Goal: Task Accomplishment & Management: Use online tool/utility

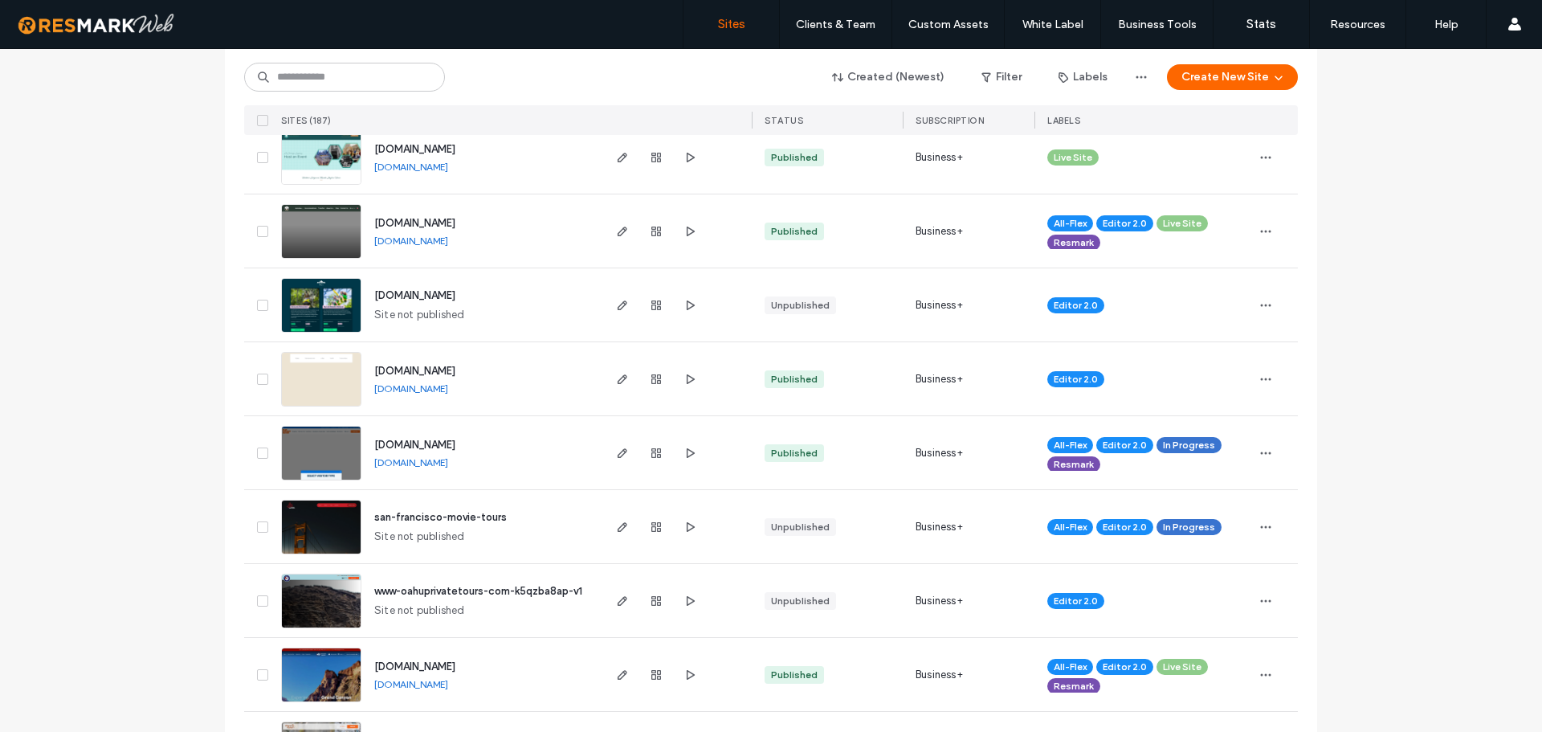
scroll to position [1606, 0]
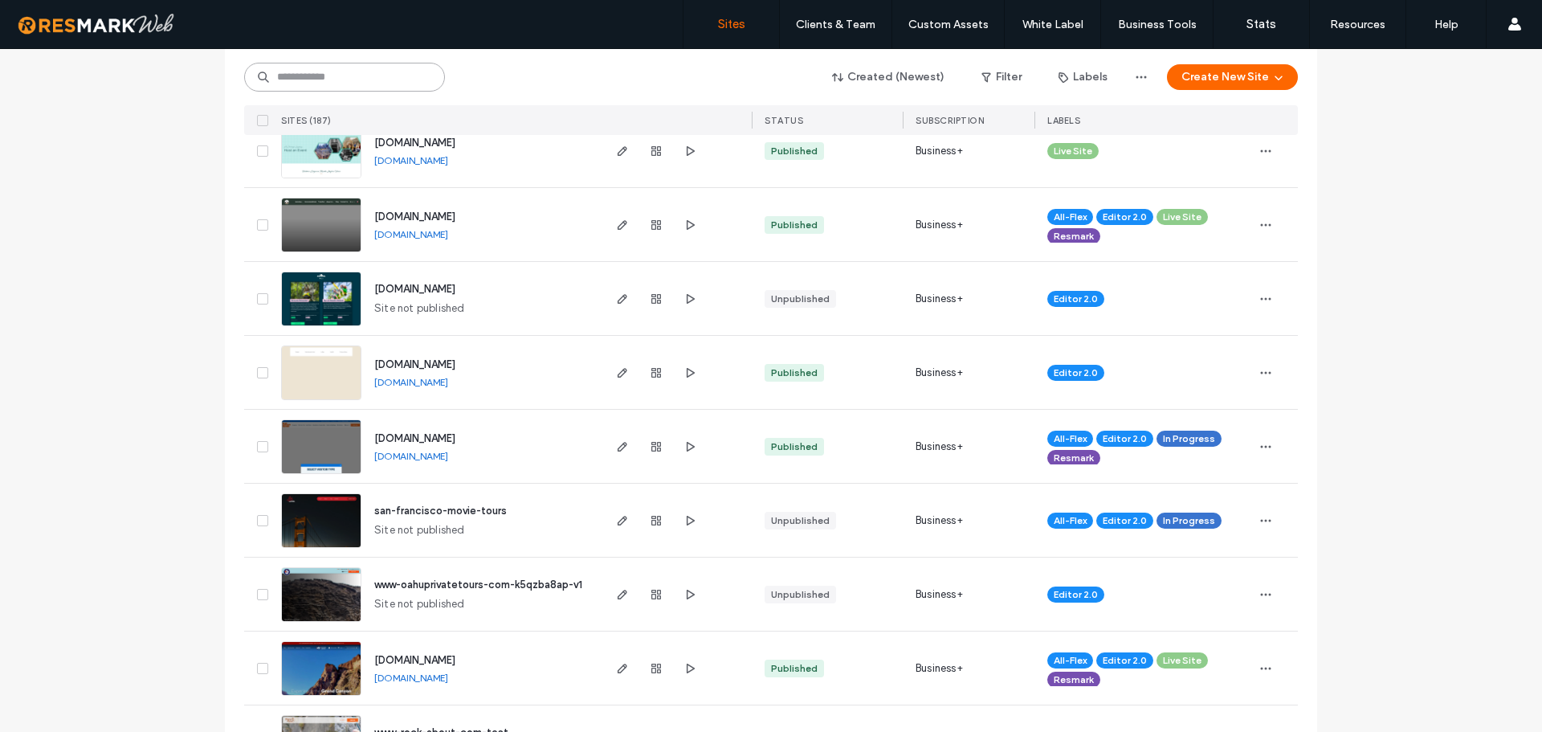
click at [348, 90] on input at bounding box center [344, 77] width 201 height 29
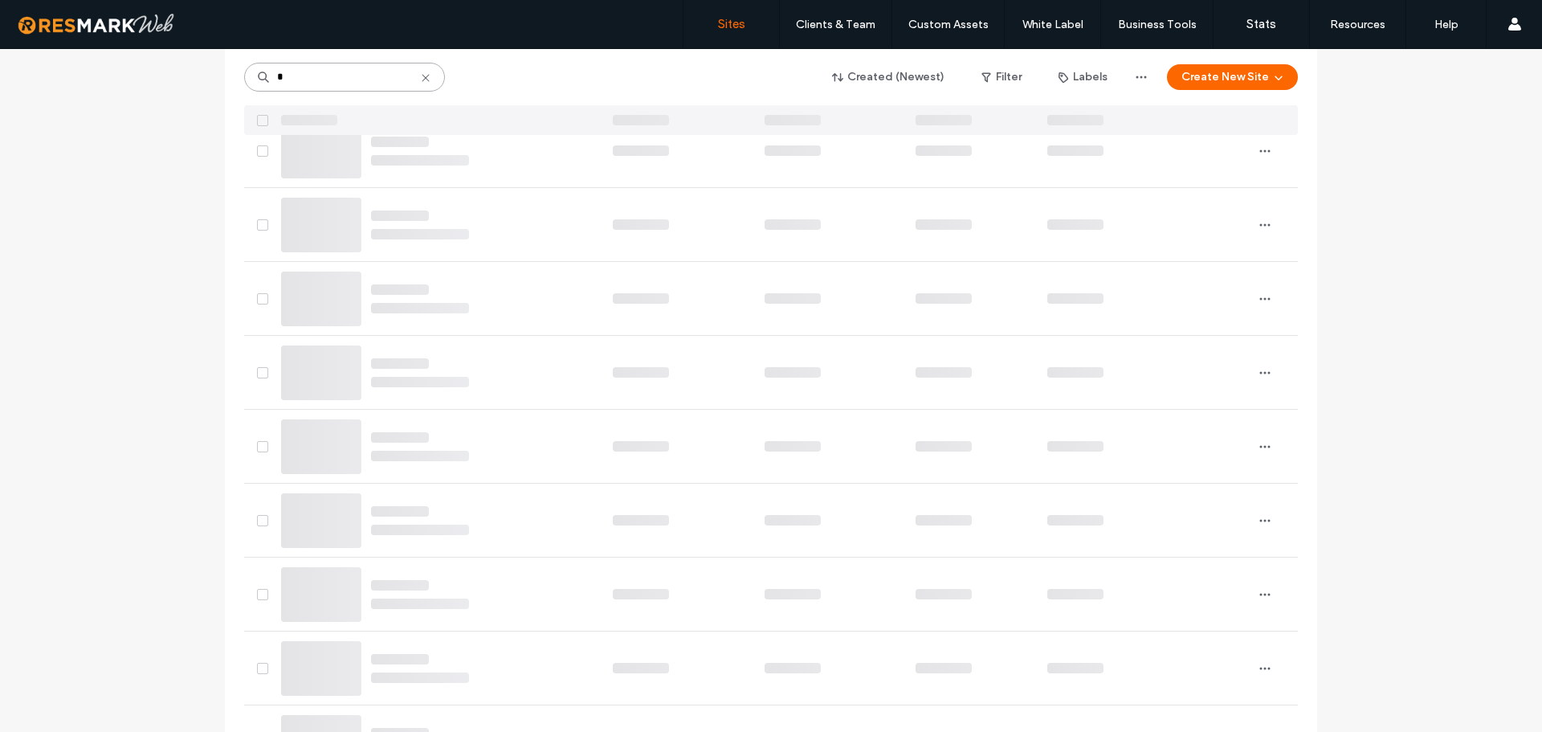
scroll to position [0, 0]
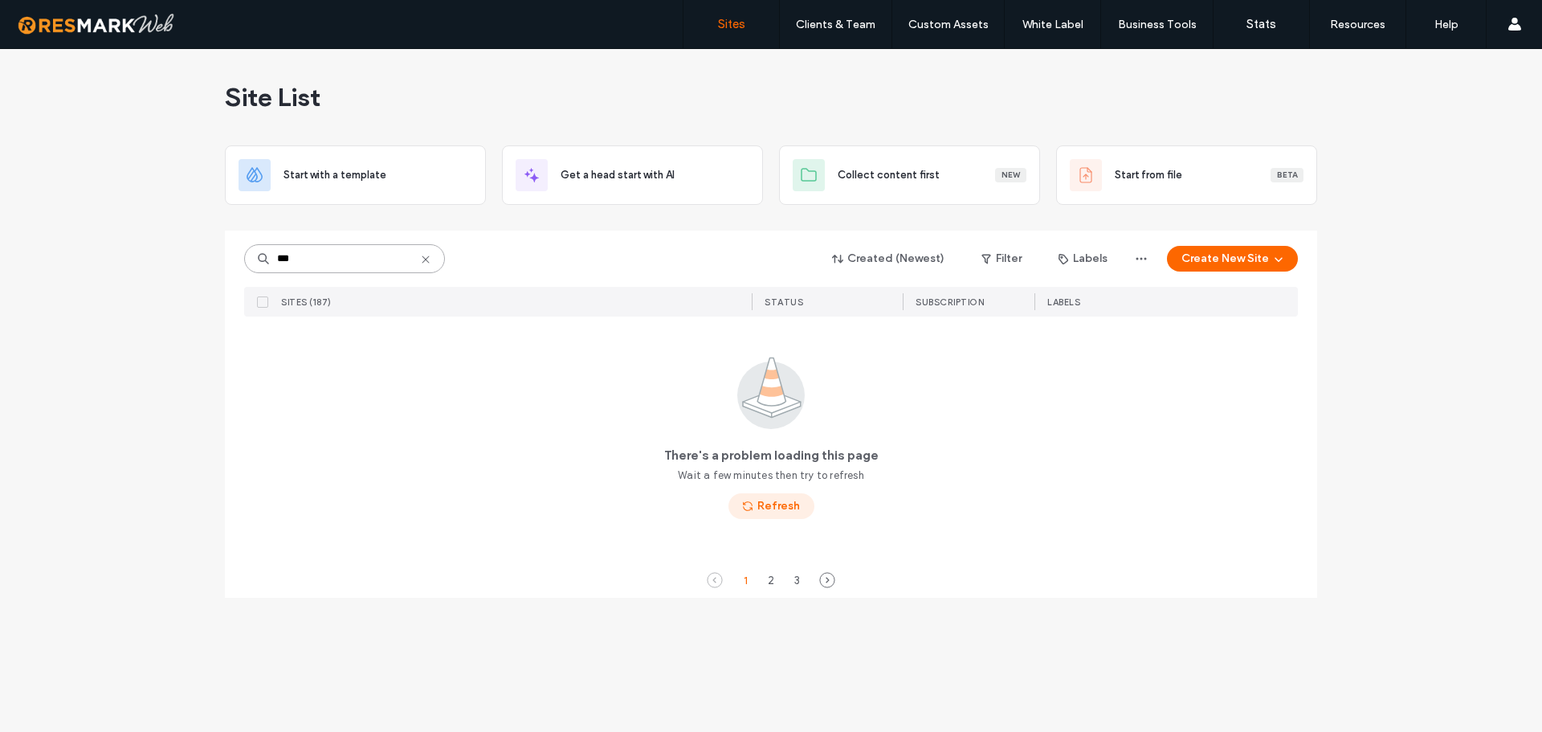
type input "***"
click at [766, 505] on button "Refresh" at bounding box center [771, 506] width 86 height 26
click at [781, 510] on button "Refresh" at bounding box center [771, 506] width 86 height 26
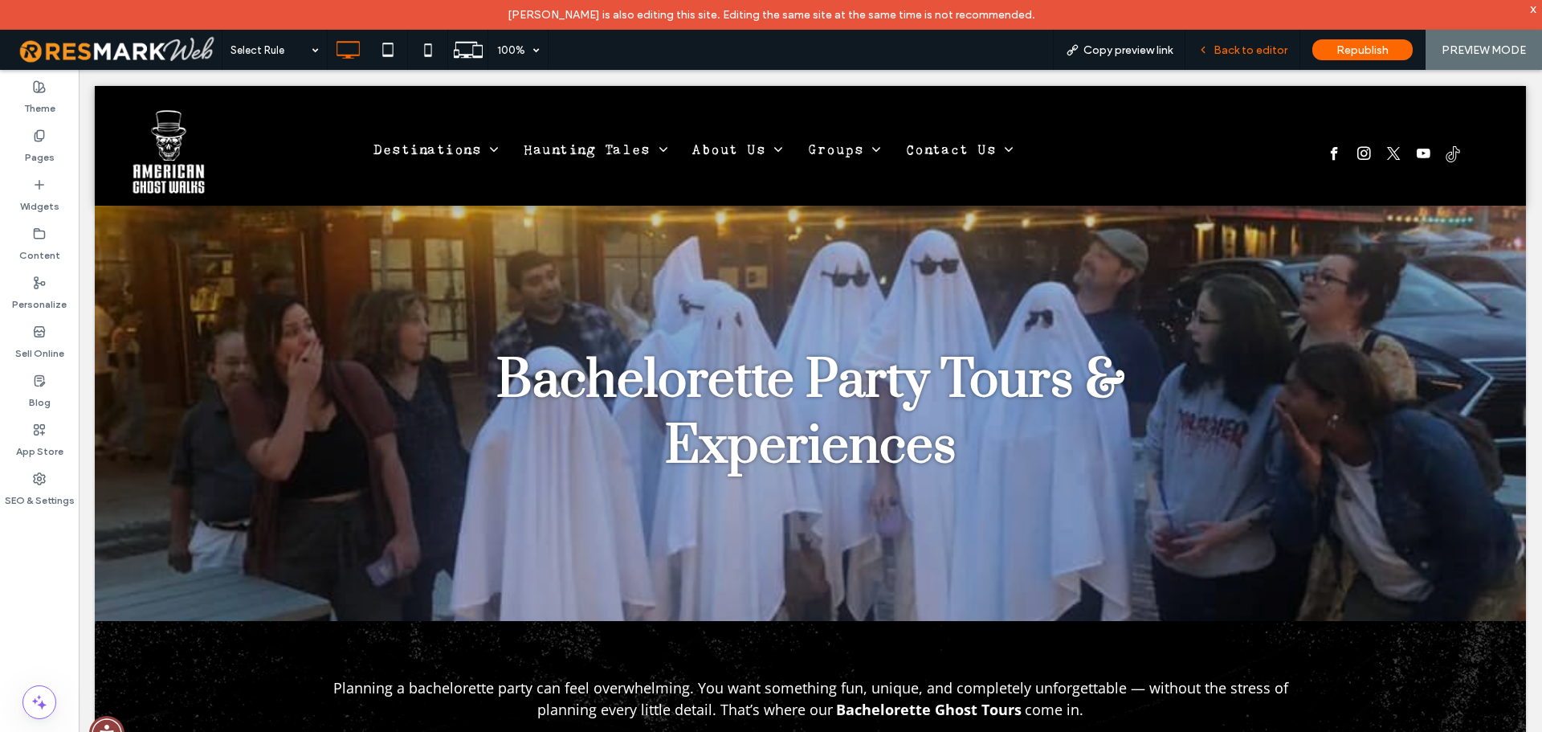
click at [1222, 48] on span "Back to editor" at bounding box center [1250, 50] width 74 height 14
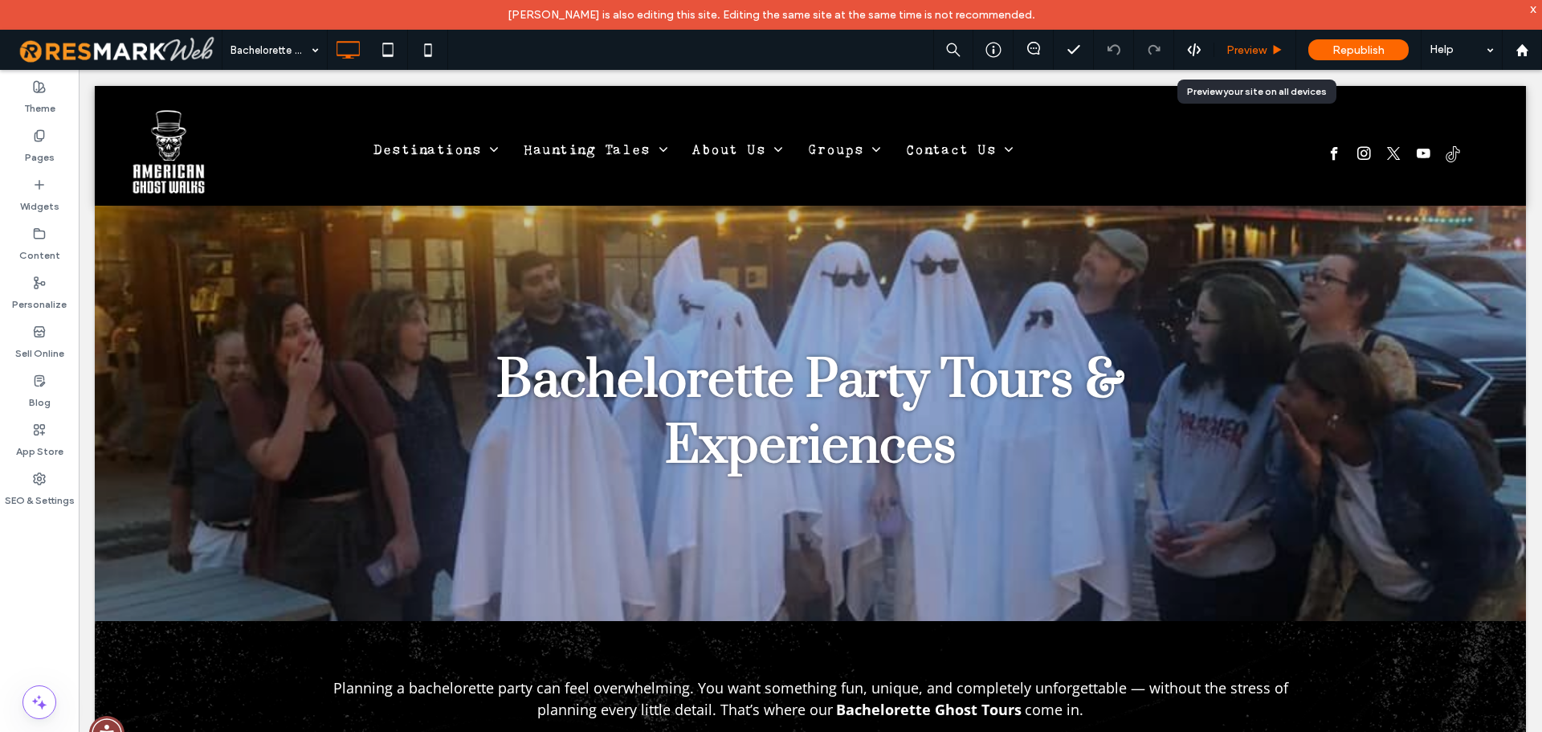
click at [1234, 47] on span "Preview" at bounding box center [1246, 50] width 40 height 14
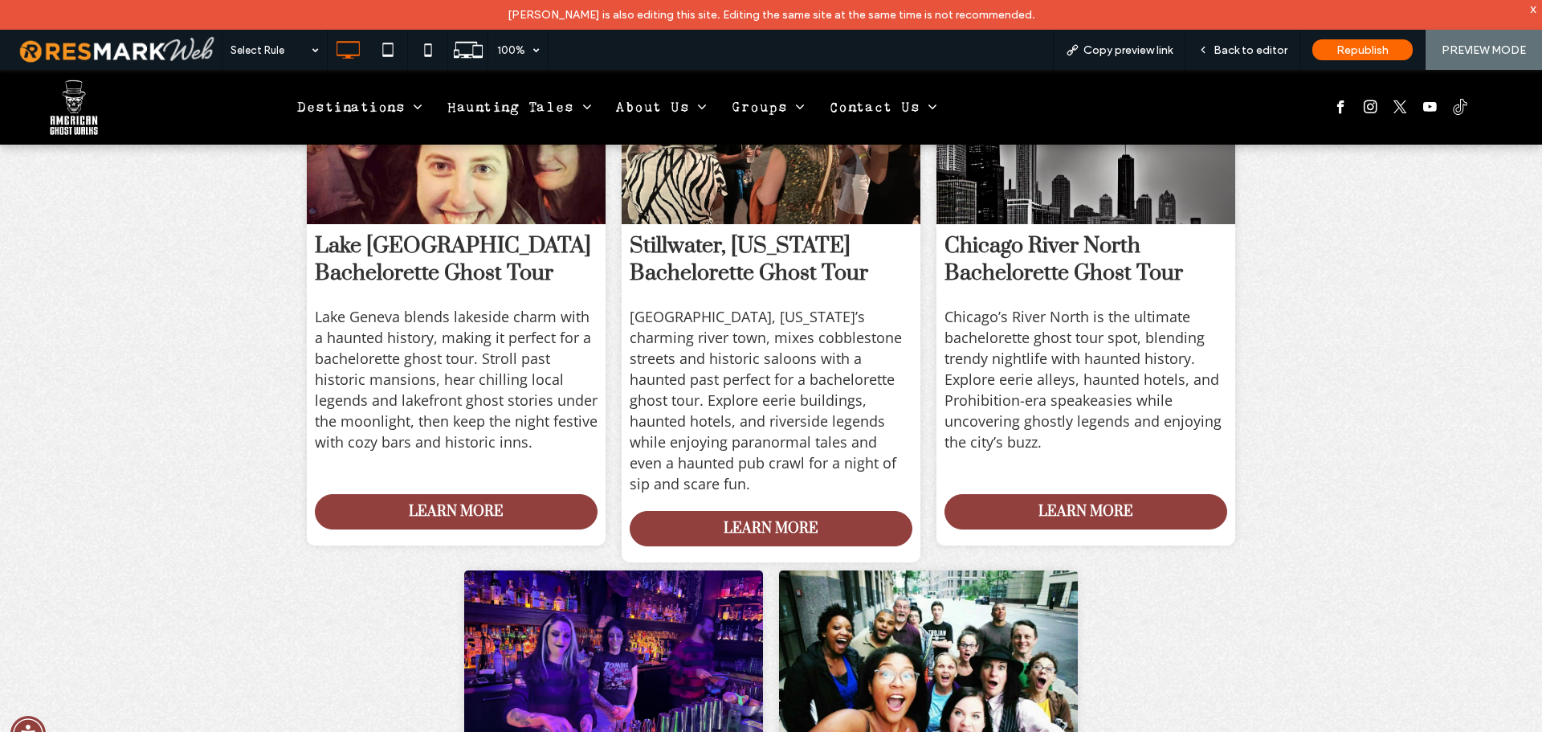
scroll to position [2095, 0]
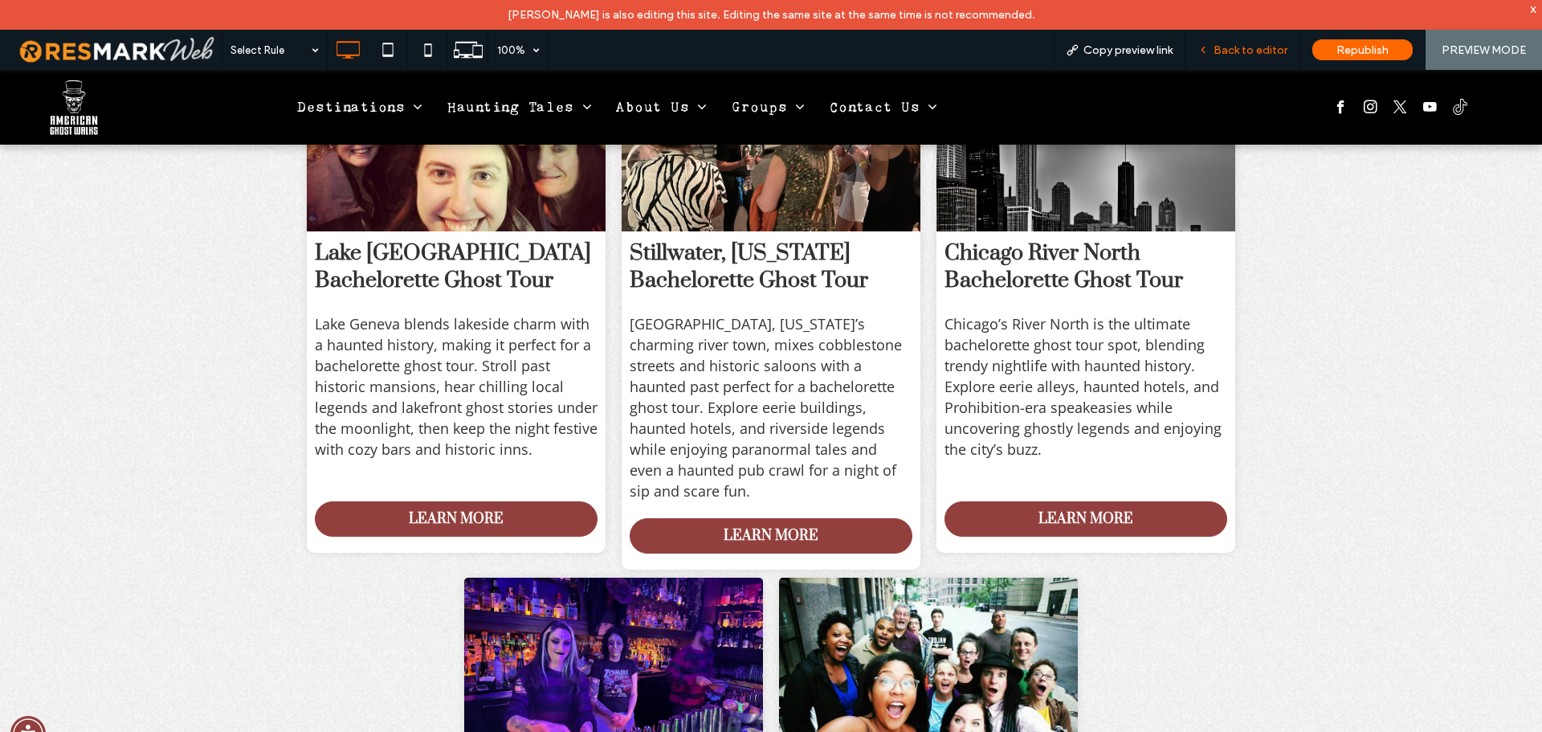
drag, startPoint x: 1228, startPoint y: 48, endPoint x: 1077, endPoint y: 2, distance: 157.8
click at [1228, 48] on span "Back to editor" at bounding box center [1250, 50] width 74 height 14
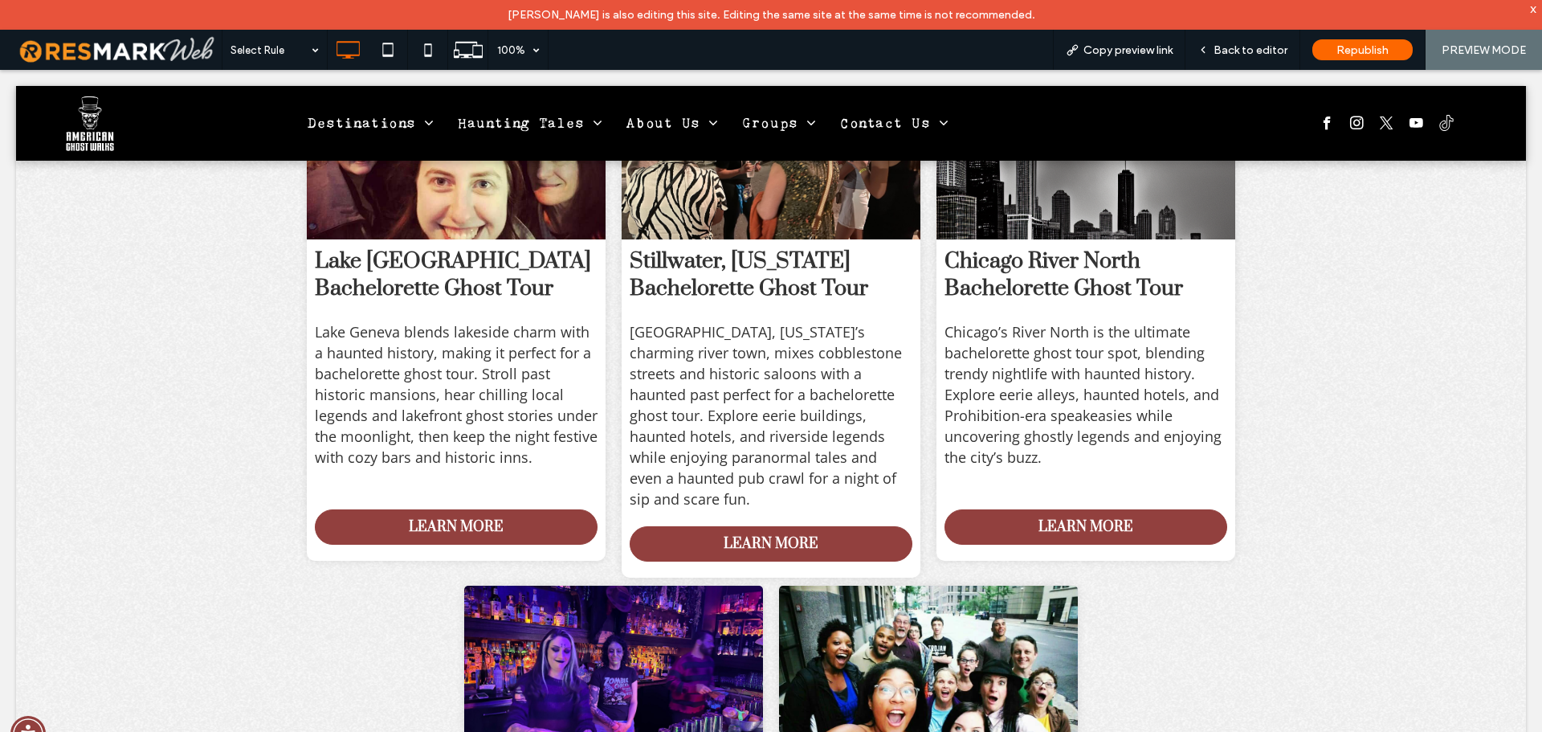
scroll to position [2094, 0]
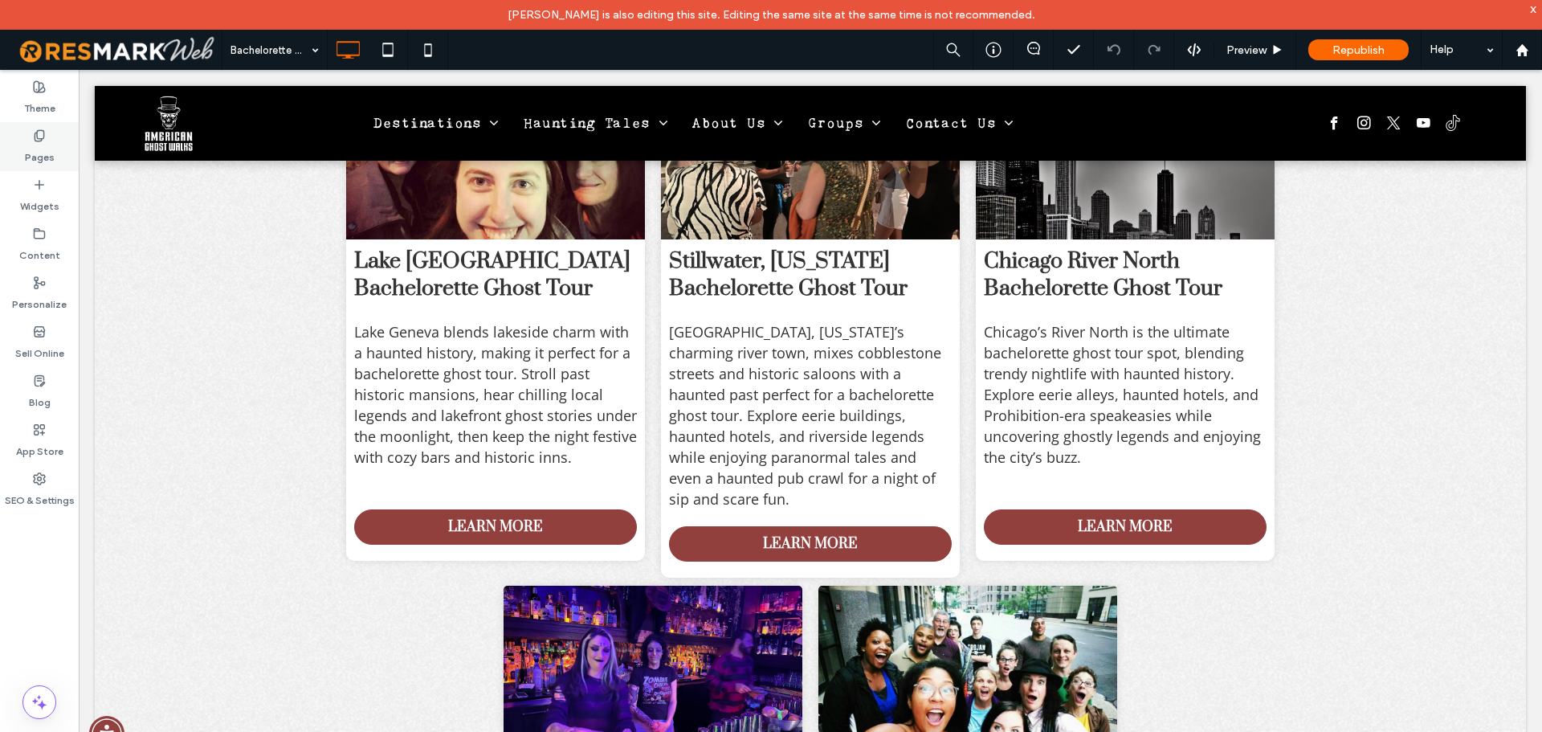
click at [29, 142] on label "Pages" at bounding box center [40, 153] width 30 height 22
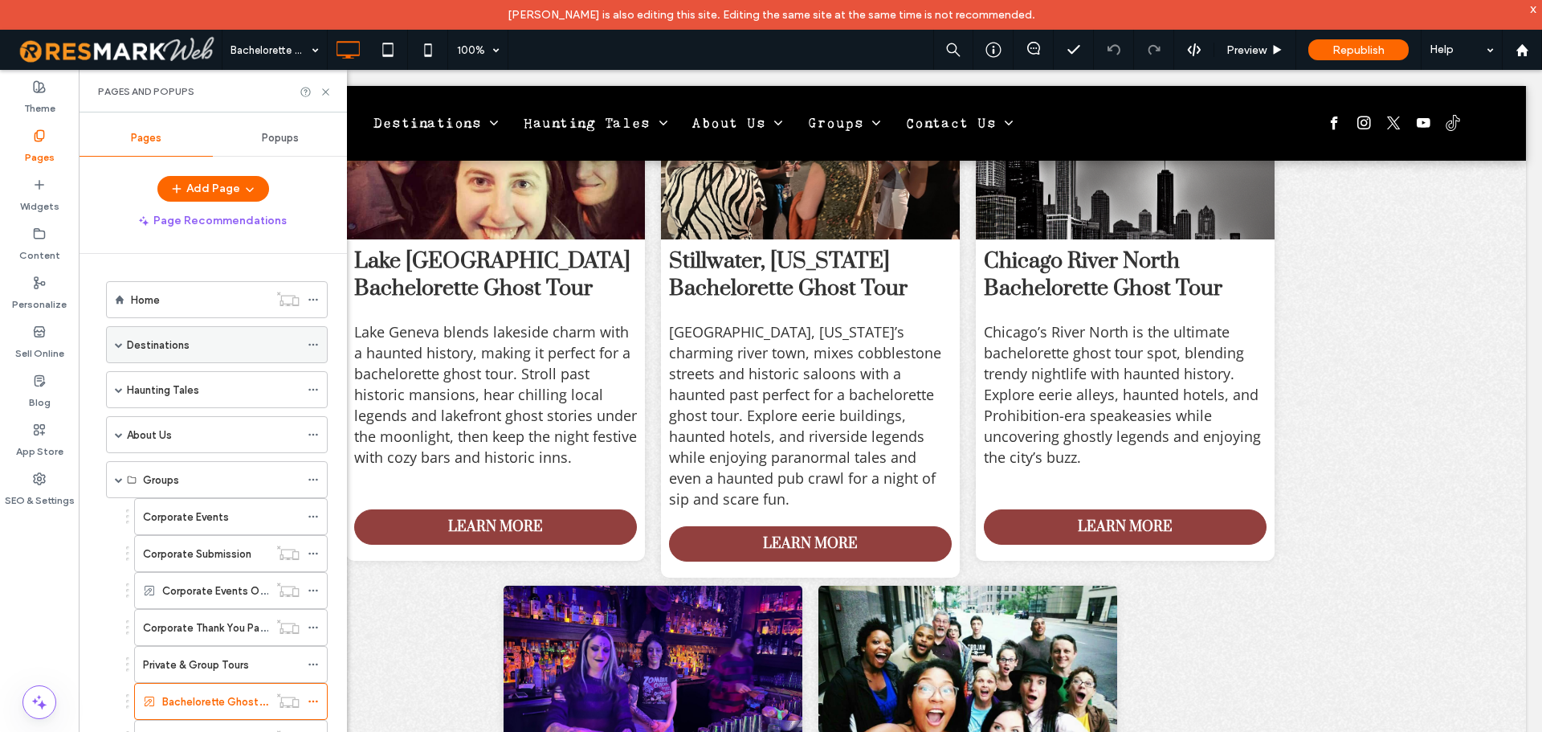
click at [115, 349] on span at bounding box center [119, 344] width 8 height 35
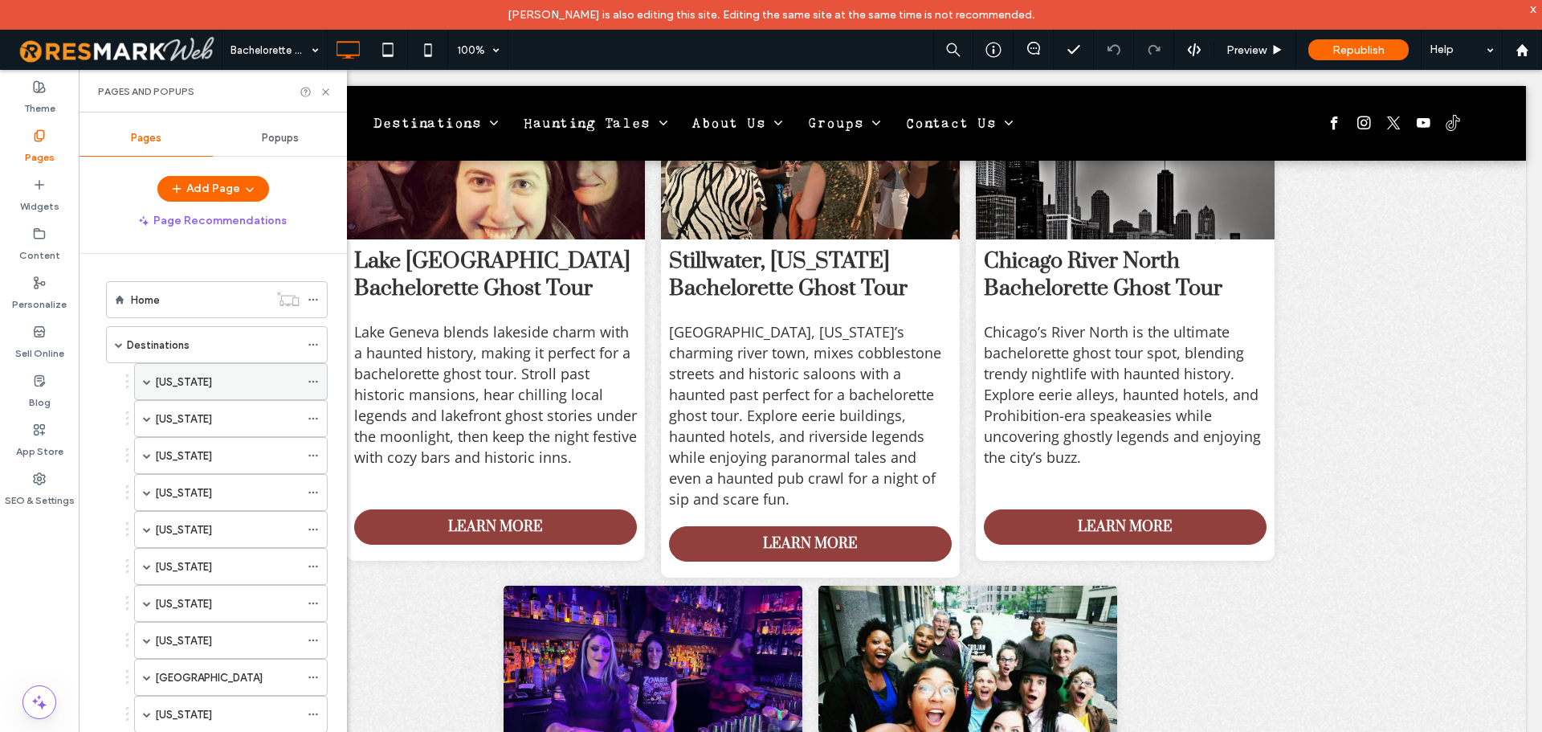
click at [142, 385] on div "Alaska" at bounding box center [231, 381] width 194 height 37
click at [147, 422] on span at bounding box center [147, 418] width 8 height 8
click at [216, 489] on label "[GEOGRAPHIC_DATA]" at bounding box center [225, 493] width 108 height 28
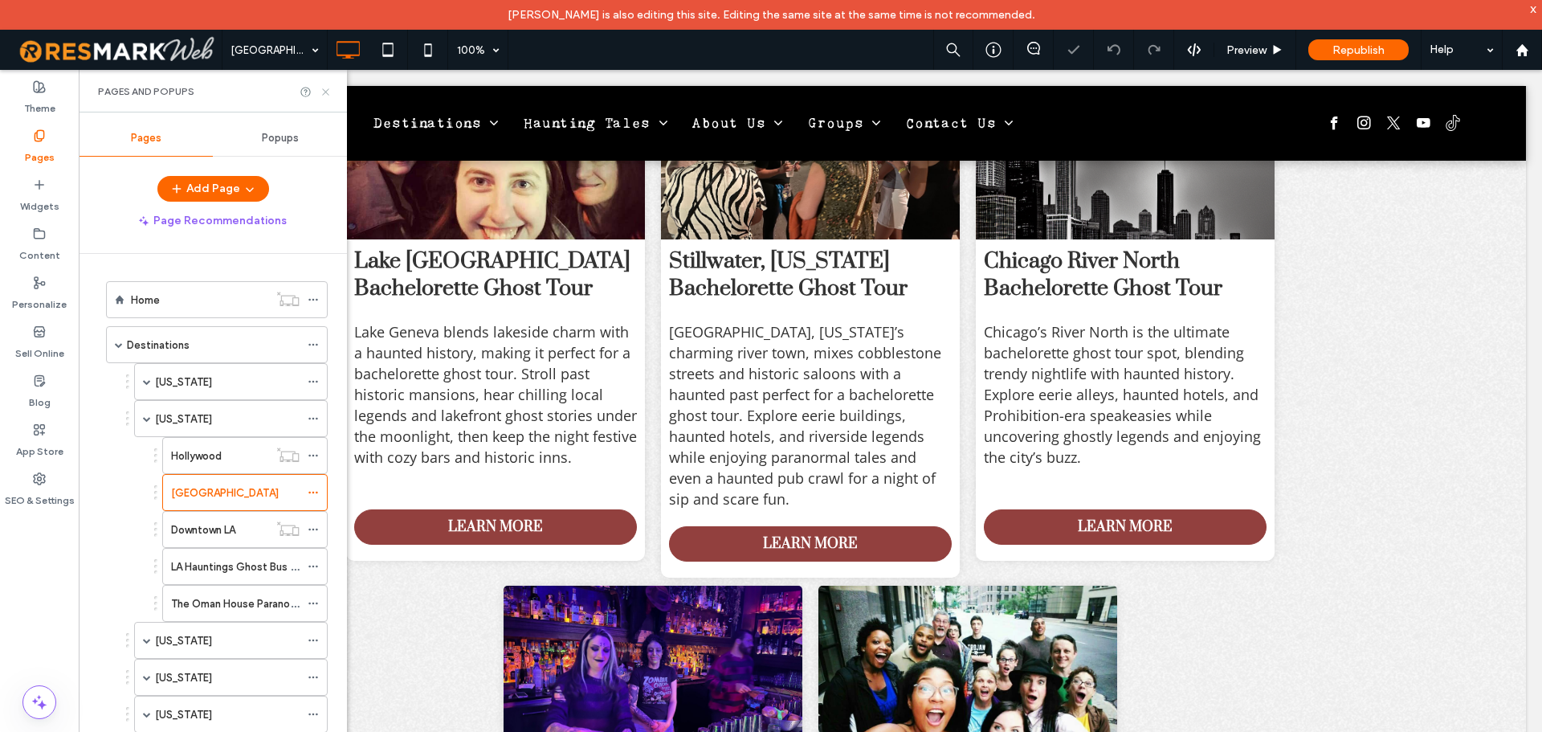
click at [324, 89] on use at bounding box center [325, 91] width 6 height 6
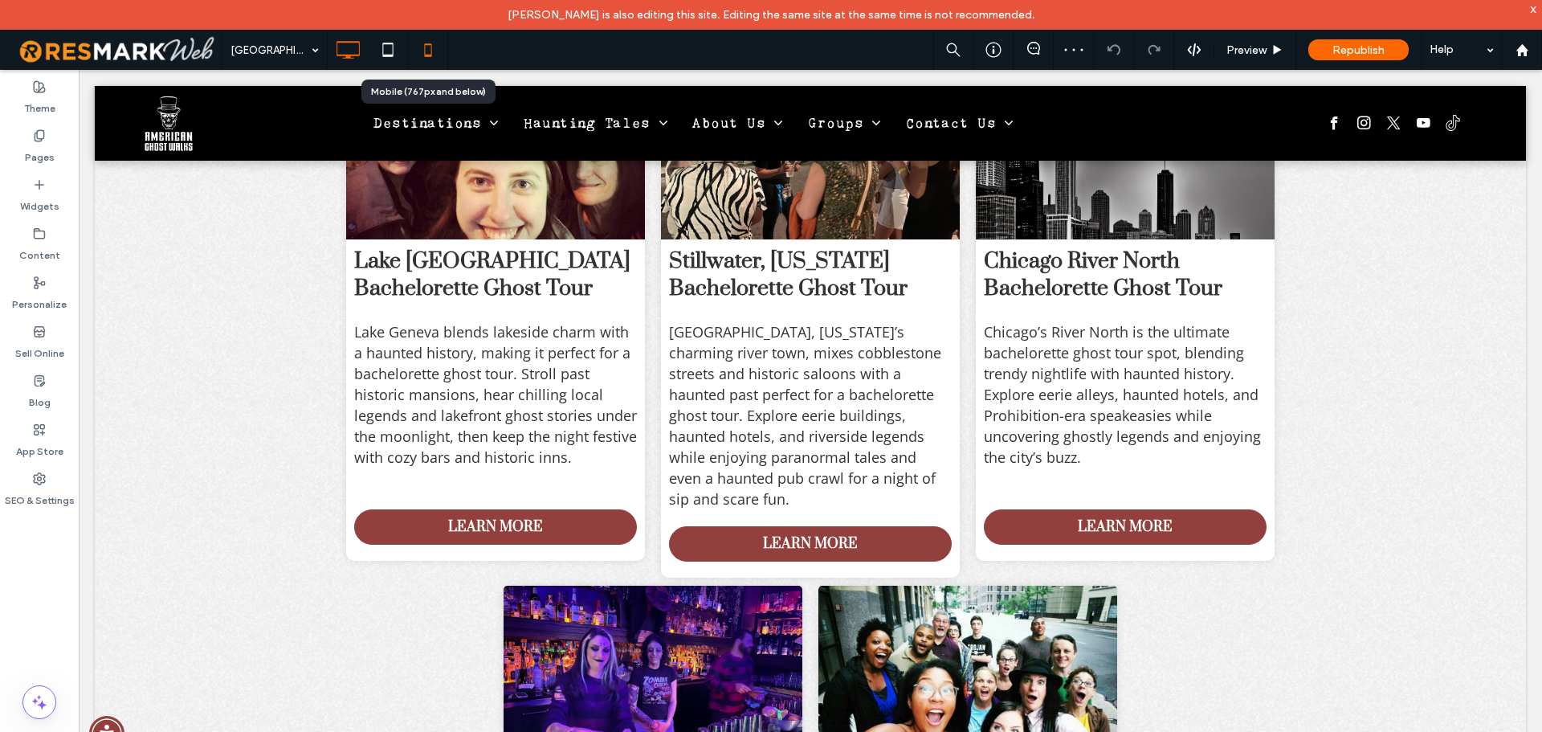
click at [414, 51] on icon at bounding box center [428, 50] width 32 height 32
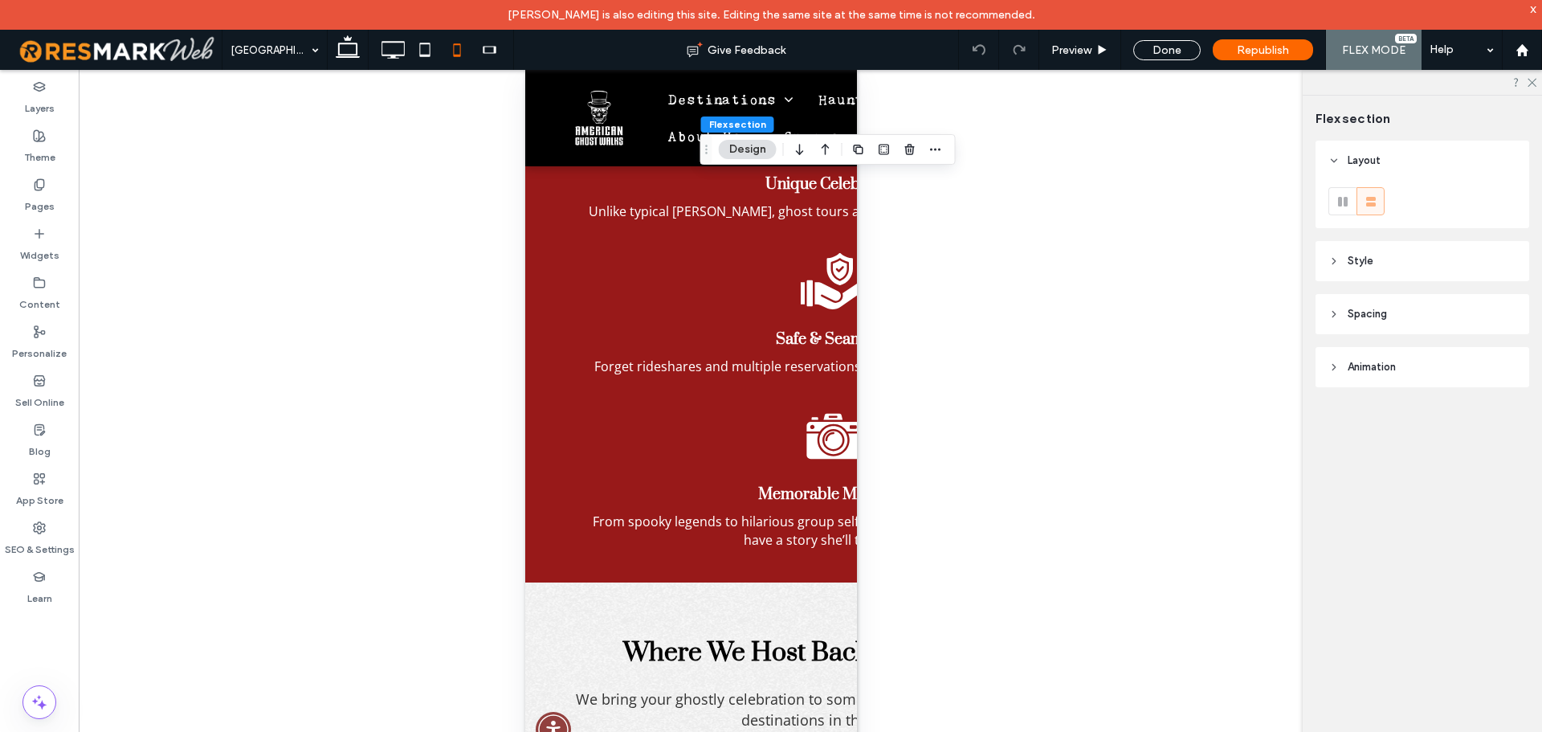
type input "**"
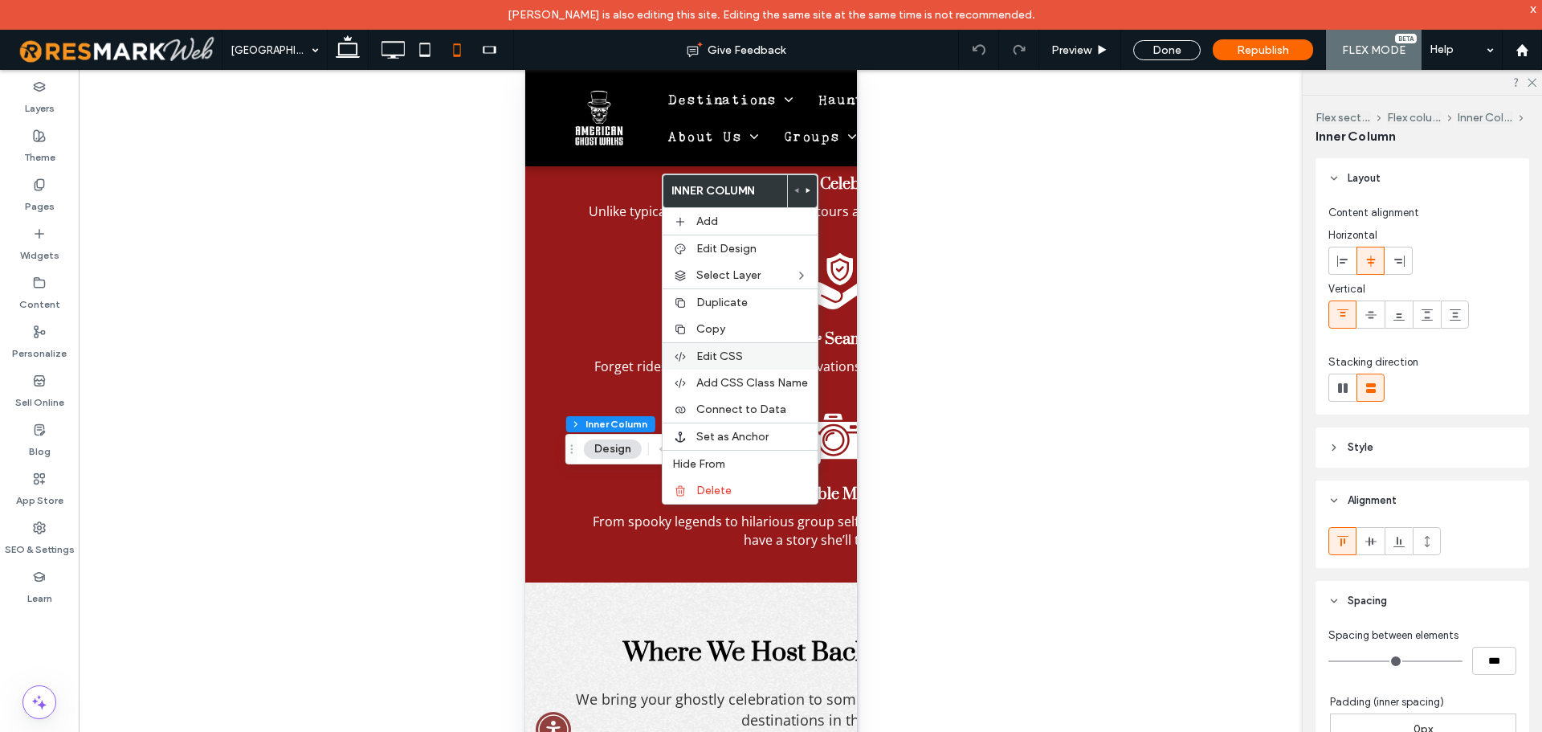
click at [772, 358] on label "Edit CSS" at bounding box center [752, 356] width 112 height 14
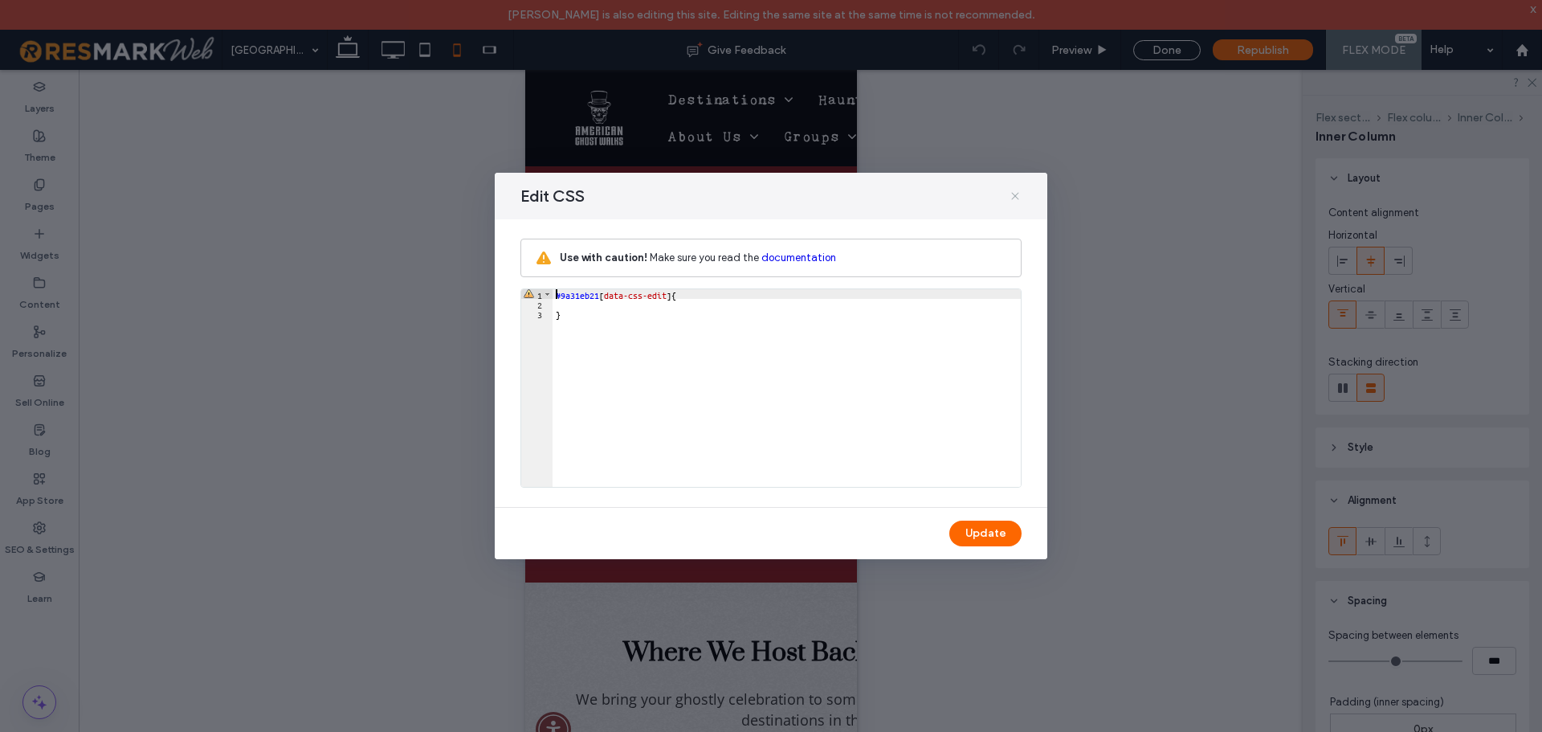
click at [1017, 196] on icon at bounding box center [1015, 196] width 13 height 13
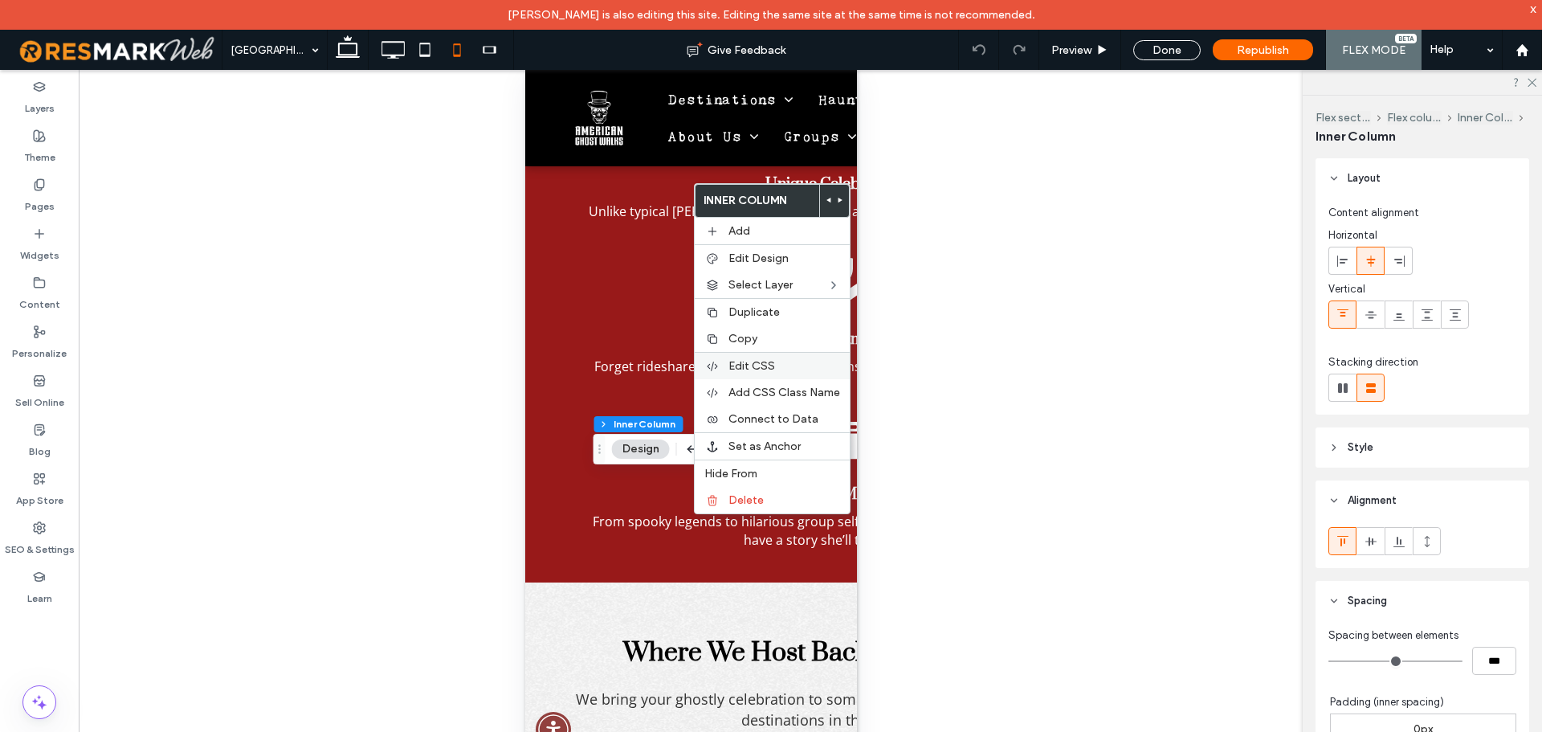
click at [776, 366] on label "Edit CSS" at bounding box center [784, 366] width 112 height 14
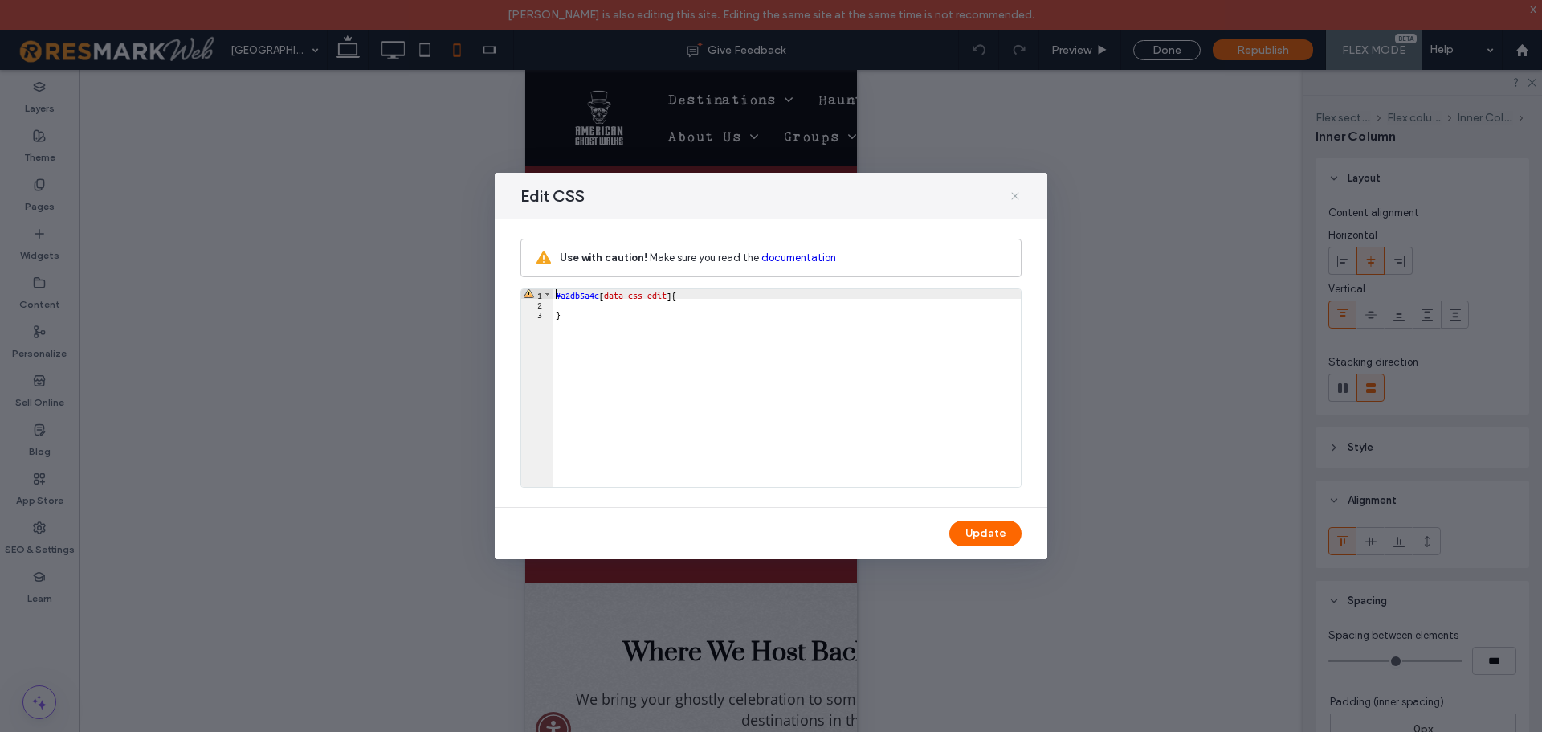
click at [1012, 198] on icon at bounding box center [1015, 196] width 13 height 13
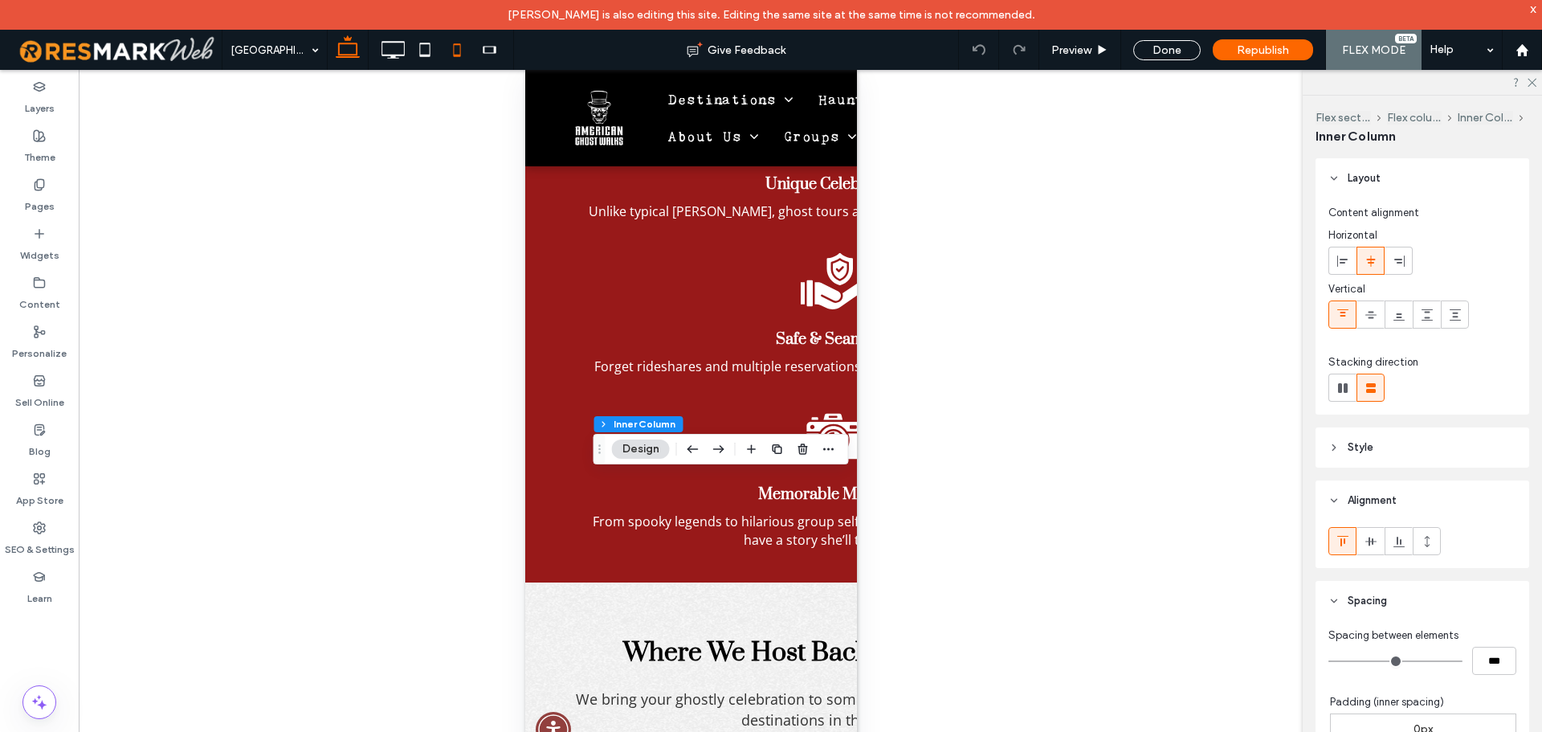
click at [355, 57] on use at bounding box center [348, 46] width 24 height 22
type input "**"
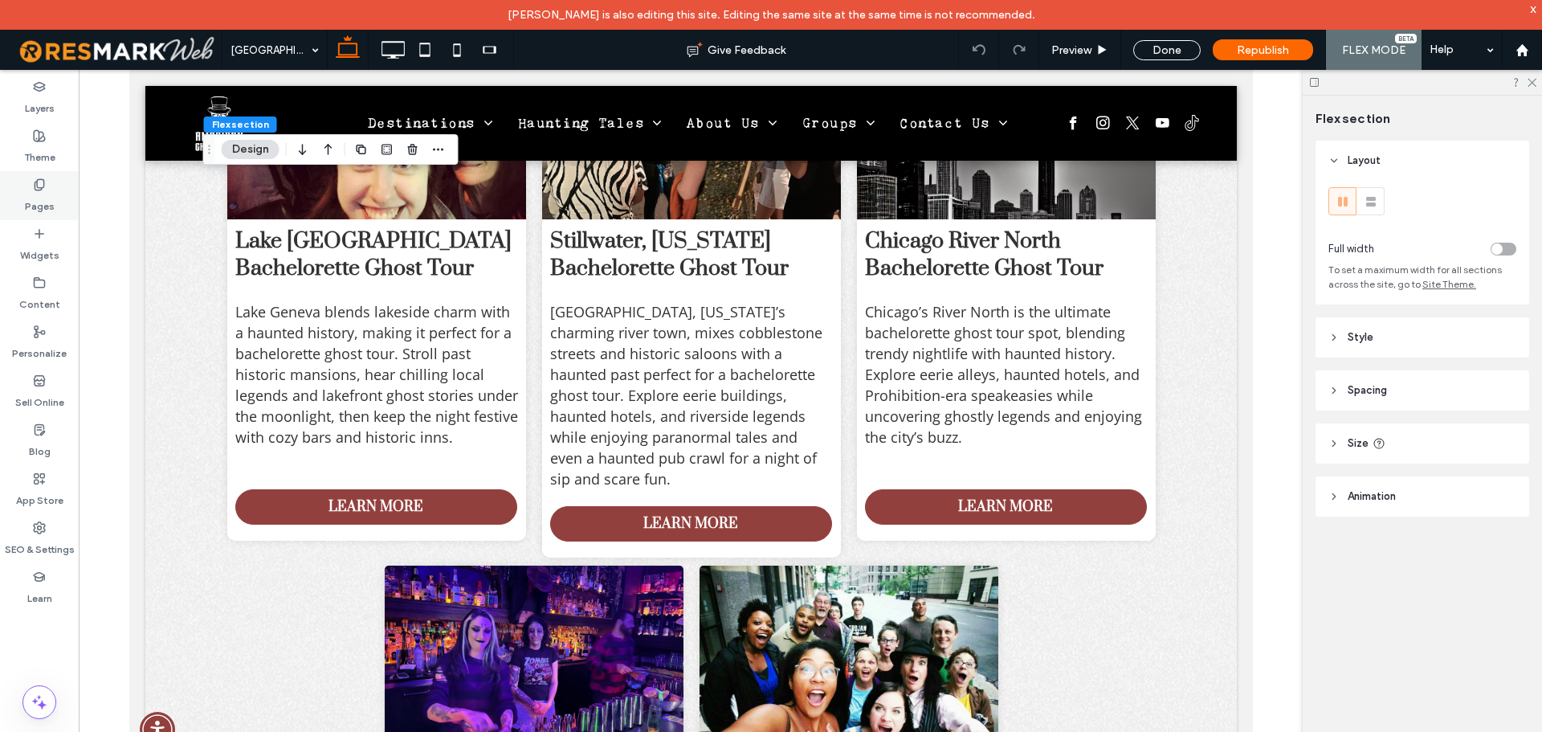
click at [36, 198] on label "Pages" at bounding box center [40, 202] width 30 height 22
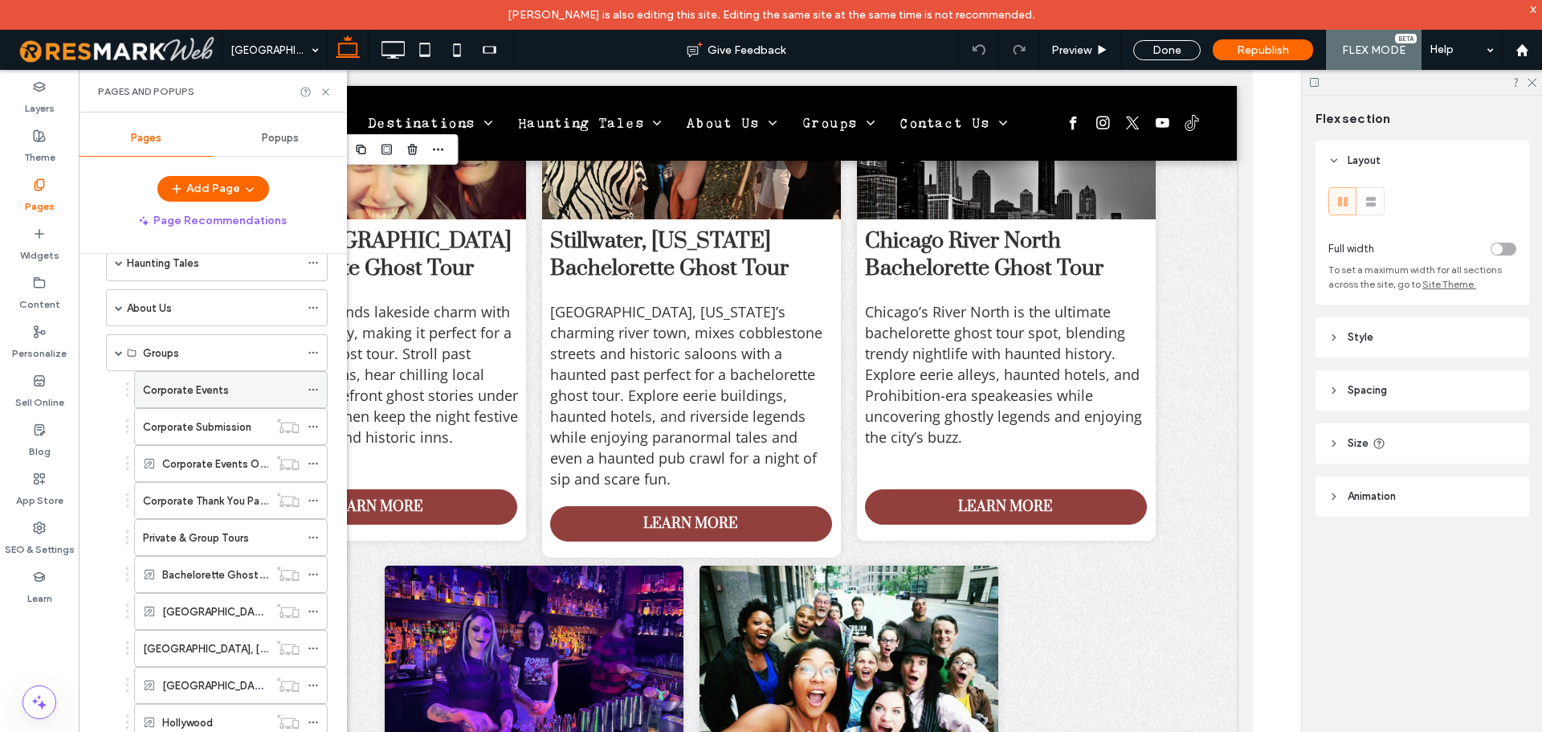
scroll to position [723, 0]
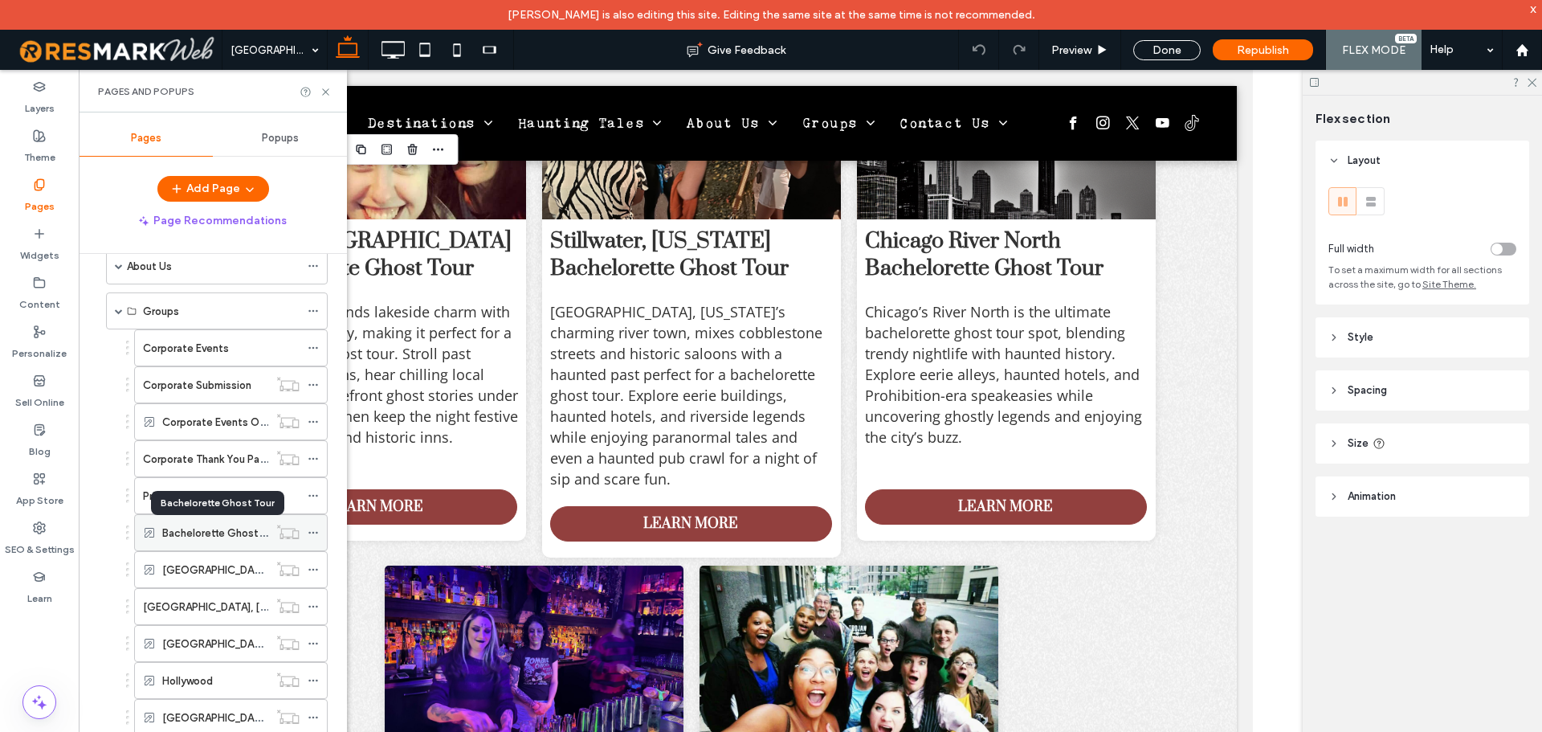
click at [199, 534] on label "Bachelorette Ghost Tour" at bounding box center [222, 533] width 120 height 28
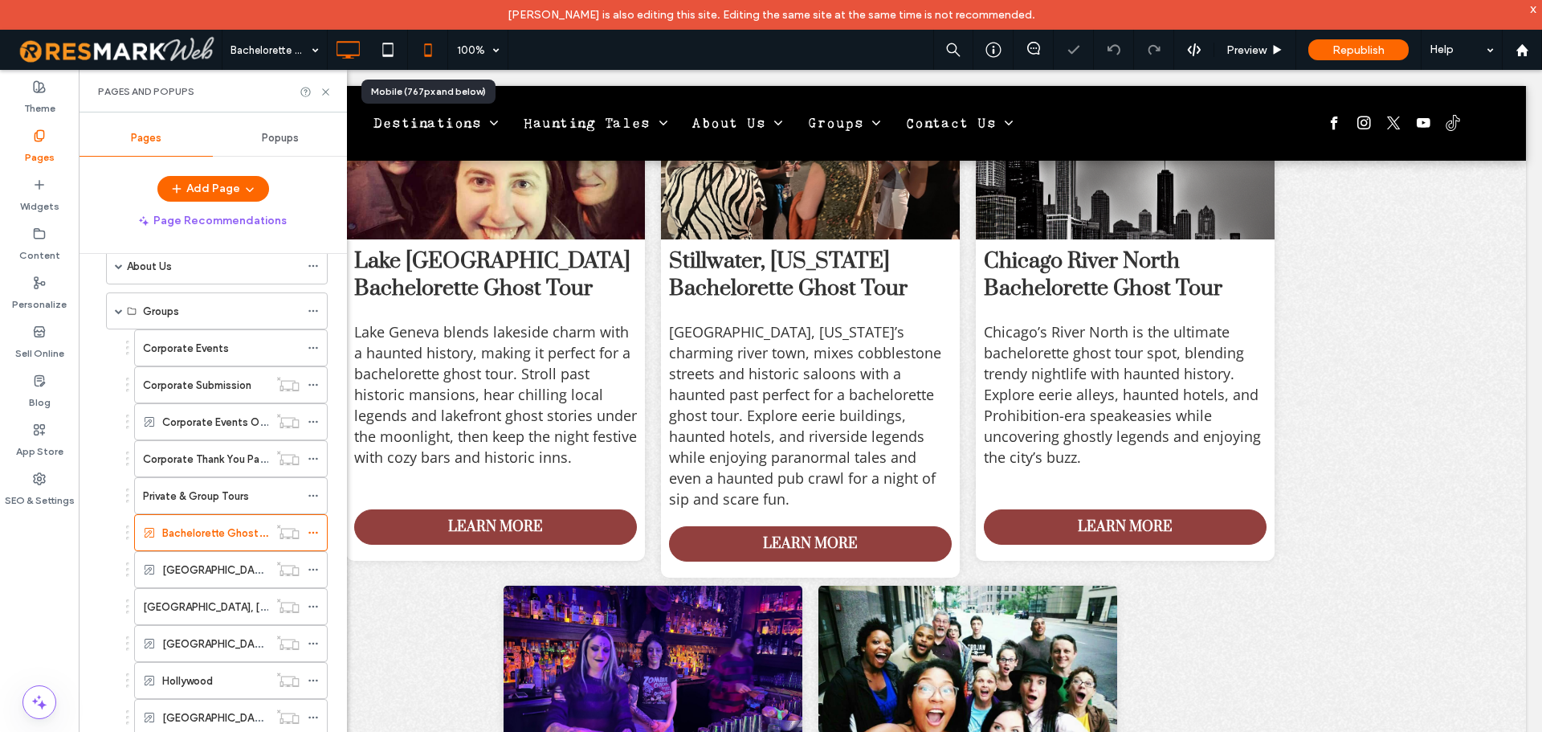
click at [430, 54] on icon at bounding box center [428, 50] width 32 height 32
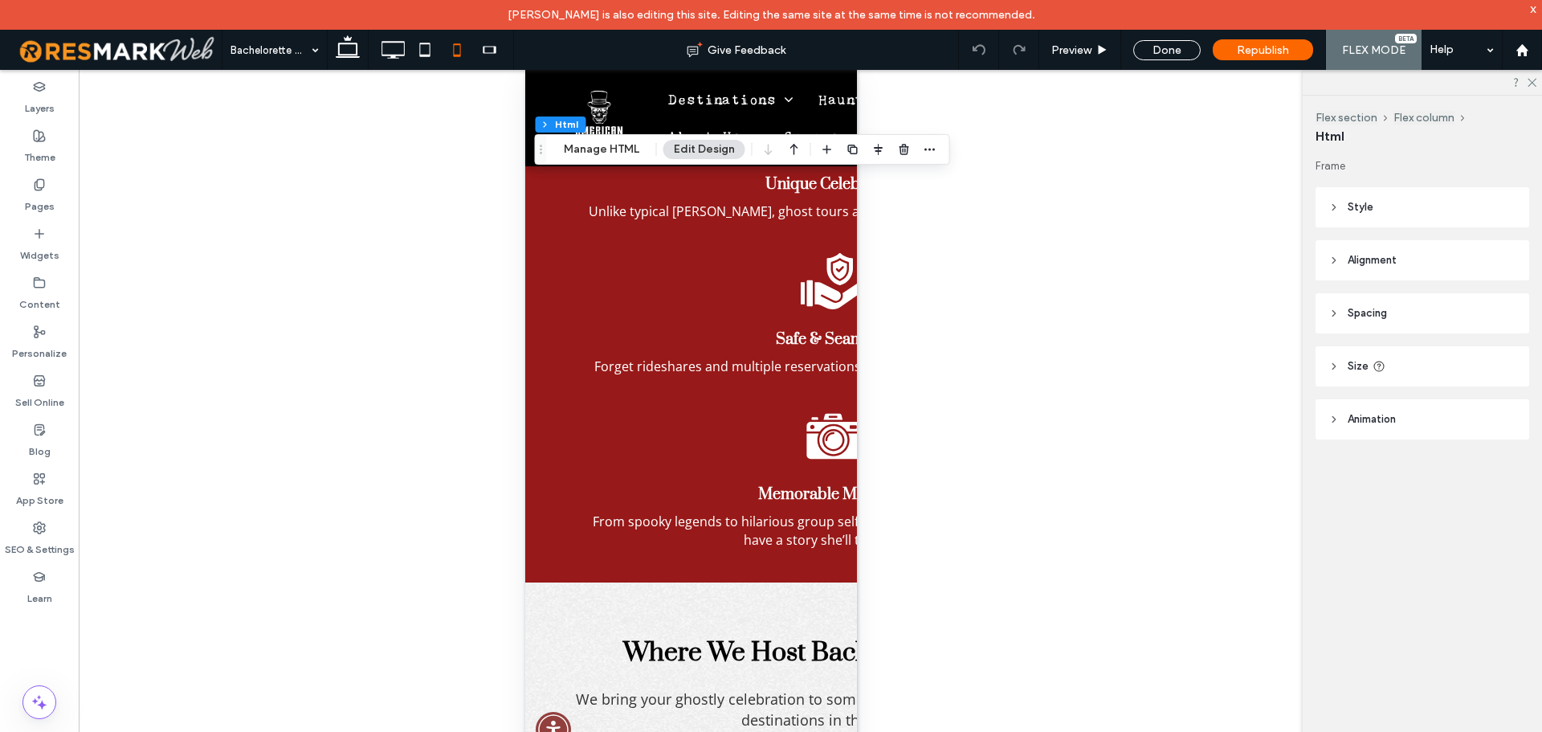
click at [1421, 372] on header "Size" at bounding box center [1422, 366] width 214 height 40
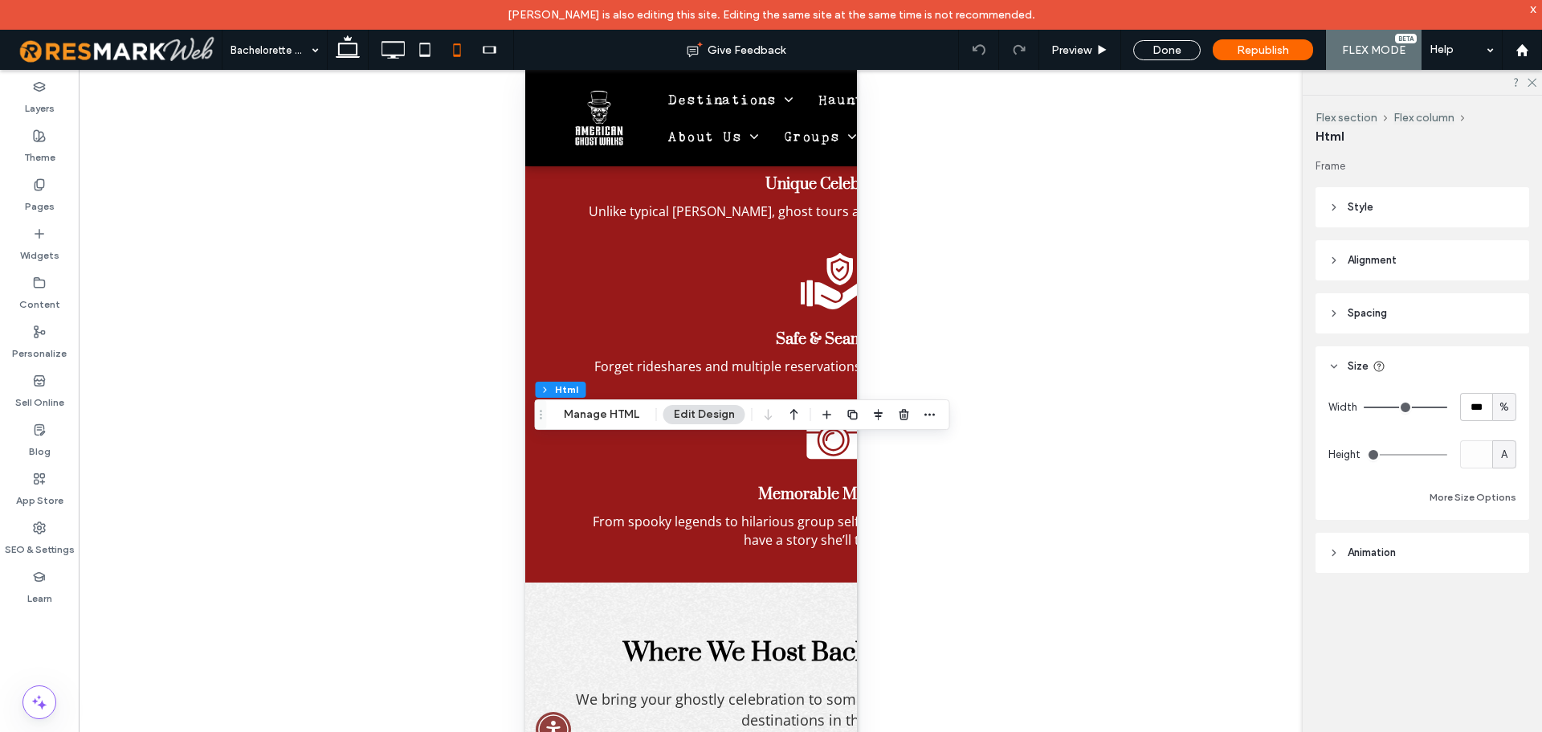
click at [1507, 456] on span "A" at bounding box center [1504, 455] width 6 height 16
click at [1503, 593] on span "A" at bounding box center [1504, 595] width 6 height 16
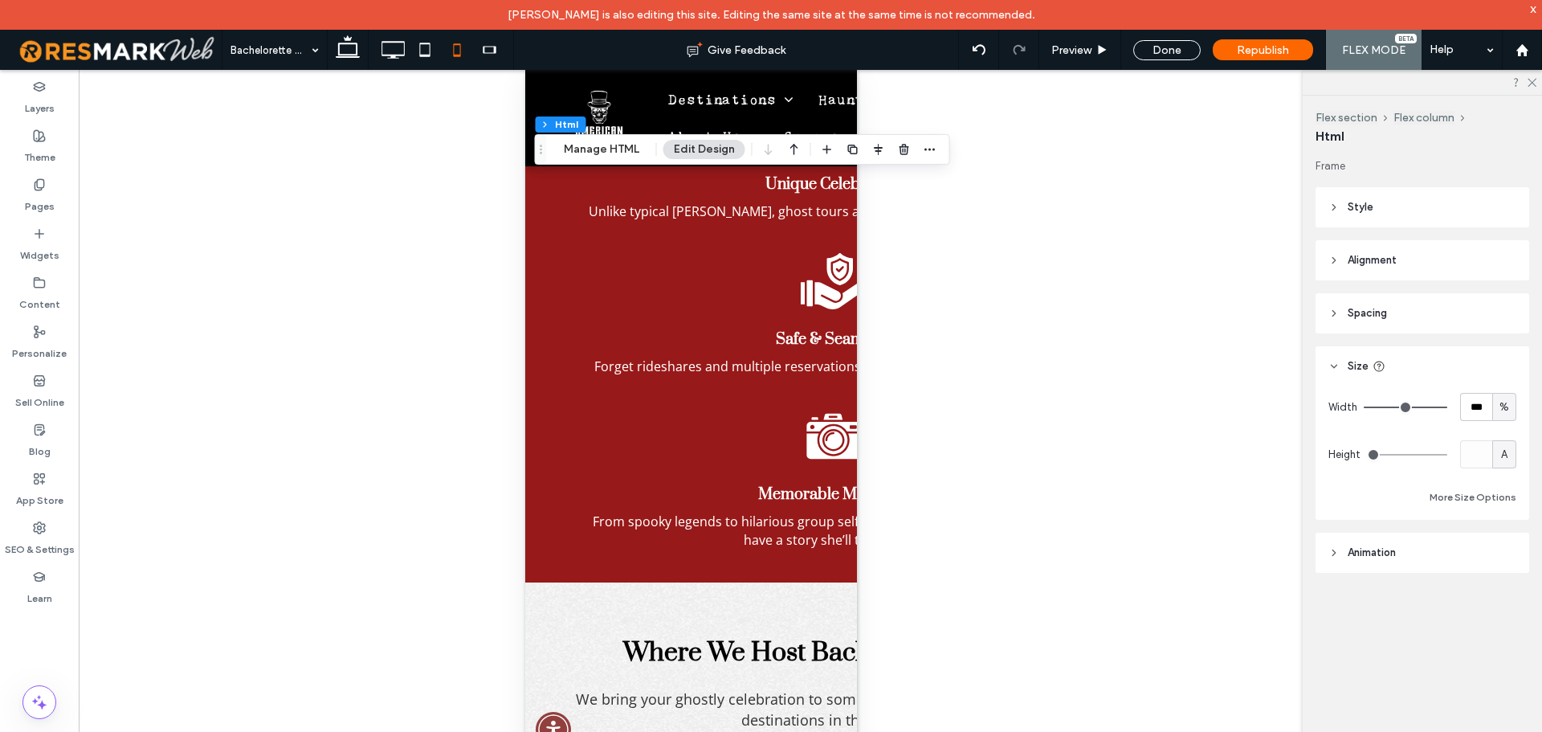
click at [1512, 454] on div "A" at bounding box center [1504, 454] width 24 height 28
click at [1511, 591] on div "A" at bounding box center [1504, 595] width 22 height 28
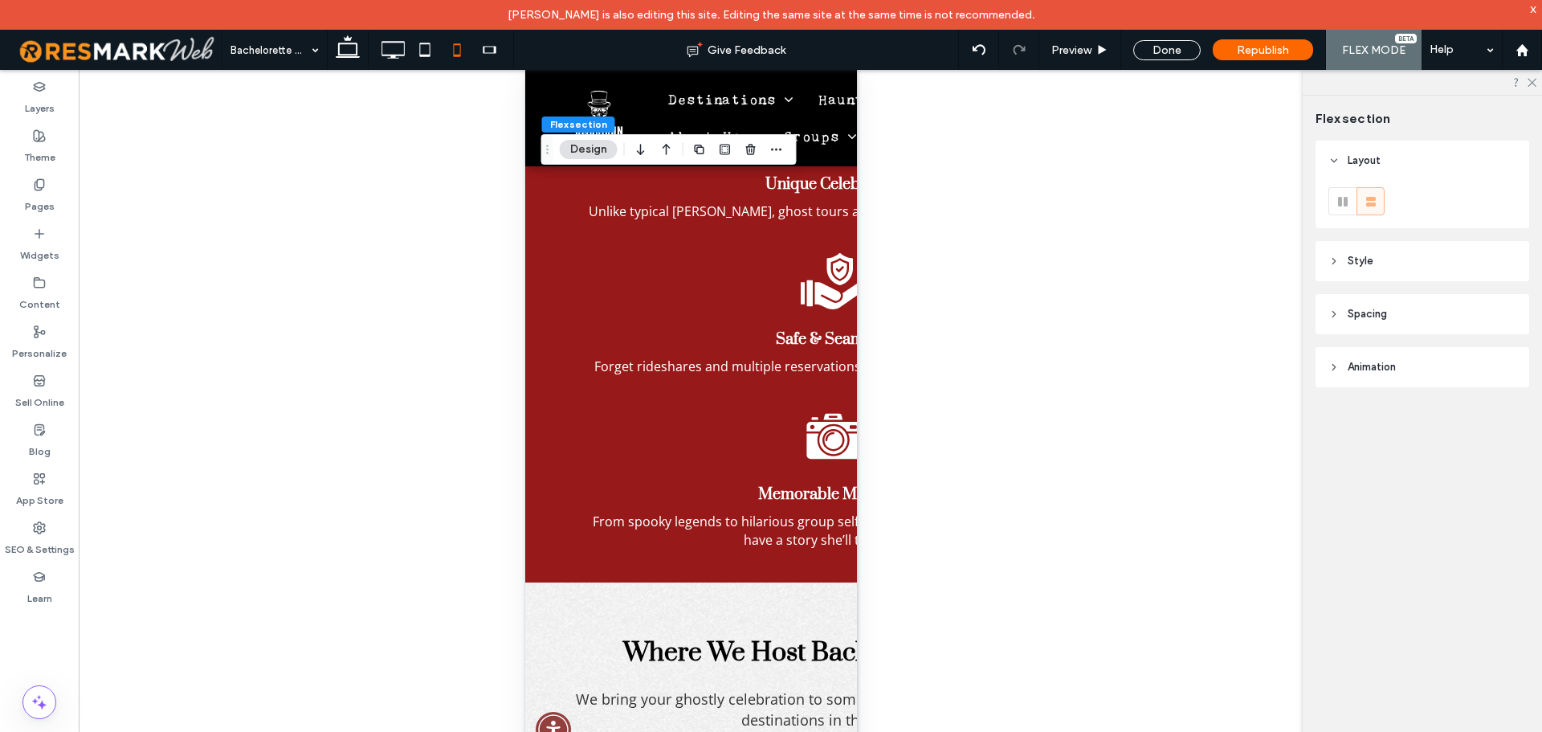
click at [1438, 259] on header "Style" at bounding box center [1422, 261] width 214 height 40
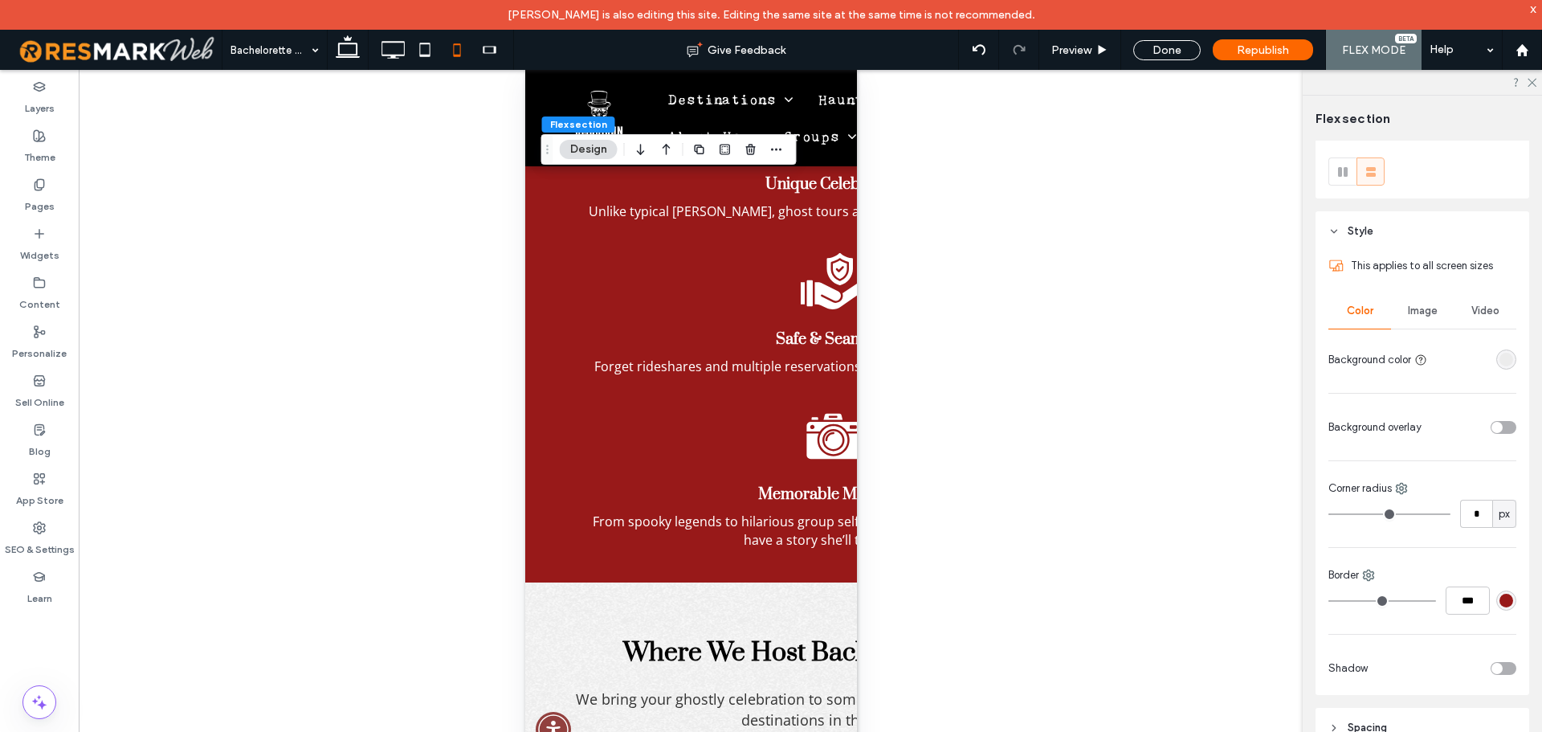
scroll to position [140, 0]
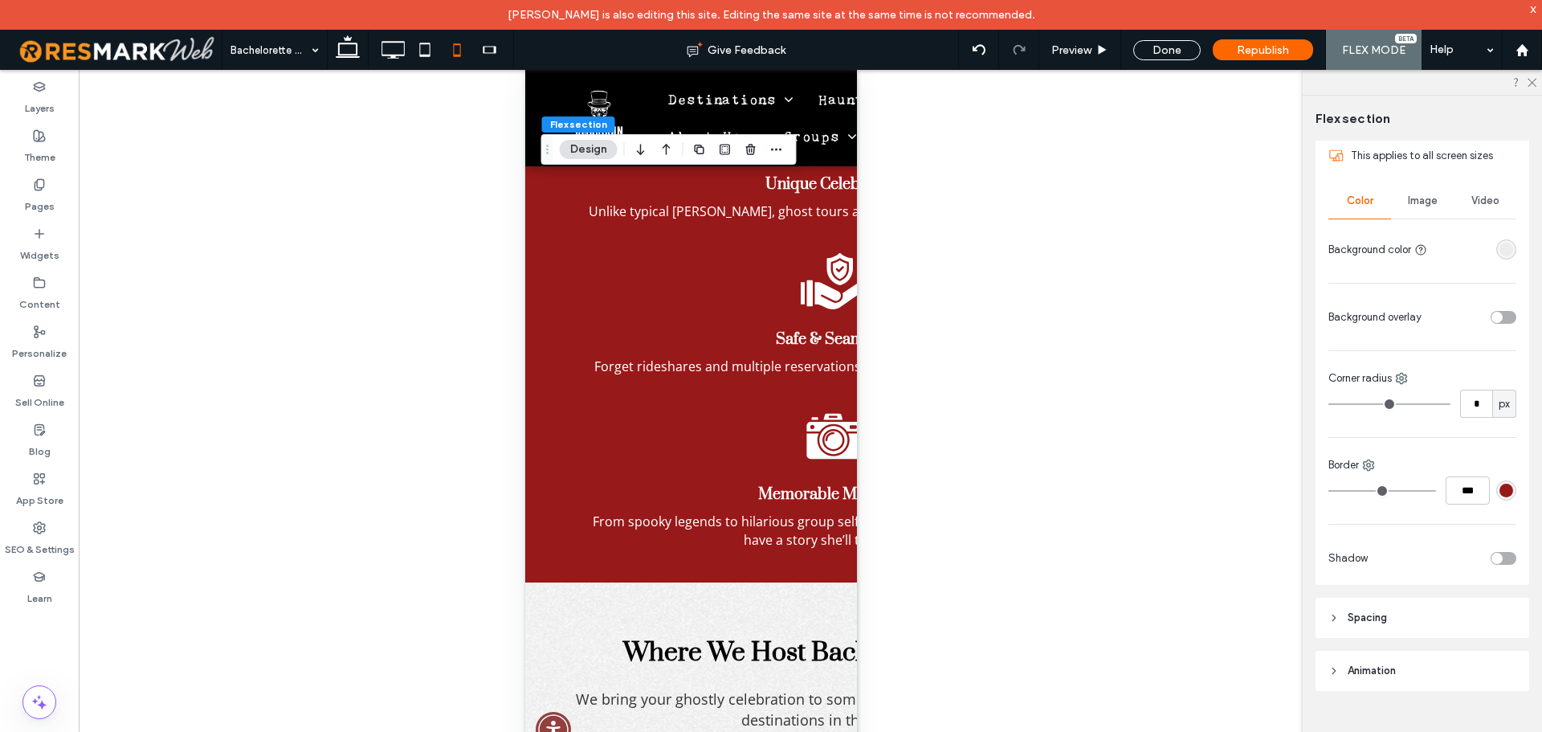
click at [1411, 619] on header "Spacing" at bounding box center [1422, 617] width 214 height 40
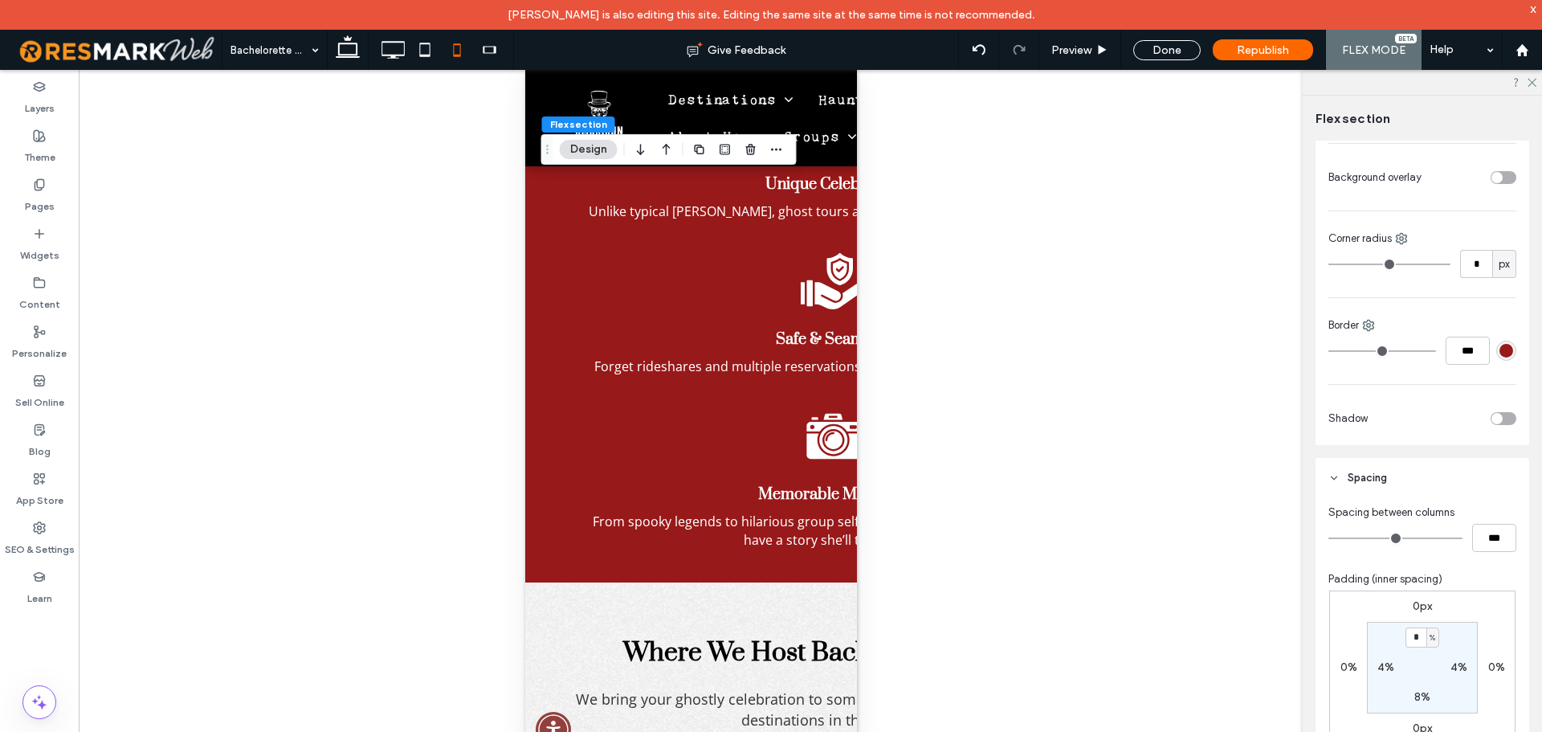
scroll to position [434, 0]
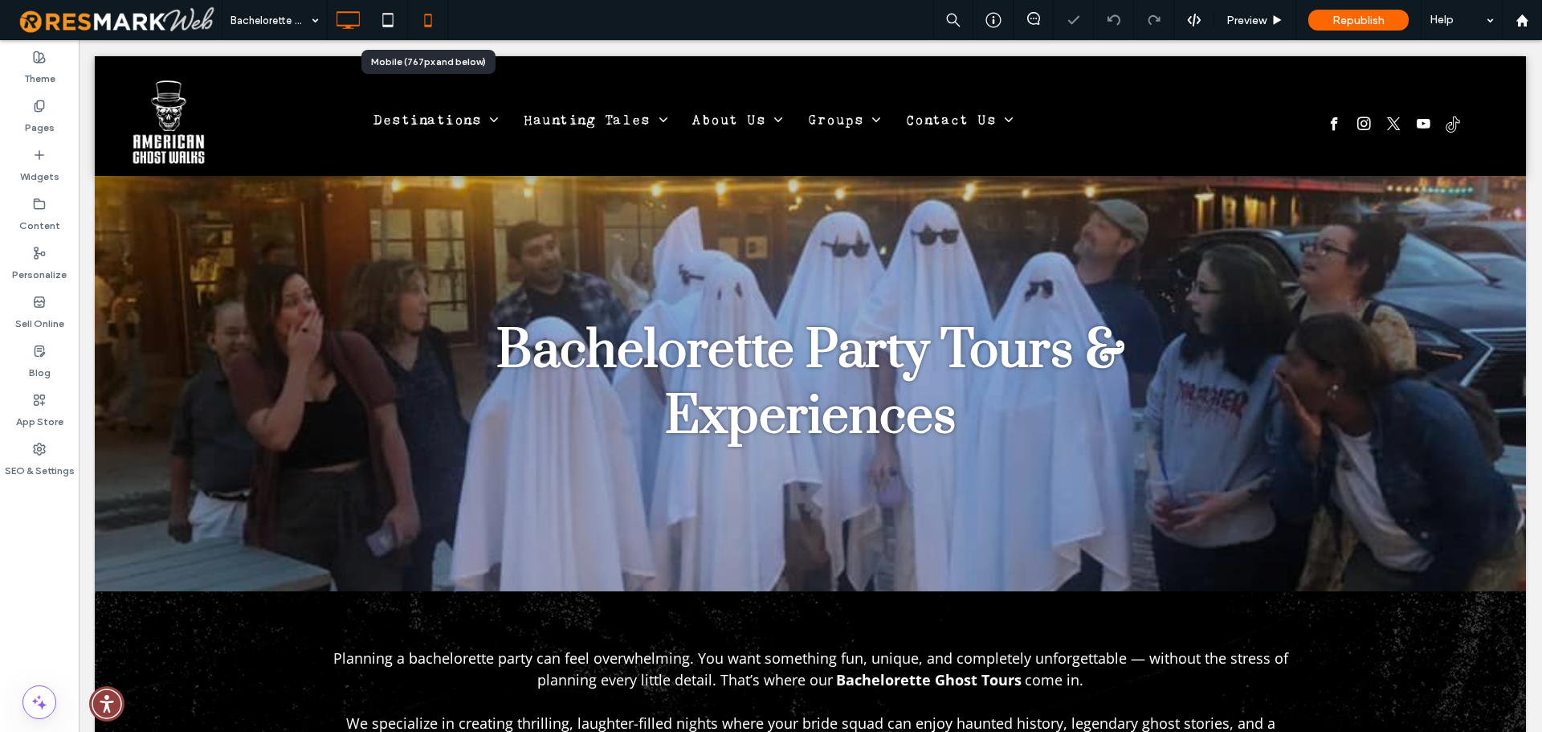
click at [420, 30] on icon at bounding box center [428, 20] width 32 height 32
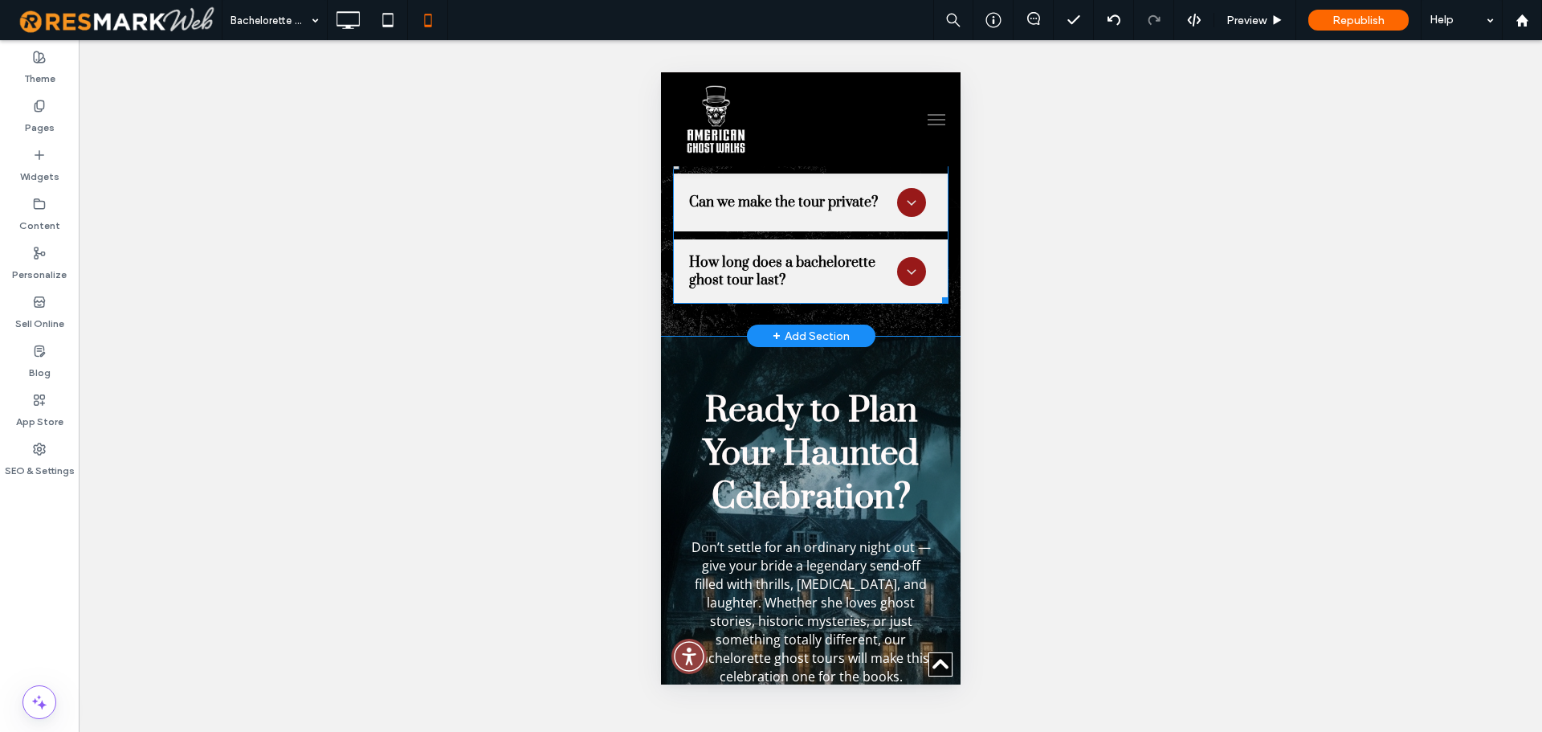
scroll to position [8512, 0]
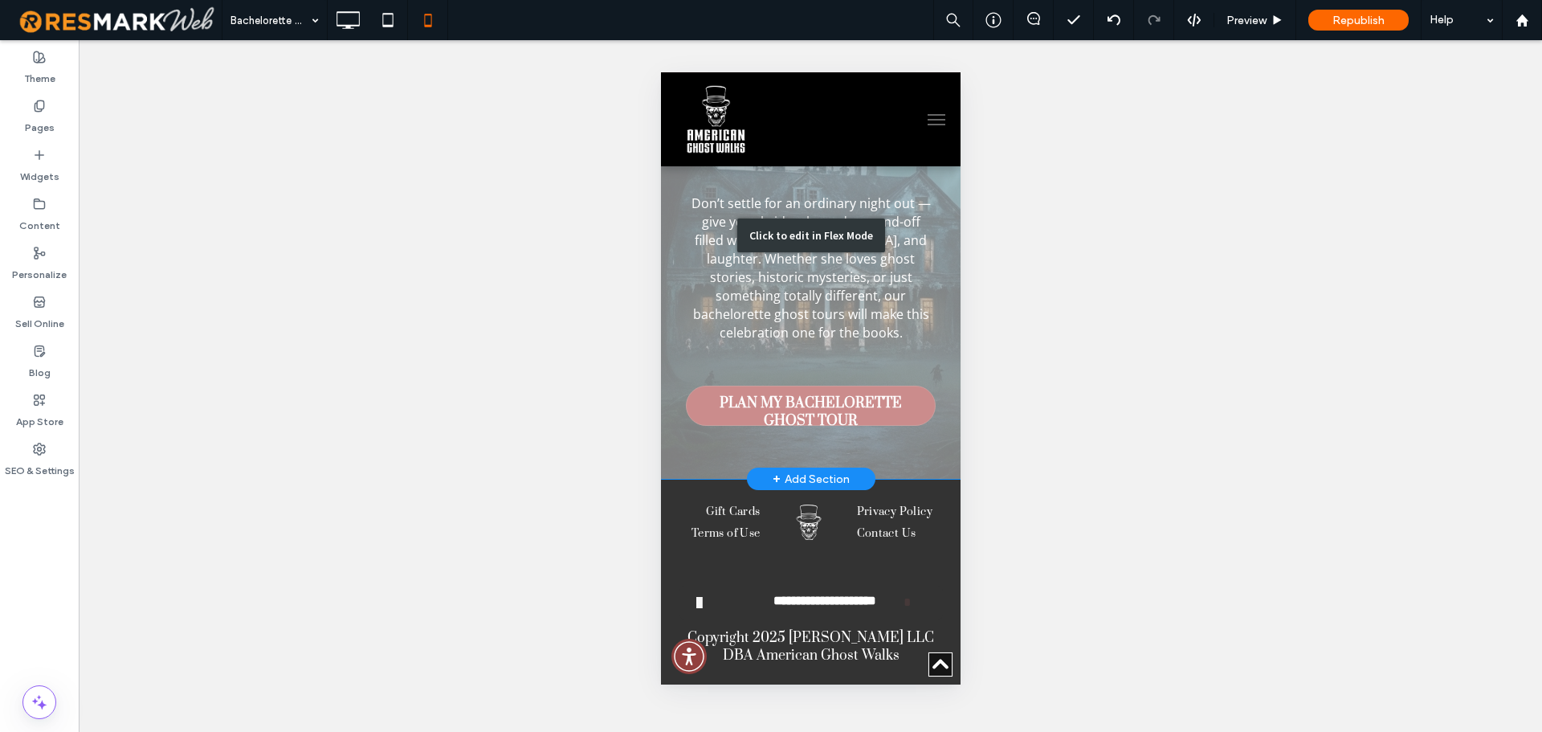
click at [867, 402] on div "Click to edit in Flex Mode" at bounding box center [810, 235] width 300 height 487
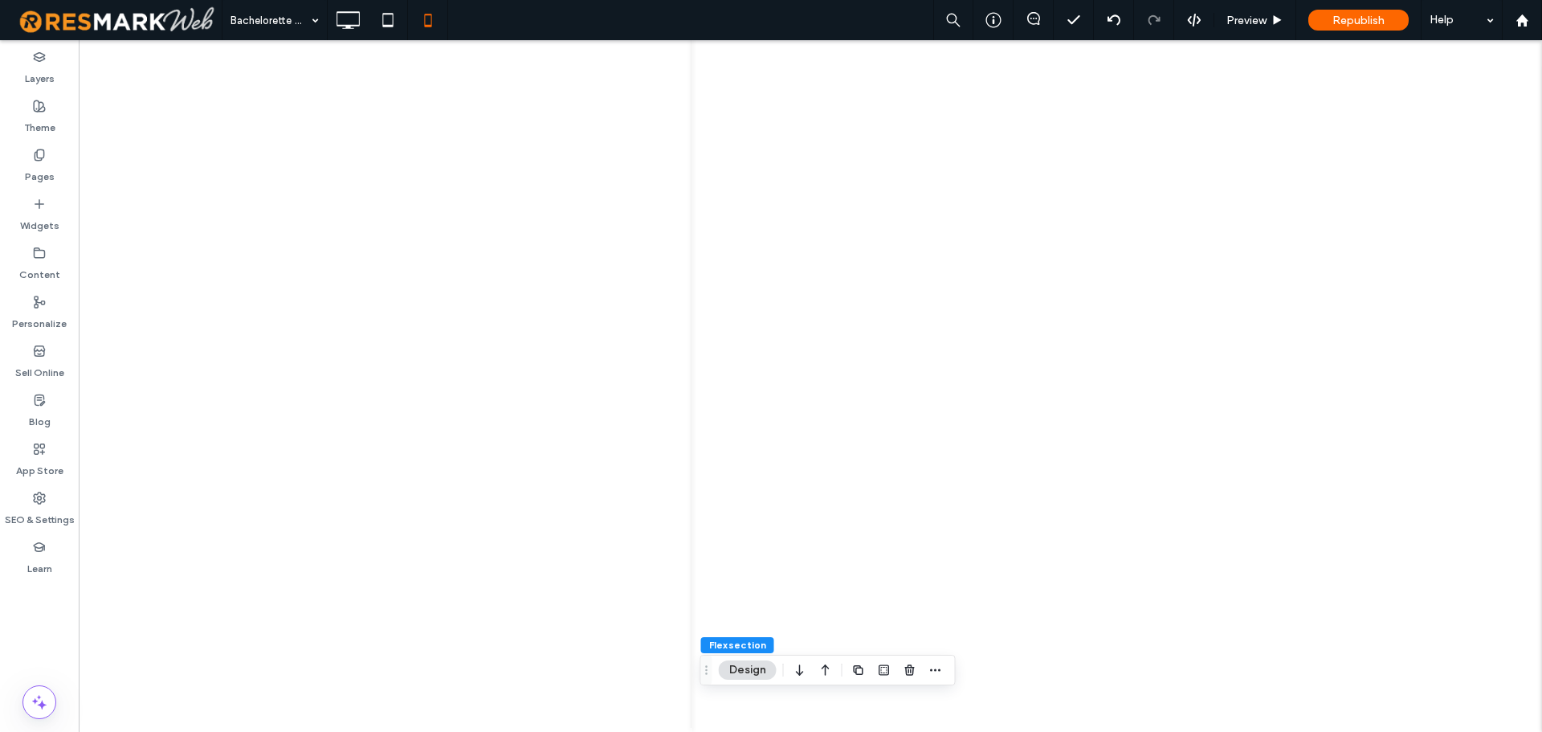
type input "**"
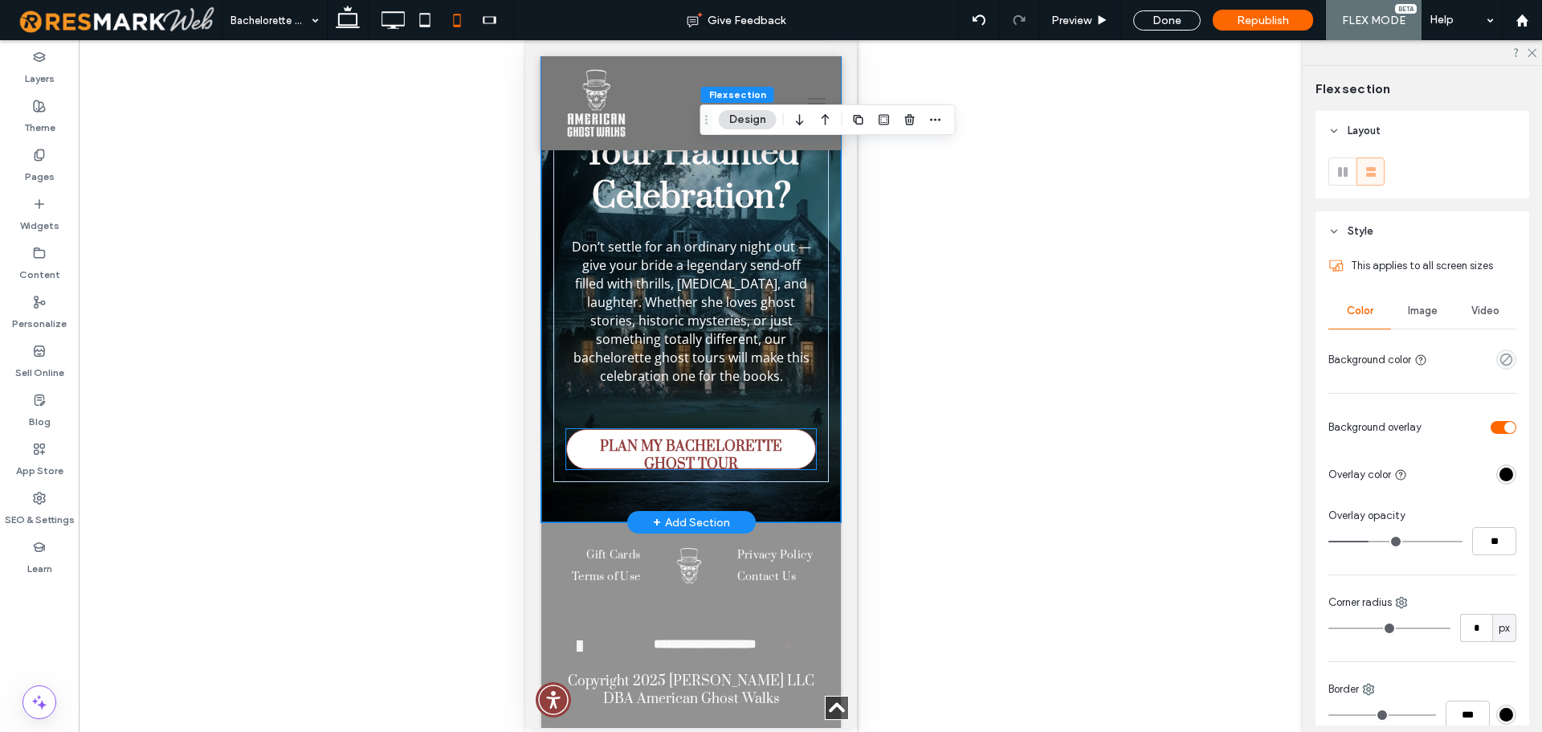
click at [715, 439] on span "PLAN MY BACHELORETTE GHOST TOUR" at bounding box center [690, 455] width 243 height 51
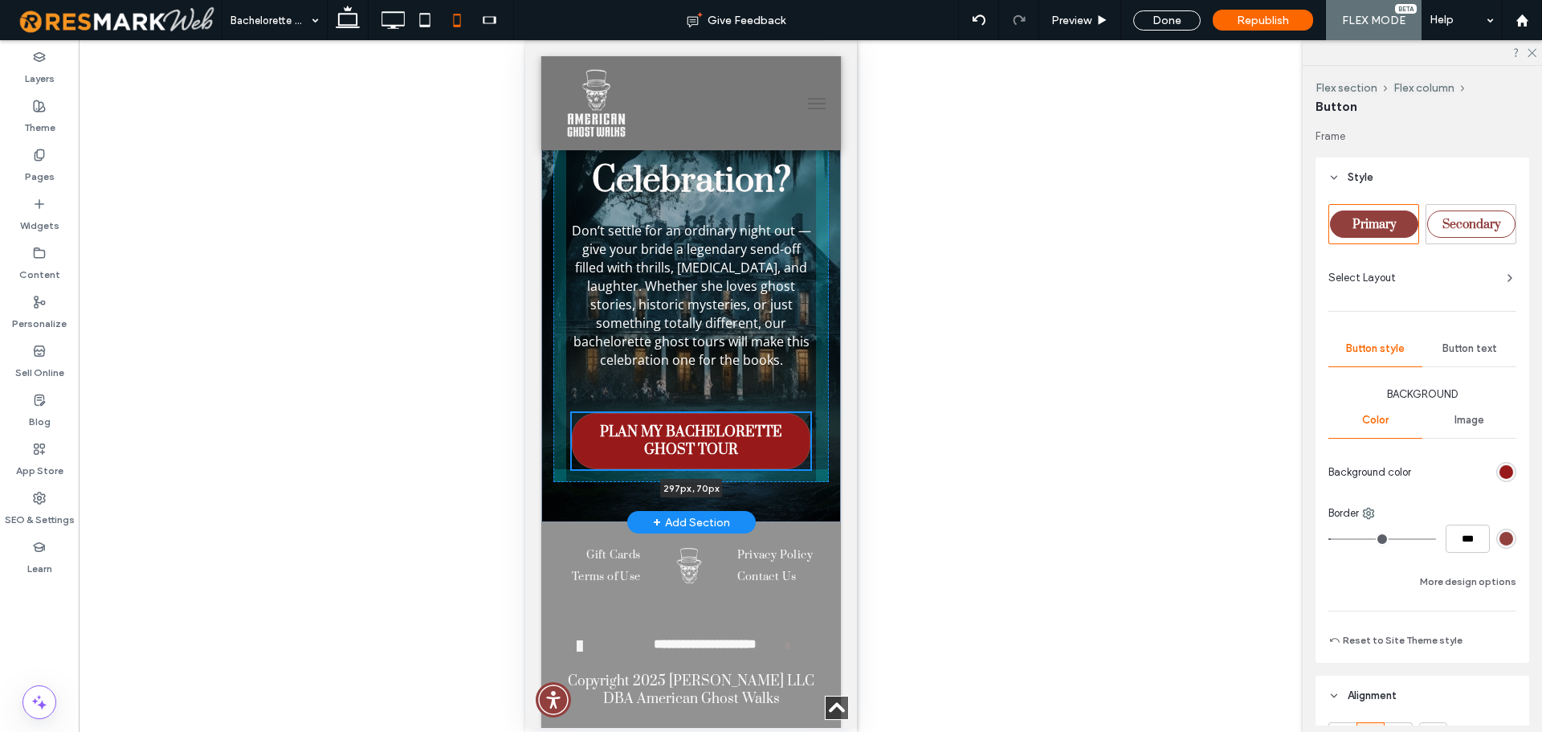
scroll to position [11830, 0]
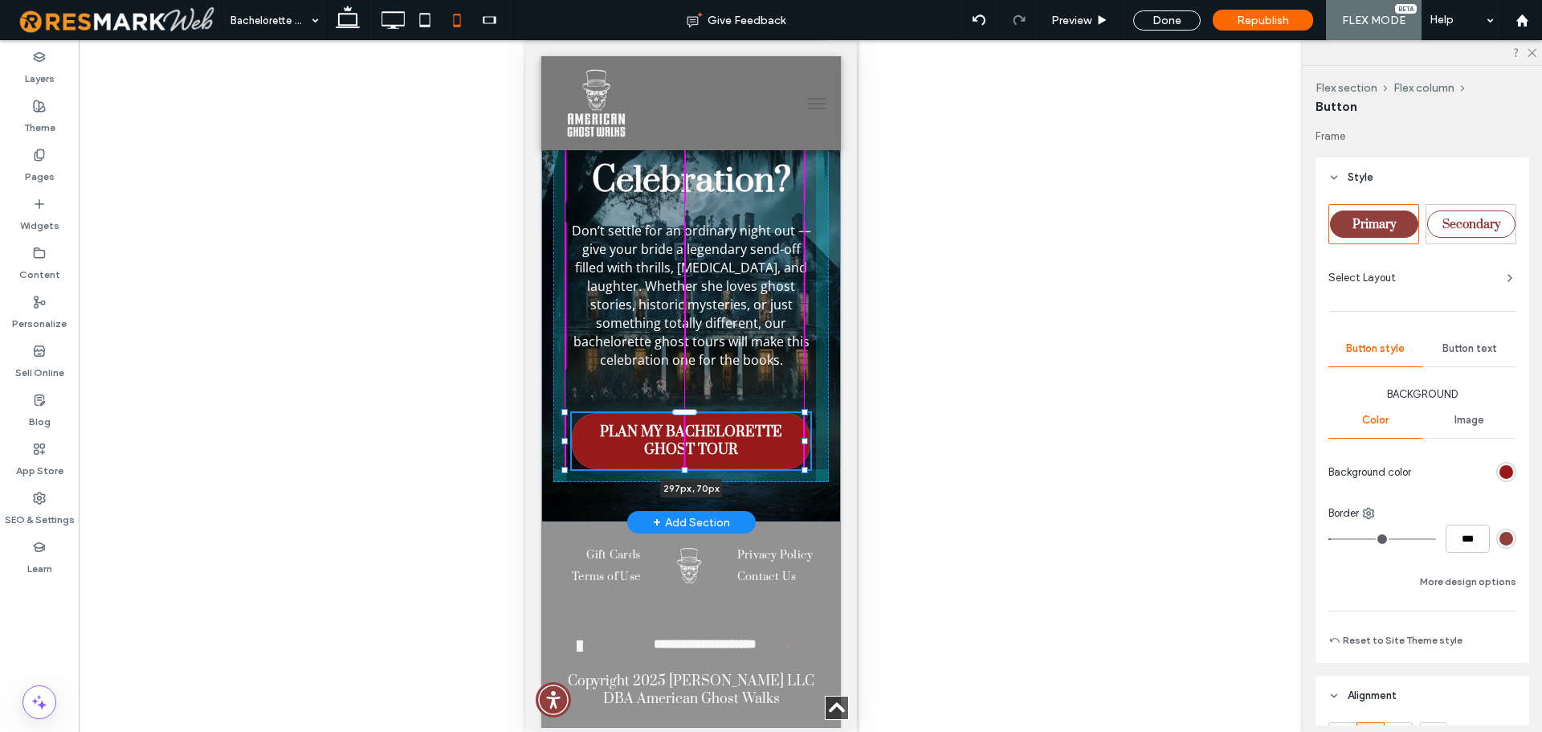
drag, startPoint x: 685, startPoint y: 471, endPoint x: 683, endPoint y: 479, distance: 8.4
click at [683, 479] on div "Ready to Plan Your Haunted Celebration? Don’t settle for an ordinary night out …" at bounding box center [690, 289] width 300 height 466
type input "**"
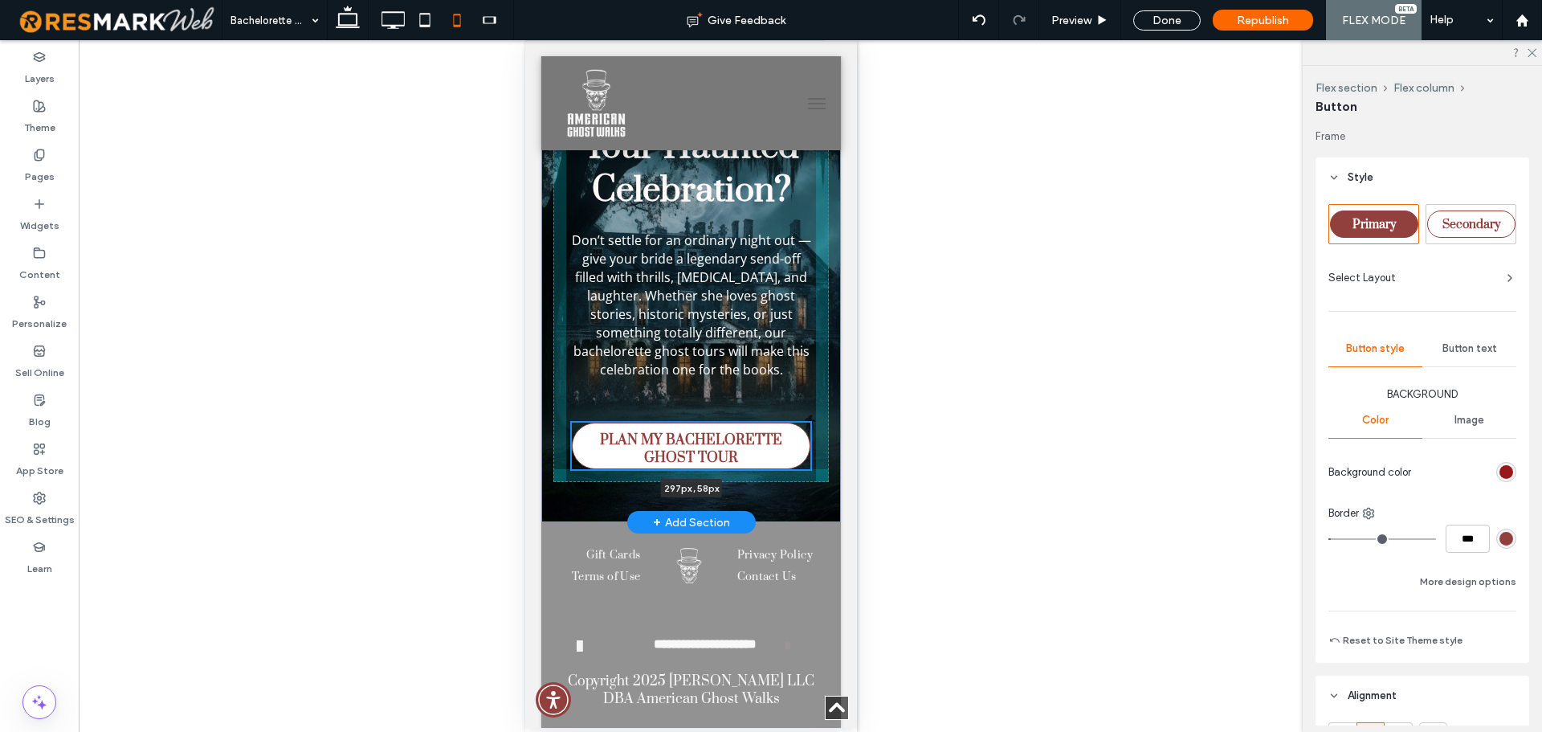
scroll to position [11820, 0]
click at [687, 463] on div "Ready to Plan Your Haunted Celebration? Don’t settle for an ordinary night out …" at bounding box center [690, 294] width 300 height 456
type input "**"
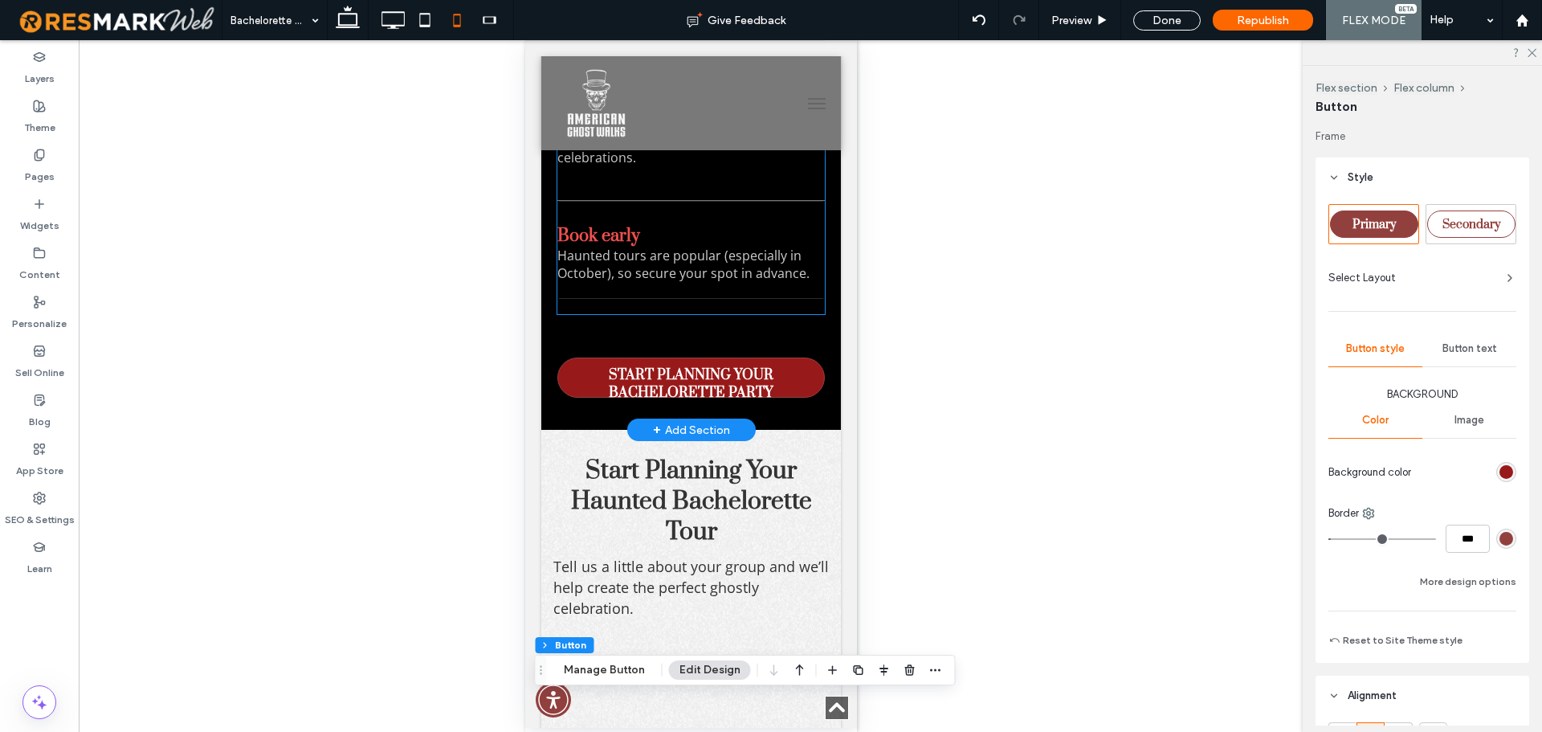
scroll to position [6681, 0]
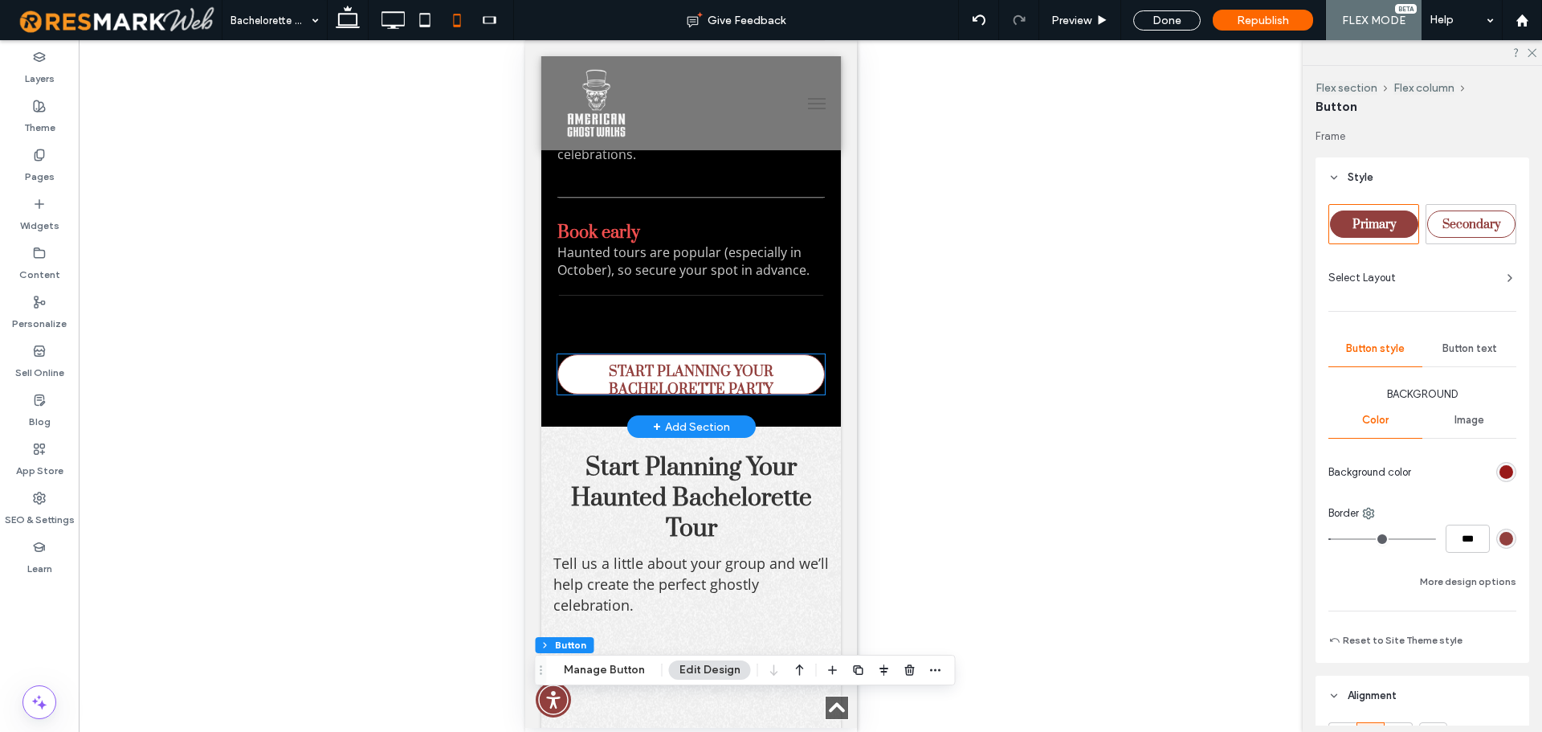
click at [727, 406] on span "START PLANNING YOUR BACHELORETTE PARTY" at bounding box center [690, 380] width 260 height 51
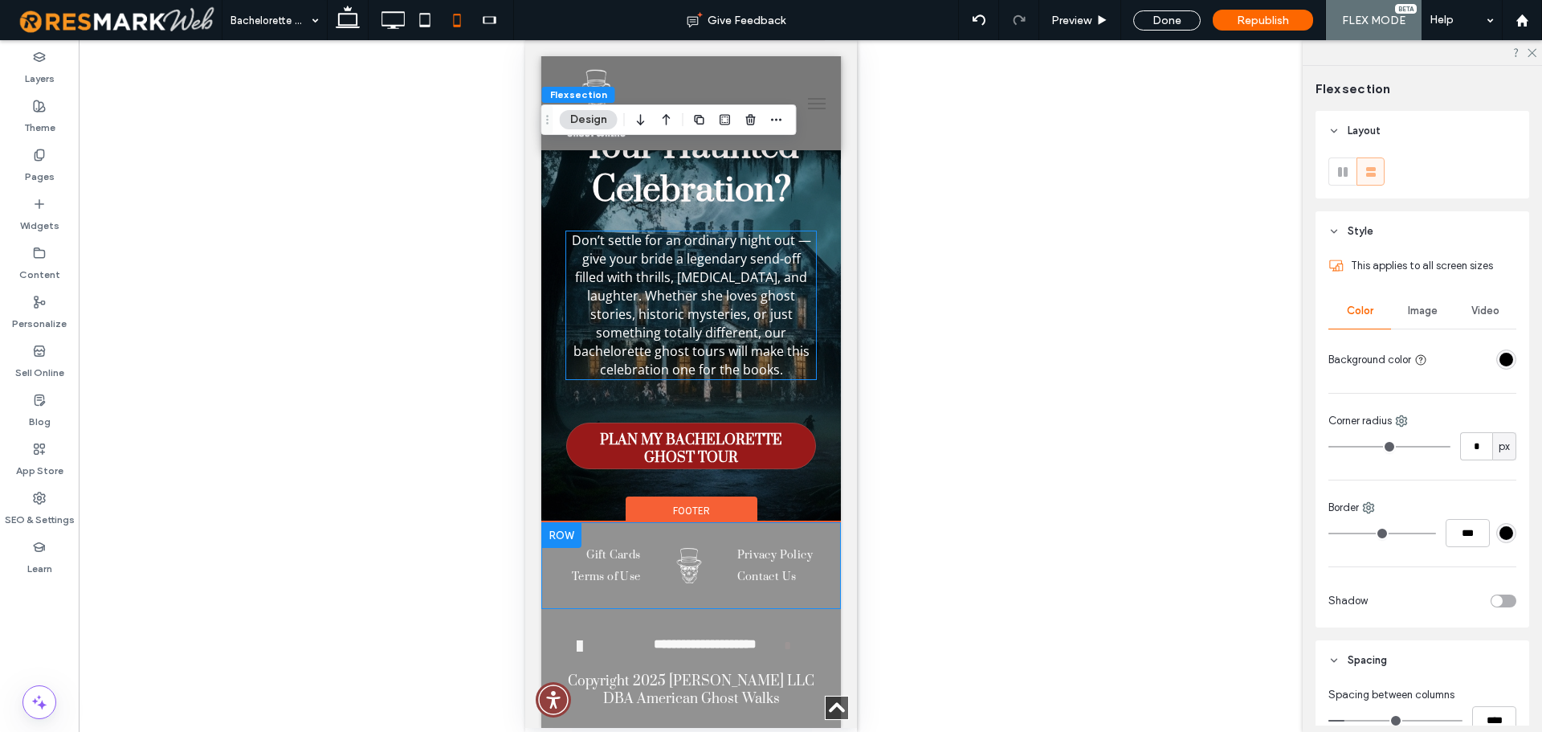
scroll to position [11820, 0]
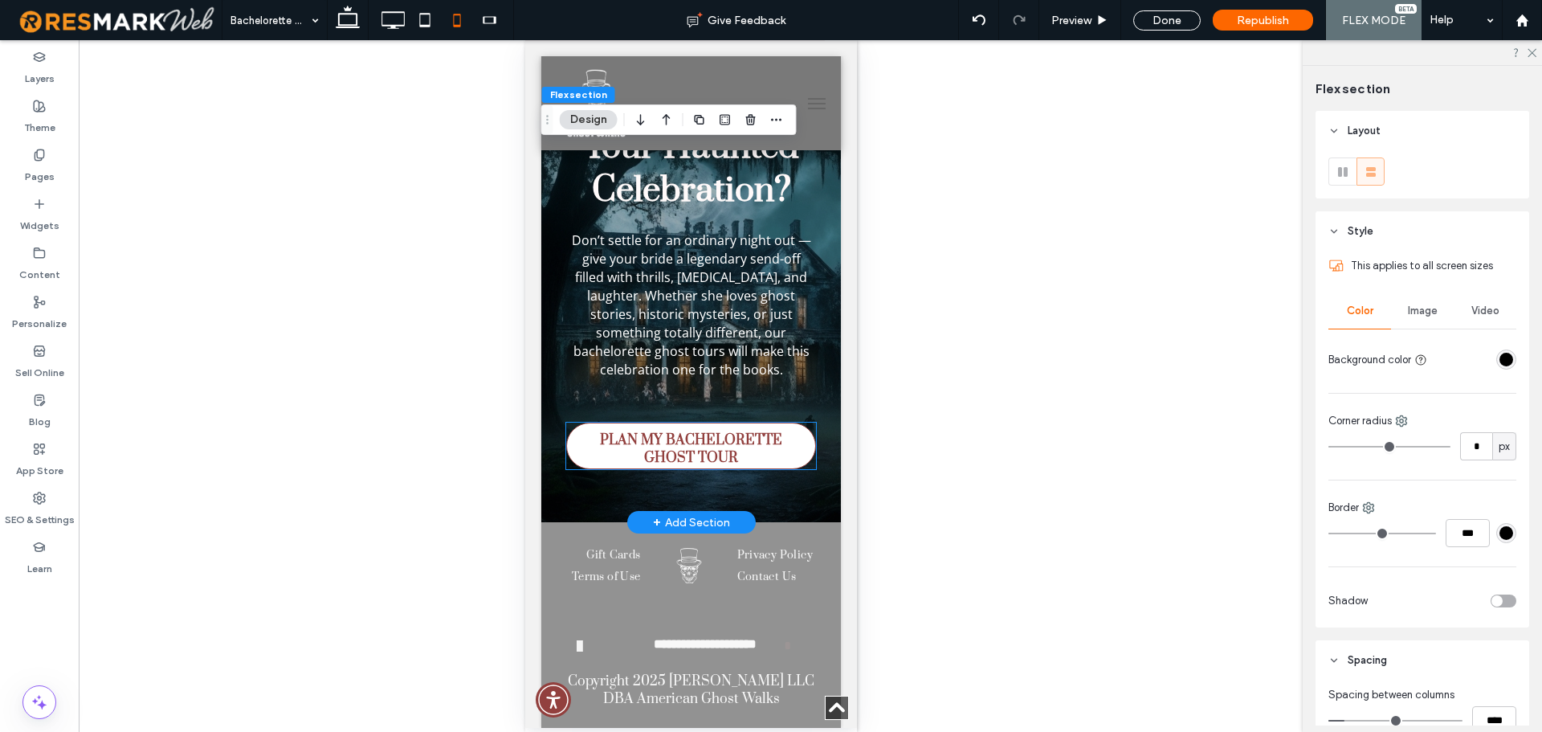
click at [705, 455] on span "PLAN MY BACHELORETTE GHOST TOUR" at bounding box center [690, 448] width 243 height 51
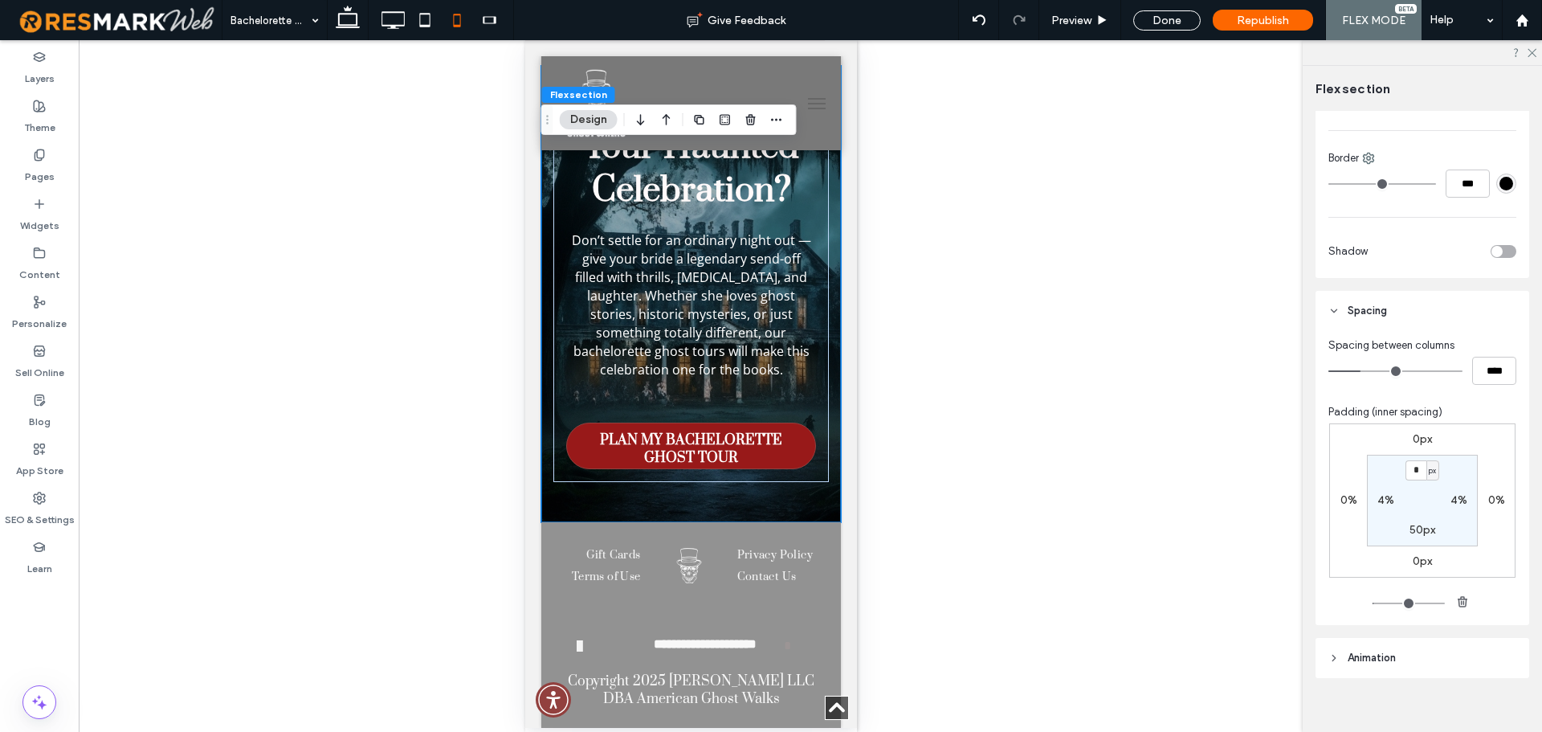
scroll to position [548, 0]
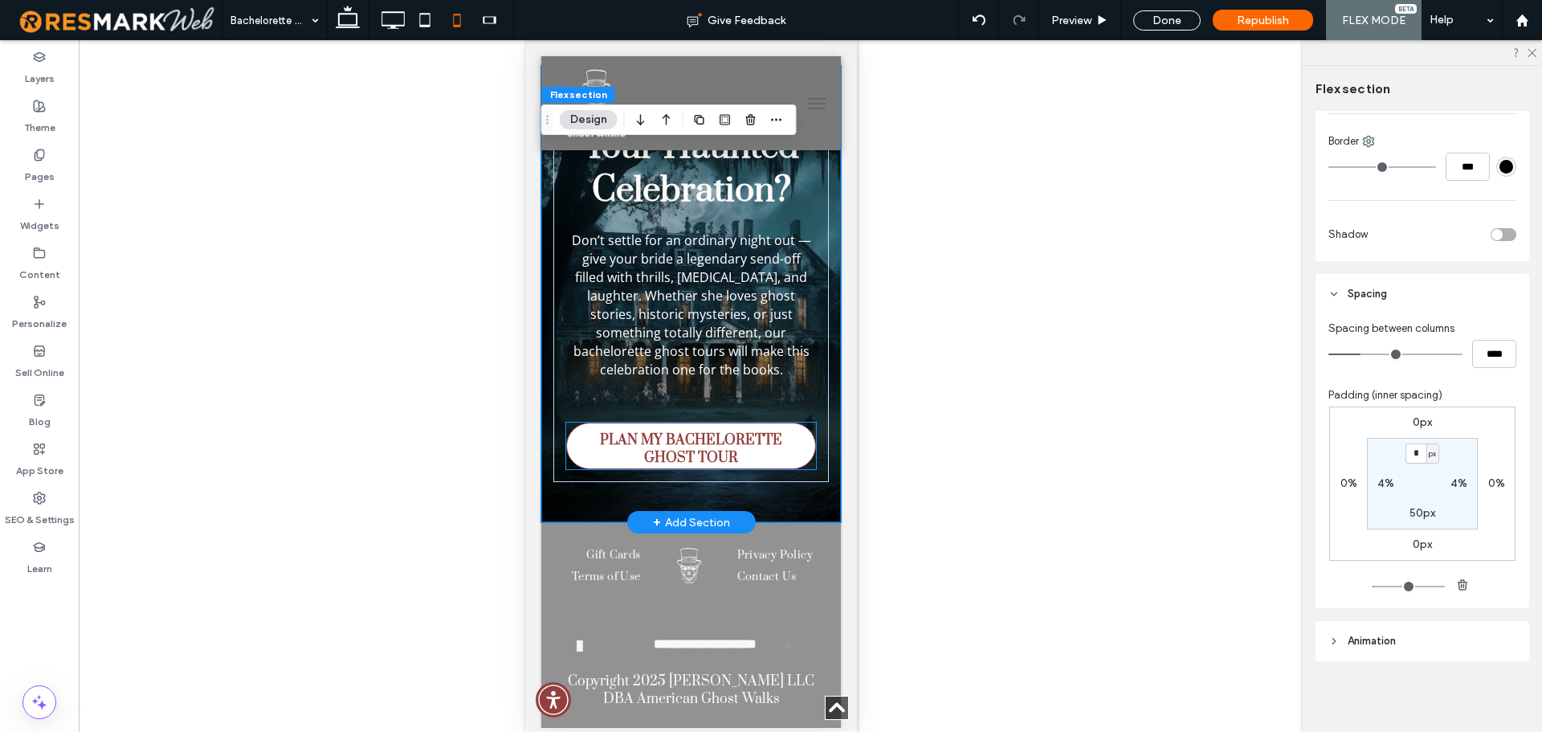
click at [691, 470] on span "PLAN MY BACHELORETTE GHOST TOUR" at bounding box center [690, 448] width 243 height 51
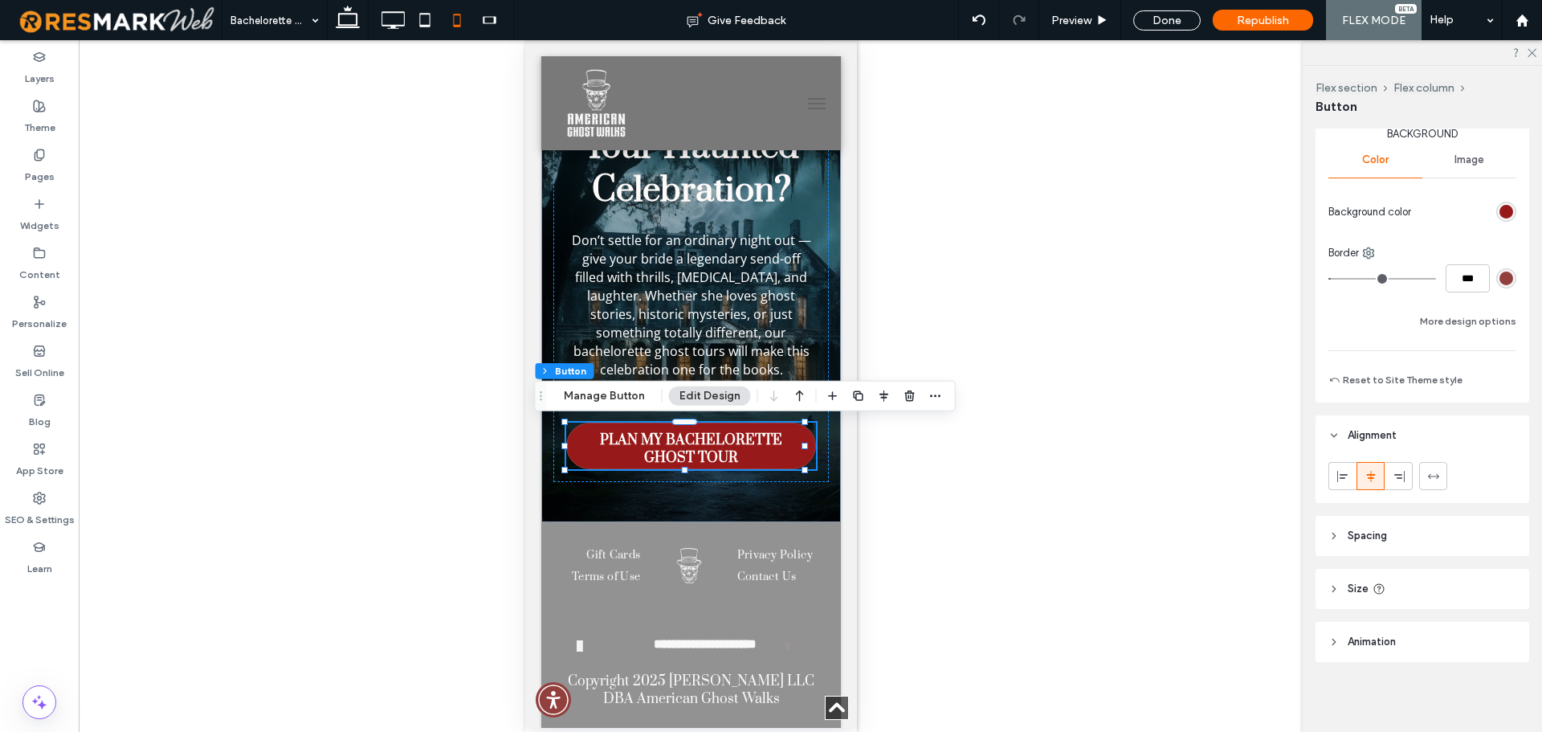
scroll to position [261, 0]
click at [1438, 596] on header "Size" at bounding box center [1422, 588] width 214 height 40
drag, startPoint x: 1463, startPoint y: 679, endPoint x: 1475, endPoint y: 671, distance: 14.0
click at [1464, 679] on input "**" at bounding box center [1476, 676] width 32 height 28
type input "**"
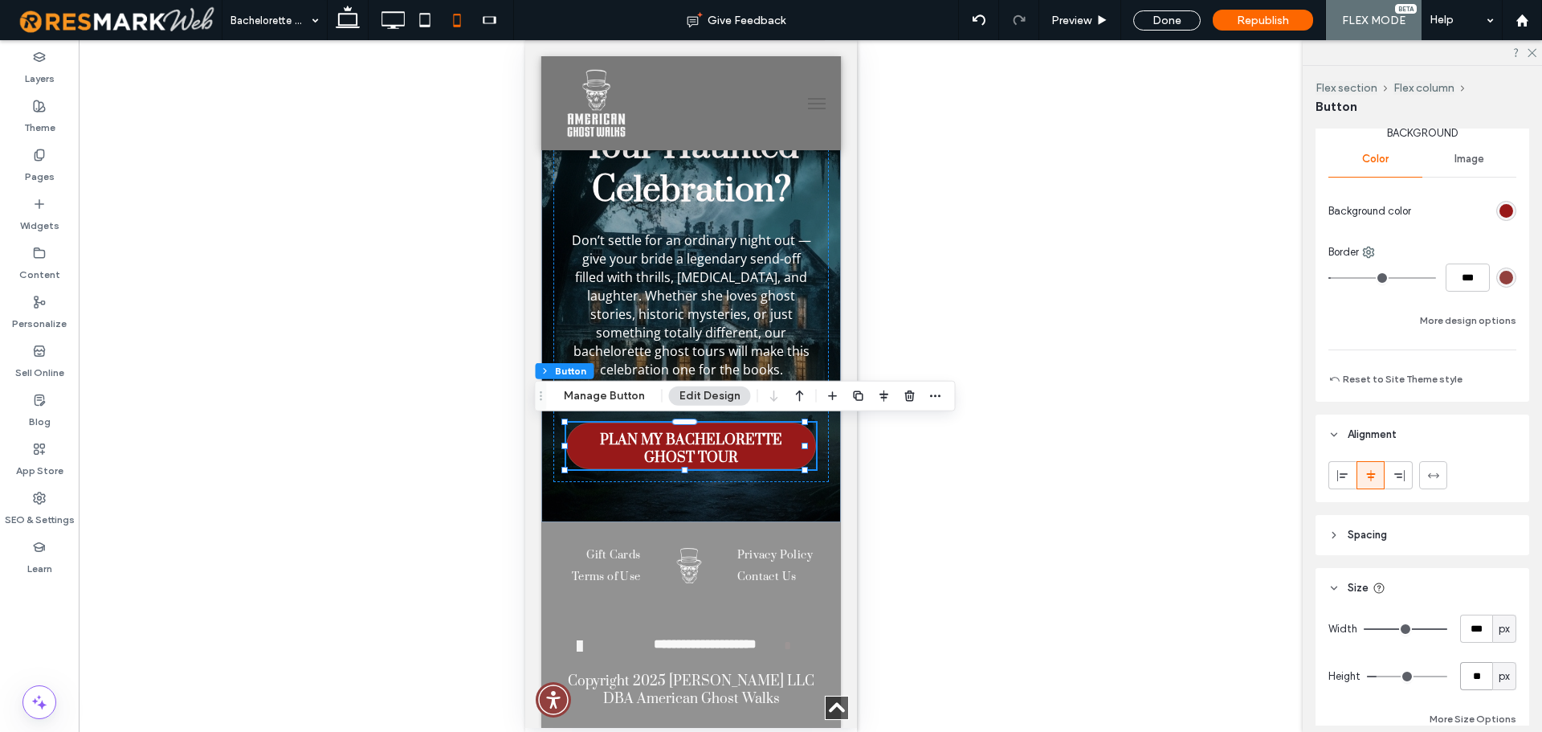
type input "**"
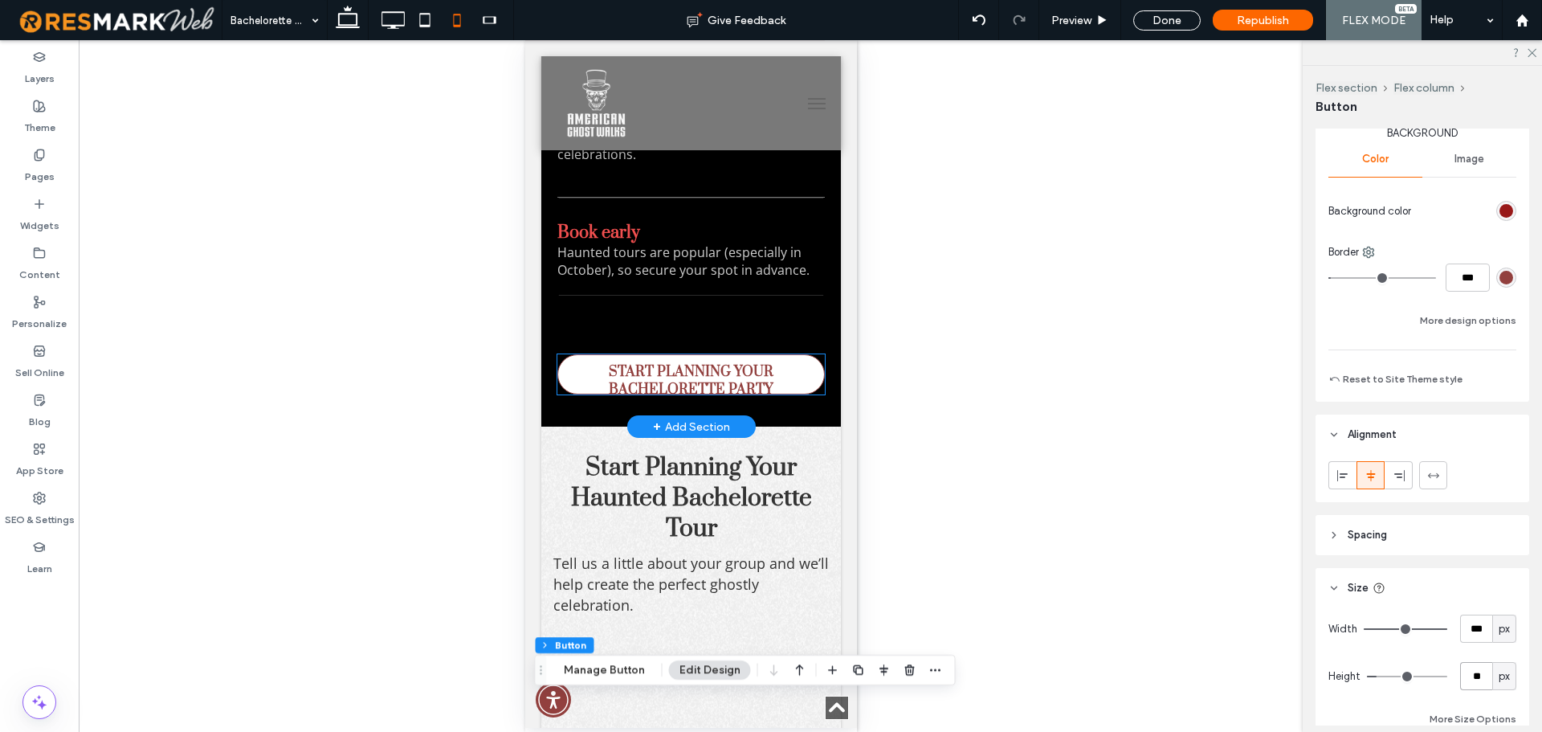
click at [748, 406] on span "START PLANNING YOUR BACHELORETTE PARTY" at bounding box center [690, 380] width 260 height 51
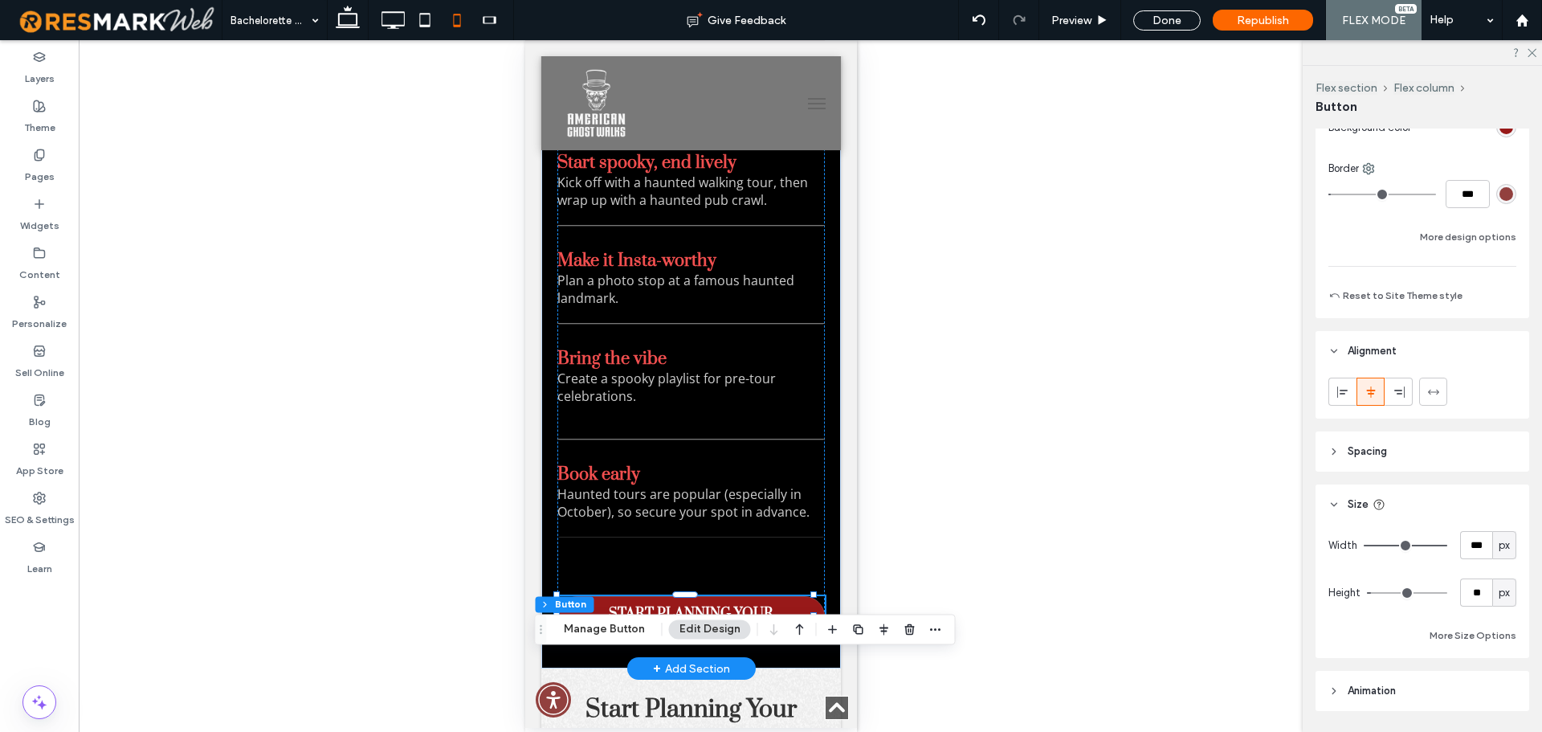
scroll to position [394, 0]
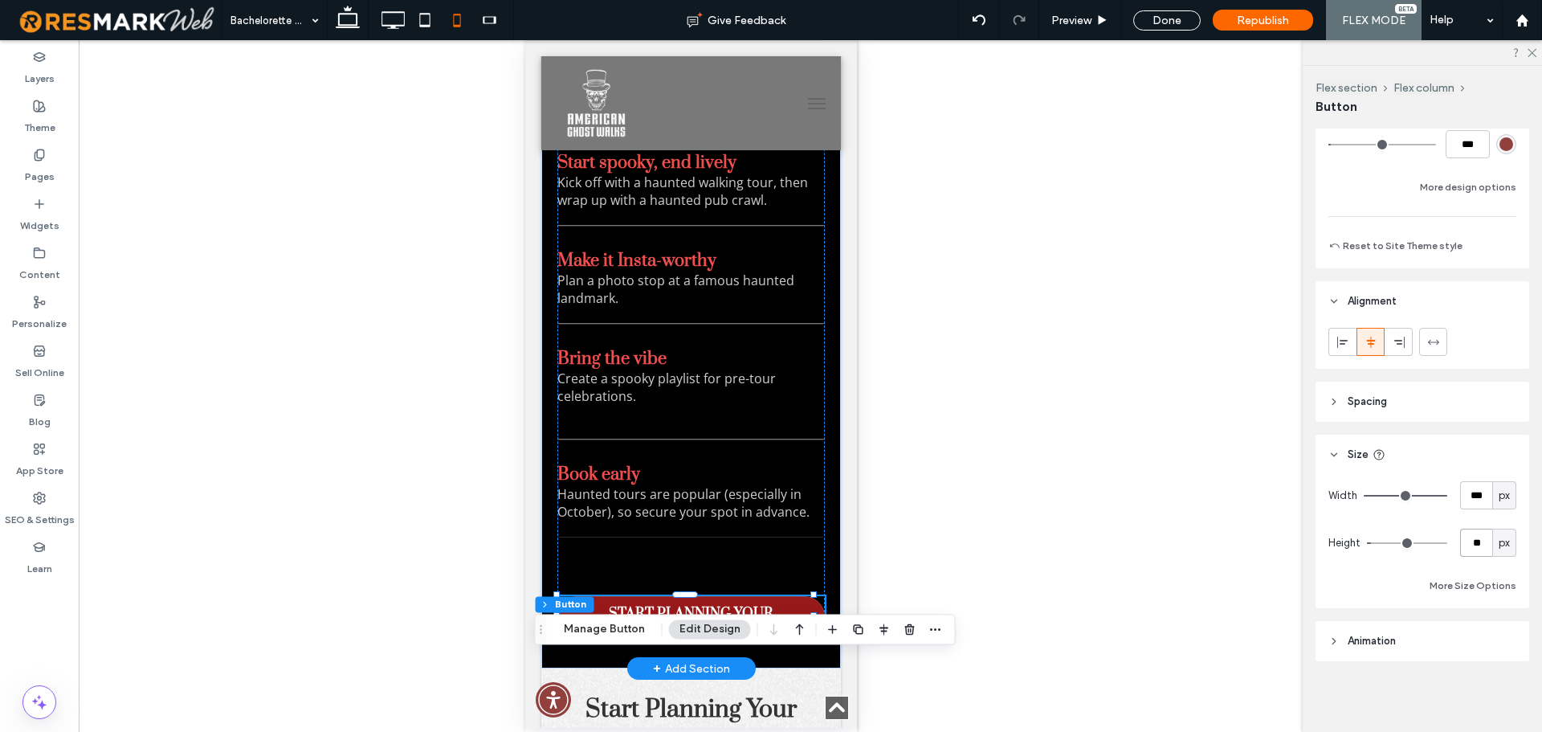
click at [1474, 548] on input "**" at bounding box center [1476, 542] width 32 height 28
type input "*"
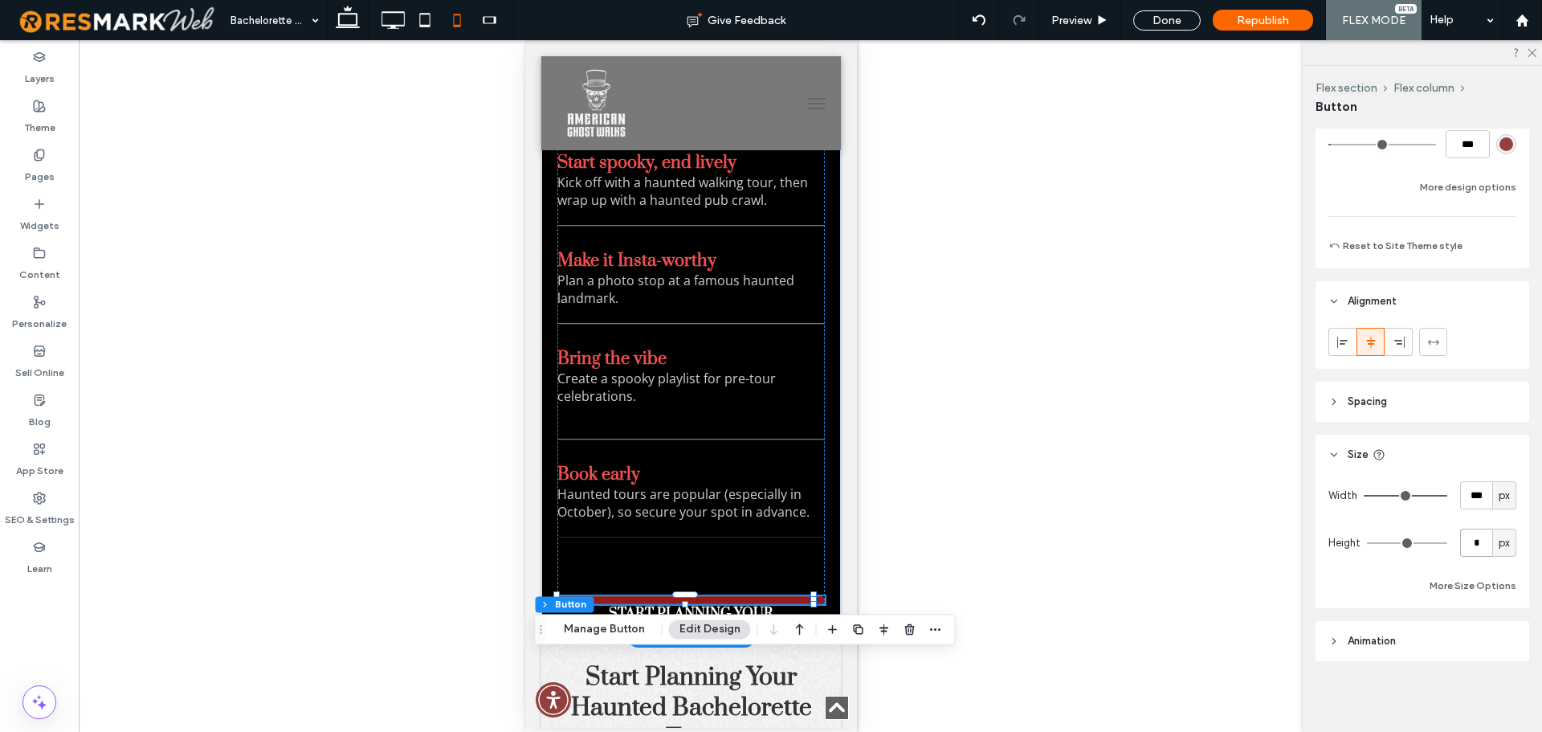
drag, startPoint x: 1465, startPoint y: 544, endPoint x: 1457, endPoint y: 541, distance: 8.6
click at [1460, 542] on input "*" at bounding box center [1476, 542] width 32 height 28
type input "**"
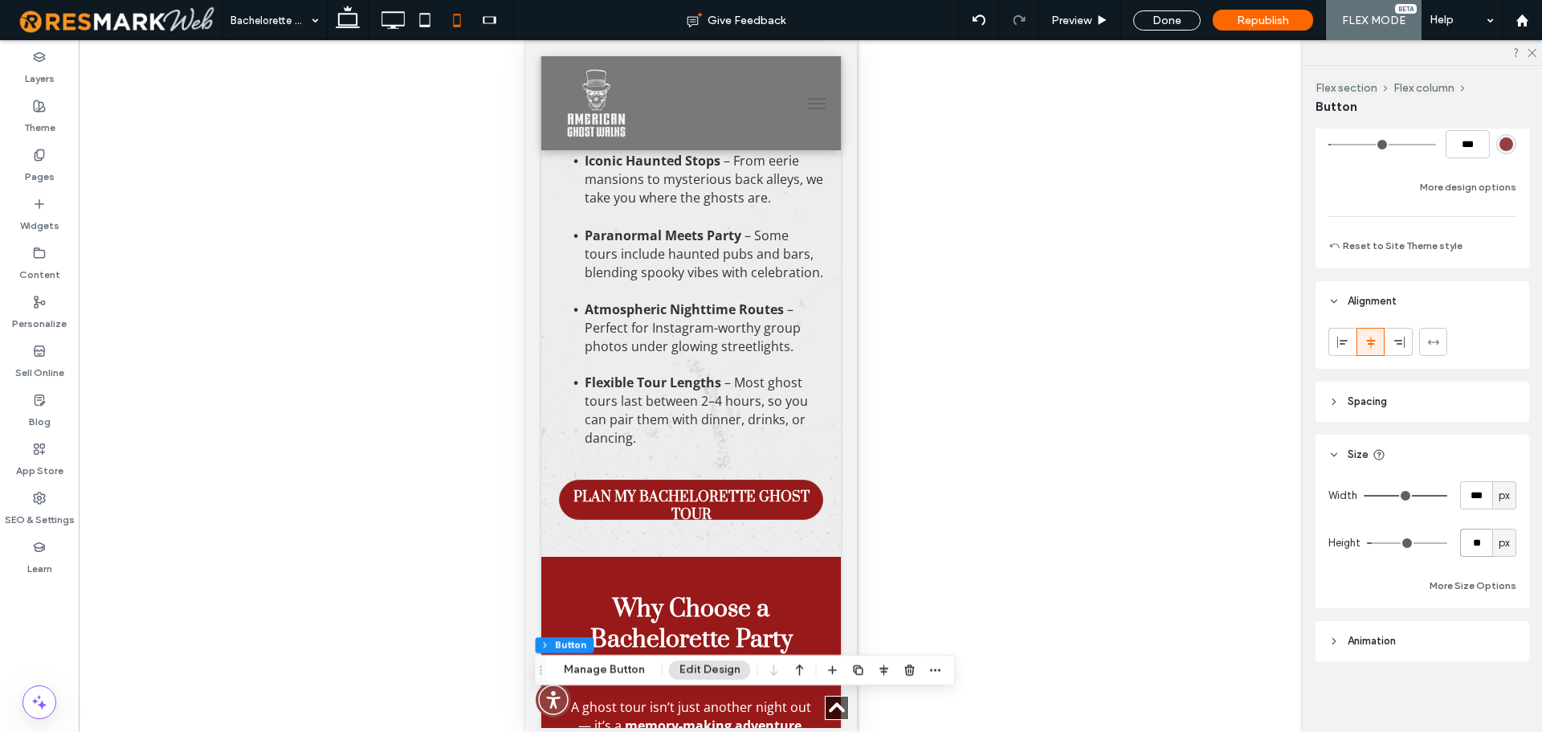
scroll to position [1139, 0]
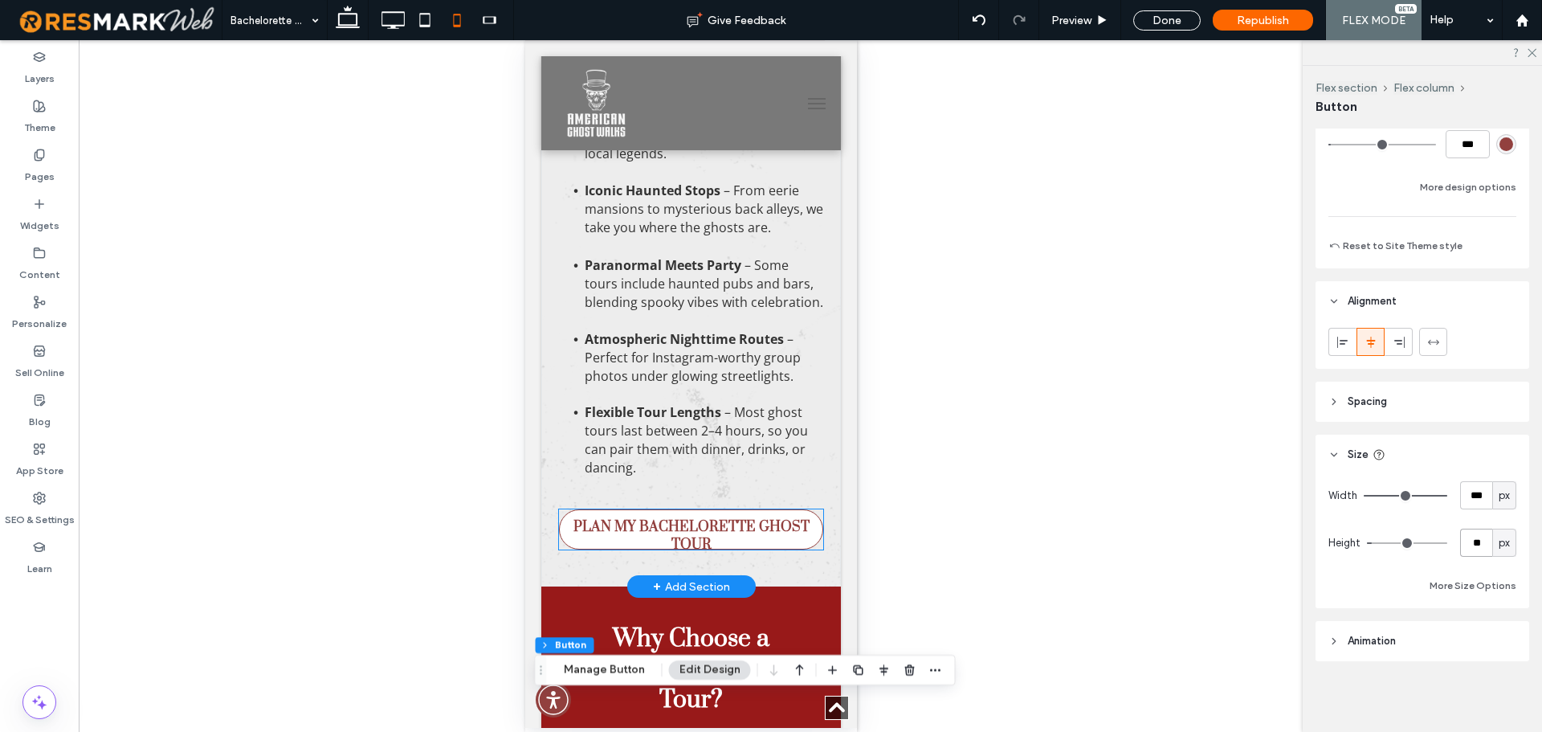
click at [734, 561] on span "PLAN MY BACHELORETTE GHOST TOUR" at bounding box center [690, 535] width 258 height 51
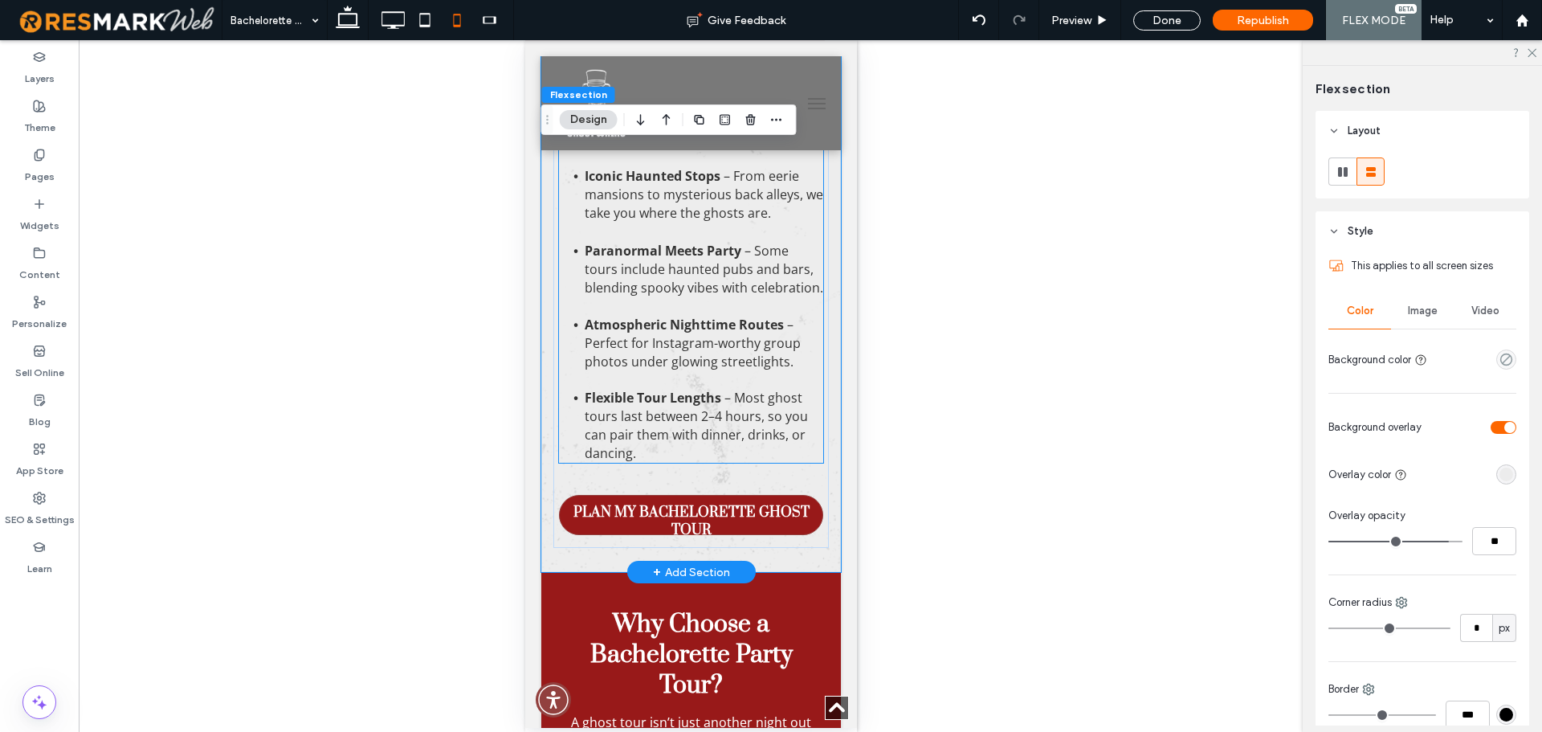
scroll to position [1176, 0]
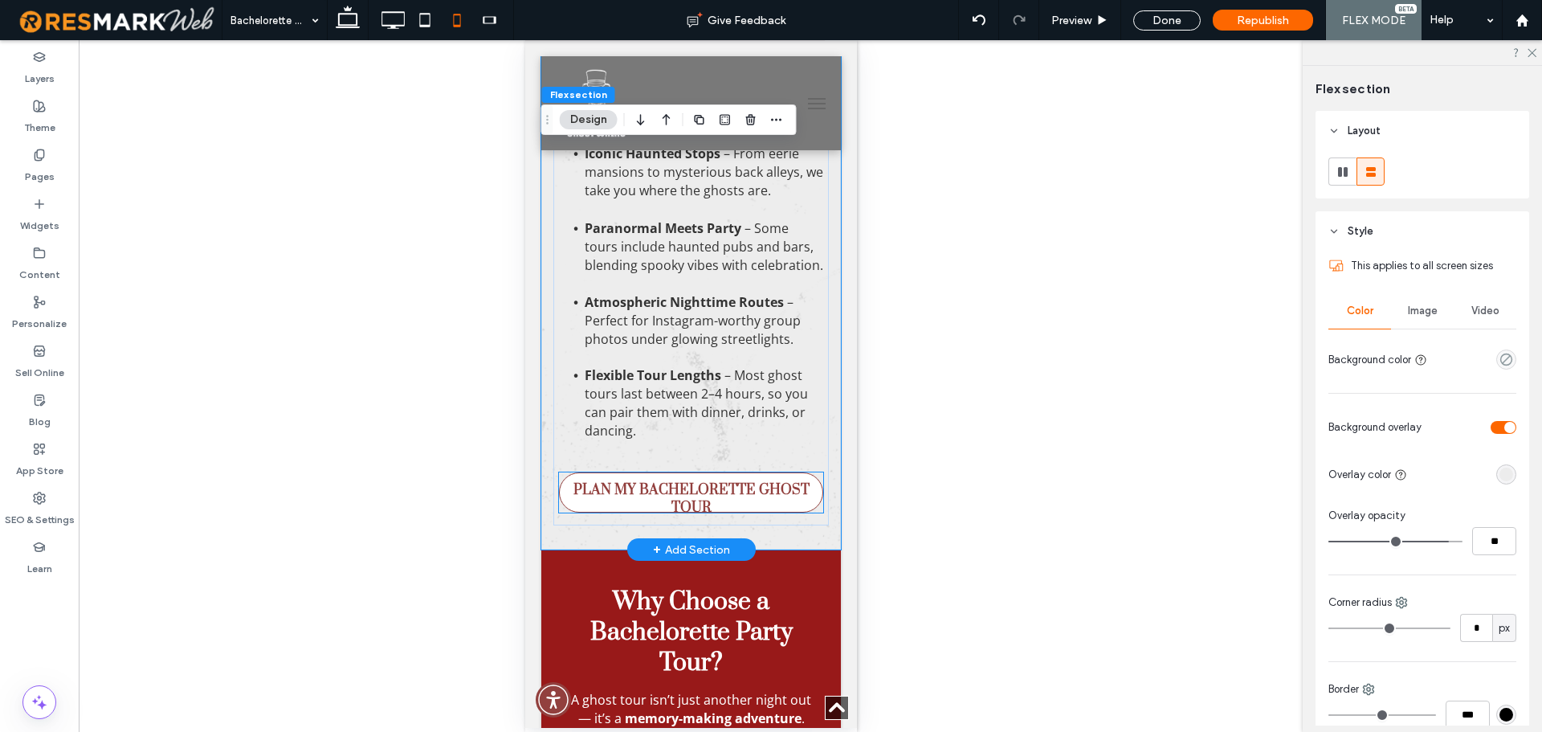
click at [689, 510] on span "PLAN MY BACHELORETTE GHOST TOUR" at bounding box center [690, 498] width 258 height 51
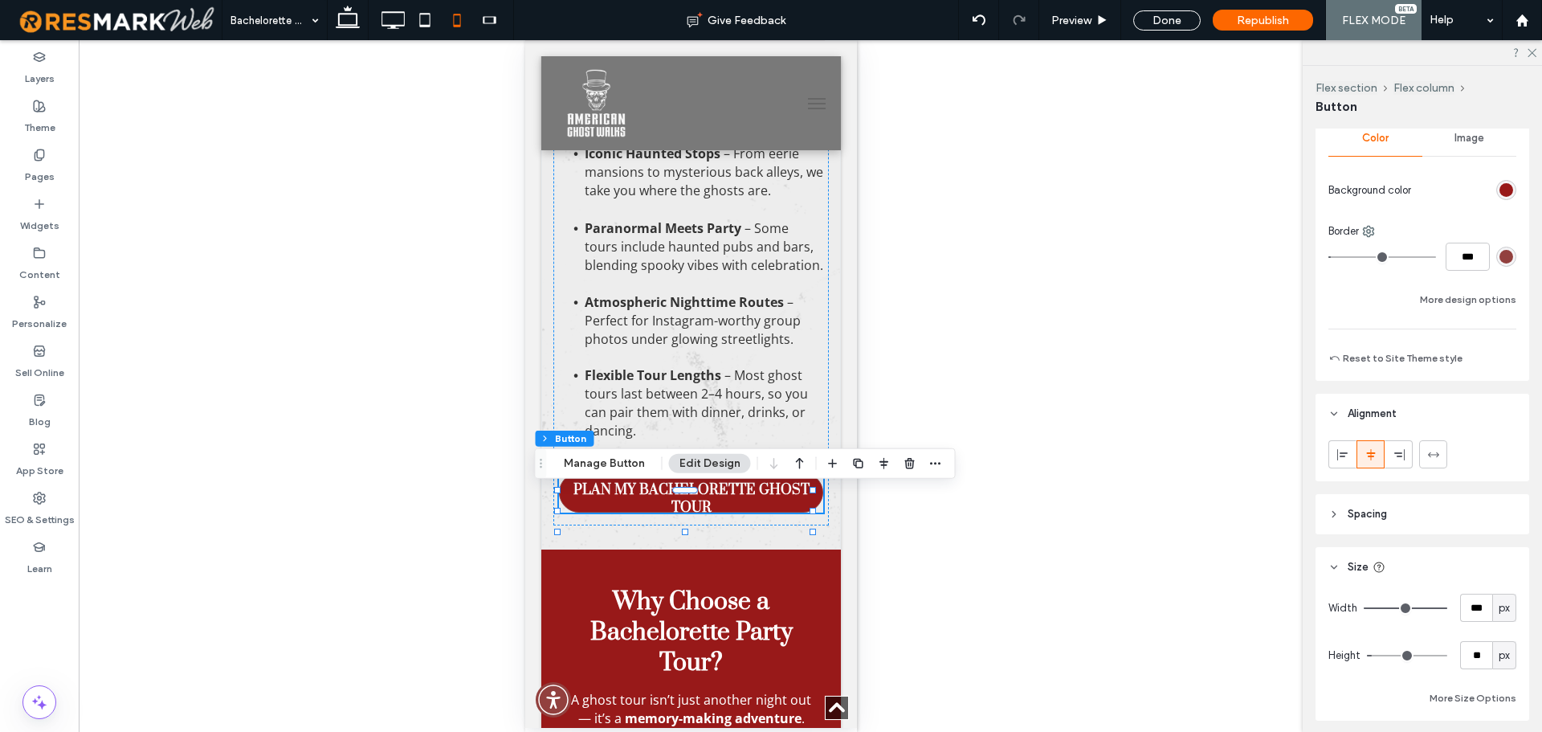
scroll to position [394, 0]
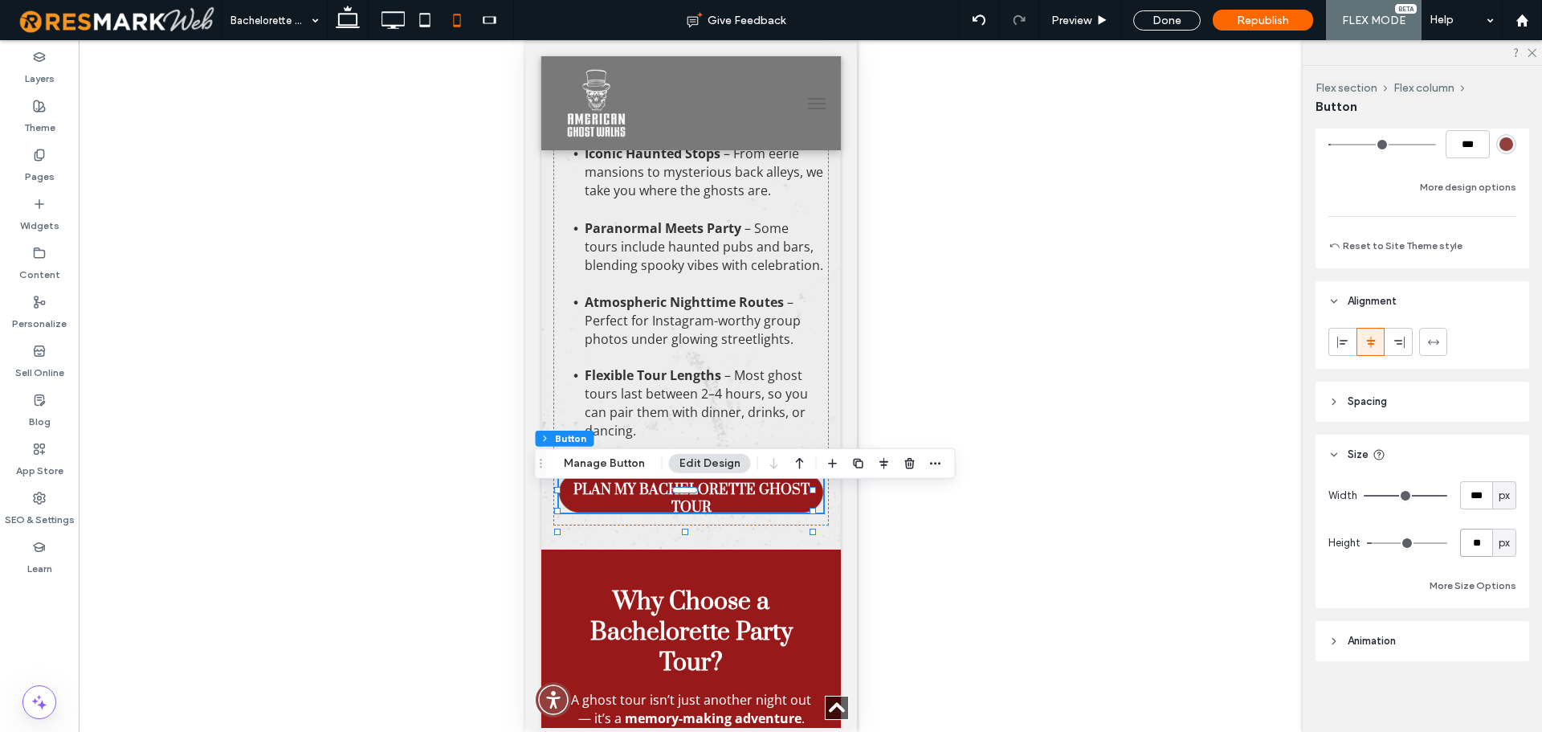
click at [1469, 541] on input "**" at bounding box center [1476, 542] width 32 height 28
type input "**"
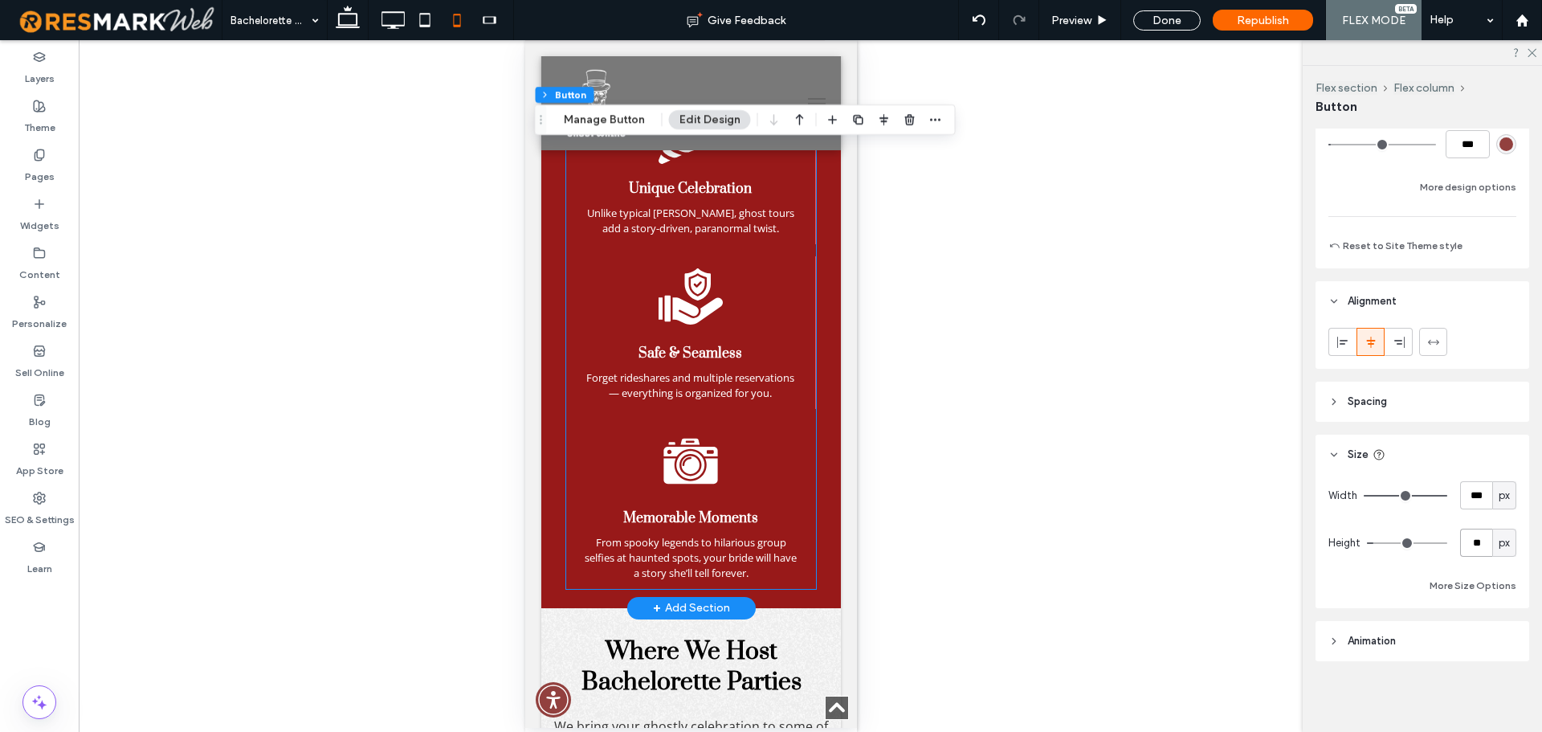
scroll to position [2088, 0]
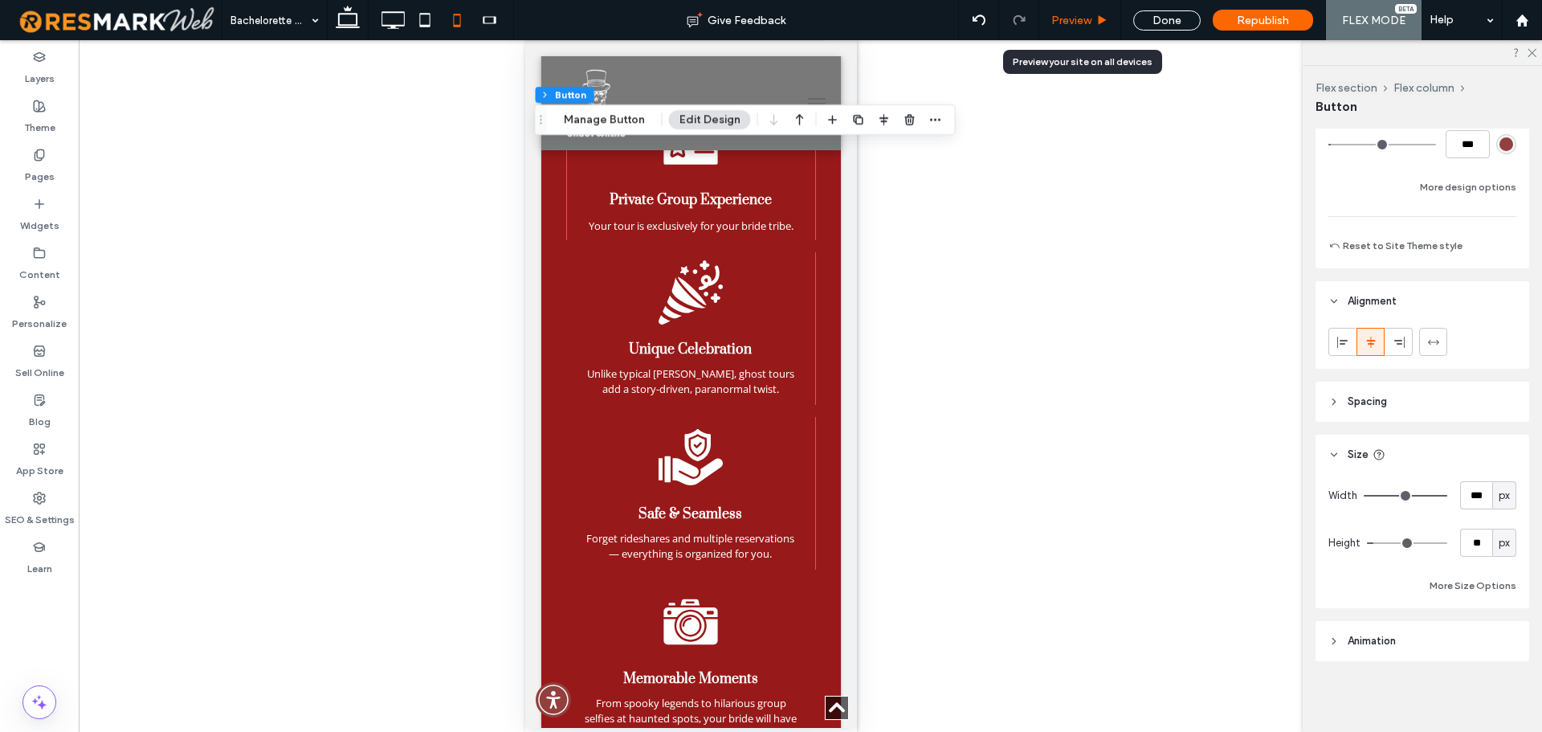
click at [1091, 17] on span "Preview" at bounding box center [1071, 21] width 40 height 14
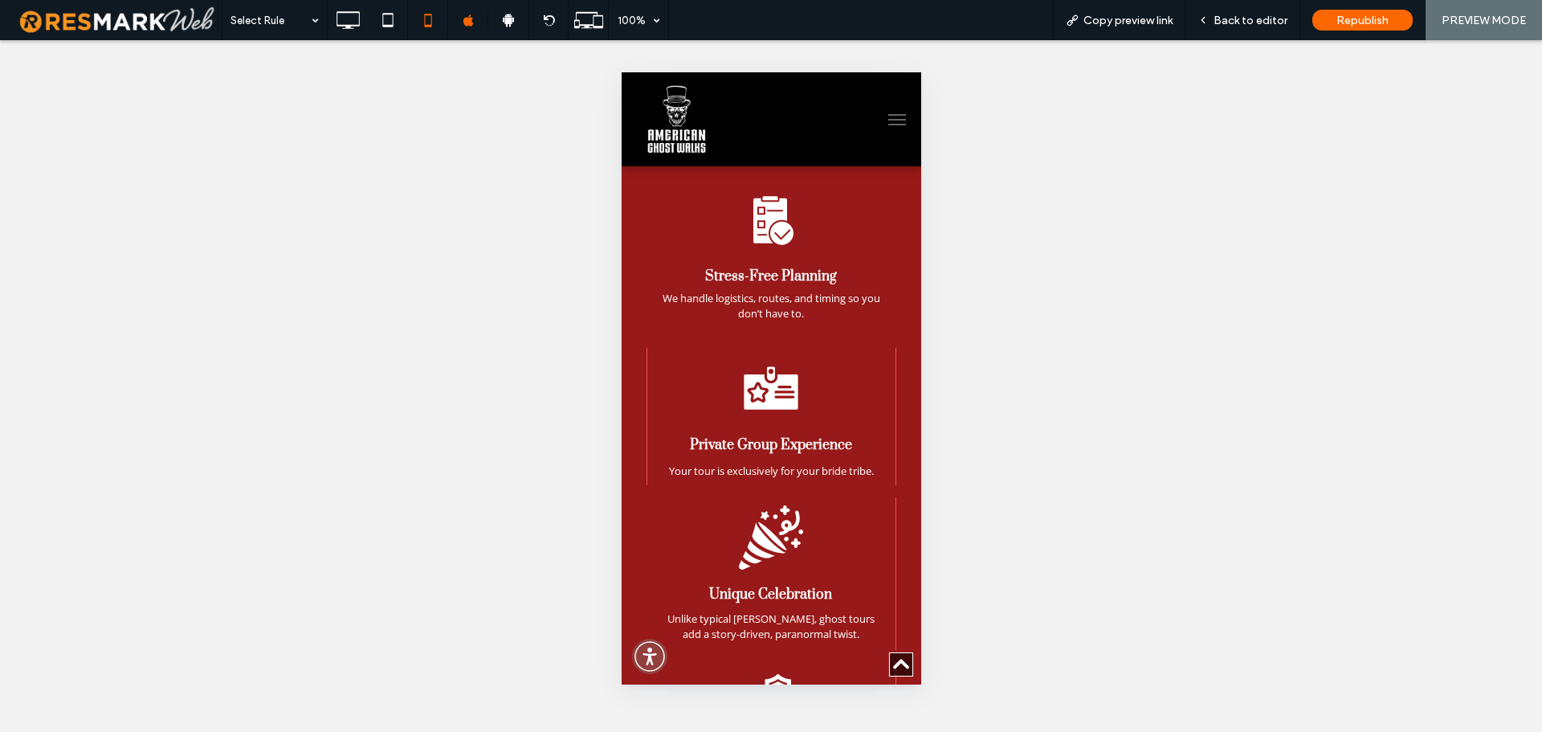
scroll to position [1853, 0]
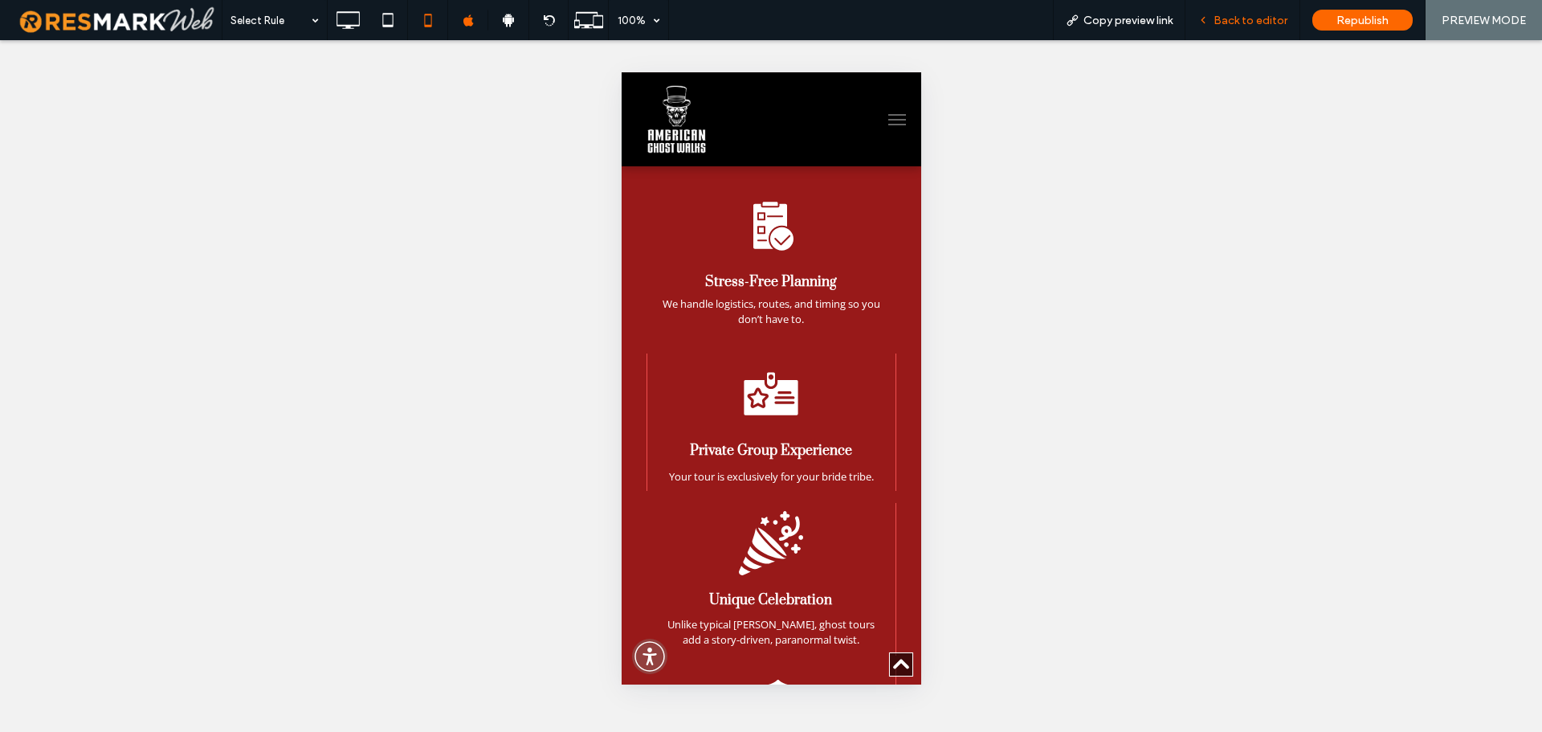
click at [1227, 23] on span "Back to editor" at bounding box center [1250, 21] width 74 height 14
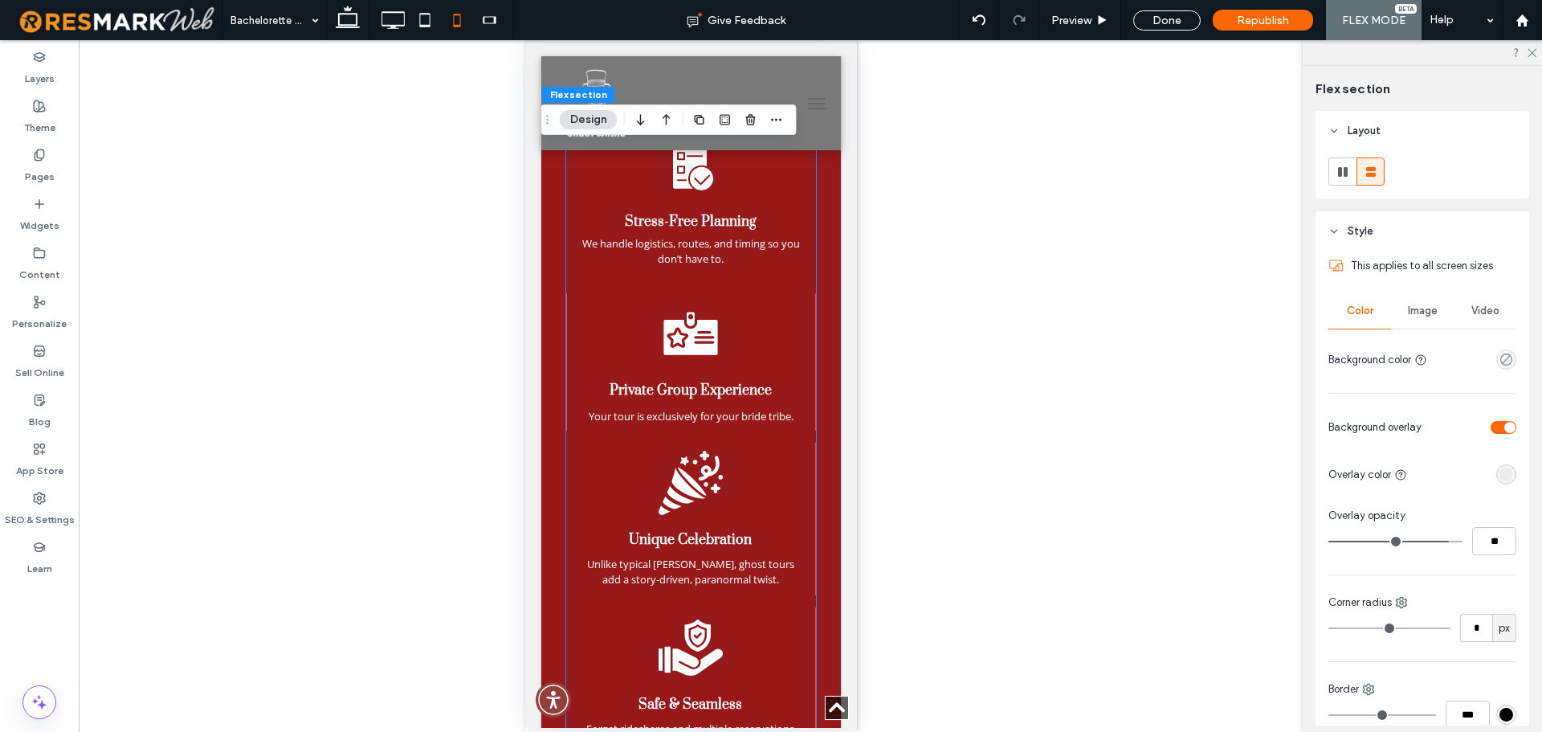
scroll to position [1859, 0]
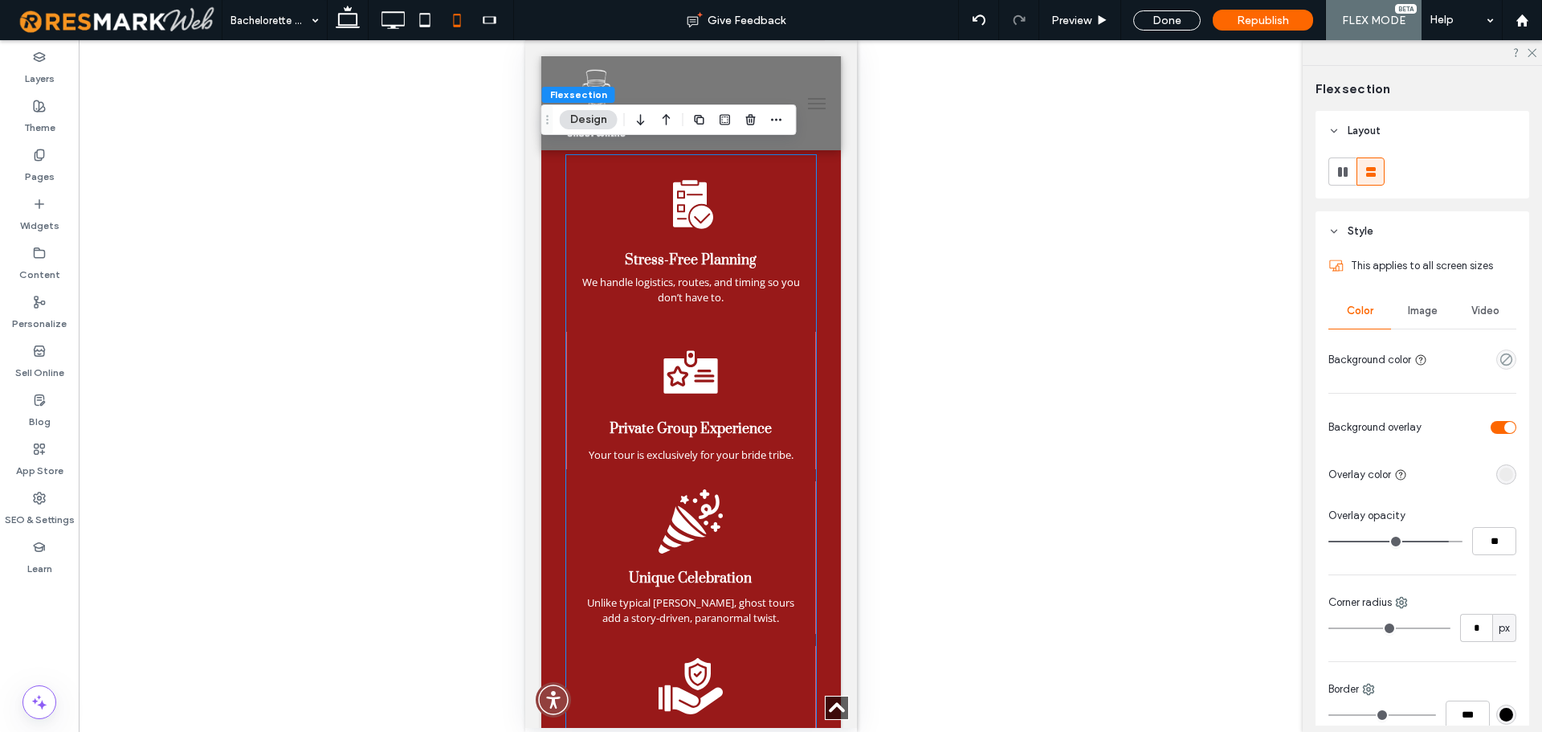
click at [708, 389] on icon at bounding box center [690, 375] width 54 height 35
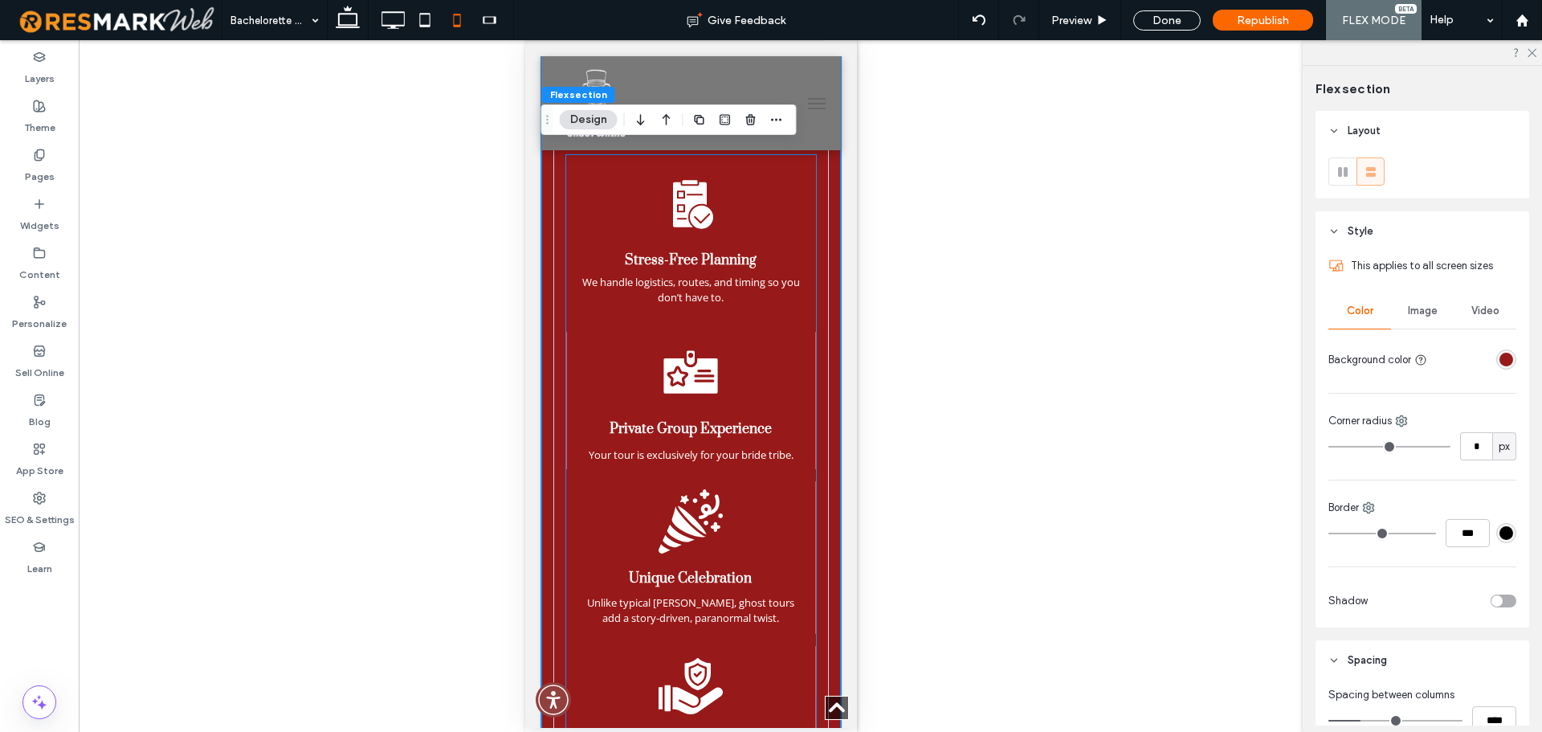
click at [645, 402] on div "Private Group Experience Your tour is exclusively for your bride tribe." at bounding box center [690, 400] width 250 height 137
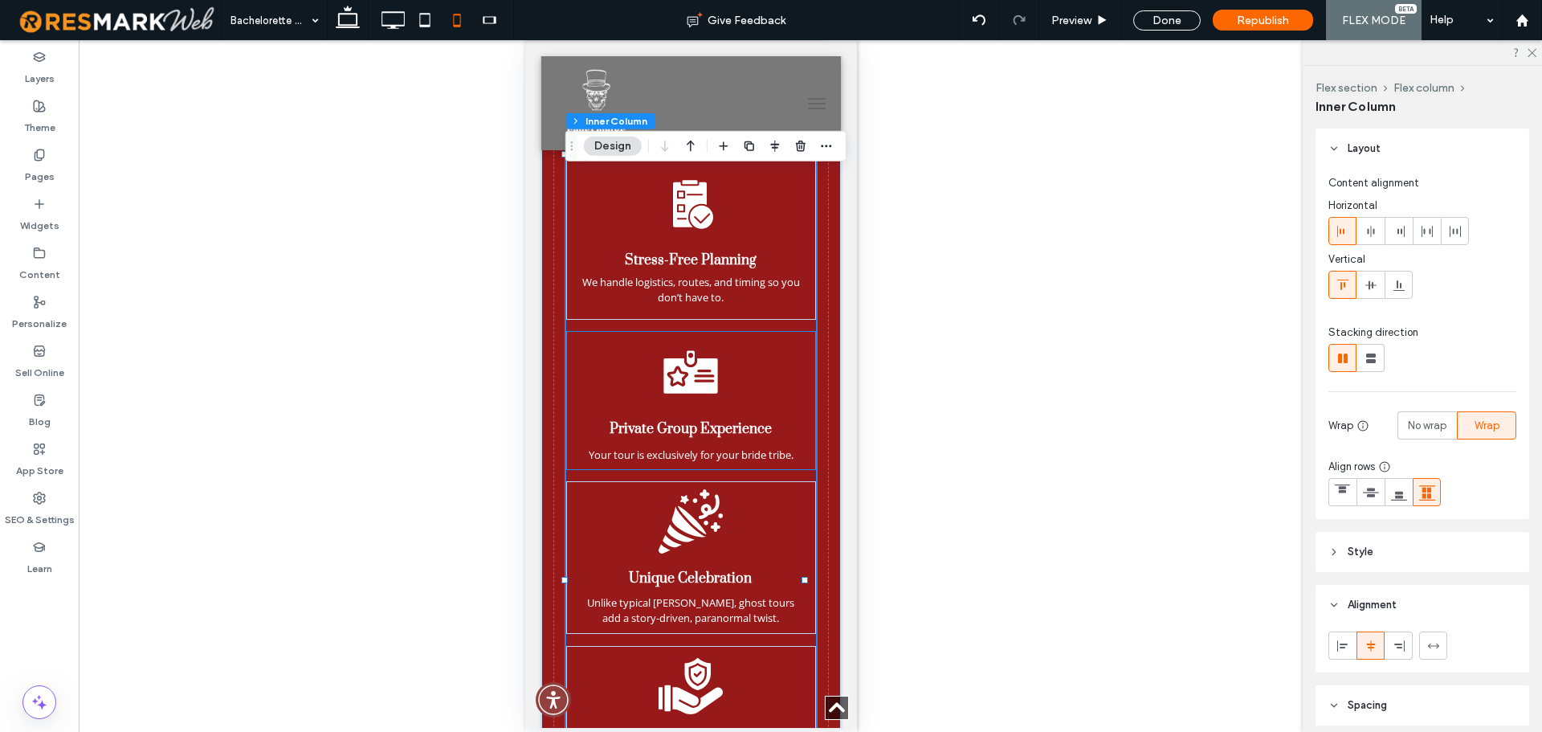
click at [715, 394] on icon at bounding box center [690, 372] width 64 height 64
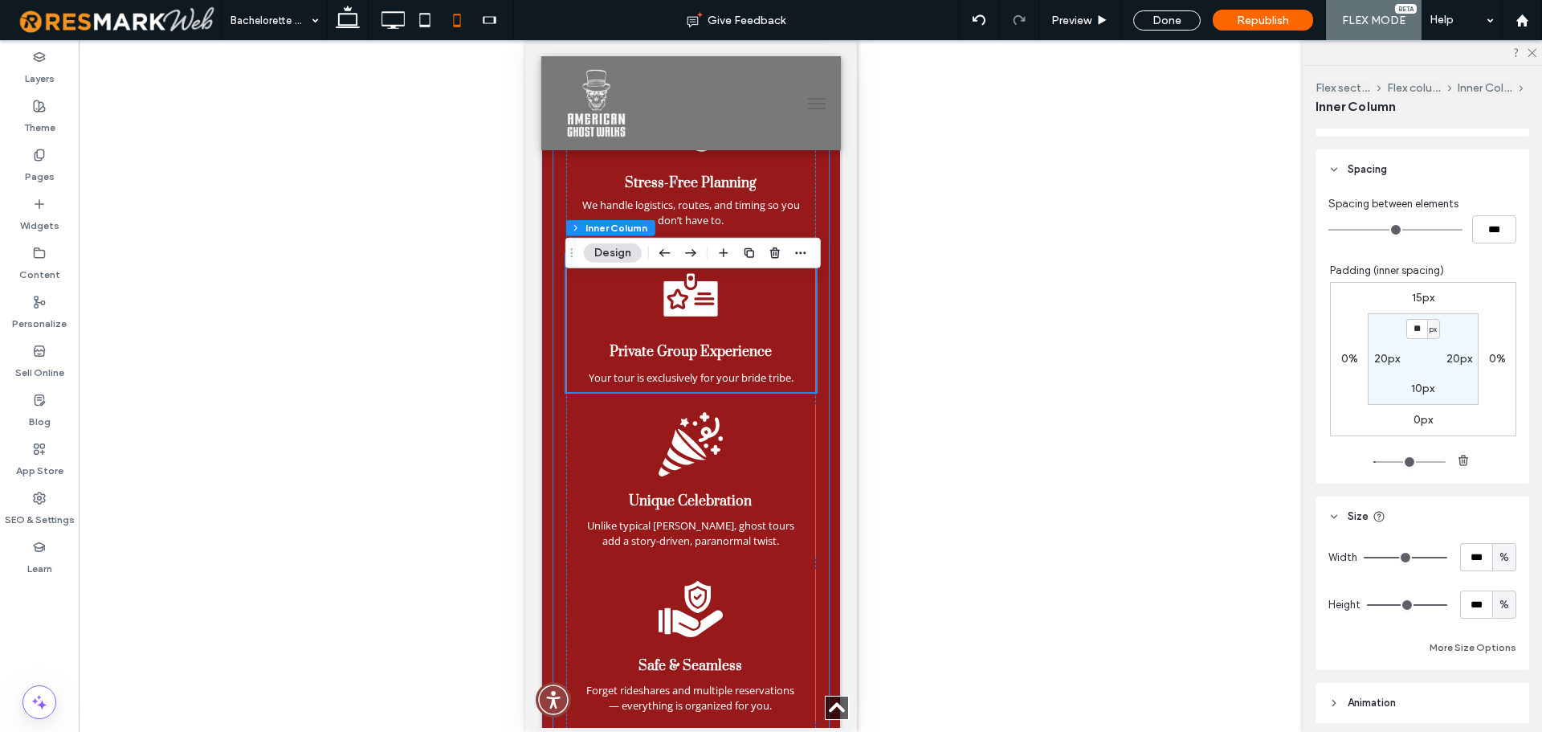
scroll to position [1939, 0]
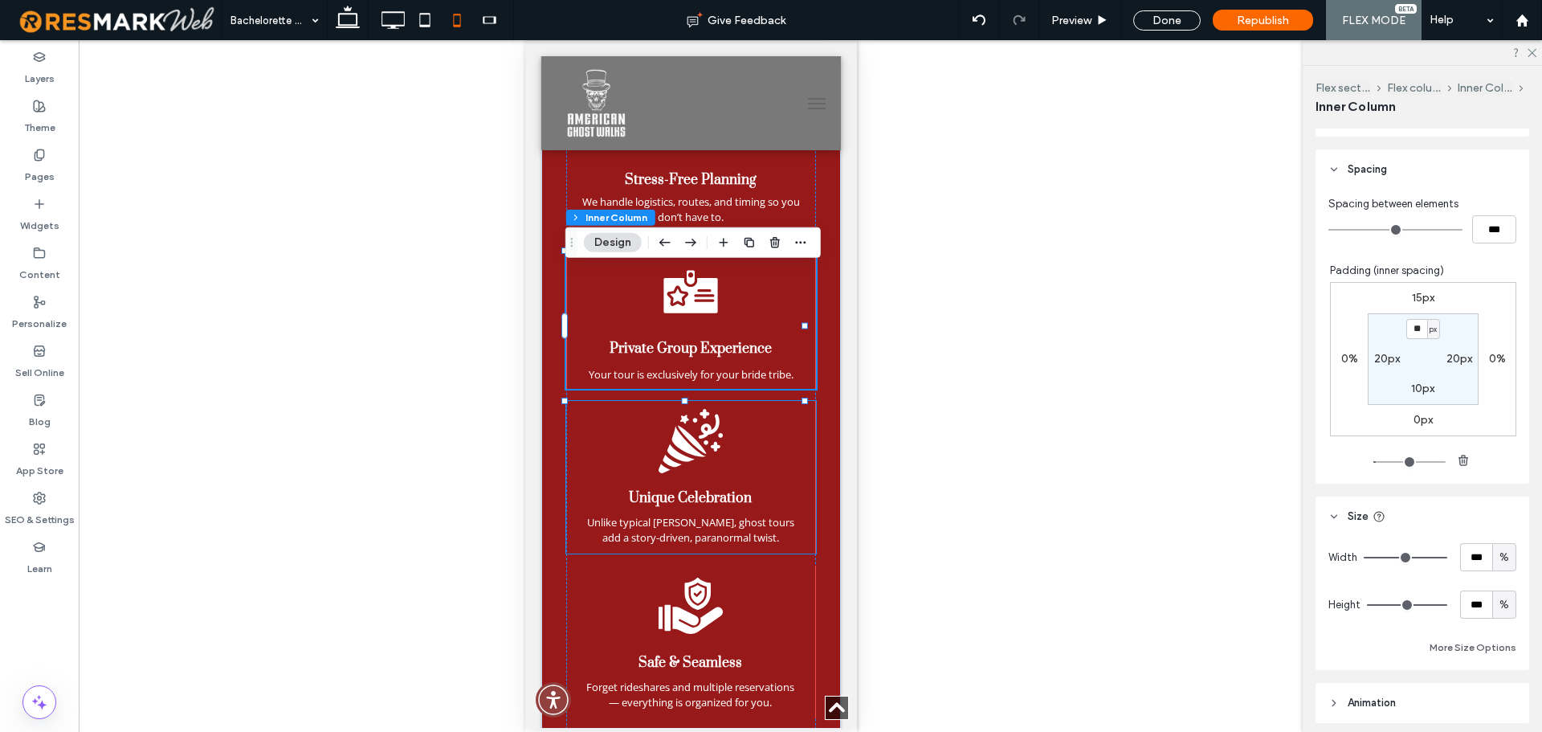
click at [742, 474] on div "Unique Celebration Unlike typical [PERSON_NAME], ghost tours add a story-driven…" at bounding box center [690, 477] width 250 height 153
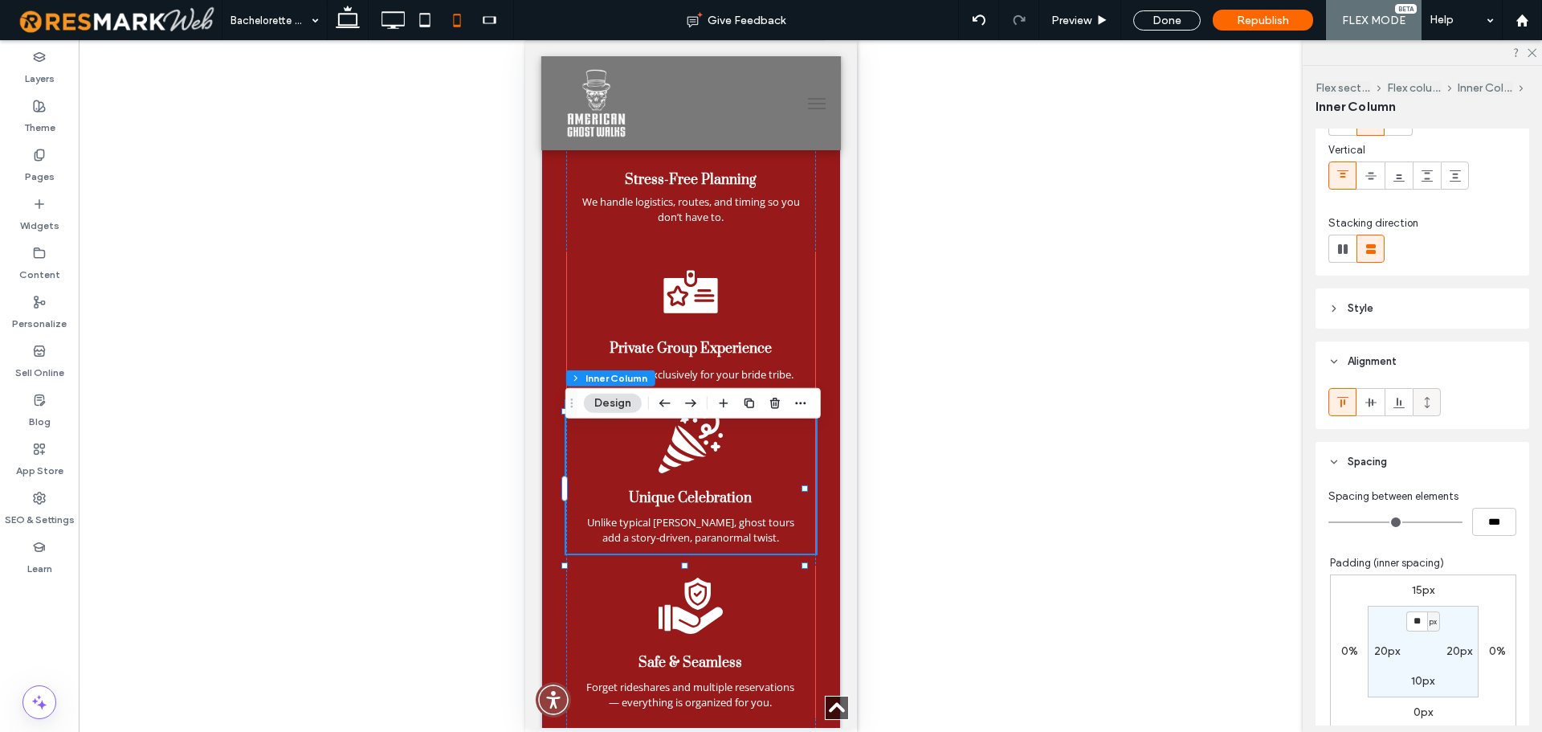
scroll to position [161, 0]
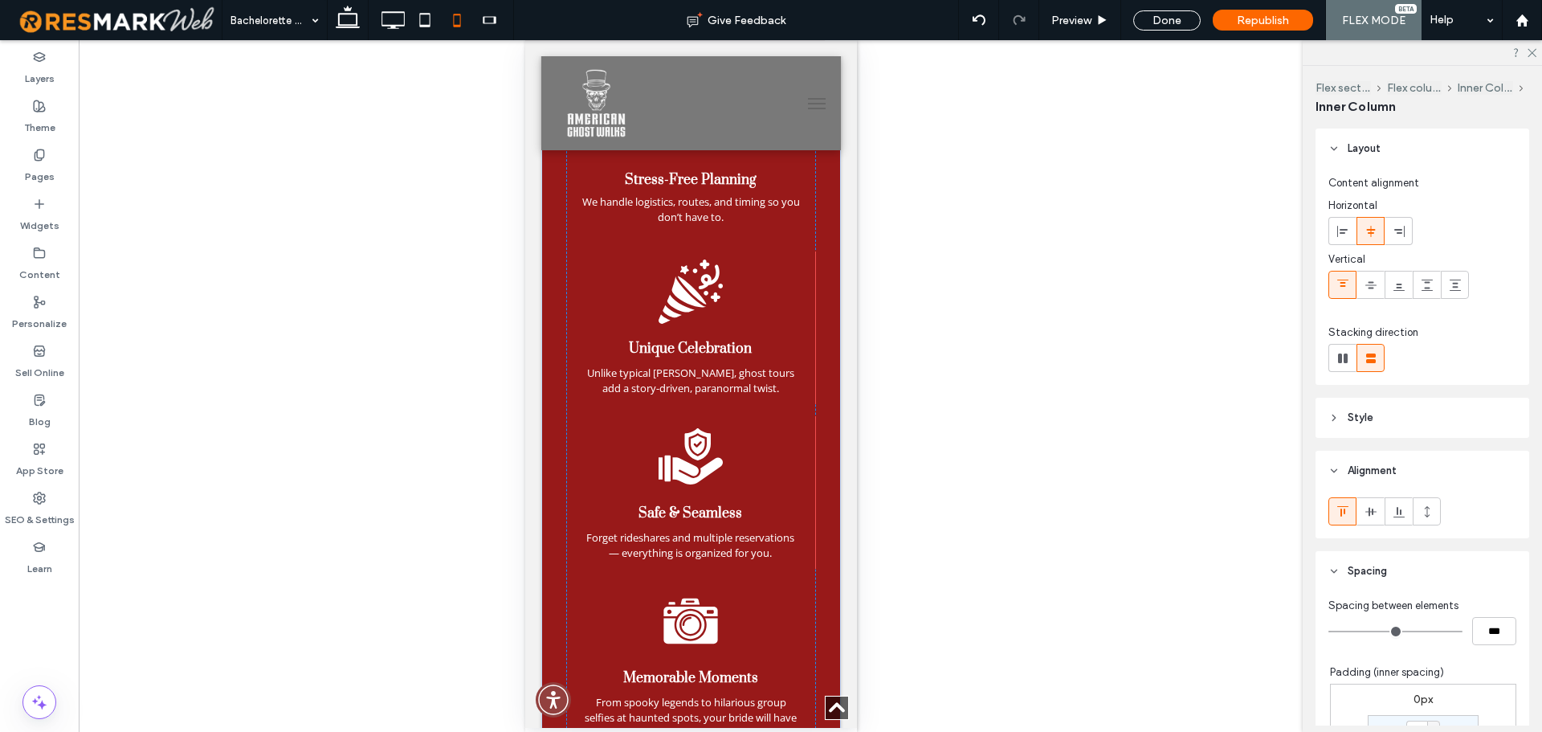
type input "**"
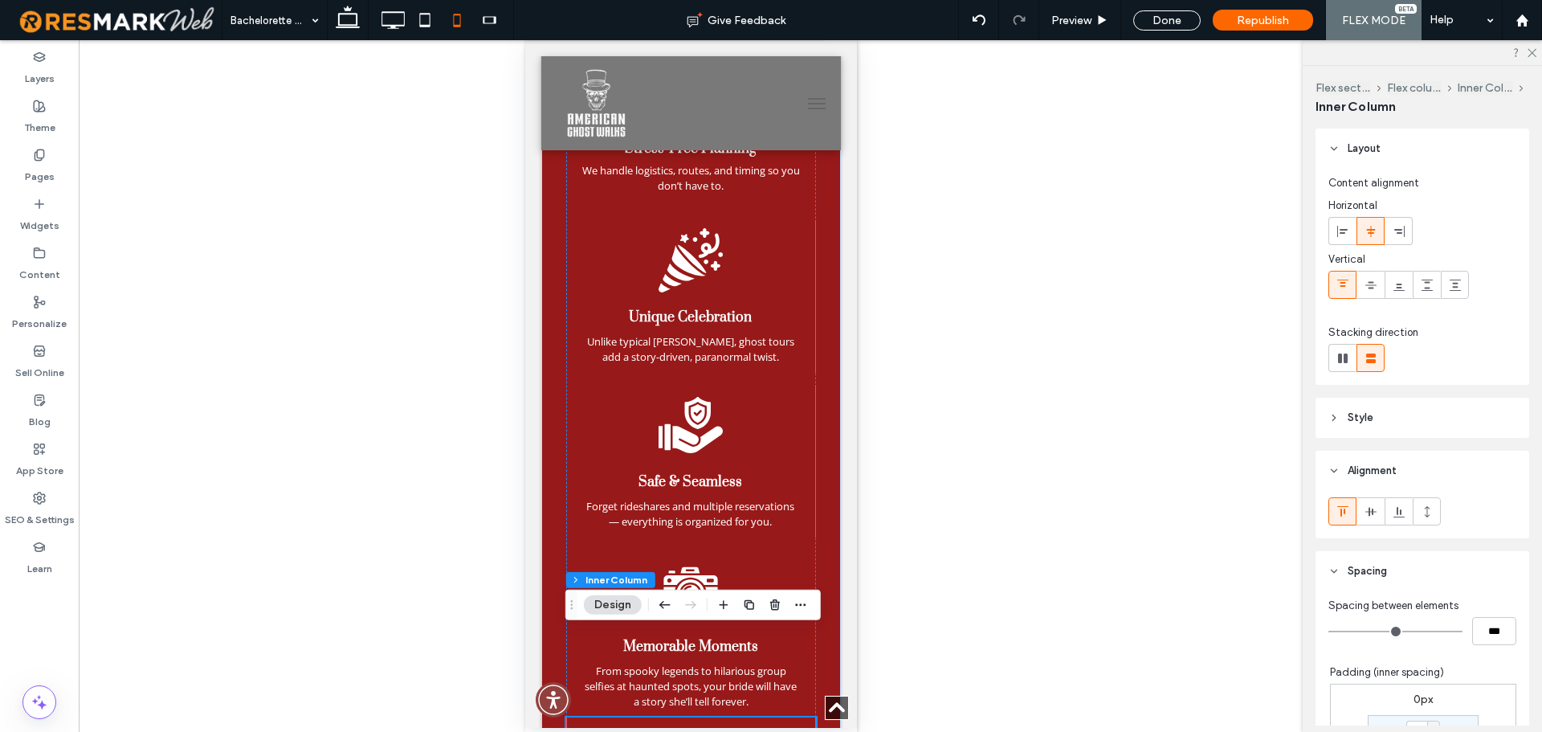
scroll to position [1929, 0]
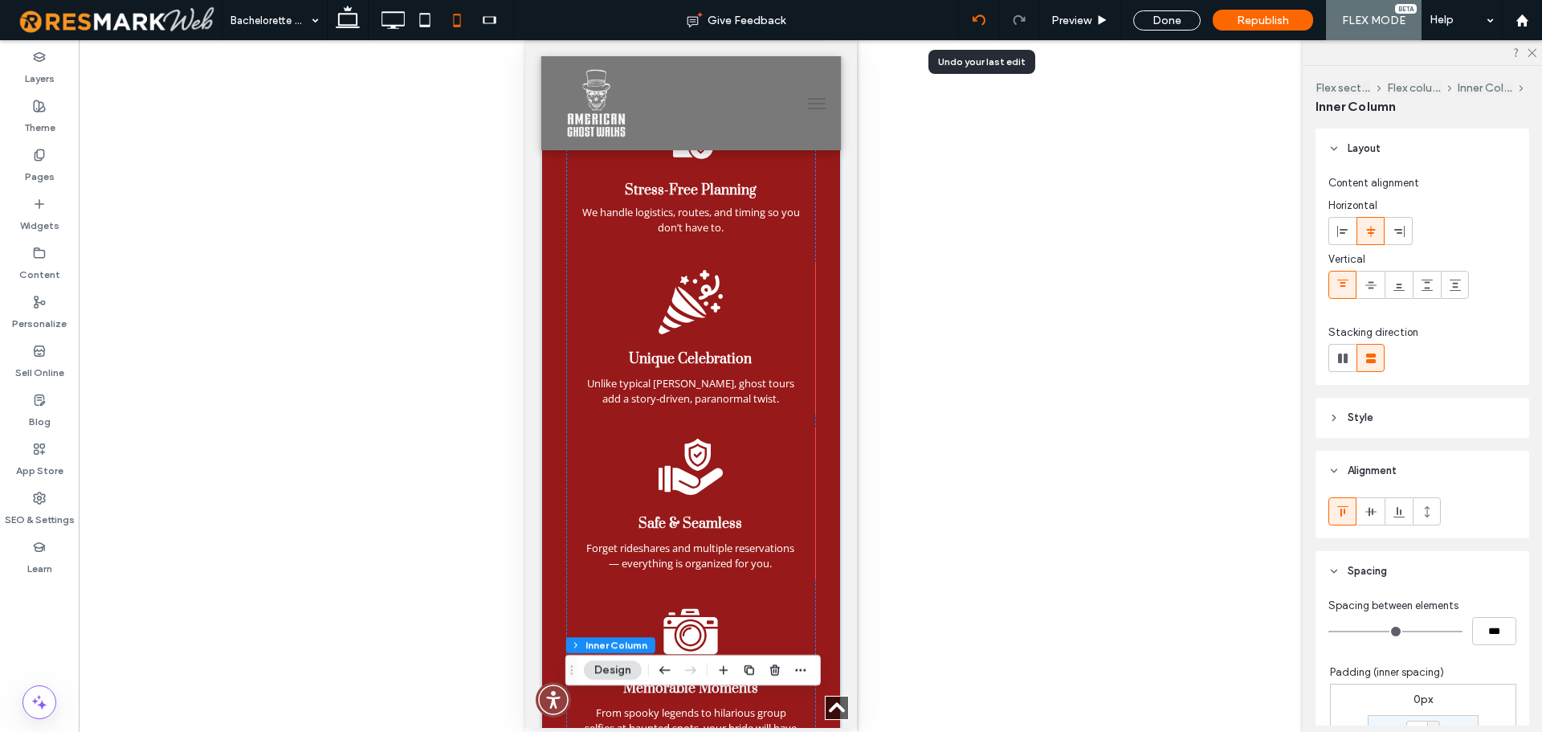
click at [974, 22] on icon at bounding box center [979, 20] width 13 height 13
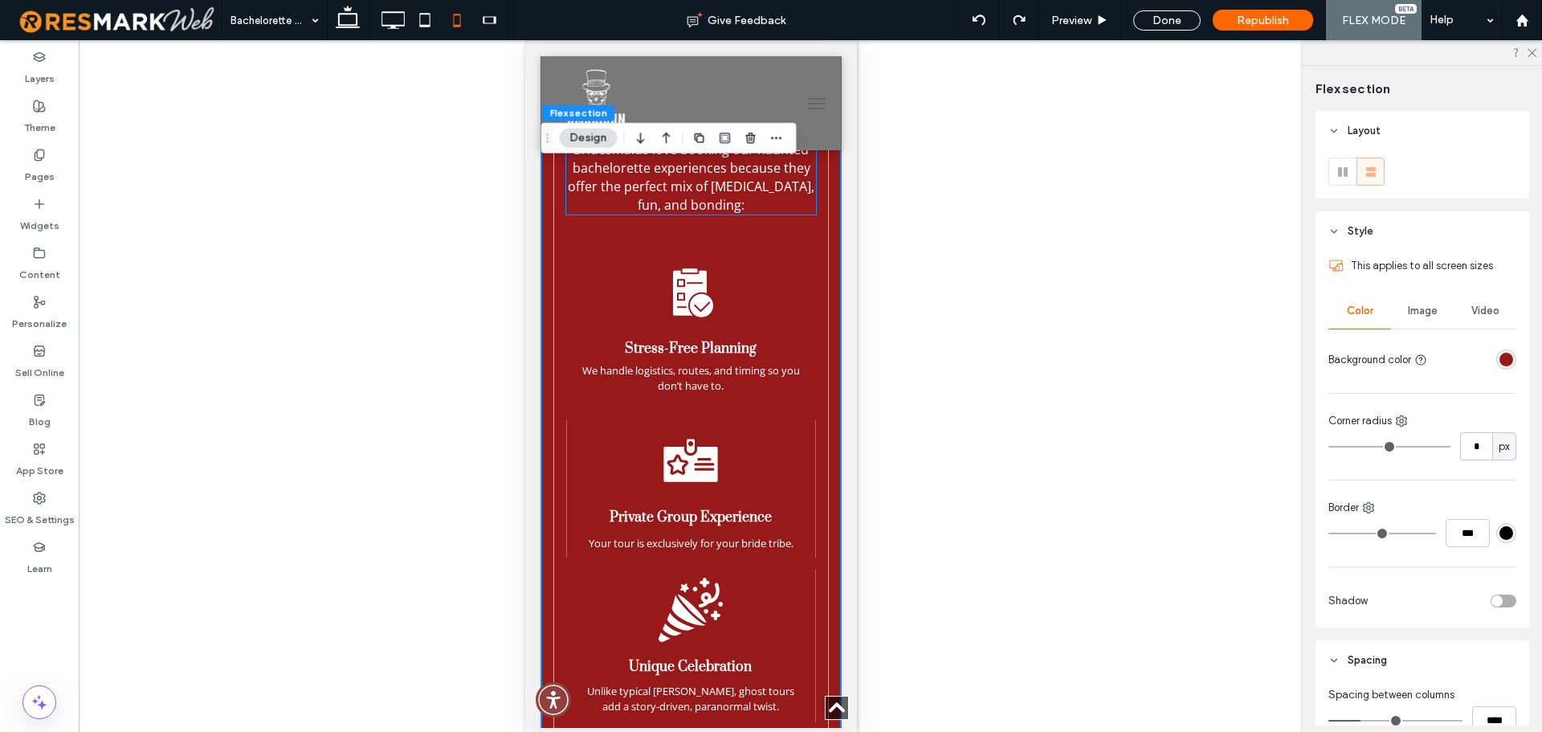
scroll to position [1802, 0]
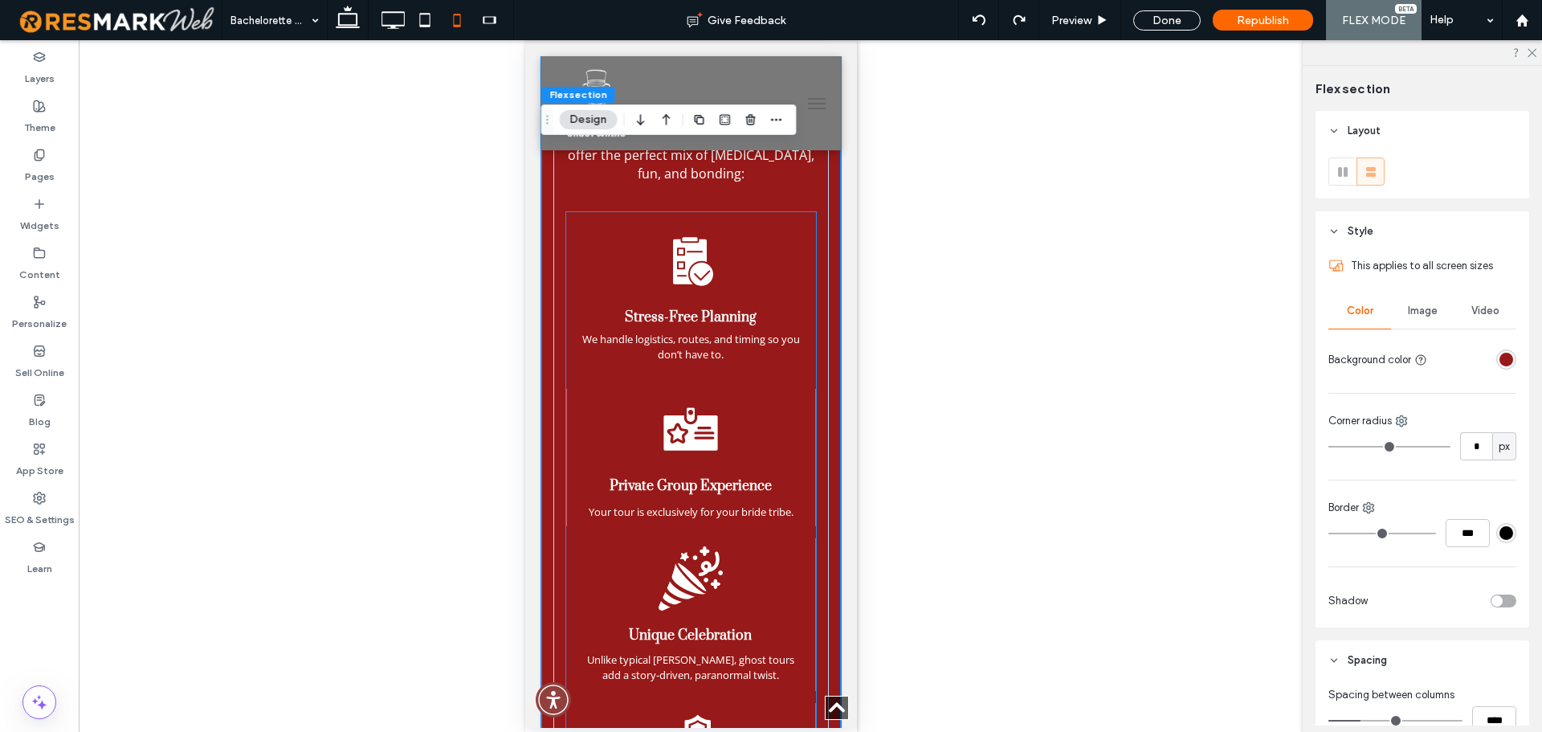
click at [720, 463] on div "Private Group Experience Your tour is exclusively for your bride tribe." at bounding box center [690, 457] width 250 height 137
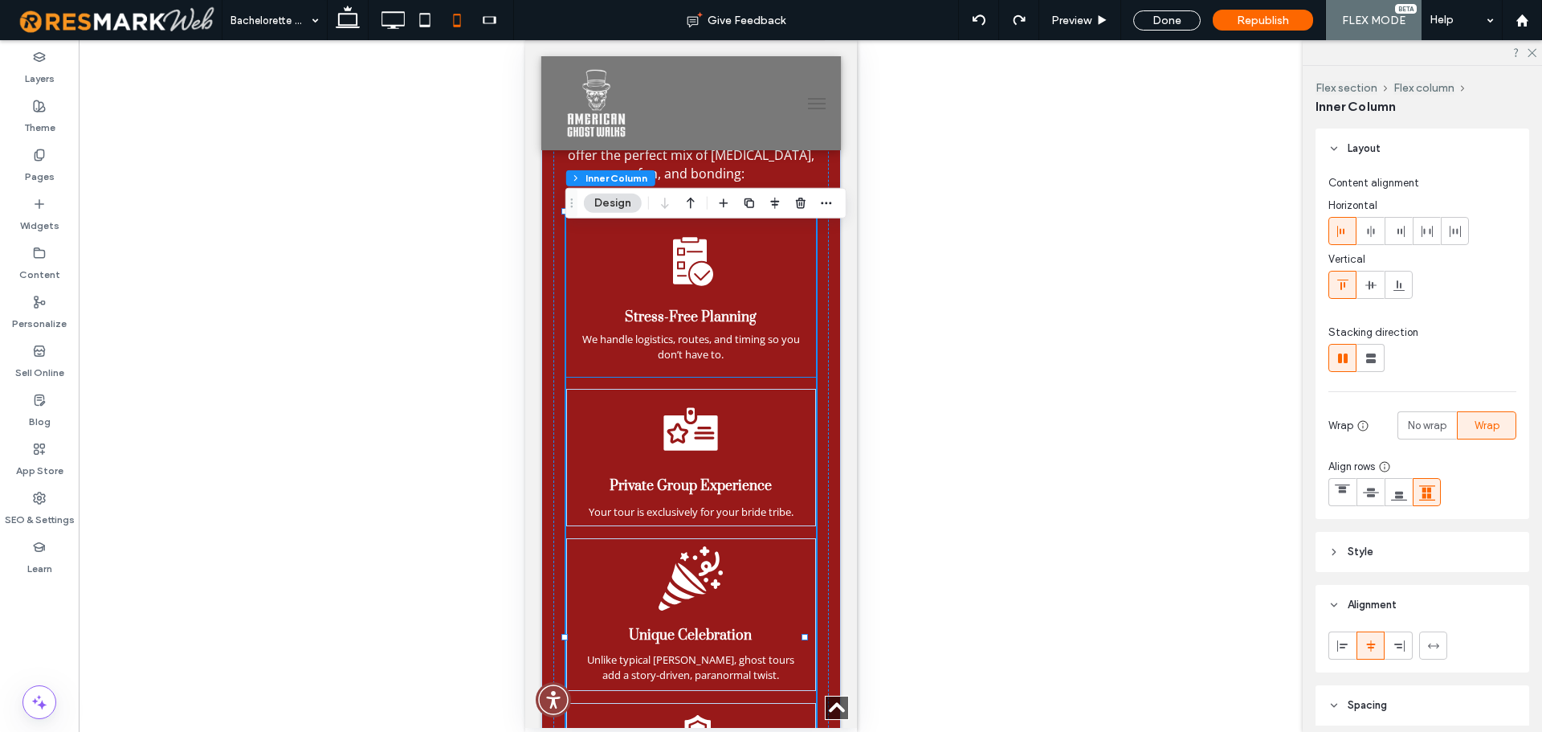
click at [713, 326] on strong "Stress-Free Planning" at bounding box center [690, 317] width 132 height 18
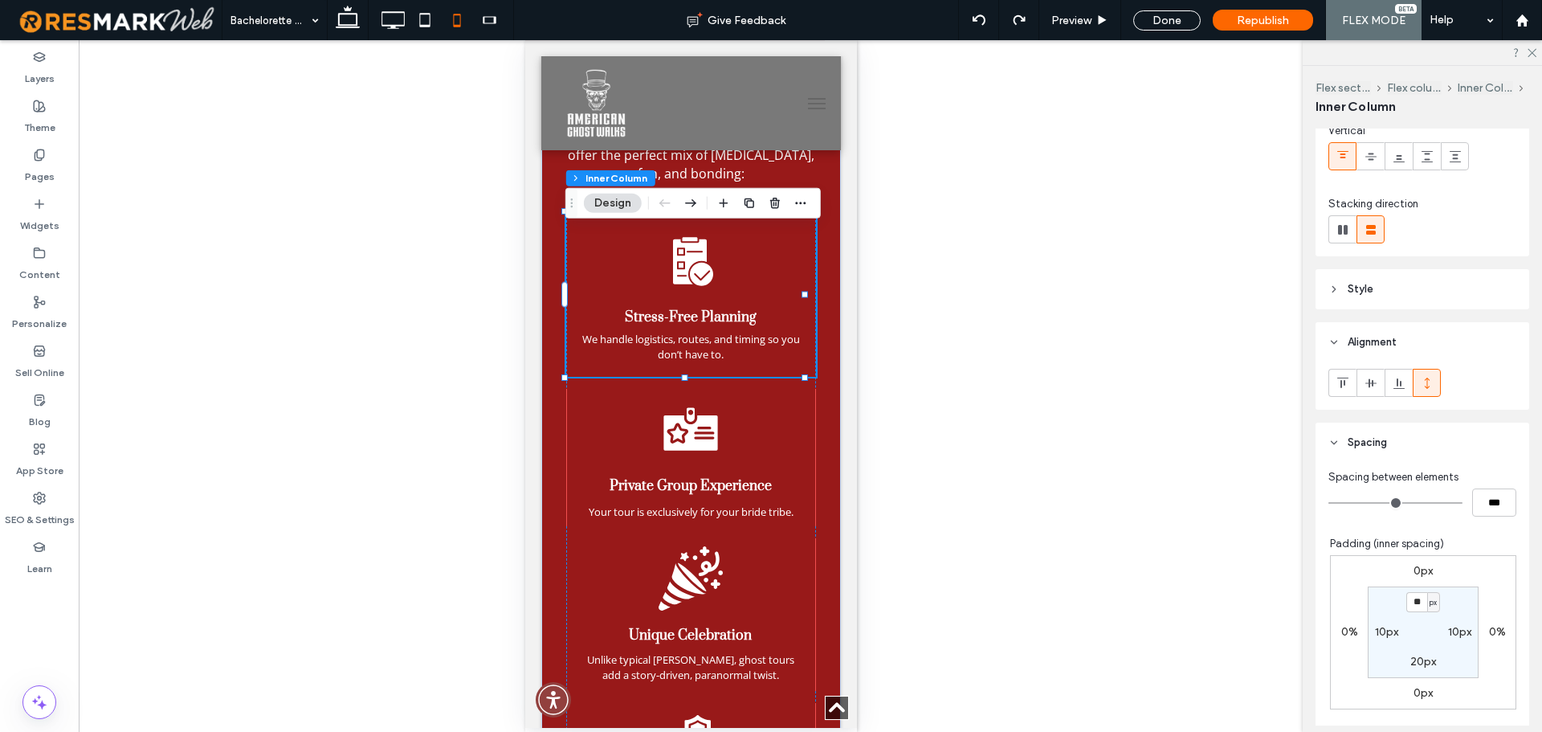
scroll to position [321, 0]
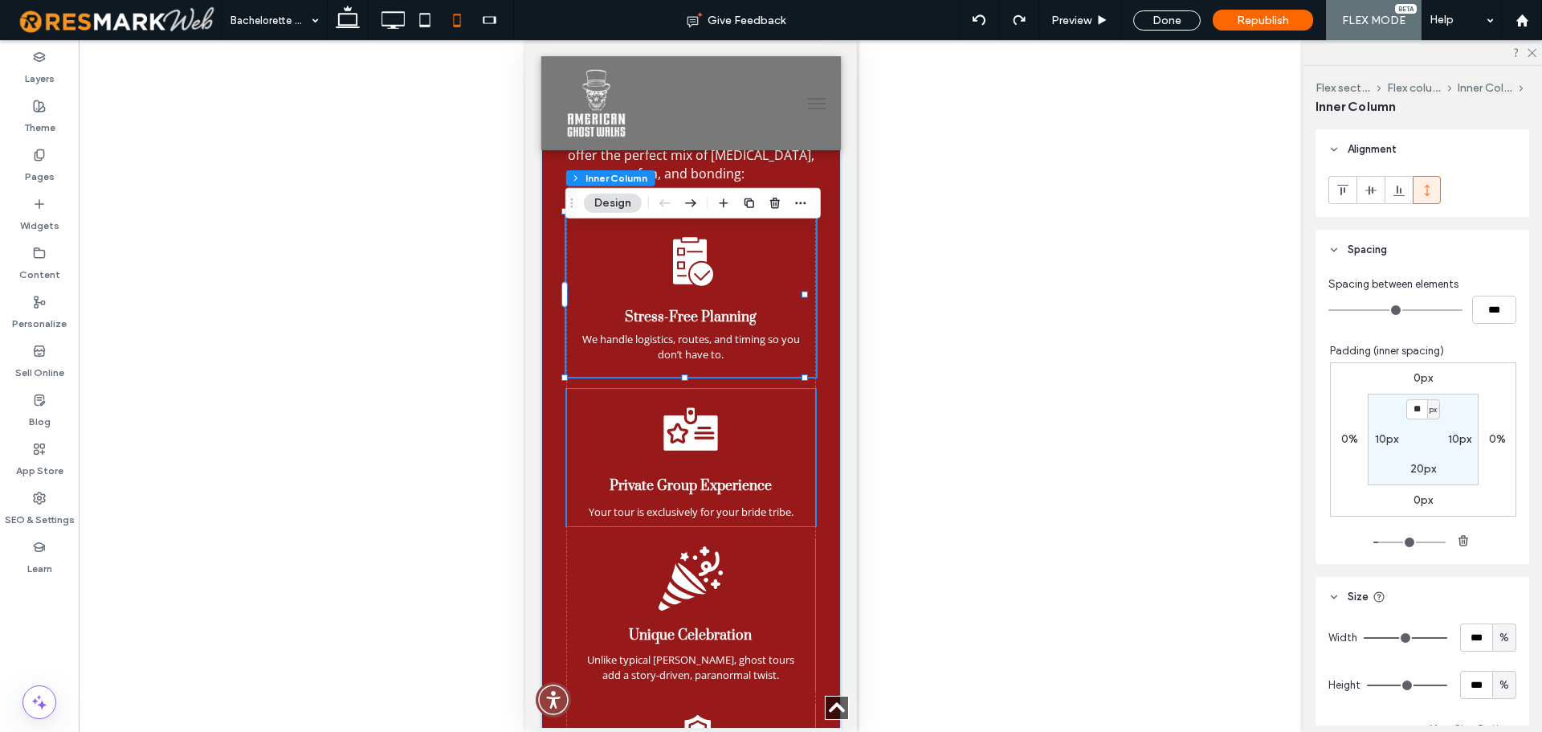
click at [740, 495] on strong "Private Group Experience" at bounding box center [690, 486] width 162 height 18
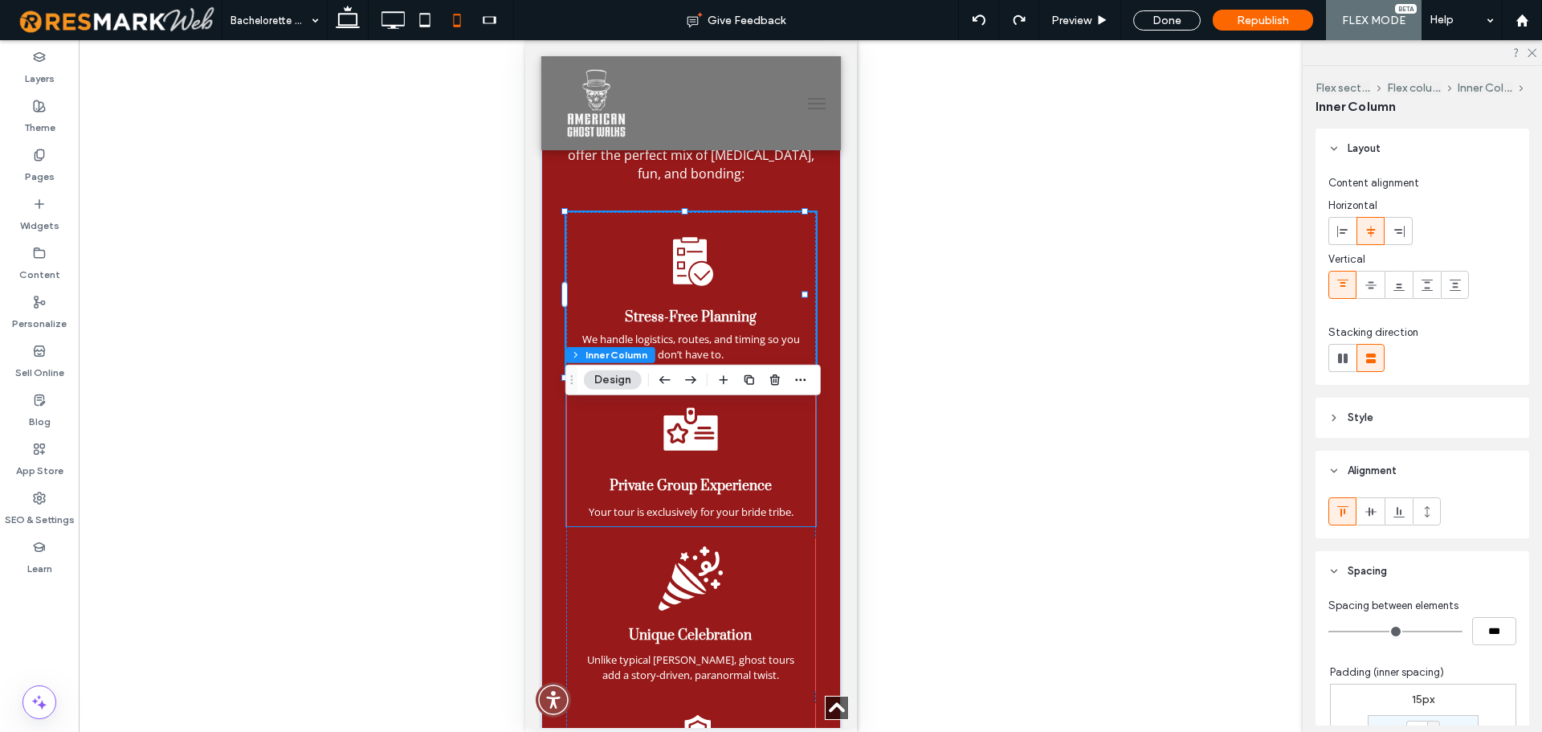
type input "**"
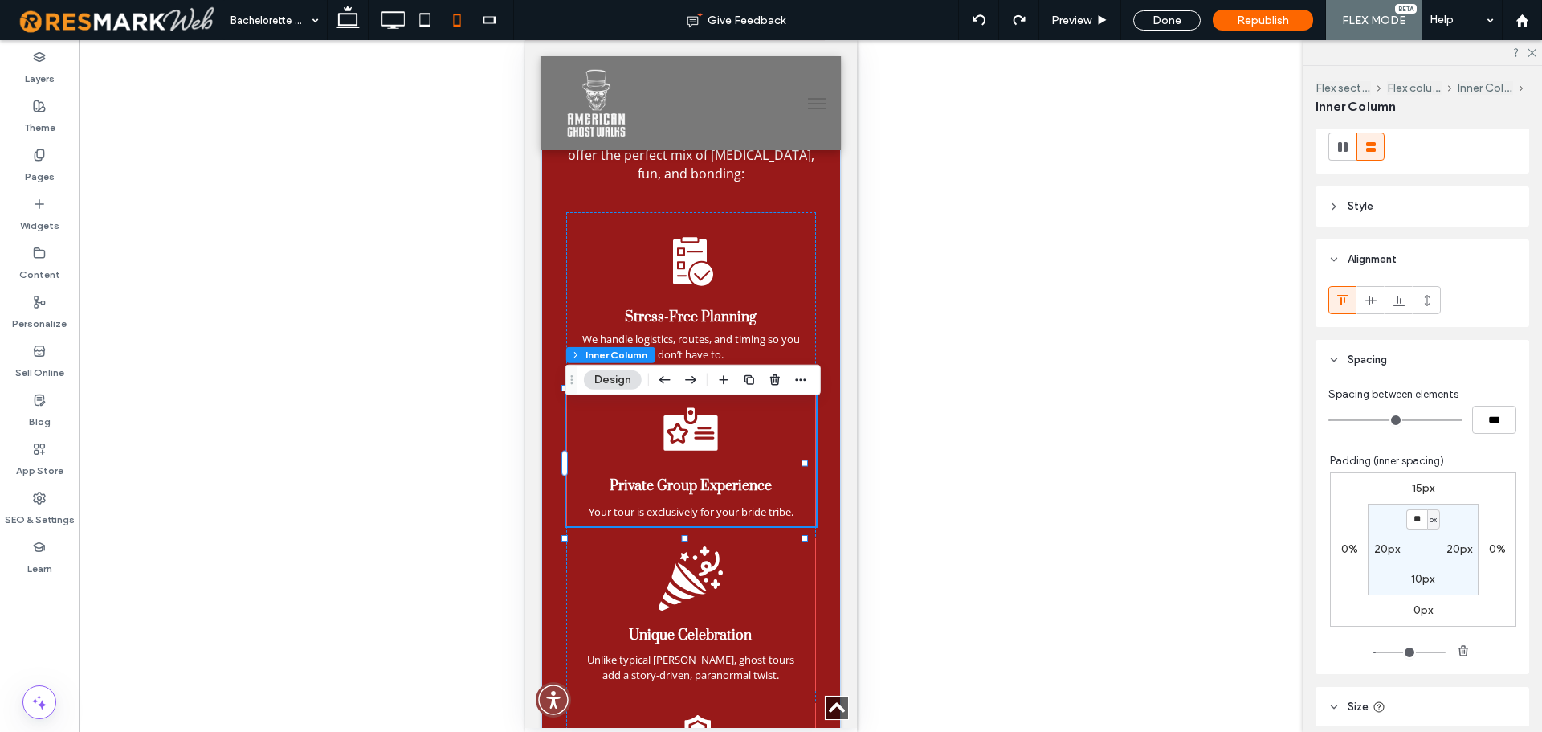
scroll to position [241, 0]
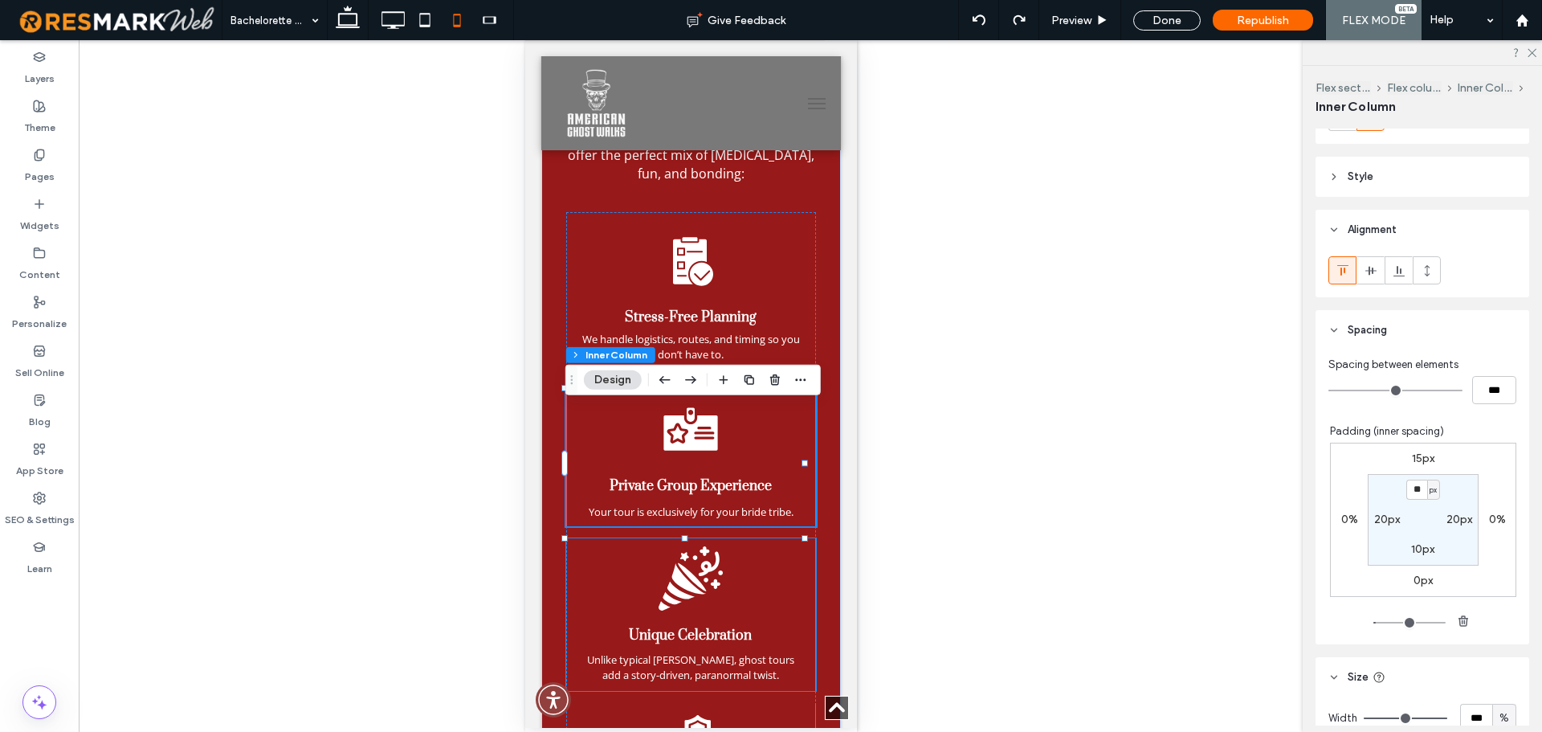
click at [707, 610] on icon at bounding box center [690, 578] width 64 height 64
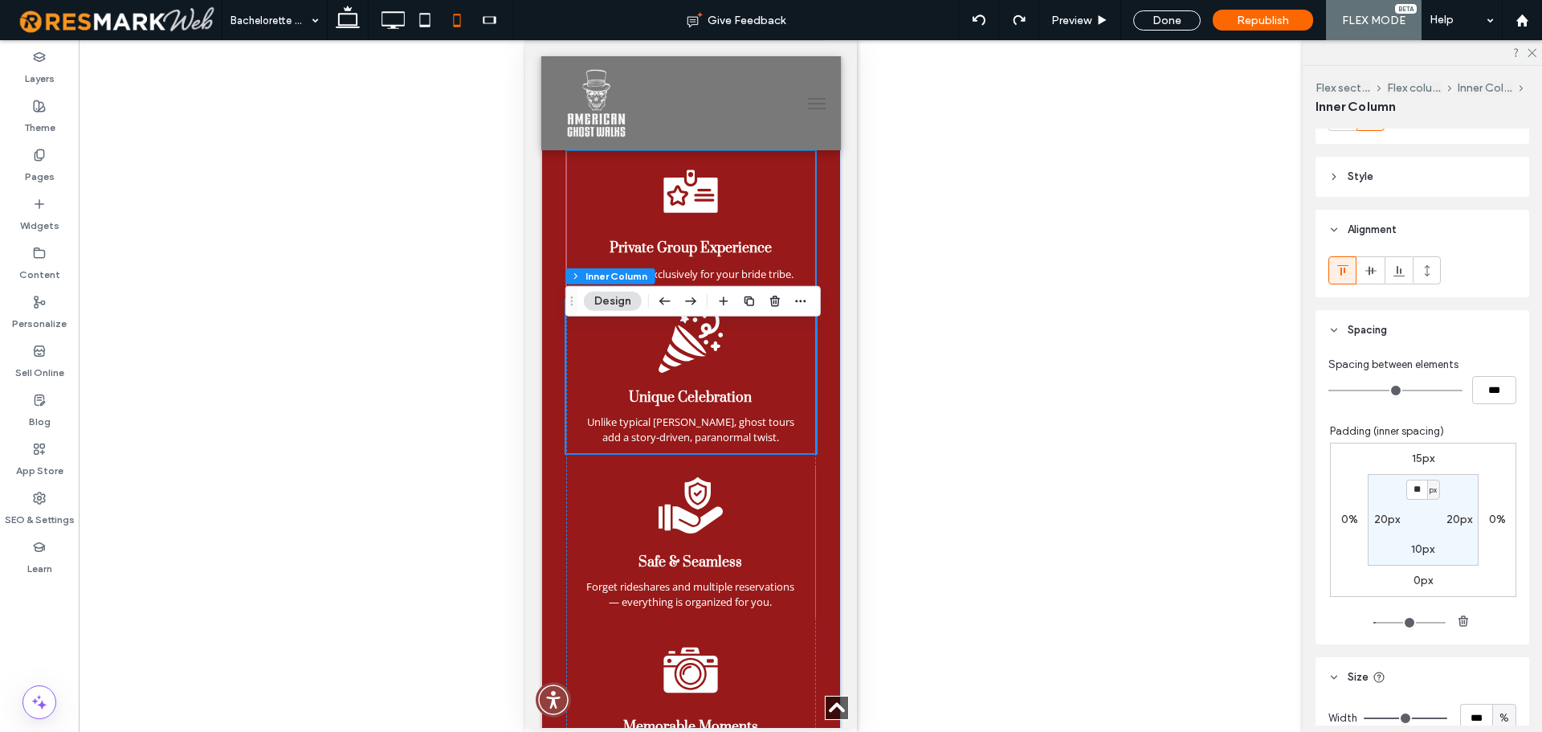
scroll to position [2043, 0]
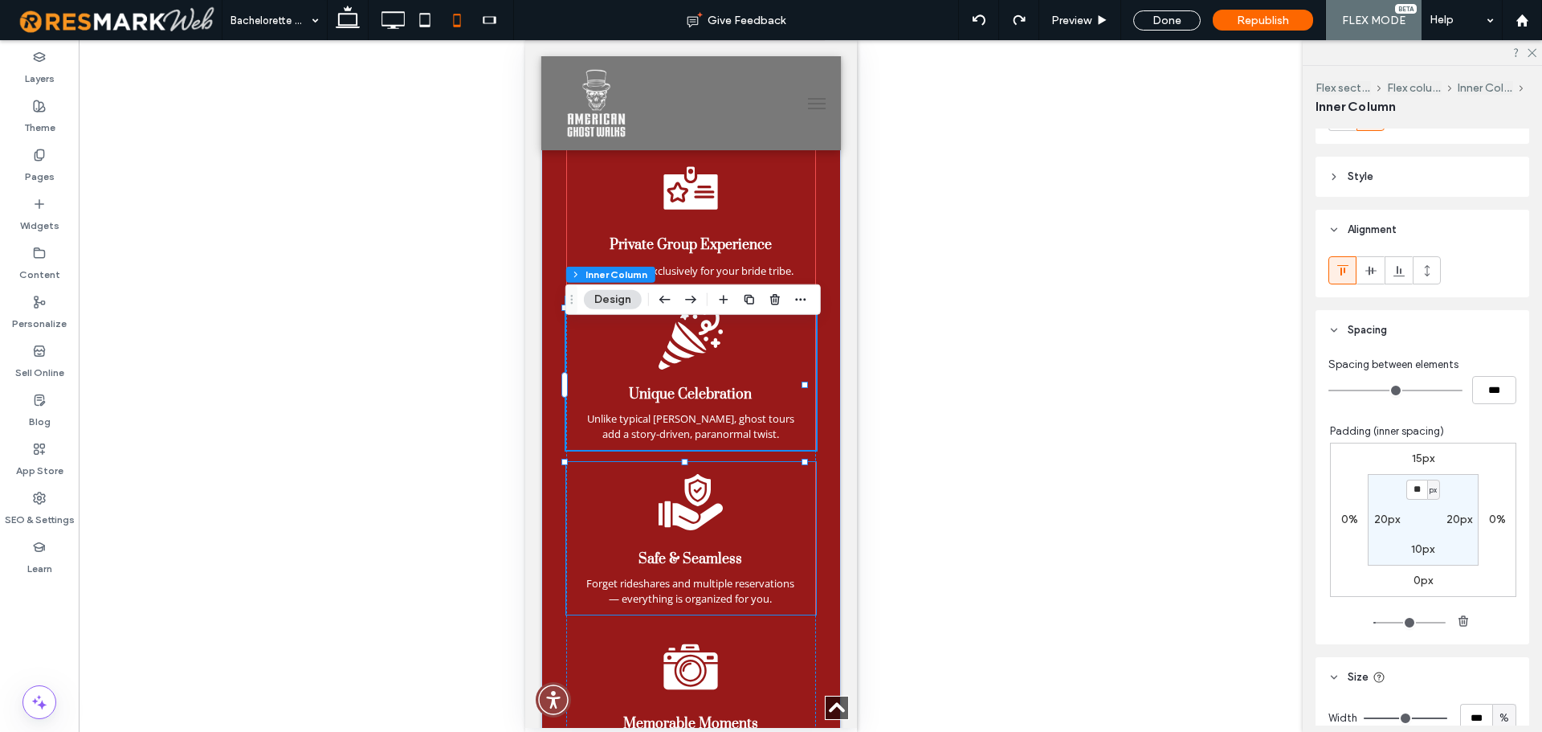
click at [687, 530] on icon at bounding box center [690, 502] width 64 height 56
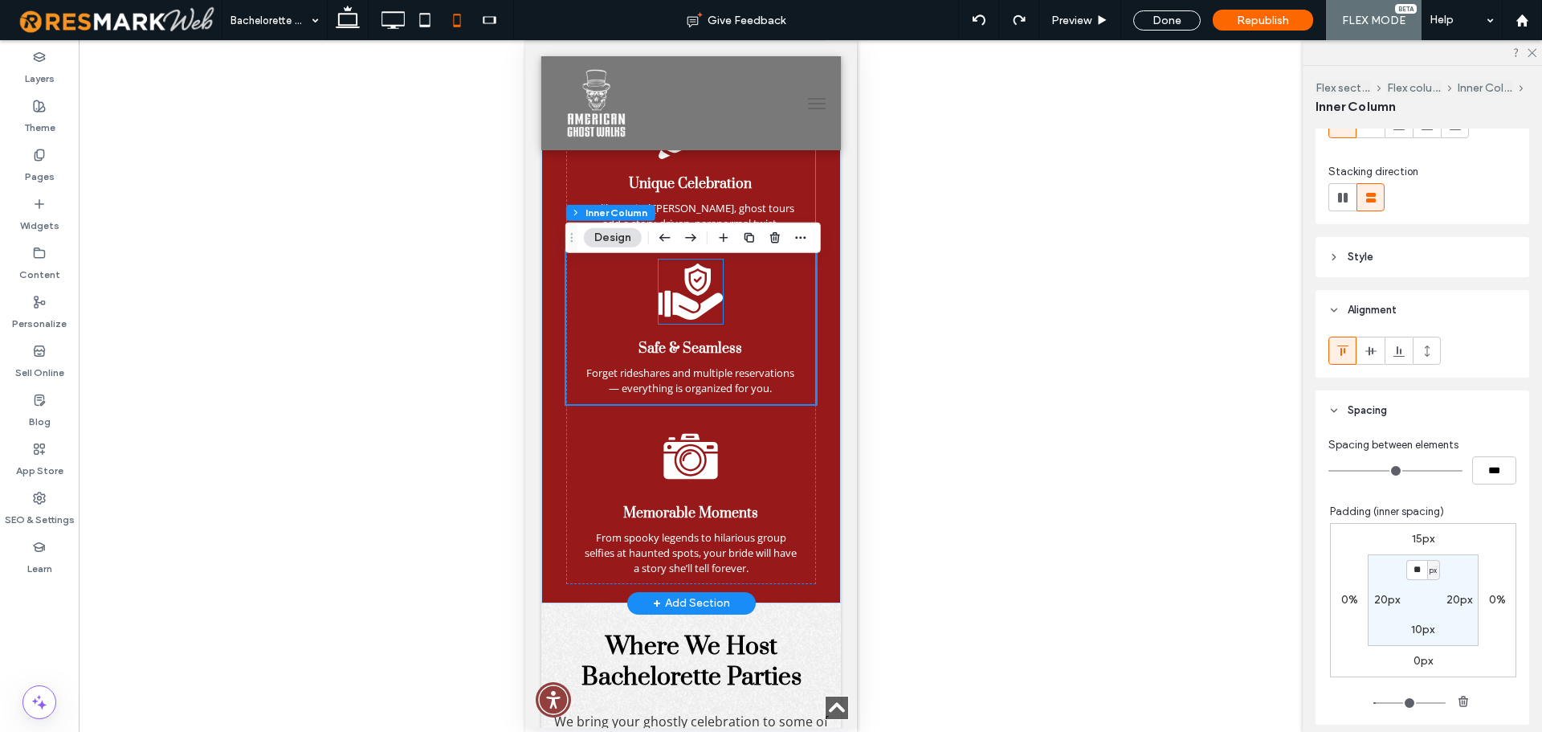
scroll to position [2284, 0]
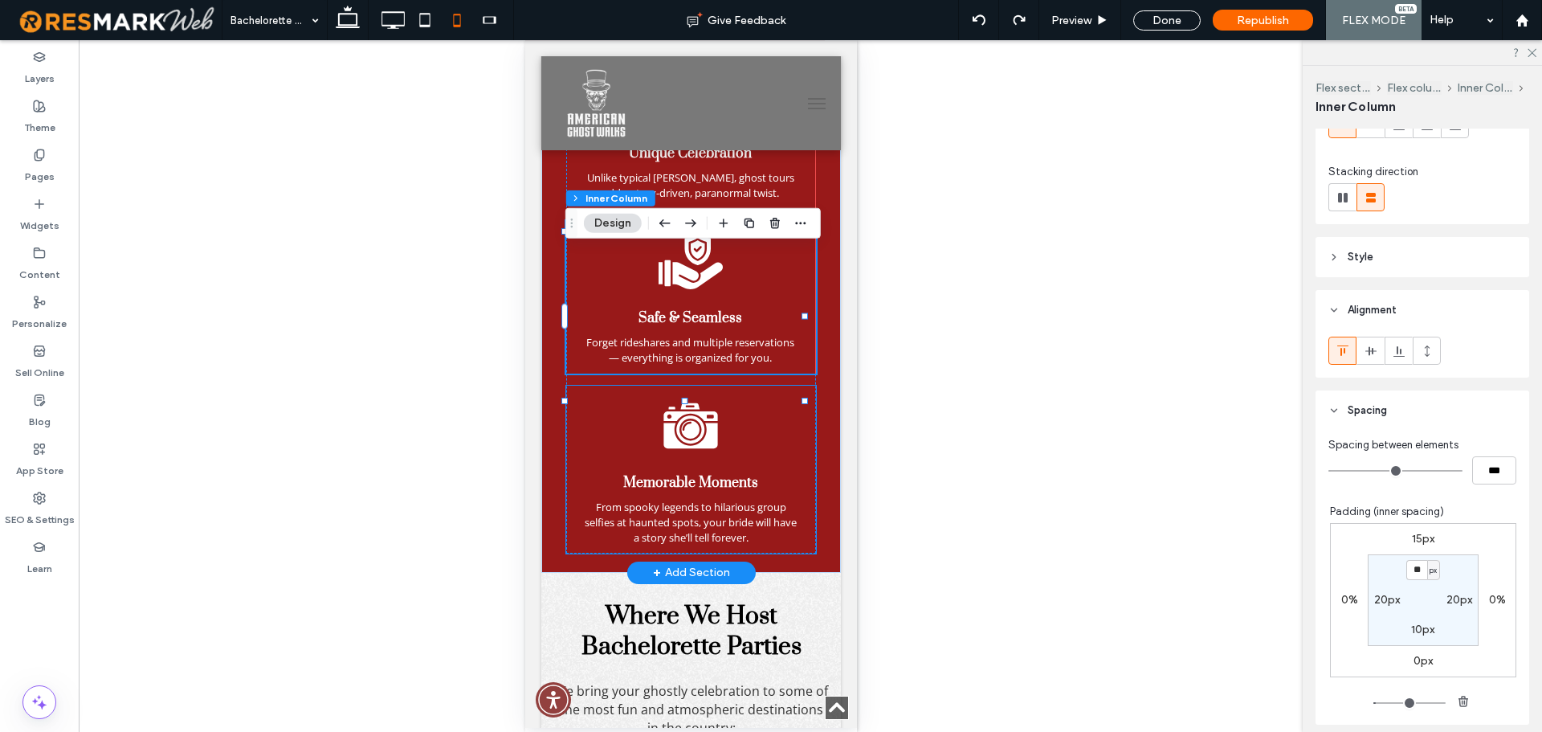
click at [683, 438] on icon at bounding box center [690, 430] width 18 height 18
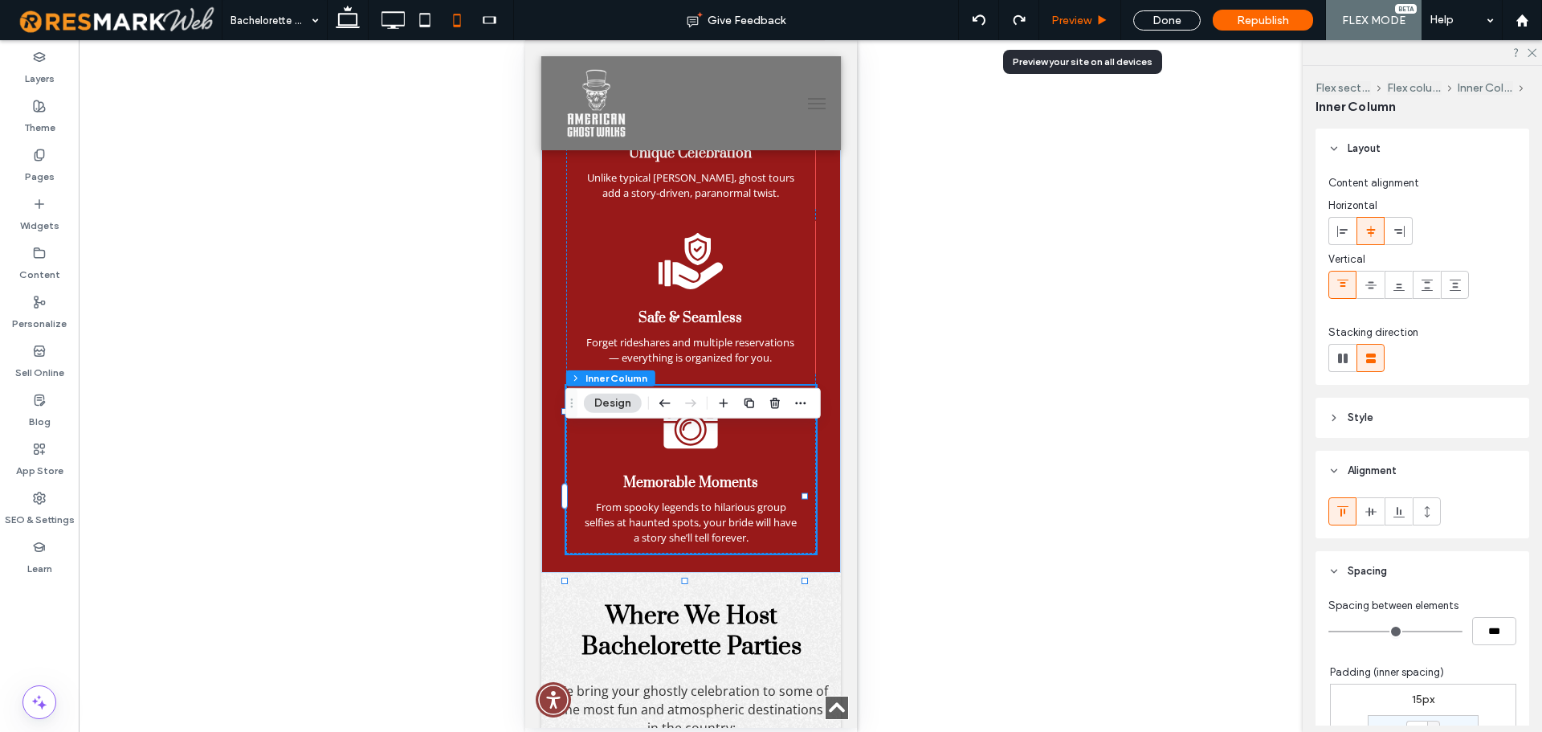
click at [1079, 22] on span "Preview" at bounding box center [1071, 21] width 40 height 14
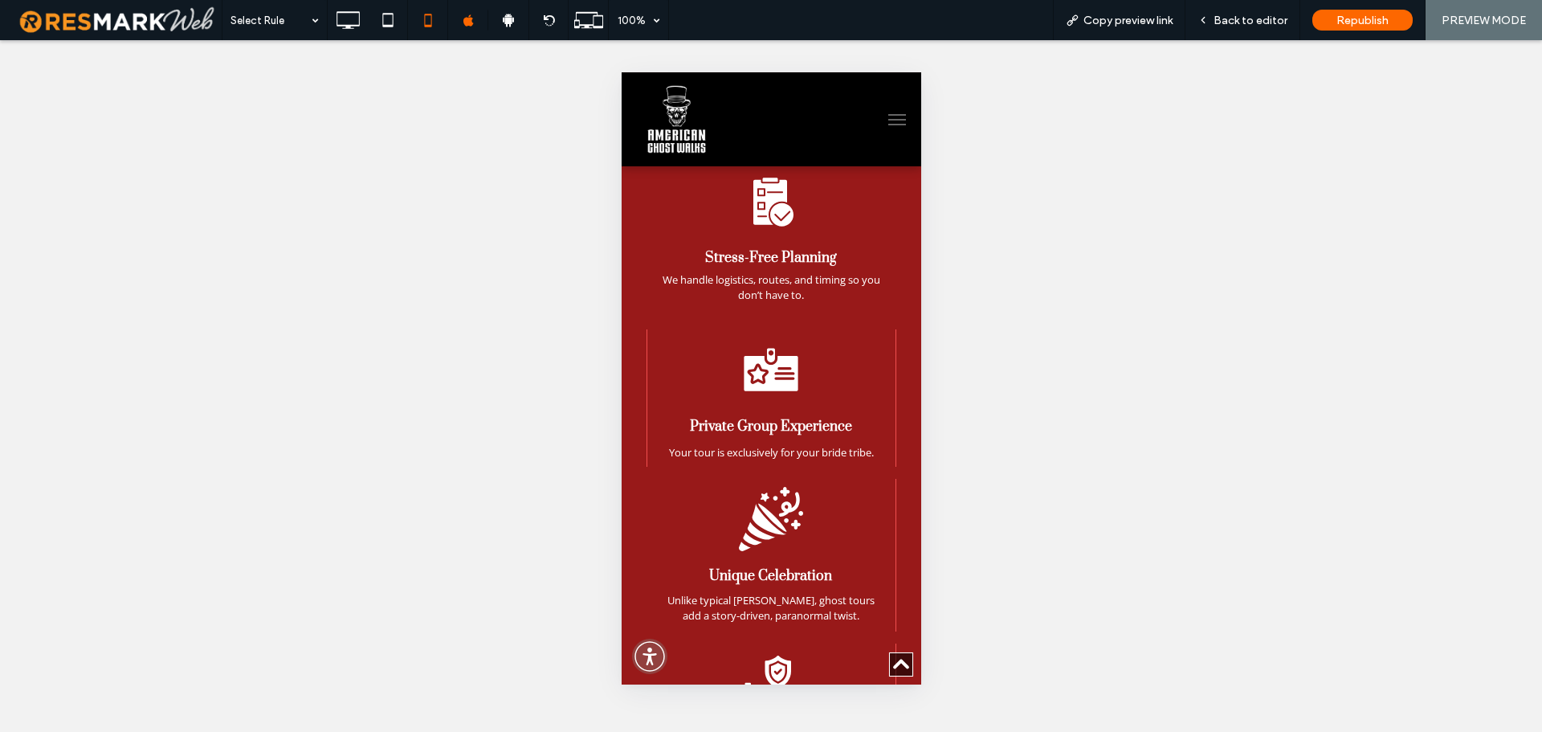
scroll to position [1882, 0]
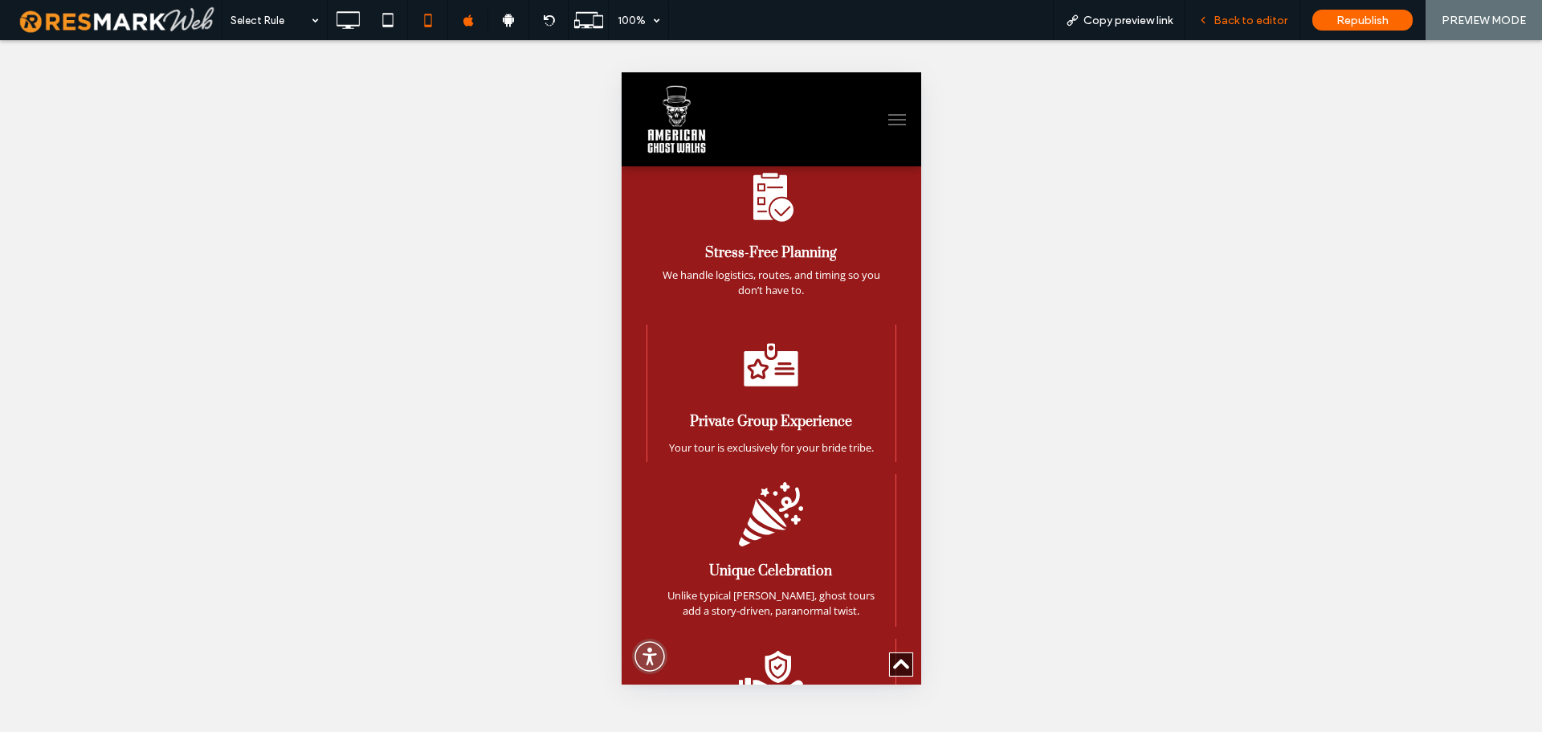
click at [1235, 22] on span "Back to editor" at bounding box center [1250, 21] width 74 height 14
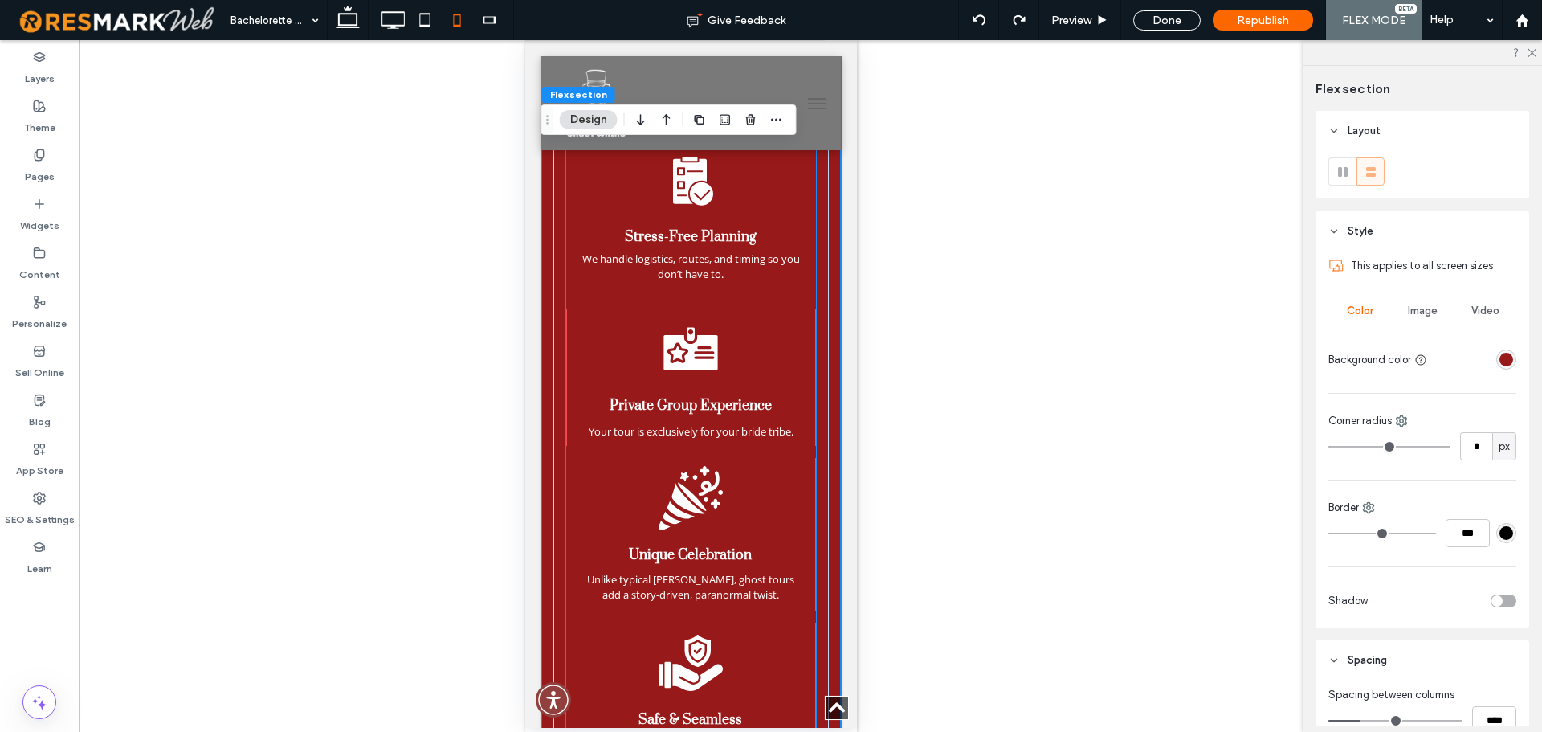
click at [754, 390] on div "Private Group Experience Your tour is exclusively for your bride tribe." at bounding box center [690, 376] width 250 height 137
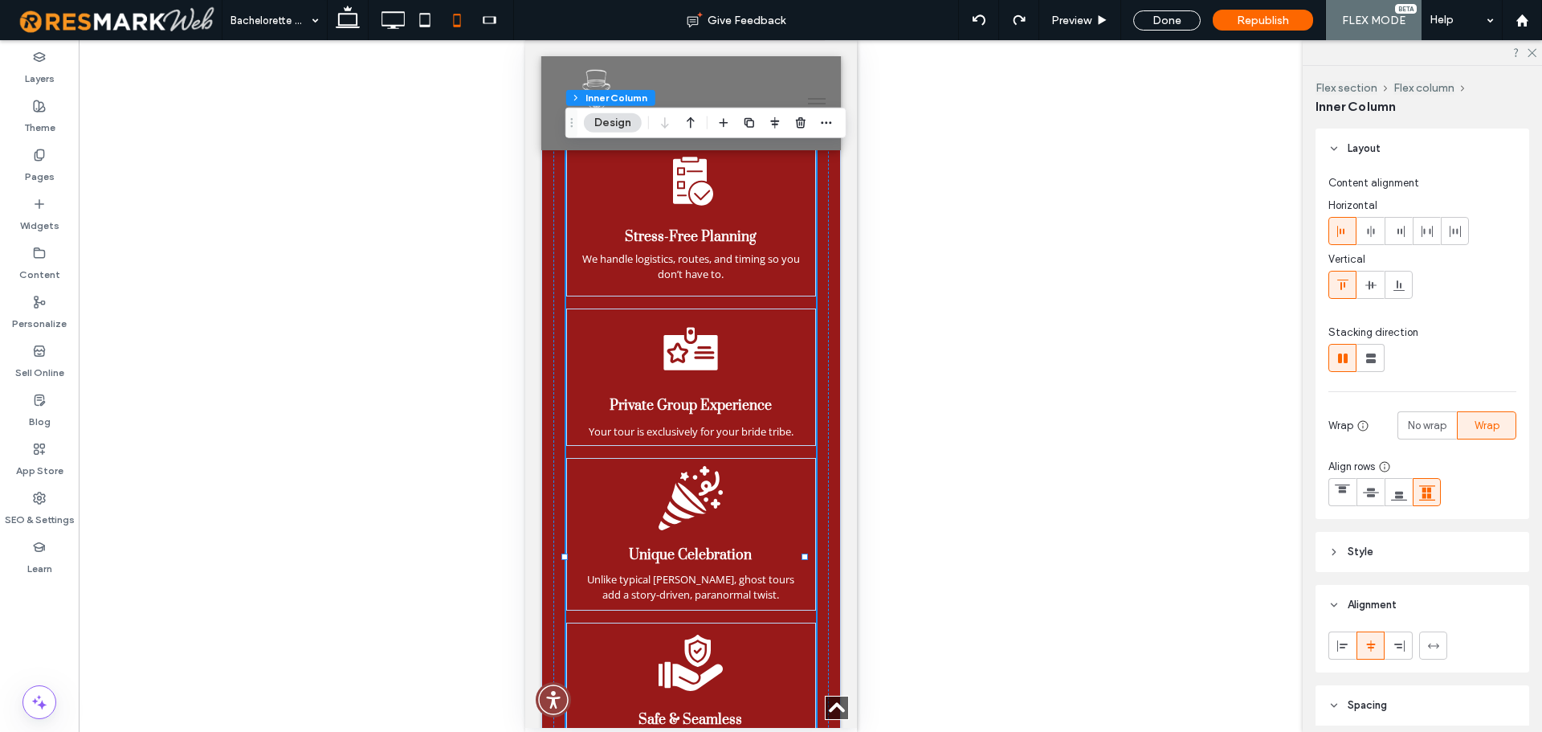
click at [733, 390] on div "Private Group Experience Your tour is exclusively for your bride tribe." at bounding box center [690, 376] width 250 height 137
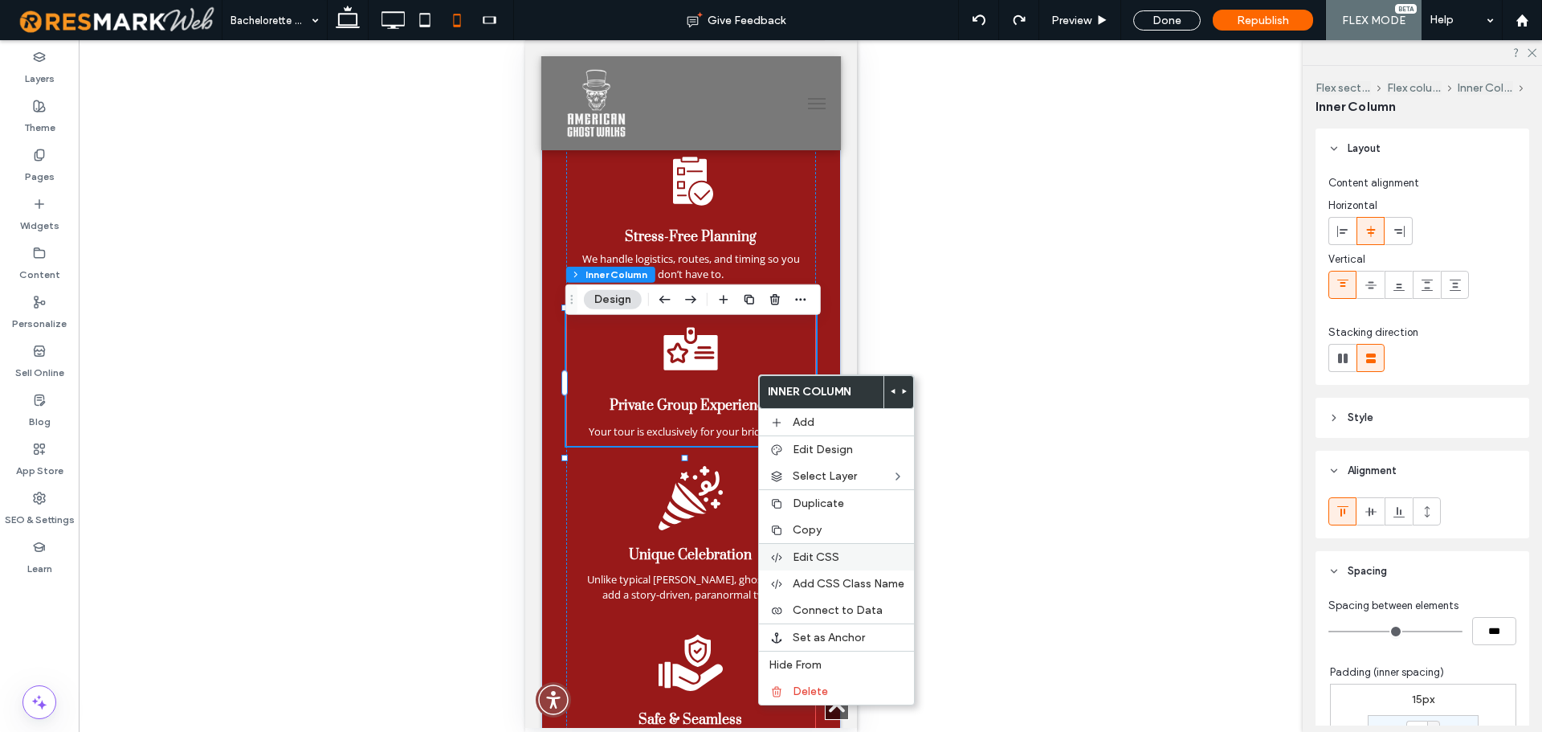
click at [854, 561] on label "Edit CSS" at bounding box center [849, 557] width 112 height 14
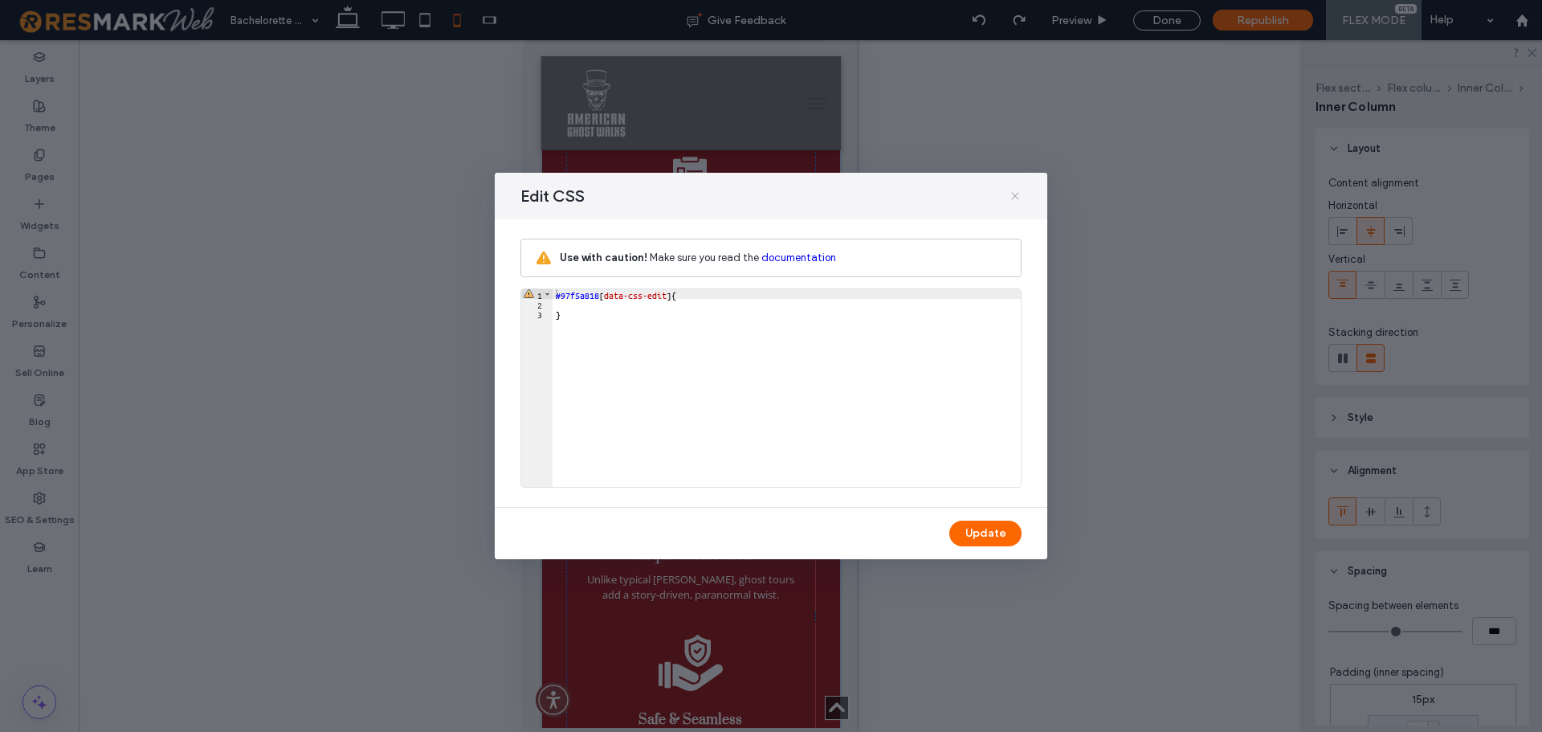
click at [1014, 200] on icon at bounding box center [1015, 196] width 13 height 13
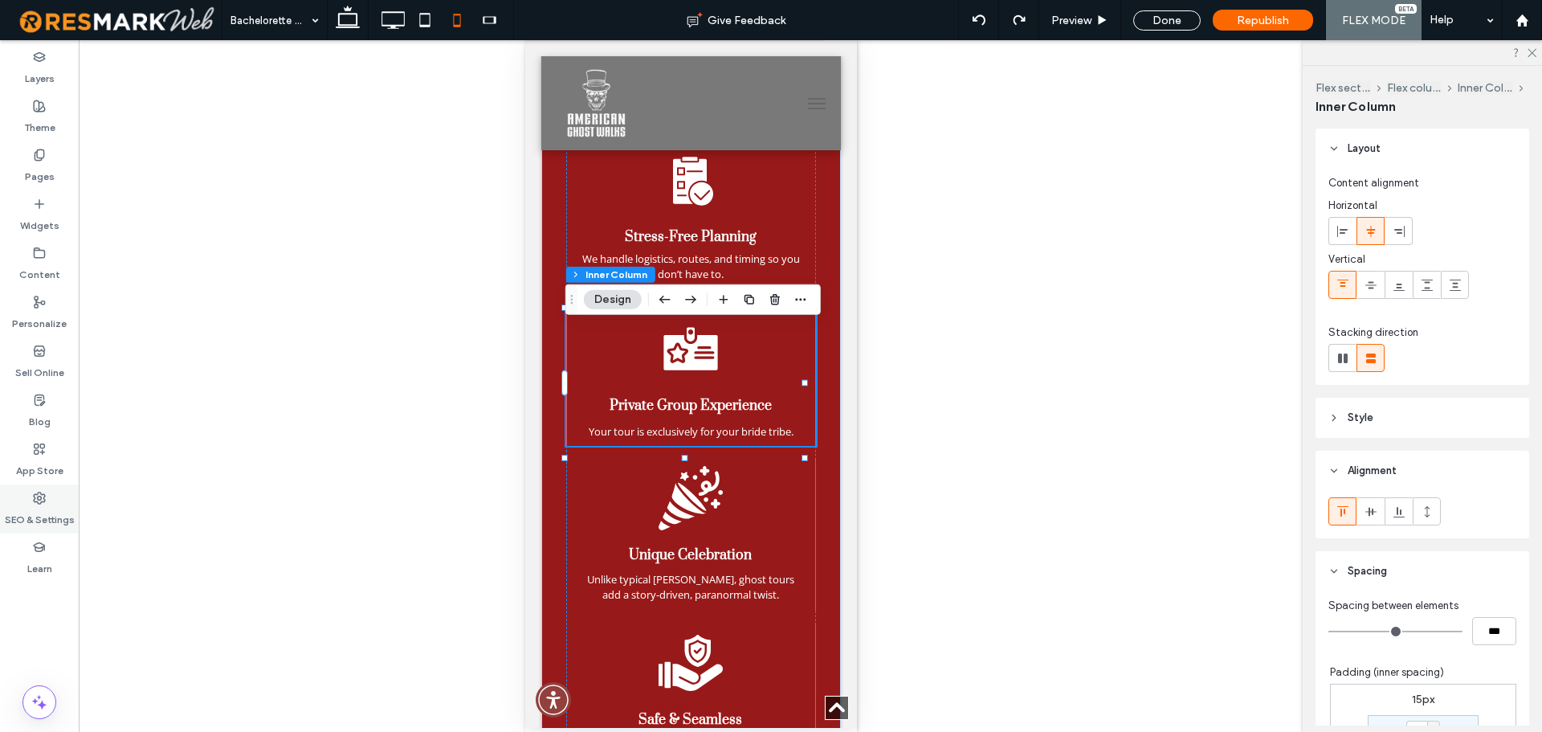
click at [59, 512] on label "SEO & Settings" at bounding box center [40, 515] width 70 height 22
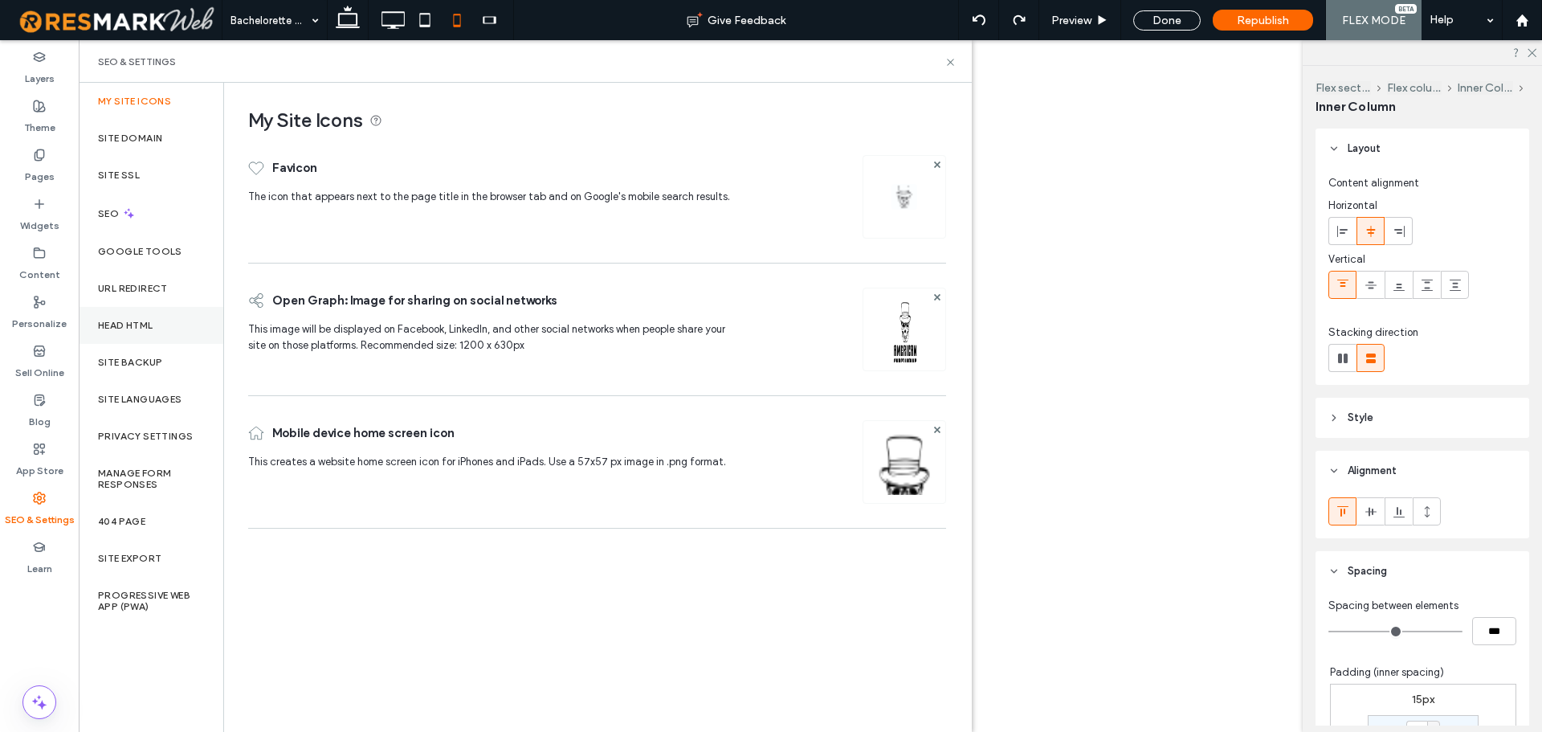
click at [133, 331] on div "Head HTML" at bounding box center [151, 325] width 145 height 37
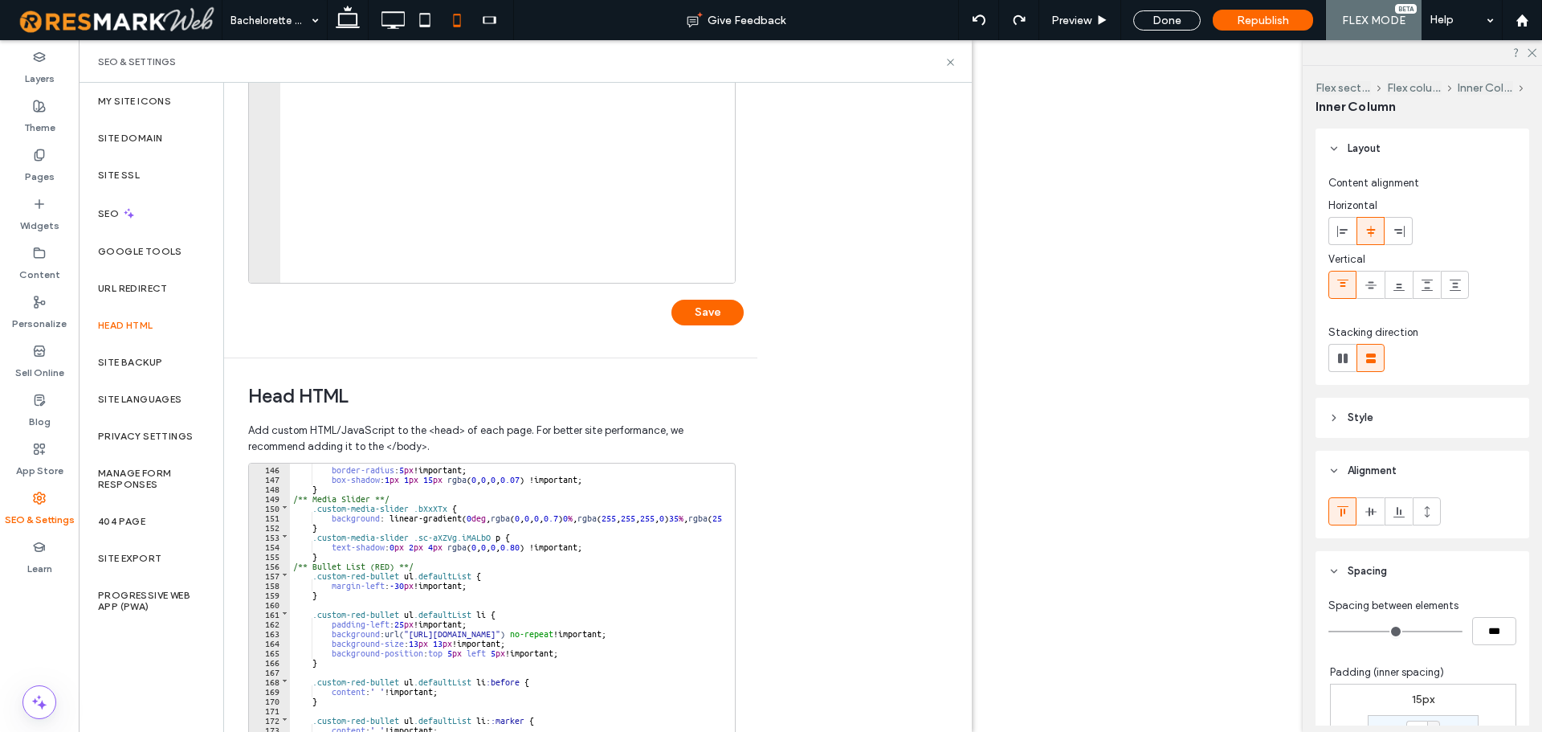
scroll to position [1590, 0]
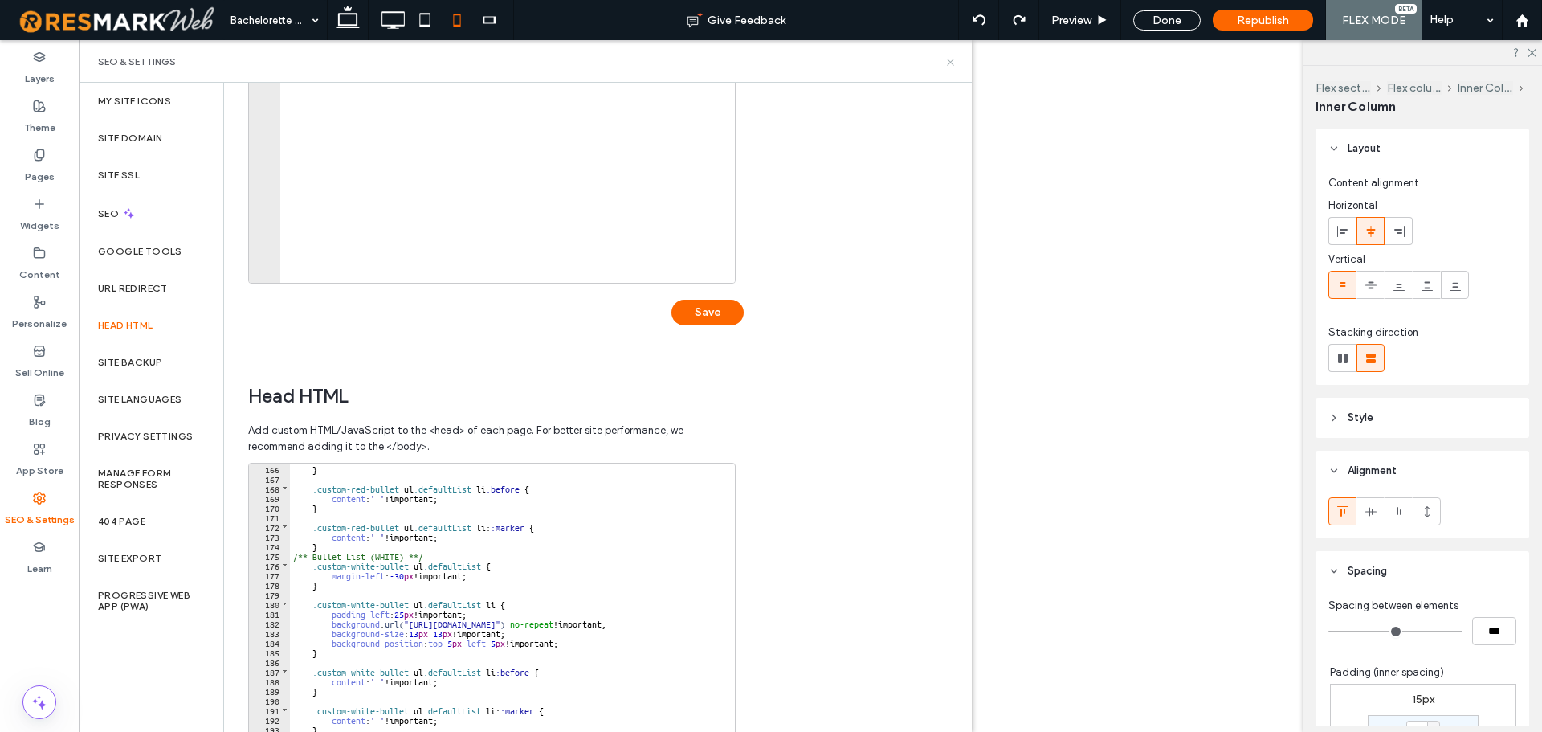
click at [950, 61] on use at bounding box center [950, 62] width 6 height 6
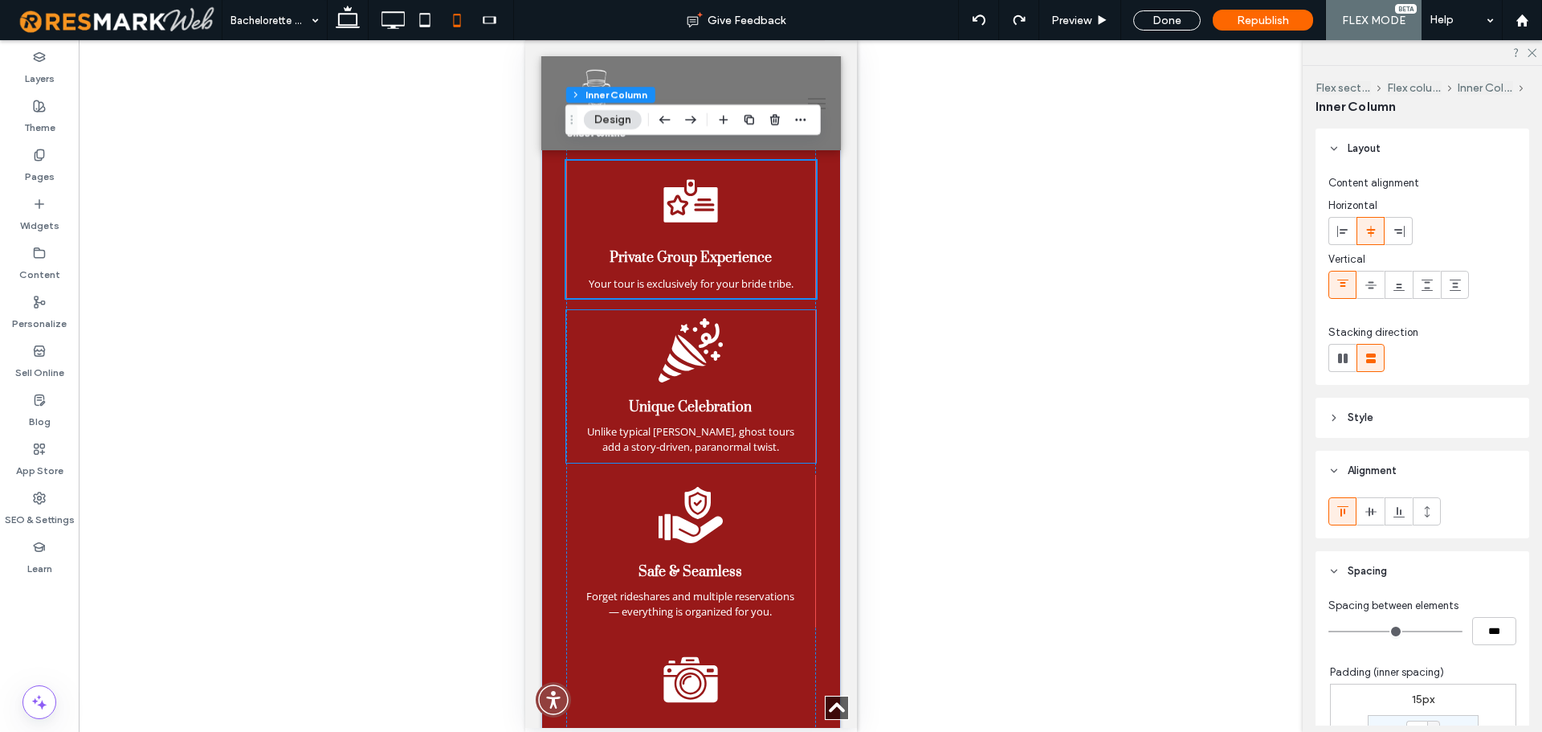
scroll to position [1963, 0]
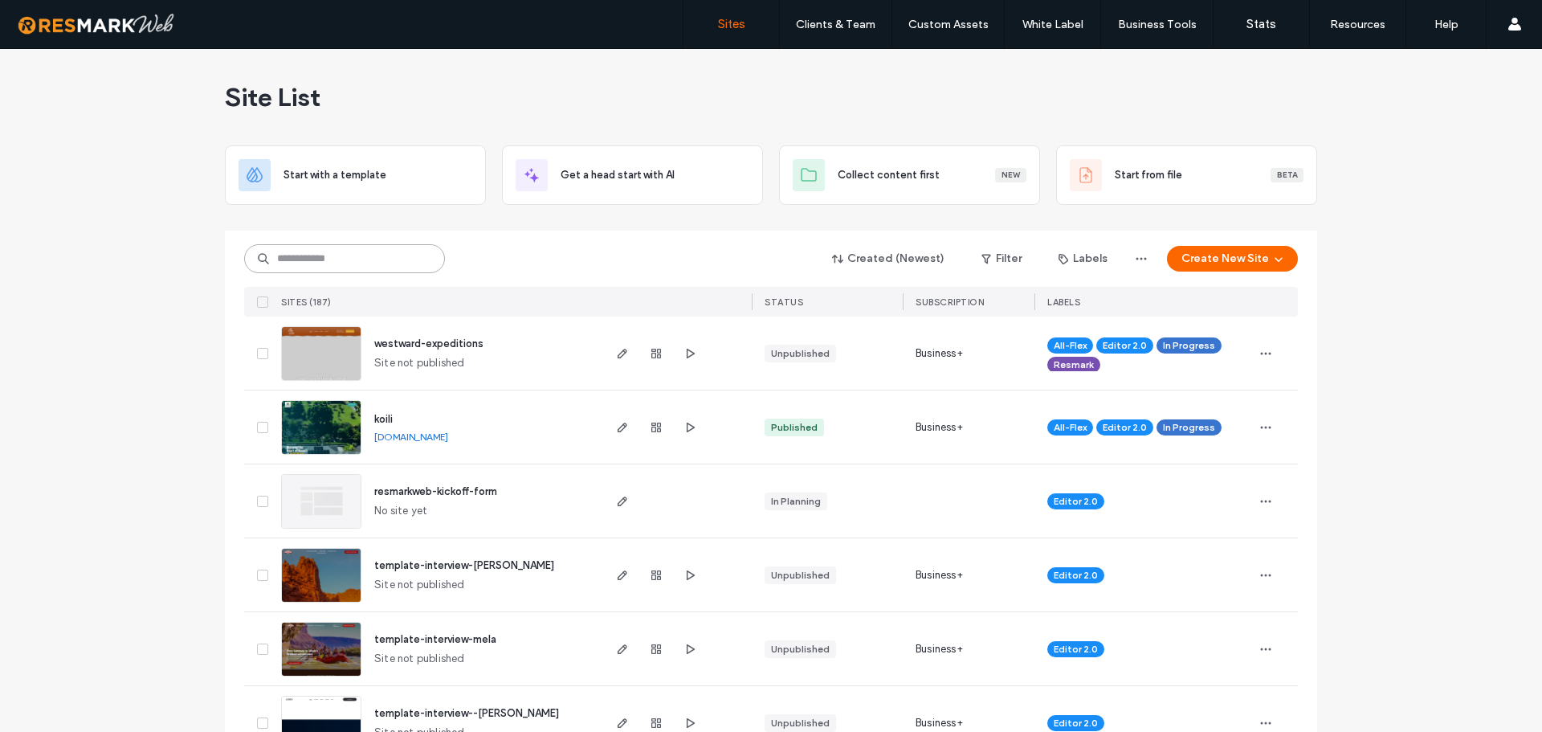
click at [380, 260] on input at bounding box center [344, 258] width 201 height 29
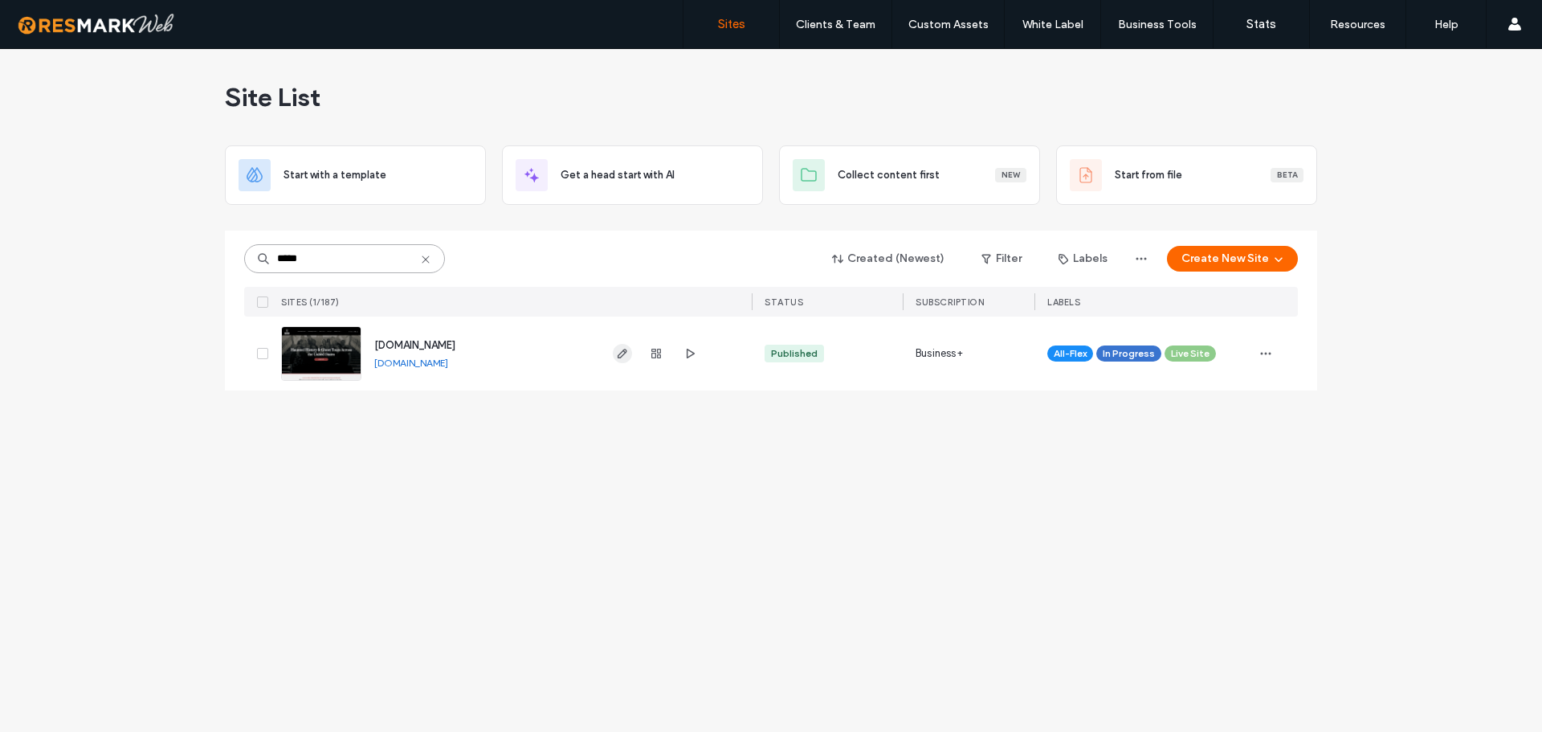
type input "*****"
click at [423, 263] on icon at bounding box center [425, 259] width 13 height 13
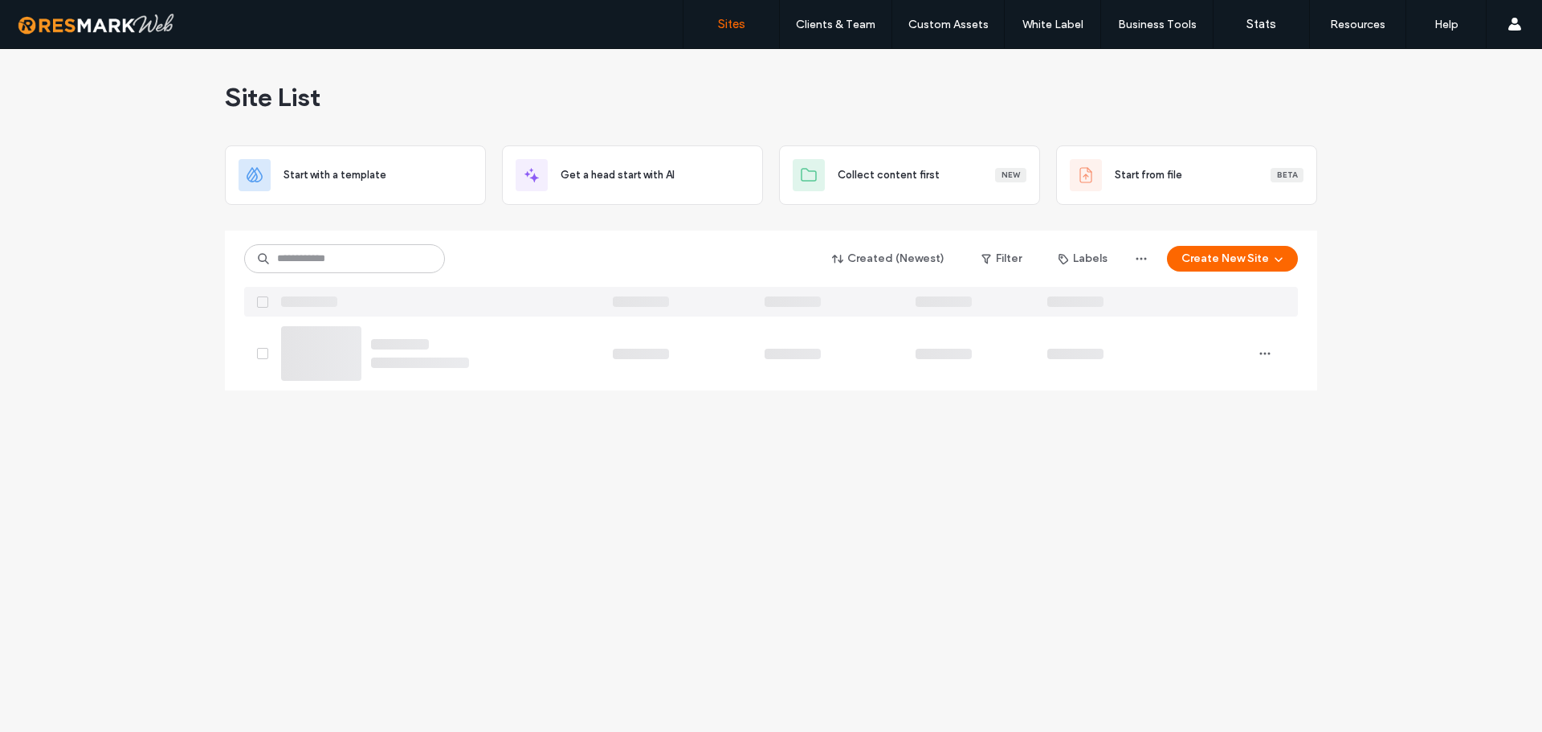
click at [128, 319] on div "Site List Start with a template Get a head start with AI Collect content first …" at bounding box center [771, 390] width 1542 height 683
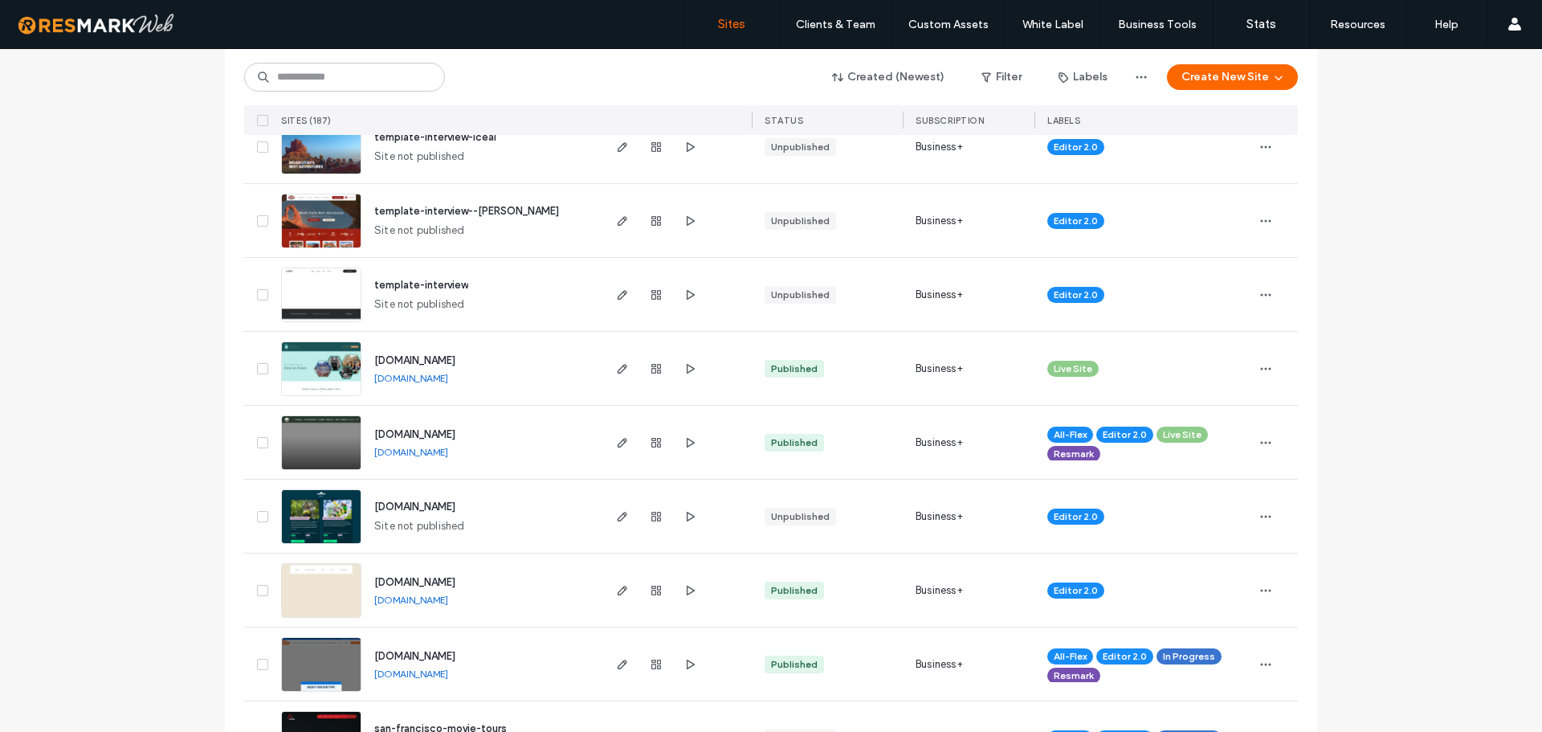
scroll to position [1446, 0]
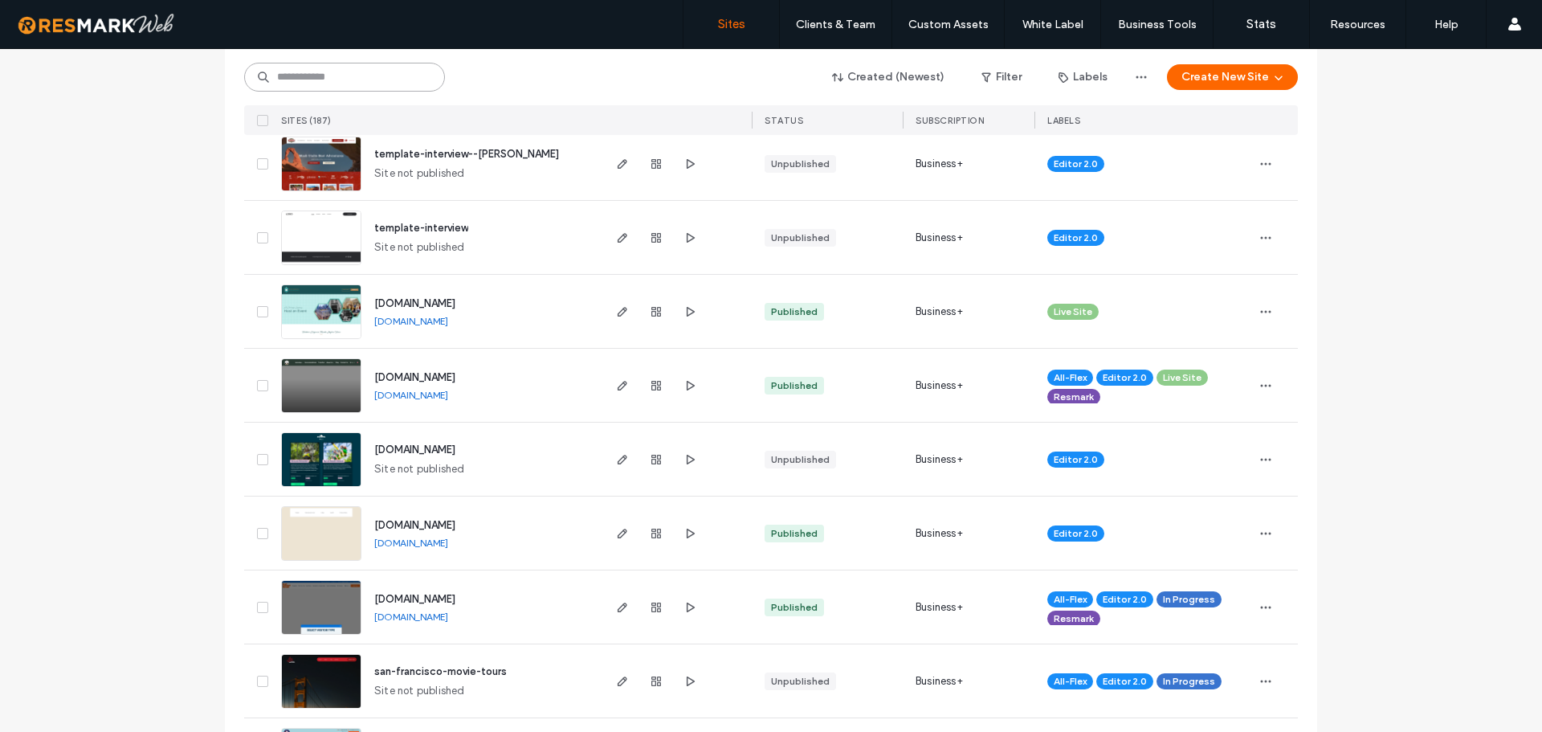
click at [338, 85] on input at bounding box center [344, 77] width 201 height 29
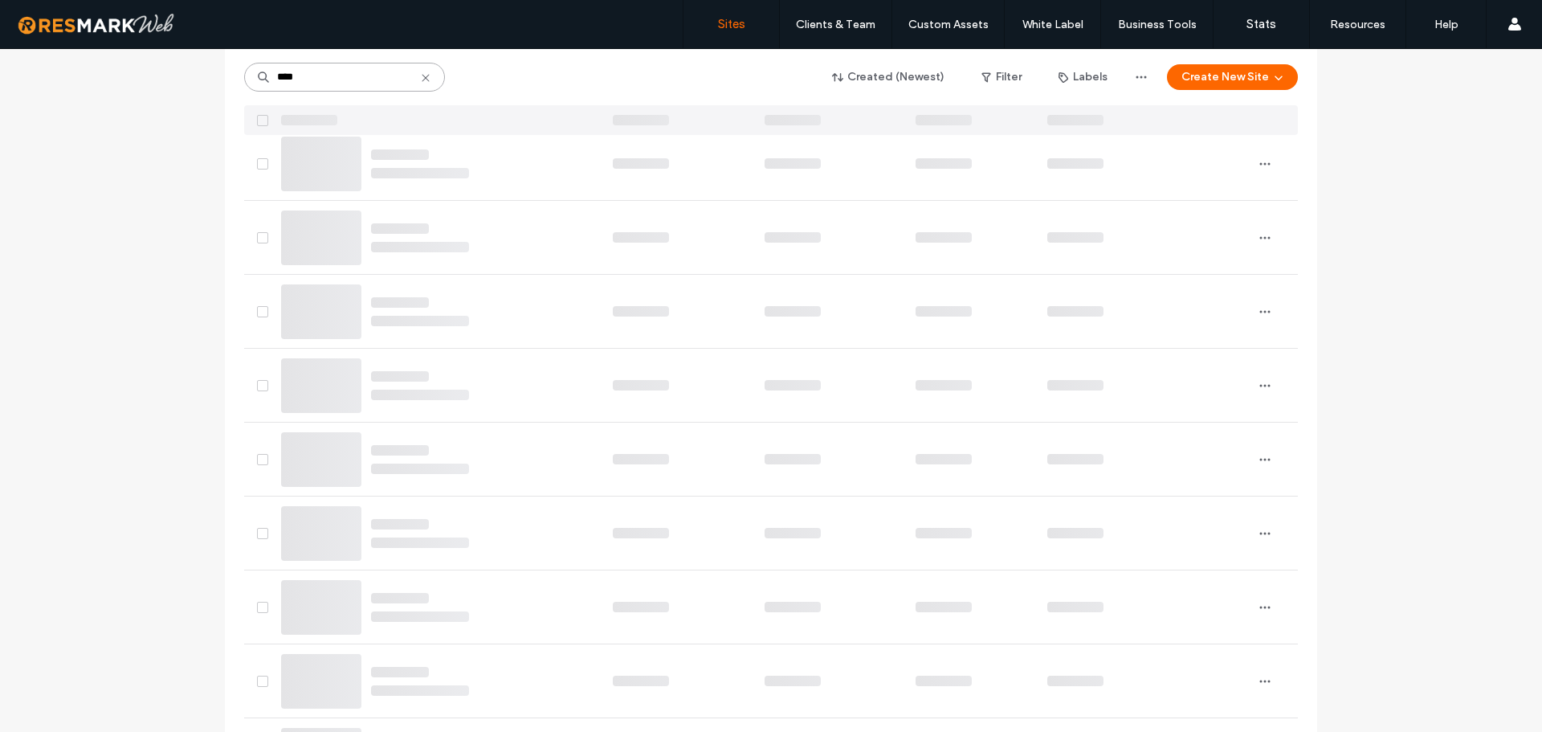
scroll to position [0, 0]
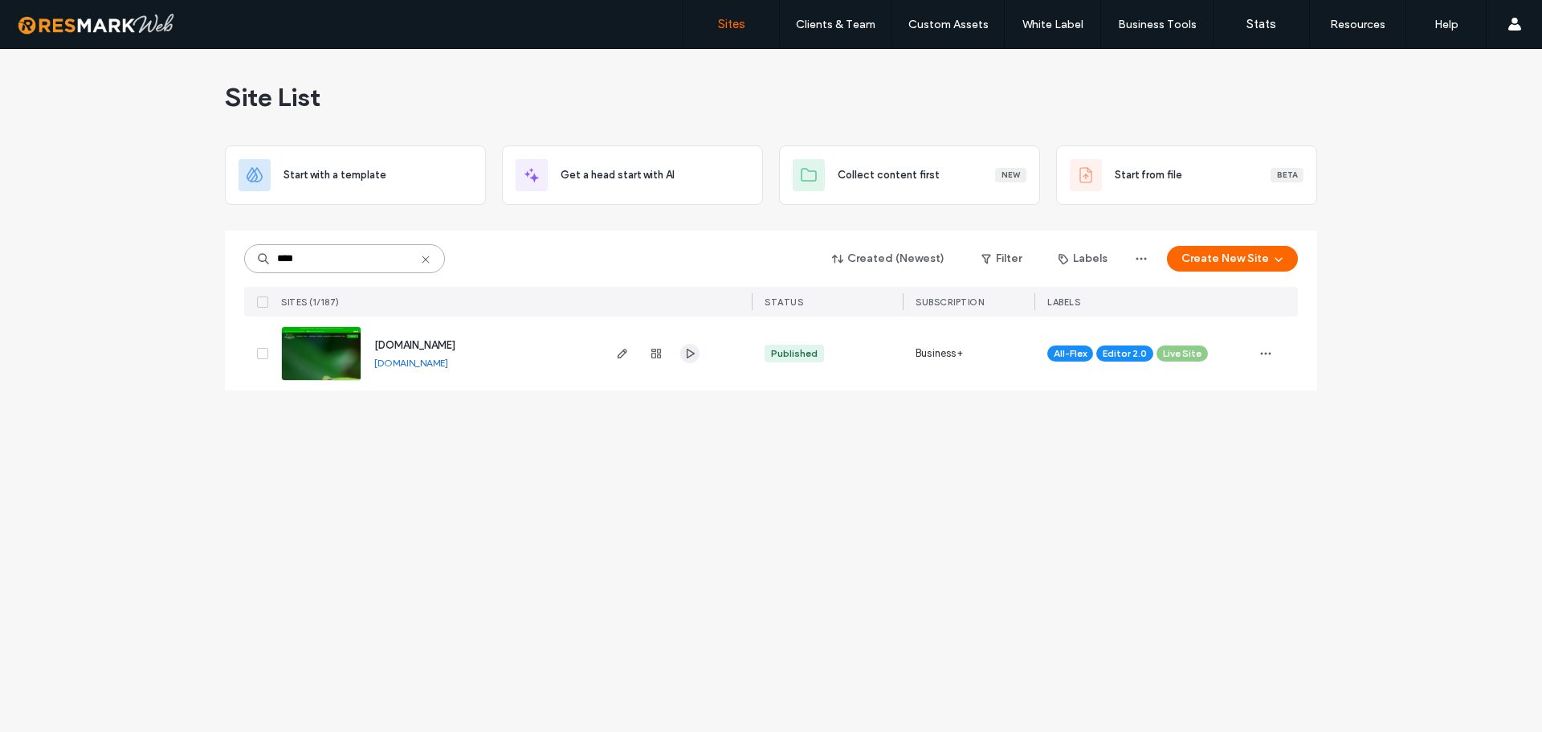
type input "****"
click at [424, 257] on icon at bounding box center [425, 259] width 13 height 13
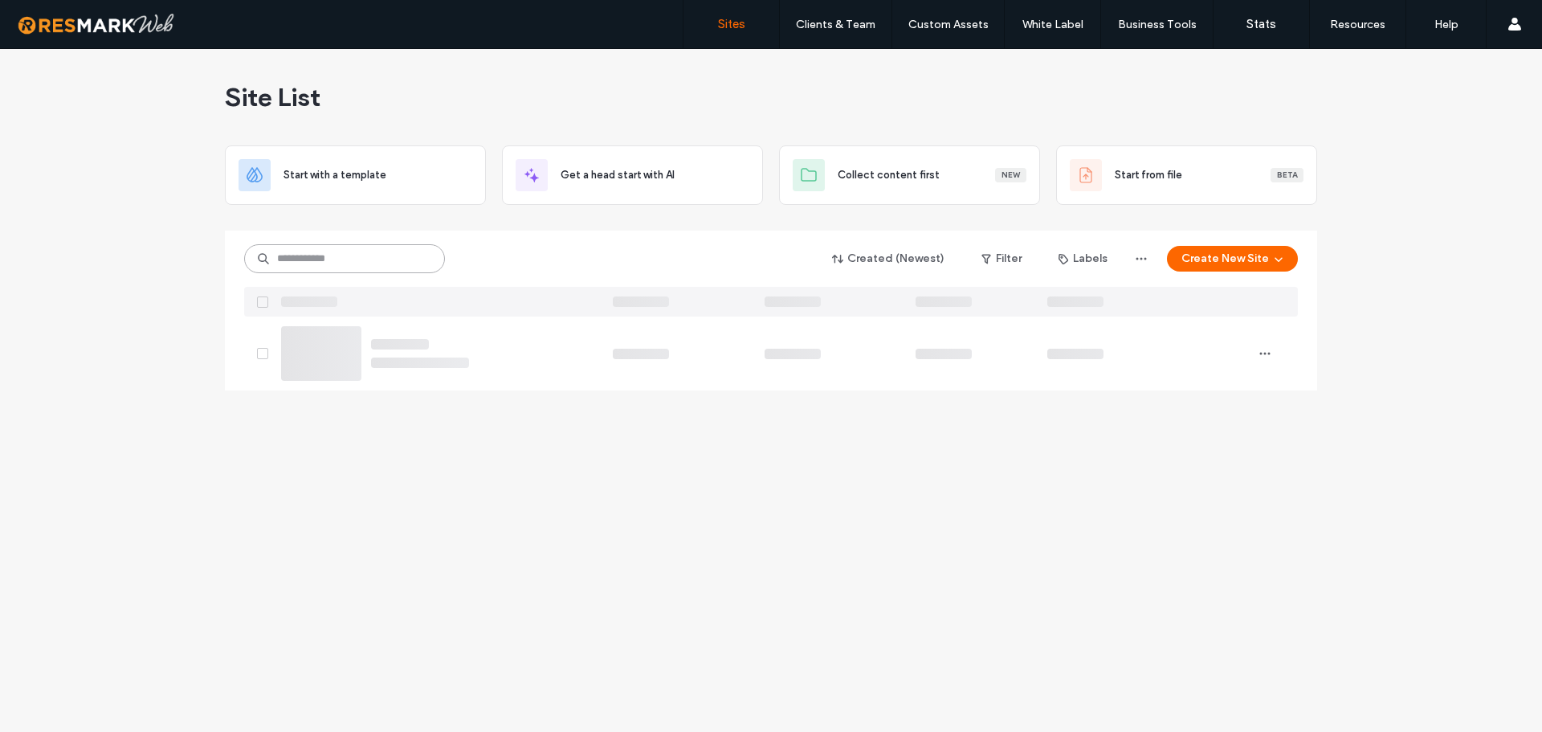
click at [387, 265] on input at bounding box center [344, 258] width 201 height 29
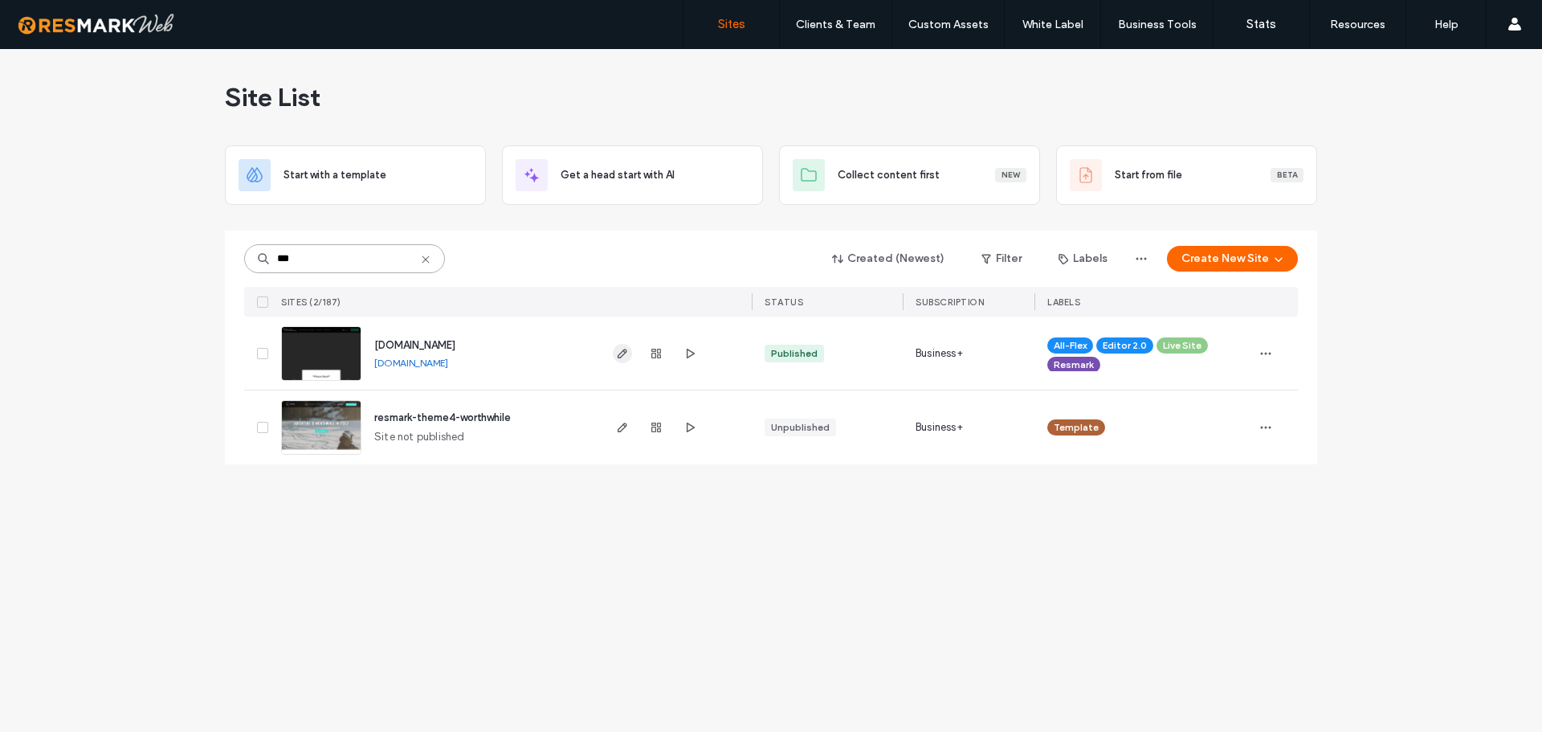
type input "***"
drag, startPoint x: 622, startPoint y: 357, endPoint x: 664, endPoint y: 320, distance: 56.4
click at [664, 320] on div at bounding box center [656, 352] width 87 height 73
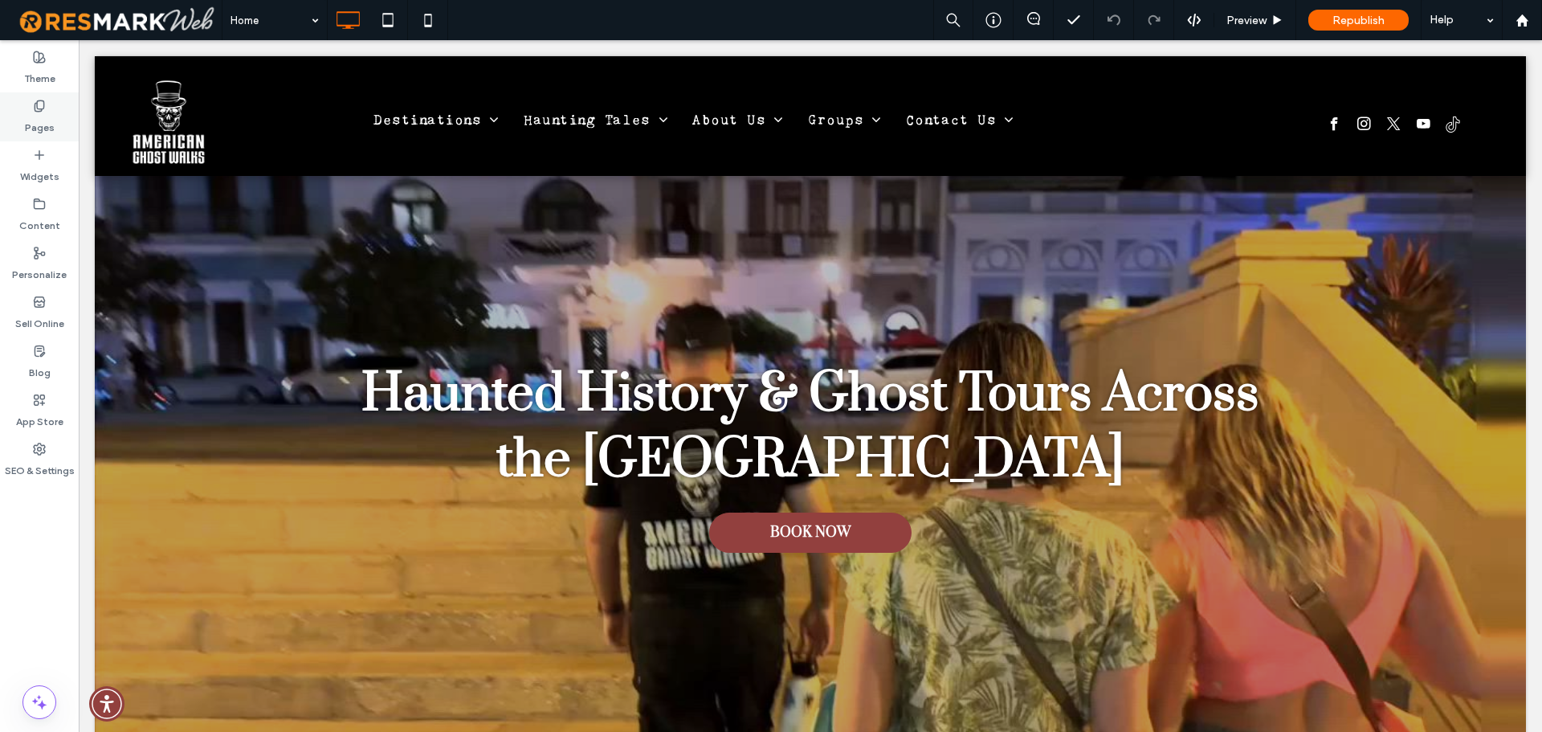
click at [45, 128] on label "Pages" at bounding box center [40, 123] width 30 height 22
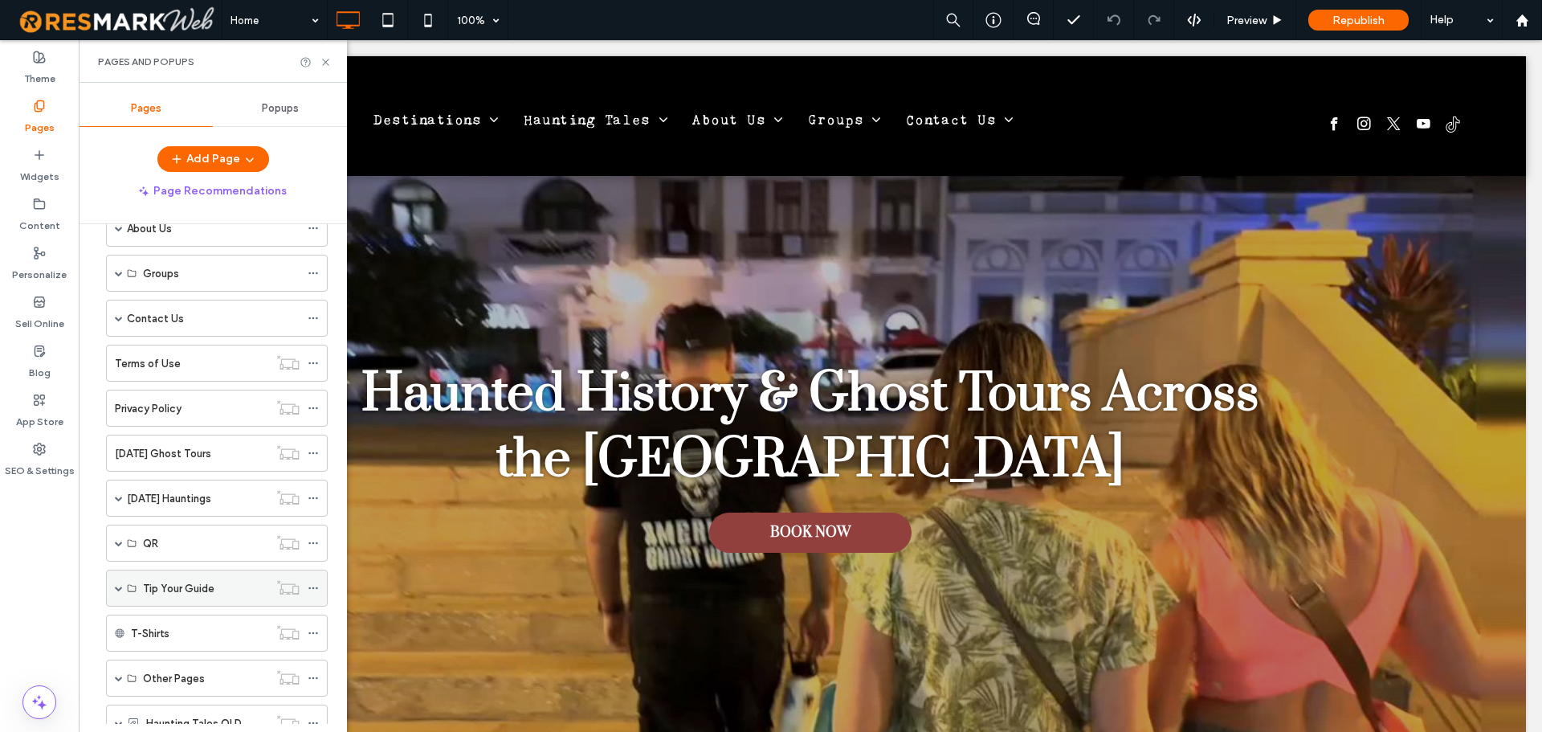
scroll to position [161, 0]
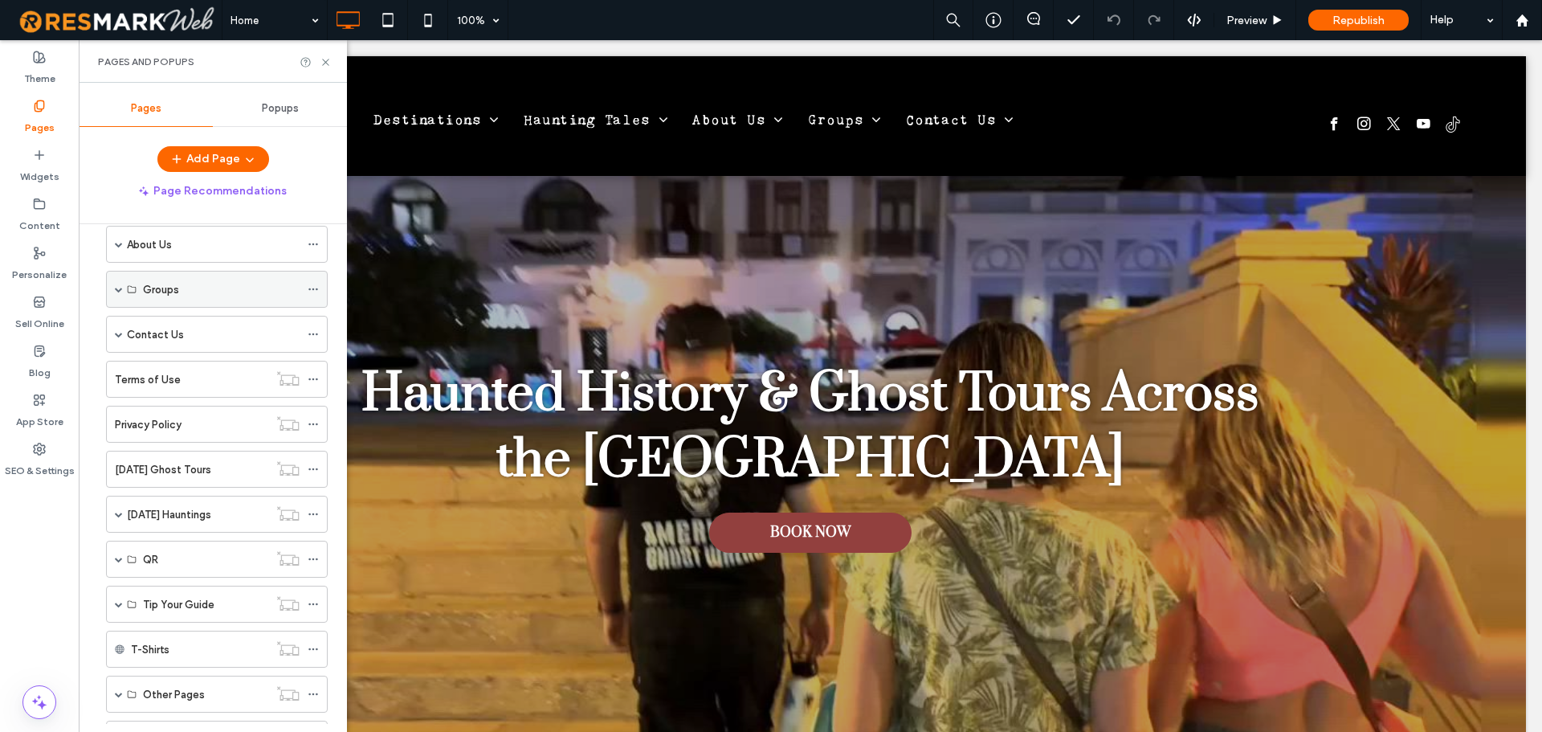
click at [116, 292] on span at bounding box center [119, 289] width 8 height 8
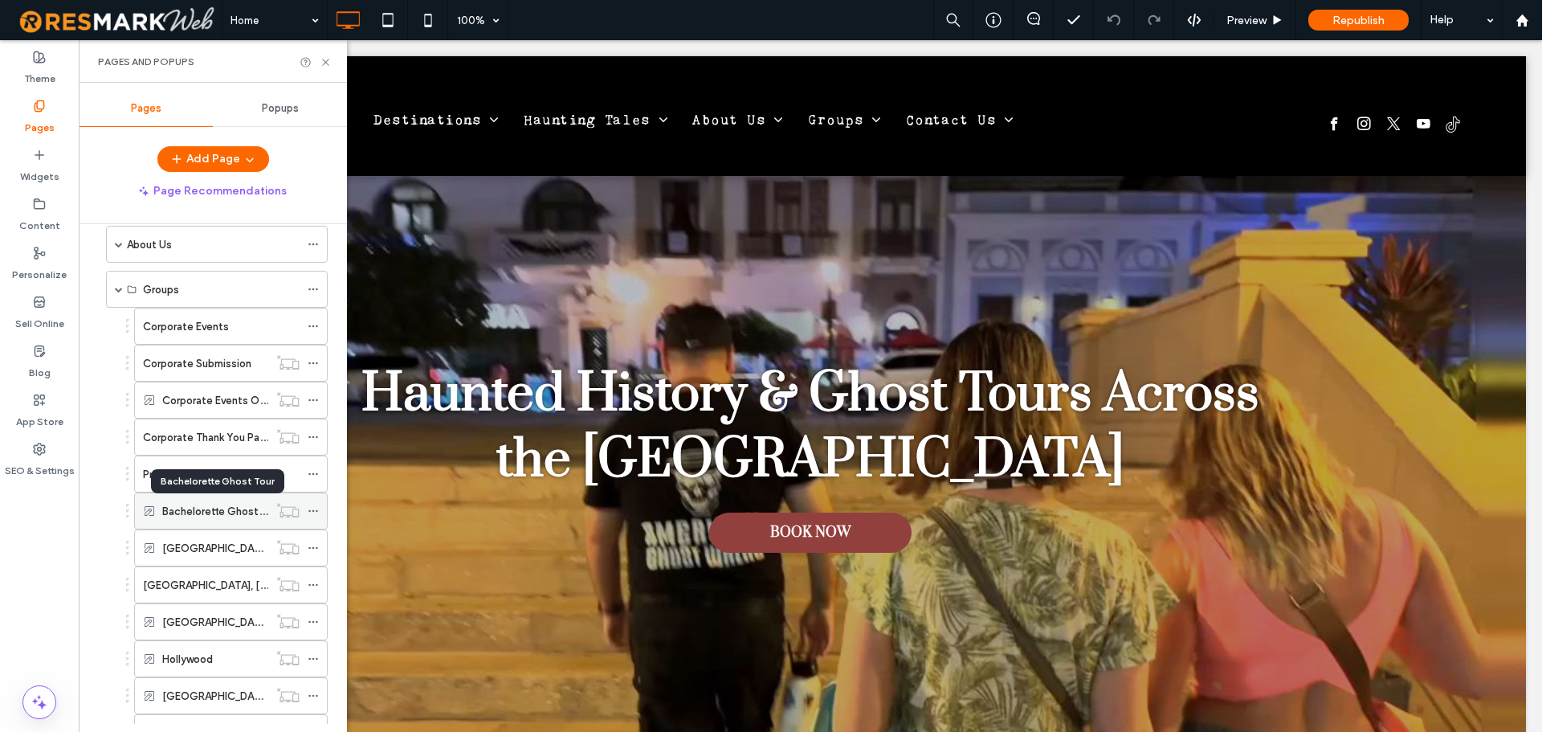
click at [203, 509] on label "Bachelorette Ghost Tour" at bounding box center [222, 511] width 120 height 28
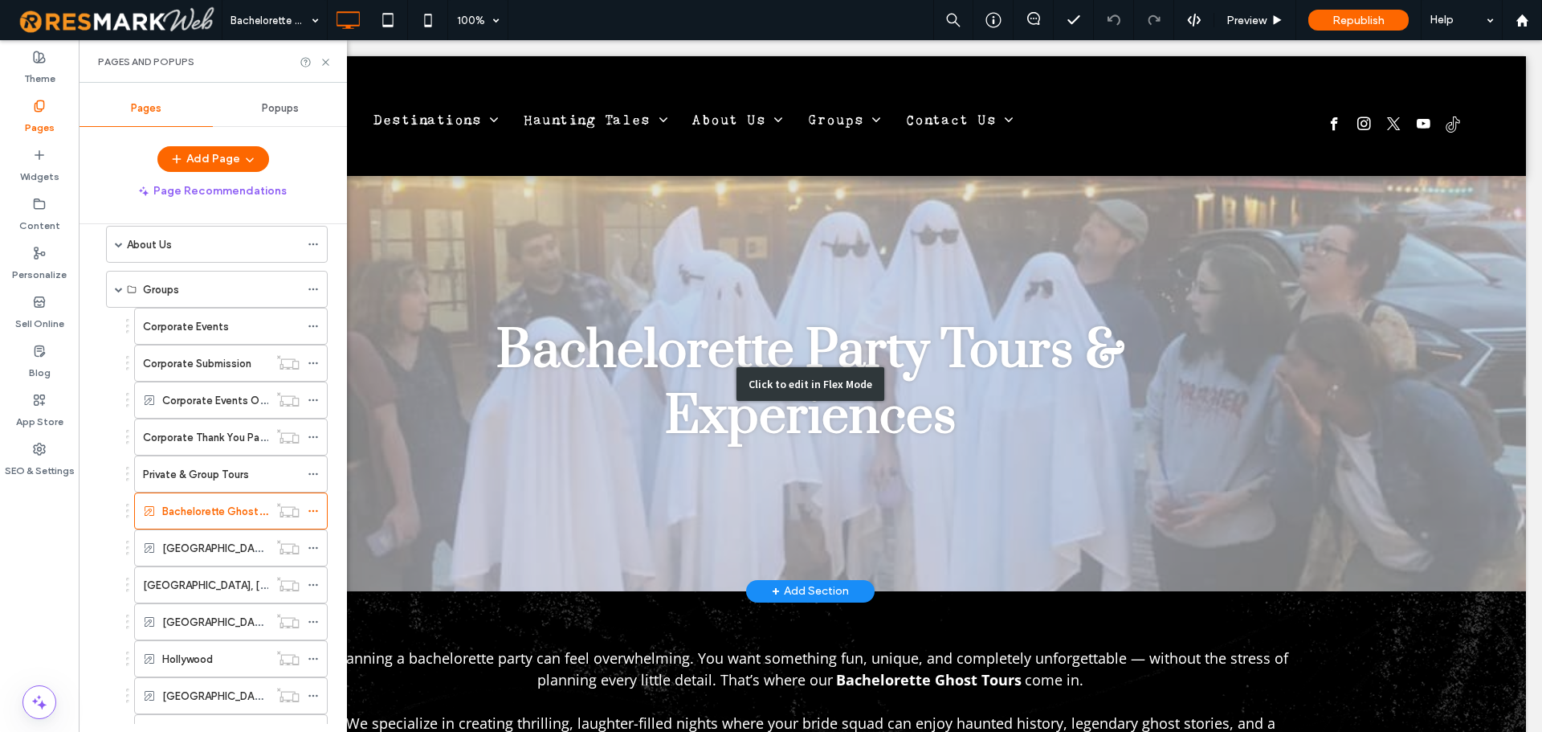
click at [547, 333] on div "Click to edit in Flex Mode" at bounding box center [810, 383] width 1431 height 415
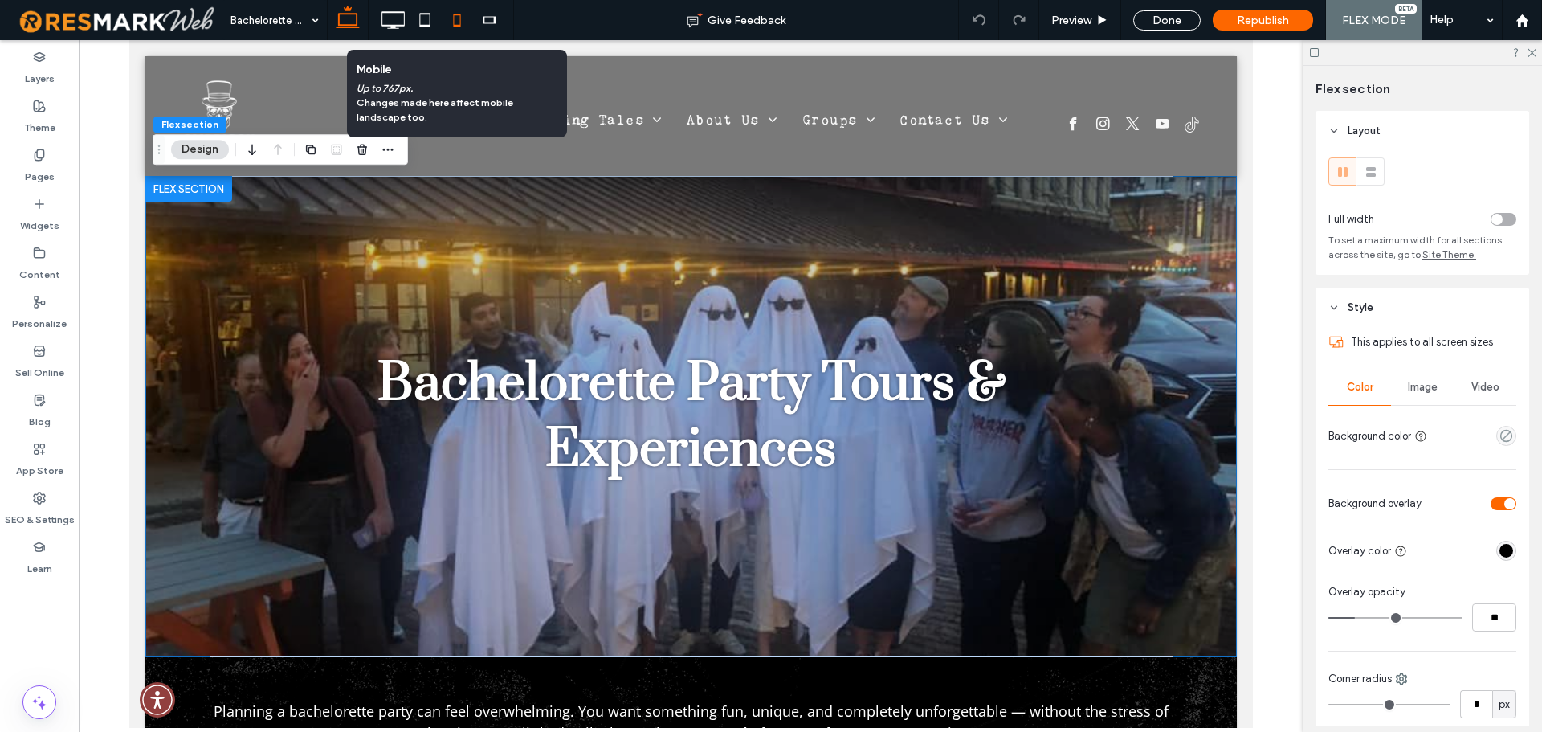
click at [444, 27] on icon at bounding box center [457, 20] width 32 height 32
type input "***"
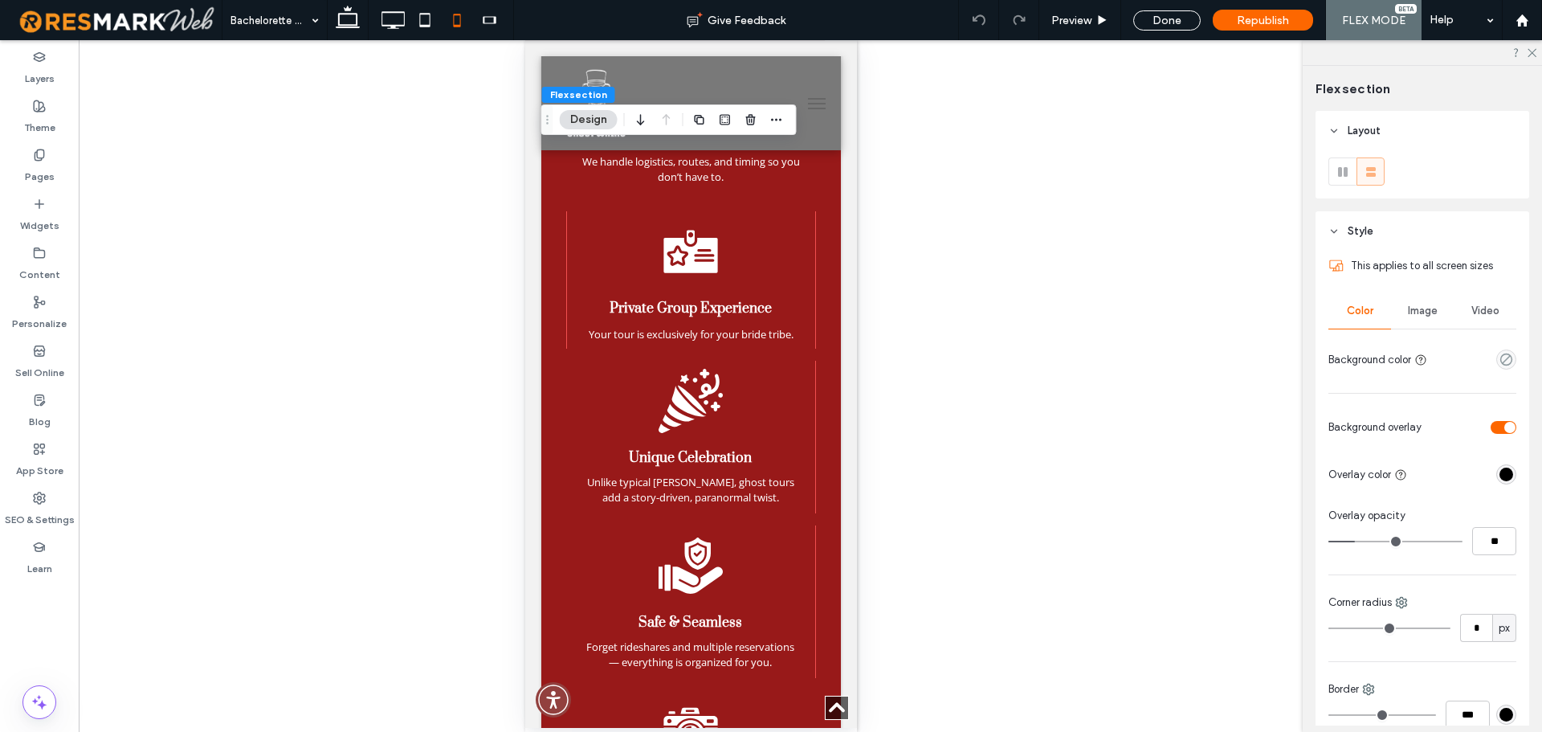
scroll to position [1927, 0]
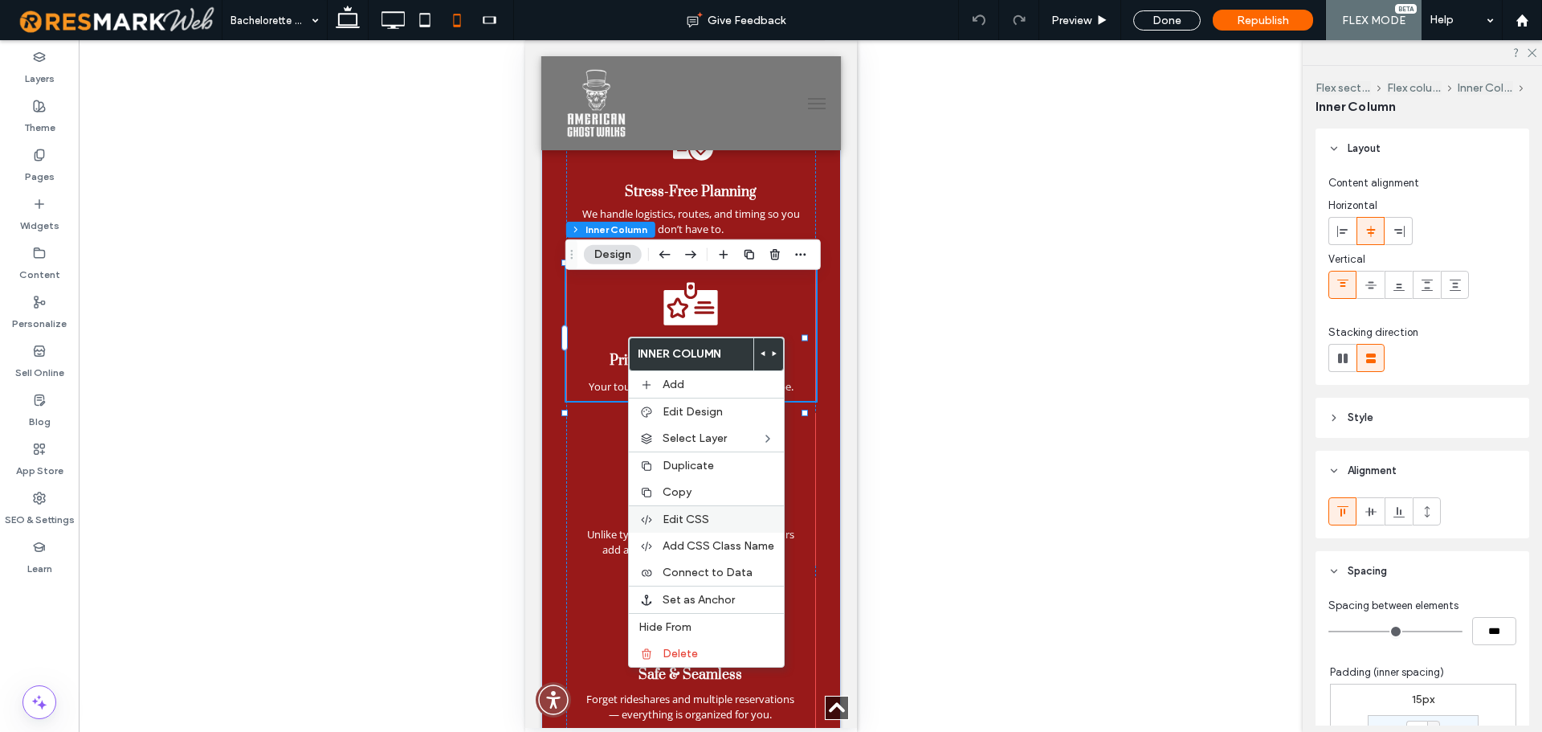
click at [718, 524] on label "Edit CSS" at bounding box center [719, 519] width 112 height 14
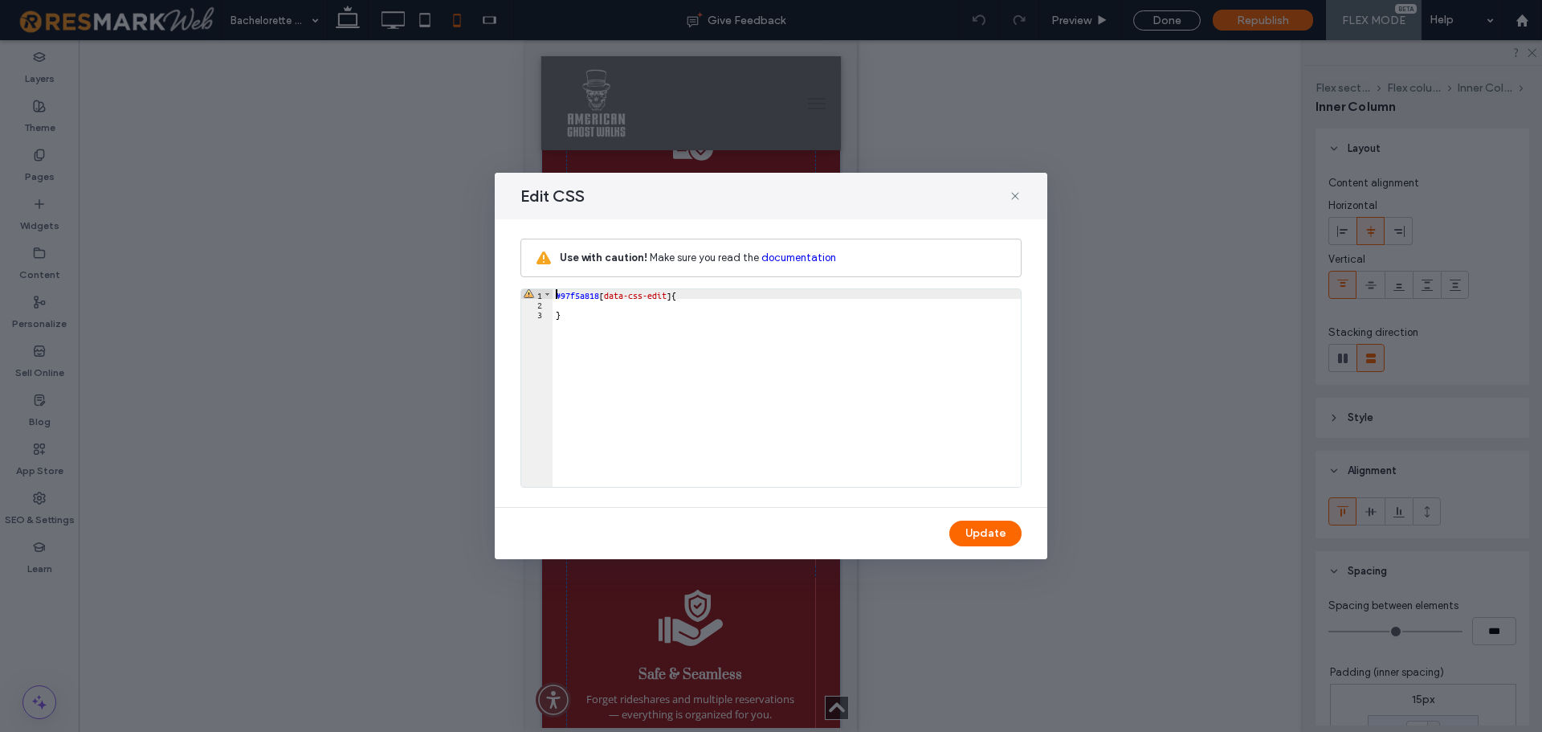
click at [618, 309] on div "#97f5a818 [ data-css-edit ] { }" at bounding box center [787, 397] width 468 height 217
click at [614, 303] on div "#97f5a818 [ data-css-edit ] { }" at bounding box center [787, 397] width 468 height 217
click at [971, 536] on button "Update" at bounding box center [985, 533] width 72 height 26
type input "**"
click at [1012, 193] on use at bounding box center [1014, 195] width 7 height 7
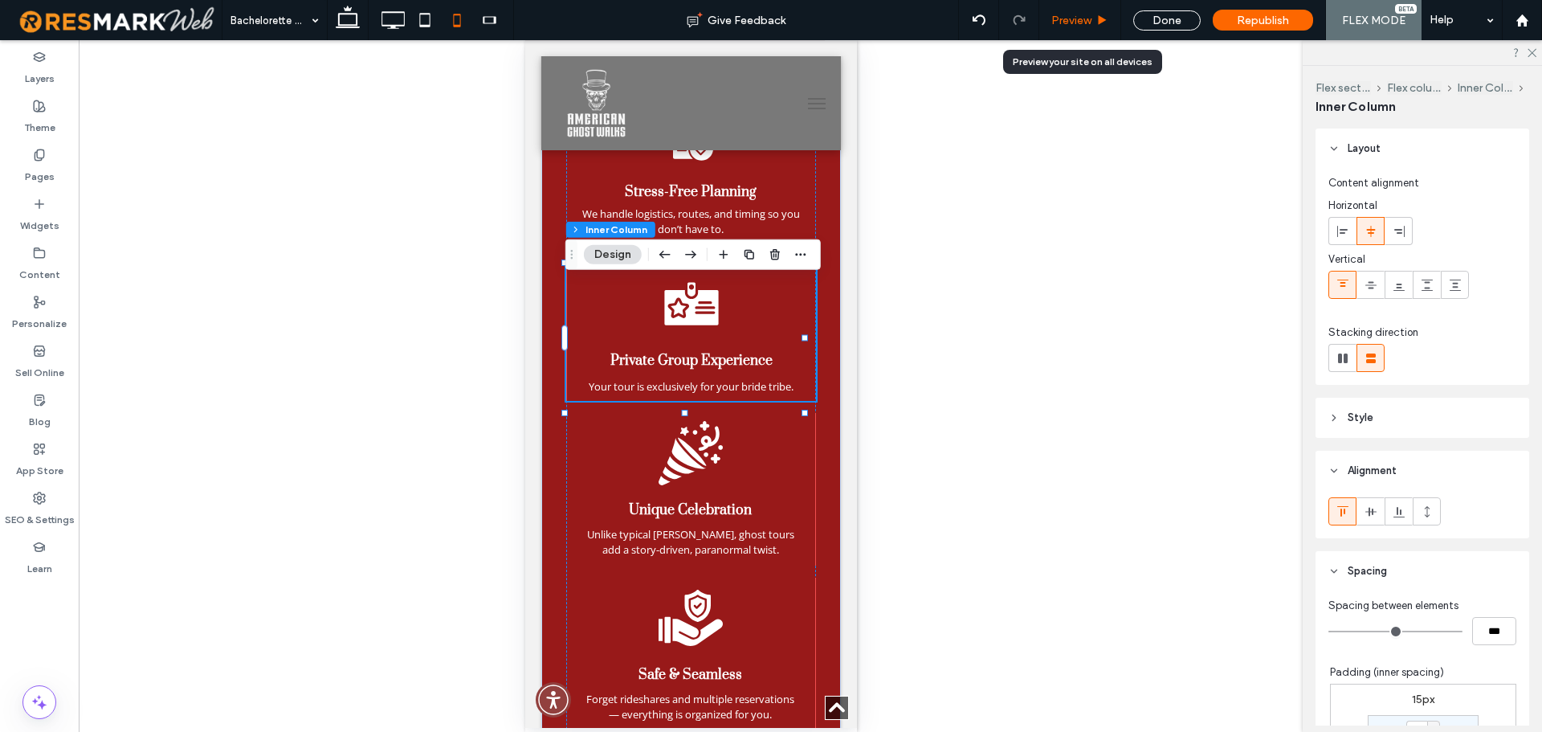
click at [1077, 23] on span "Preview" at bounding box center [1071, 21] width 40 height 14
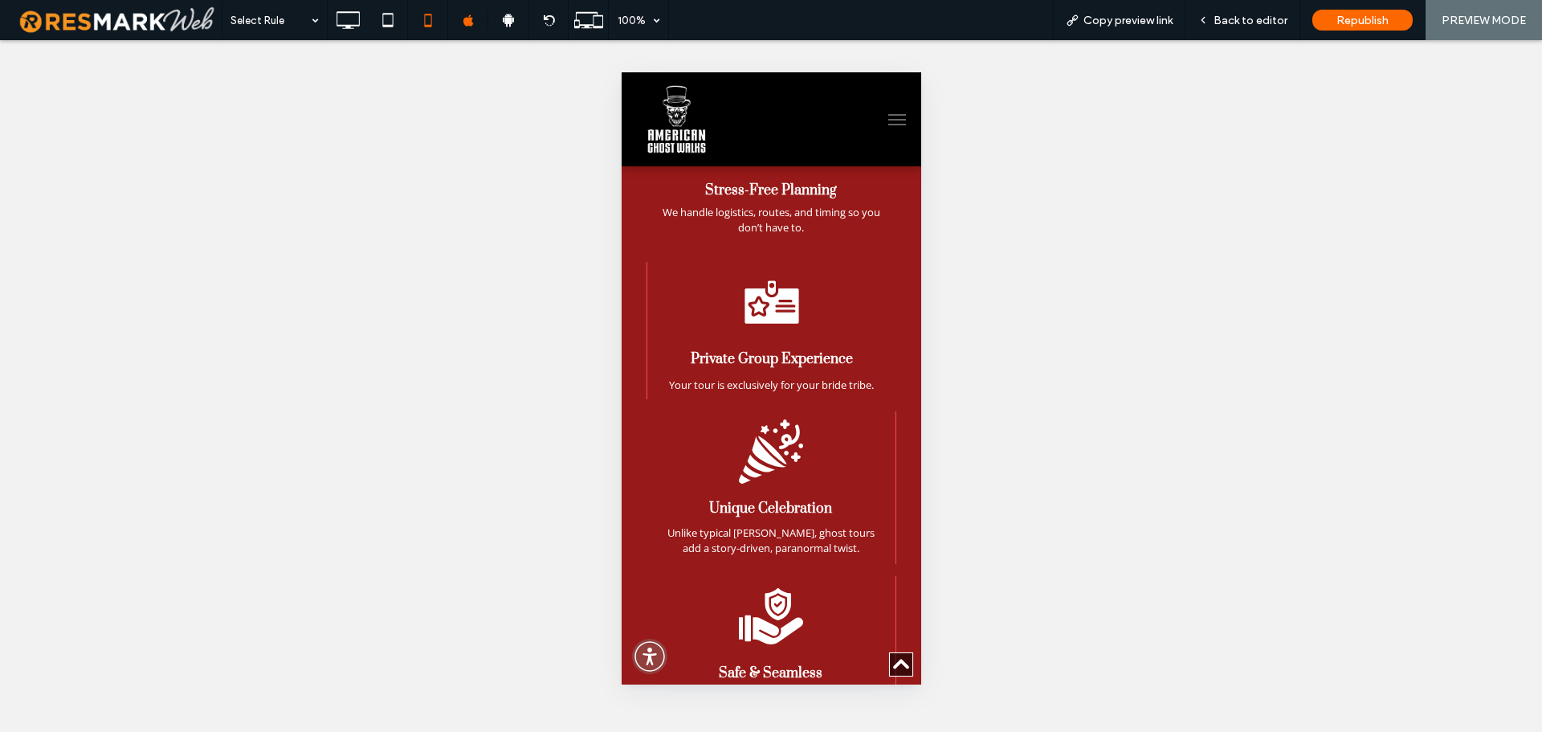
scroll to position [2014, 0]
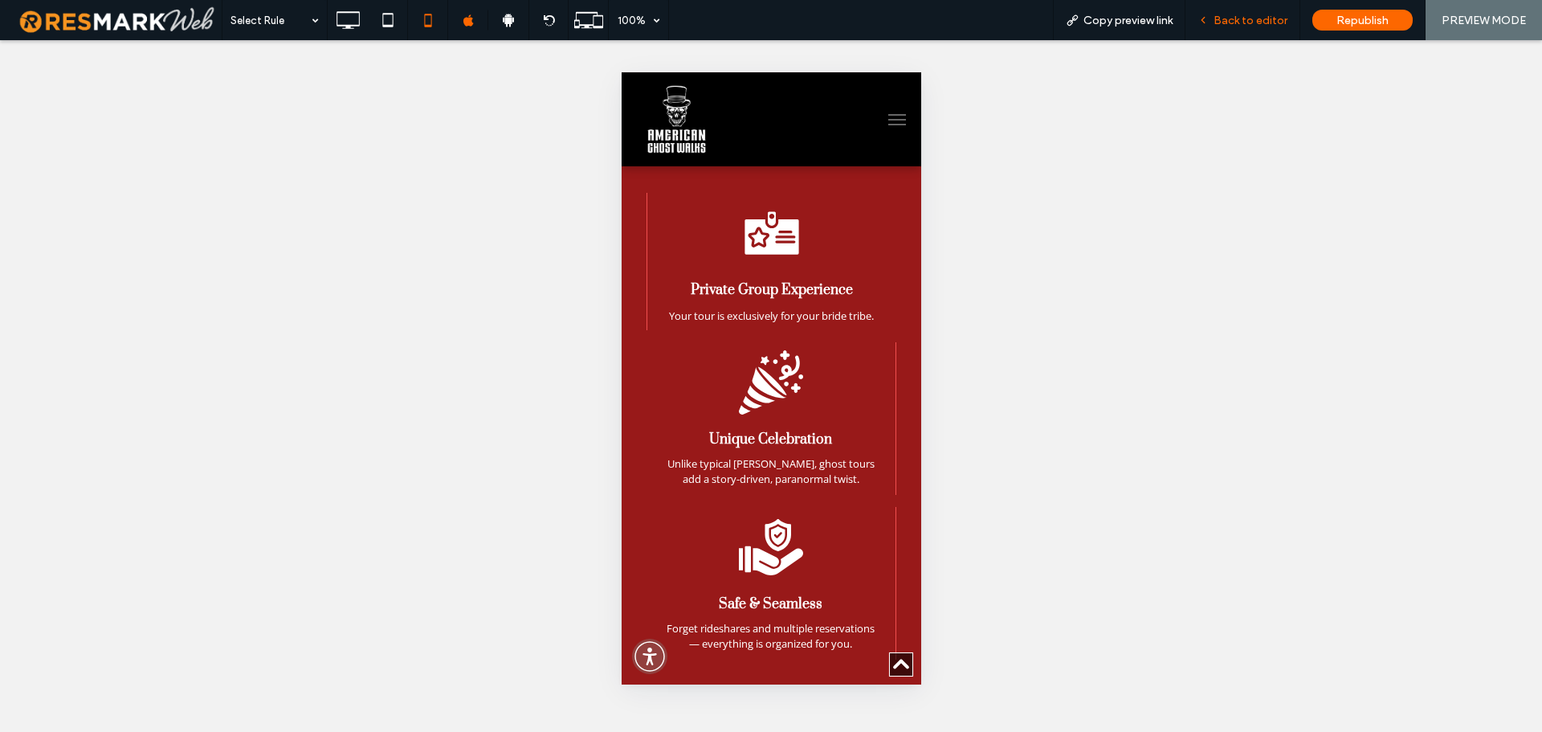
click at [1224, 19] on span "Back to editor" at bounding box center [1250, 21] width 74 height 14
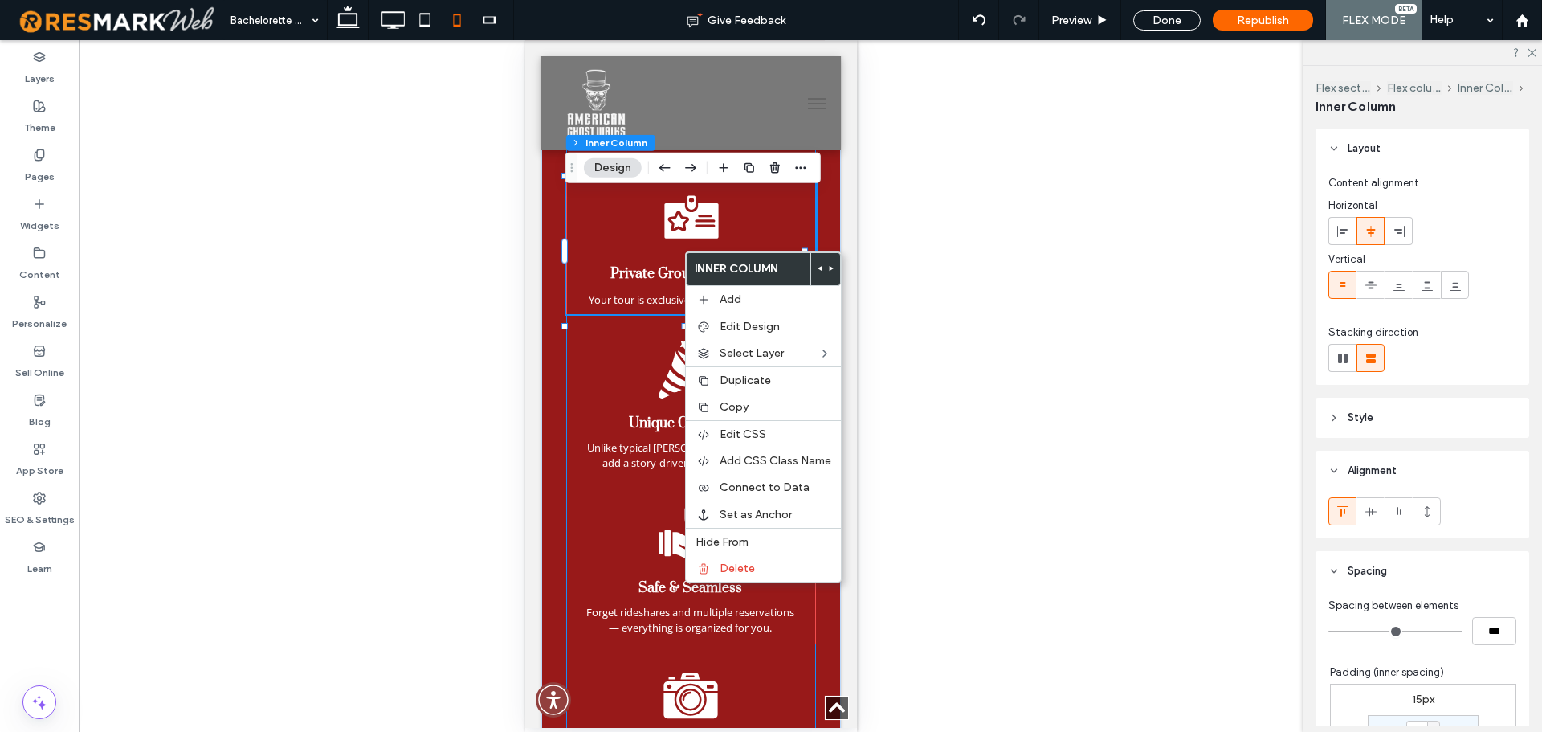
type input "**"
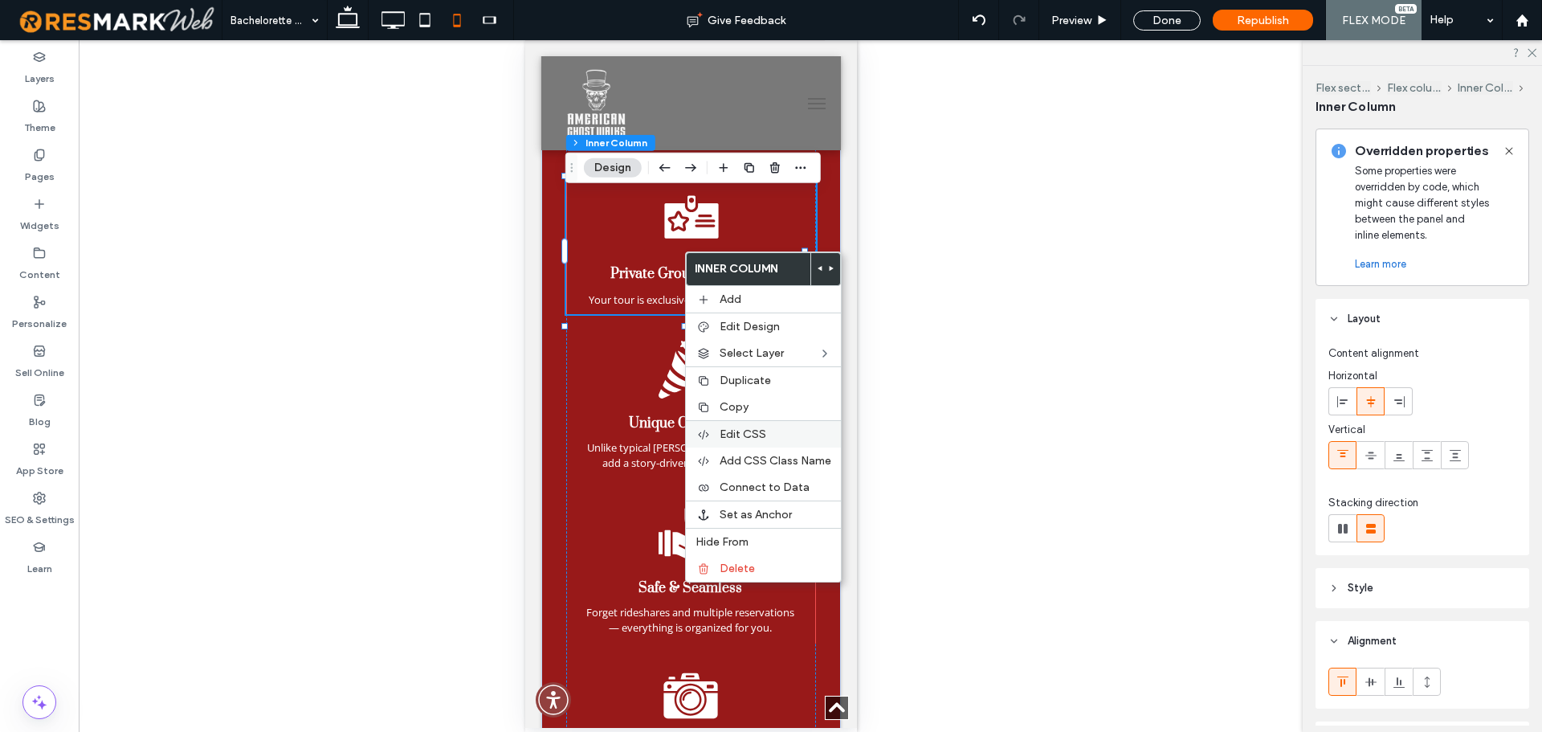
click at [781, 428] on label "Edit CSS" at bounding box center [776, 434] width 112 height 14
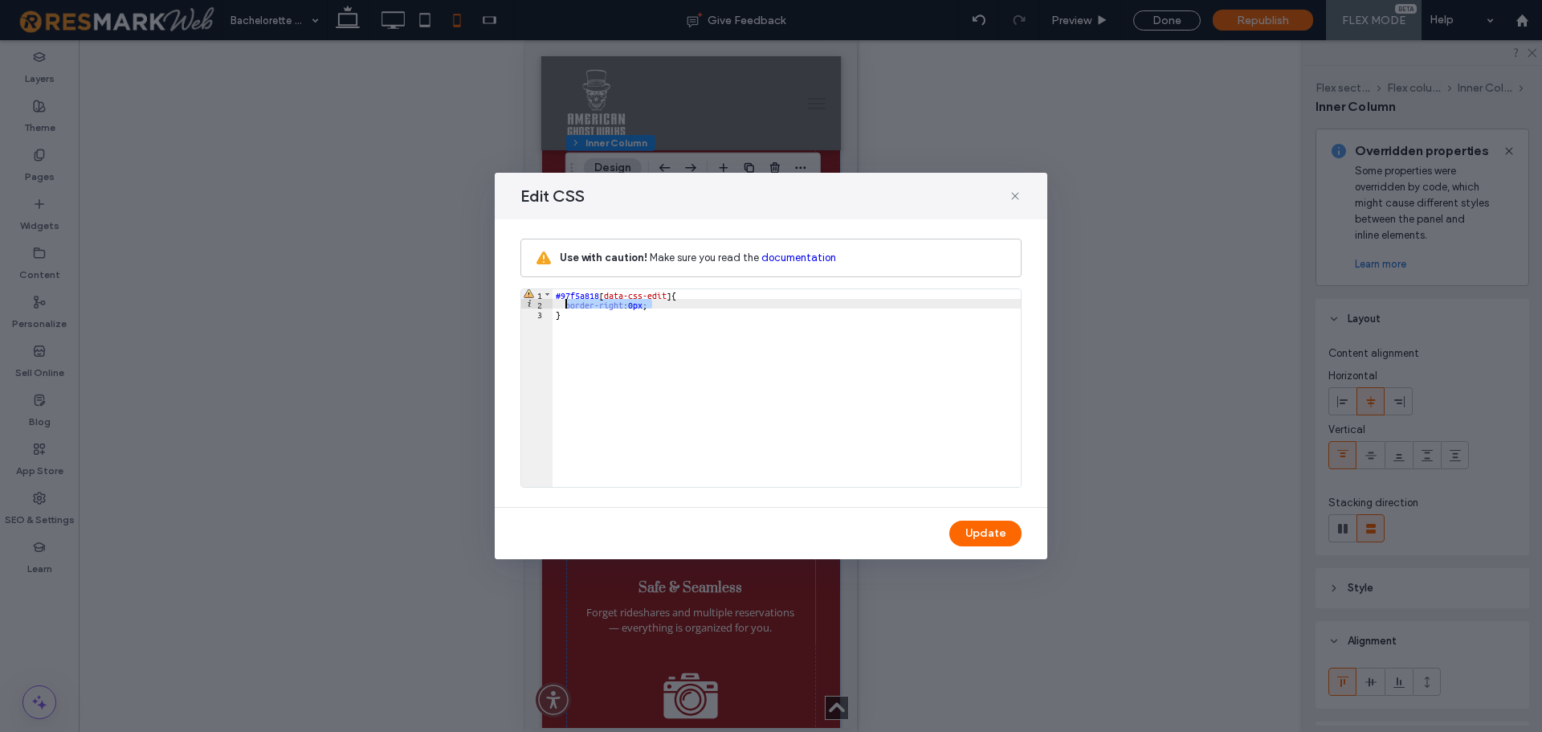
drag, startPoint x: 662, startPoint y: 300, endPoint x: 565, endPoint y: 305, distance: 96.5
click at [565, 305] on div "#97f5a818 [ data-css-edit ] { border-right : 0 px ; }" at bounding box center [787, 397] width 468 height 217
click at [677, 312] on div "#97f5a818 [ data-css-edit ] { border-right : 0 px ; }" at bounding box center [787, 397] width 468 height 217
click at [671, 308] on div "#97f5a818 [ data-css-edit ] { border-right : 0 px ; }" at bounding box center [787, 397] width 468 height 217
click at [622, 311] on div "#97f5a818 [ data-css-edit ] { border-right : 0 px ; border-right : 0 px ; }" at bounding box center [787, 397] width 468 height 217
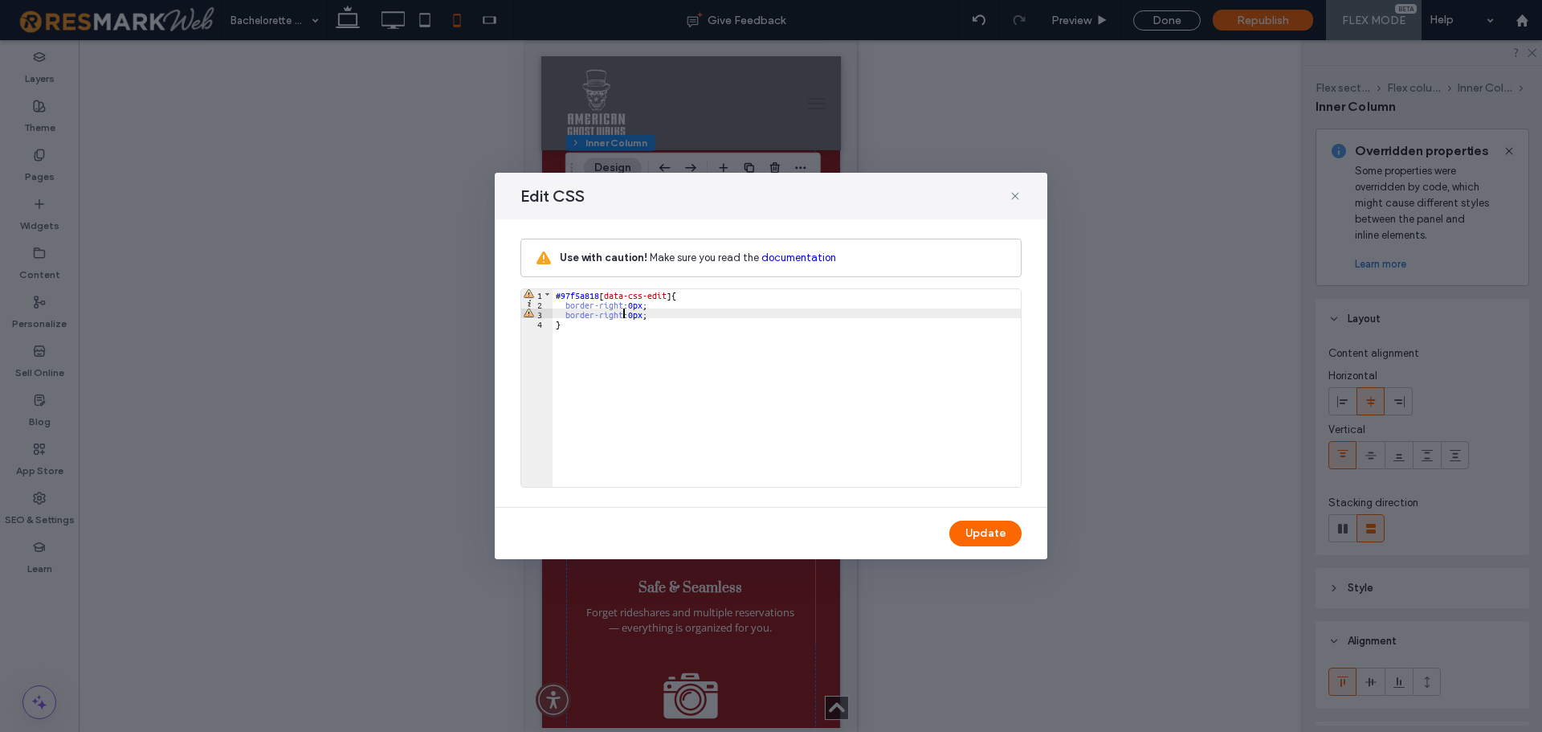
type textarea "**"
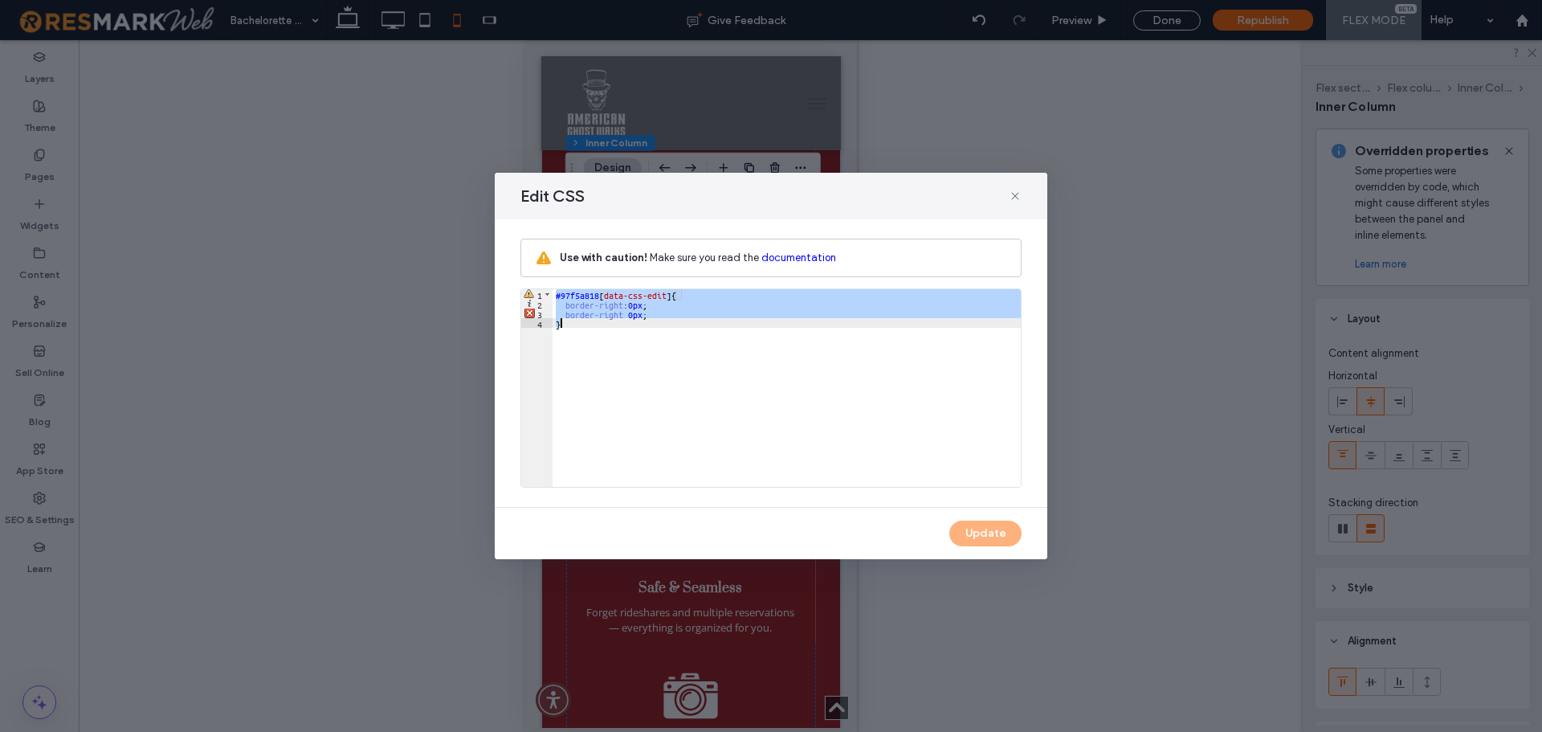
click at [633, 314] on div "#97f5a818 [ data-css-edit ] { border-right : 0 px ; border-right 0 px ; }" at bounding box center [787, 388] width 468 height 198
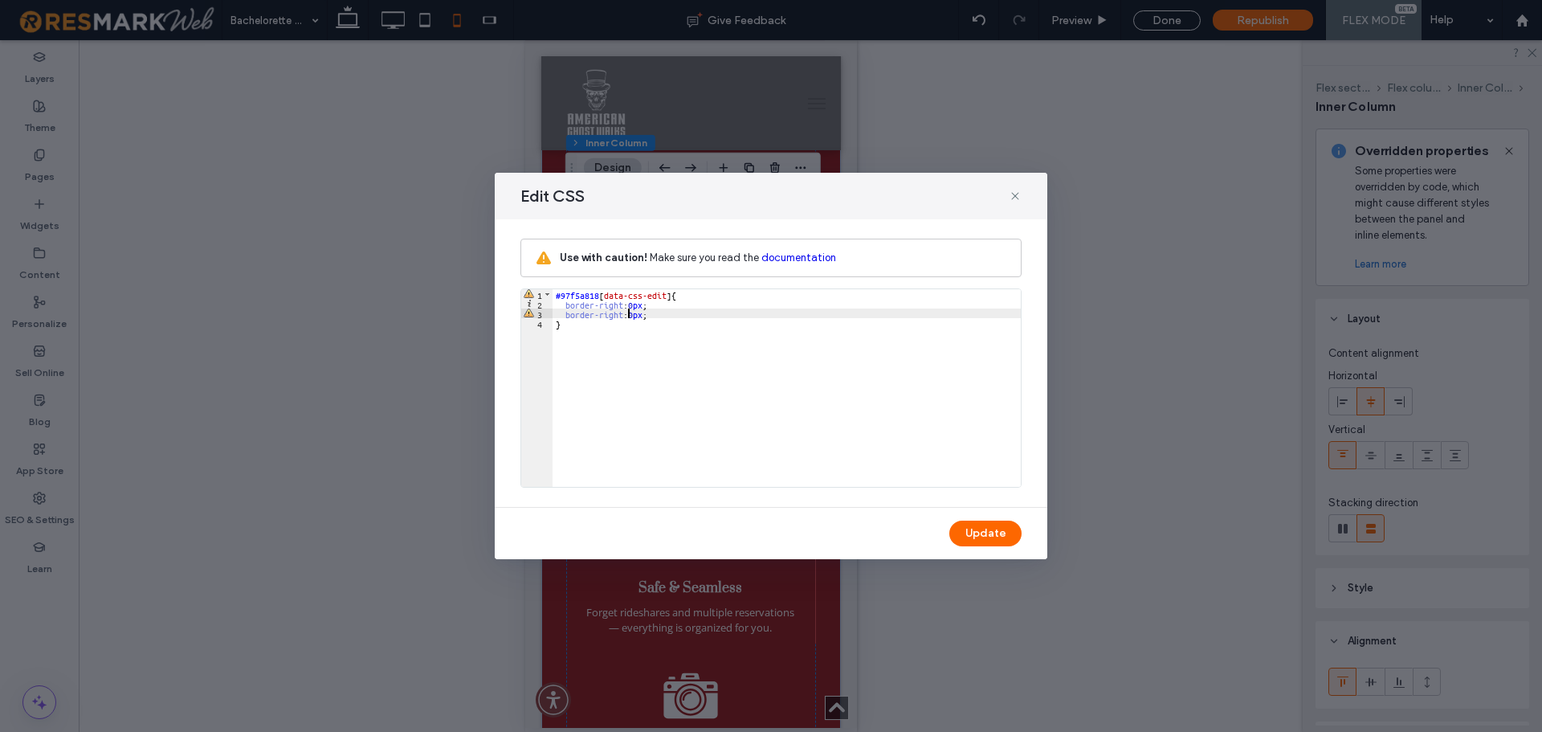
click at [621, 312] on div "#97f5a818 [ data-css-edit ] { border-right : 0 px ; border-right : 0 px ; }" at bounding box center [787, 397] width 468 height 217
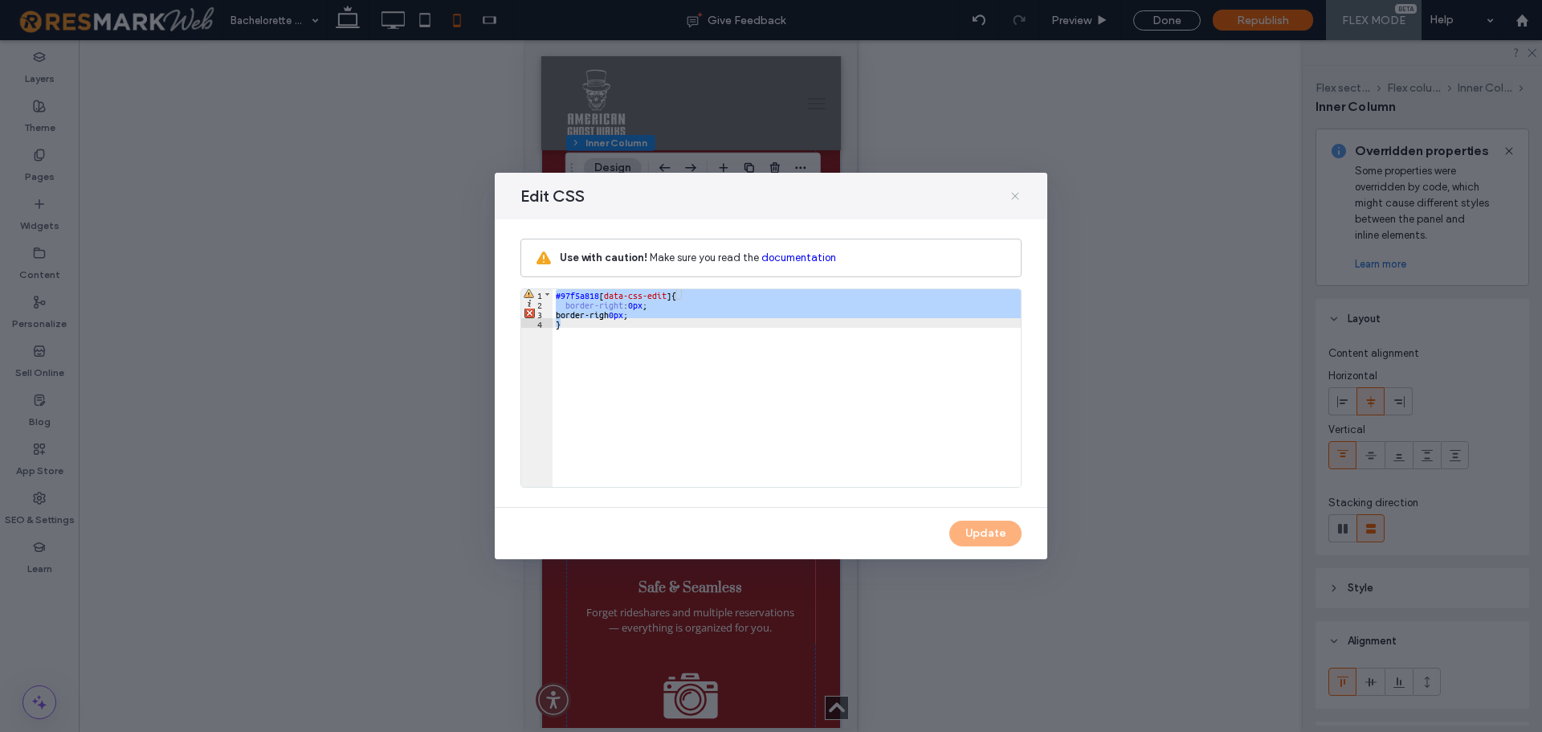
click at [1020, 190] on icon at bounding box center [1015, 196] width 13 height 13
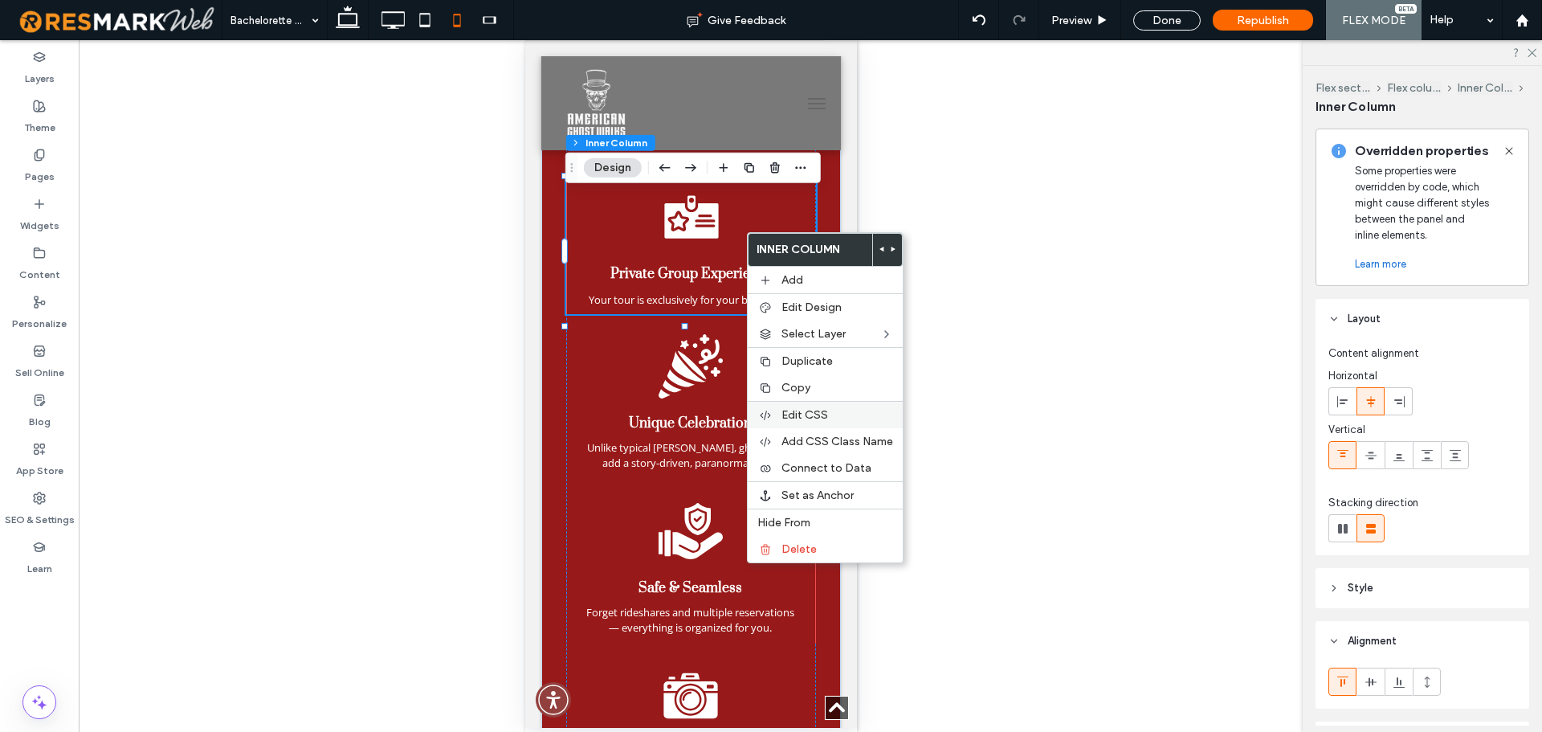
click at [843, 416] on label "Edit CSS" at bounding box center [837, 415] width 112 height 14
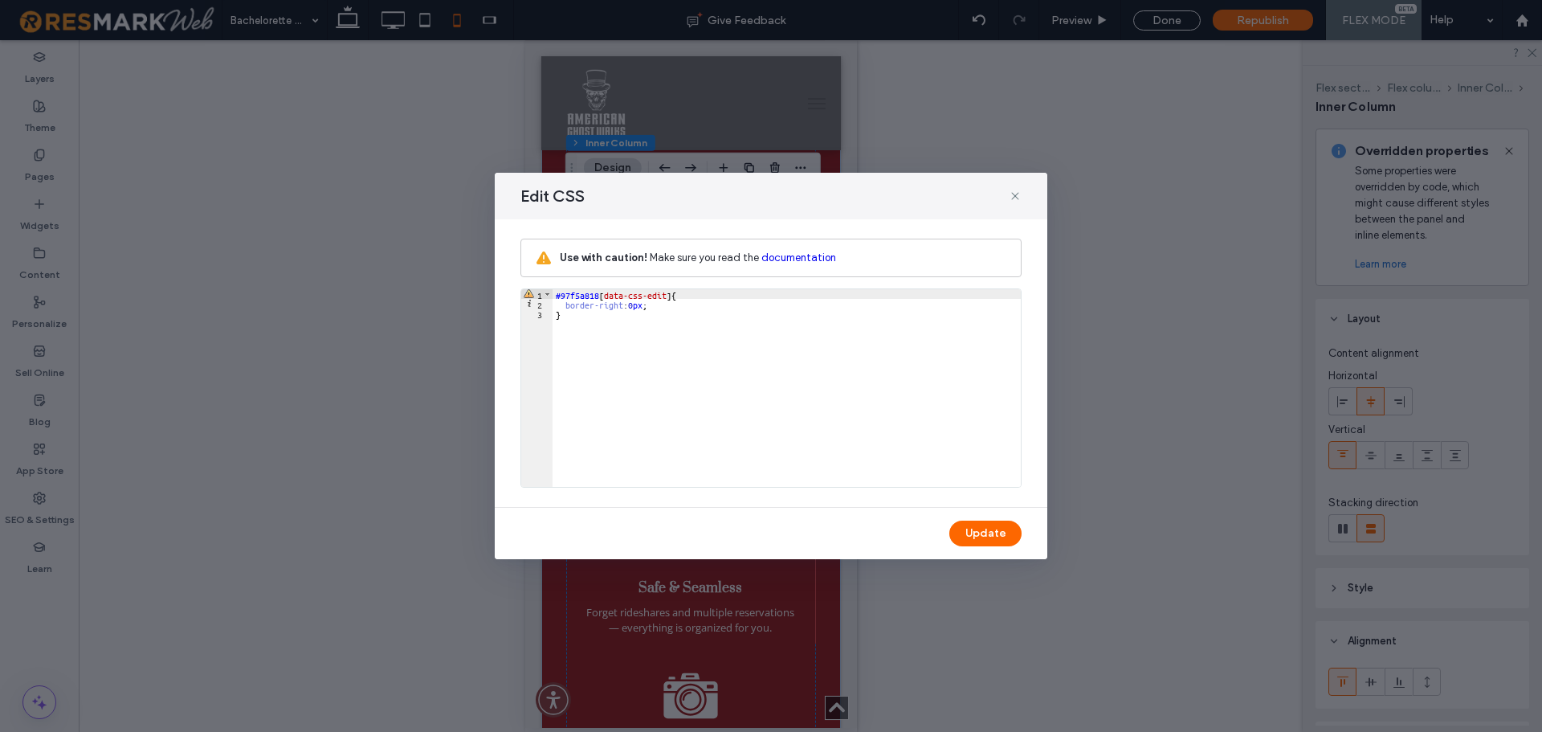
click at [702, 302] on div "#97f5a818 [ data-css-edit ] { border-right : 0 px ; }" at bounding box center [787, 397] width 468 height 217
type textarea "**"
click at [985, 527] on button "Update" at bounding box center [985, 533] width 72 height 26
type input "**"
click at [1019, 191] on icon at bounding box center [1015, 196] width 13 height 13
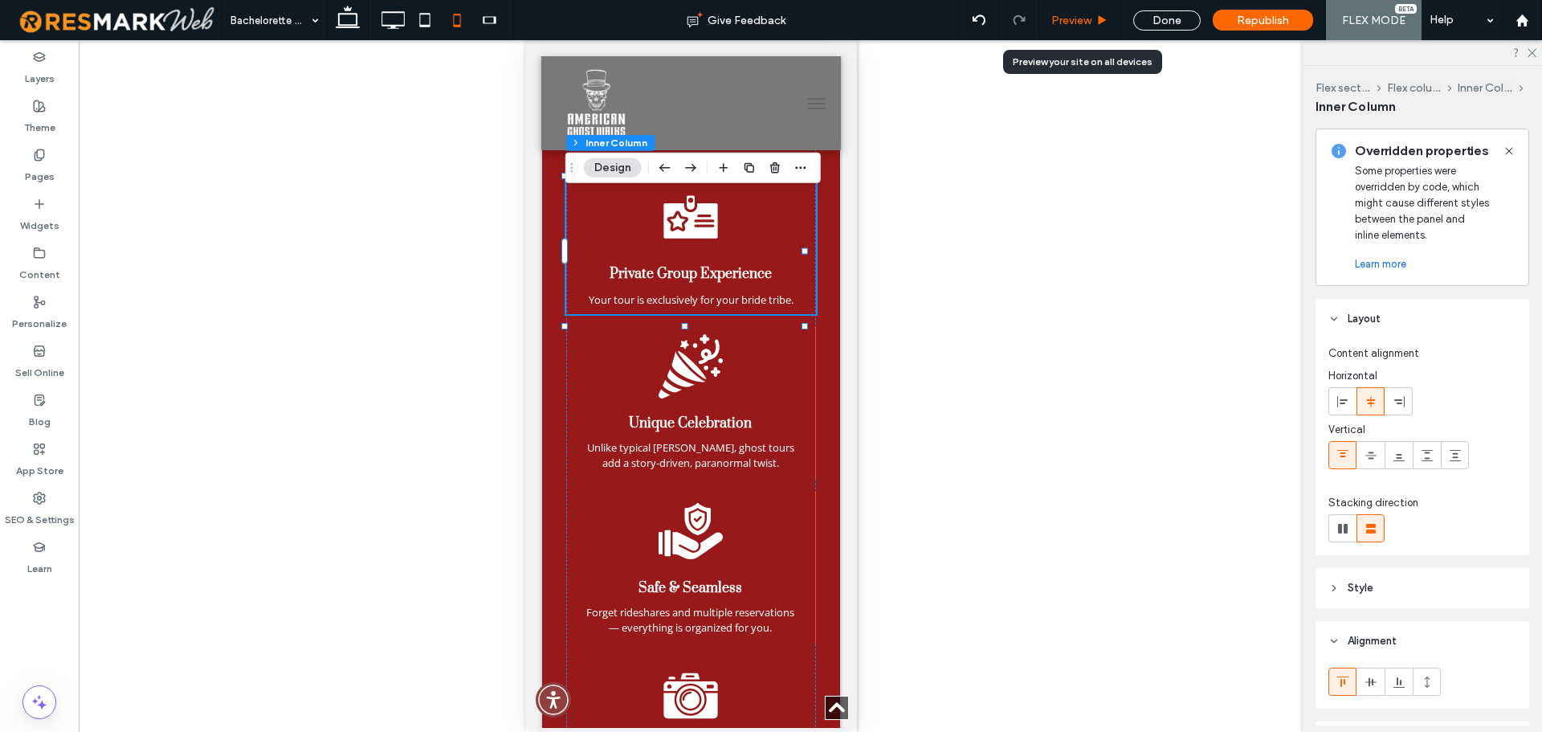
click at [1079, 23] on span "Preview" at bounding box center [1071, 21] width 40 height 14
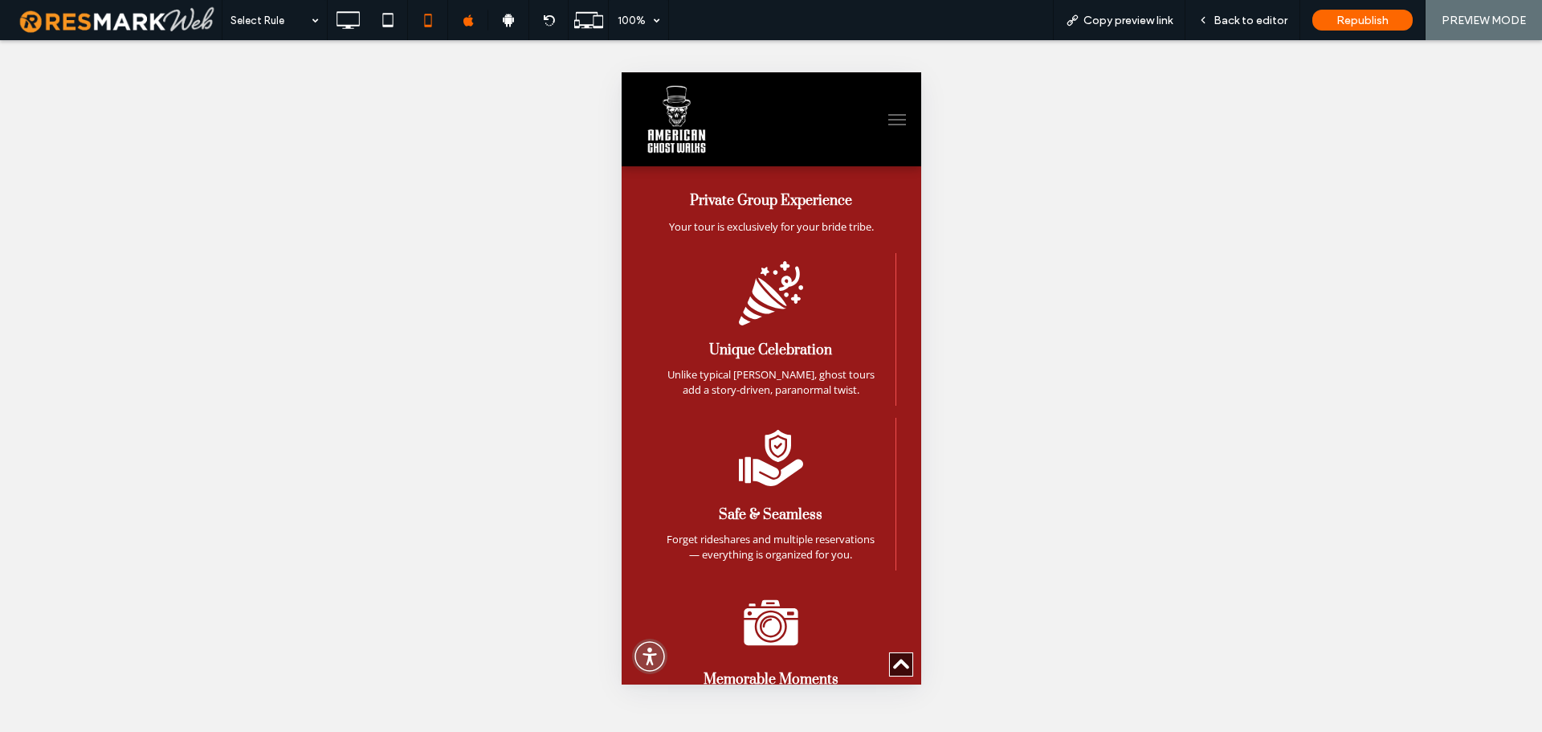
scroll to position [2094, 0]
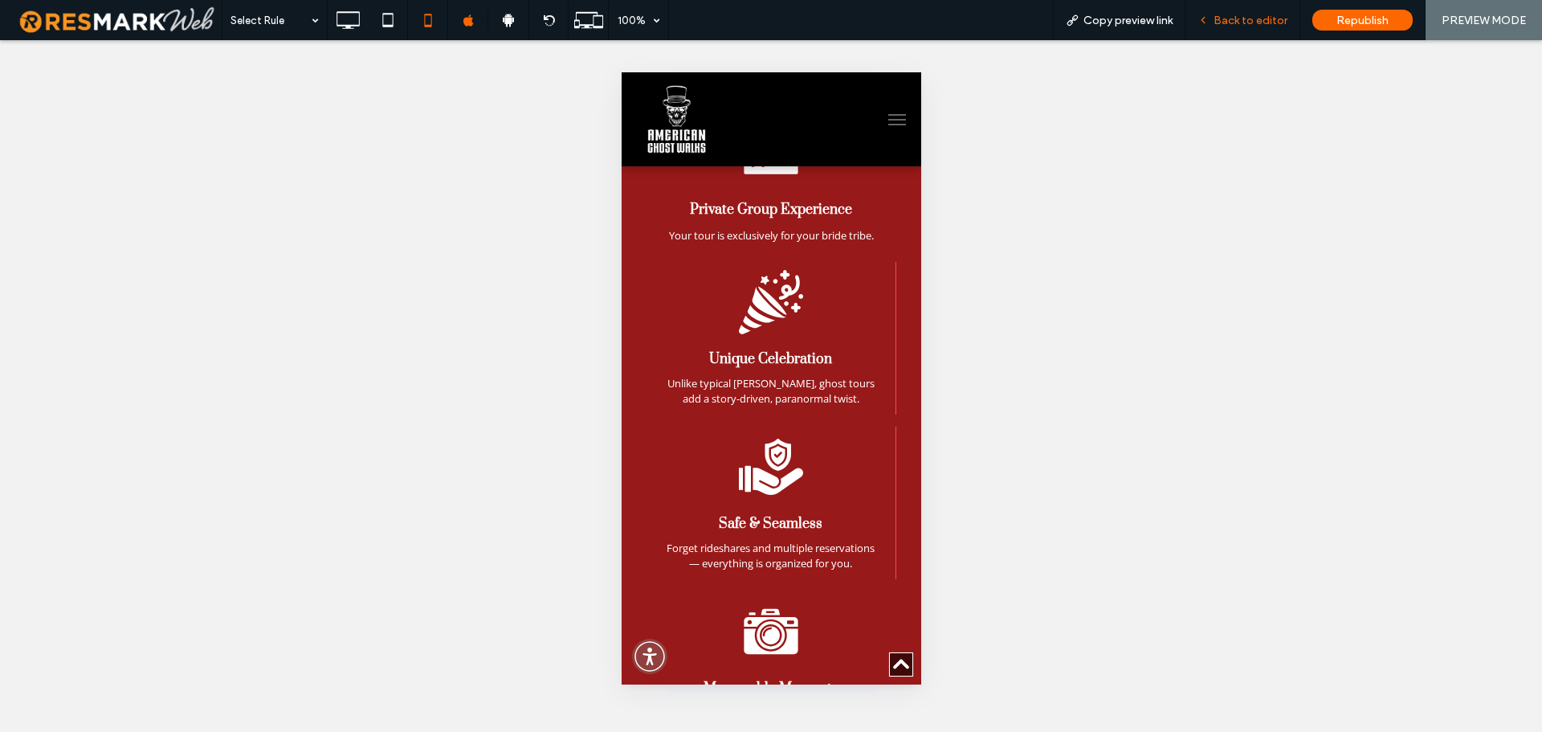
click at [1238, 15] on span "Back to editor" at bounding box center [1250, 21] width 74 height 14
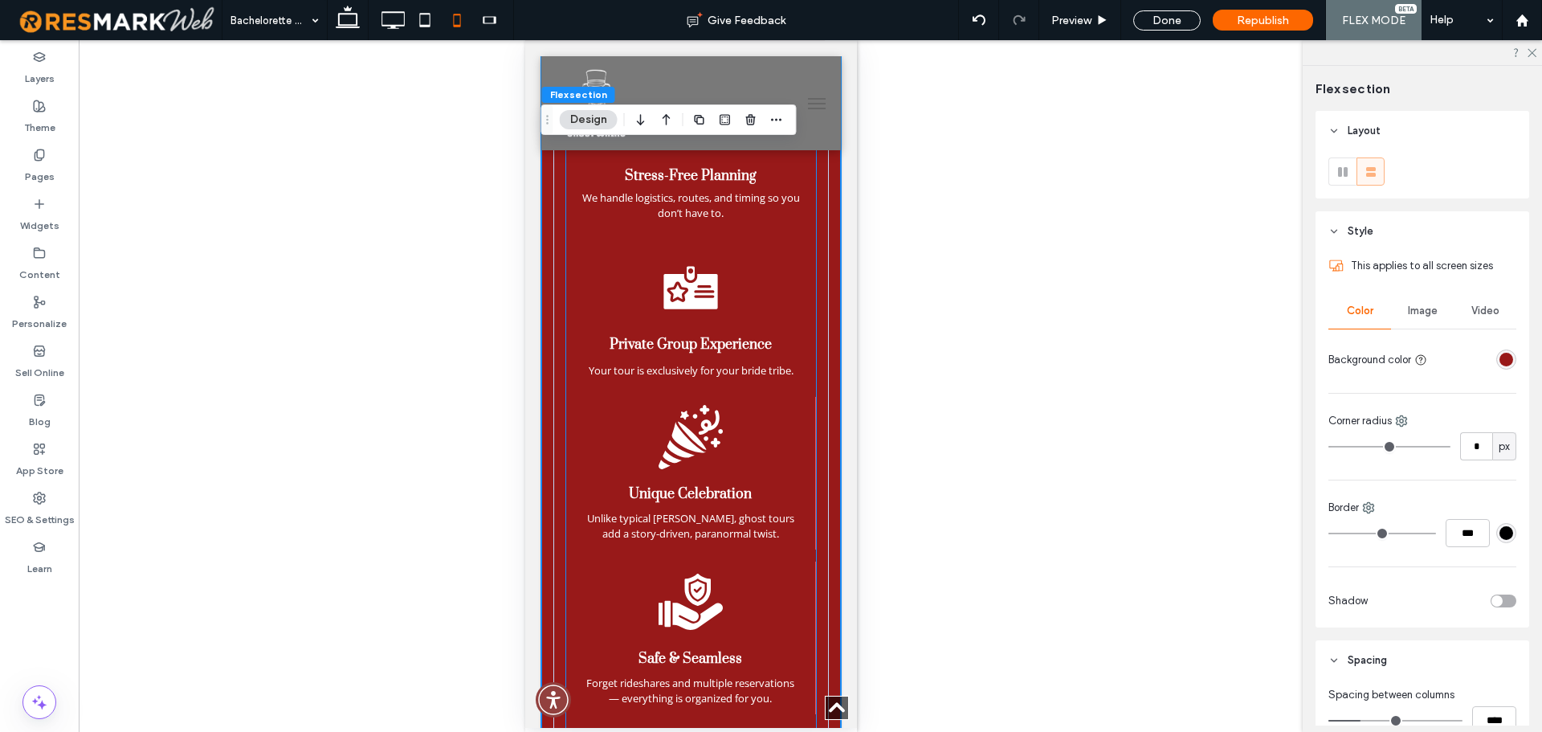
scroll to position [1934, 0]
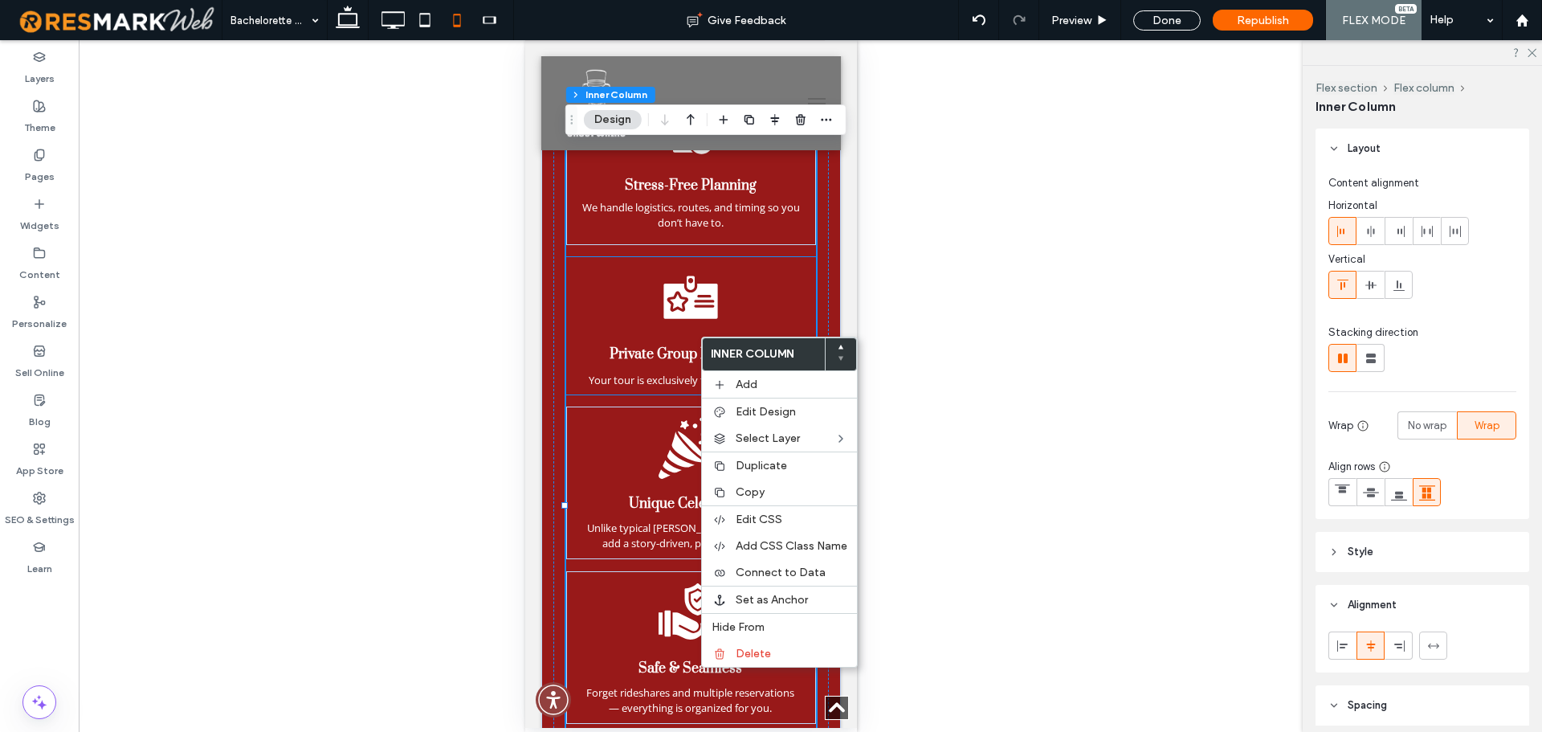
click at [720, 268] on div "Stress-Free Planning We handle logistics, routes, and timing so you don’t have …" at bounding box center [690, 491] width 250 height 823
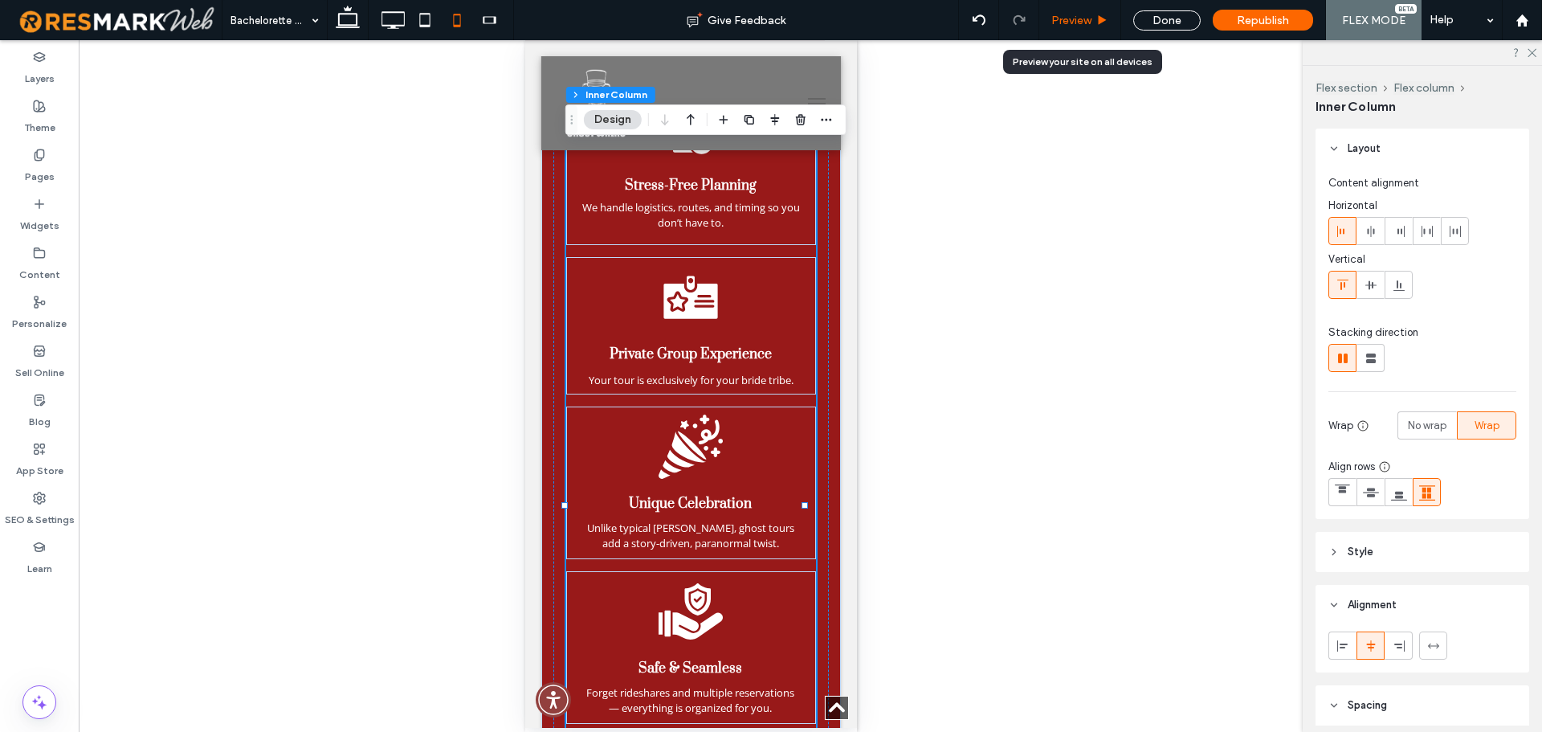
click at [1075, 24] on span "Preview" at bounding box center [1071, 21] width 40 height 14
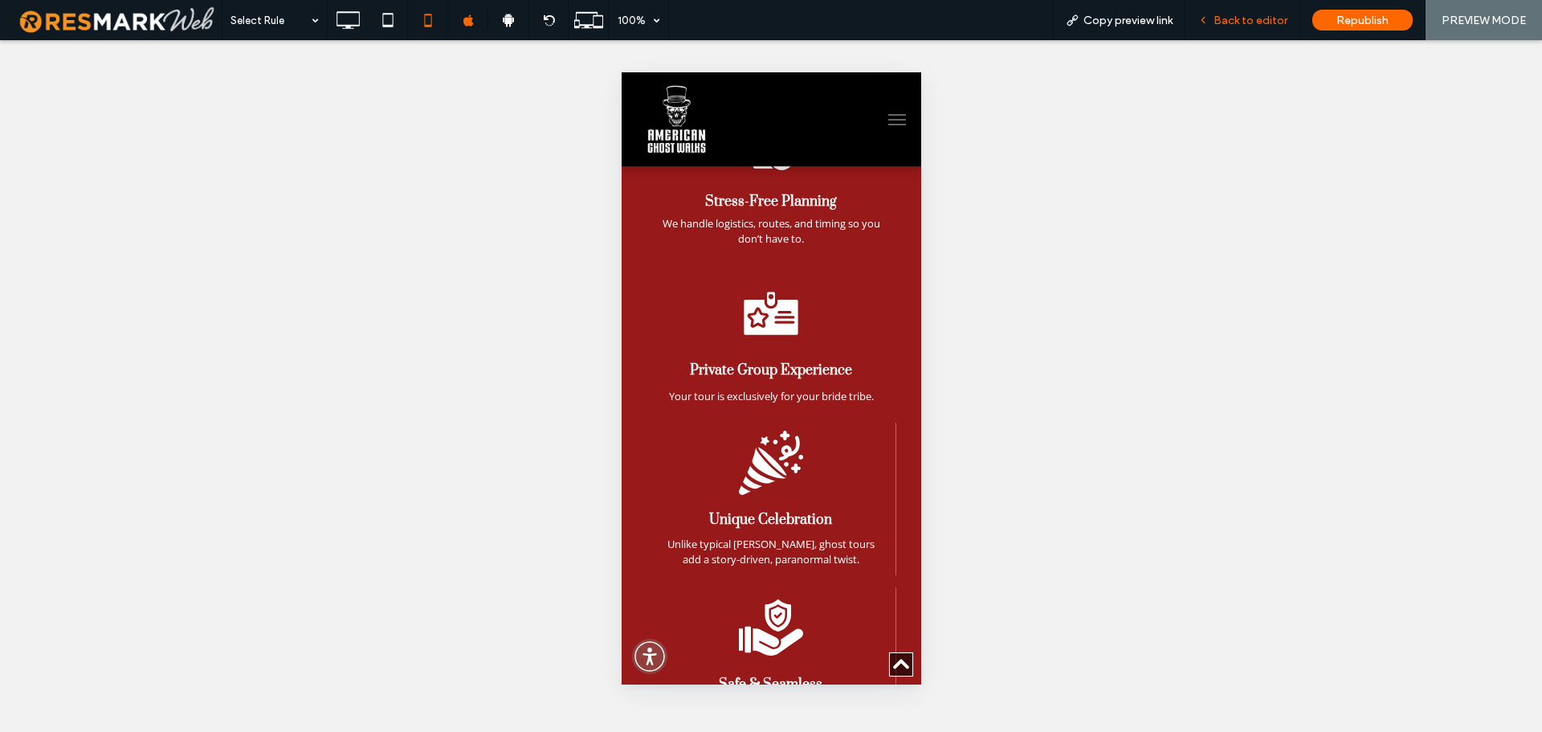
click at [1224, 22] on span "Back to editor" at bounding box center [1250, 21] width 74 height 14
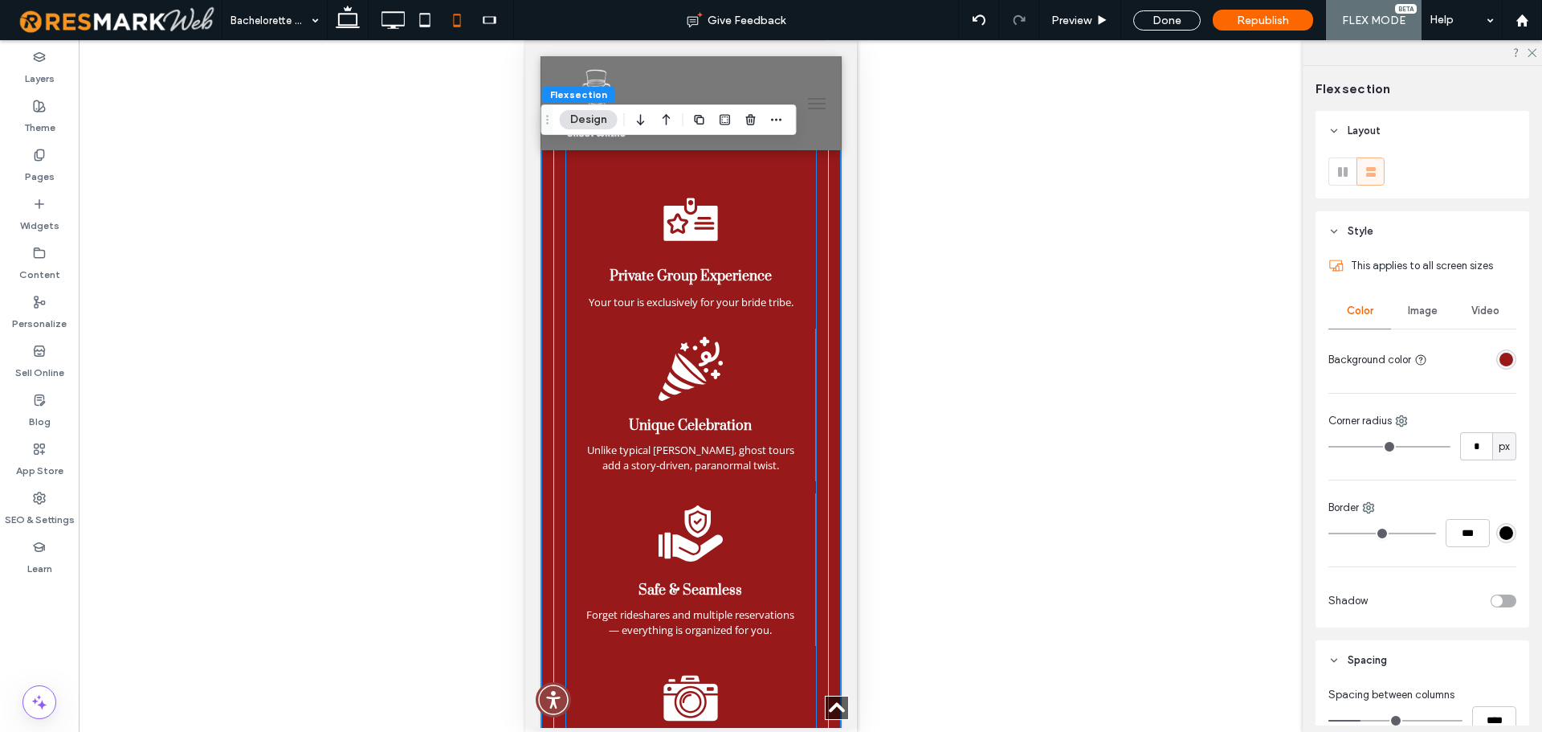
scroll to position [2014, 0]
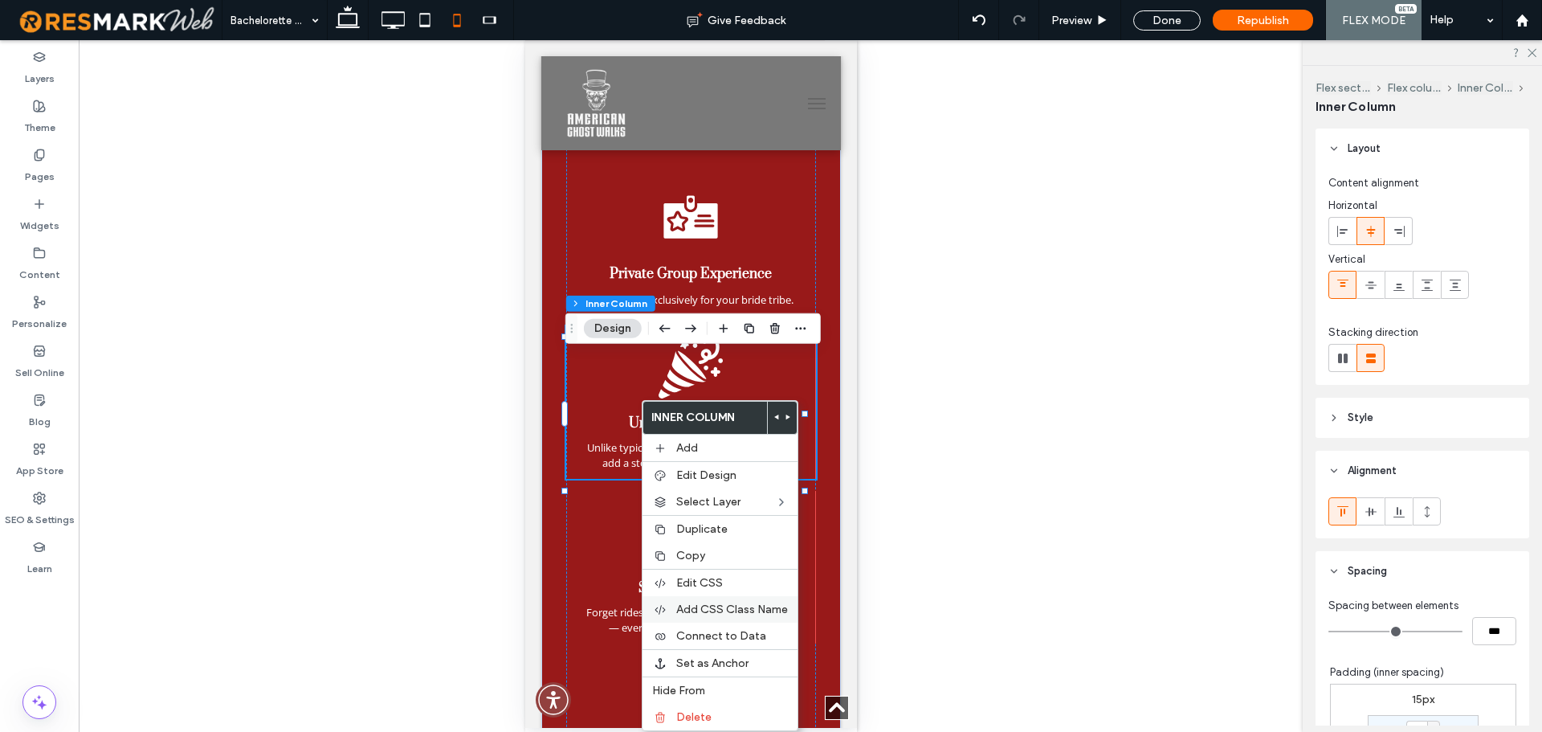
click at [731, 601] on div "Add CSS Class Name" at bounding box center [719, 609] width 155 height 27
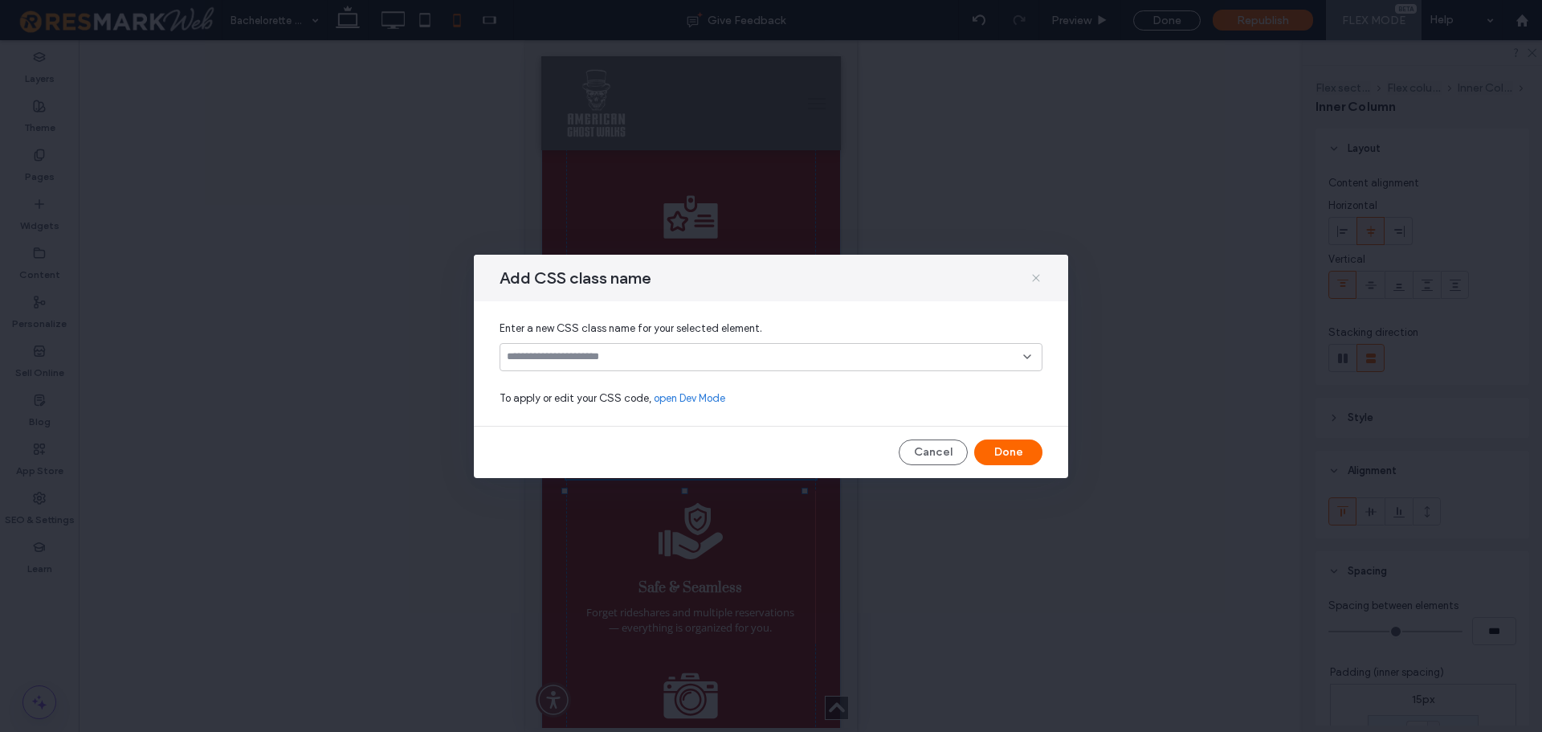
click at [1036, 275] on icon at bounding box center [1036, 277] width 13 height 13
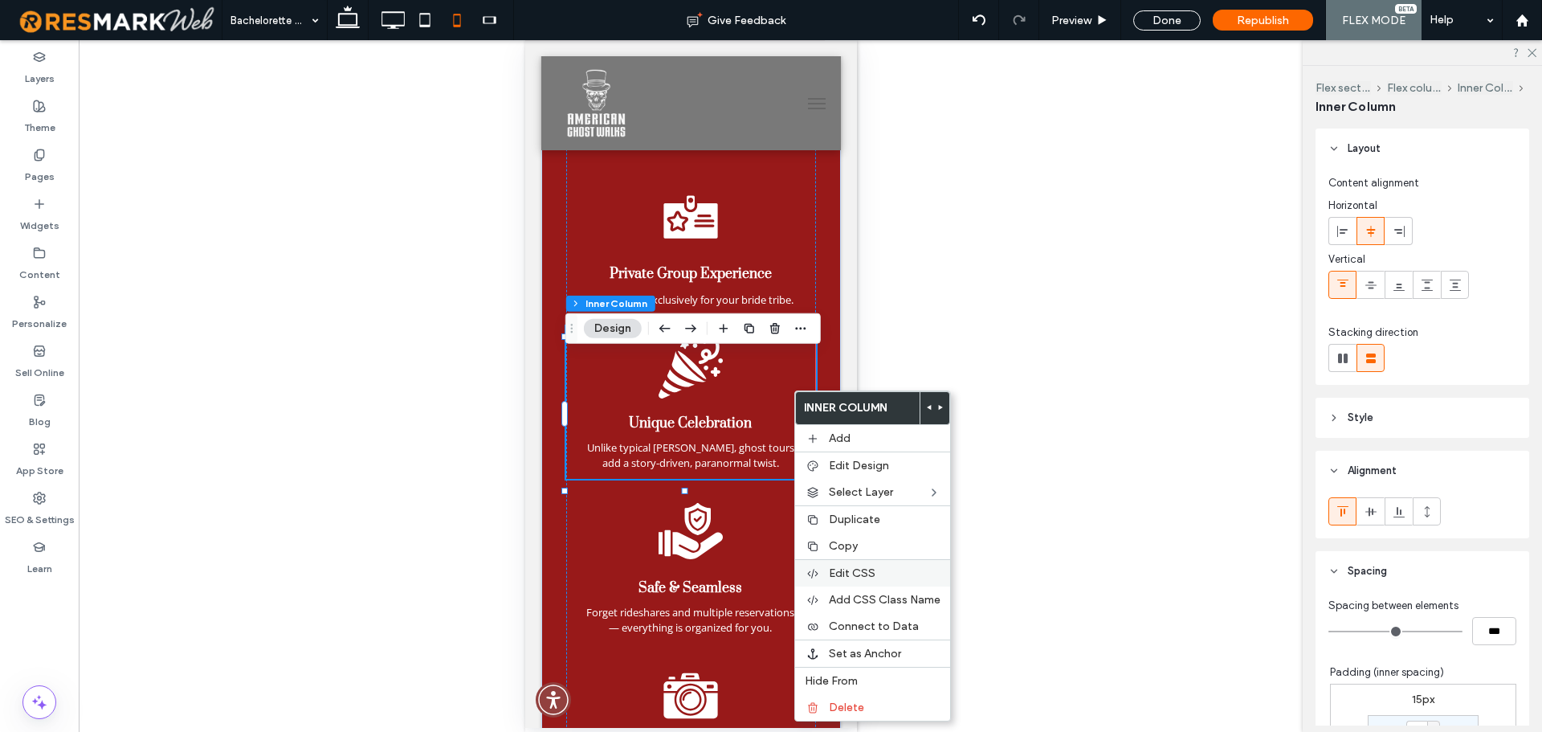
click at [880, 574] on label "Edit CSS" at bounding box center [885, 573] width 112 height 14
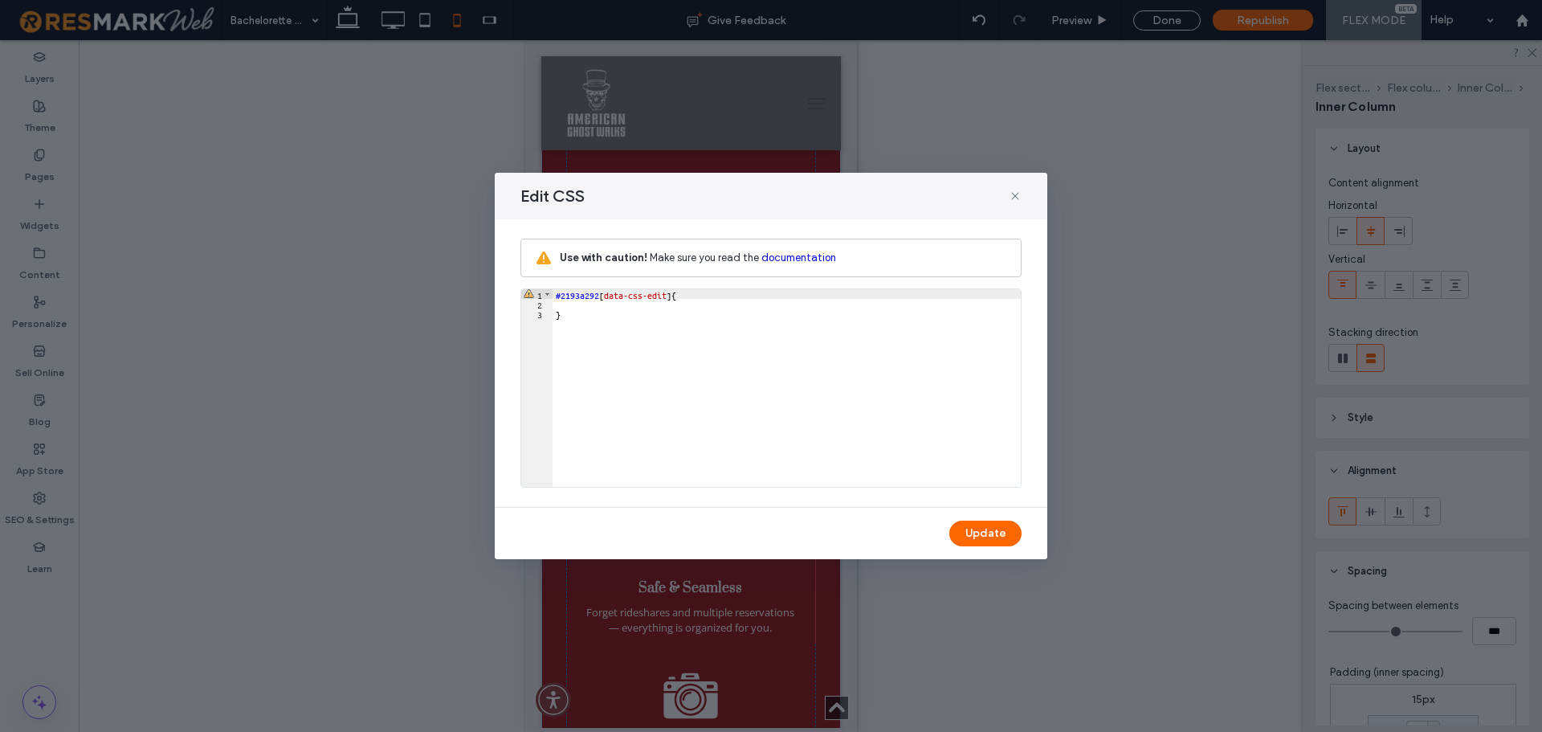
click at [598, 307] on div "#2193a292 [ data-css-edit ] { }" at bounding box center [787, 397] width 468 height 217
click at [977, 525] on button "Update" at bounding box center [985, 533] width 72 height 26
type input "**"
click at [1017, 194] on icon at bounding box center [1015, 196] width 13 height 13
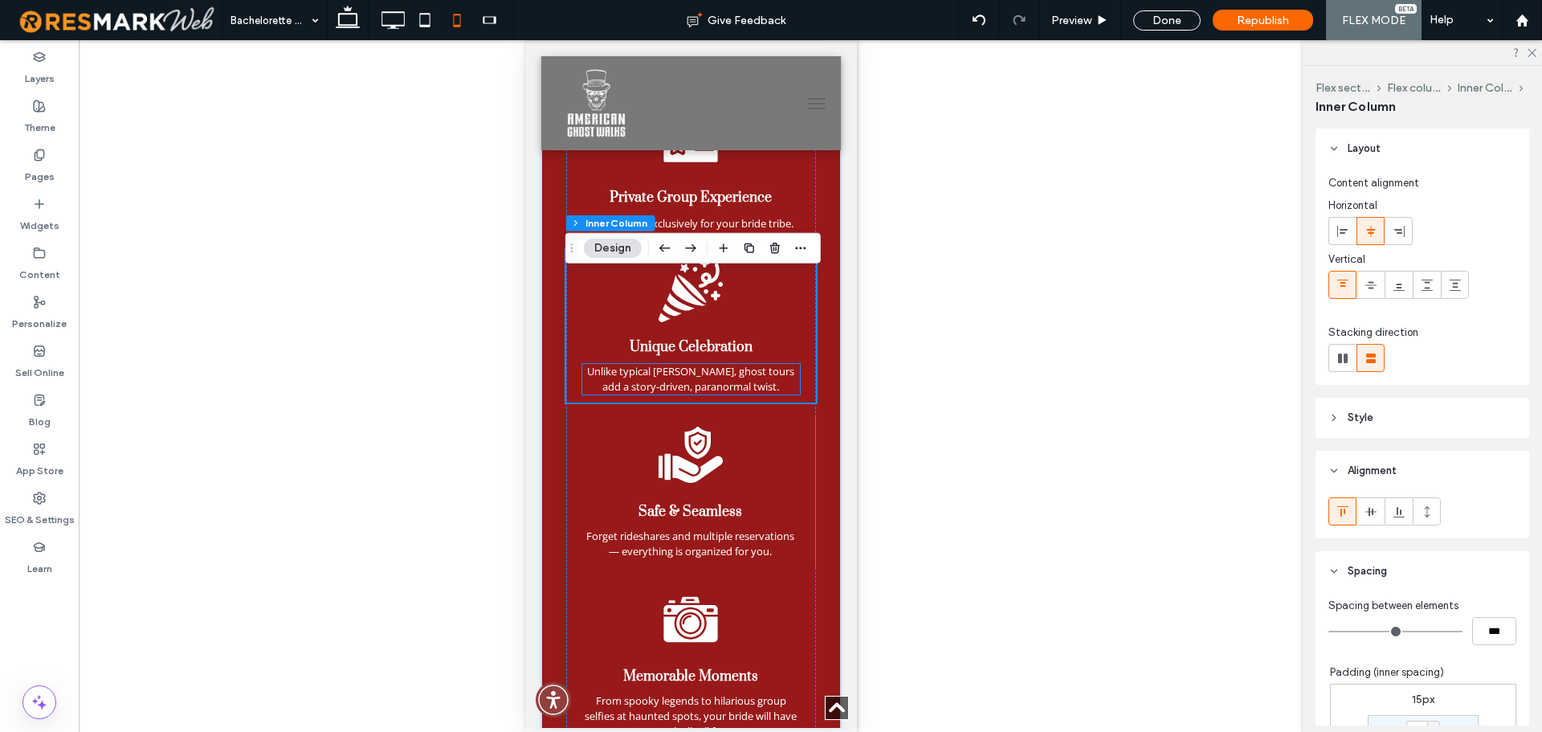
scroll to position [2094, 0]
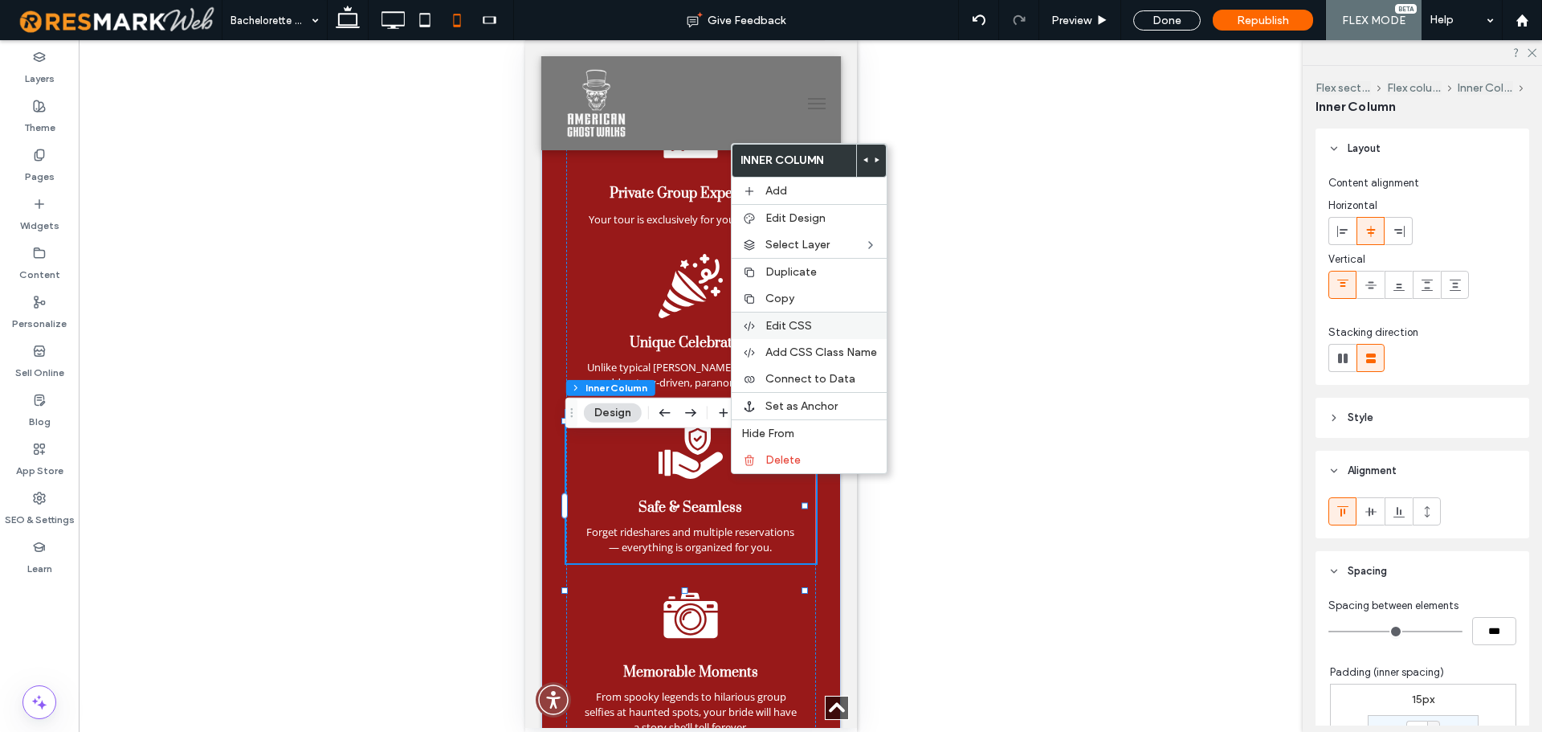
click at [810, 324] on span "Edit CSS" at bounding box center [788, 326] width 47 height 14
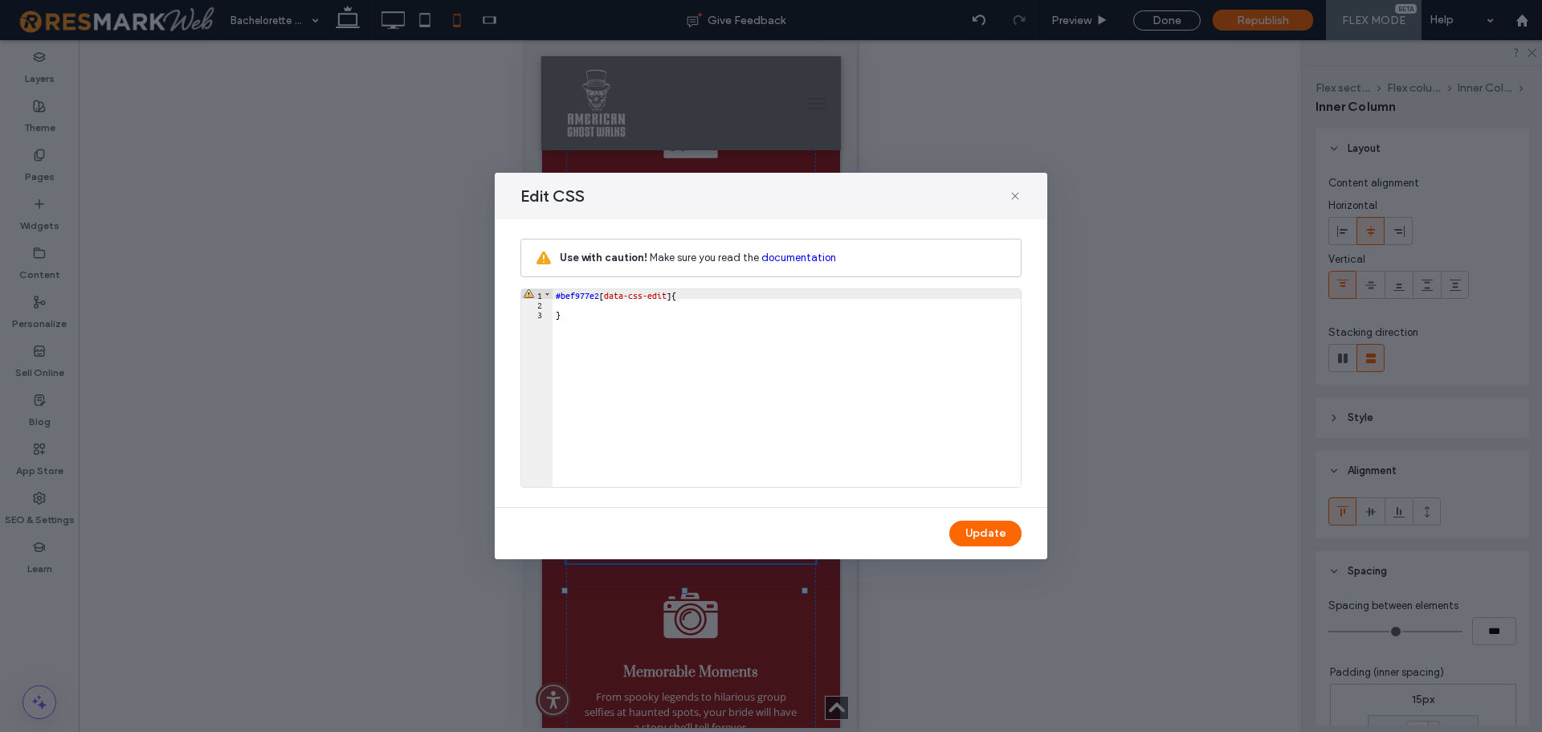
click at [660, 306] on div "#bef977e2 [ data-css-edit ] { }" at bounding box center [787, 397] width 468 height 217
click at [975, 532] on button "Update" at bounding box center [985, 533] width 72 height 26
type input "**"
click at [1014, 195] on use at bounding box center [1014, 195] width 7 height 7
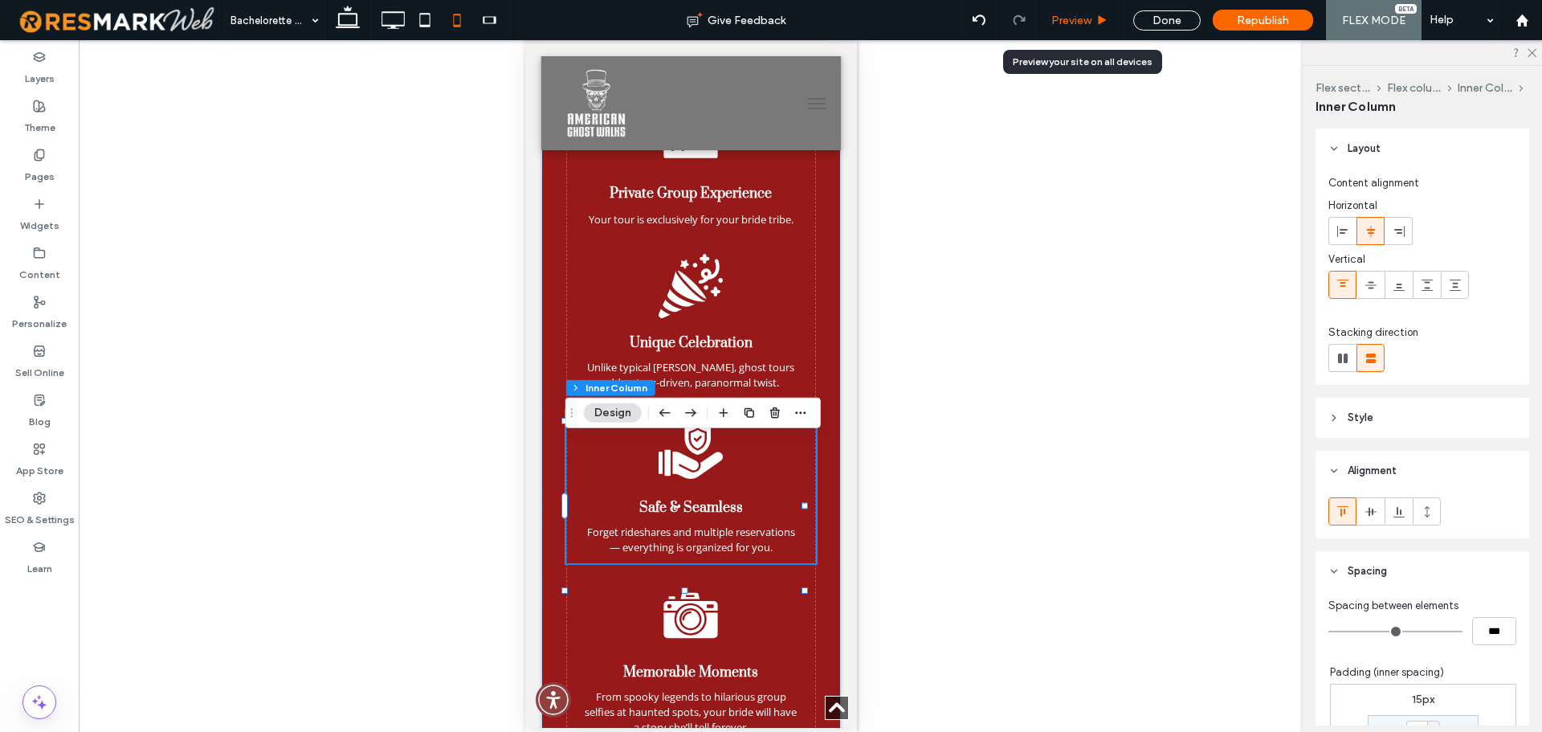
click at [1073, 21] on span "Preview" at bounding box center [1071, 21] width 40 height 14
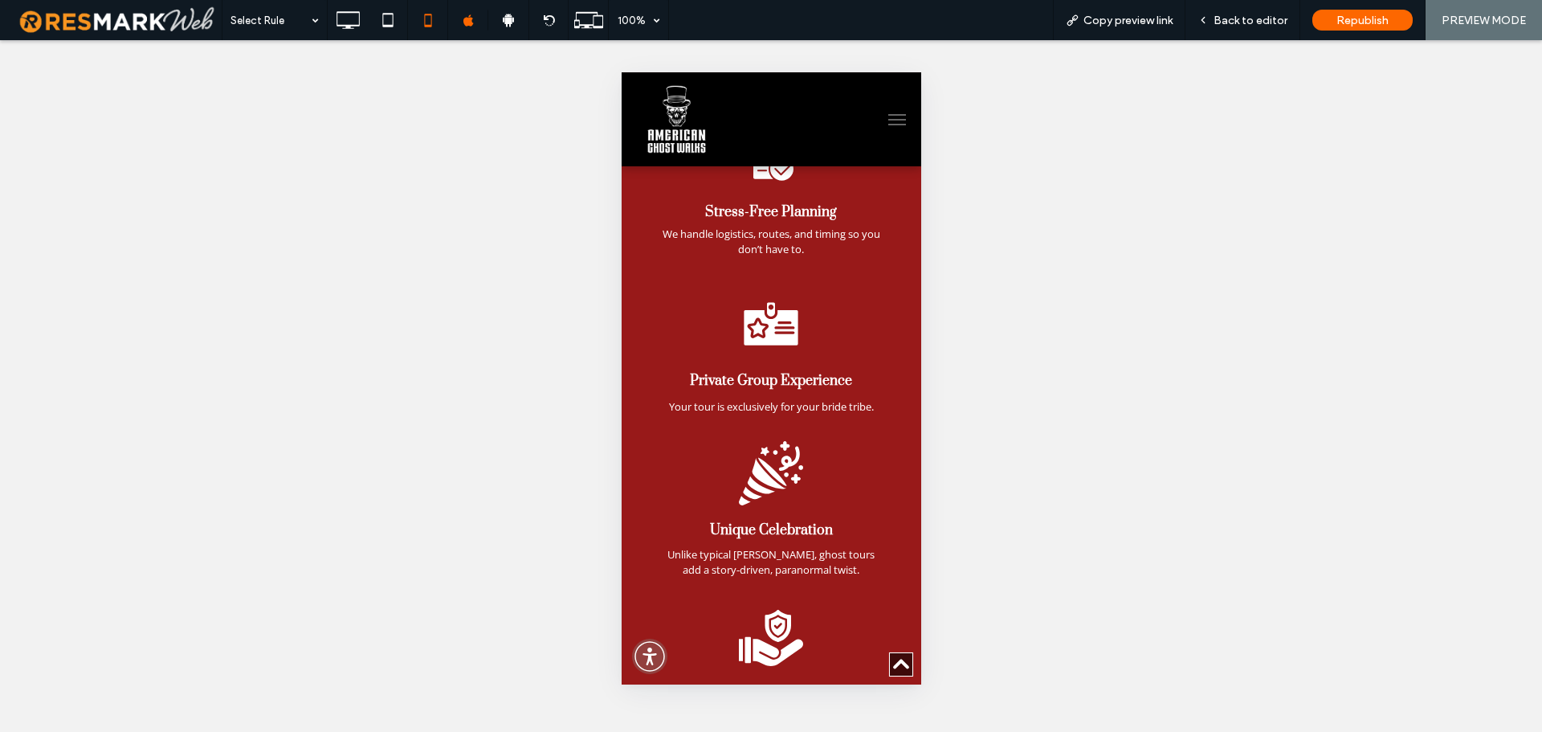
scroll to position [1934, 0]
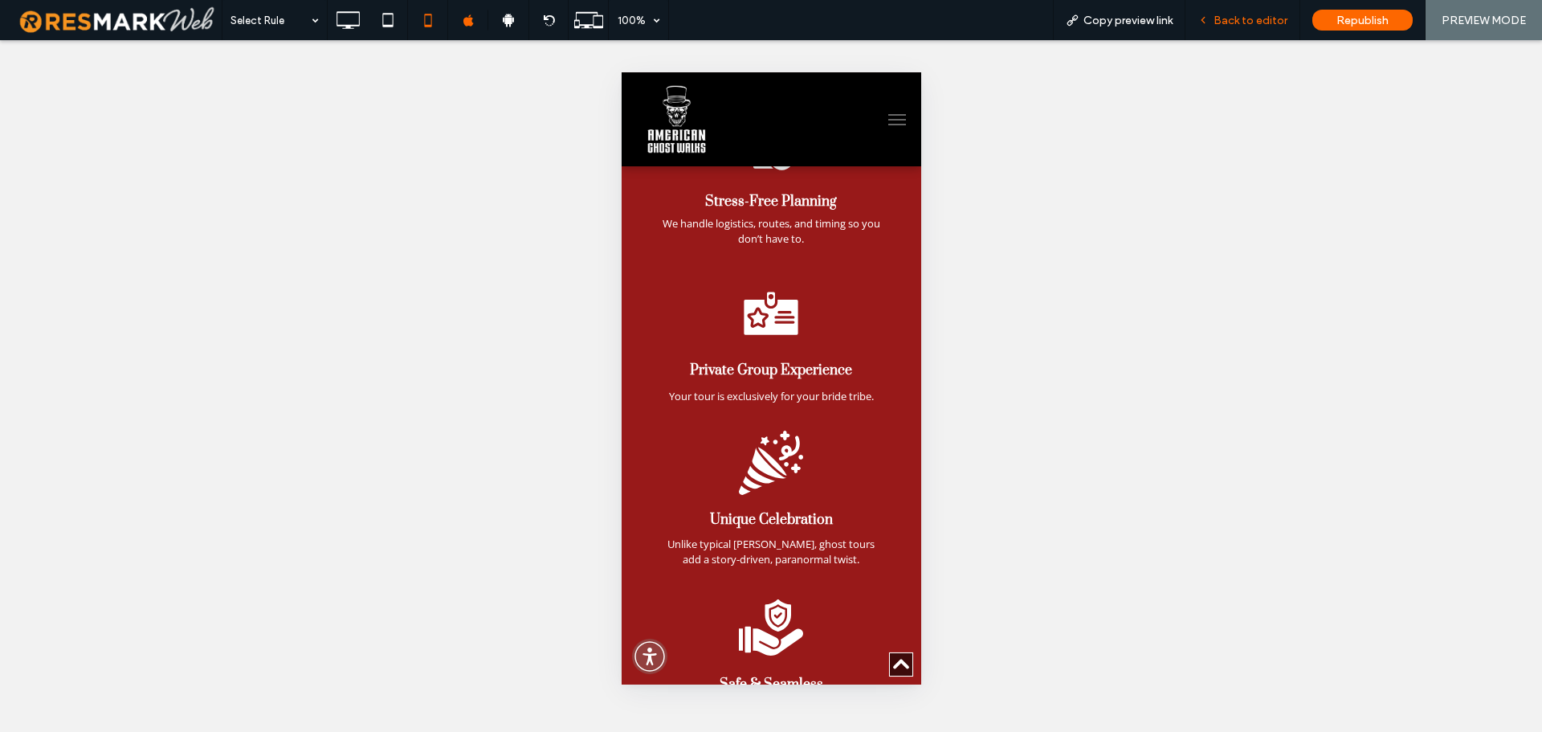
click at [1242, 20] on span "Back to editor" at bounding box center [1250, 21] width 74 height 14
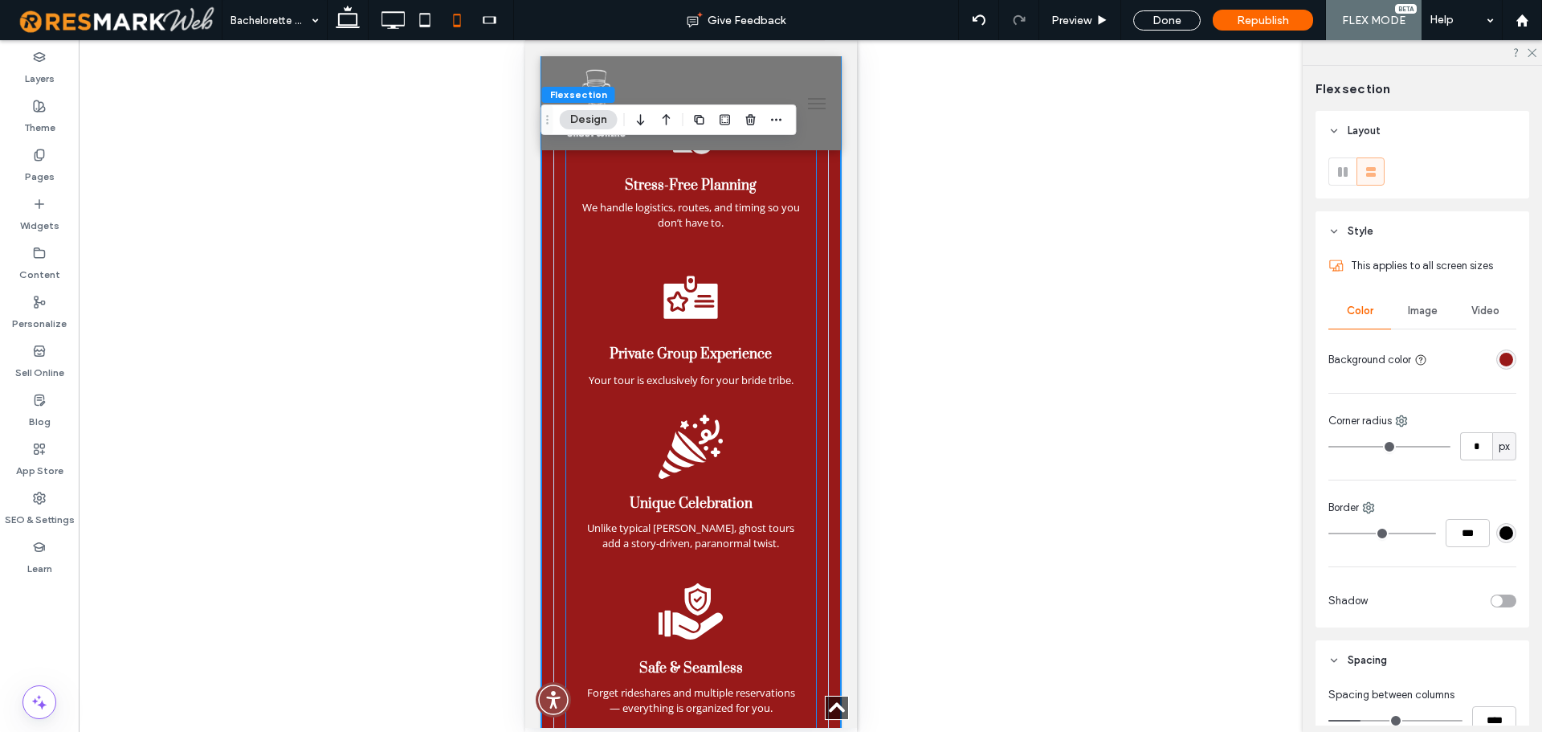
click at [747, 345] on div "Private Group Experience Your tour is exclusively for your bride tribe." at bounding box center [690, 325] width 250 height 137
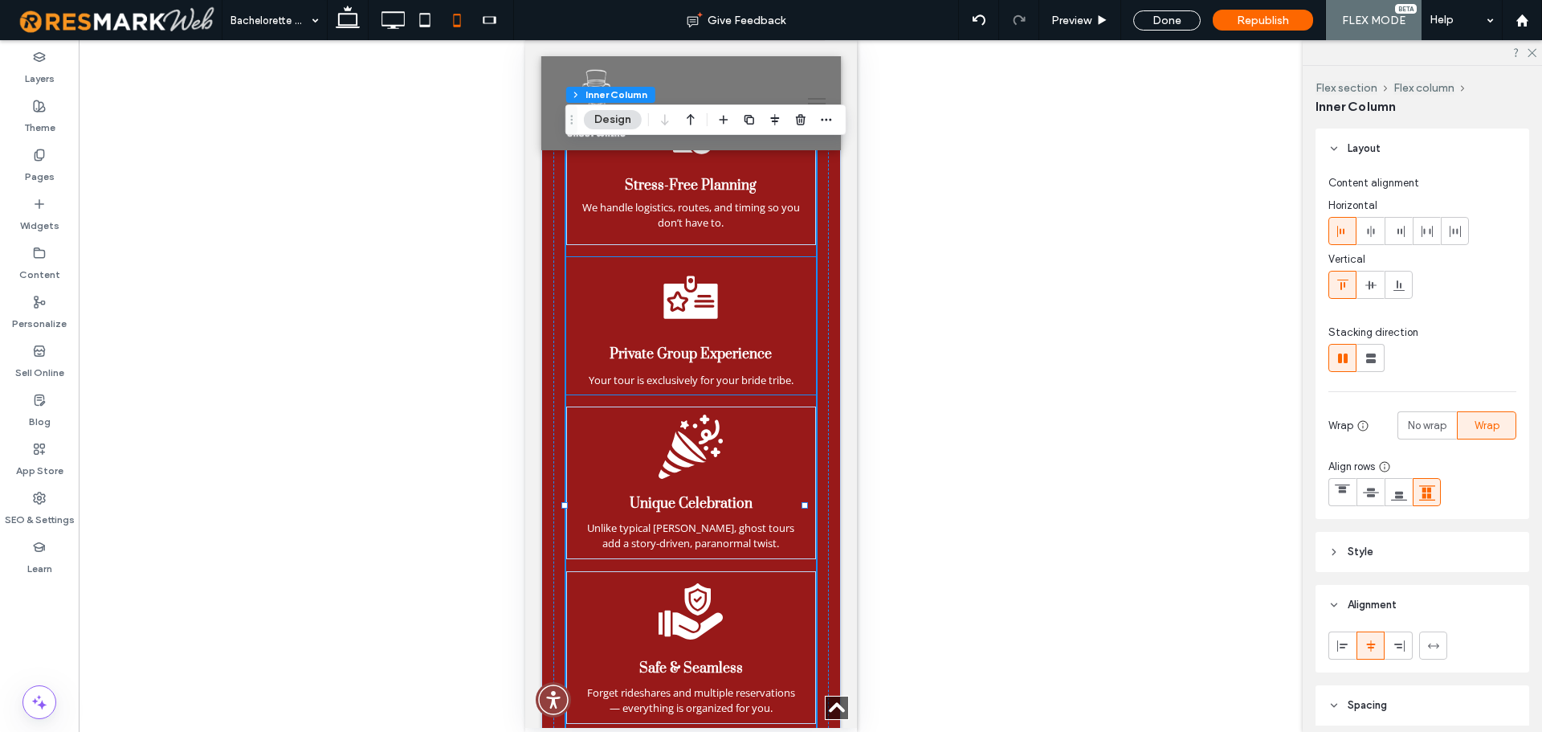
click at [698, 329] on icon at bounding box center [690, 297] width 64 height 64
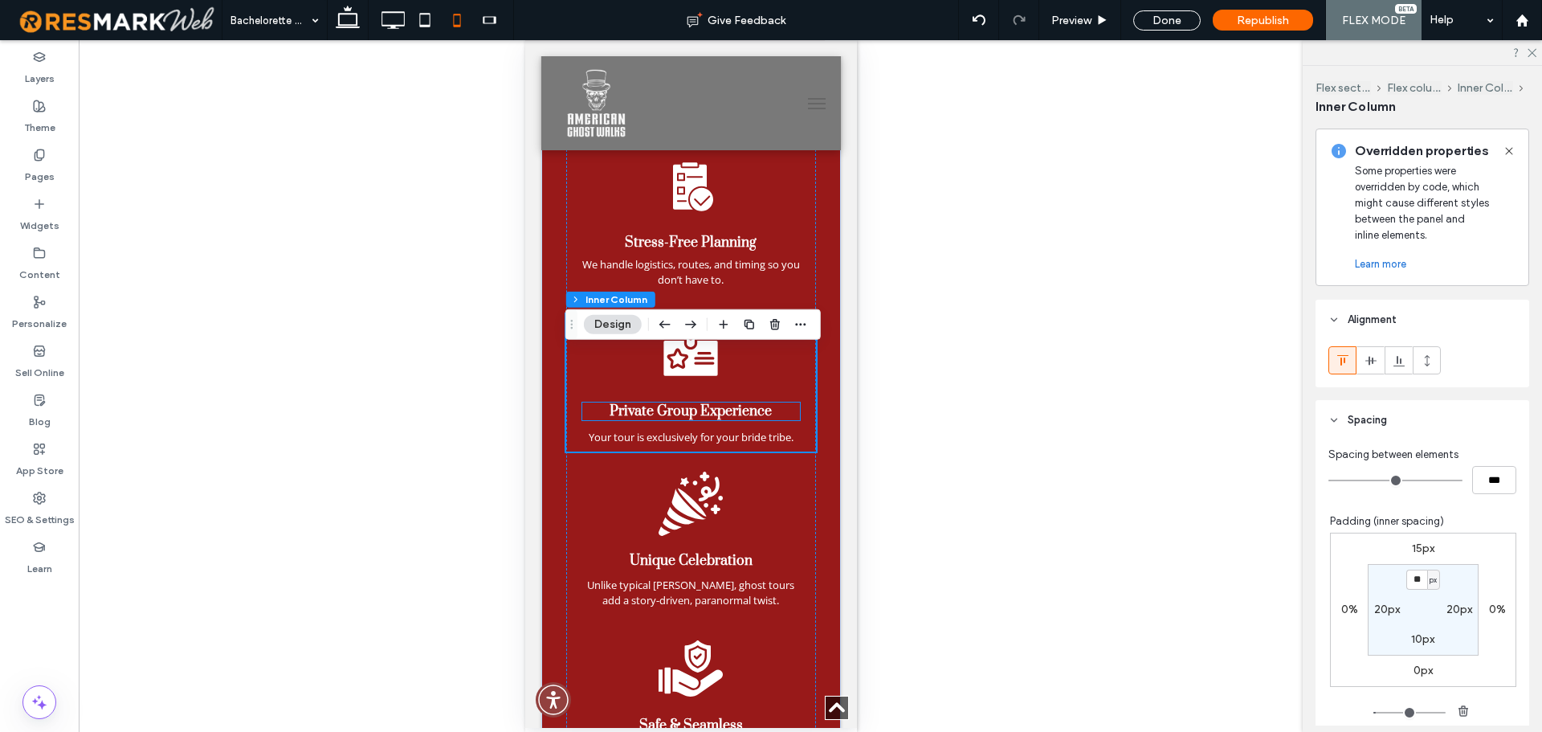
scroll to position [1773, 0]
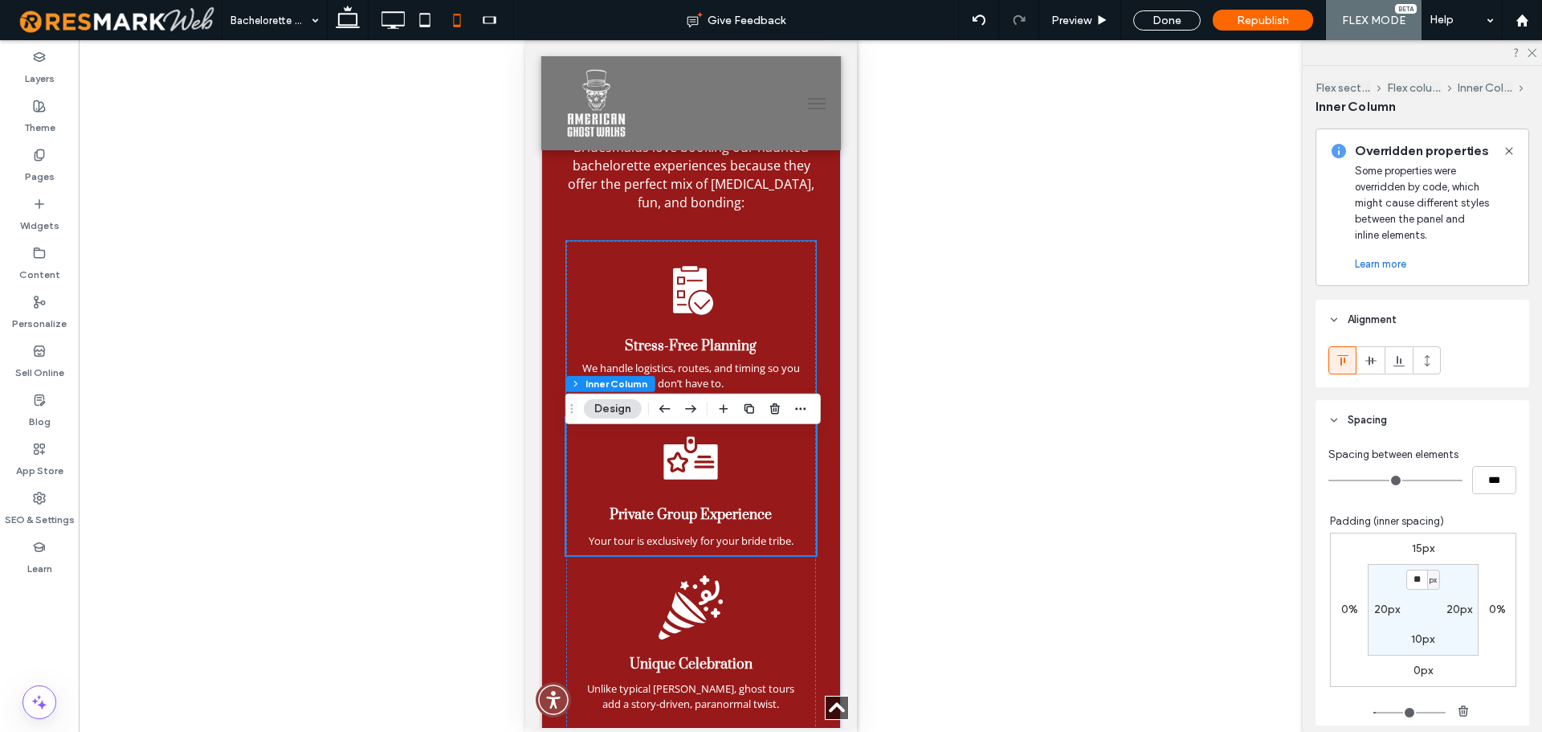
click at [734, 321] on div "Stress-Free Planning We handle logistics, routes, and timing so you don’t have …" at bounding box center [690, 323] width 250 height 165
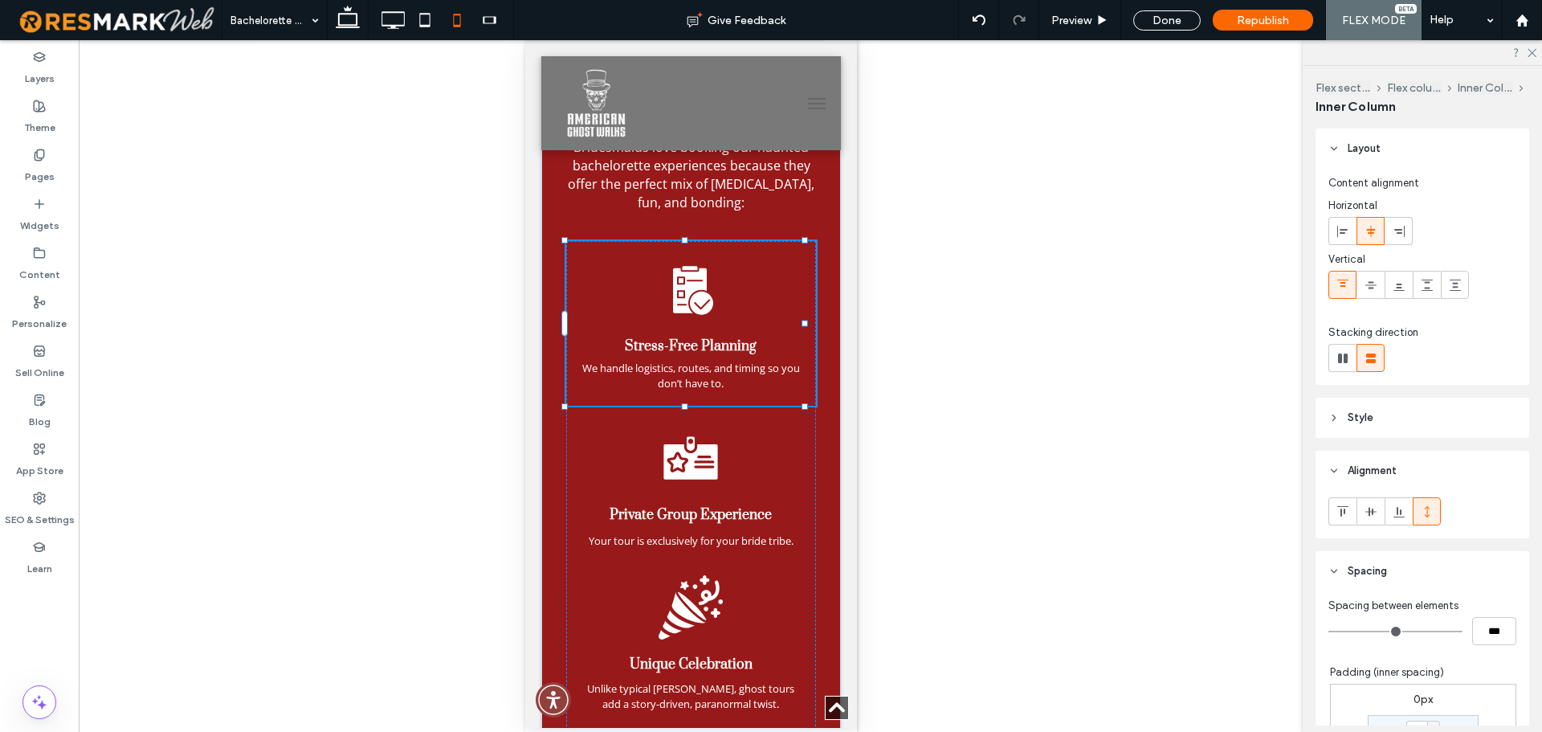
type input "**"
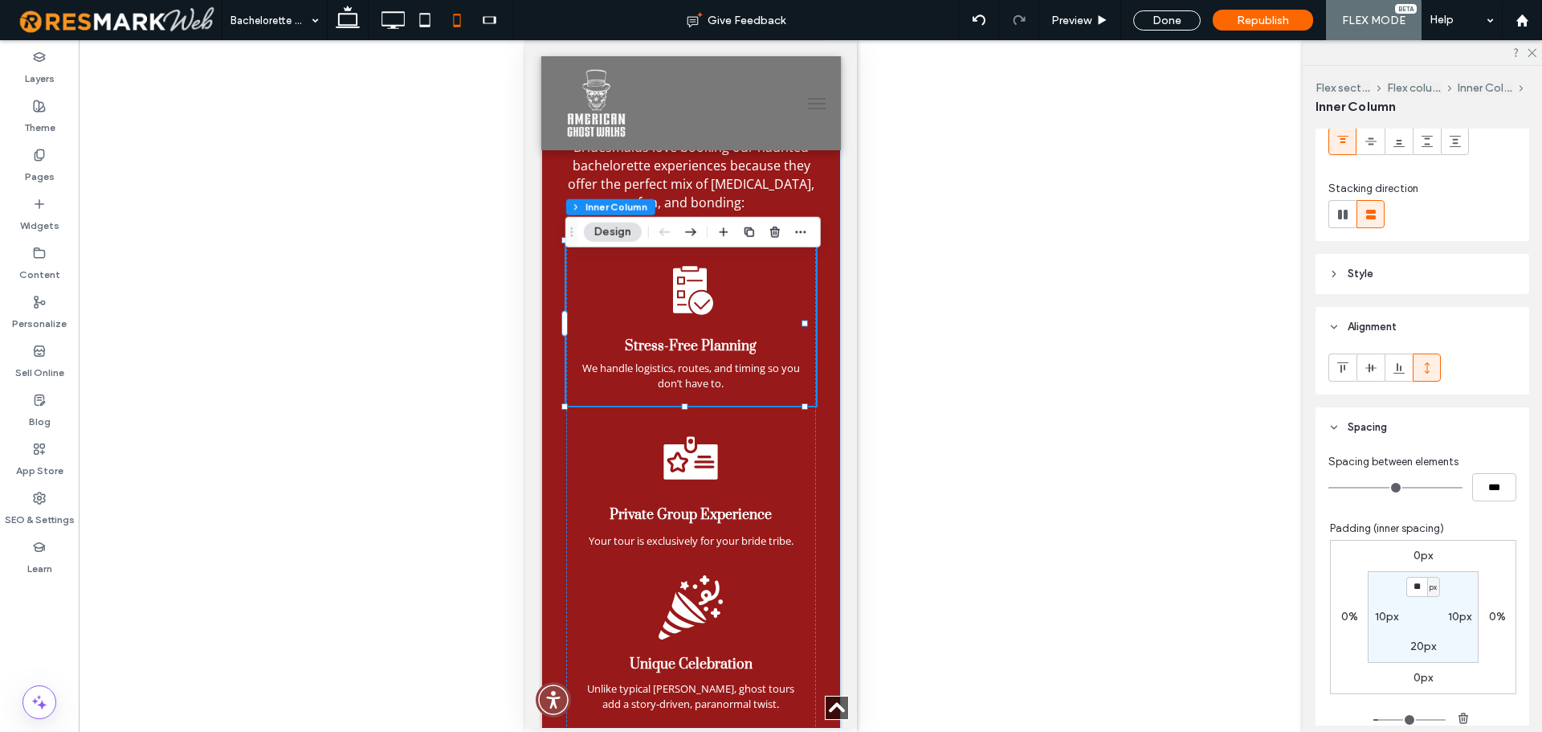
scroll to position [241, 0]
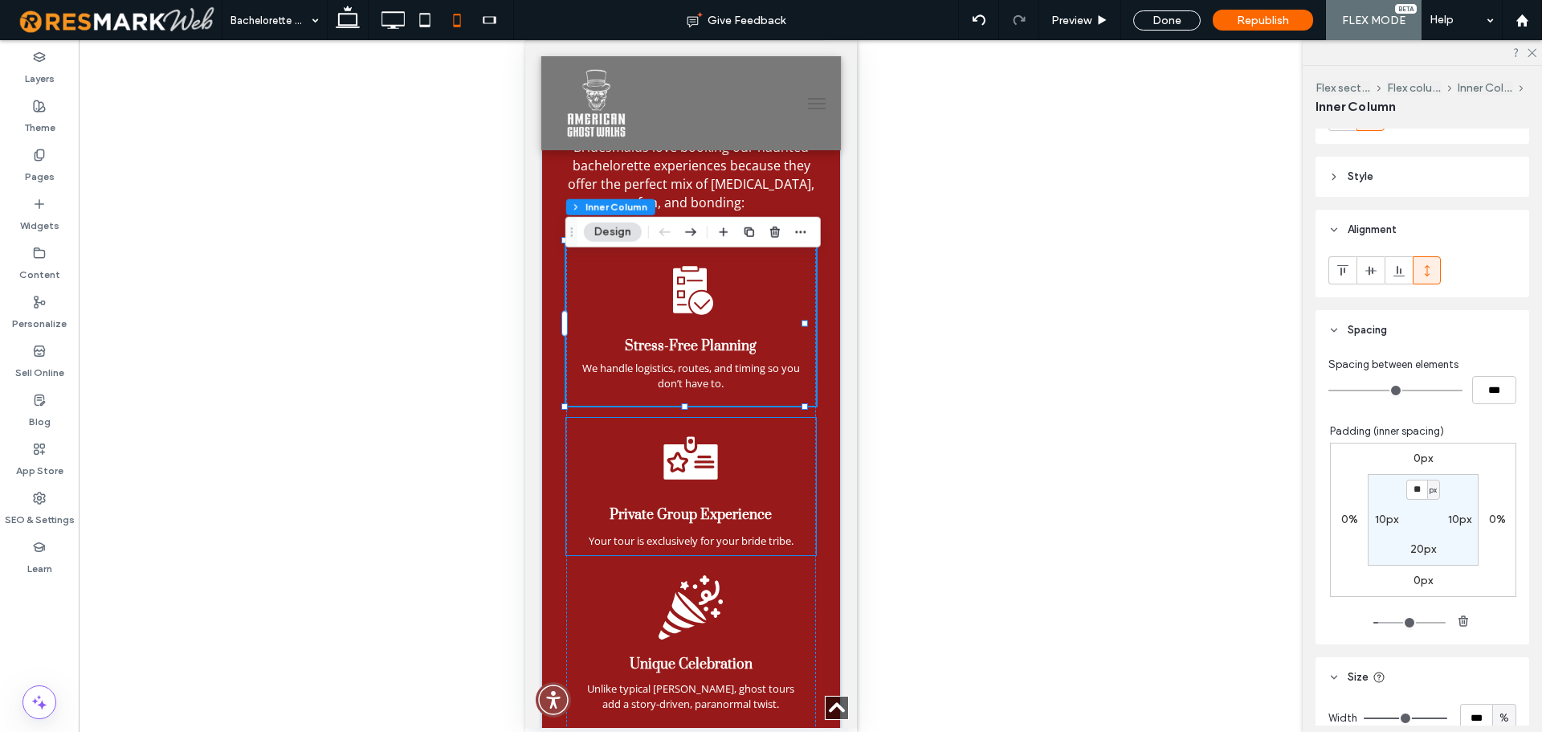
click at [689, 508] on div "Private Group Experience Your tour is exclusively for your bride tribe." at bounding box center [690, 486] width 250 height 137
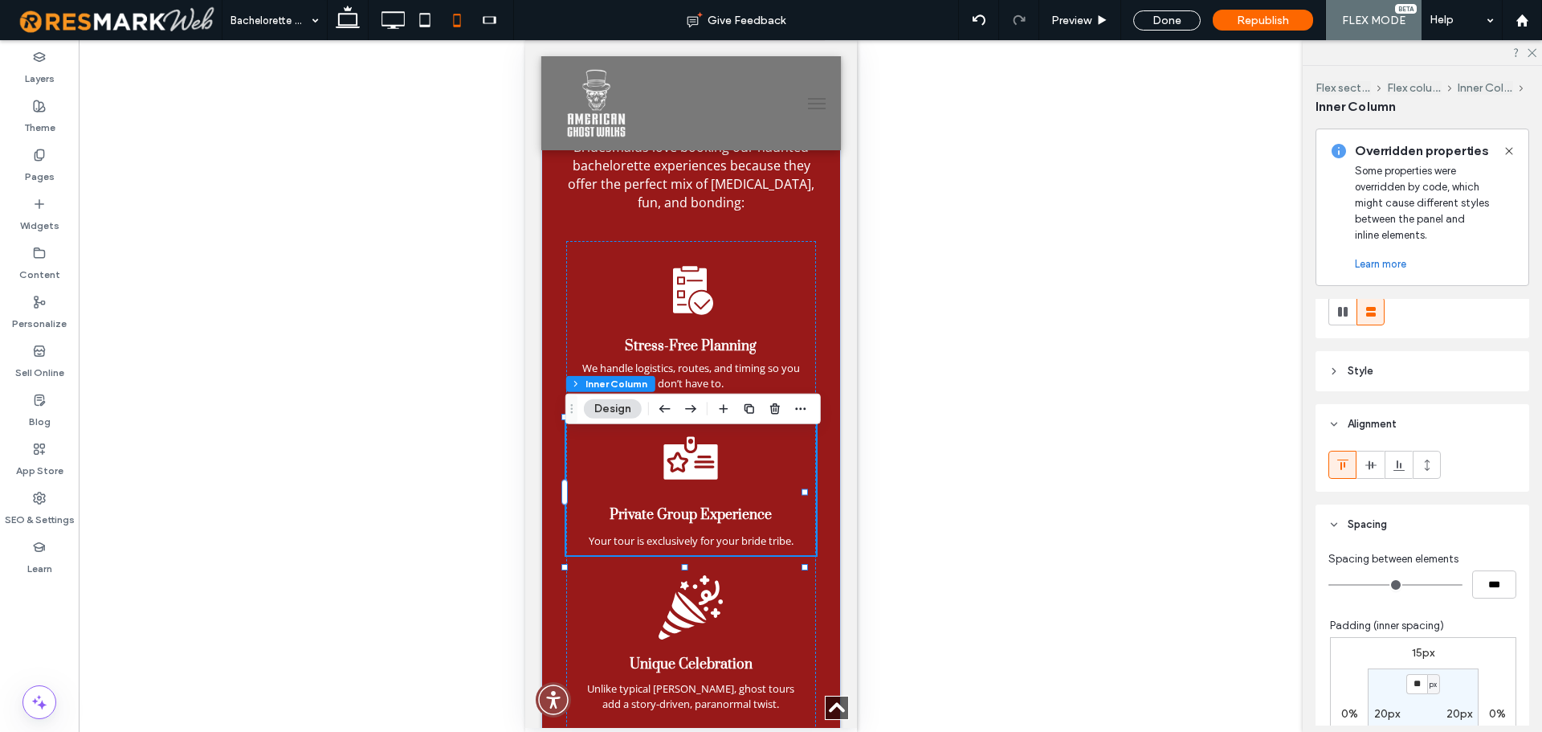
scroll to position [321, 0]
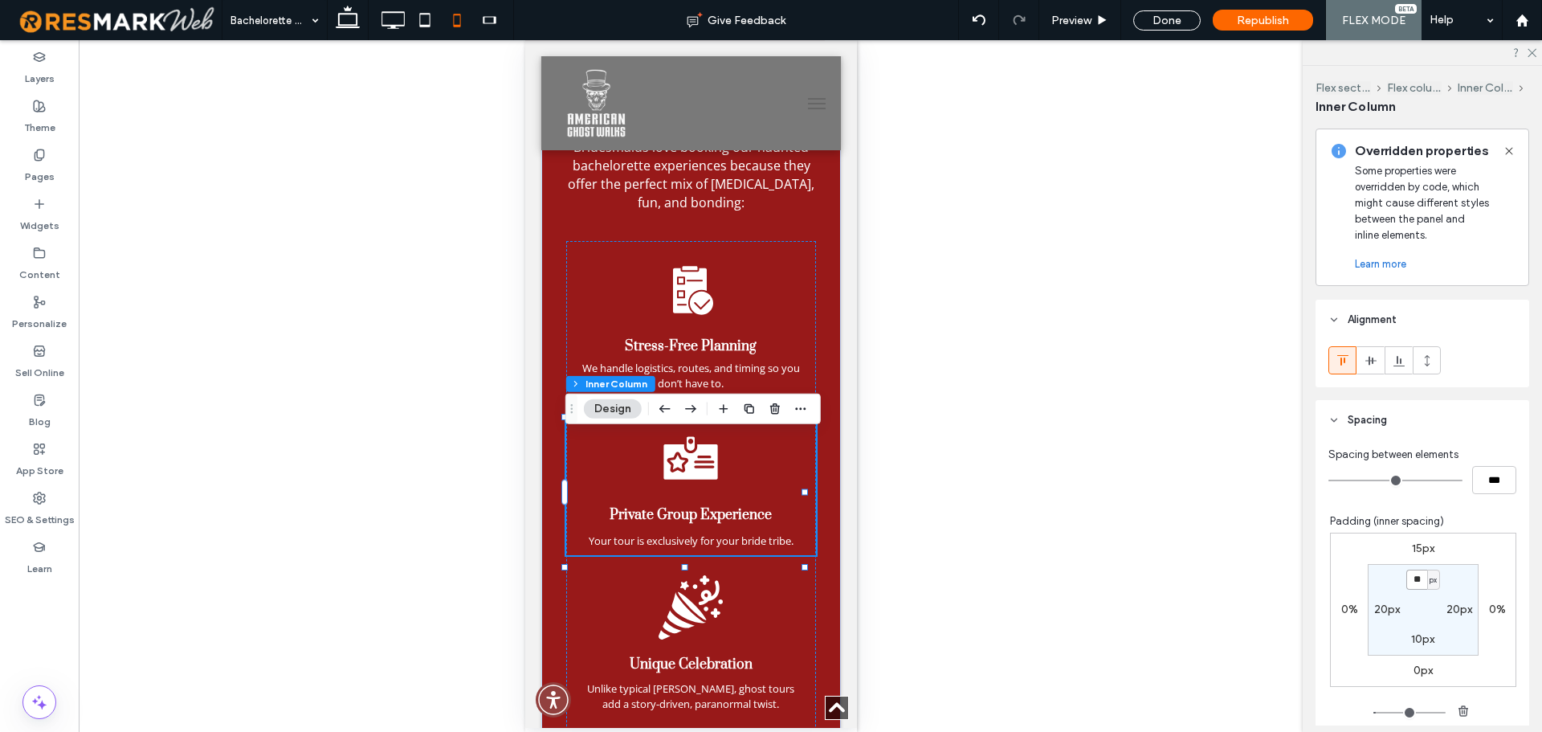
click at [1408, 581] on input "**" at bounding box center [1416, 579] width 21 height 20
type input "**"
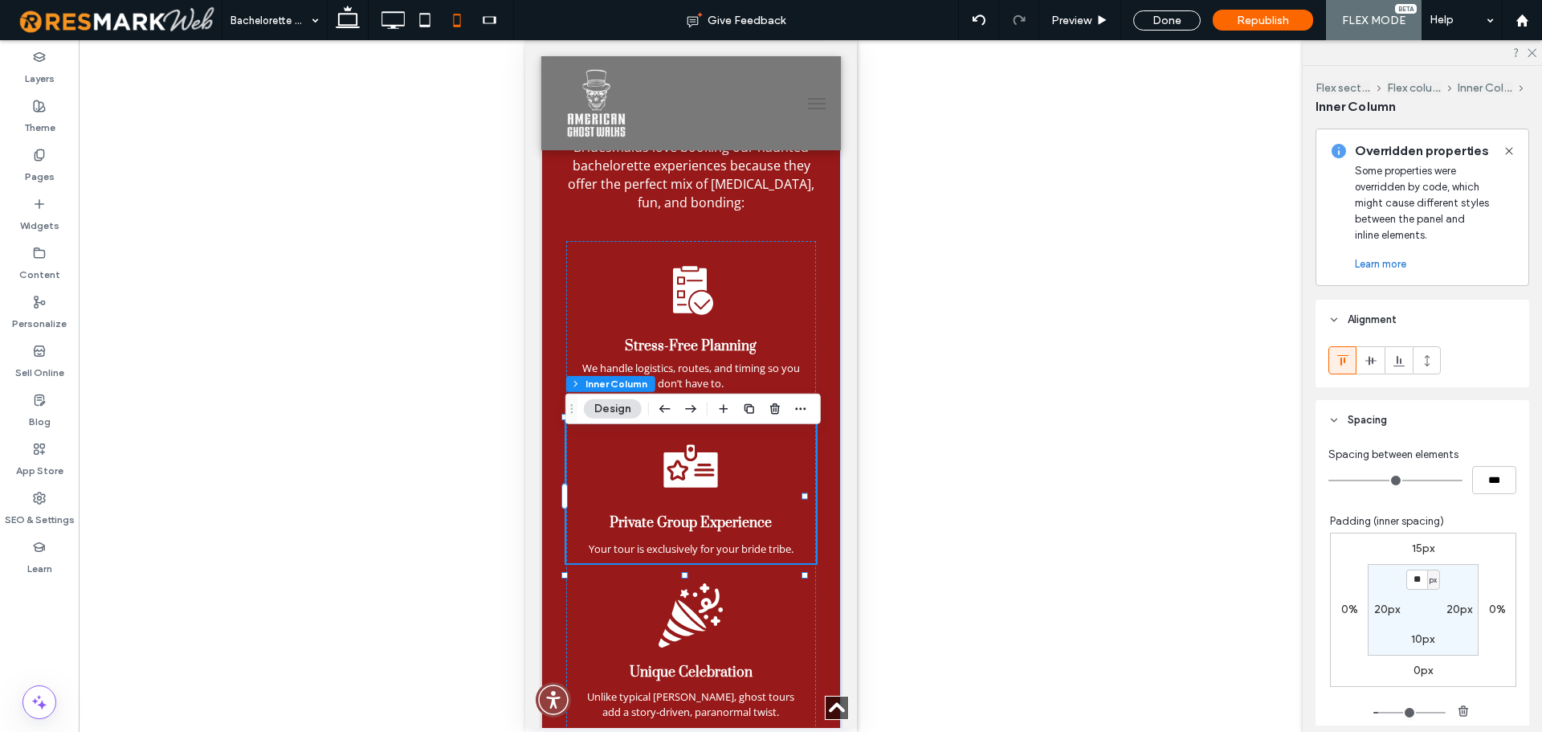
click at [1411, 638] on label "10px" at bounding box center [1422, 639] width 23 height 14
type input "**"
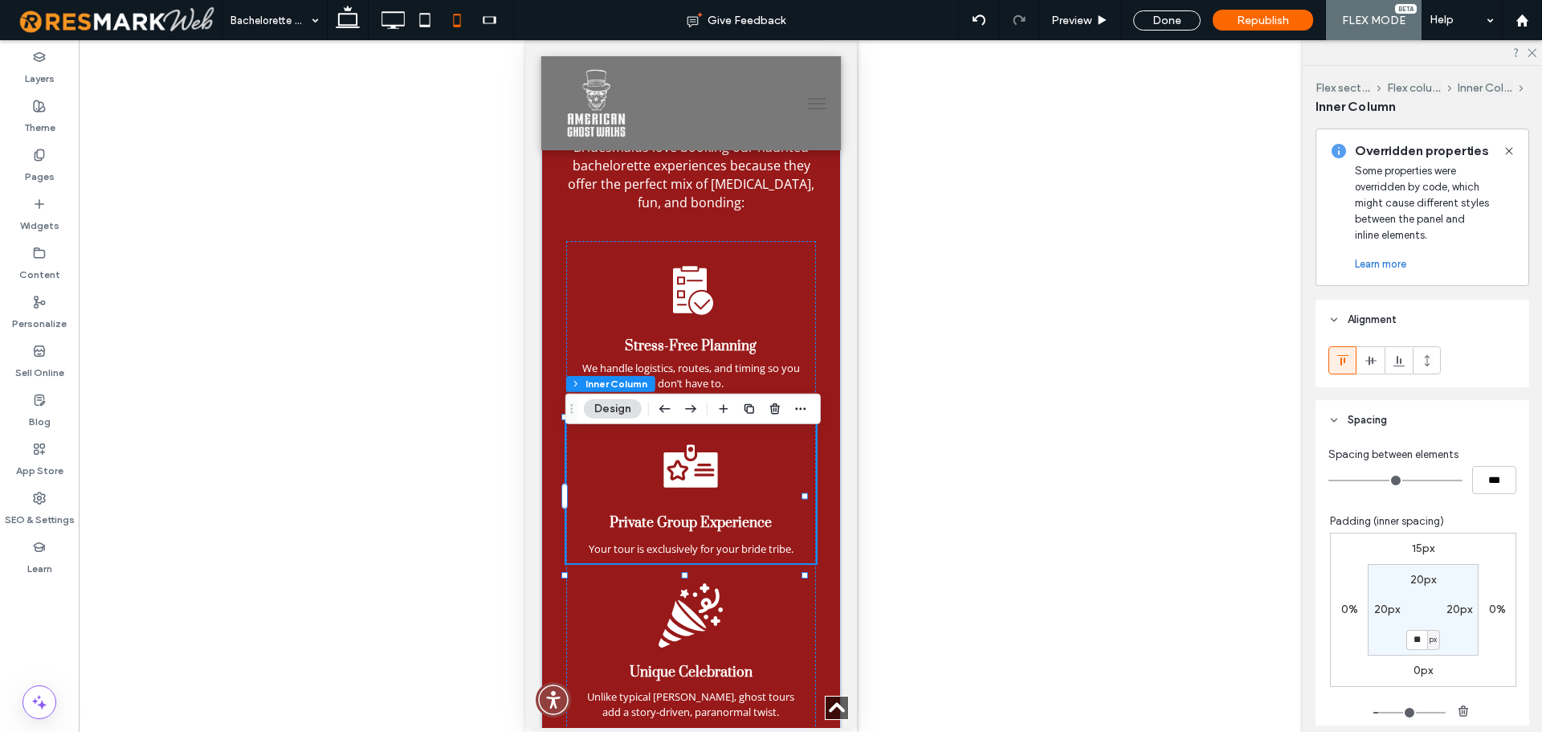
type input "**"
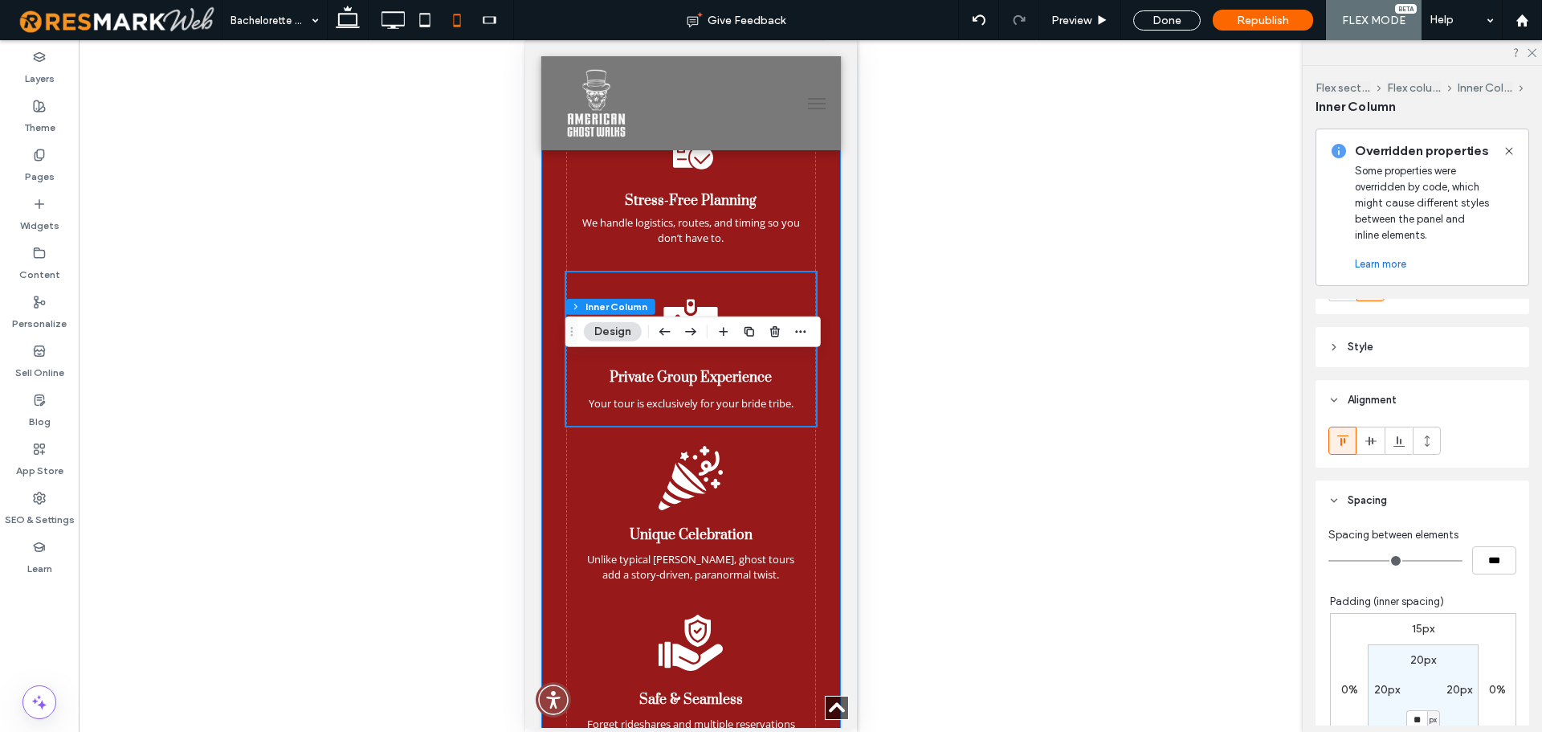
scroll to position [1934, 0]
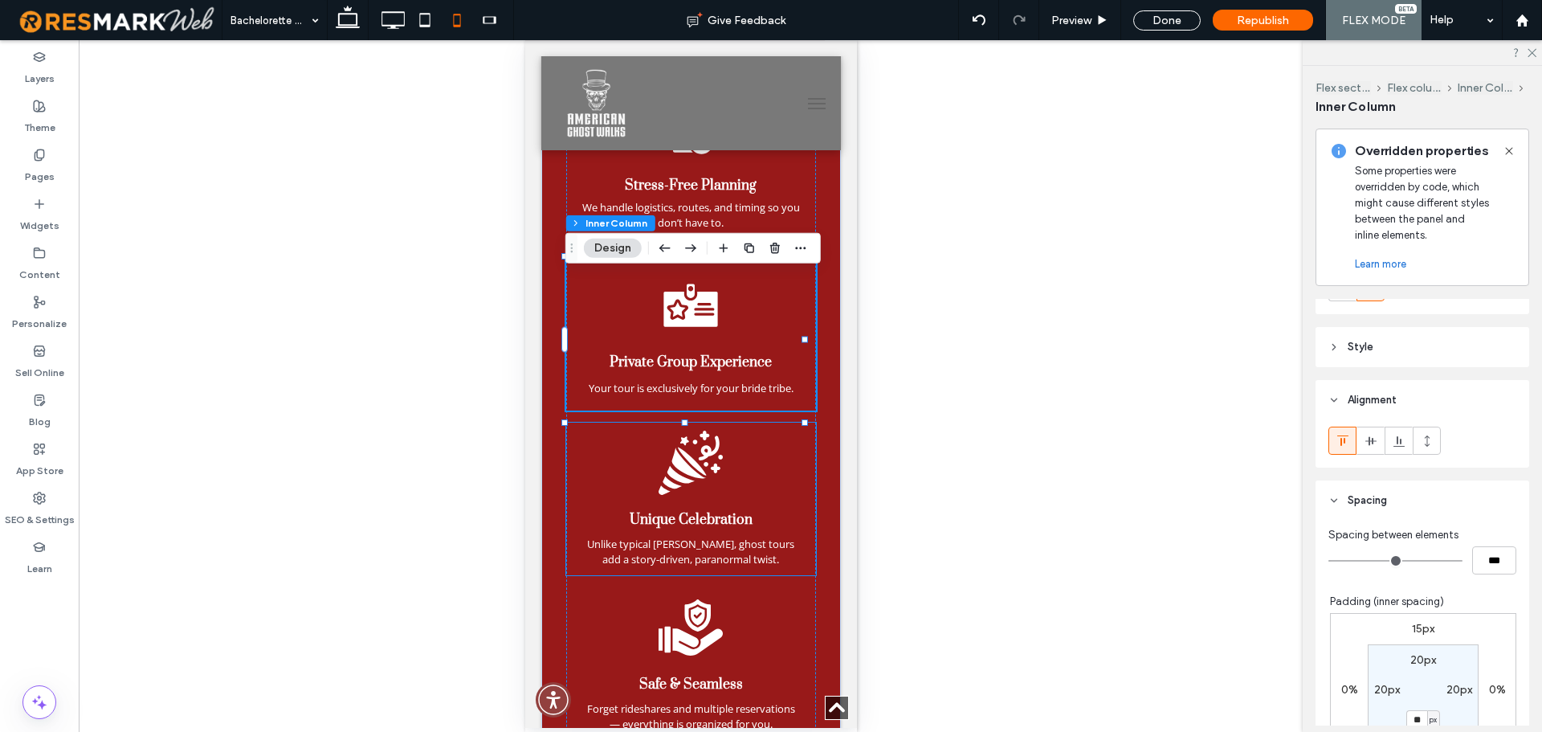
click at [752, 476] on div "Unique Celebration Unlike typical bar-hopping, ghost tours add a story-driven, …" at bounding box center [690, 498] width 250 height 153
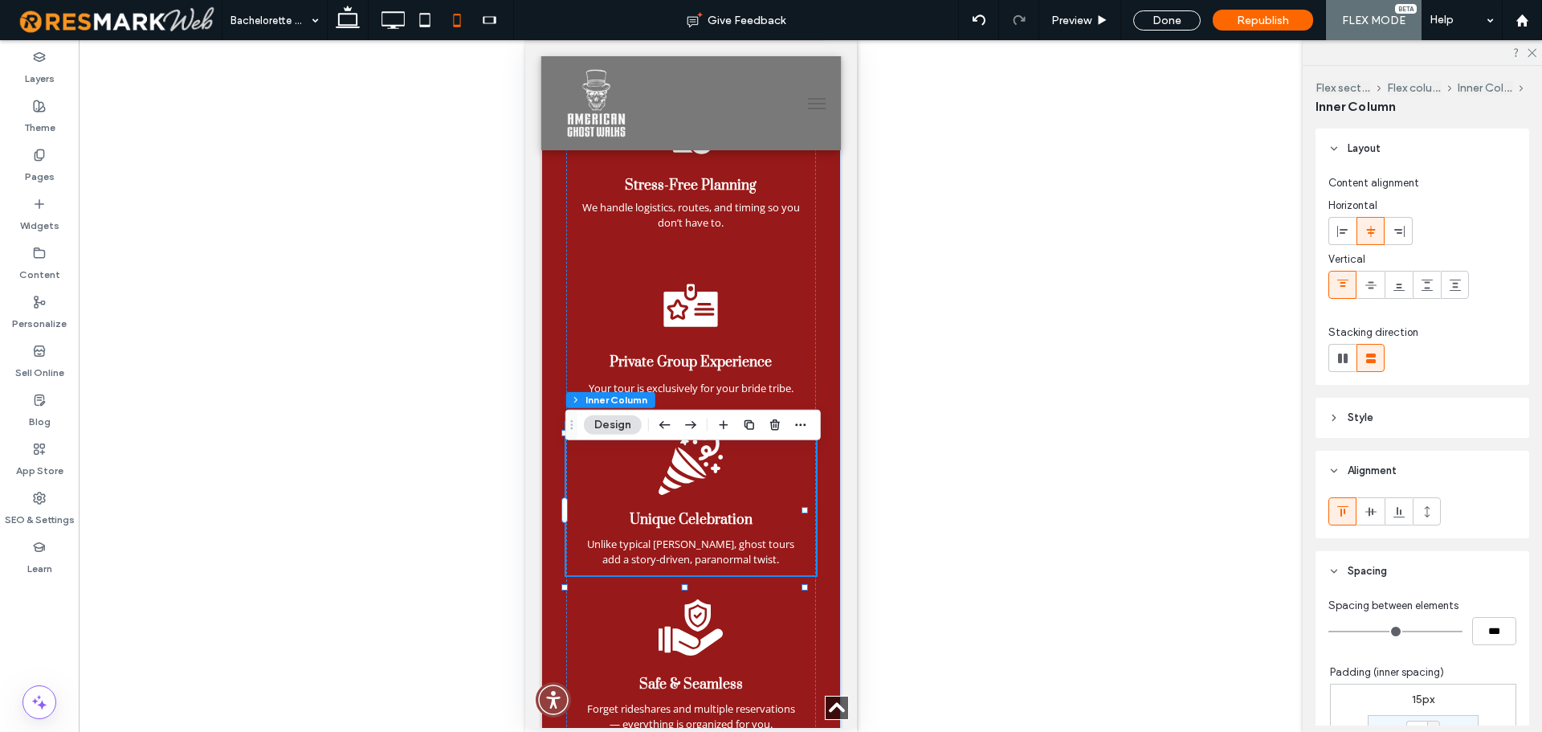
type input "**"
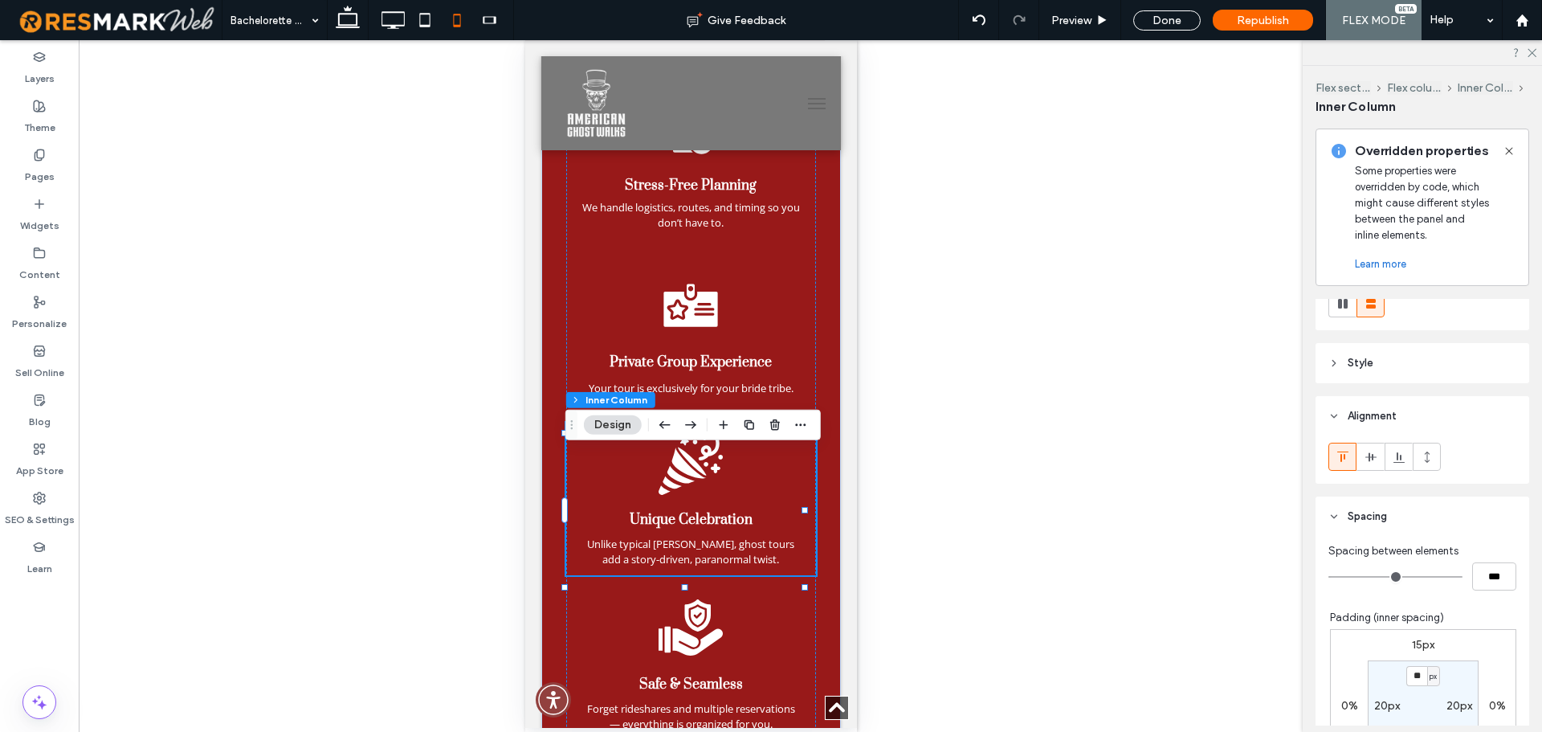
scroll to position [321, 0]
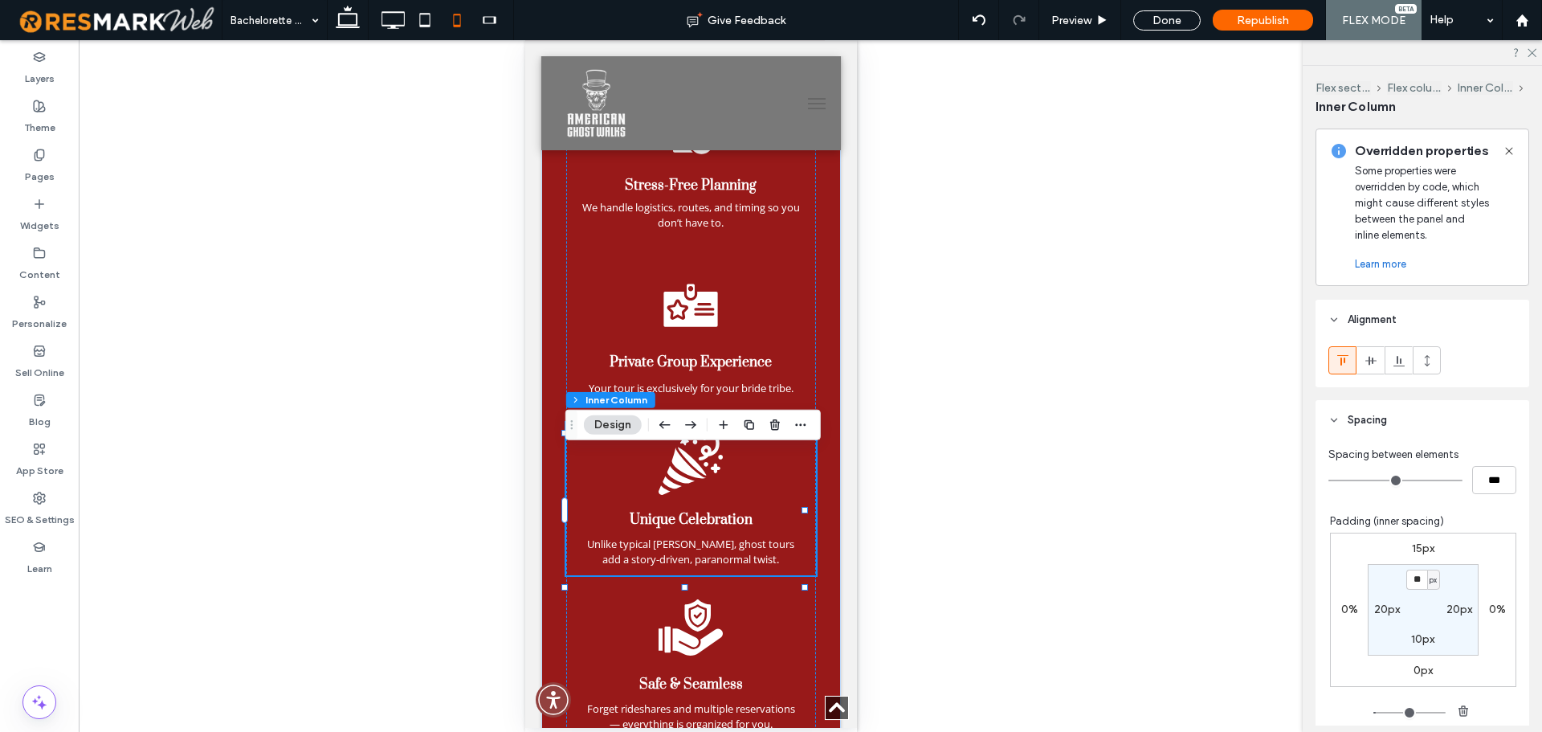
click at [1427, 575] on div "px" at bounding box center [1433, 579] width 13 height 20
click at [1406, 573] on input "**" at bounding box center [1416, 579] width 21 height 20
type input "**"
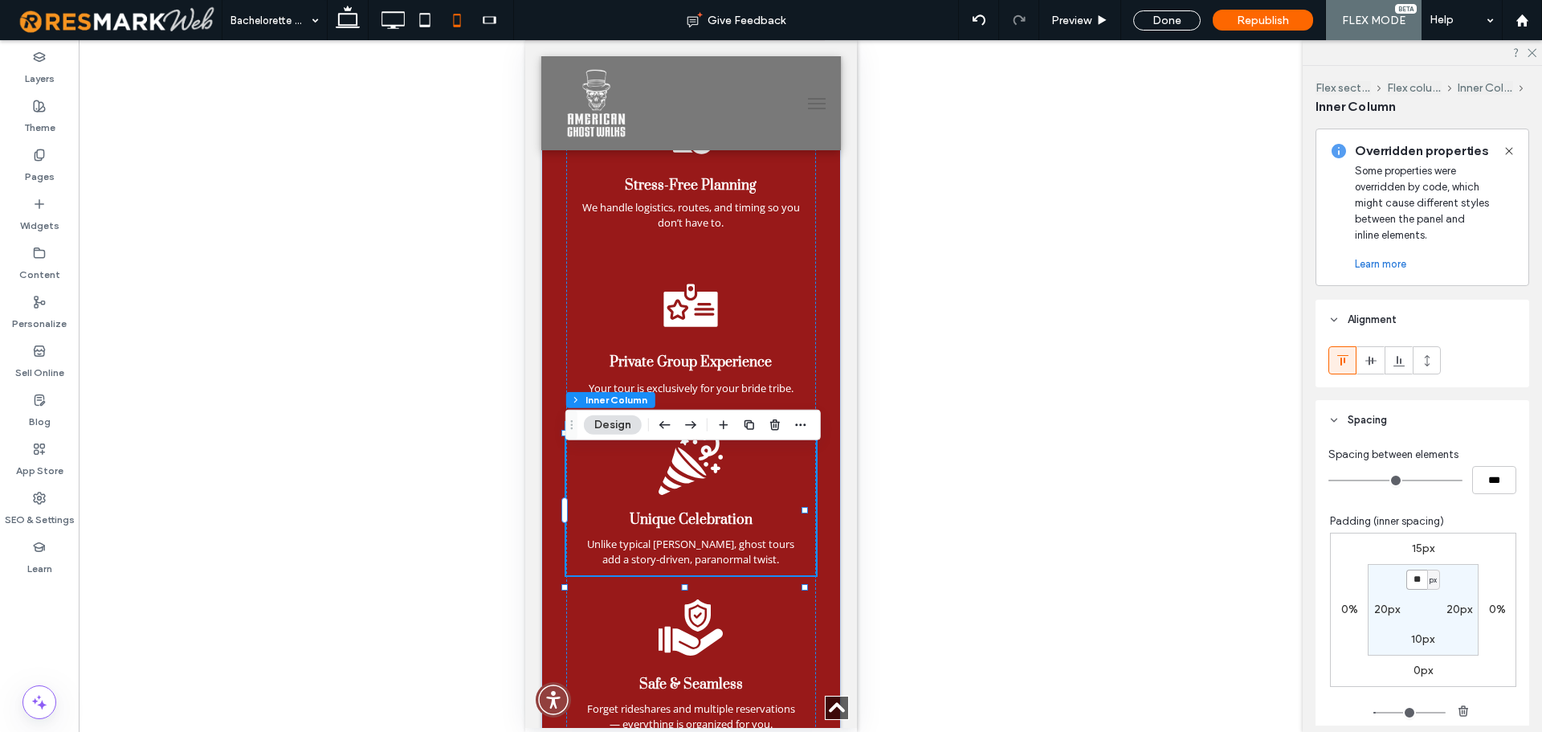
type input "**"
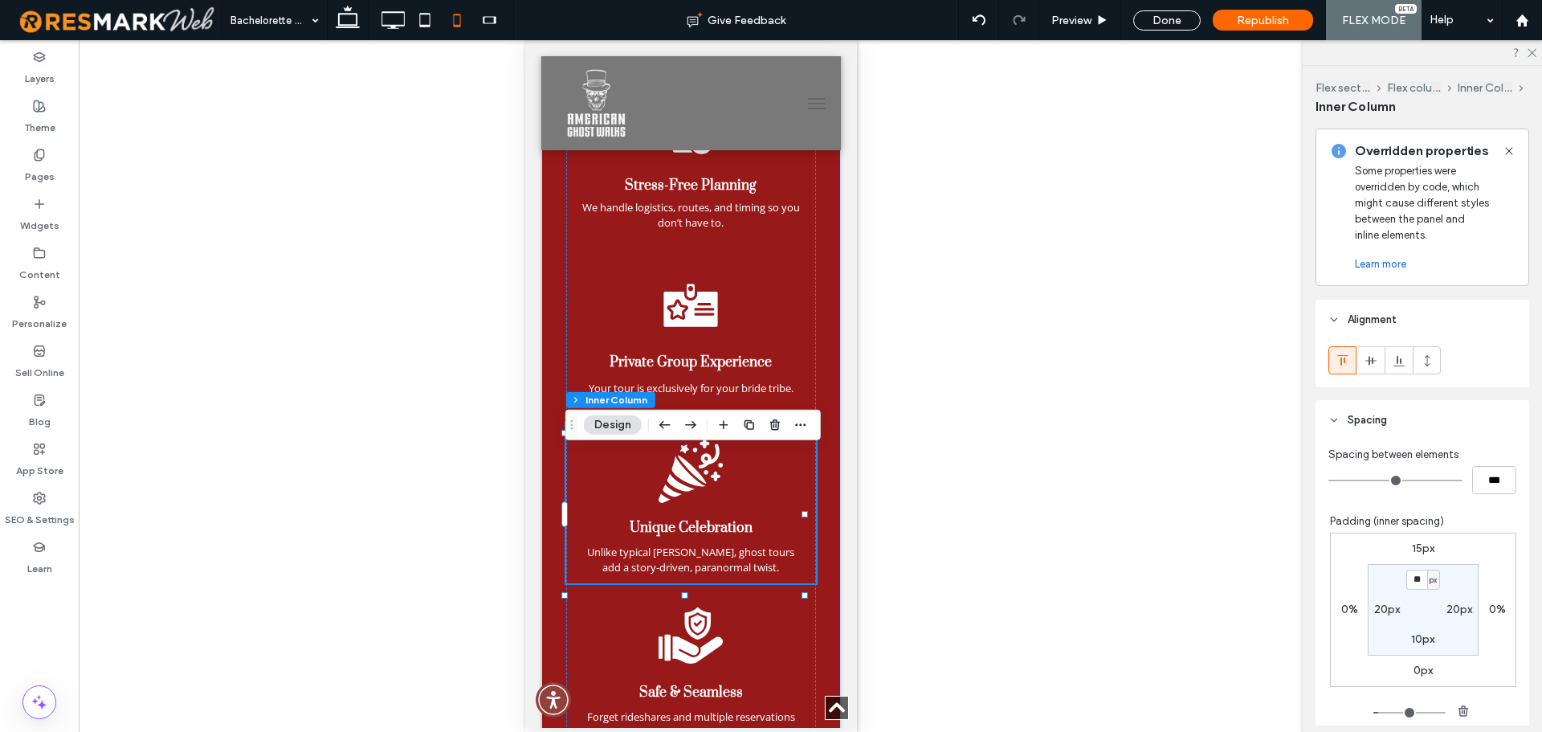
click at [1414, 634] on label "10px" at bounding box center [1422, 639] width 23 height 14
type input "**"
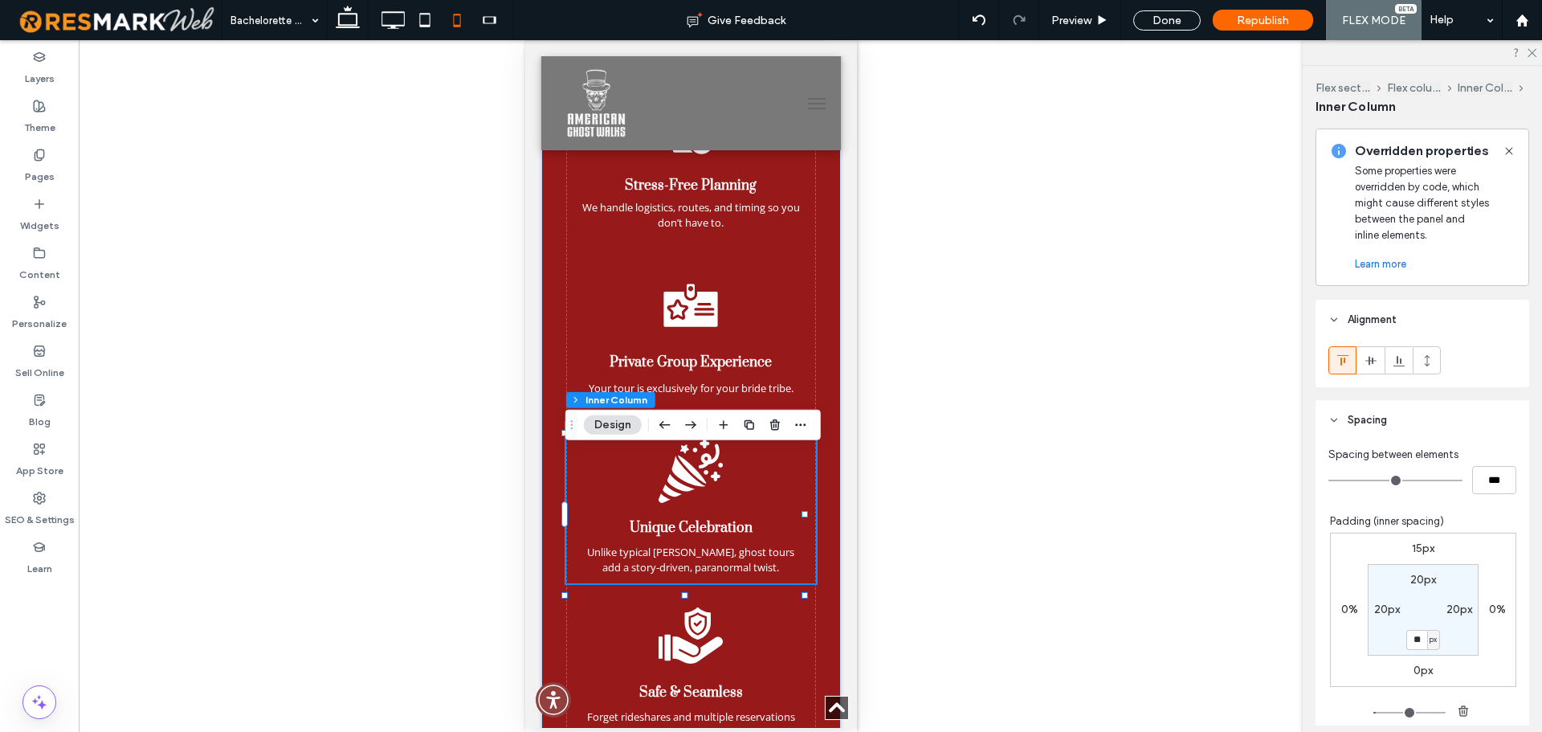
type input "**"
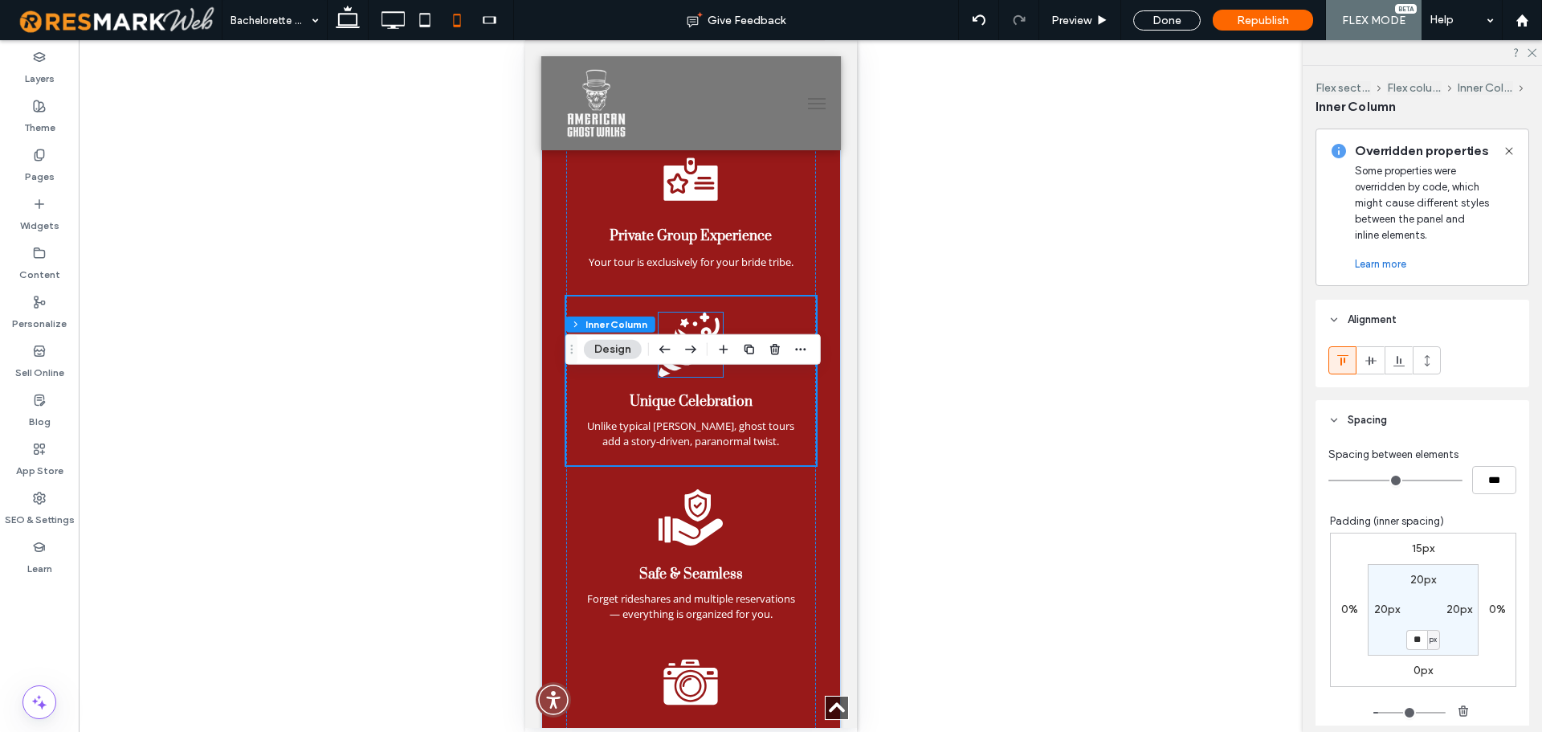
scroll to position [2094, 0]
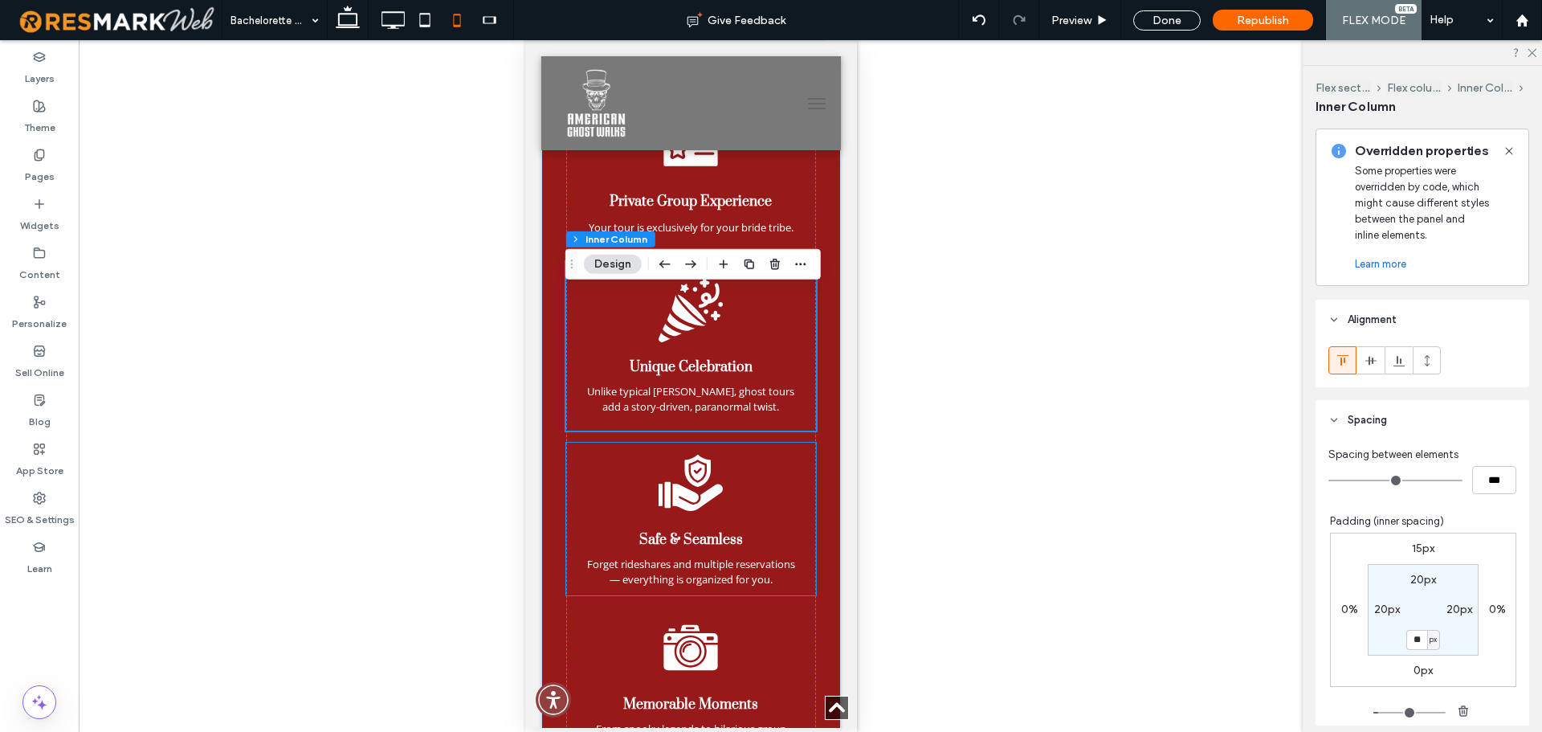
click at [735, 496] on div "Safe & Seamless Forget rideshares and multiple reservations — everything is org…" at bounding box center [690, 518] width 250 height 153
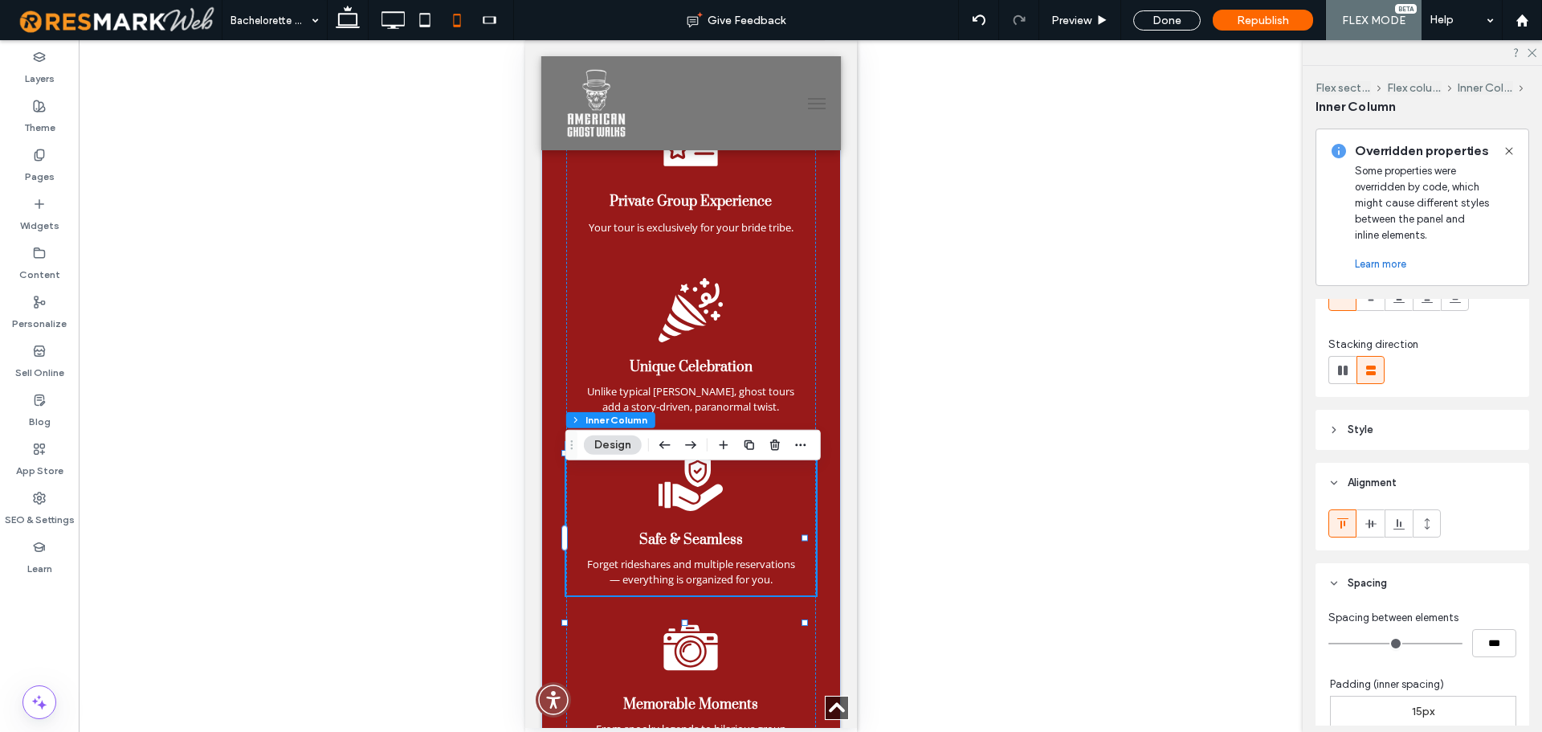
scroll to position [321, 0]
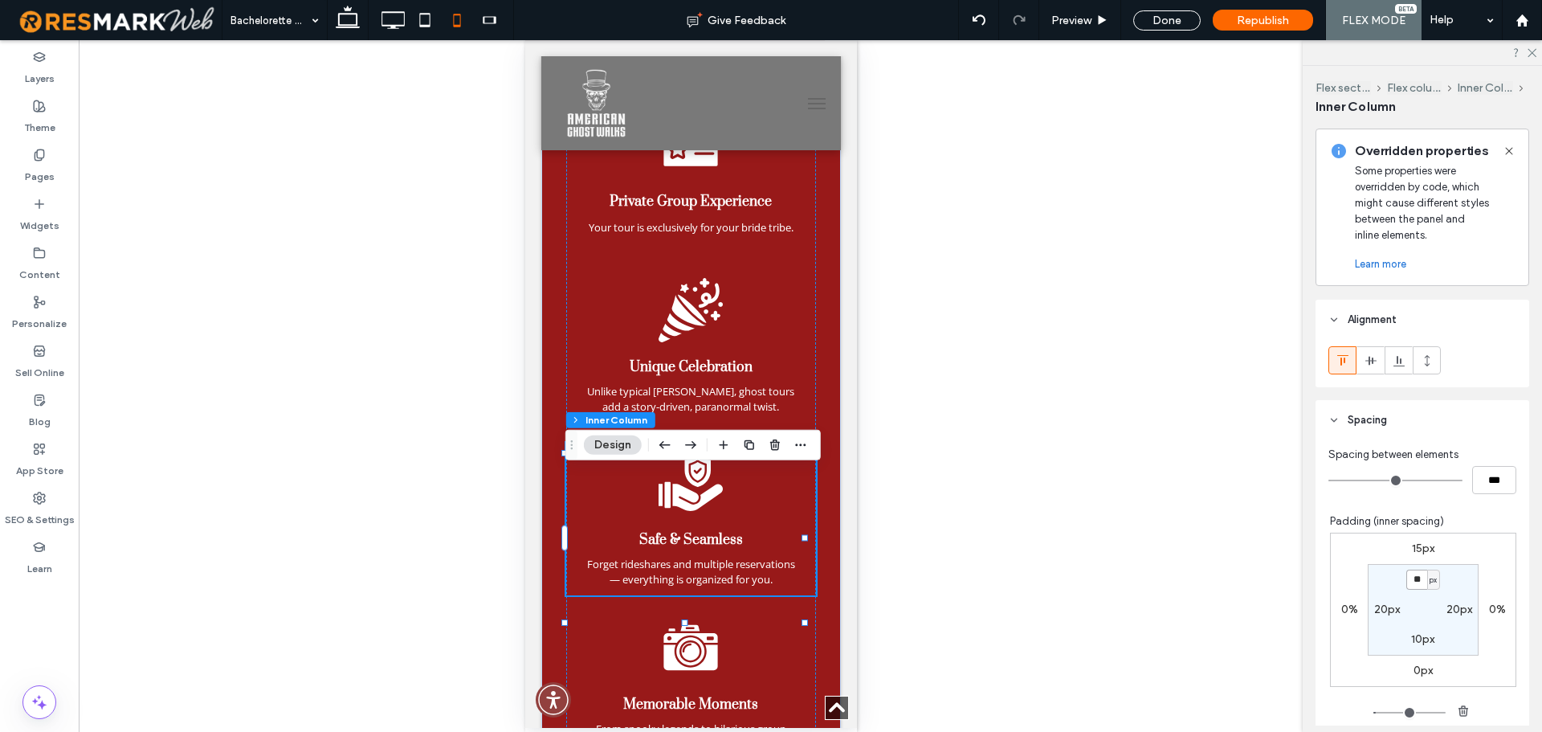
click at [1406, 589] on input "**" at bounding box center [1416, 579] width 21 height 20
type input "**"
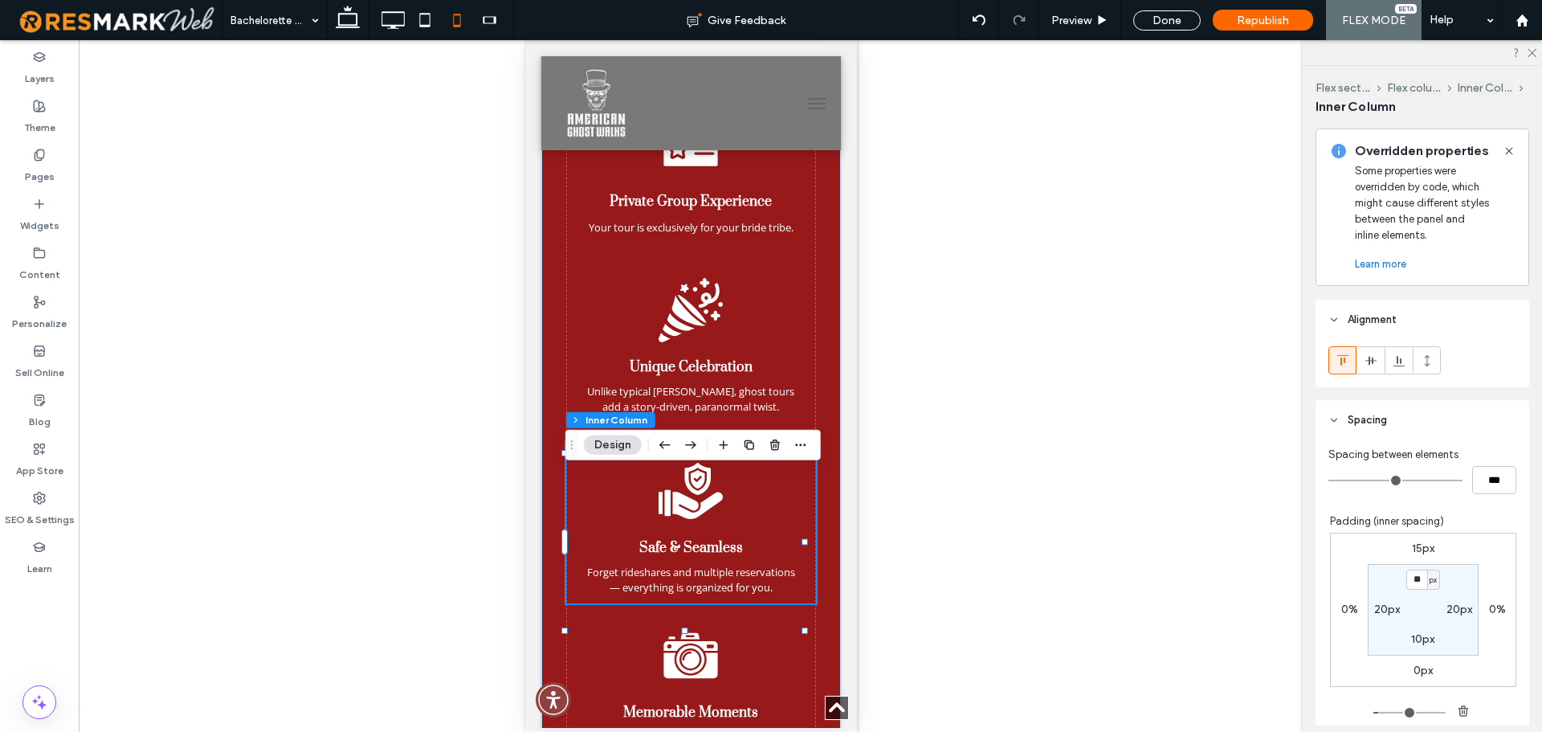
click at [1412, 636] on label "10px" at bounding box center [1422, 639] width 23 height 14
type input "**"
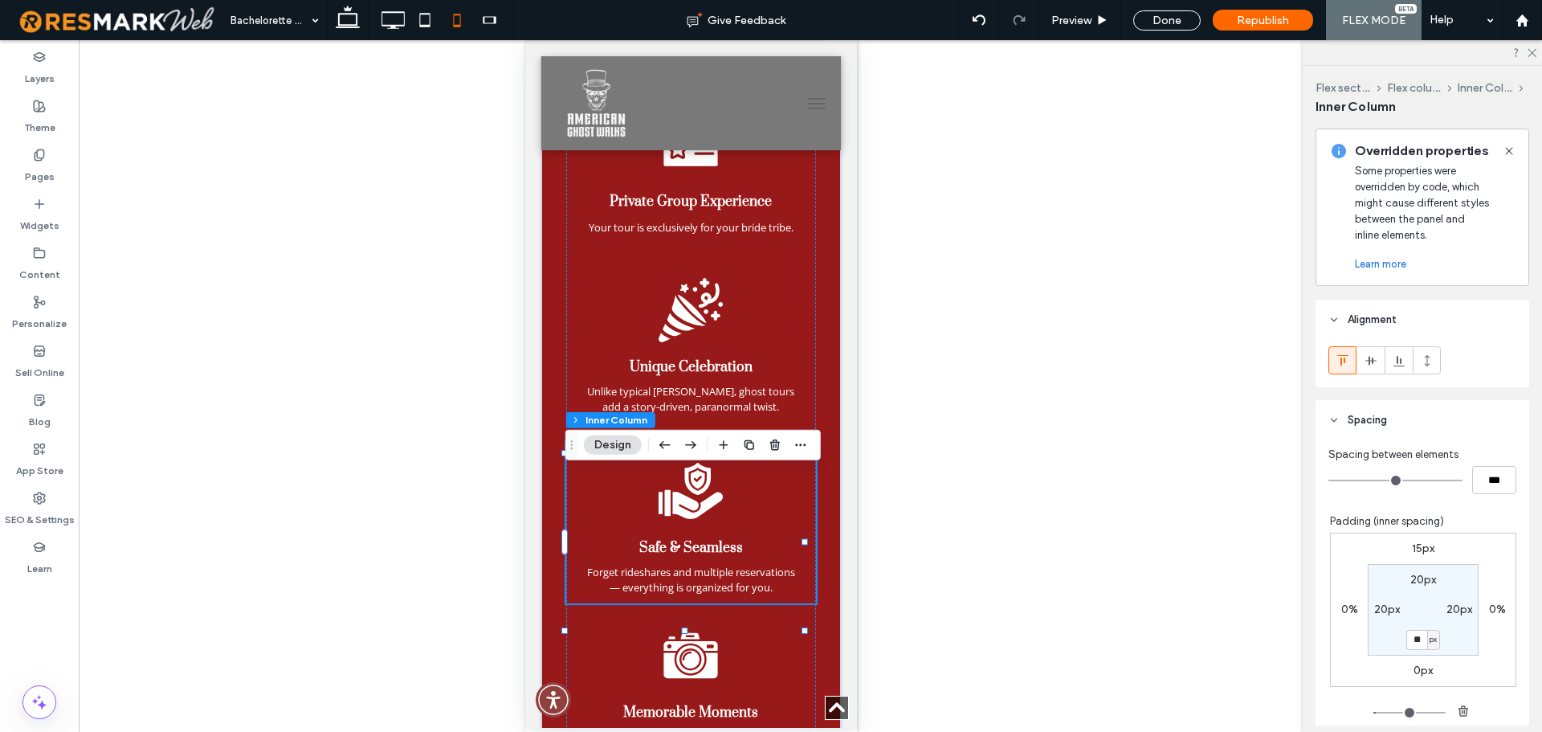
type input "**"
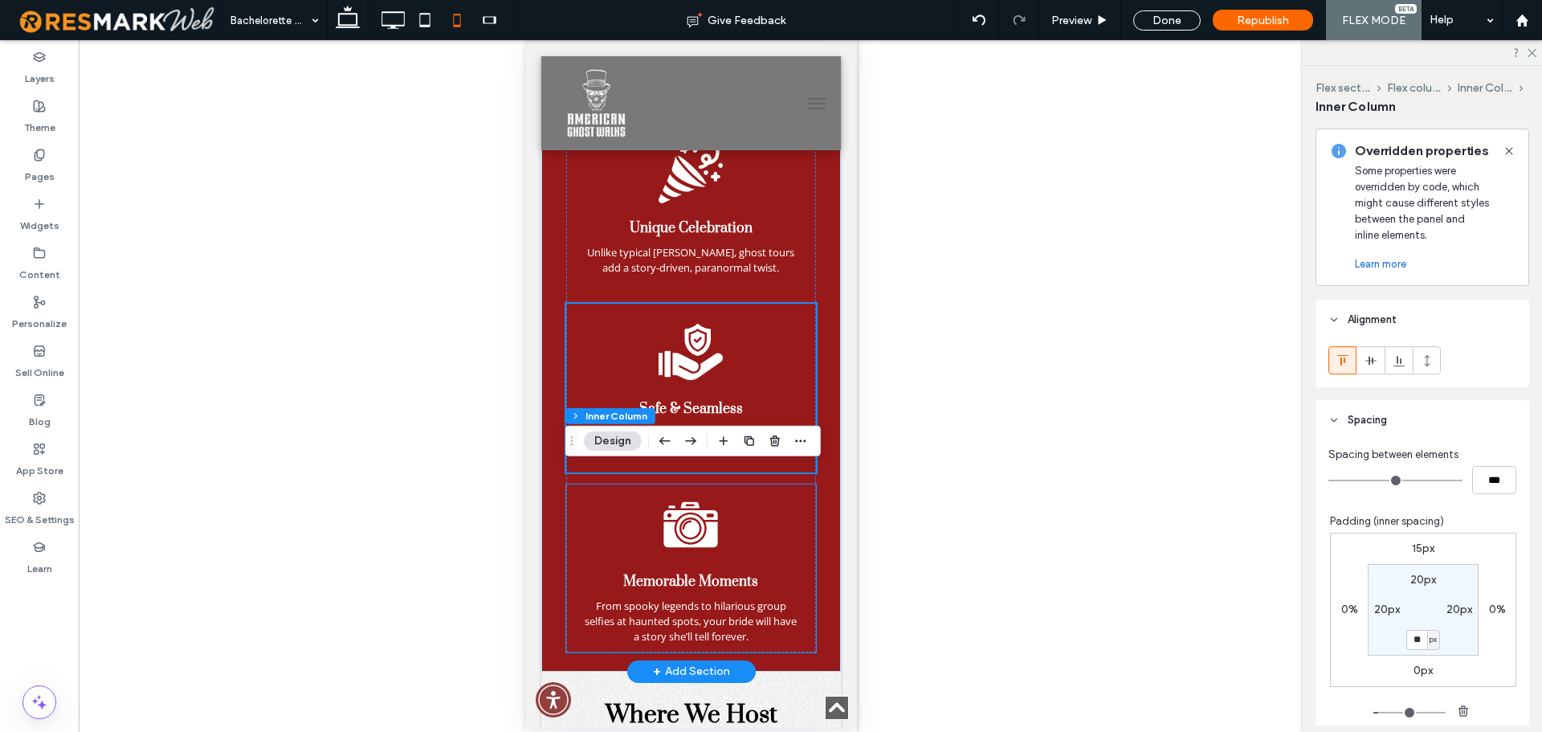
scroll to position [2255, 0]
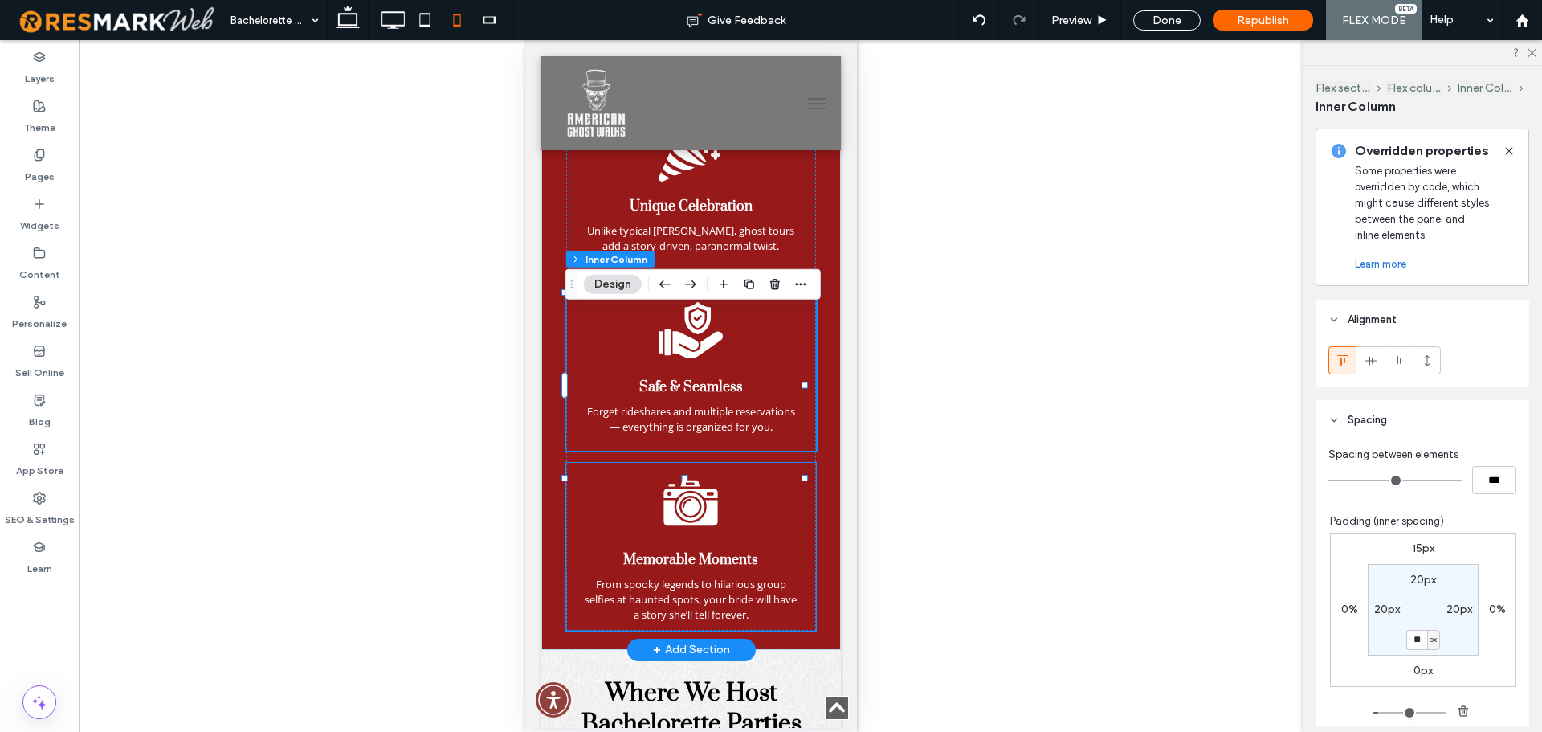
click at [692, 535] on icon at bounding box center [690, 503] width 64 height 64
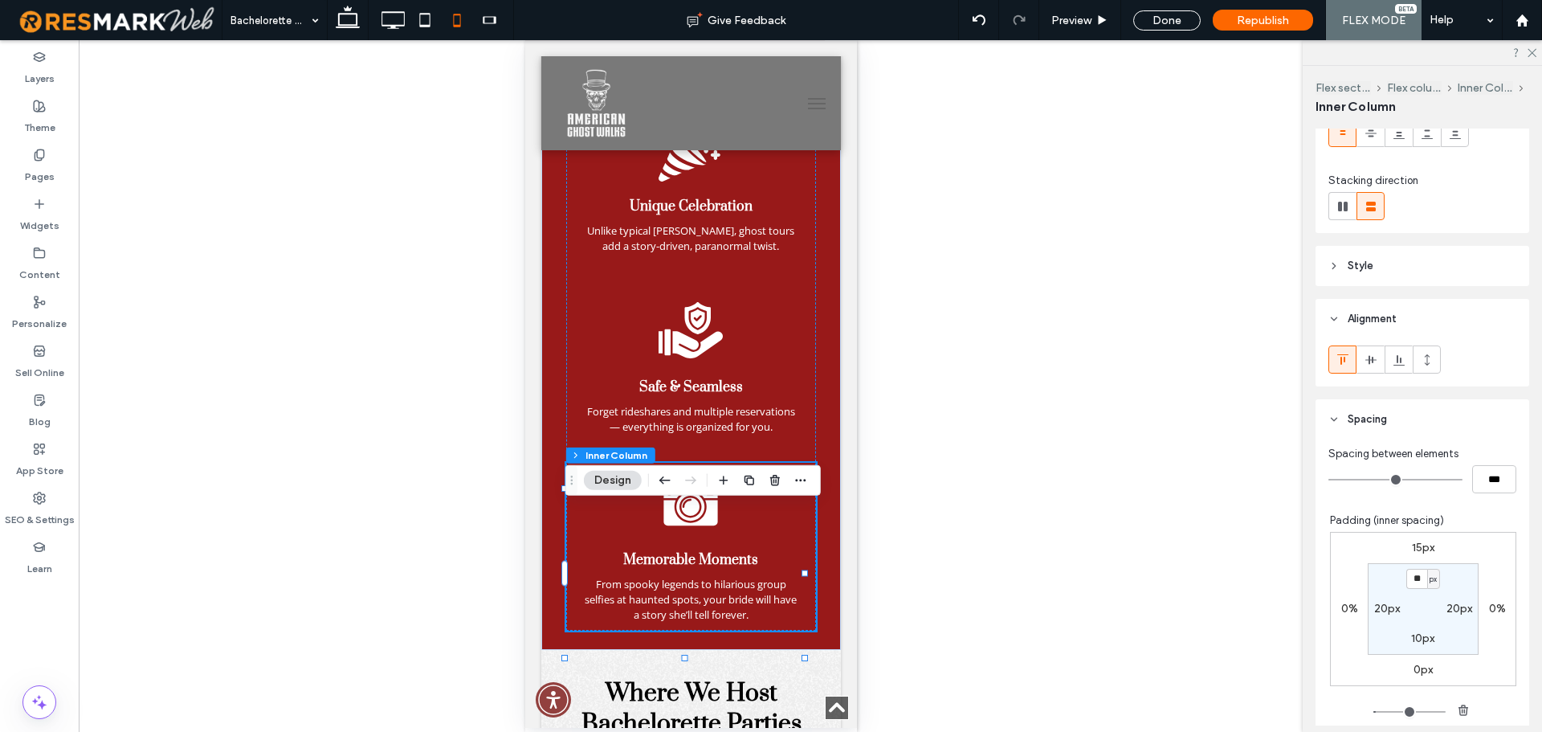
scroll to position [321, 0]
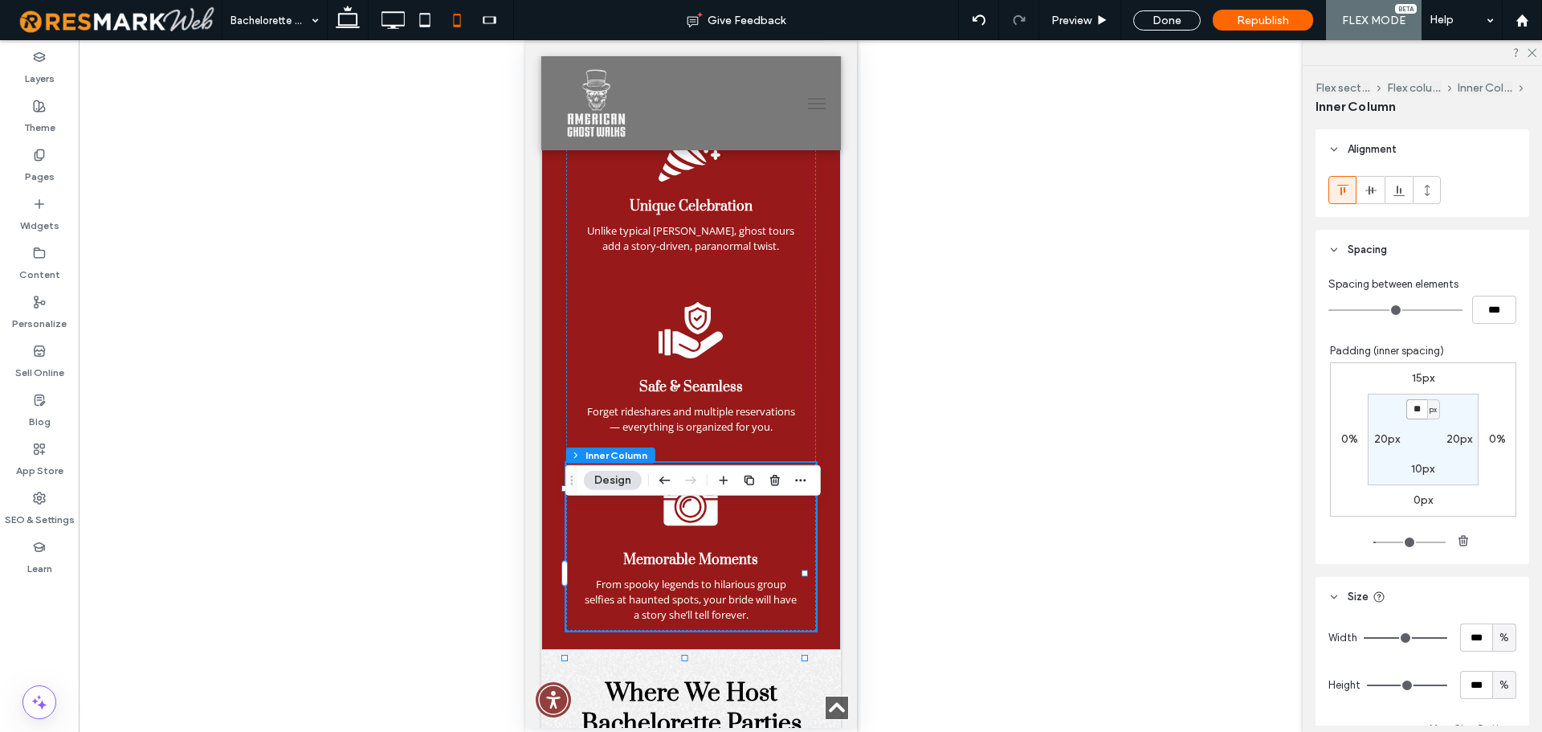
click at [1411, 404] on input "**" at bounding box center [1416, 409] width 21 height 20
type input "**"
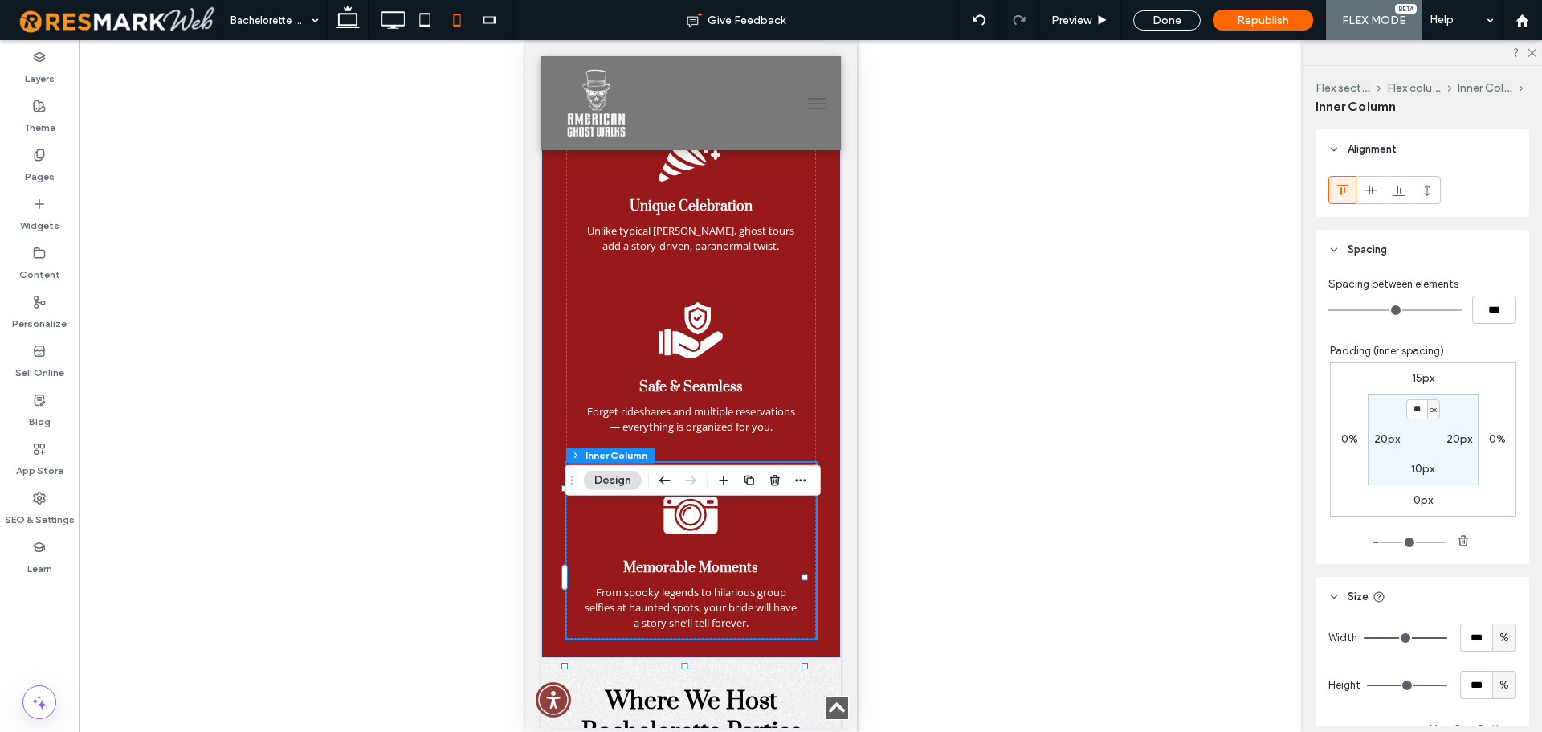
click at [1411, 463] on label "10px" at bounding box center [1422, 469] width 23 height 14
type input "**"
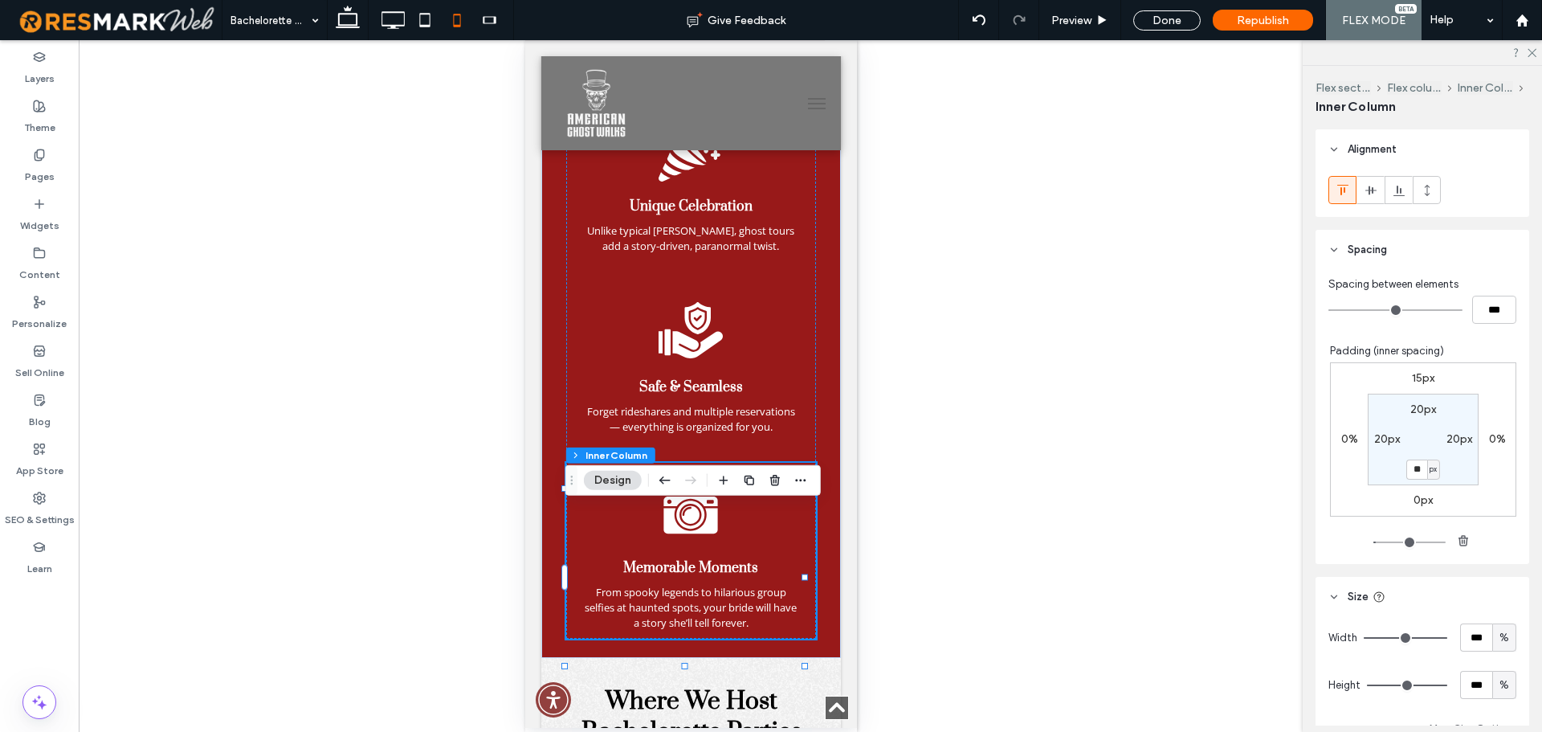
type input "**"
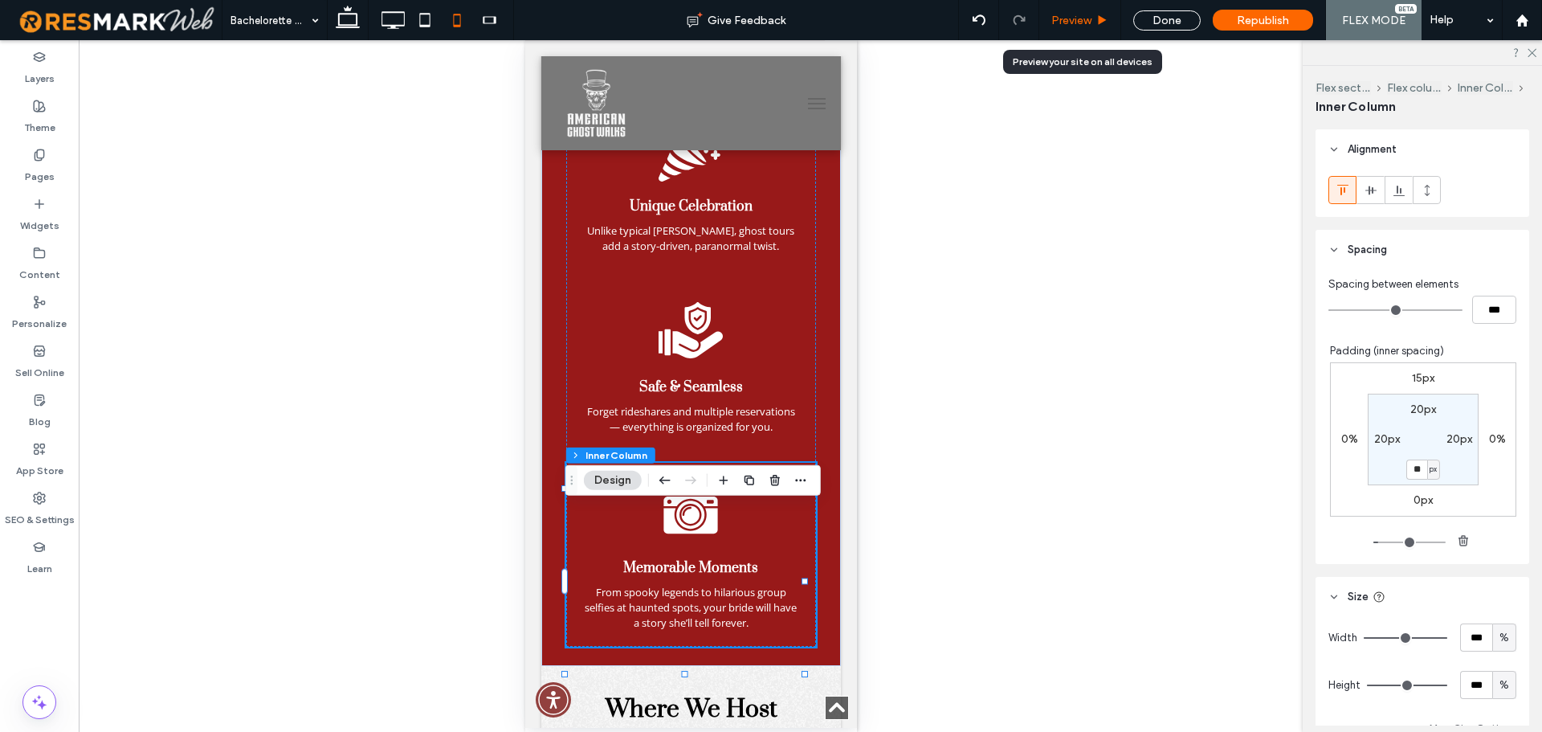
drag, startPoint x: 1086, startPoint y: 21, endPoint x: 289, endPoint y: 650, distance: 1014.9
click at [1086, 21] on span "Preview" at bounding box center [1071, 21] width 40 height 14
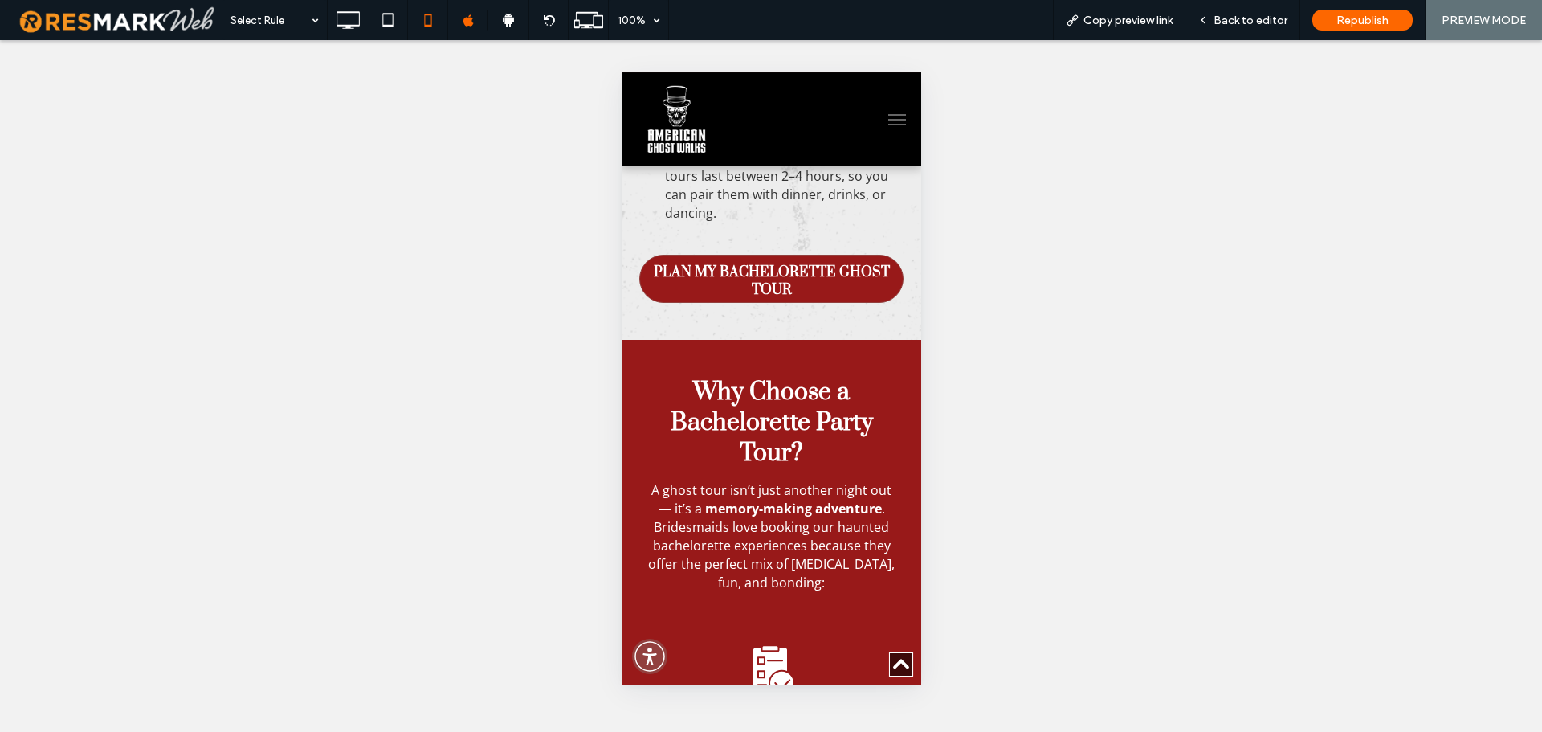
scroll to position [1291, 0]
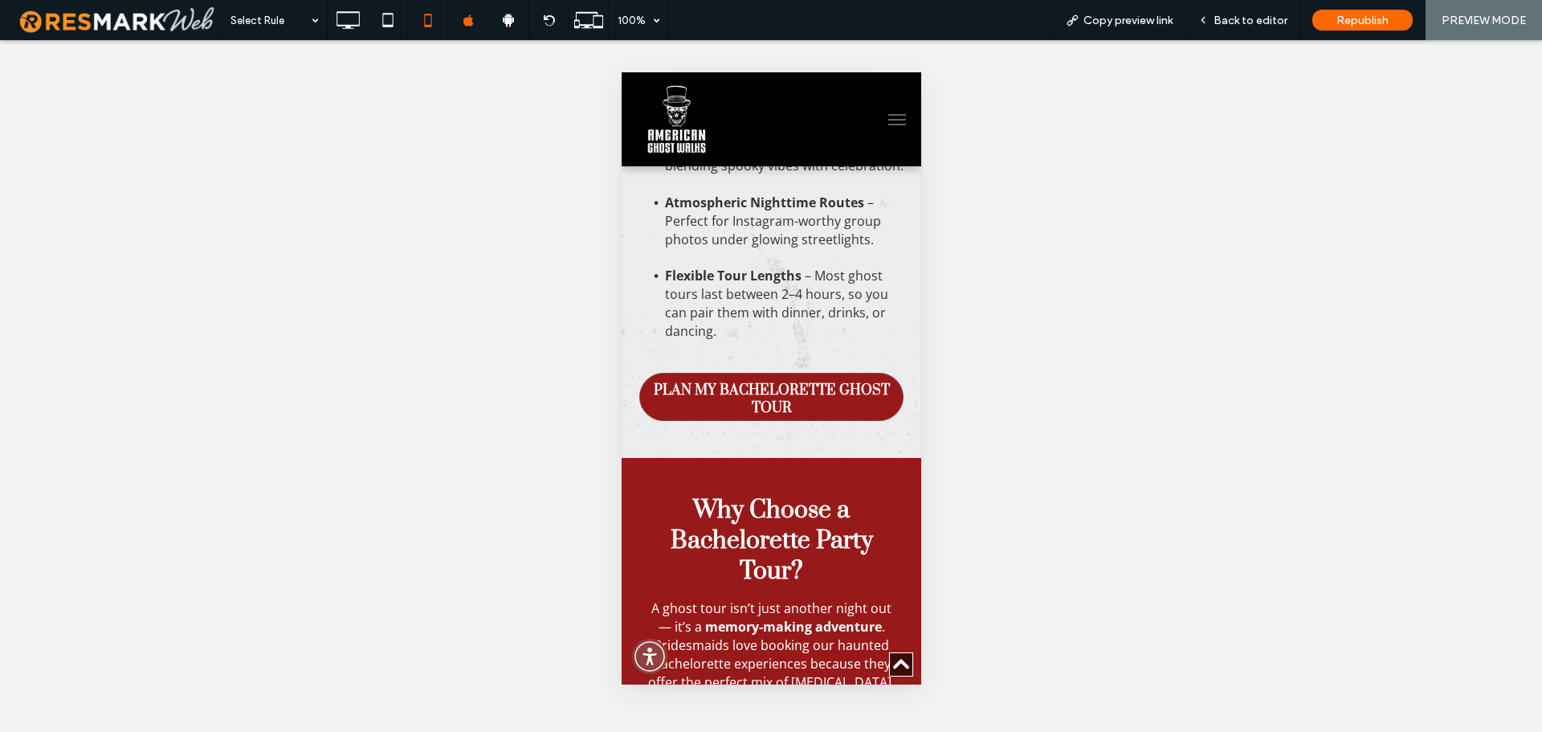
drag, startPoint x: 1265, startPoint y: 22, endPoint x: 1111, endPoint y: 120, distance: 182.7
click at [1265, 22] on span "Back to editor" at bounding box center [1250, 21] width 74 height 14
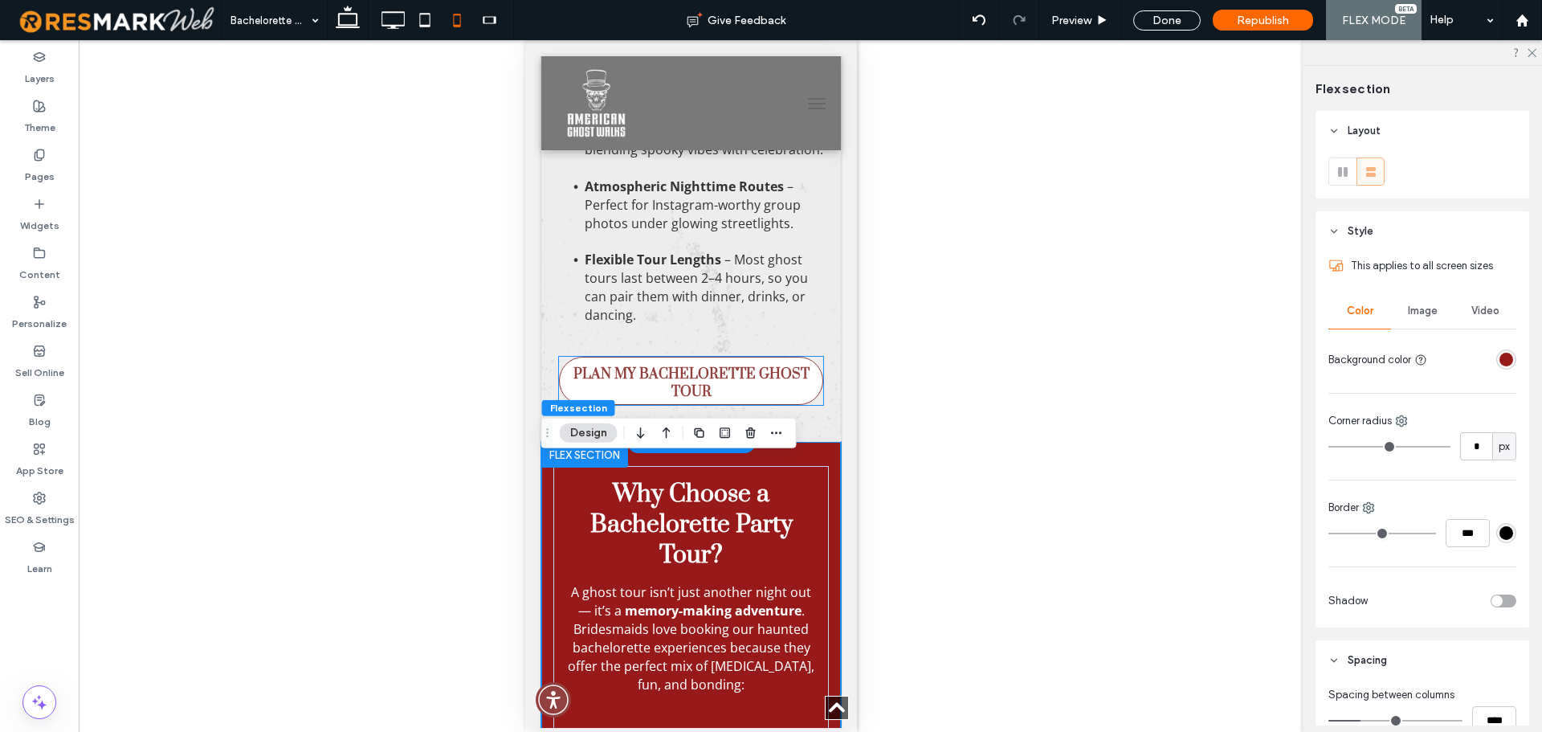
click at [708, 398] on span "PLAN MY BACHELORETTE GHOST TOUR" at bounding box center [690, 382] width 258 height 51
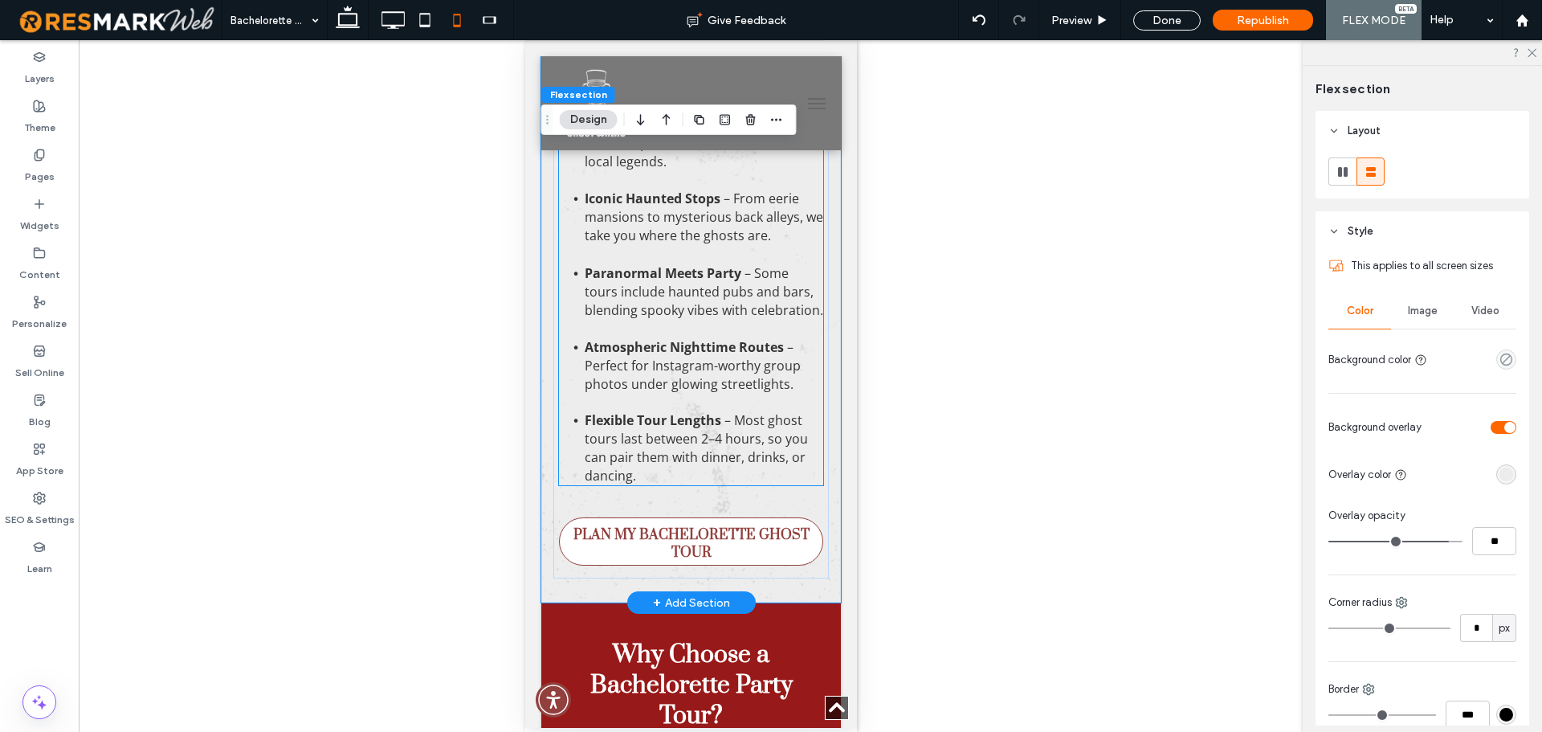
scroll to position [1184, 0]
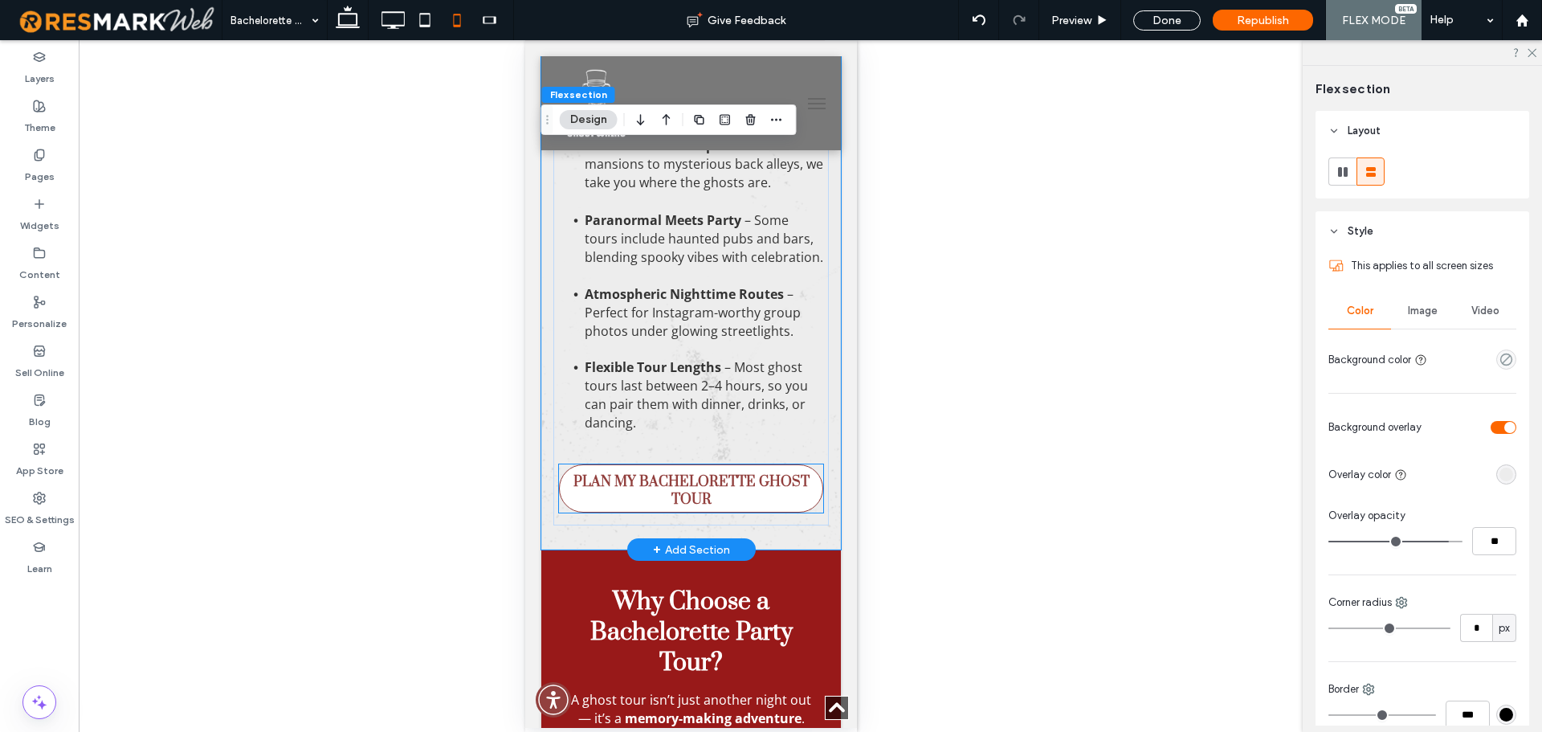
click at [658, 513] on span "PLAN MY BACHELORETTE GHOST TOUR" at bounding box center [690, 490] width 258 height 51
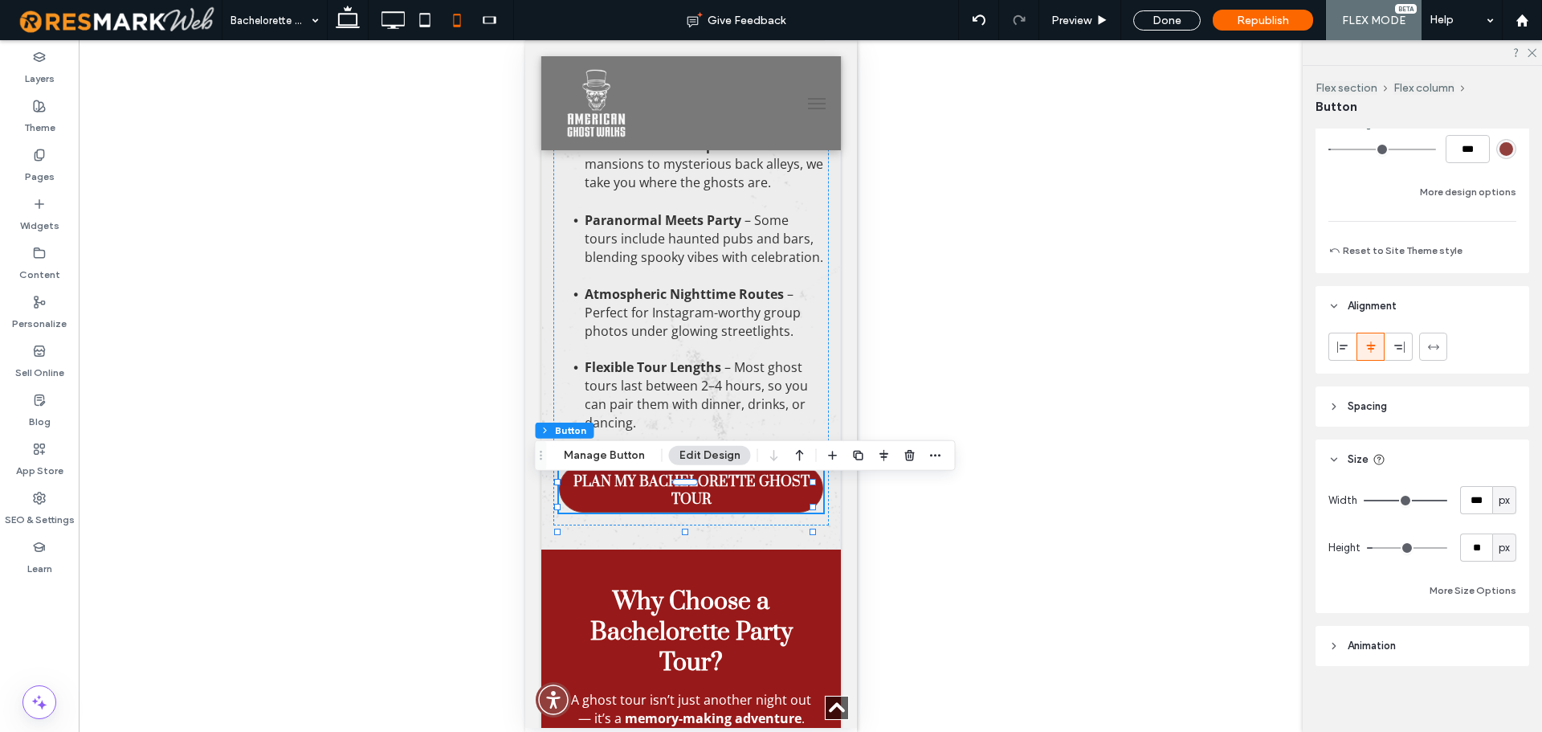
scroll to position [394, 0]
click at [1084, 26] on span "Preview" at bounding box center [1071, 21] width 40 height 14
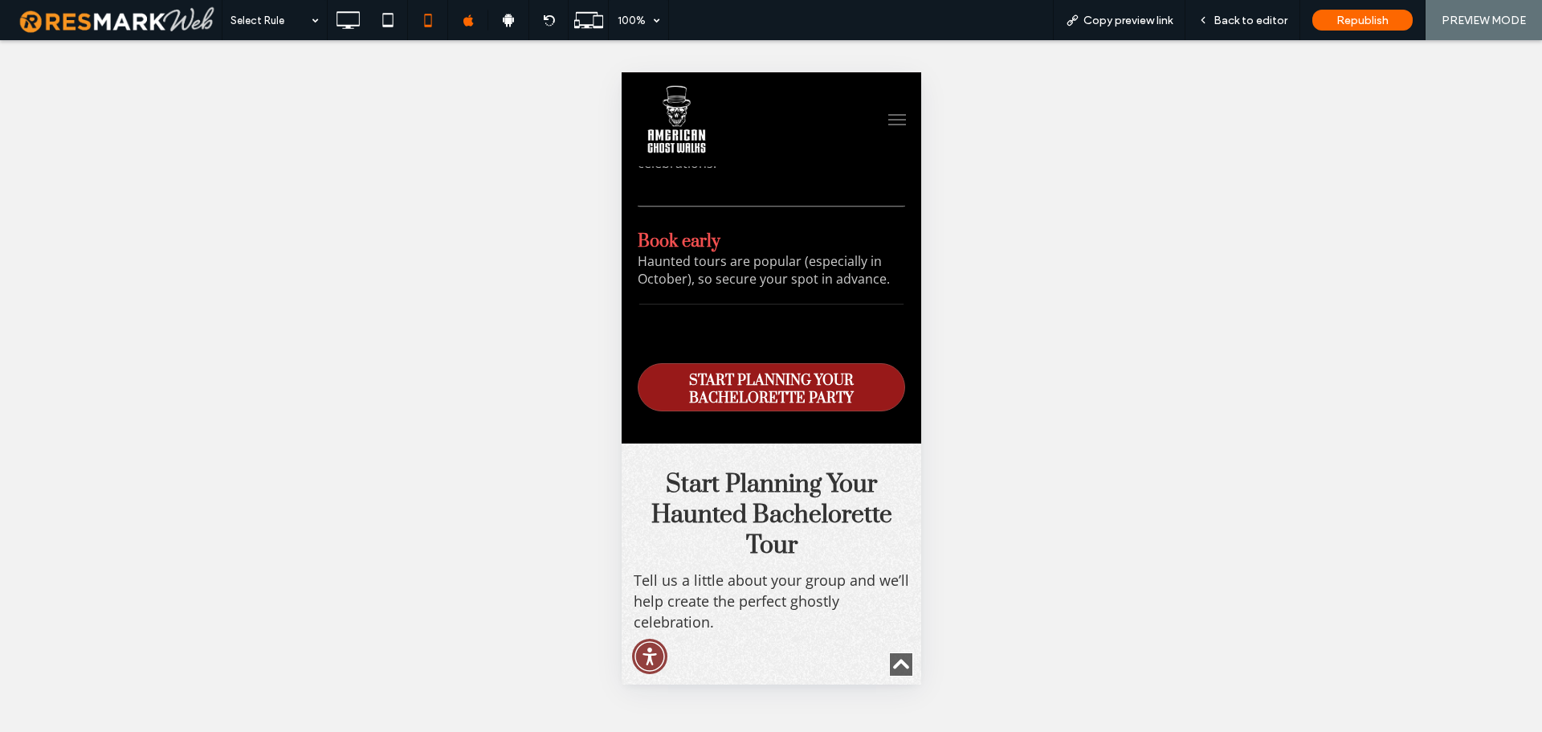
scroll to position [6665, 0]
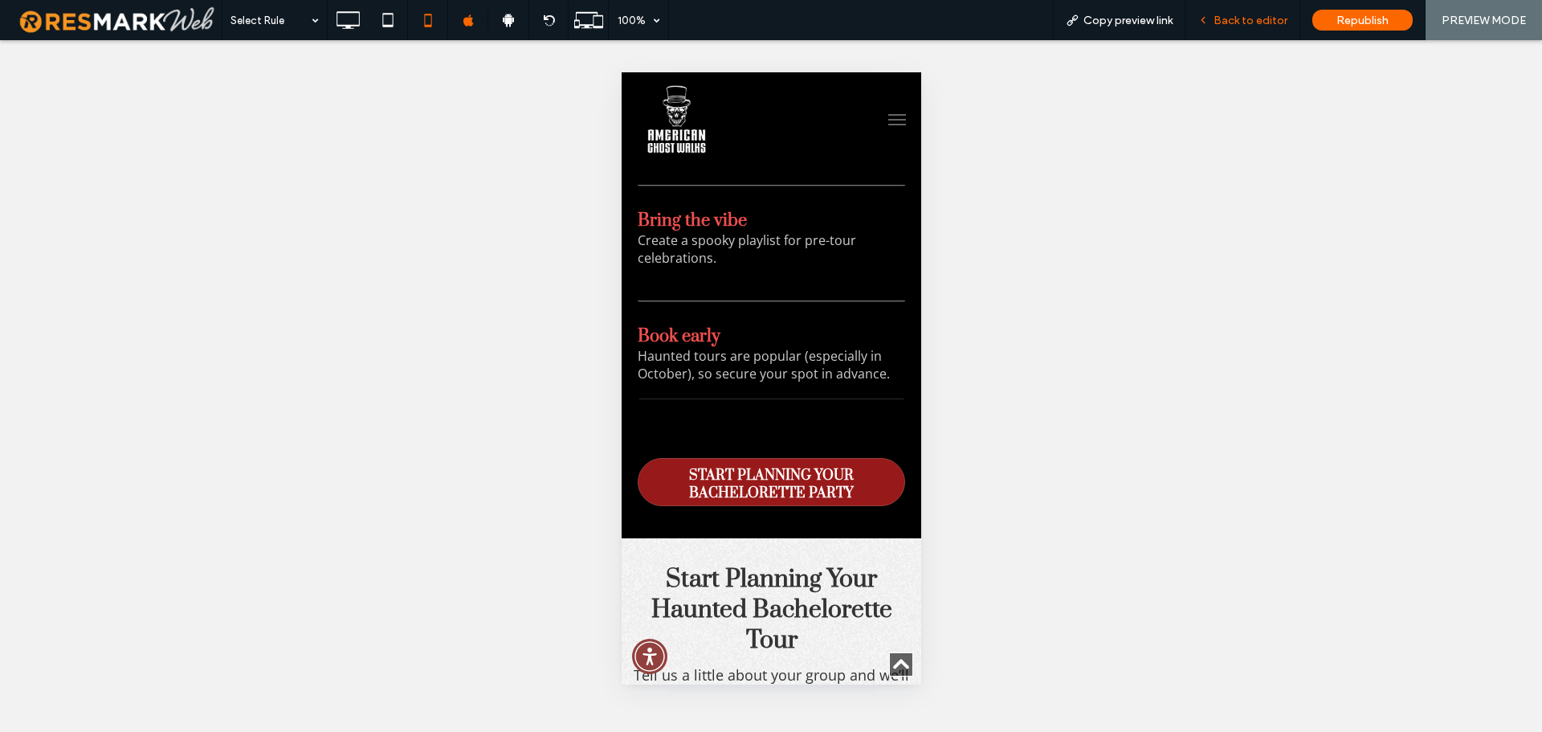
click at [1254, 22] on span "Back to editor" at bounding box center [1250, 21] width 74 height 14
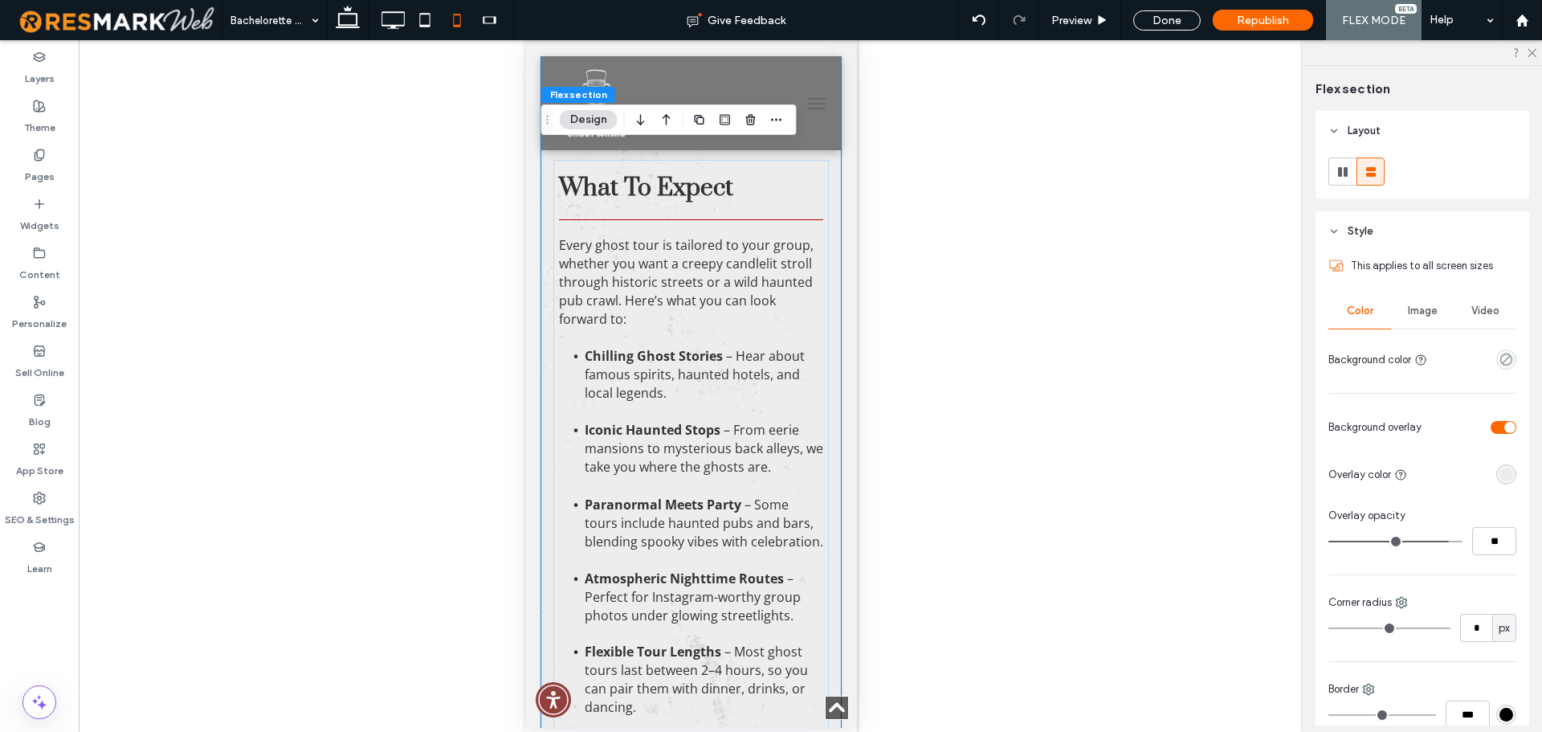
scroll to position [895, 0]
click at [353, 27] on icon at bounding box center [348, 20] width 32 height 32
type input "*"
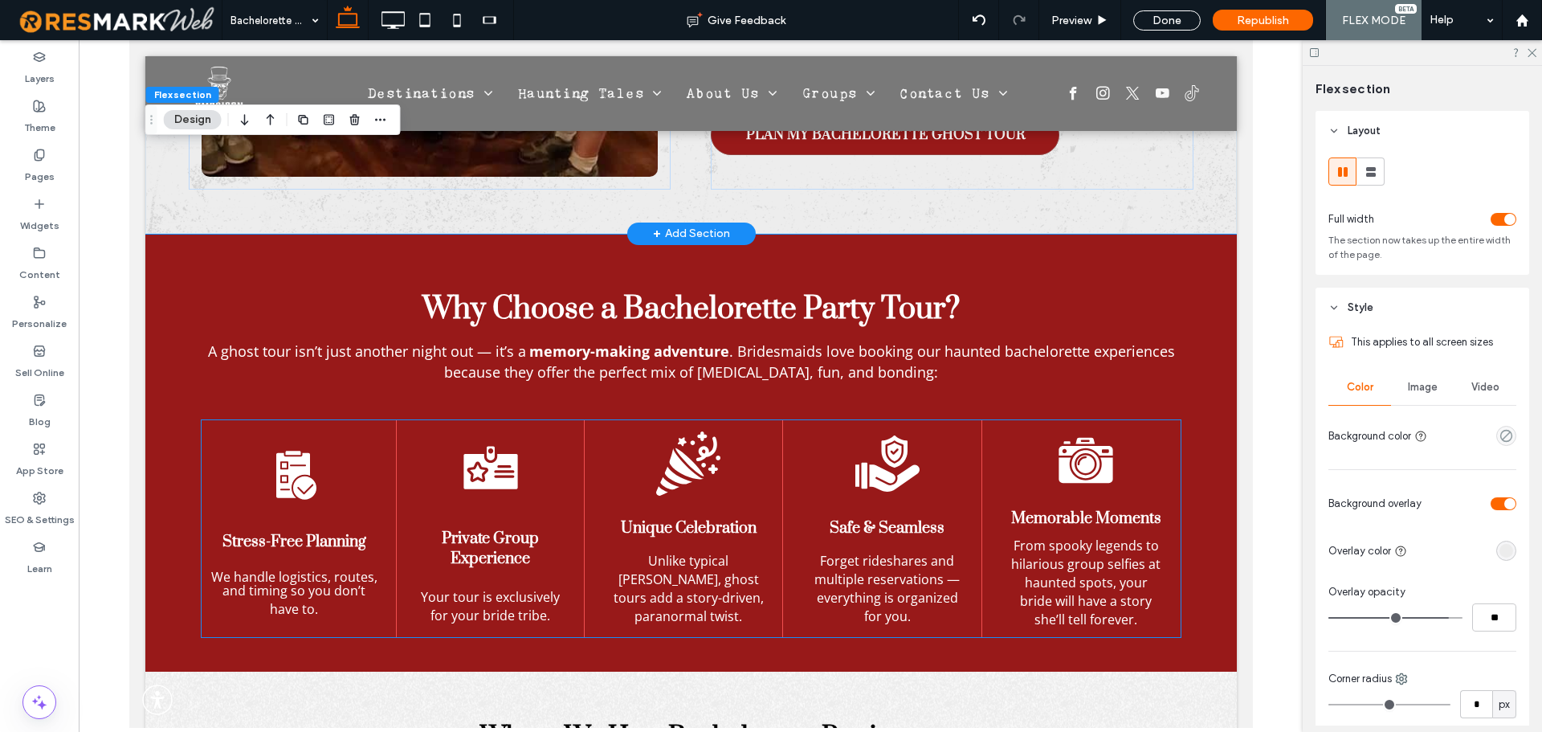
scroll to position [0, 0]
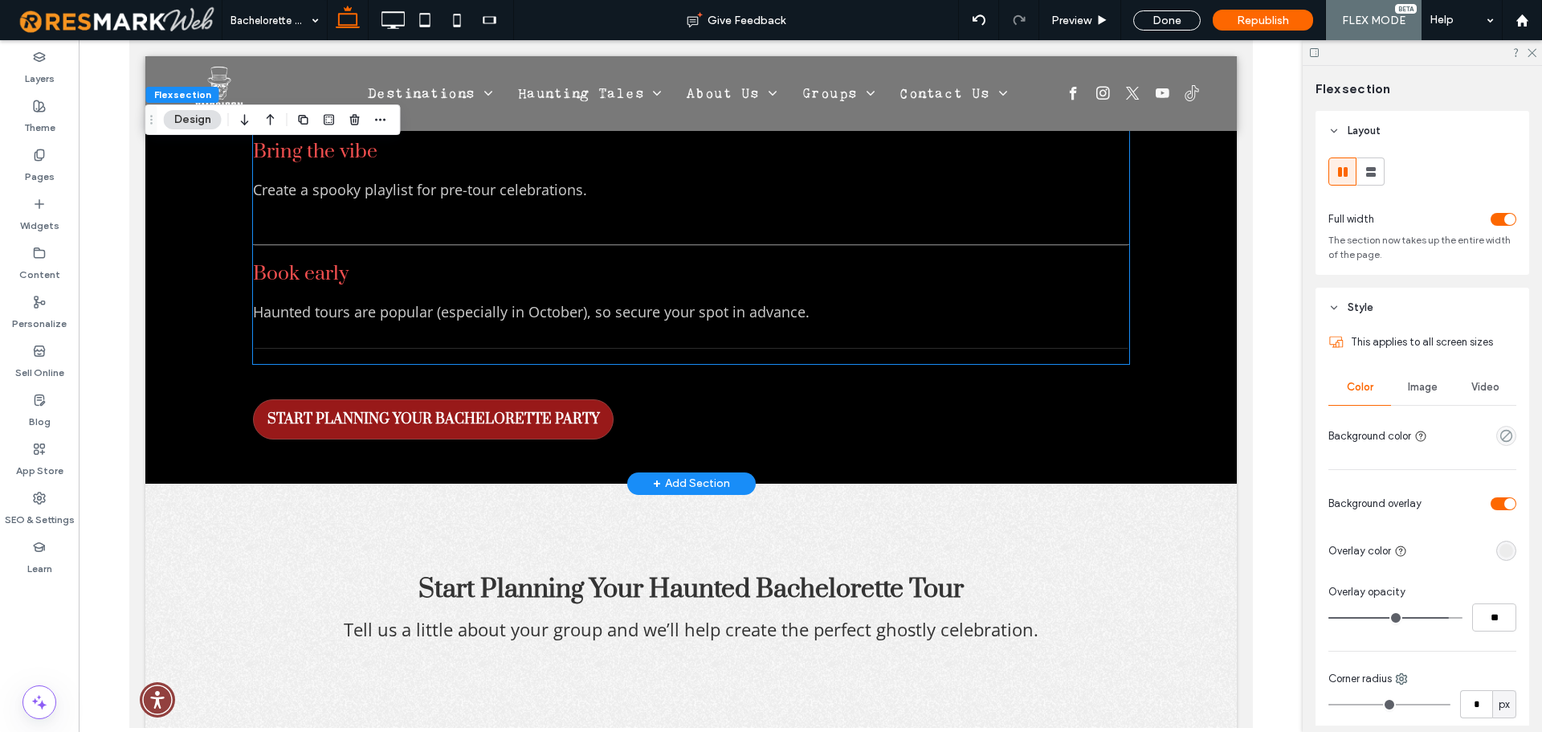
click at [434, 323] on div "List of Services Dress for the theme Think all-black outfits, glow accessories,…" at bounding box center [690, 104] width 876 height 552
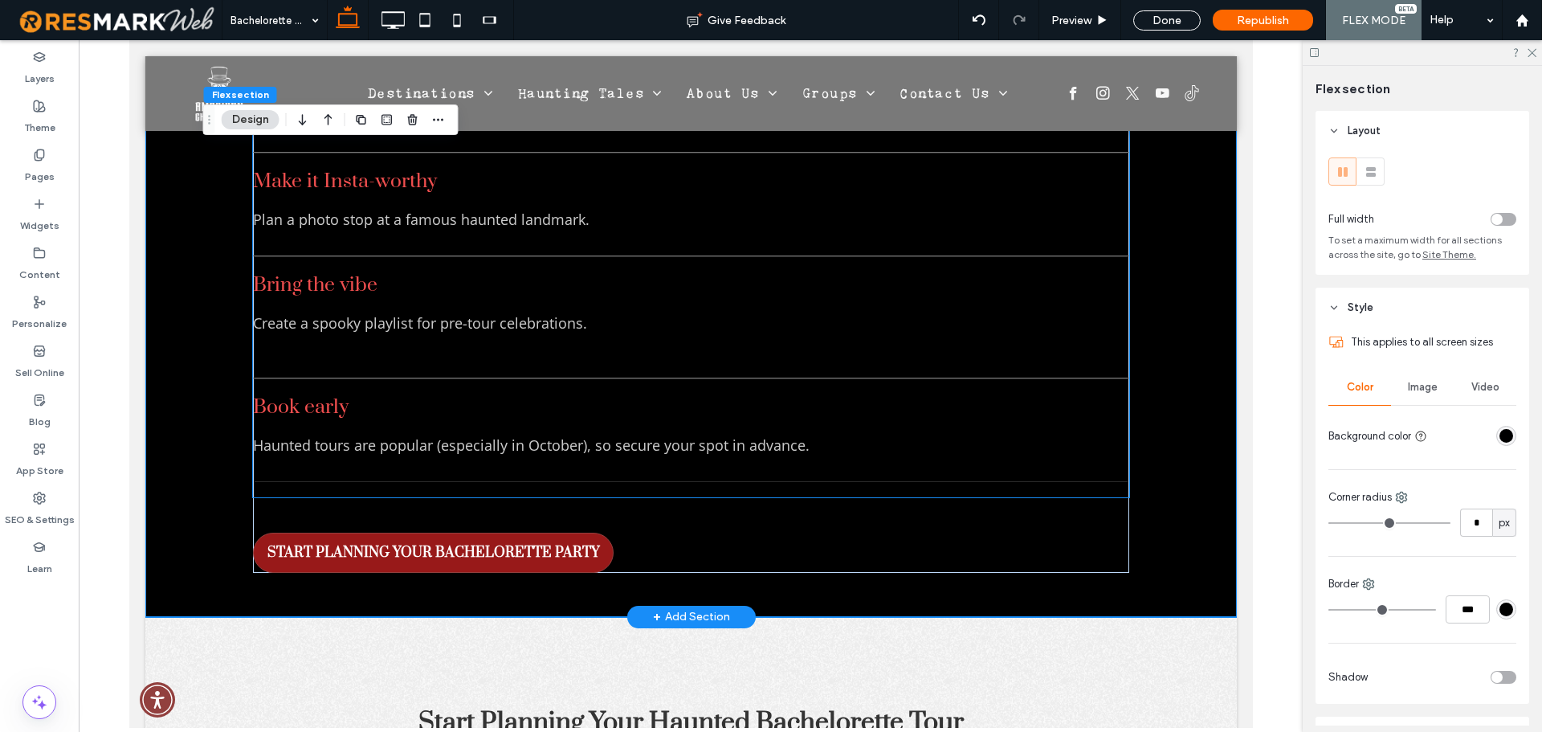
scroll to position [3767, 0]
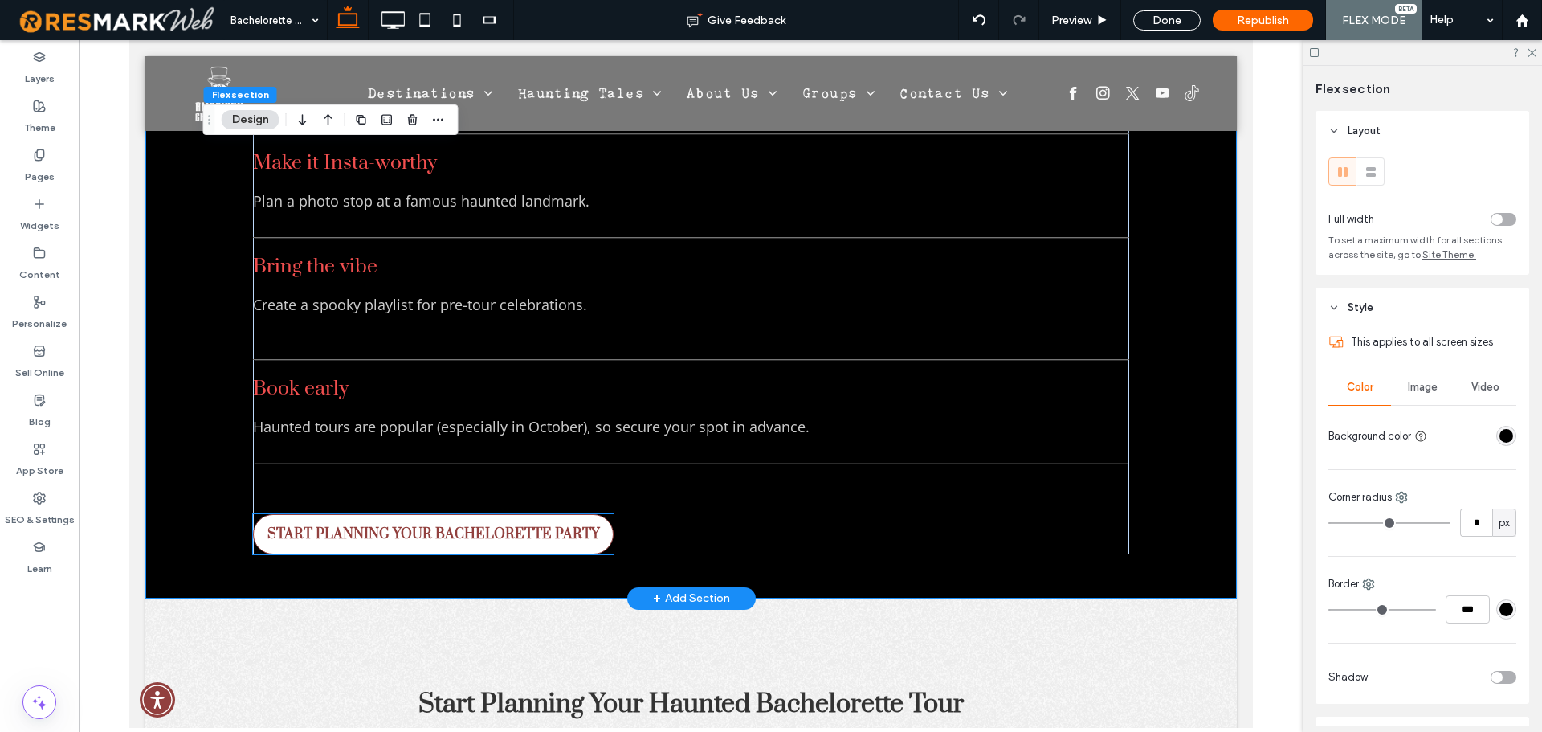
click at [487, 517] on span "START PLANNING YOUR BACHELORETTE PARTY" at bounding box center [433, 534] width 344 height 34
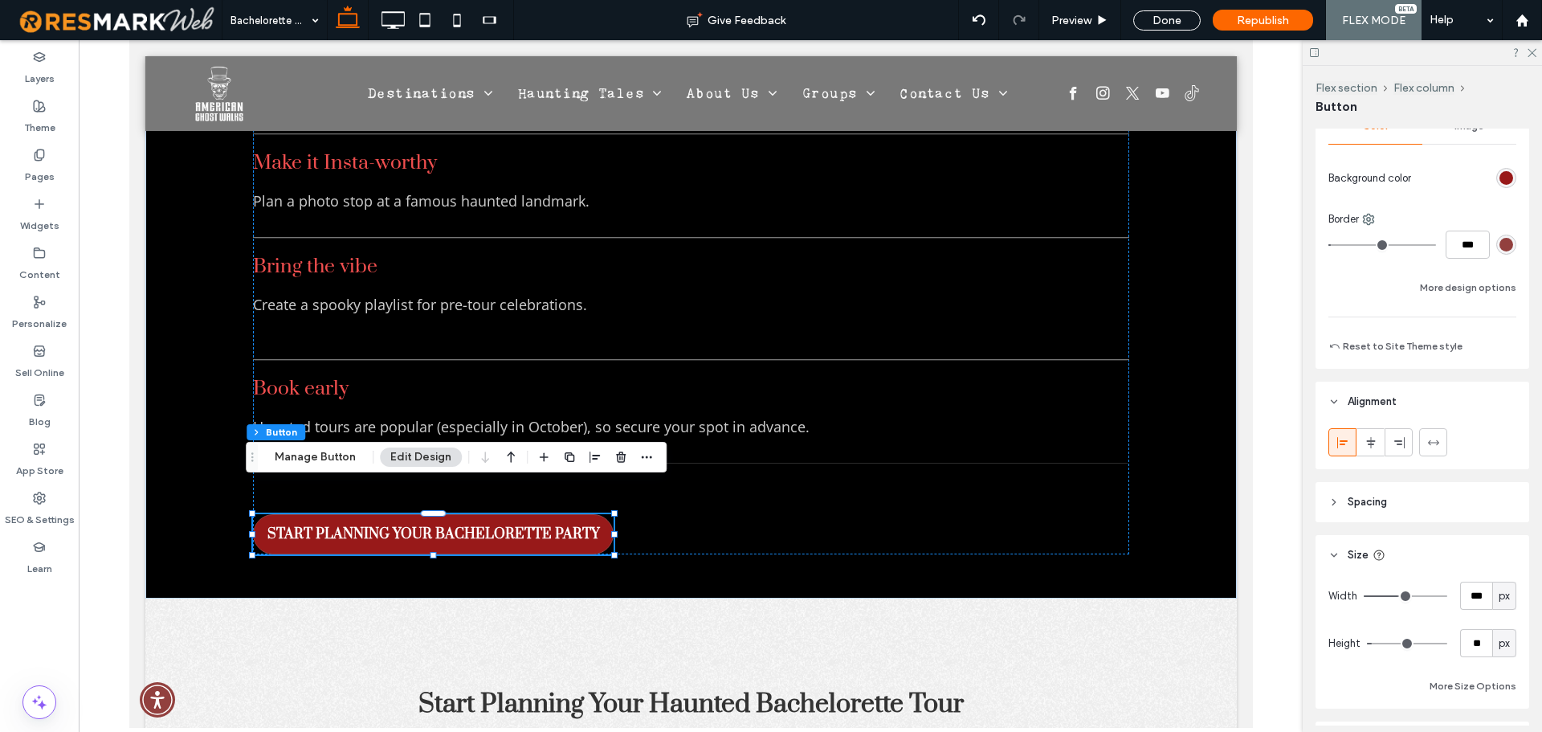
scroll to position [394, 0]
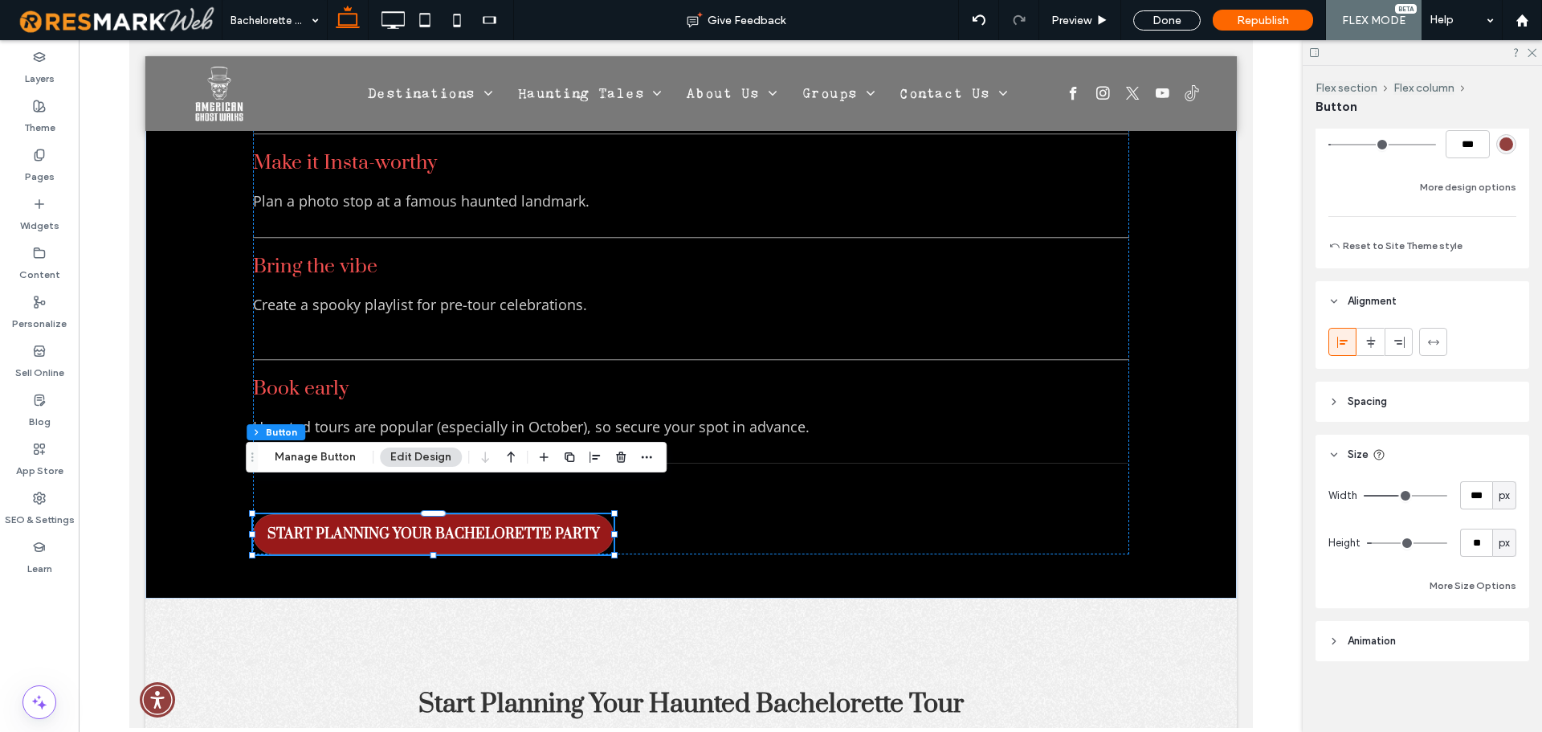
click at [1419, 409] on header "Spacing" at bounding box center [1422, 401] width 214 height 40
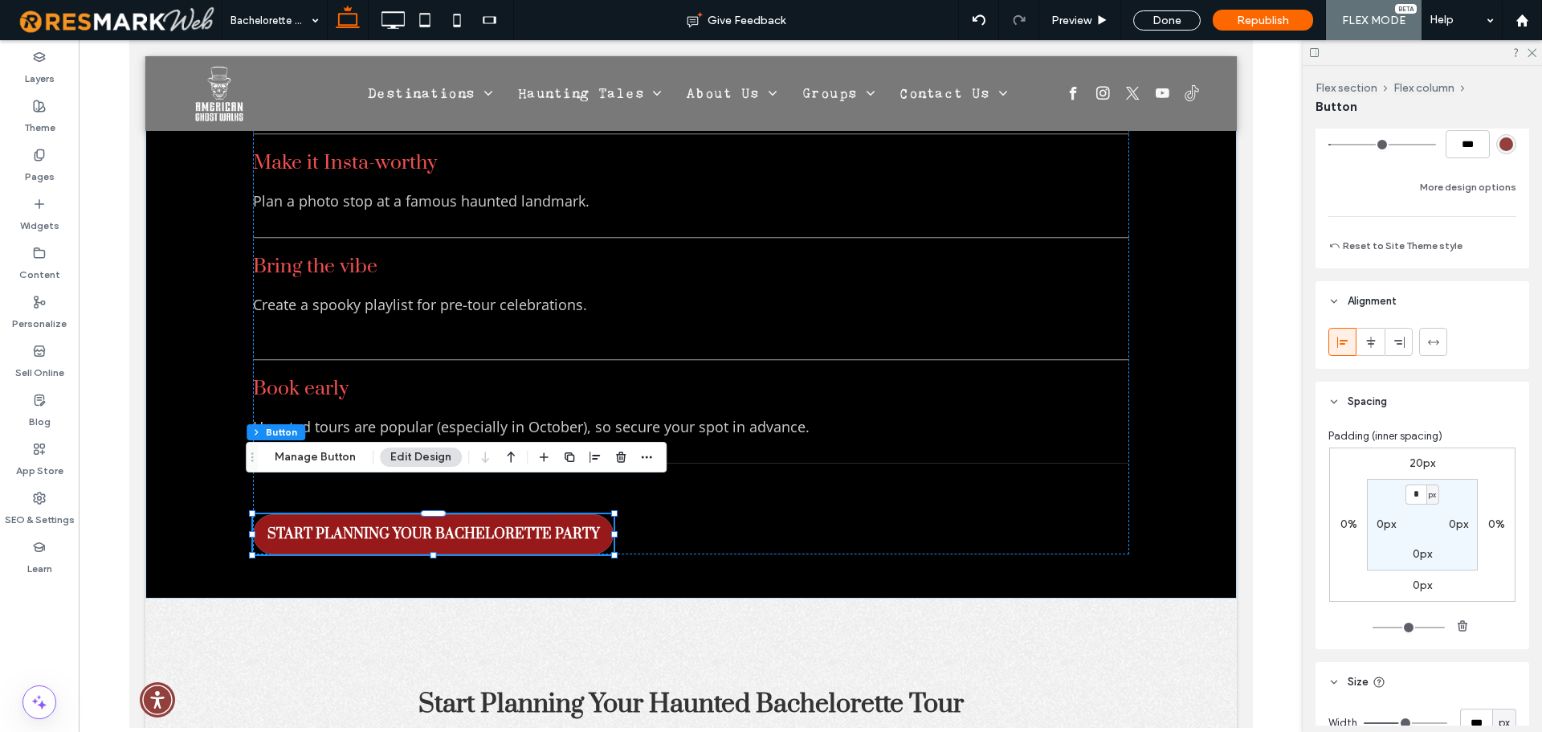
click at [1413, 458] on label "20px" at bounding box center [1422, 463] width 26 height 14
type input "**"
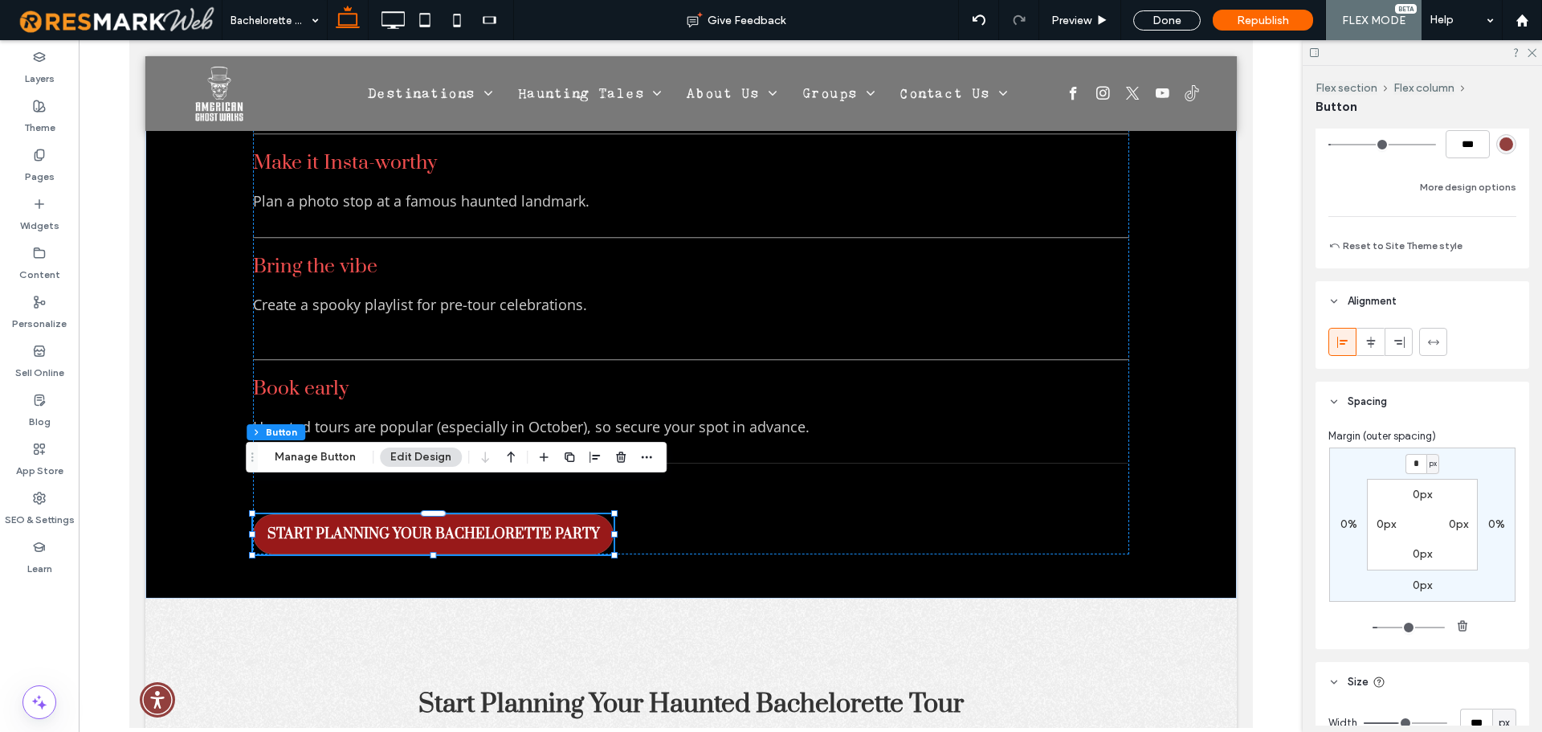
type input "*"
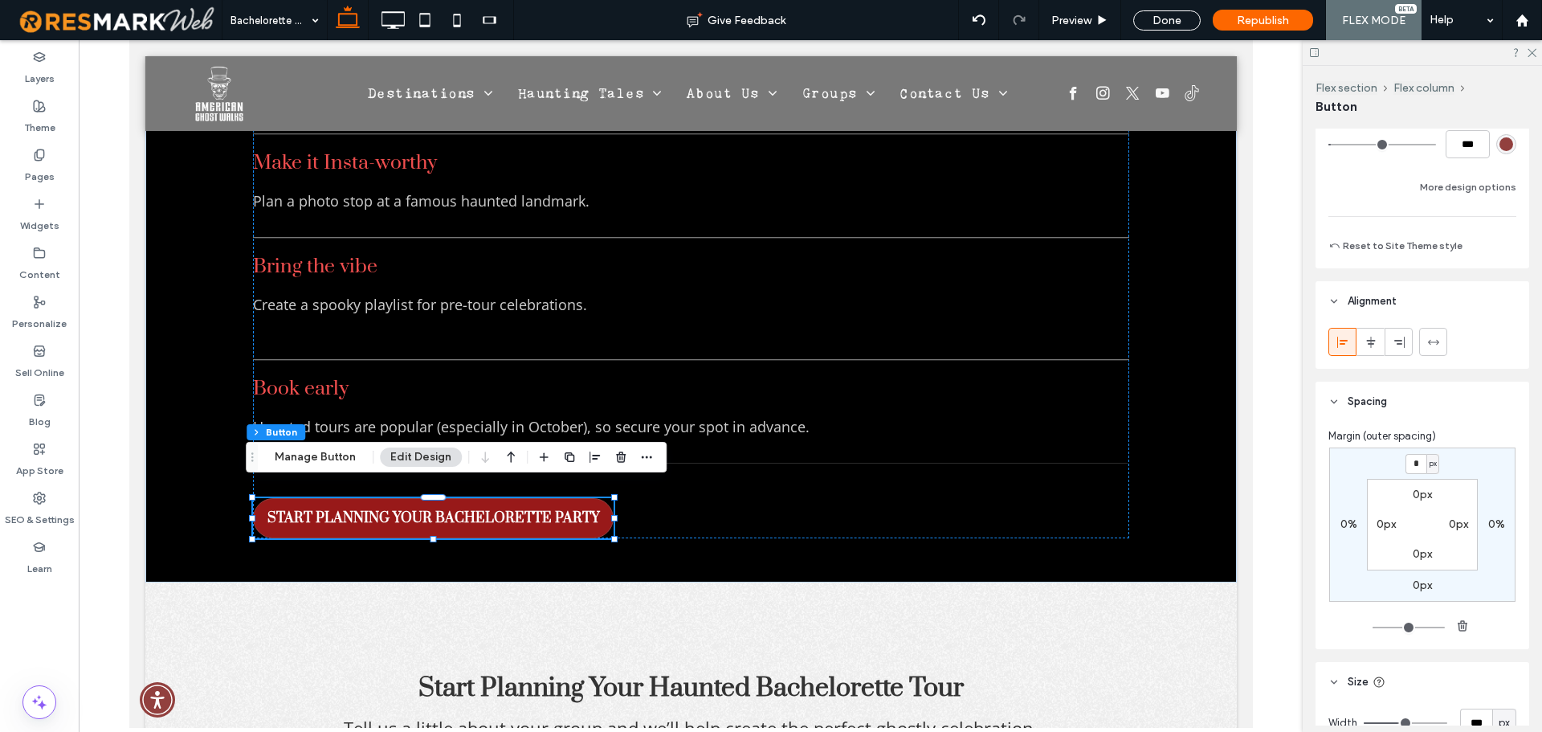
drag, startPoint x: 1415, startPoint y: 463, endPoint x: 1401, endPoint y: 459, distance: 14.8
click at [1404, 459] on div "* px" at bounding box center [1422, 464] width 37 height 20
type input "**"
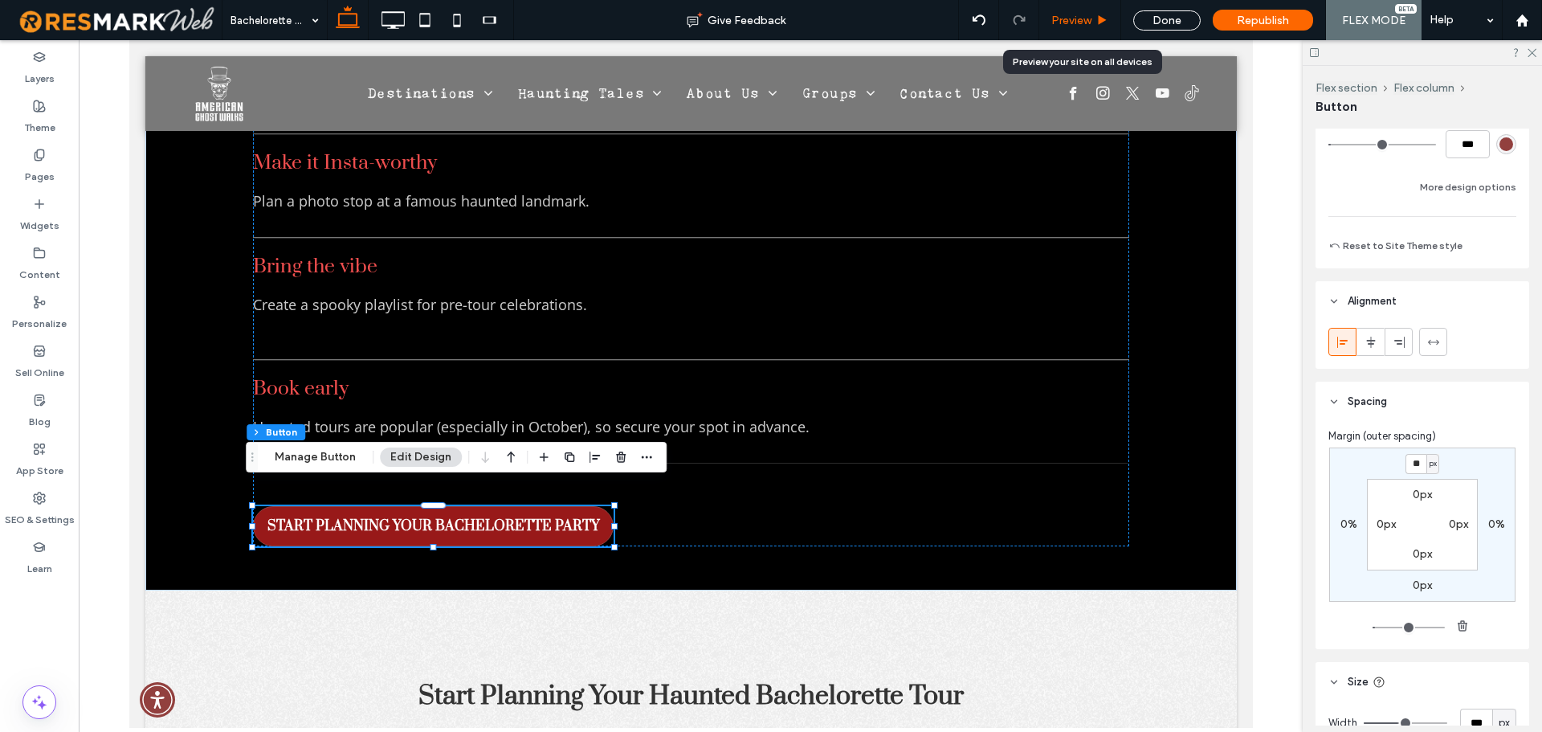
click at [1089, 21] on span "Preview" at bounding box center [1071, 21] width 40 height 14
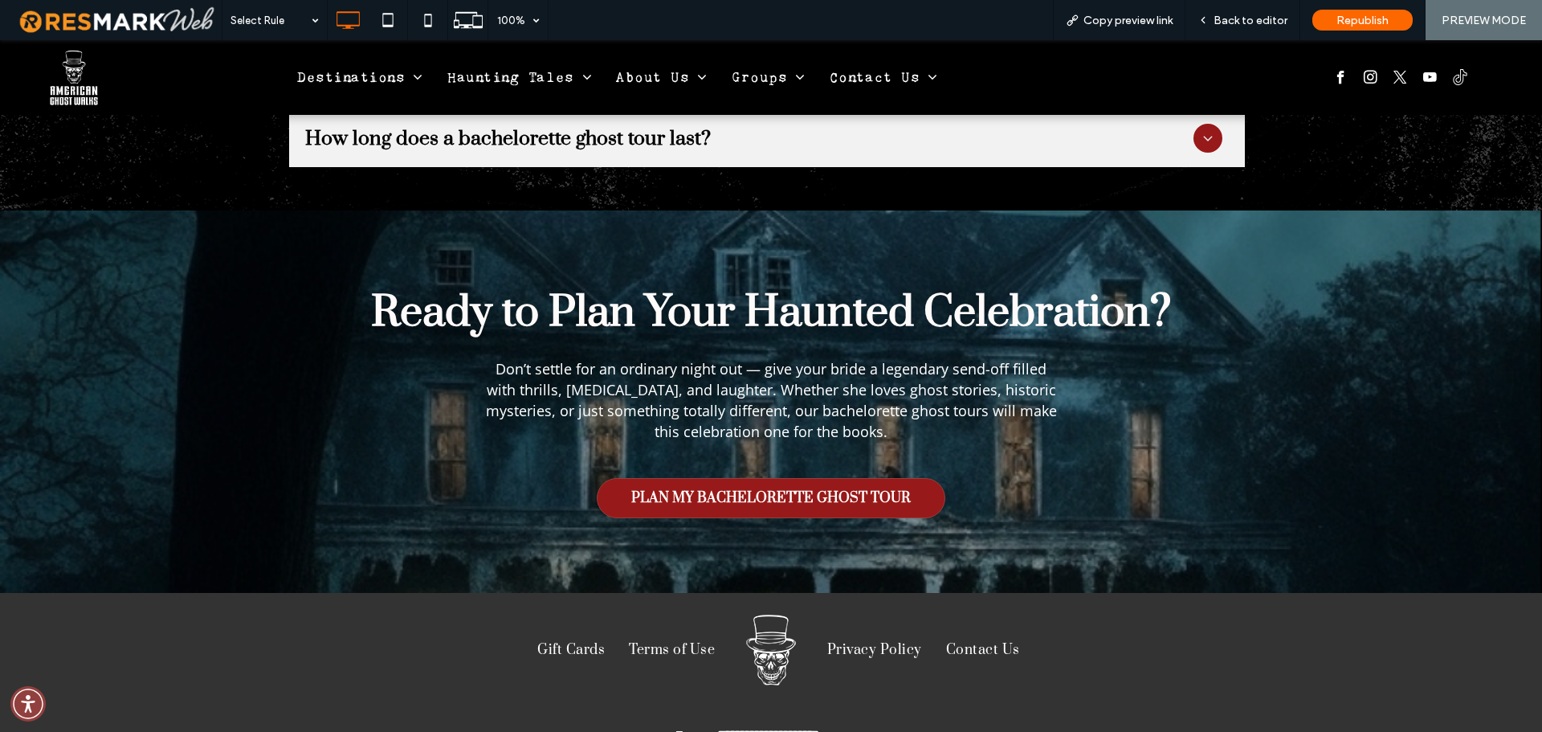
scroll to position [5560, 0]
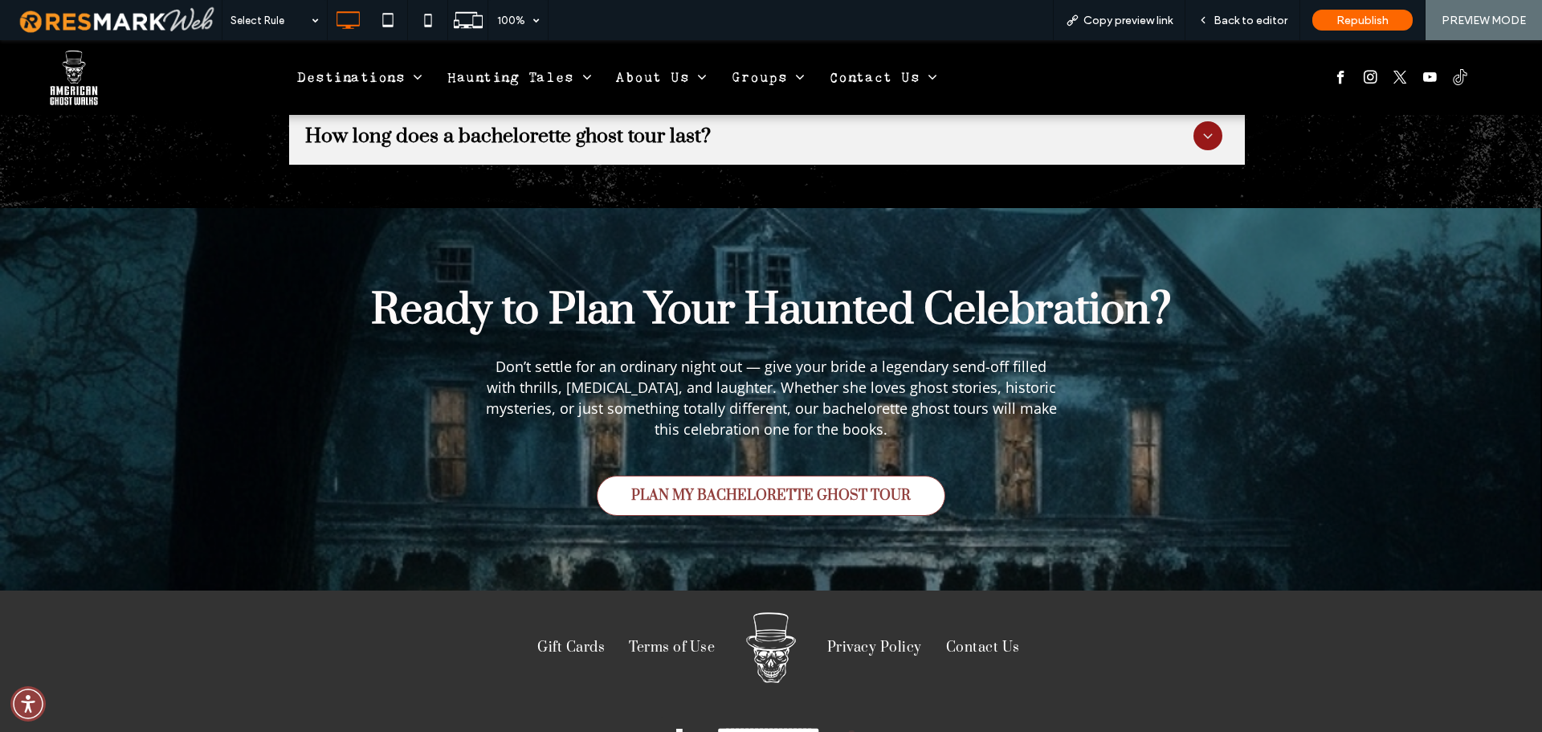
click at [824, 479] on span "PLAN MY BACHELORETTE GHOST TOUR" at bounding box center [771, 496] width 291 height 34
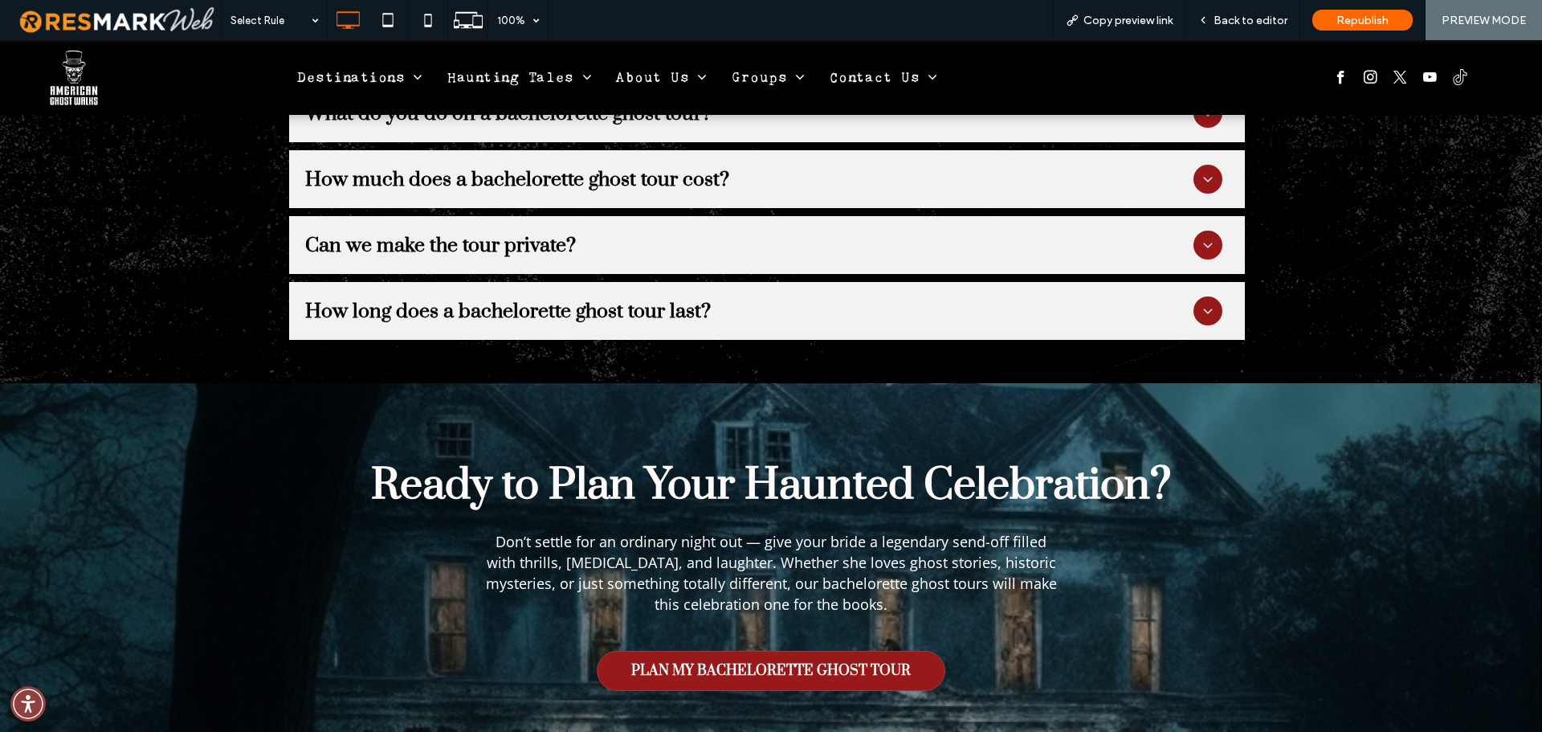
scroll to position [5403, 0]
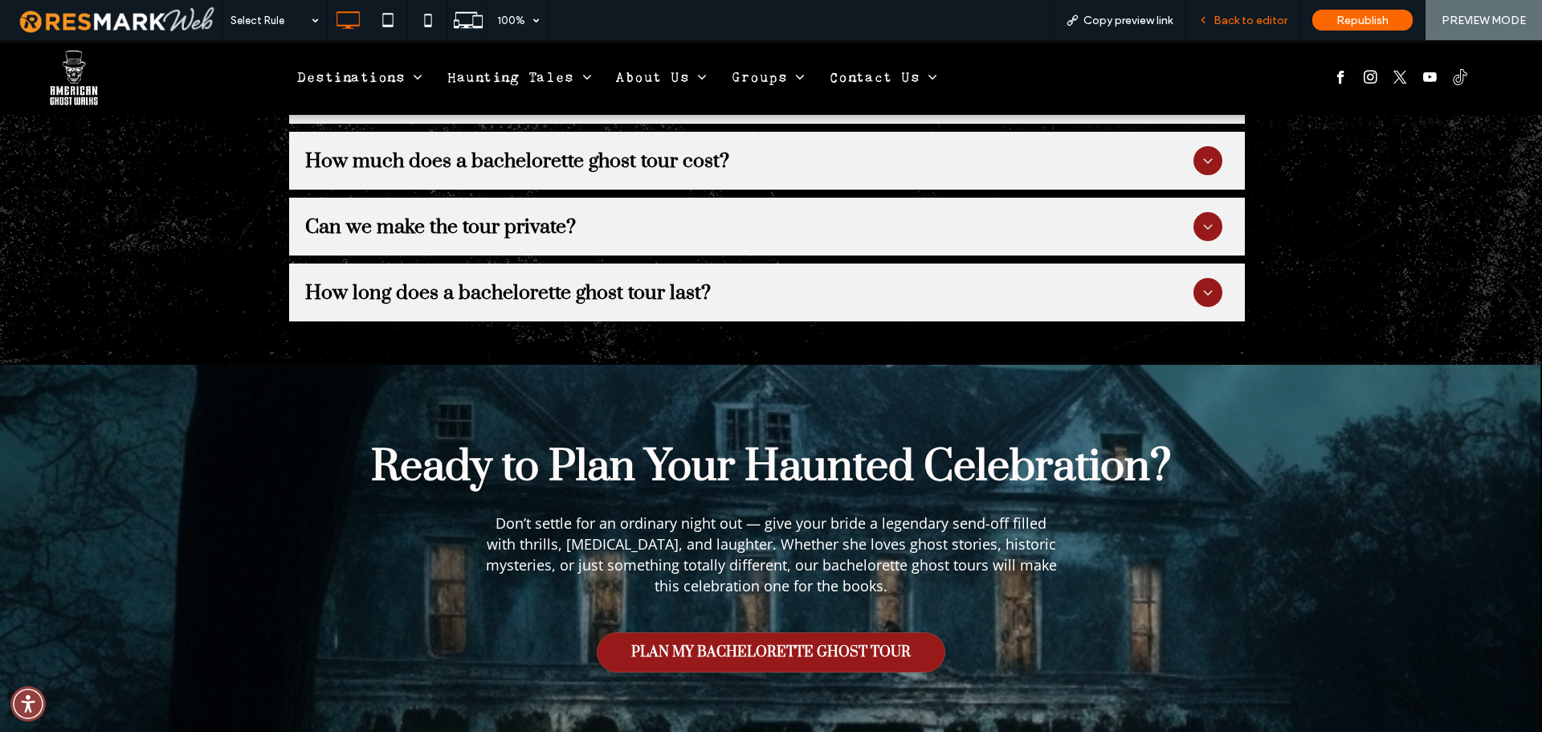
click at [1232, 22] on span "Back to editor" at bounding box center [1250, 21] width 74 height 14
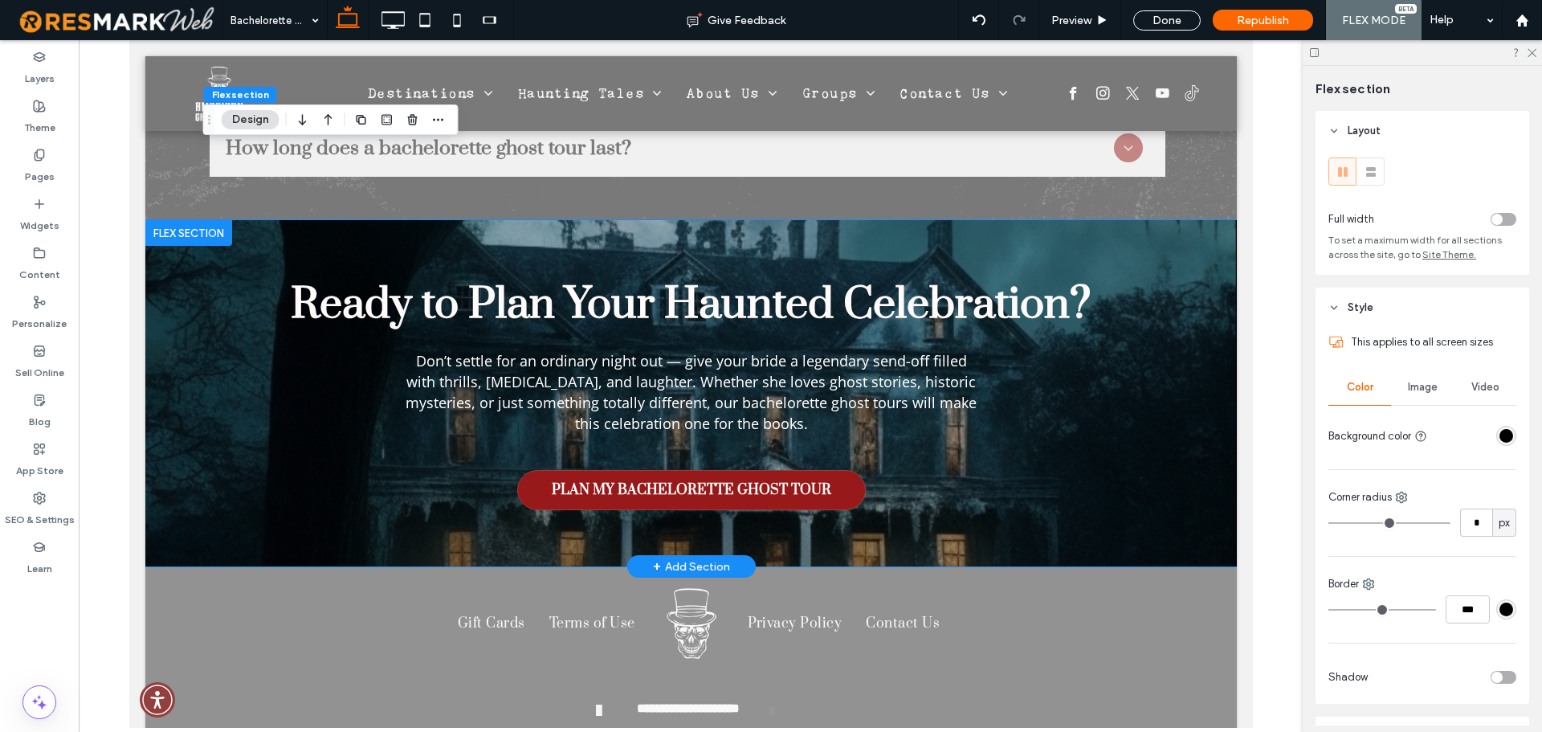
click at [1027, 220] on div "Ready to Plan Your Haunted Celebration? Don’t settle for an ordinary night out …" at bounding box center [691, 393] width 964 height 346
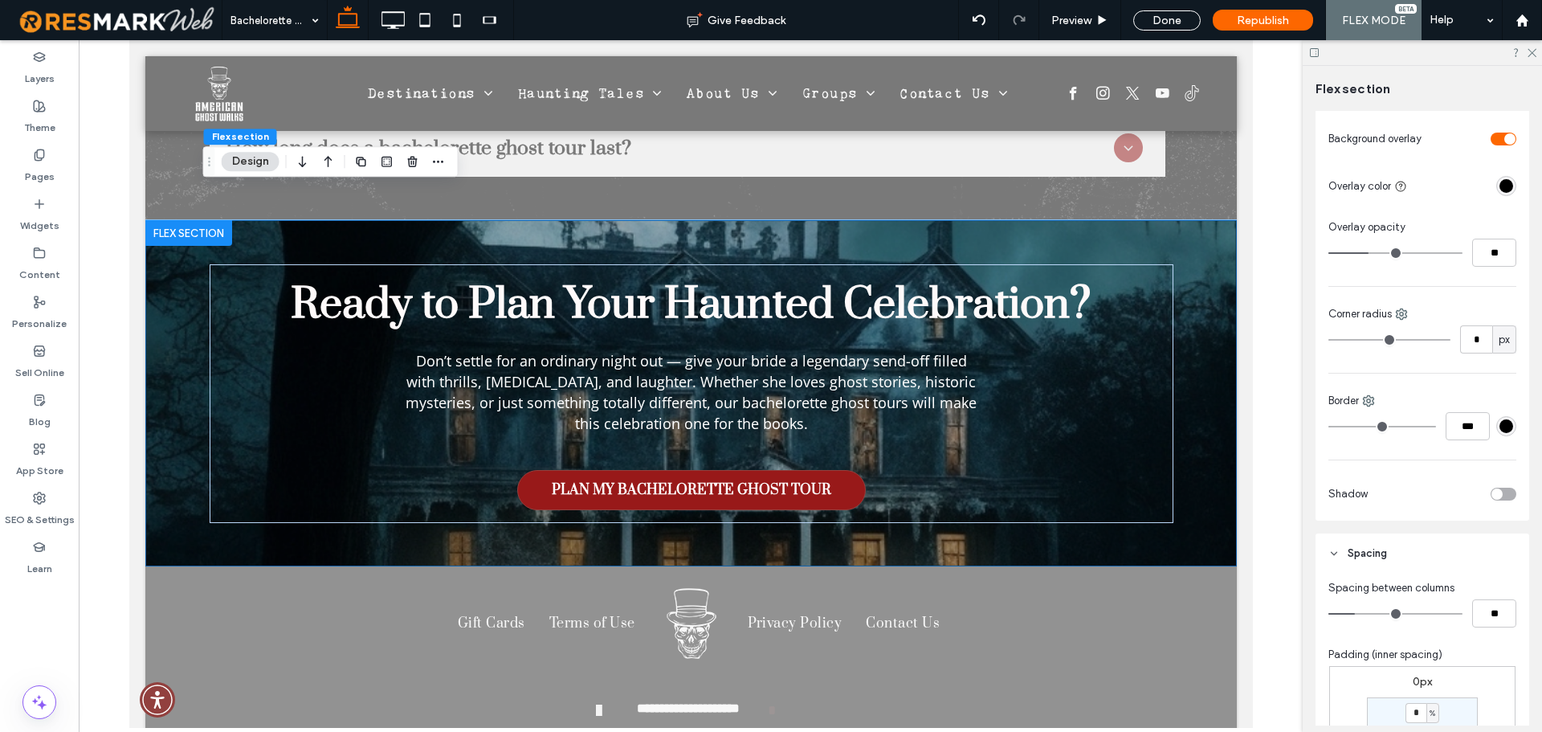
scroll to position [482, 0]
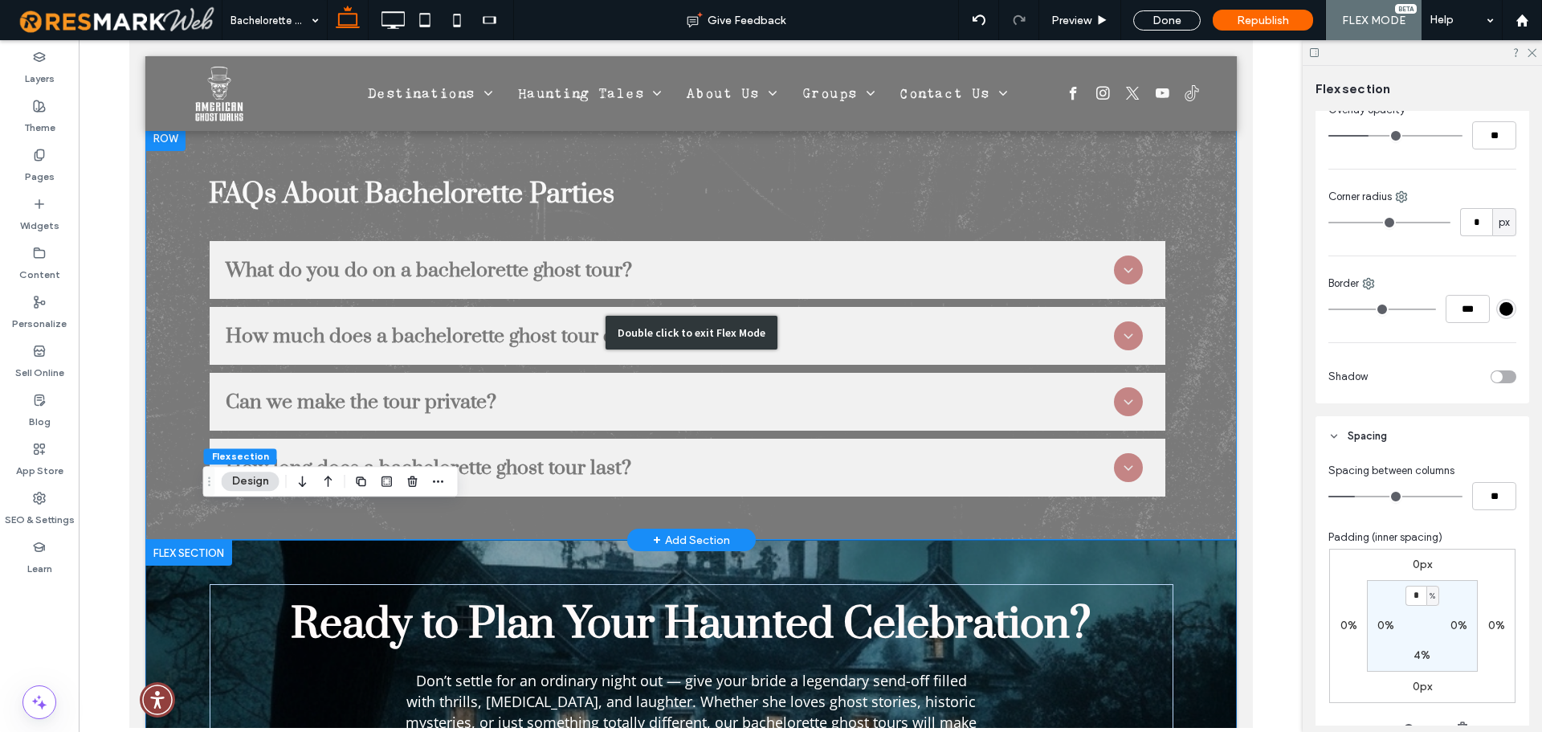
click at [1181, 241] on div "Double click to exit Flex Mode" at bounding box center [690, 332] width 1091 height 414
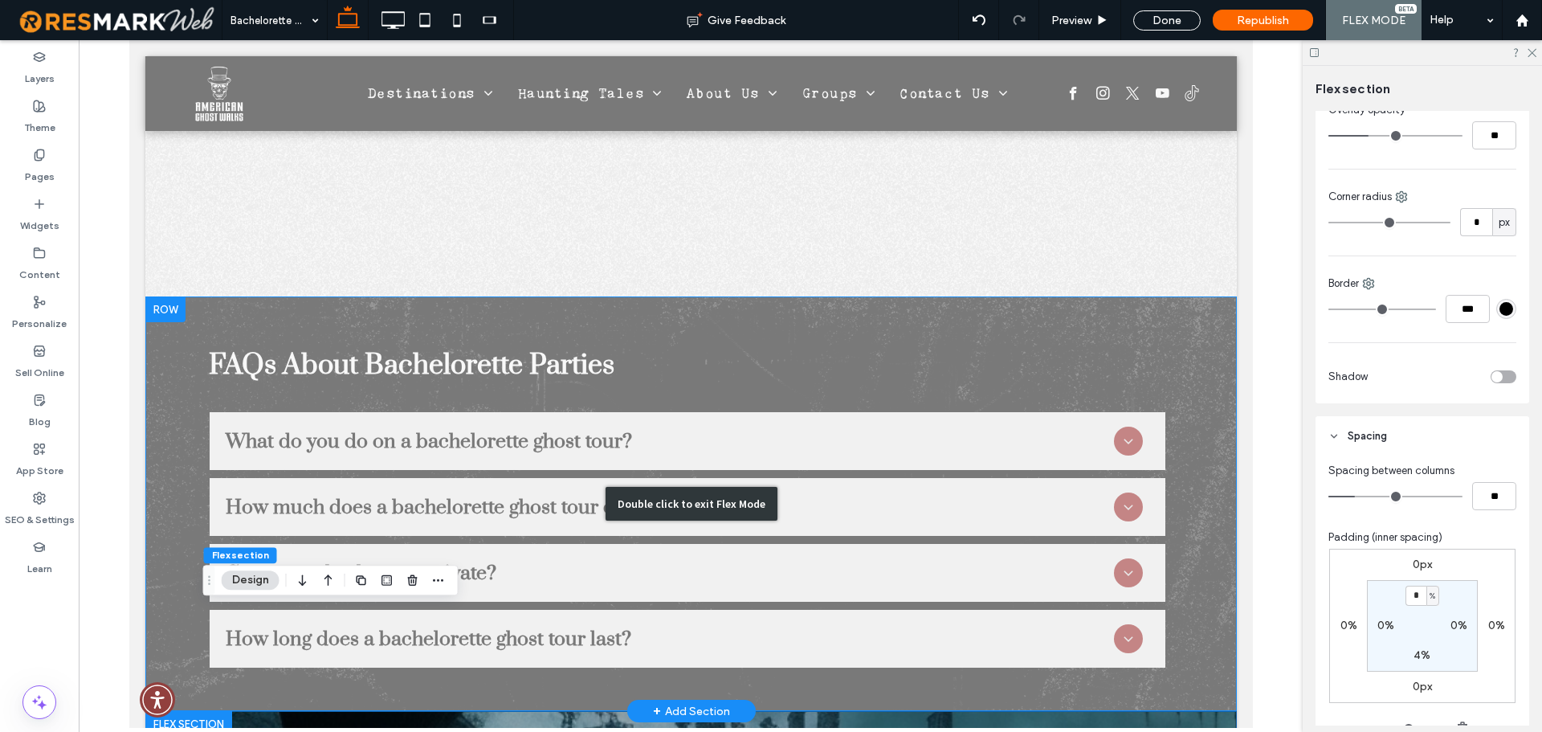
scroll to position [4842, 0]
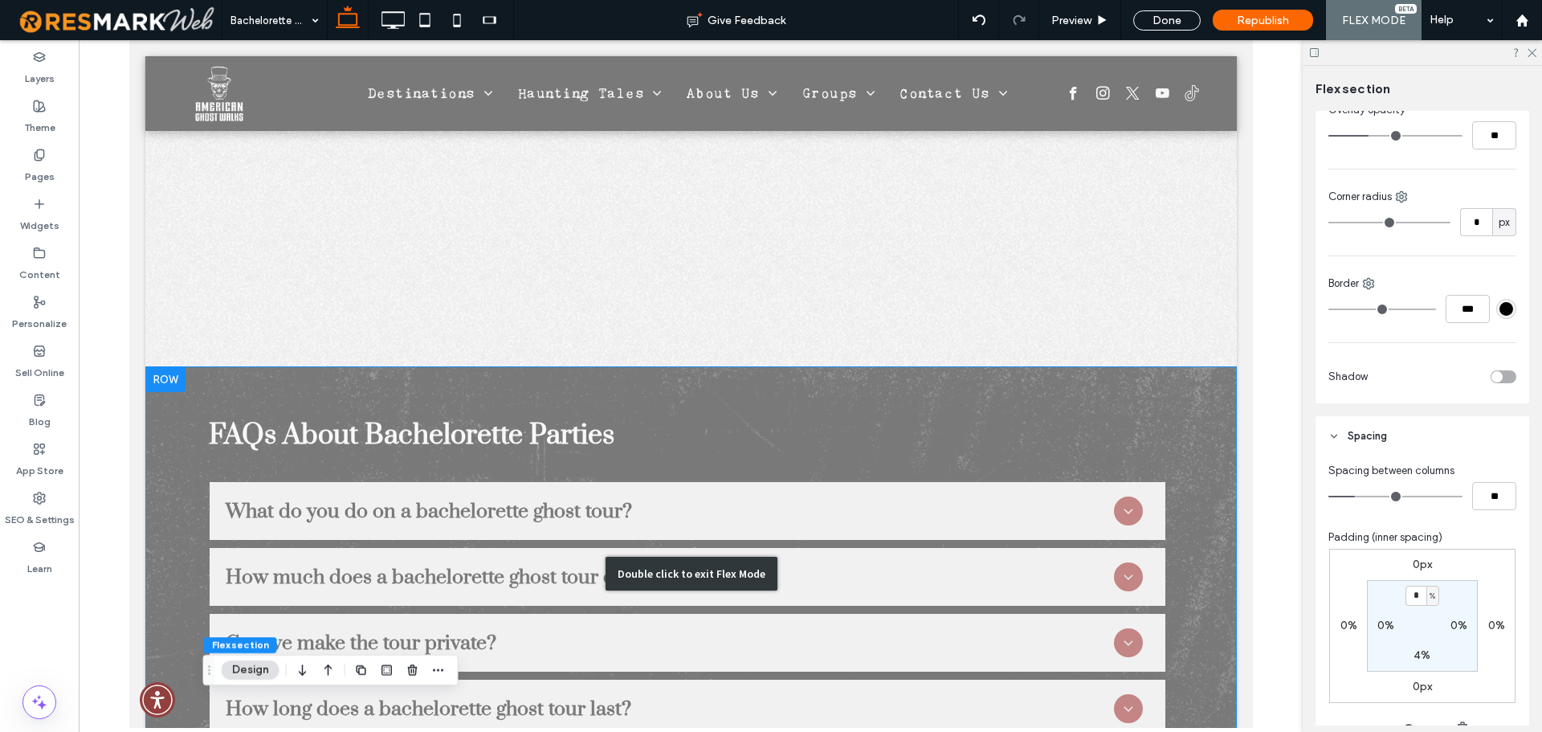
click at [895, 366] on div "Double click to exit Flex Mode" at bounding box center [690, 573] width 1091 height 414
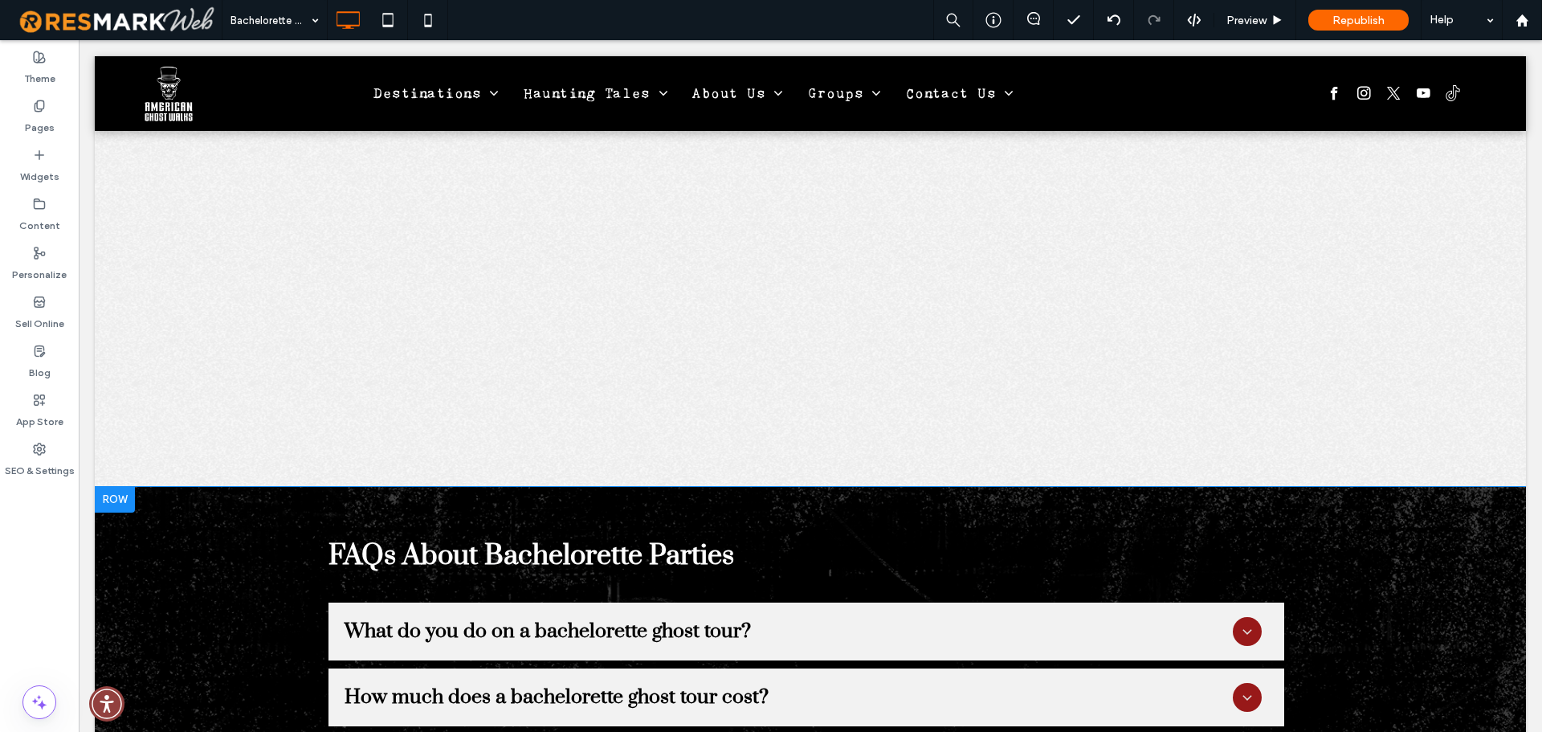
click at [761, 538] on h2 "FAQs About Bachelorette Parties" at bounding box center [791, 555] width 926 height 35
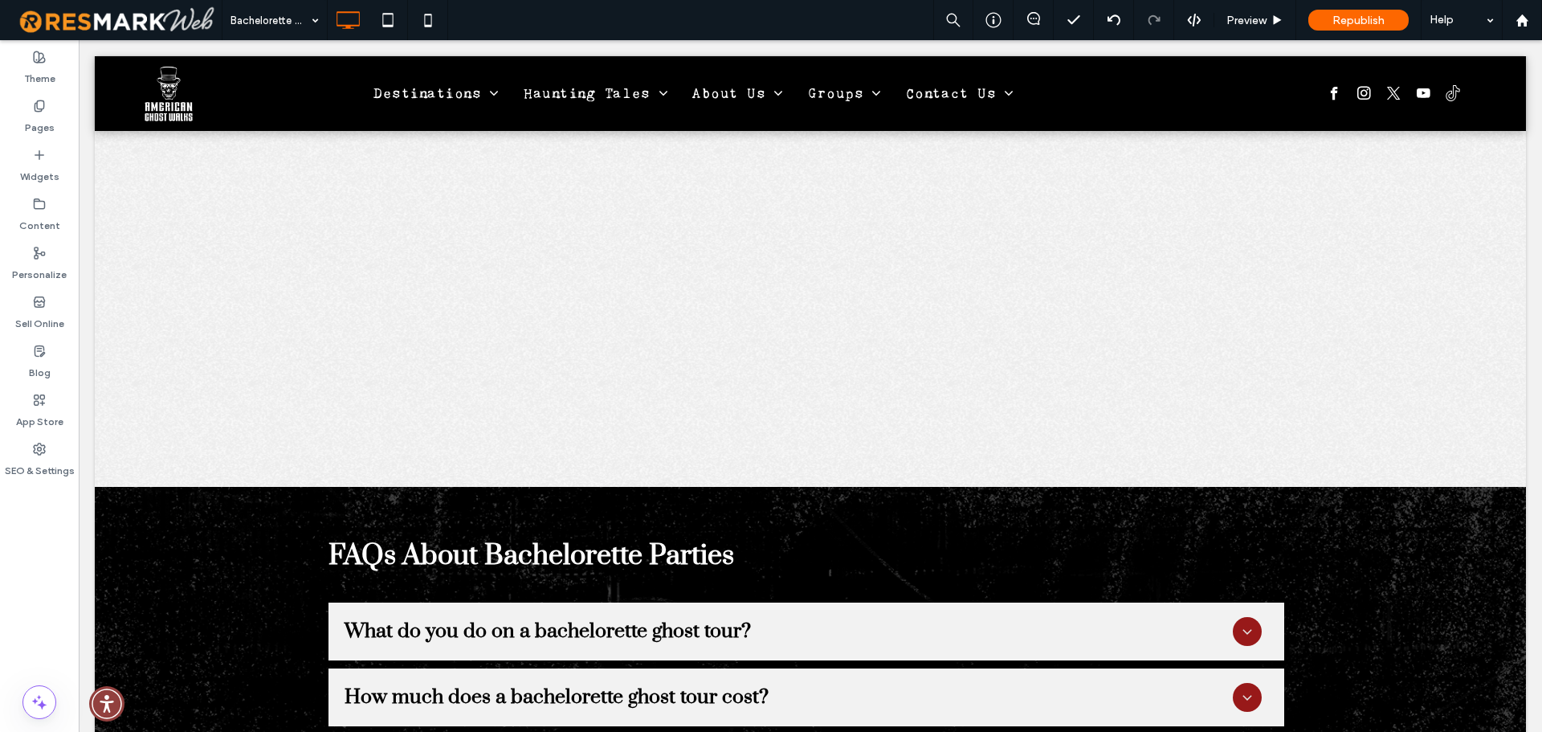
click at [862, 487] on div "FAQs About Bachelorette Parties What do you do on a bachelorette ghost tour? A …" at bounding box center [810, 694] width 1431 height 414
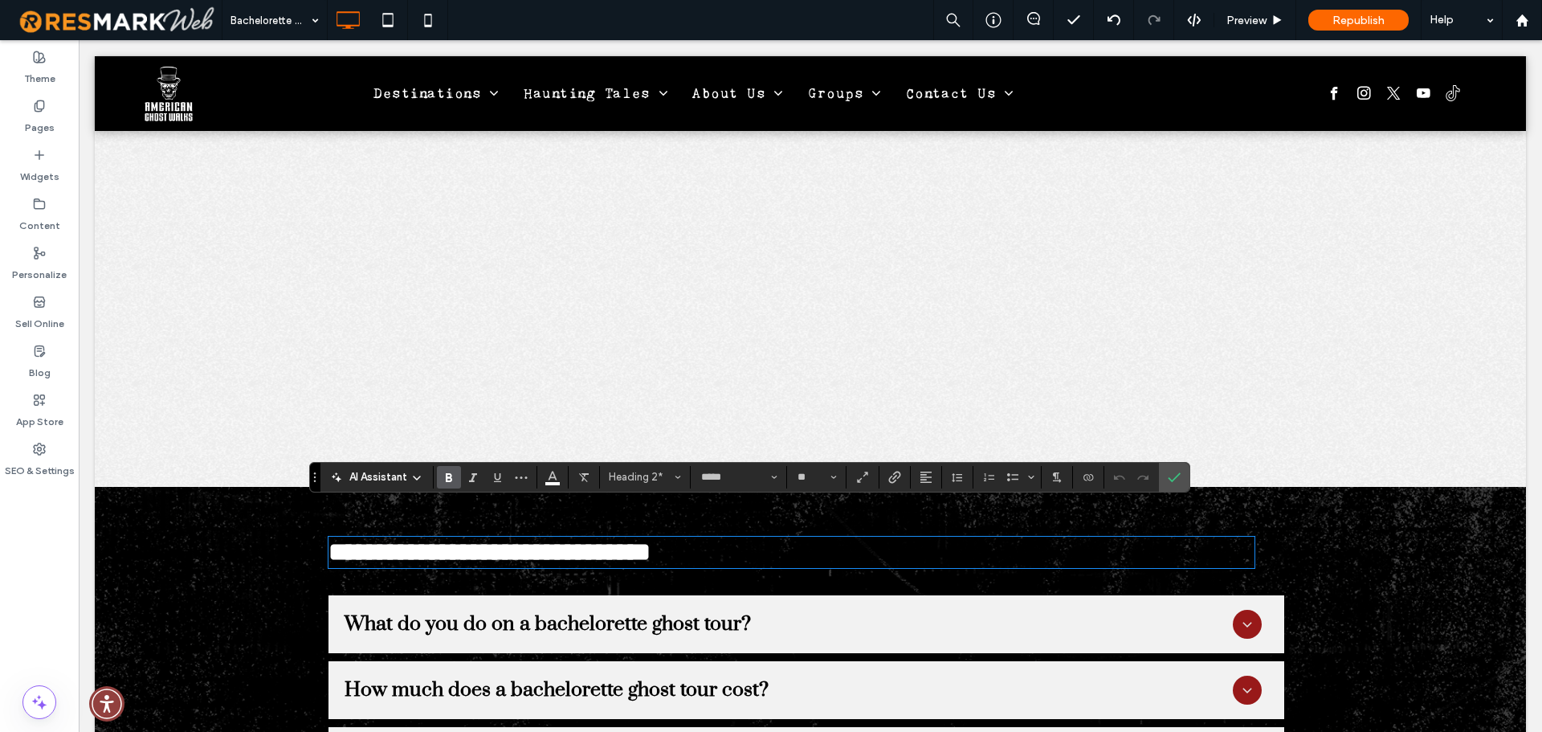
click at [194, 530] on div "**********" at bounding box center [810, 690] width 1431 height 407
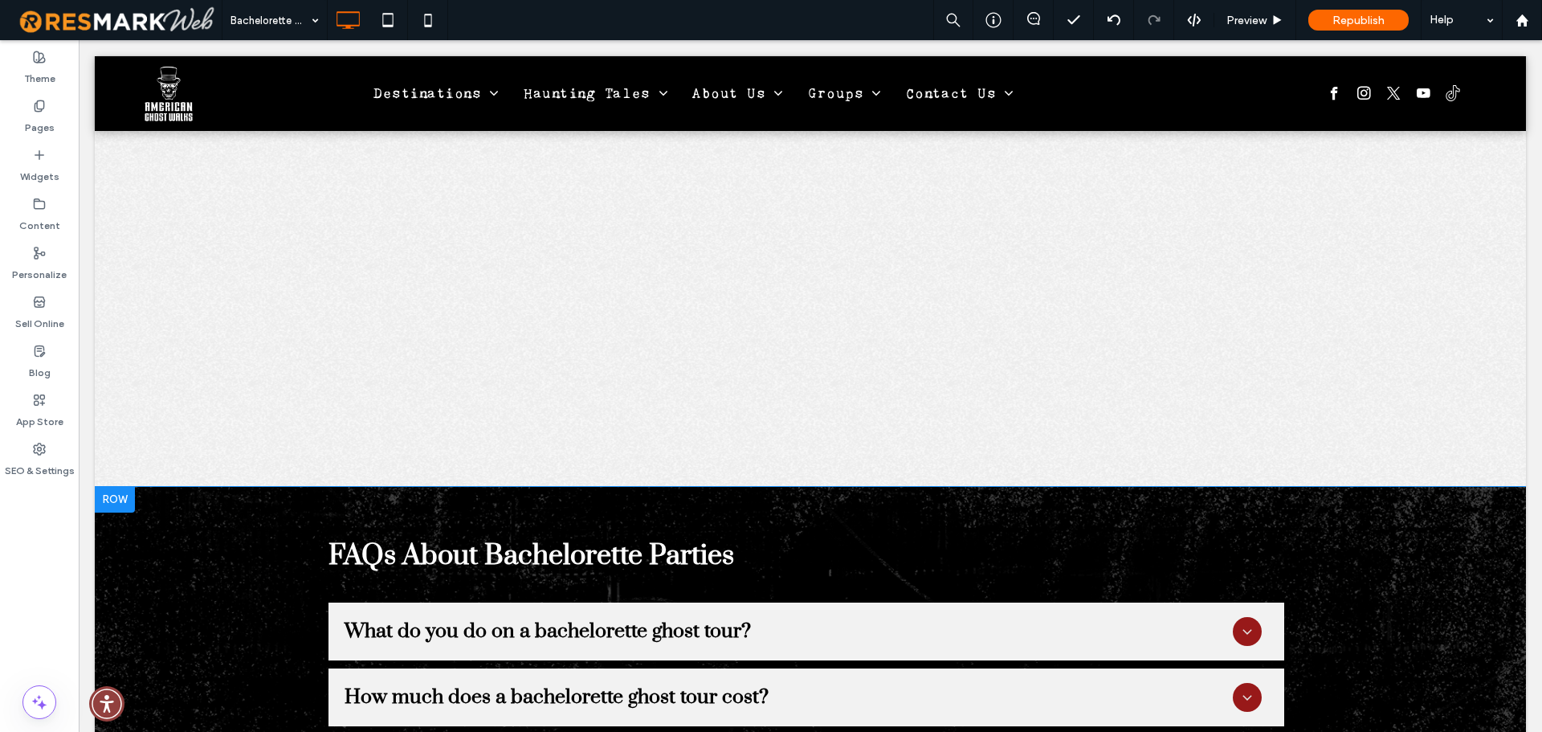
click at [1173, 487] on div "FAQs About Bachelorette Parties What do you do on a bachelorette ghost tour? A …" at bounding box center [810, 694] width 1431 height 414
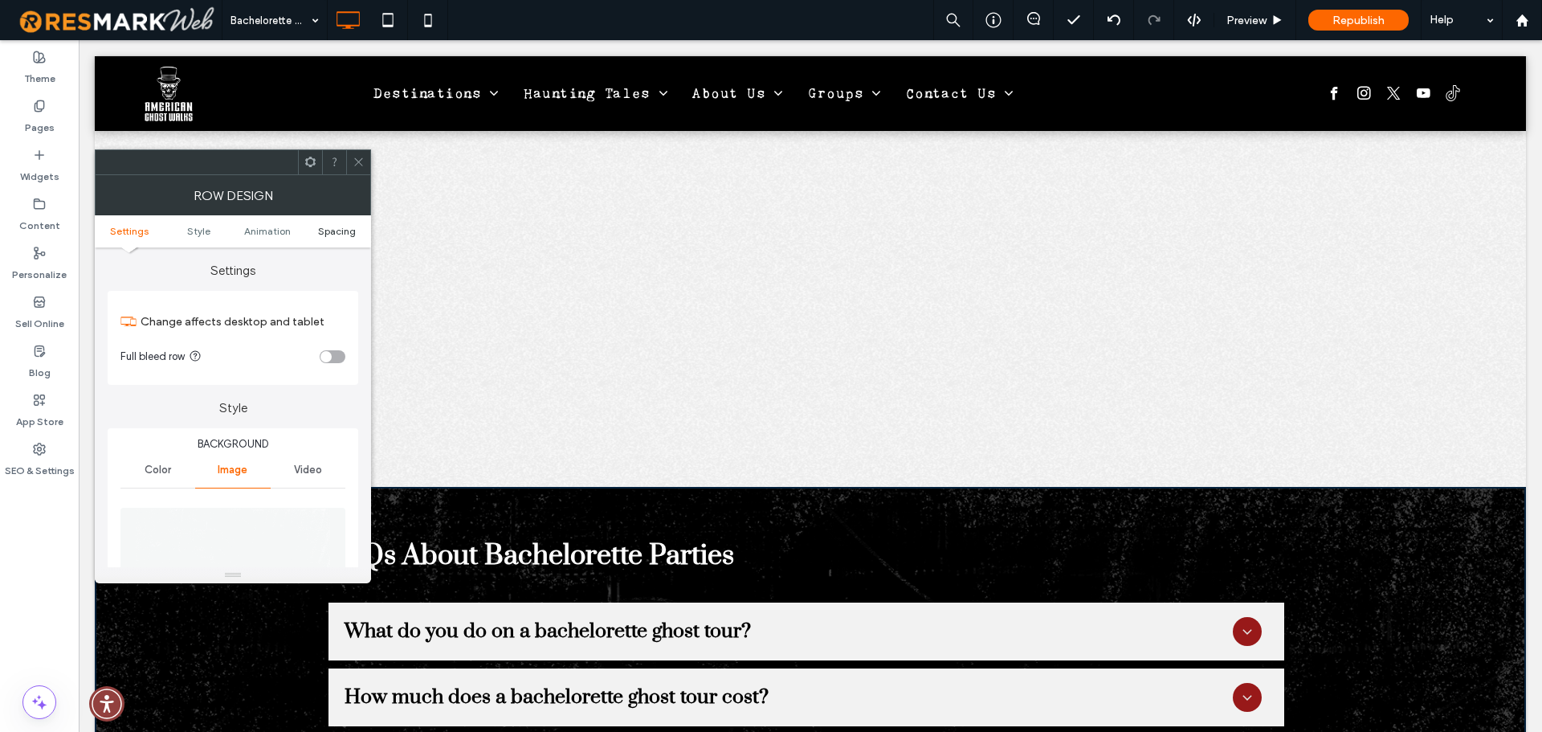
click at [336, 232] on span "Spacing" at bounding box center [337, 231] width 38 height 12
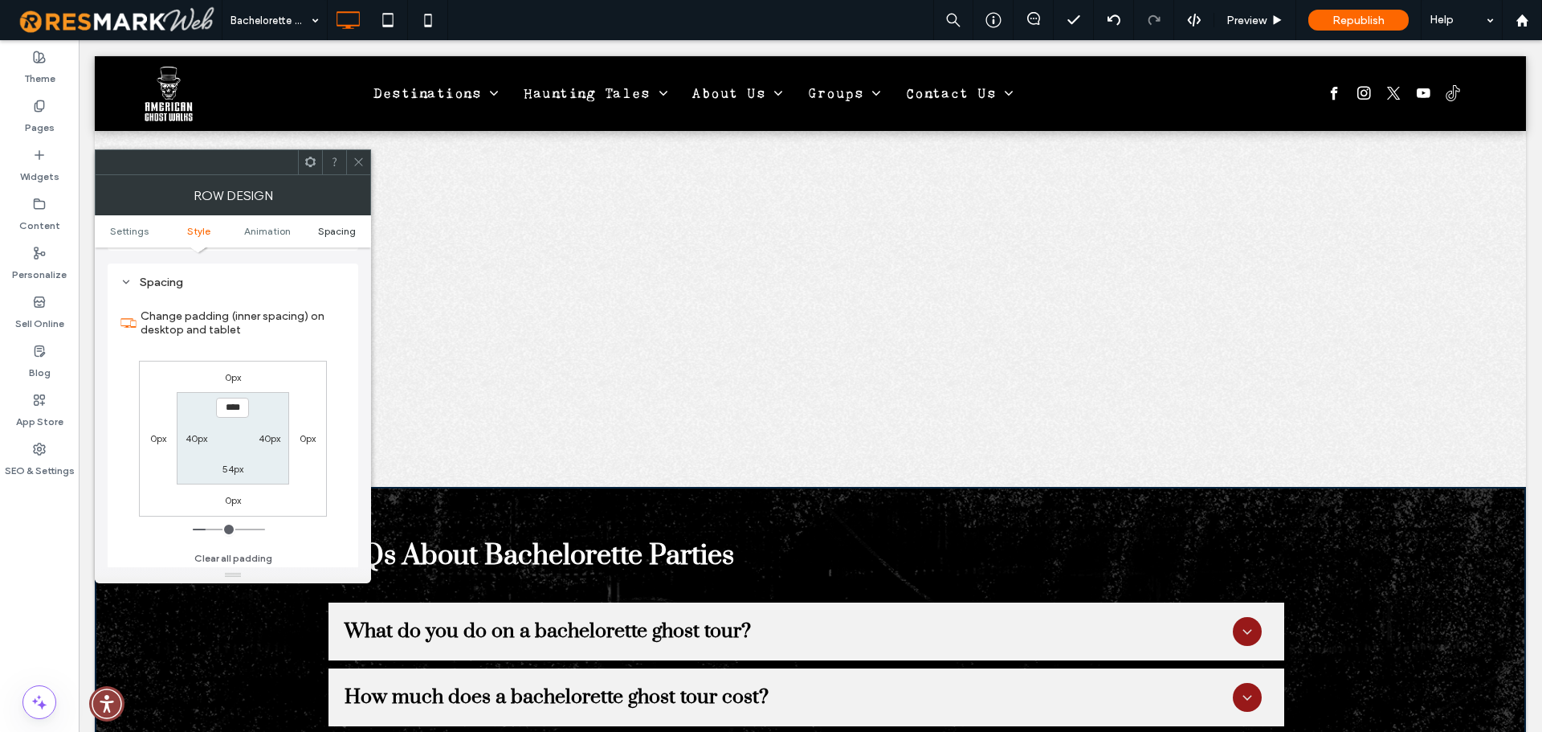
scroll to position [1045, 0]
click at [353, 167] on icon at bounding box center [359, 162] width 12 height 12
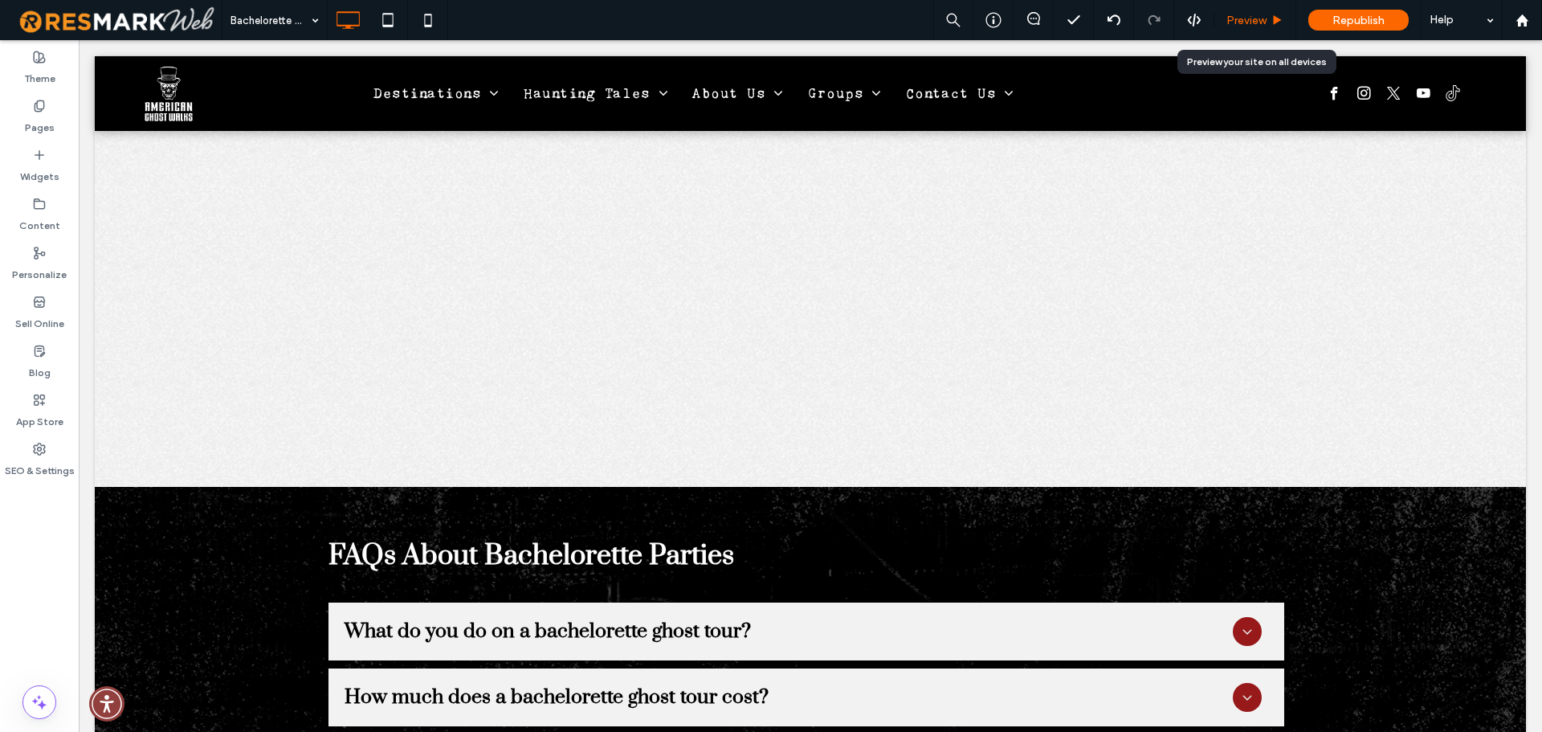
click at [1246, 17] on span "Preview" at bounding box center [1246, 21] width 40 height 14
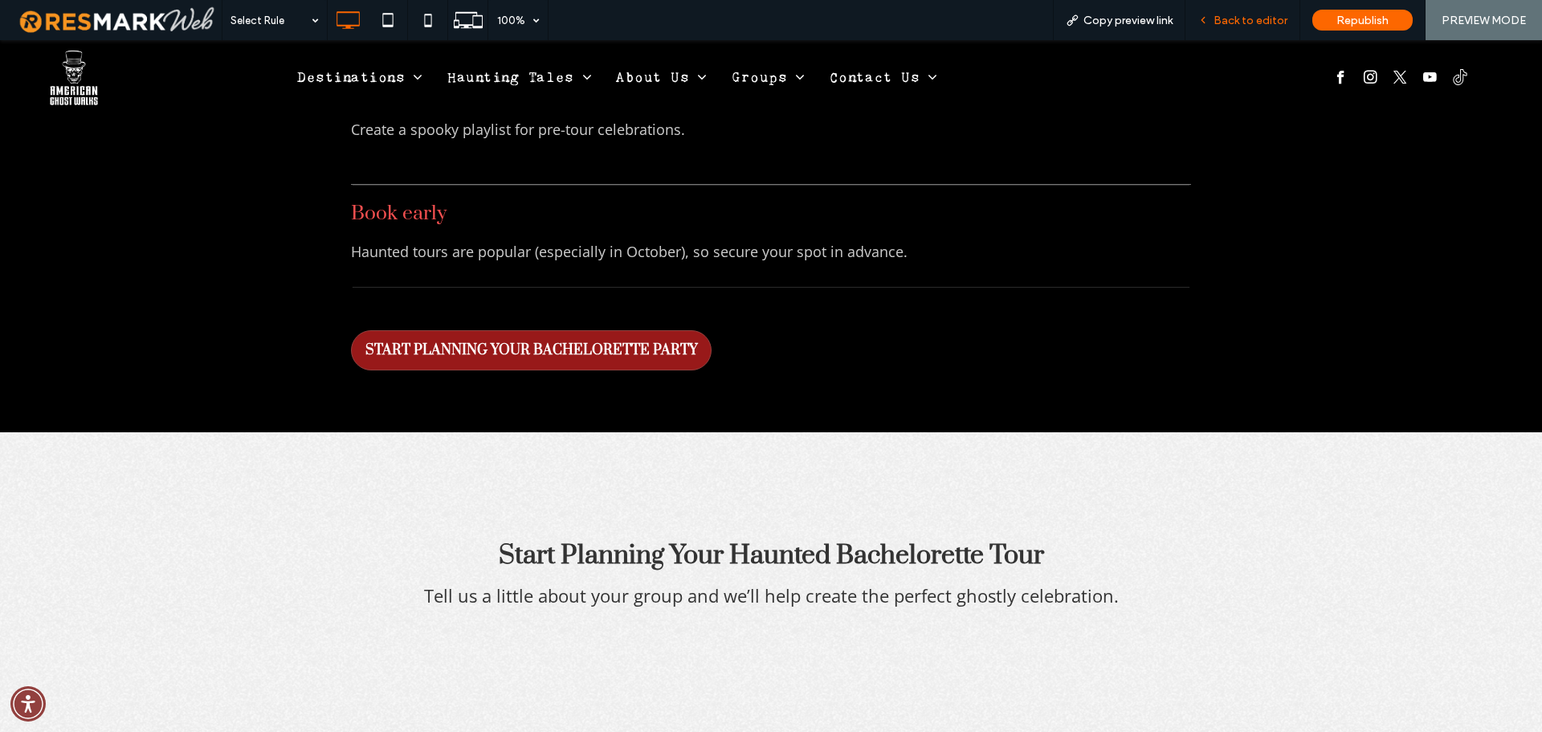
click at [1230, 14] on span "Back to editor" at bounding box center [1250, 21] width 74 height 14
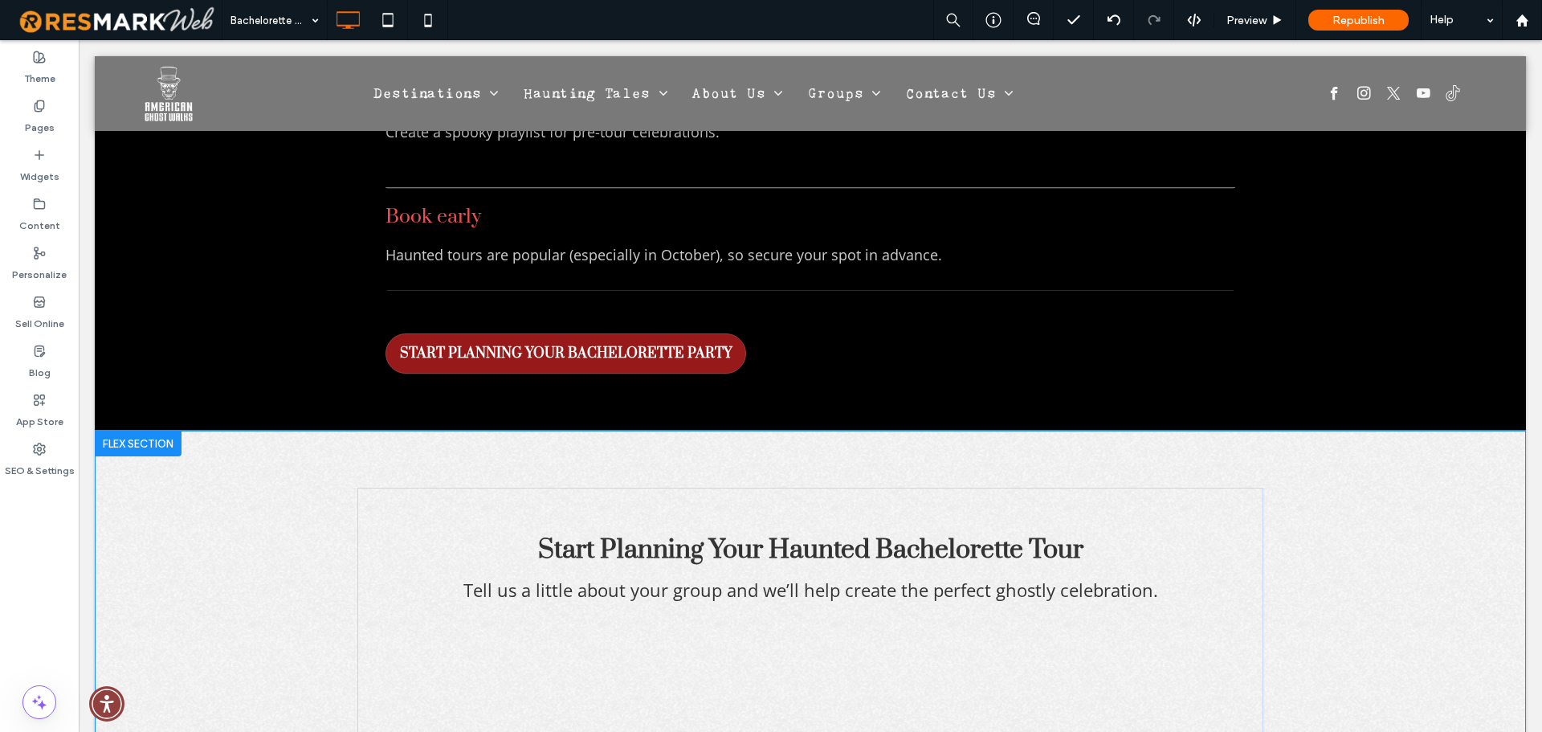
scroll to position [3941, 0]
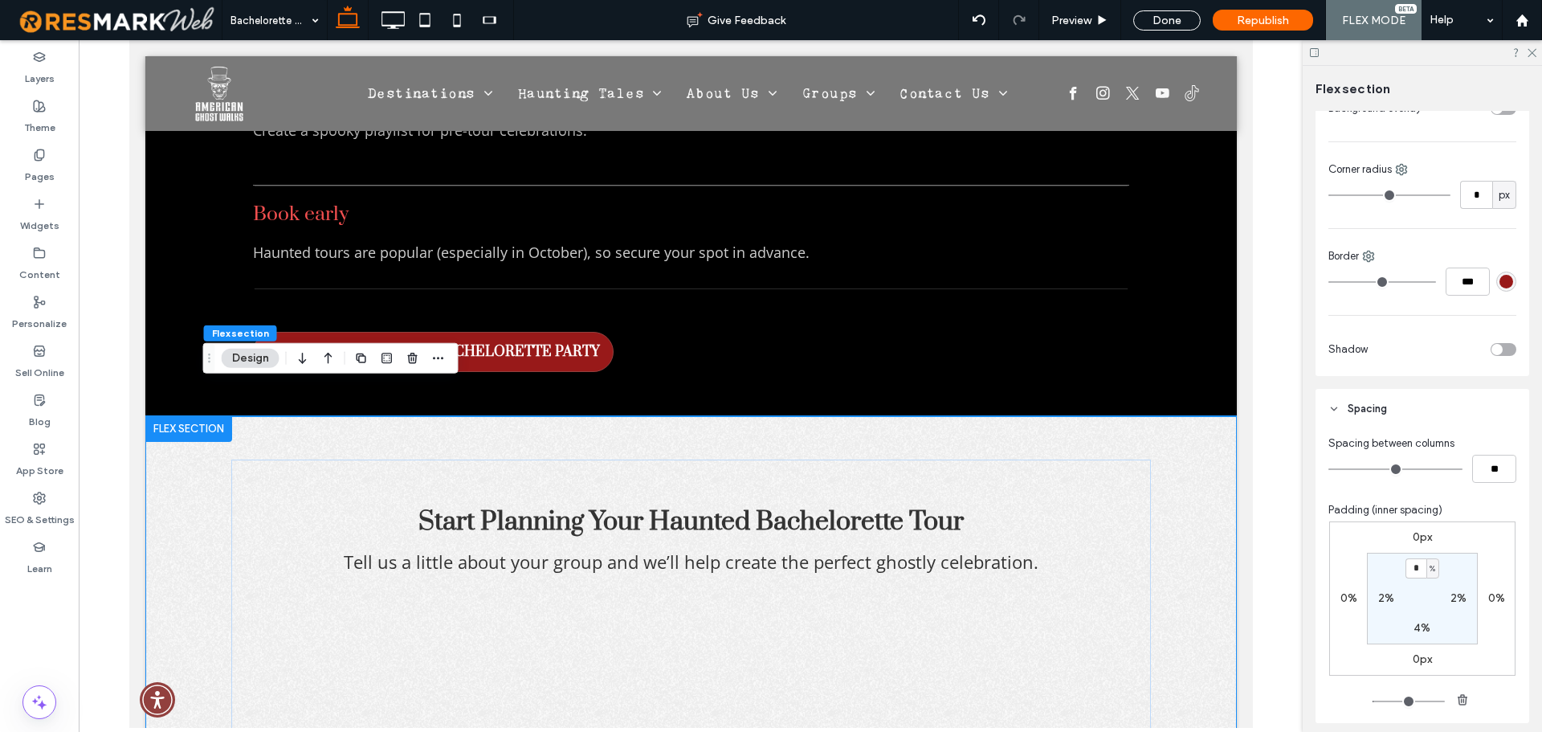
scroll to position [402, 0]
click at [1115, 501] on h3 "Start Planning Your Haunted Bachelorette Tour" at bounding box center [690, 520] width 920 height 39
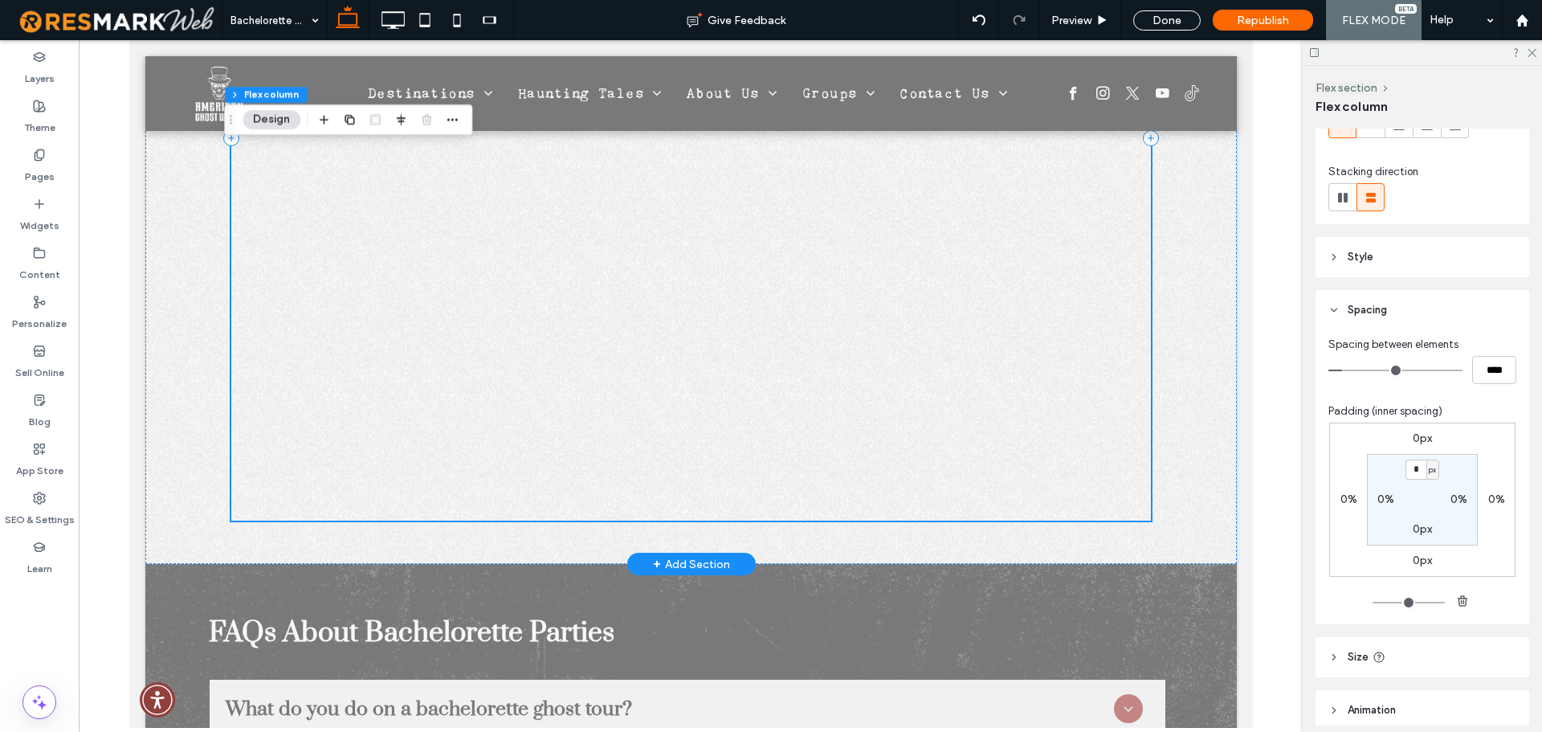
scroll to position [4664, 0]
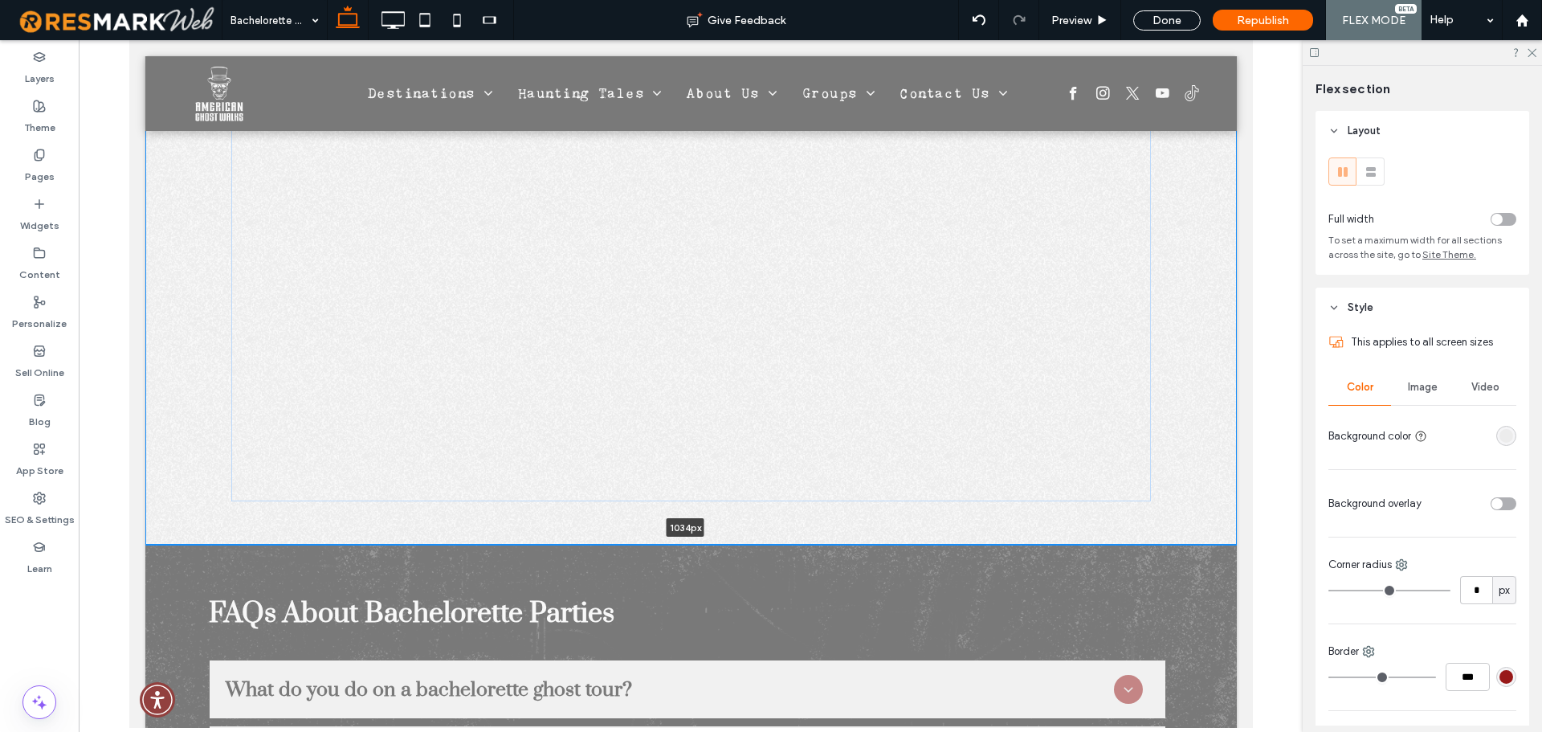
drag, startPoint x: 590, startPoint y: 513, endPoint x: 591, endPoint y: 493, distance: 20.1
click at [591, 493] on div "Start Planning Your Haunted Bachelorette Tour Tell us a little about your group…" at bounding box center [690, 119] width 1091 height 852
type input "****"
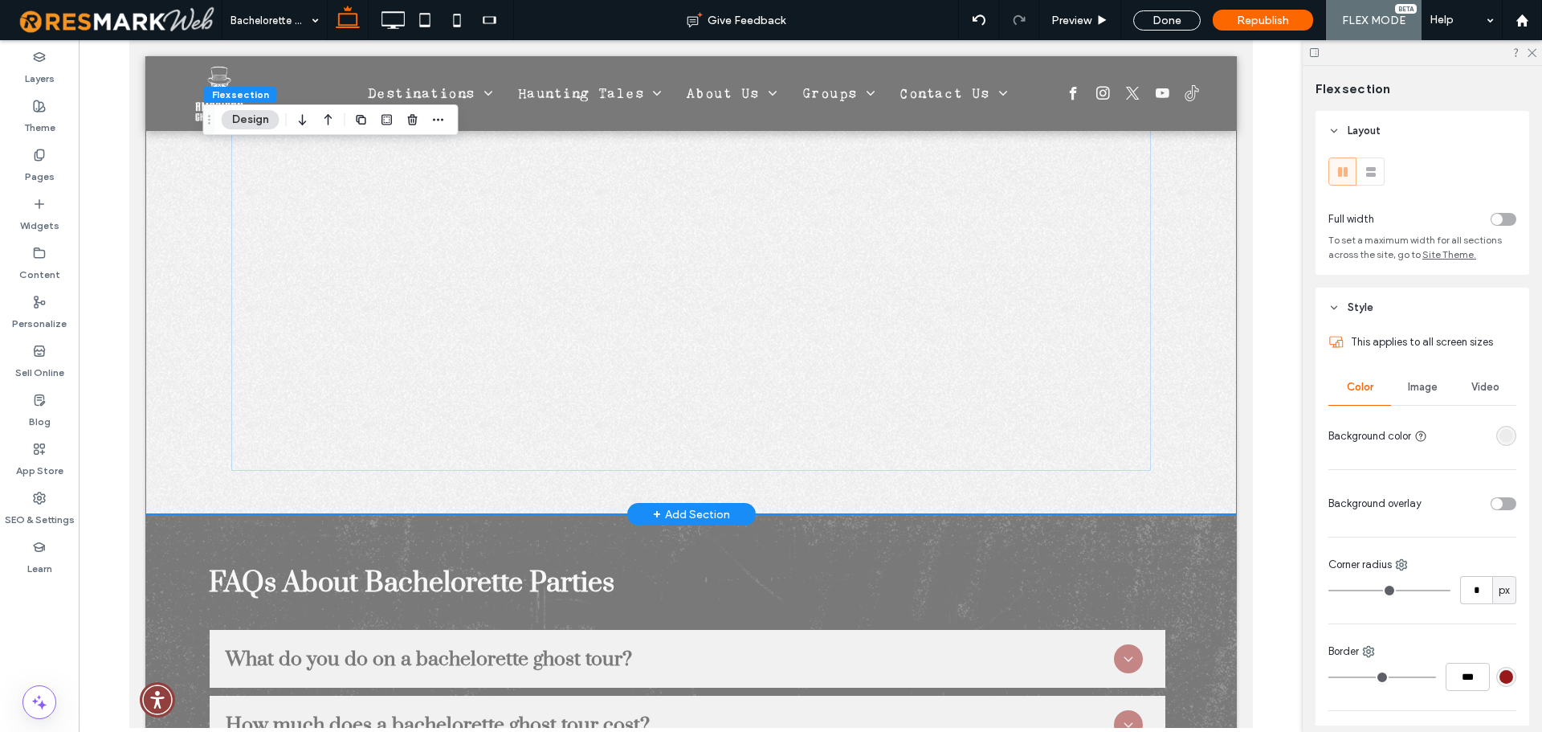
scroll to position [4745, 0]
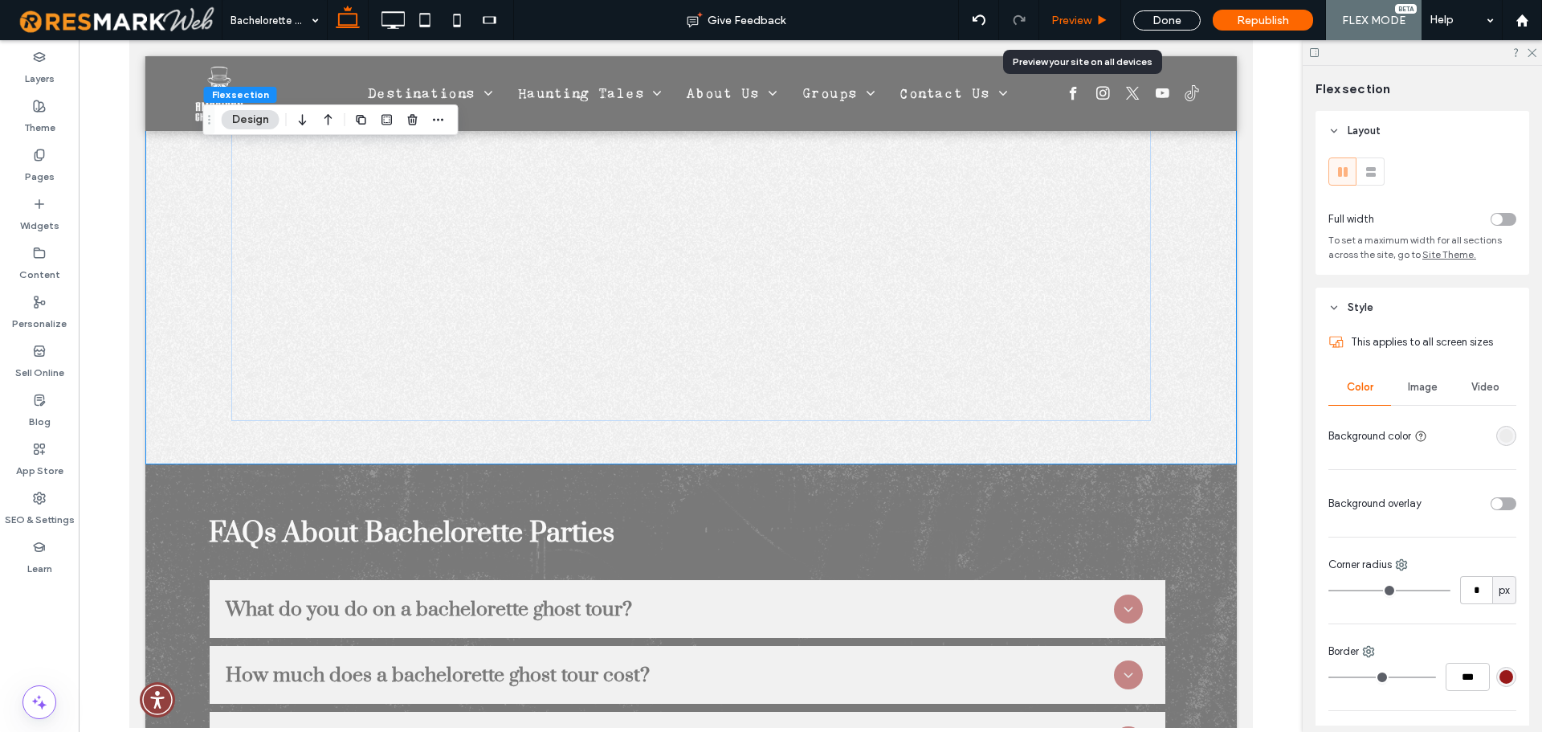
drag, startPoint x: 977, startPoint y: 59, endPoint x: 1065, endPoint y: 17, distance: 97.3
click at [1065, 17] on span "Preview" at bounding box center [1071, 21] width 40 height 14
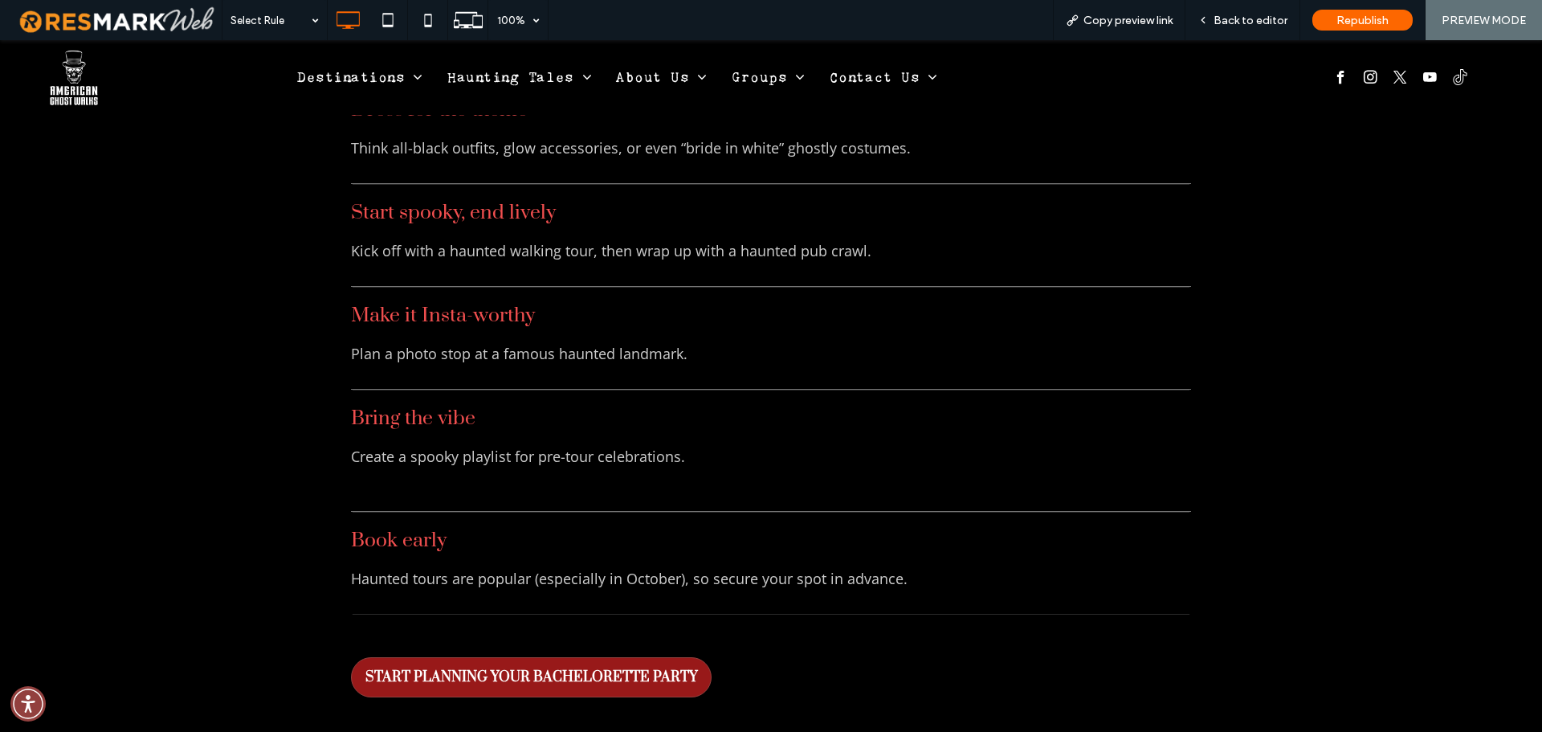
scroll to position [3657, 0]
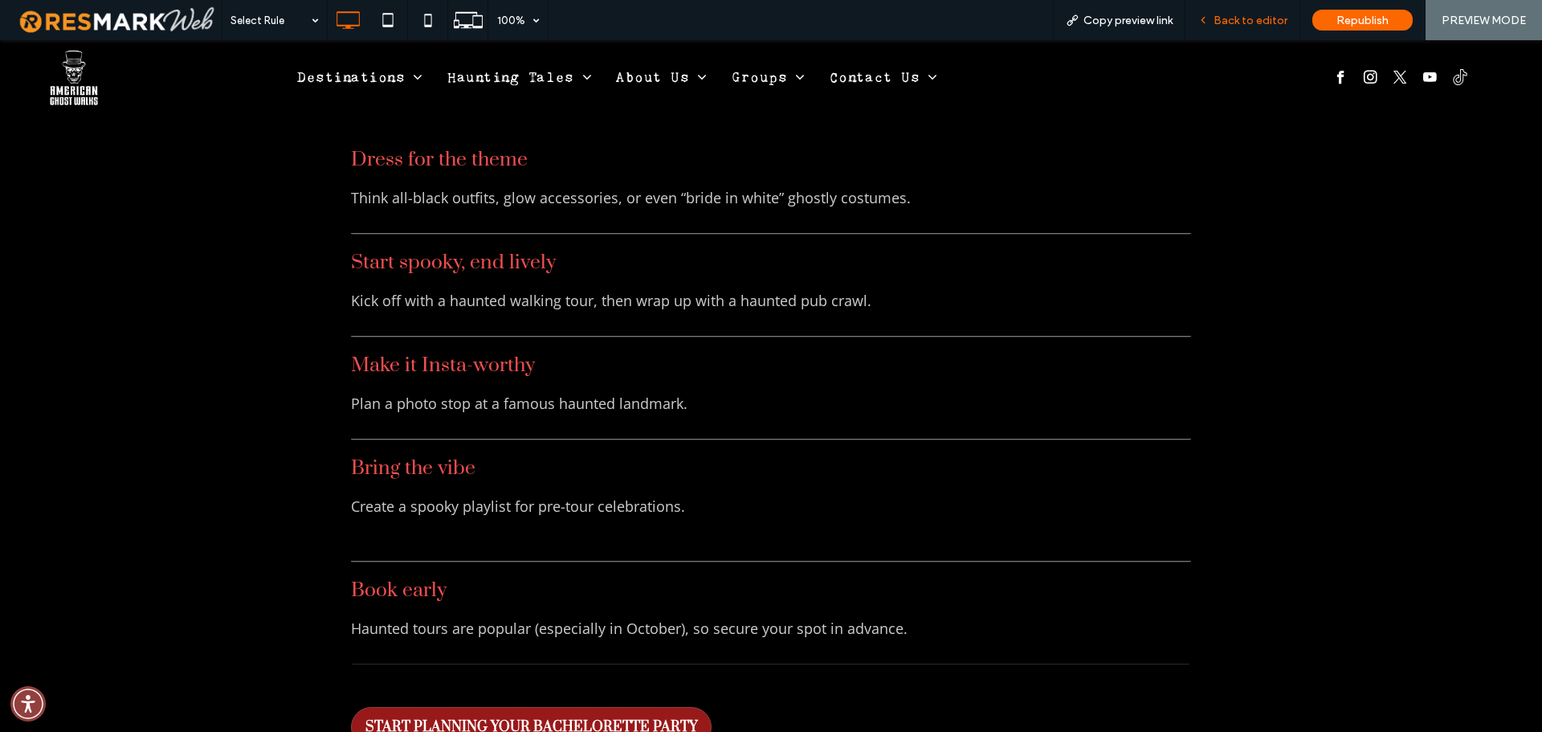
click at [1231, 24] on span "Back to editor" at bounding box center [1250, 21] width 74 height 14
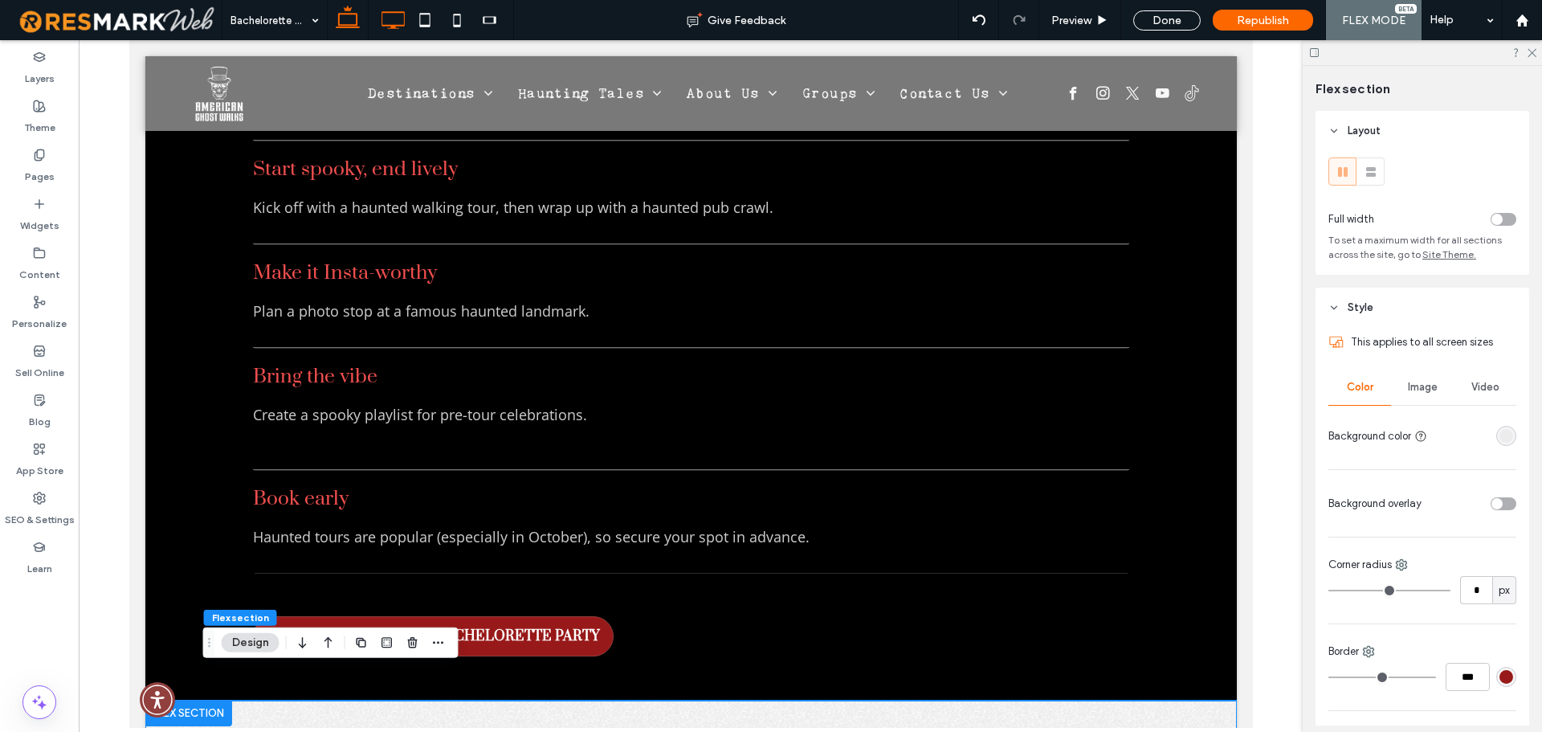
click at [384, 22] on icon at bounding box center [393, 20] width 32 height 32
type input "****"
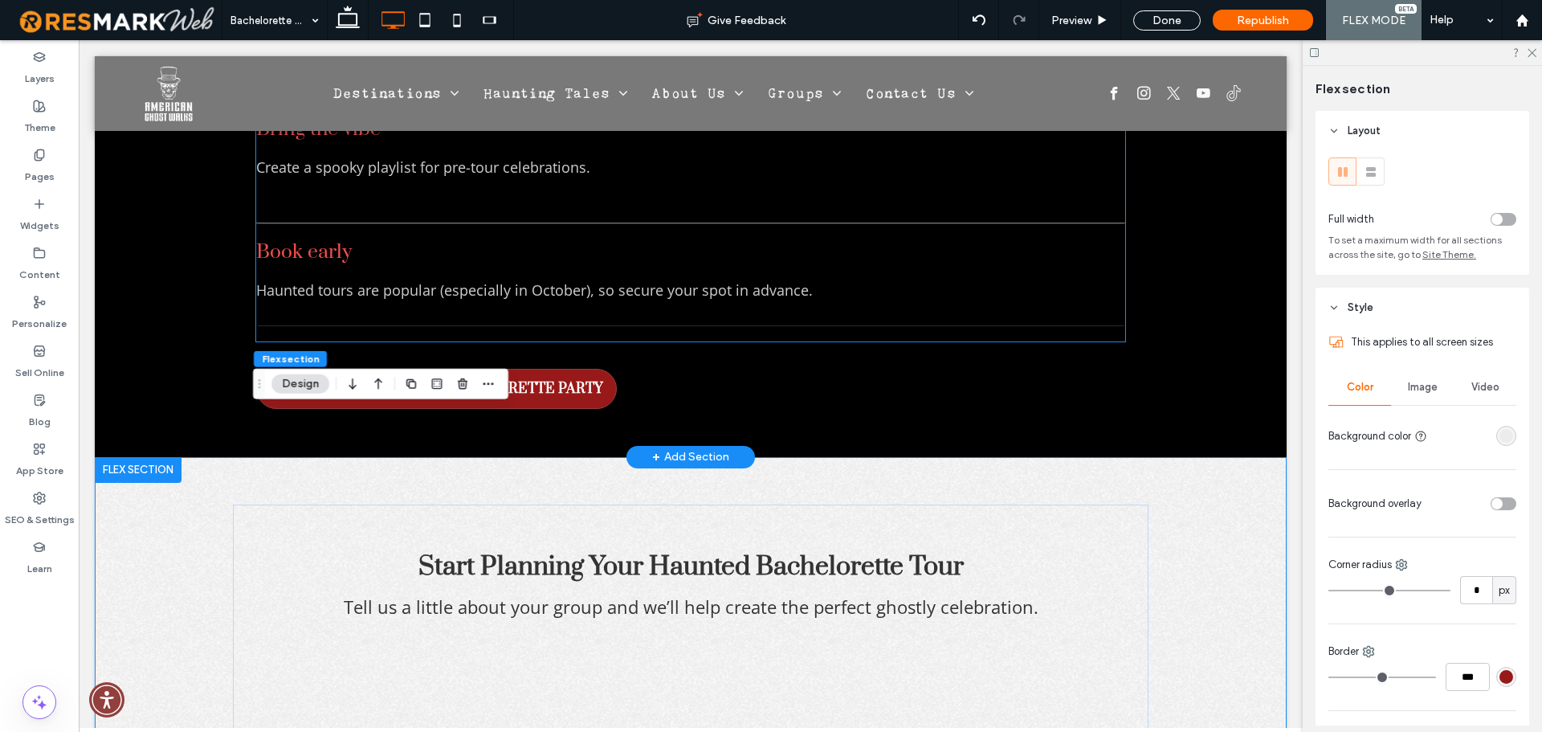
scroll to position [3958, 0]
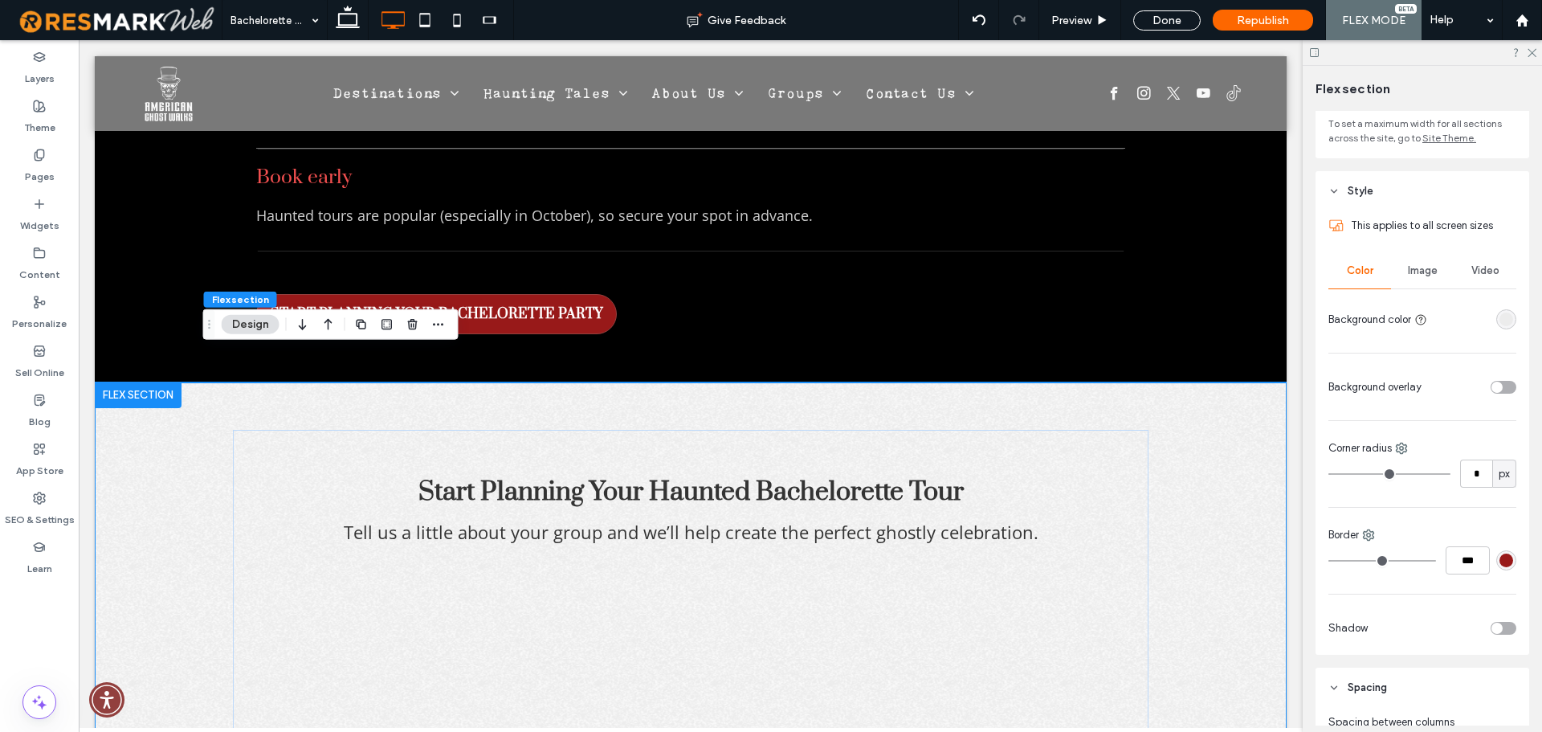
scroll to position [482, 0]
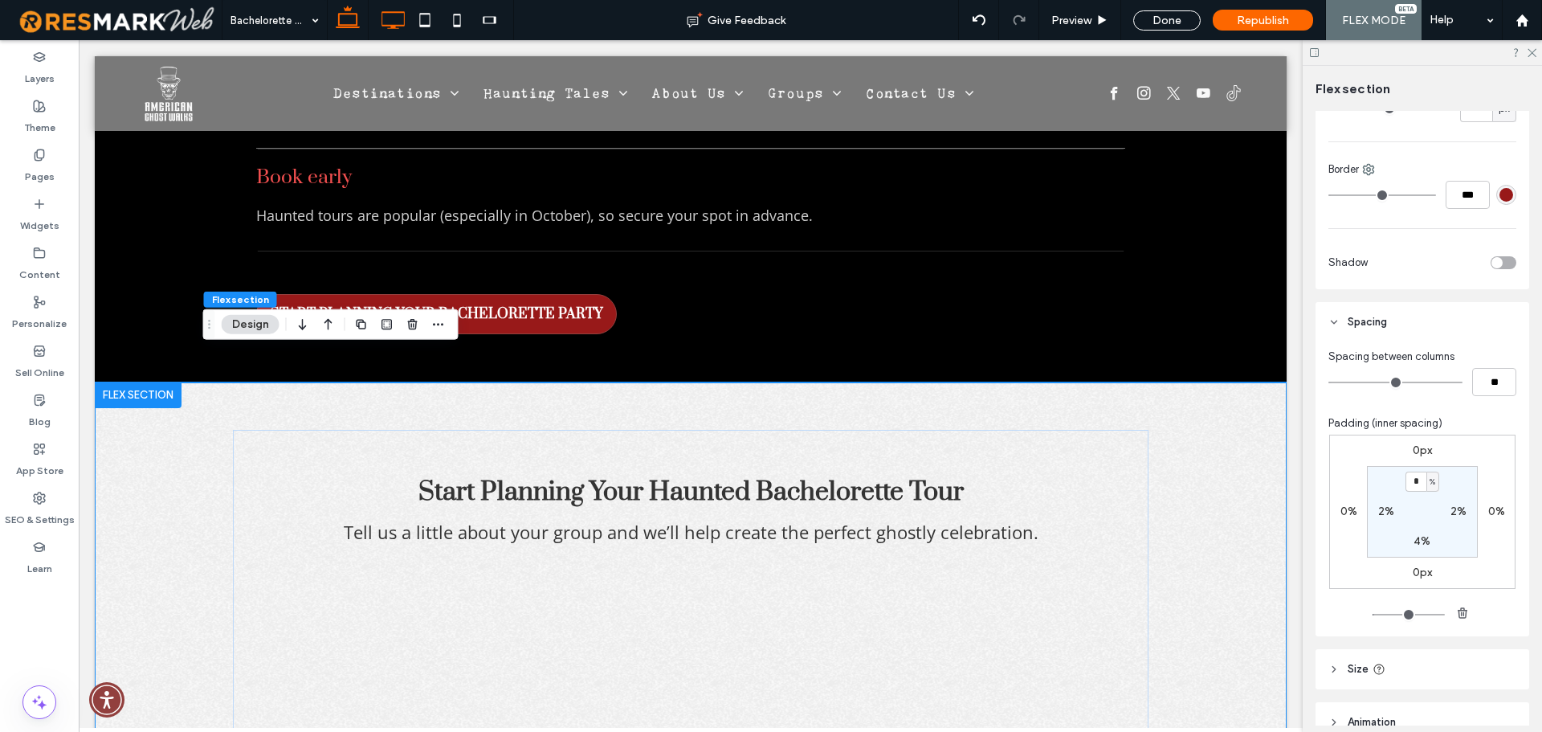
click at [355, 31] on icon at bounding box center [348, 20] width 32 height 32
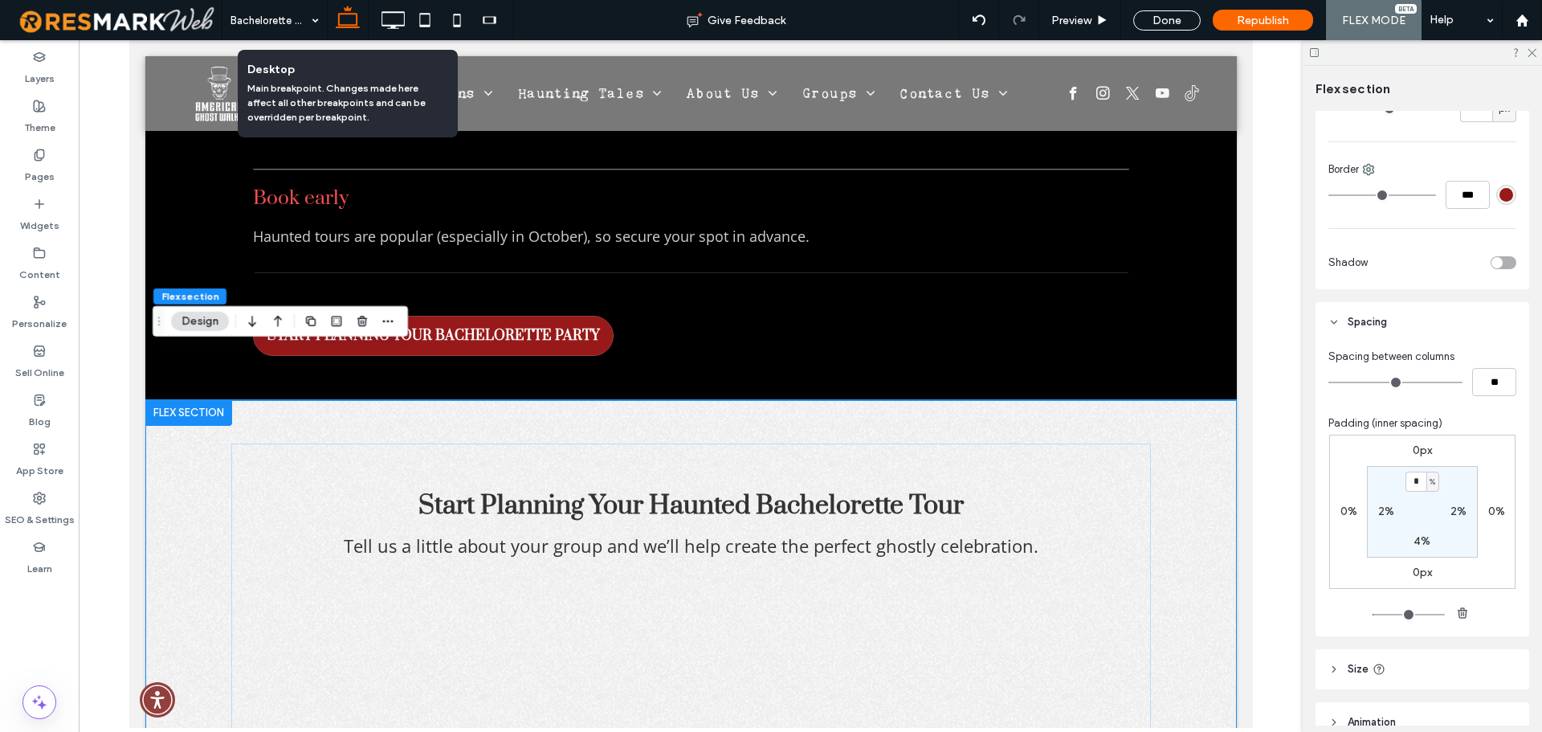
type input "****"
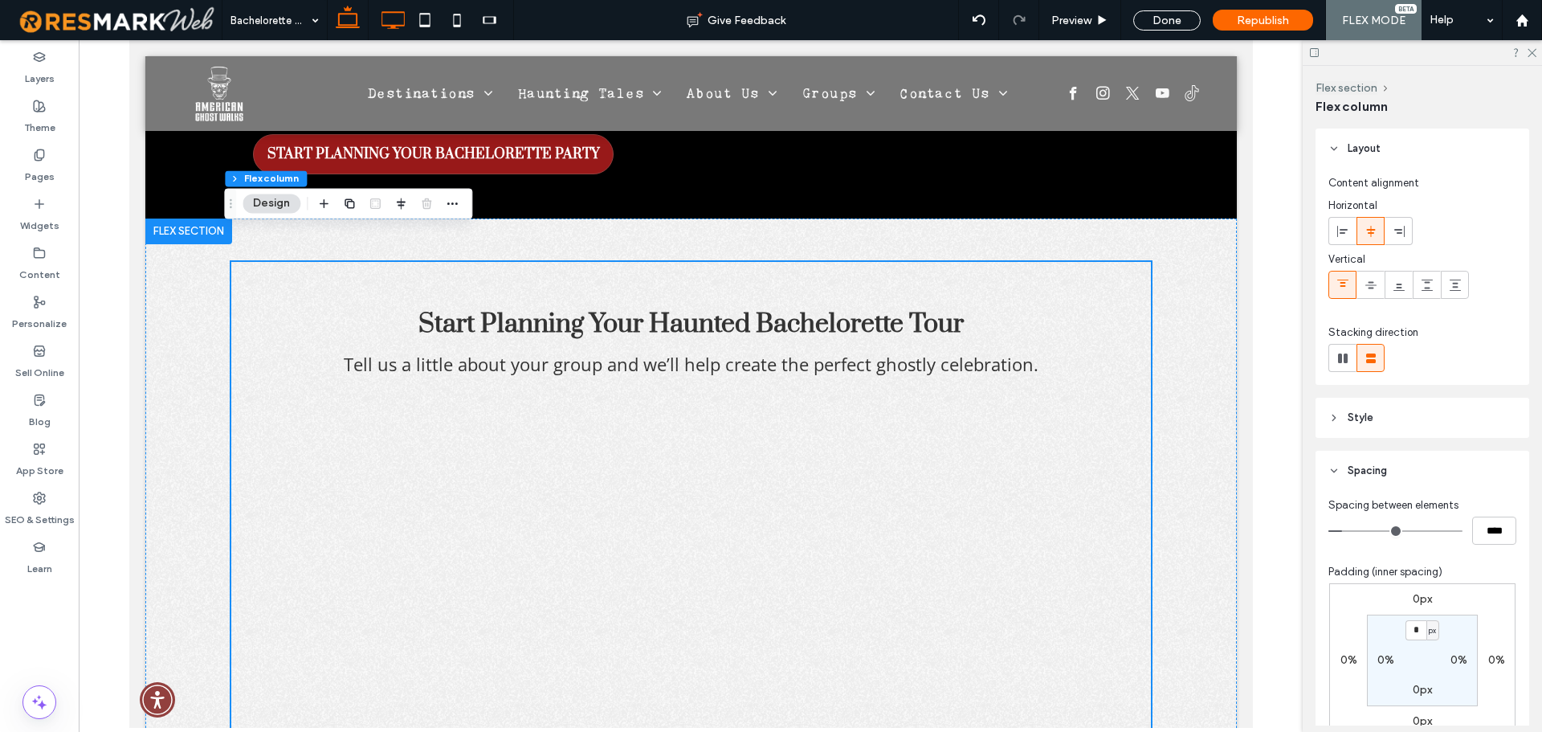
click at [389, 22] on icon at bounding box center [393, 20] width 32 height 32
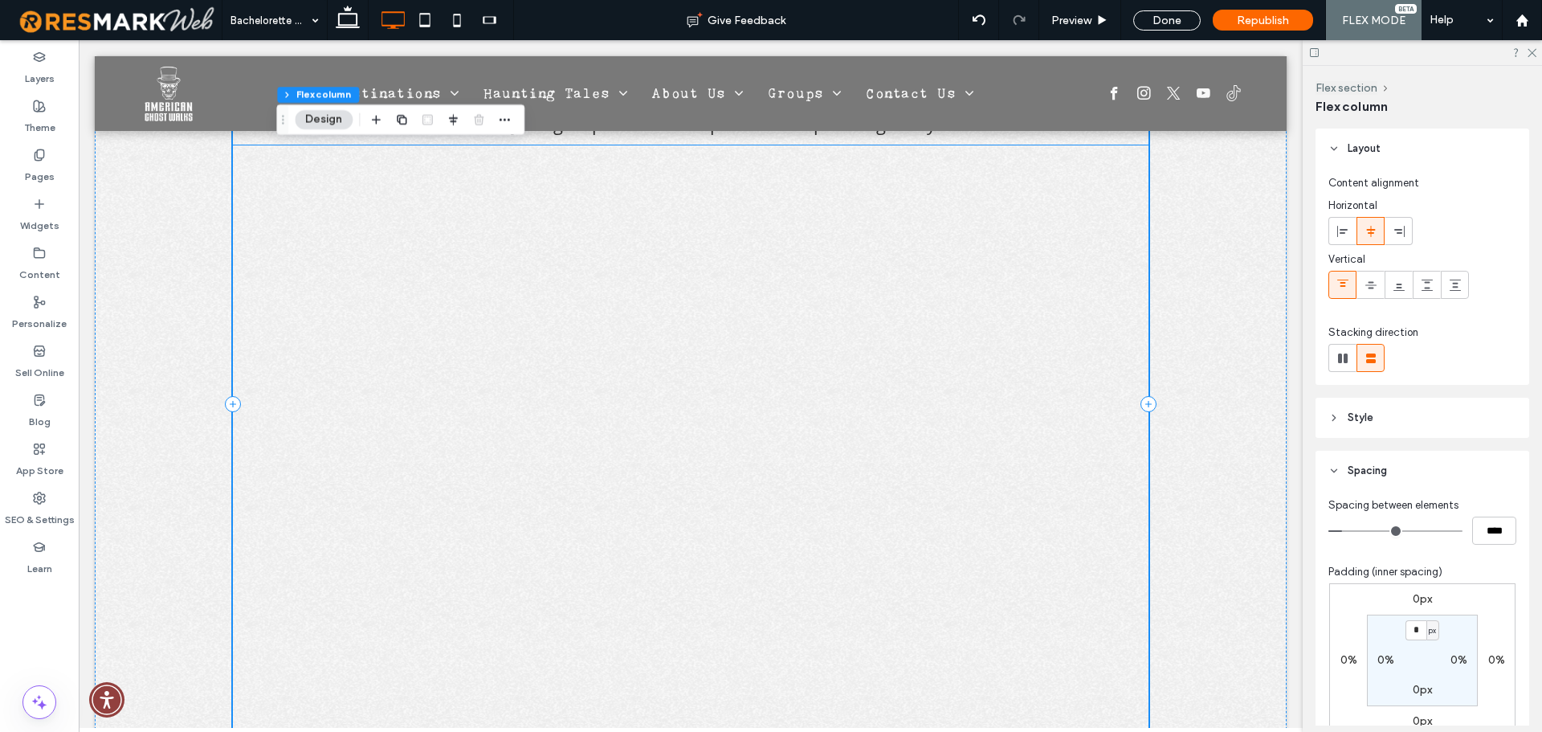
scroll to position [4519, 0]
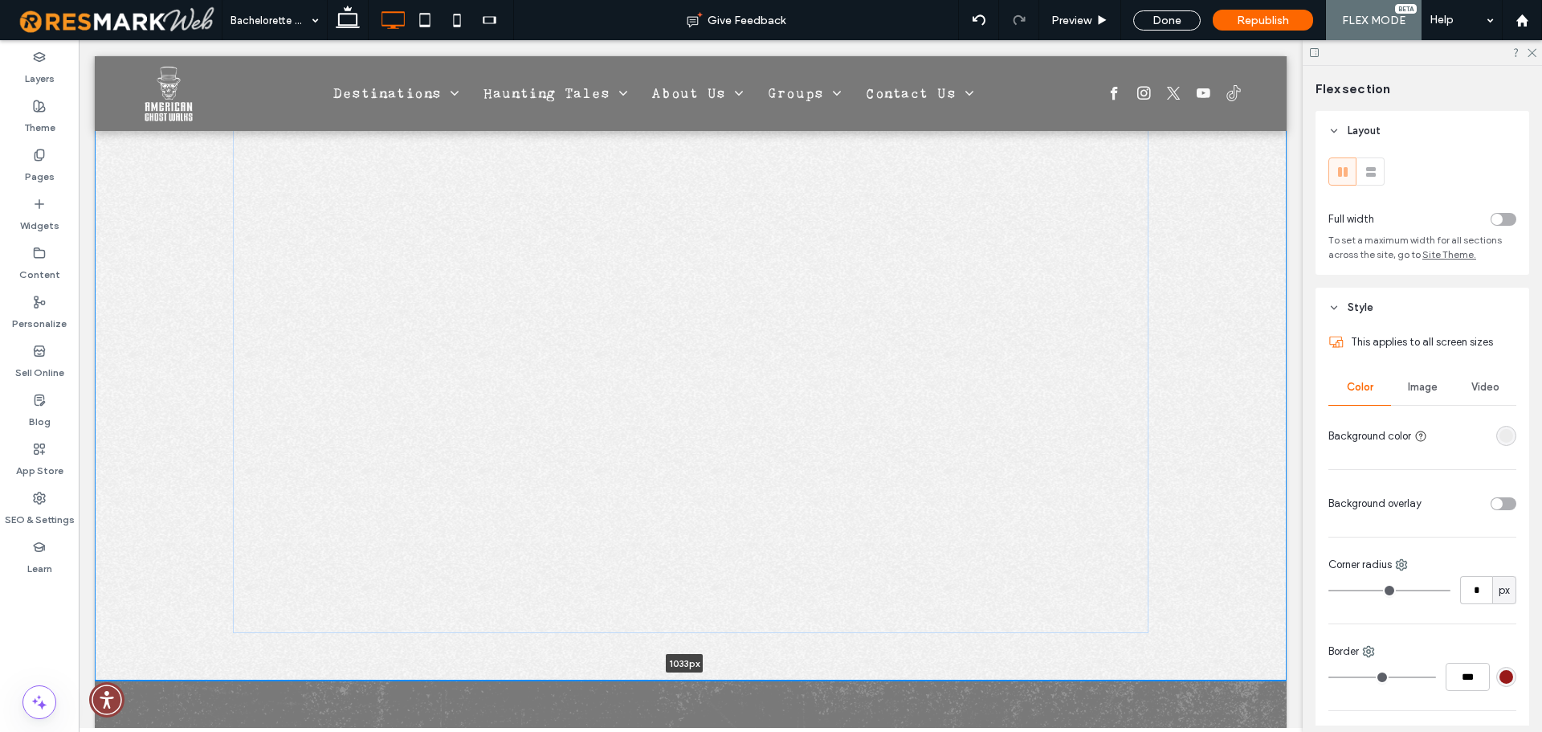
drag, startPoint x: 511, startPoint y: 651, endPoint x: 518, endPoint y: 607, distance: 44.8
click at [518, 607] on div "Start Planning Your Haunted Bachelorette Tour Tell us a little about your group…" at bounding box center [691, 251] width 1192 height 860
type input "****"
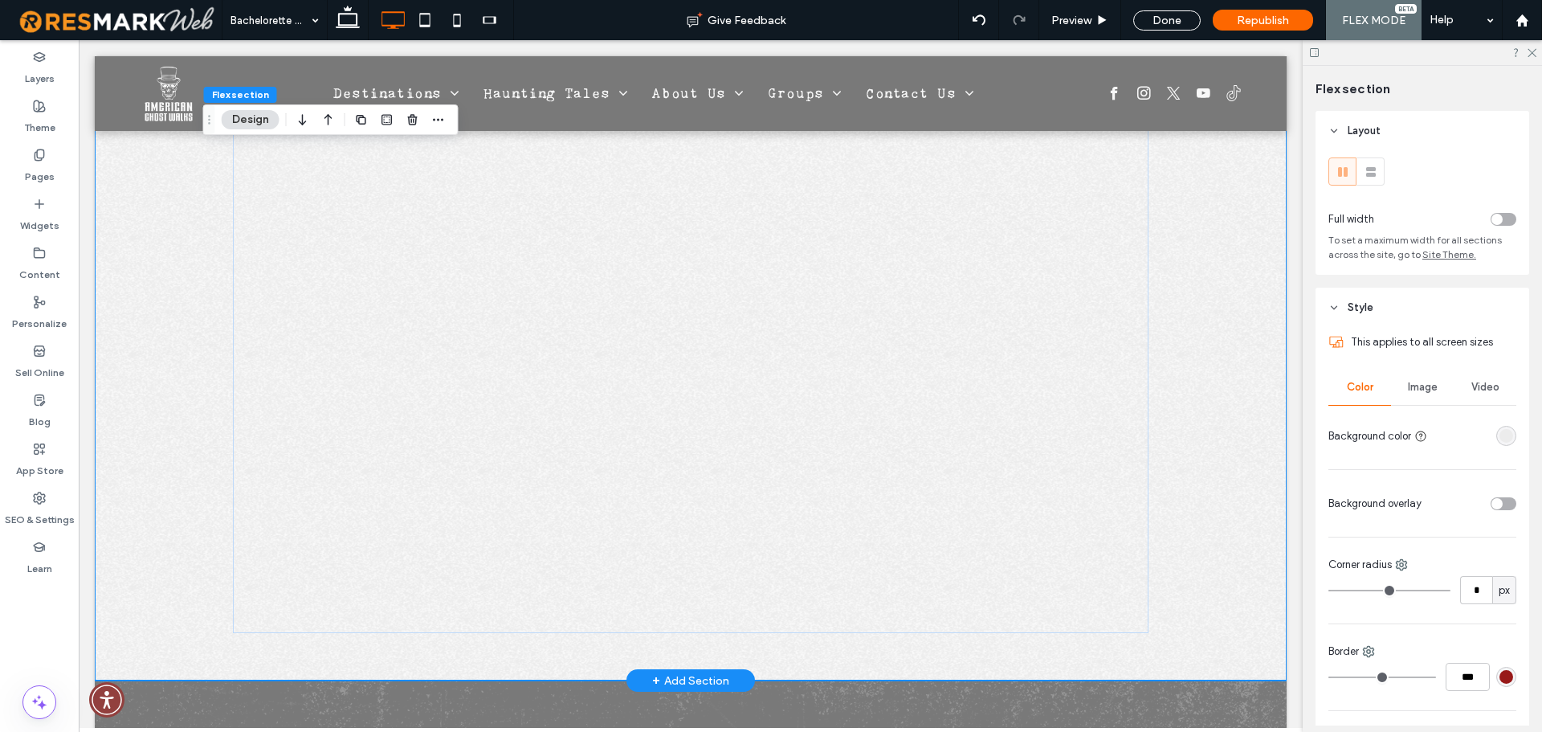
click at [192, 498] on div "Start Planning Your Haunted Bachelorette Tour Tell us a little about your group…" at bounding box center [691, 251] width 1192 height 860
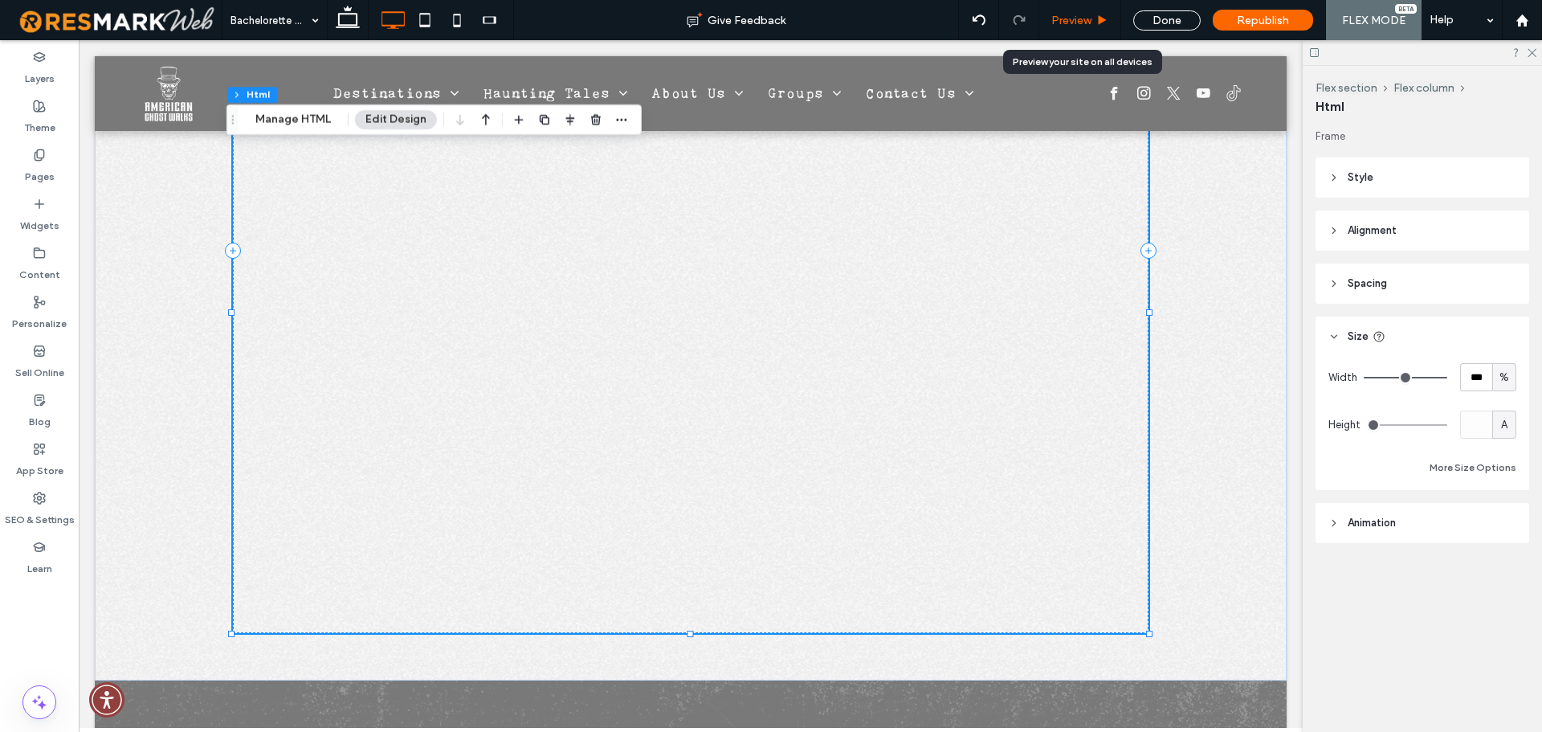
drag, startPoint x: 1071, startPoint y: 18, endPoint x: 1018, endPoint y: 70, distance: 74.4
click at [1071, 18] on span "Preview" at bounding box center [1071, 21] width 40 height 14
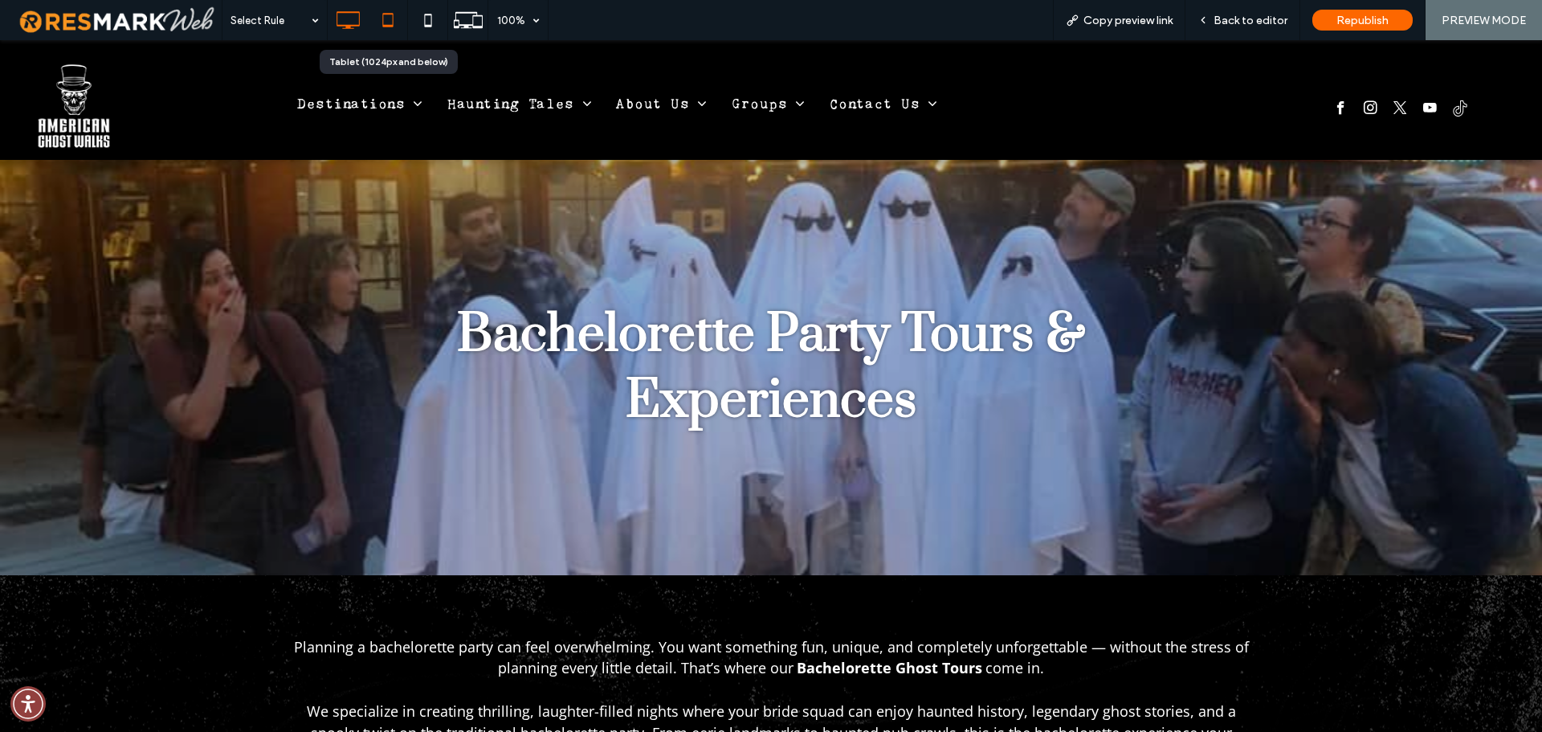
click at [388, 27] on use at bounding box center [387, 20] width 10 height 14
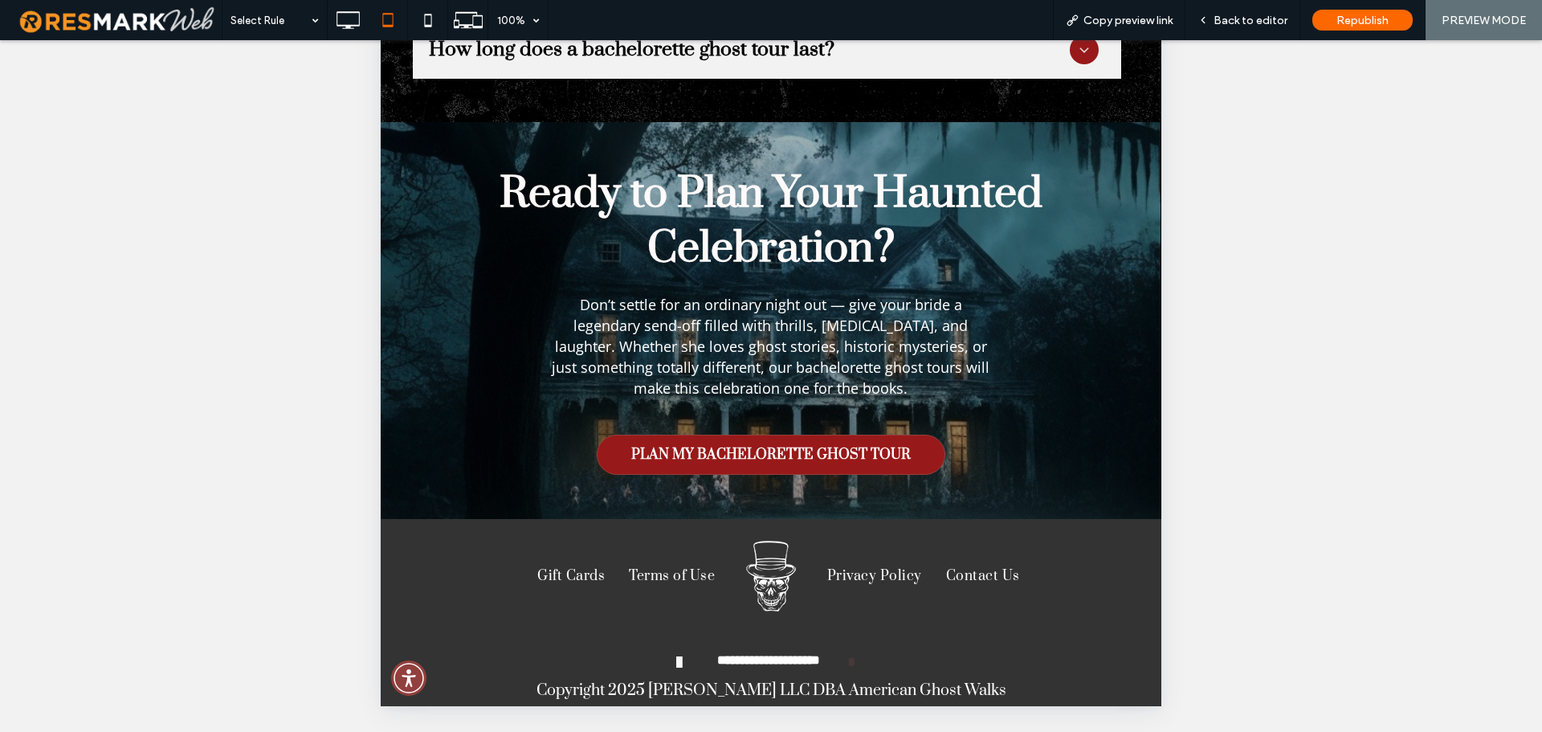
scroll to position [5584, 0]
click at [341, 25] on use at bounding box center [348, 20] width 23 height 18
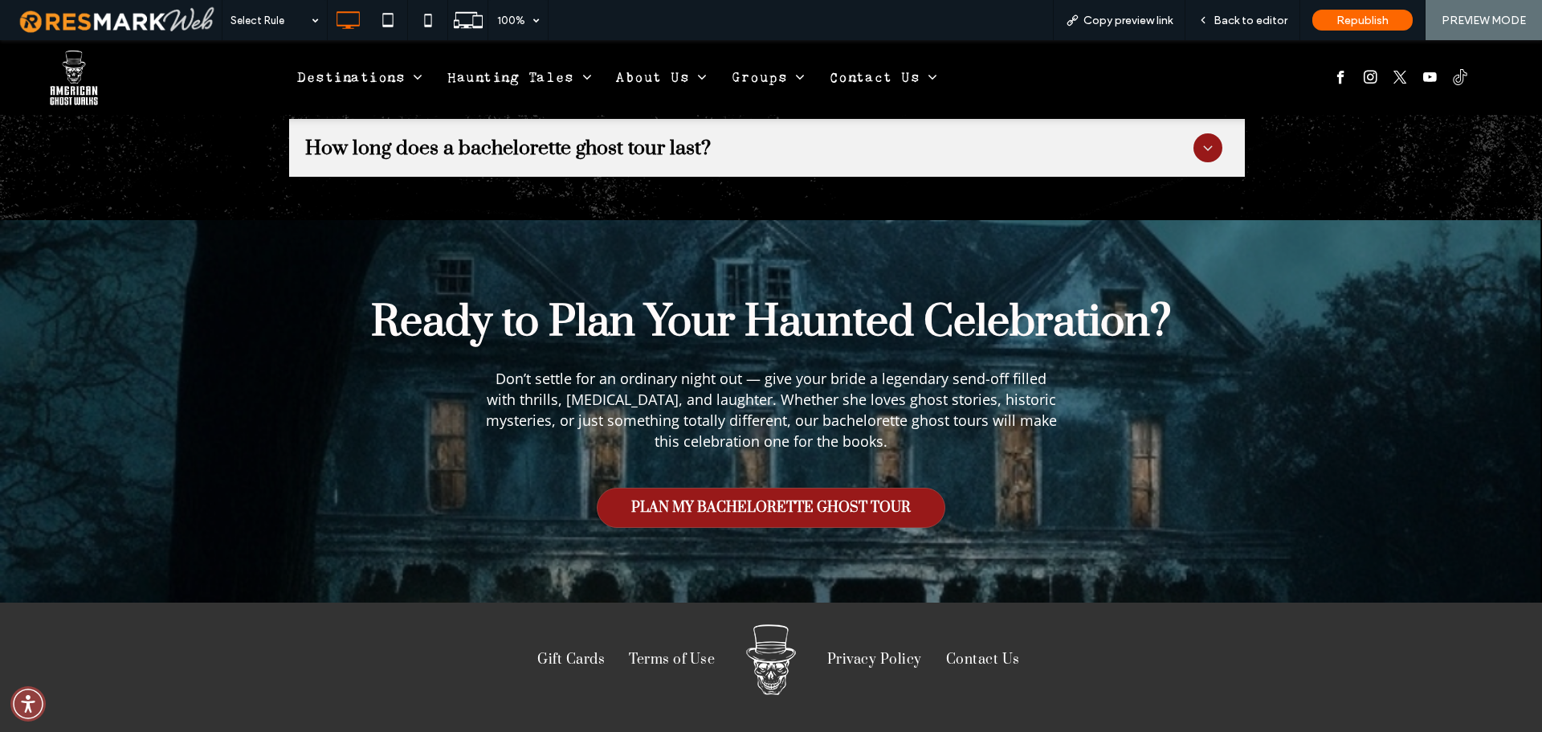
scroll to position [5560, 0]
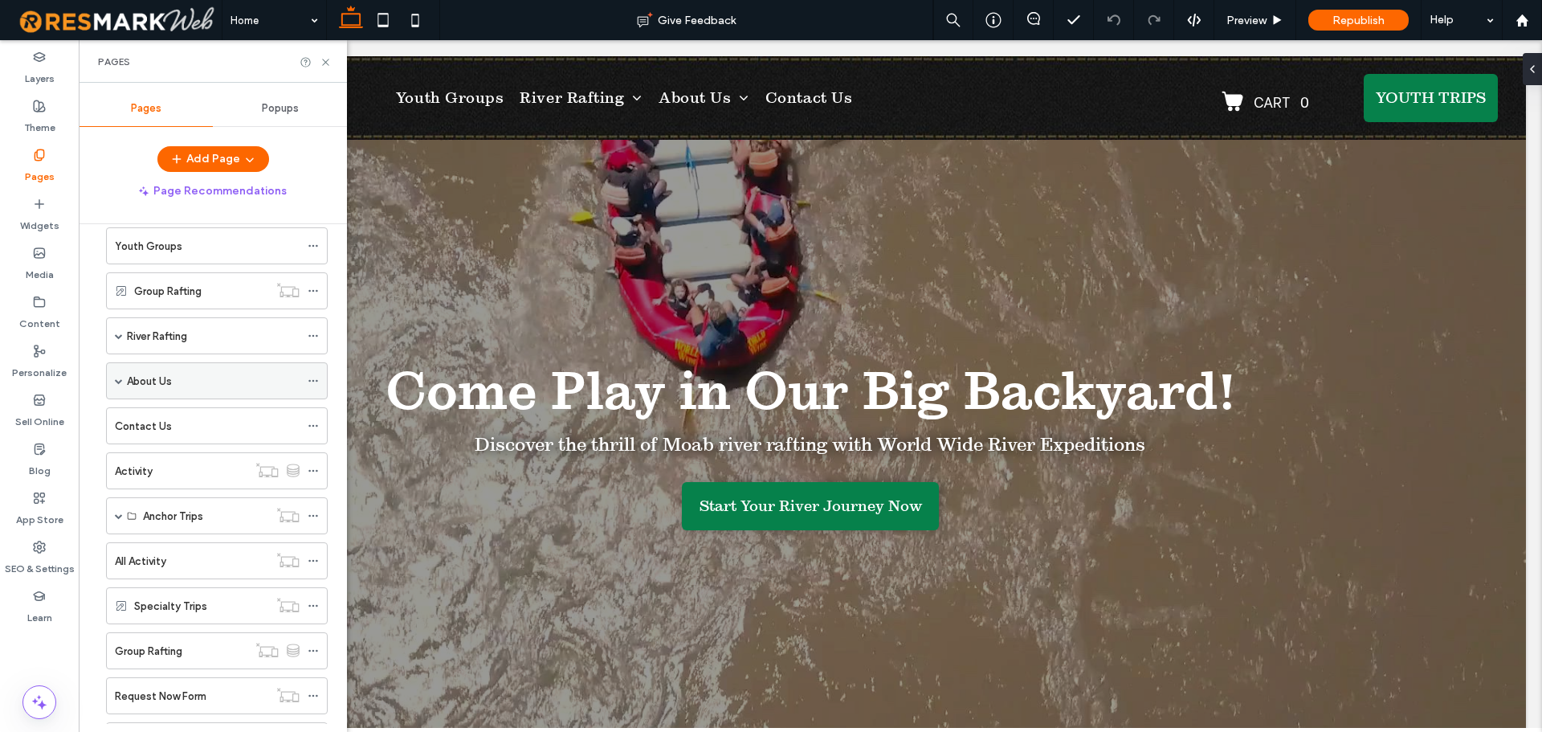
scroll to position [64, 0]
click at [119, 388] on span at bounding box center [119, 385] width 8 height 8
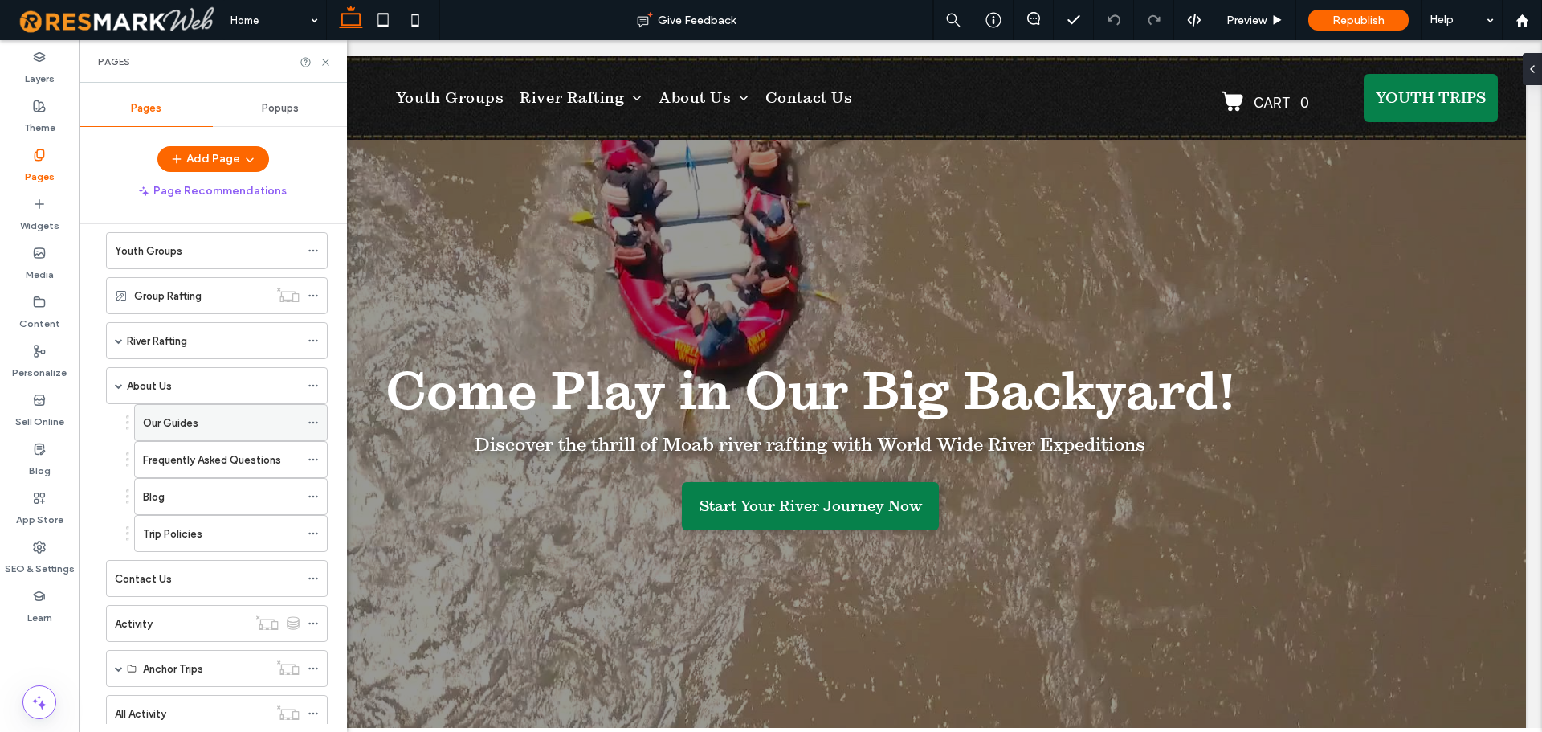
click at [155, 431] on div "Our Guides" at bounding box center [221, 422] width 157 height 35
click at [327, 65] on icon at bounding box center [326, 62] width 12 height 12
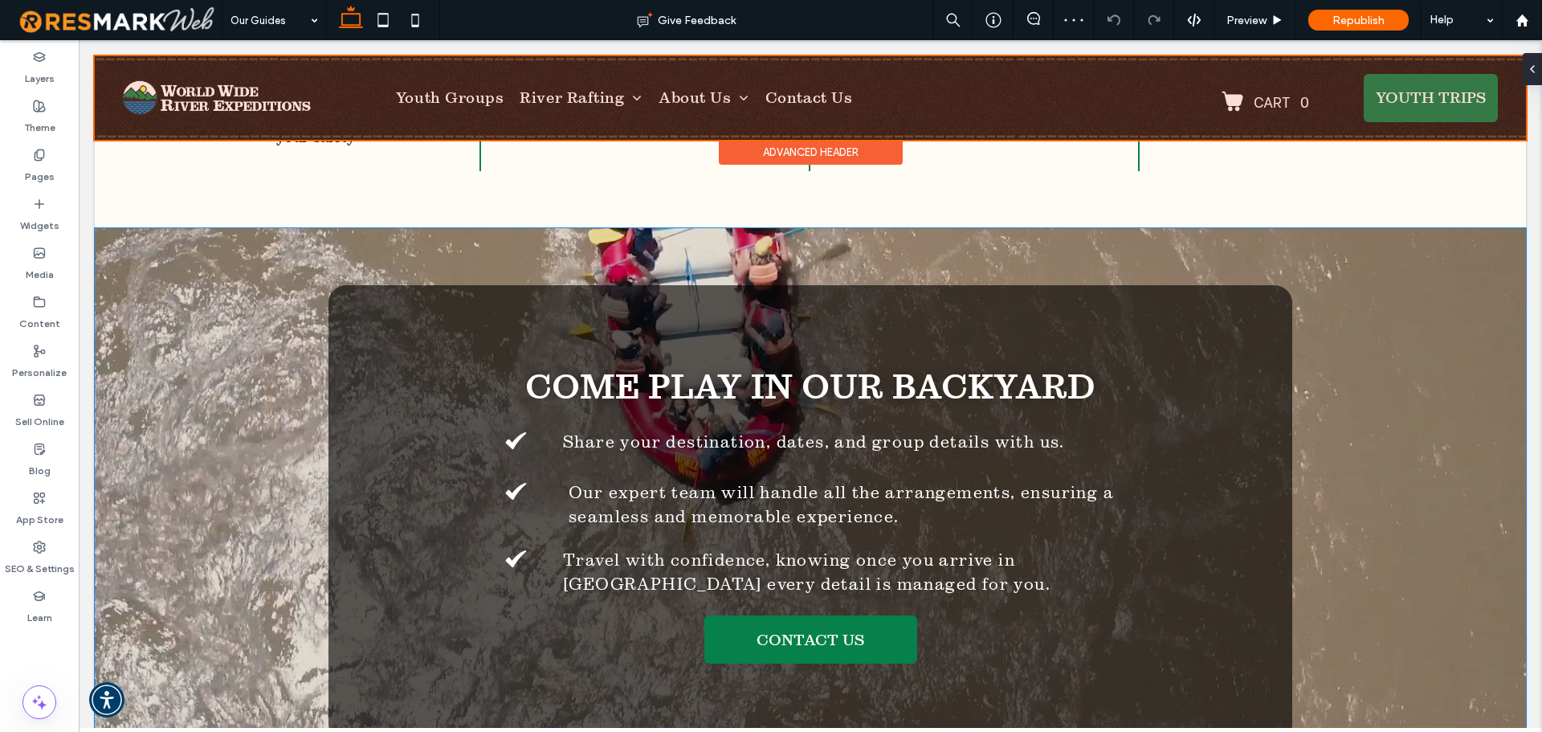
scroll to position [1847, 0]
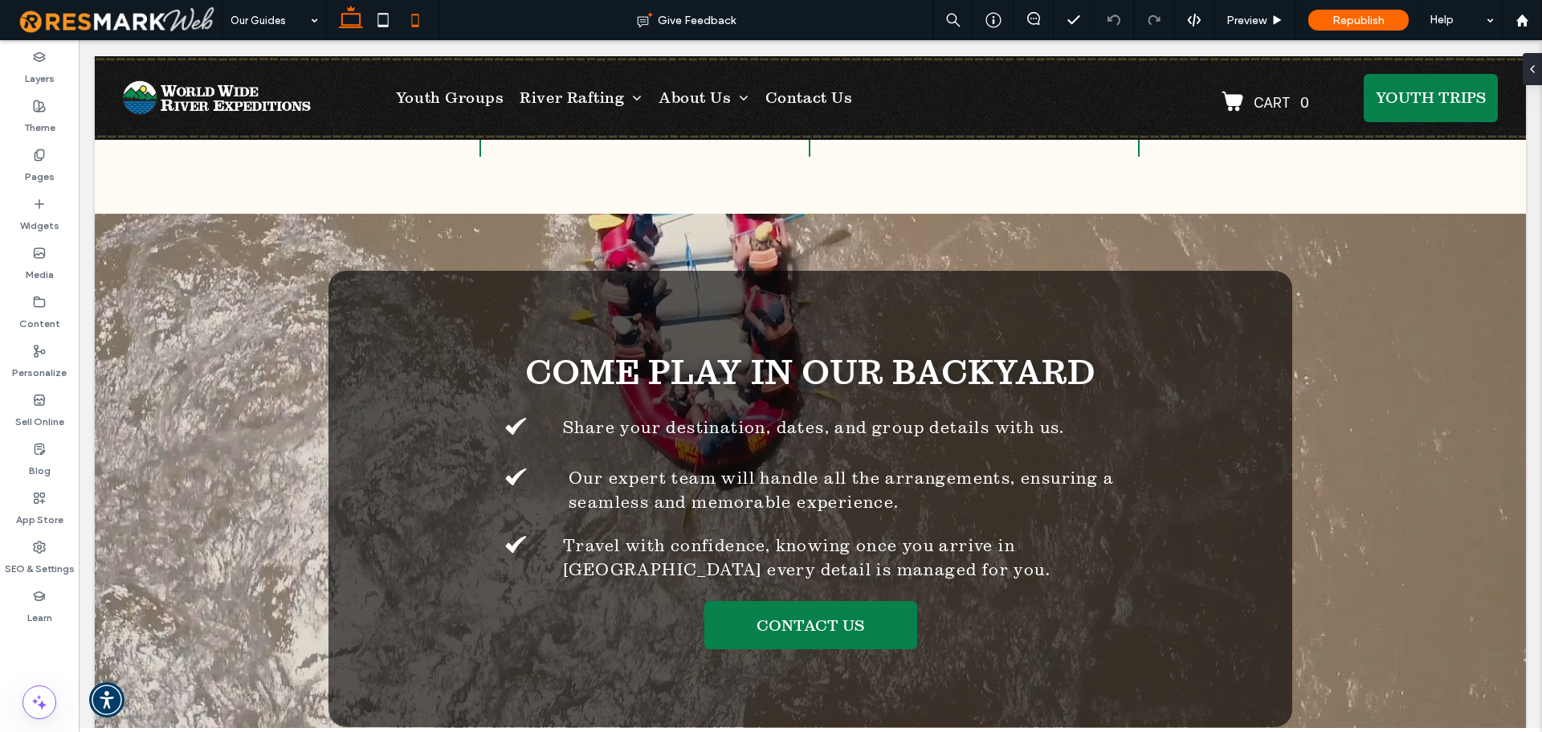
click at [422, 19] on icon at bounding box center [415, 20] width 32 height 32
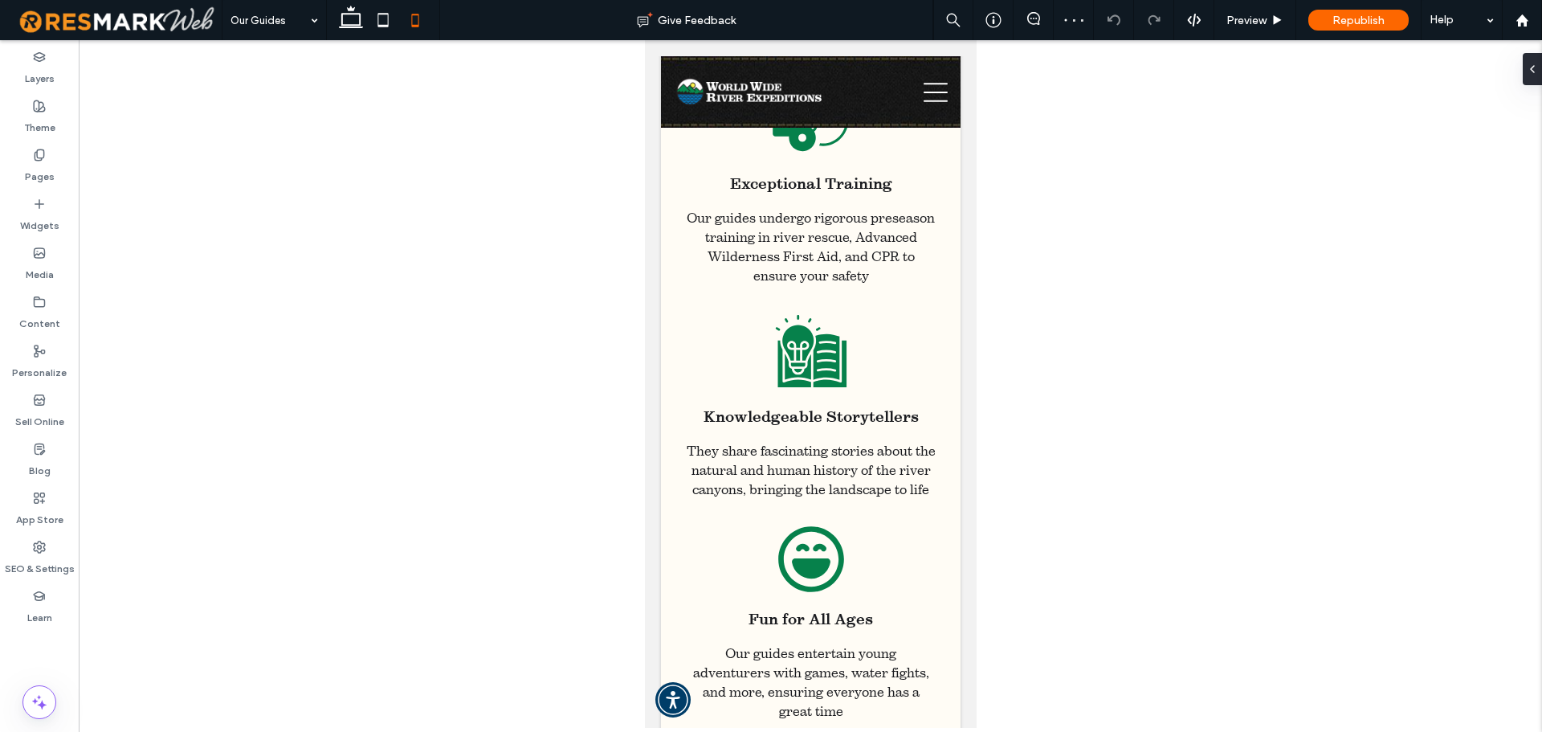
scroll to position [1252, 0]
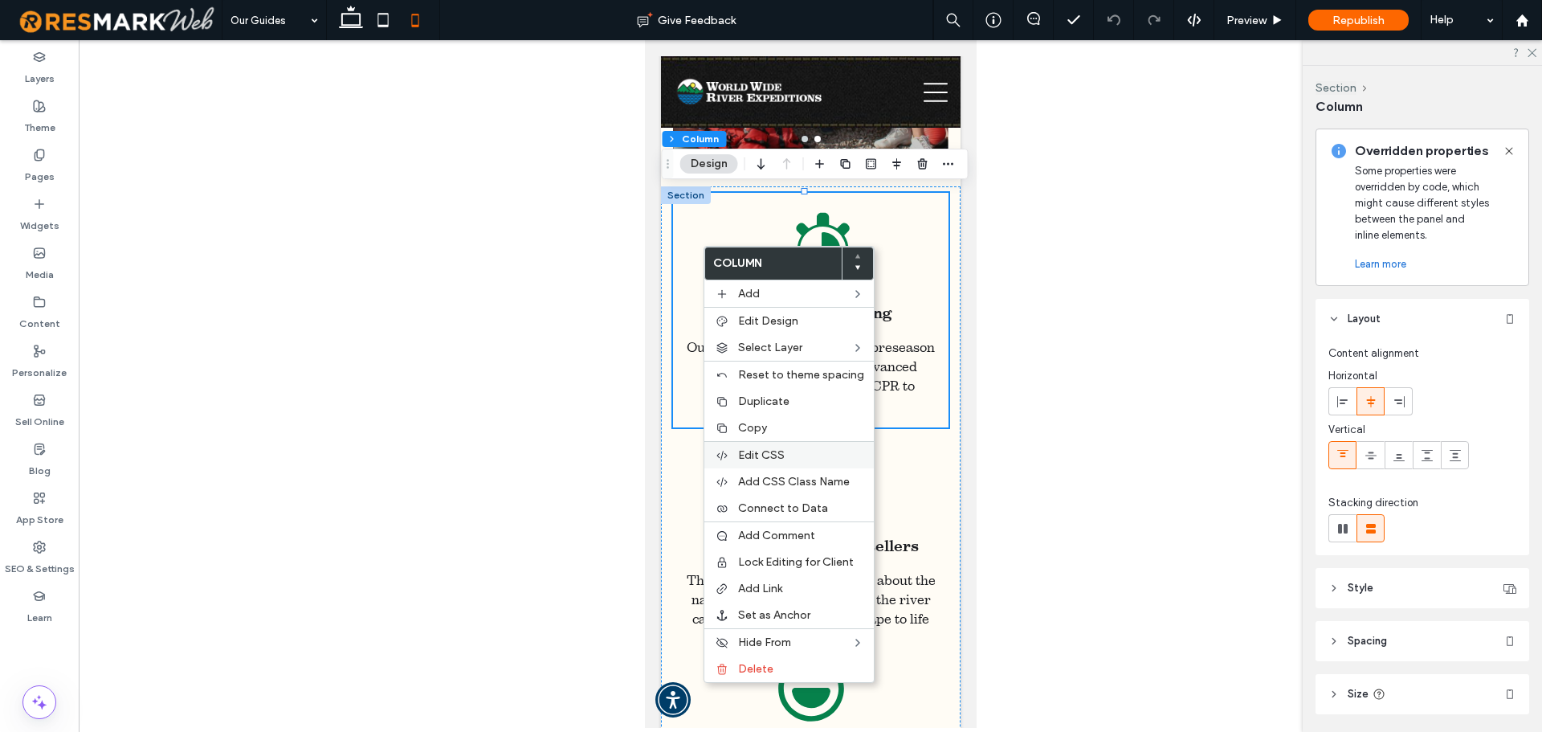
click at [781, 458] on span "Edit CSS" at bounding box center [761, 455] width 47 height 14
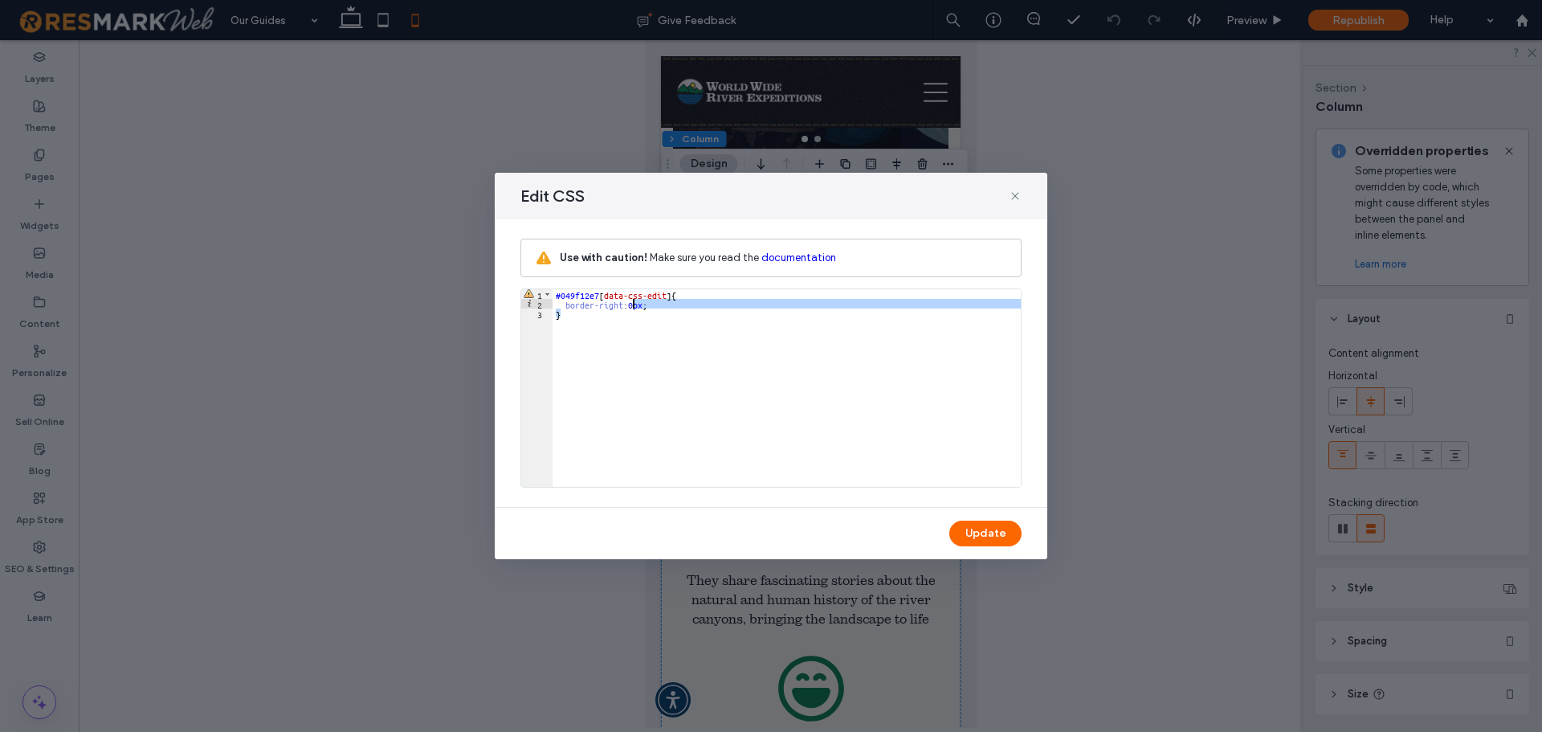
drag, startPoint x: 663, startPoint y: 309, endPoint x: 628, endPoint y: 298, distance: 36.3
click at [628, 298] on div "#049f12e7 [ data-css-edit ] { border-right : 0 px ; }" at bounding box center [787, 397] width 468 height 217
click at [654, 303] on div "#049f12e7 [ data-css-edit ] { border-right : 0 px ; }" at bounding box center [787, 388] width 468 height 198
drag, startPoint x: 659, startPoint y: 307, endPoint x: 566, endPoint y: 304, distance: 93.2
click at [566, 304] on div "#049f12e7 [ data-css-edit ] { border-right : 0 px ; }" at bounding box center [787, 397] width 468 height 217
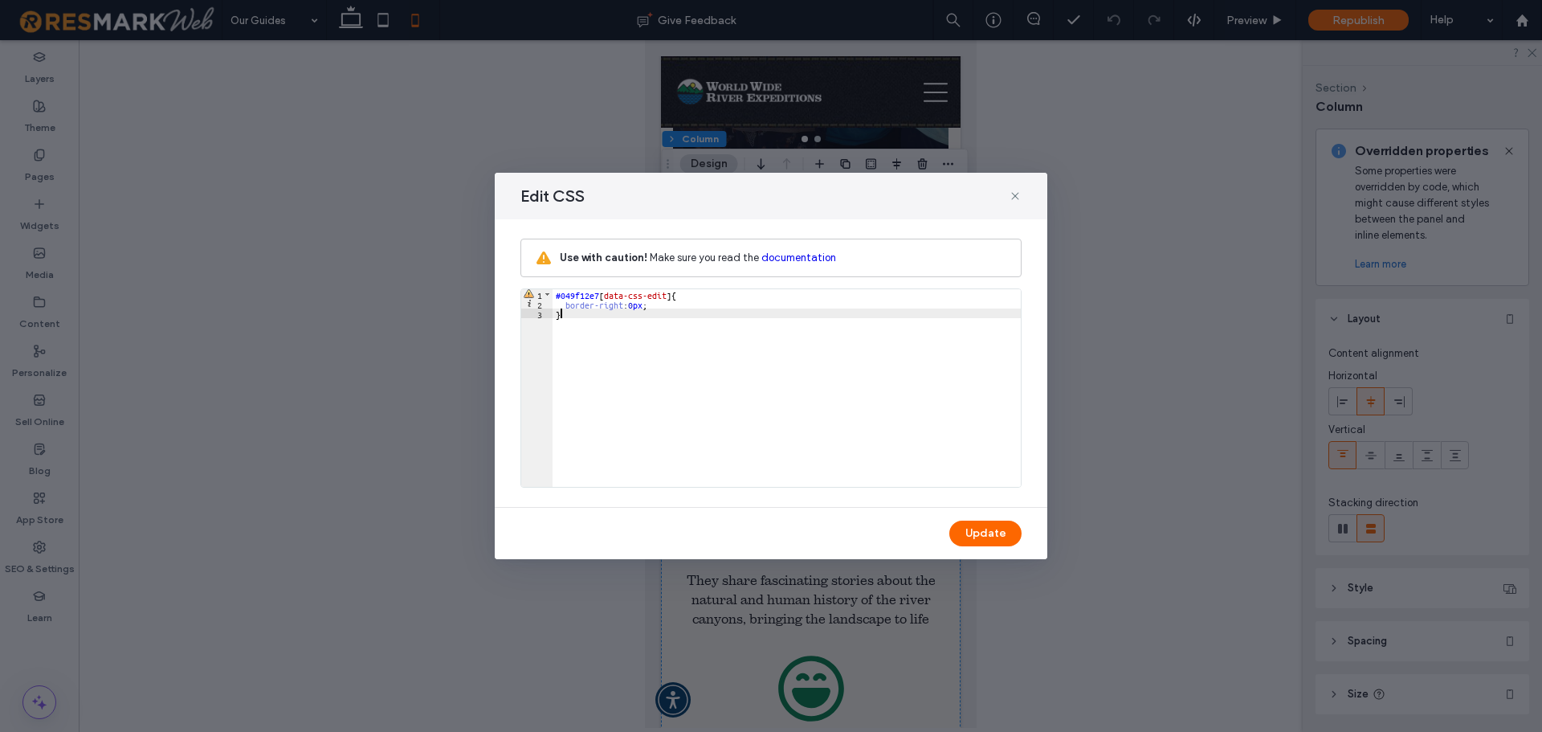
click at [716, 327] on div "#049f12e7 [ data-css-edit ] { border-right : 0 px ; }" at bounding box center [787, 397] width 468 height 217
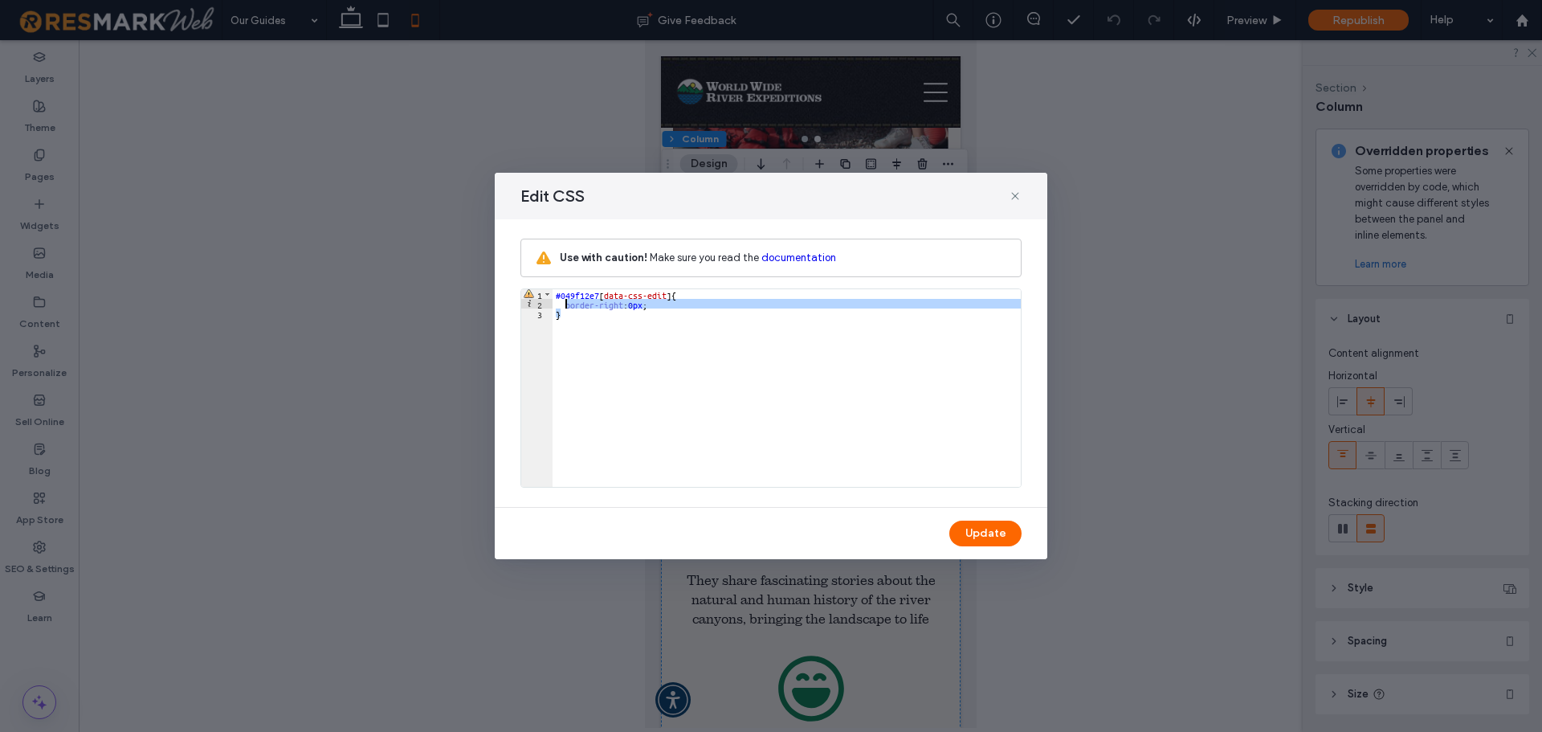
drag, startPoint x: 668, startPoint y: 312, endPoint x: 565, endPoint y: 300, distance: 104.2
click at [565, 300] on div "#049f12e7 [ data-css-edit ] { border-right : 0 px ; }" at bounding box center [787, 397] width 468 height 217
click at [561, 300] on div "#049f12e7 [ data-css-edit ] { border-right : 0 px ; }" at bounding box center [787, 397] width 468 height 217
drag, startPoint x: 561, startPoint y: 300, endPoint x: 645, endPoint y: 309, distance: 84.8
click at [645, 309] on div "#049f12e7 [ data-css-edit ] { border-right : 0 px ; }" at bounding box center [787, 397] width 468 height 217
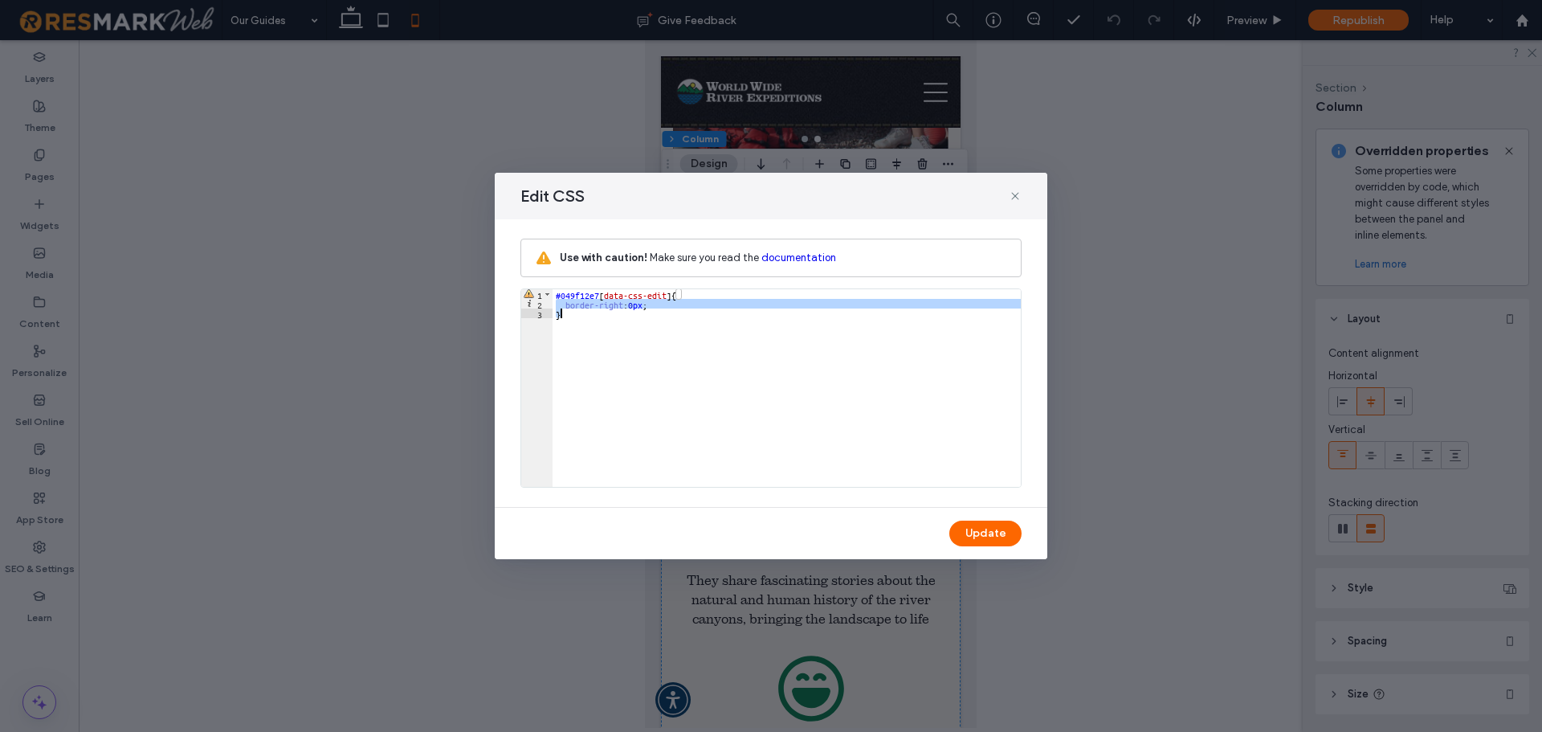
click at [654, 307] on div "#049f12e7 [ data-css-edit ] { border-right : 0 px ; }" at bounding box center [787, 388] width 468 height 198
drag, startPoint x: 565, startPoint y: 304, endPoint x: 652, endPoint y: 303, distance: 87.5
click at [652, 303] on div "#049f12e7 [ data-css-edit ] { border-right : 0 px ; }" at bounding box center [787, 397] width 468 height 217
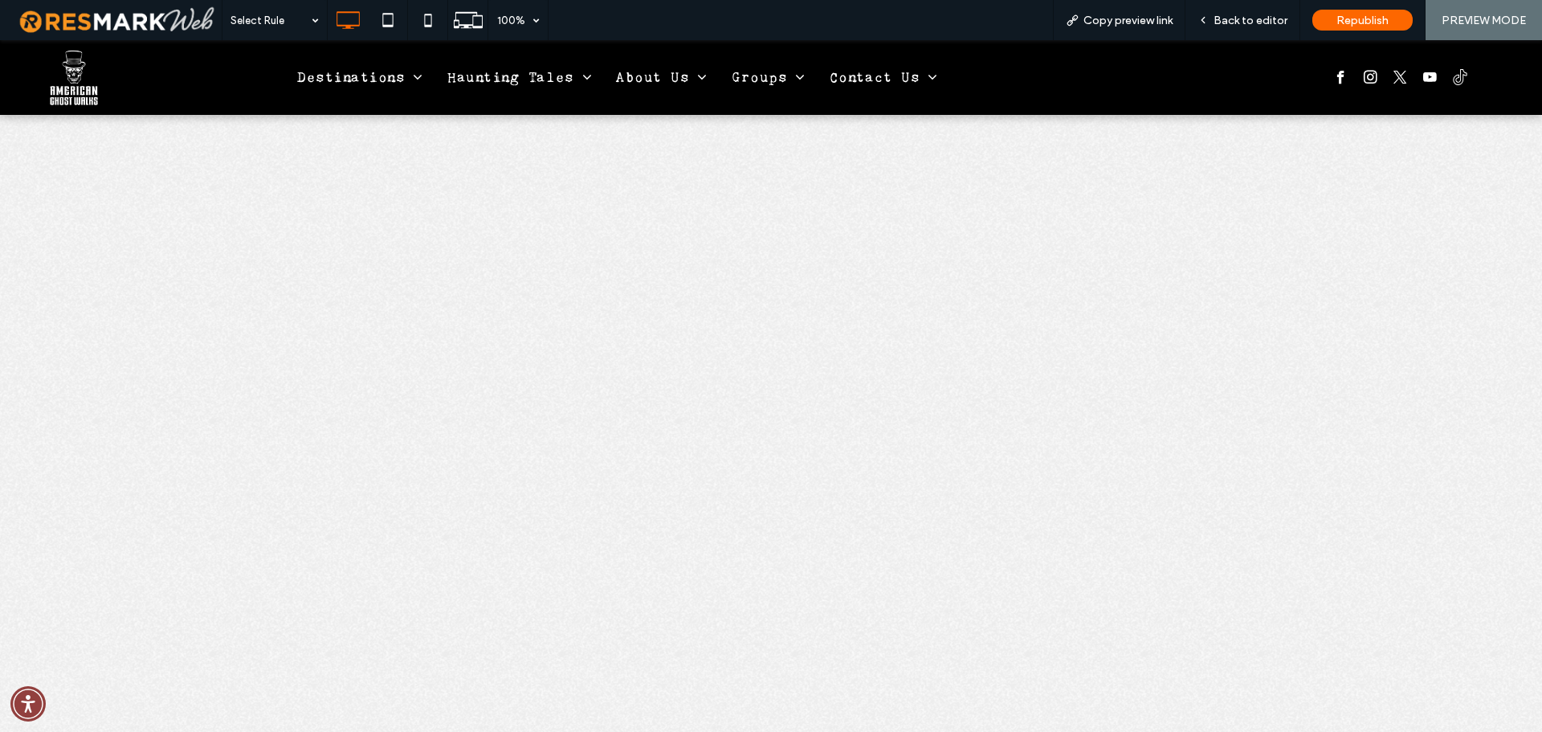
scroll to position [4596, 0]
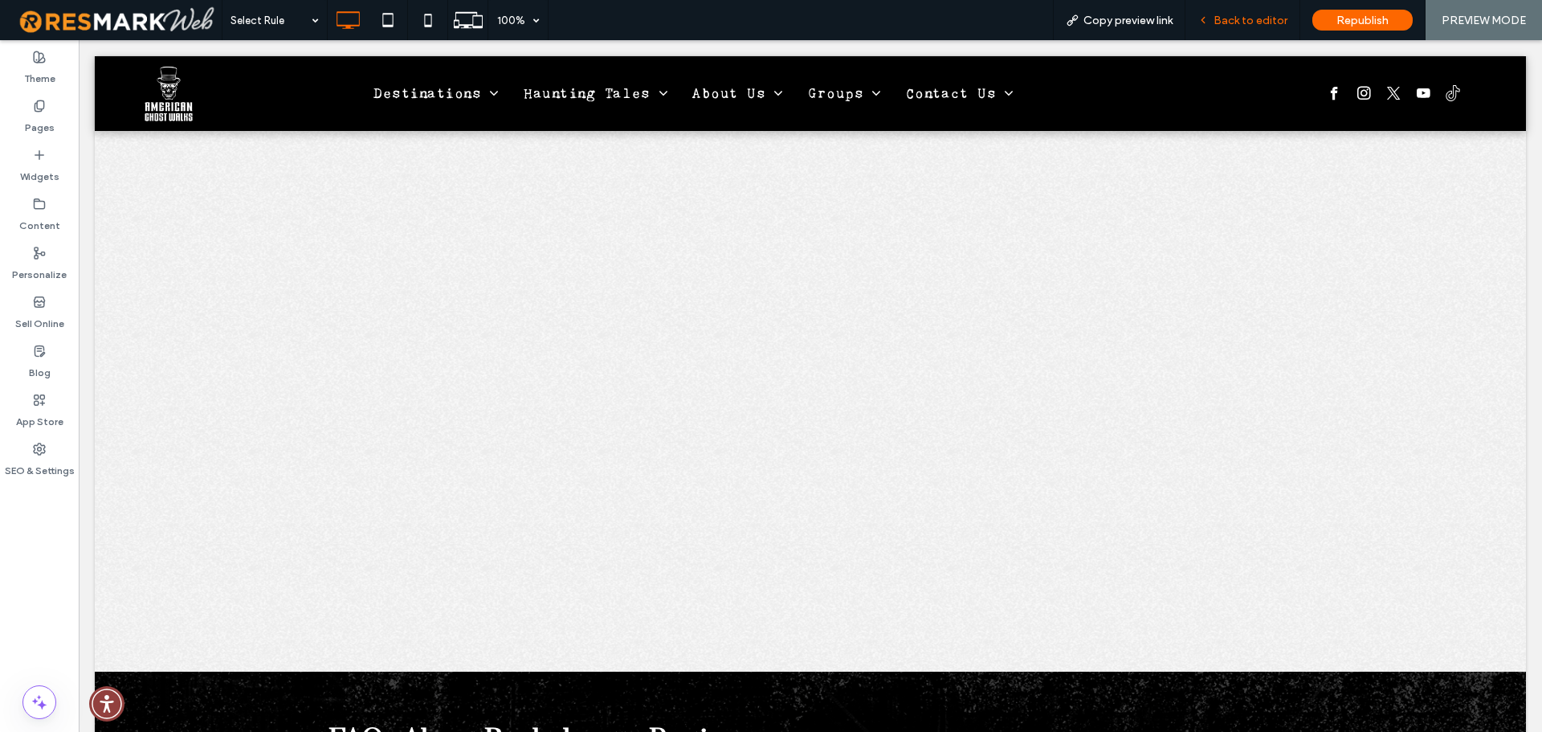
click at [1236, 20] on span "Back to editor" at bounding box center [1250, 21] width 74 height 14
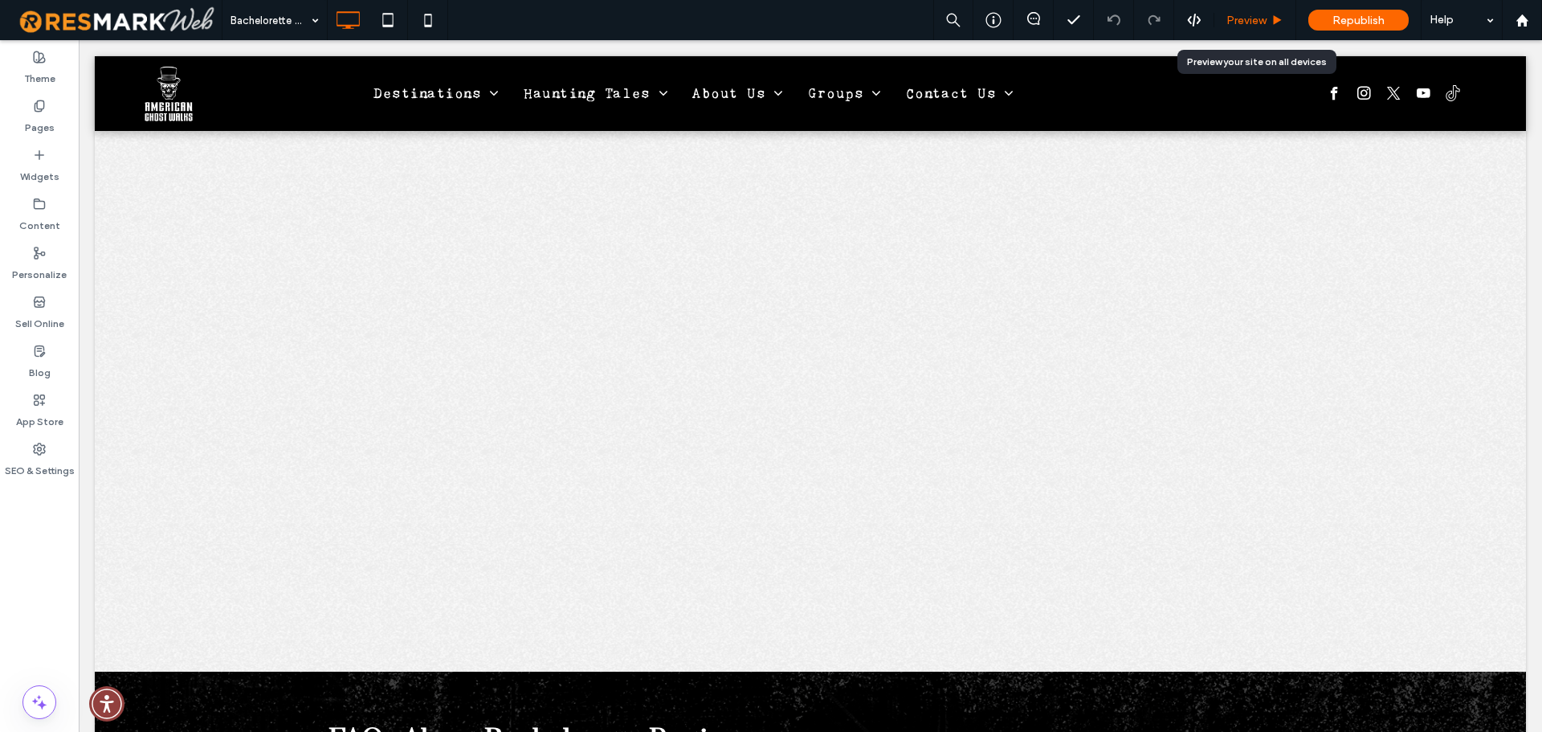
click at [1233, 22] on span "Preview" at bounding box center [1246, 21] width 40 height 14
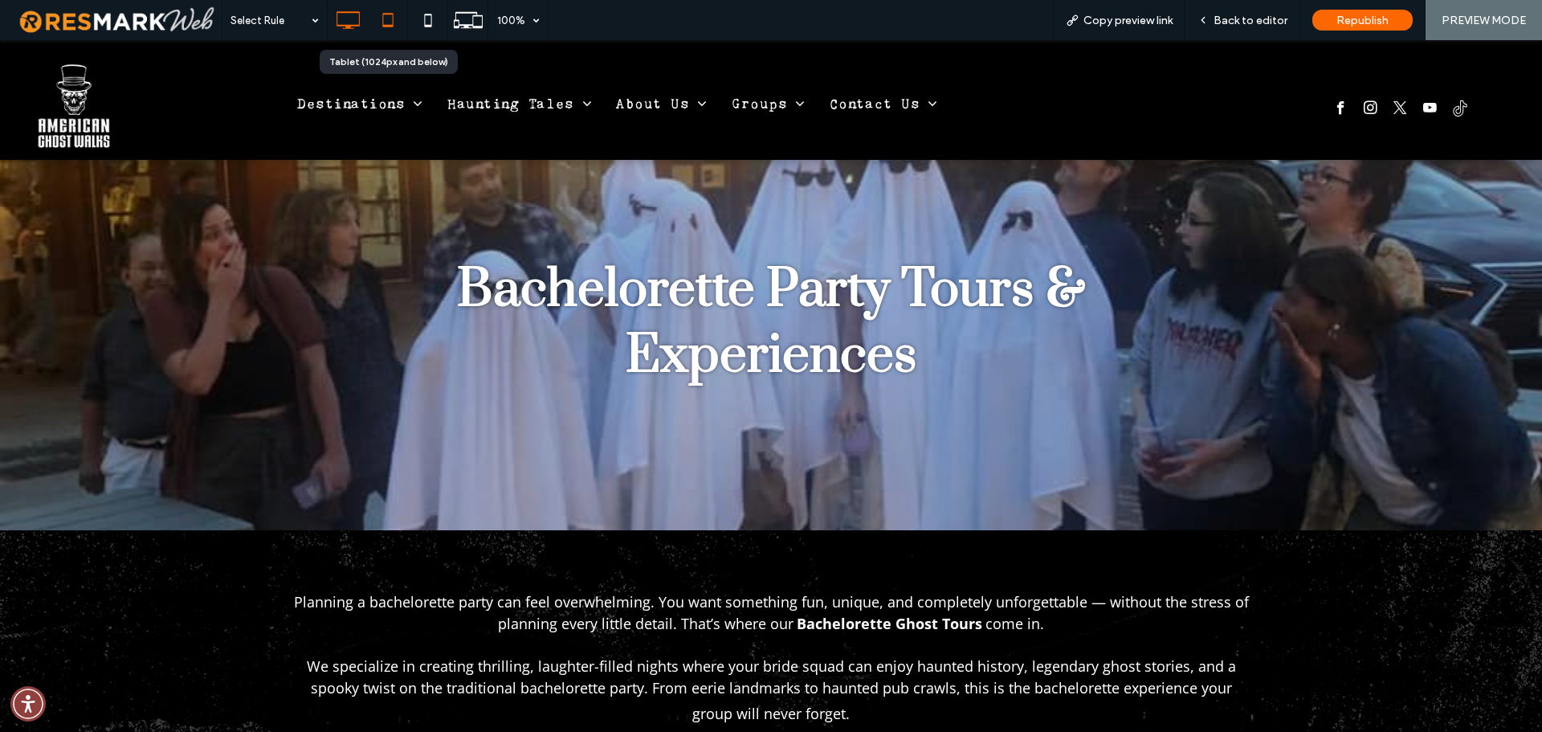
click at [383, 31] on icon at bounding box center [388, 20] width 32 height 32
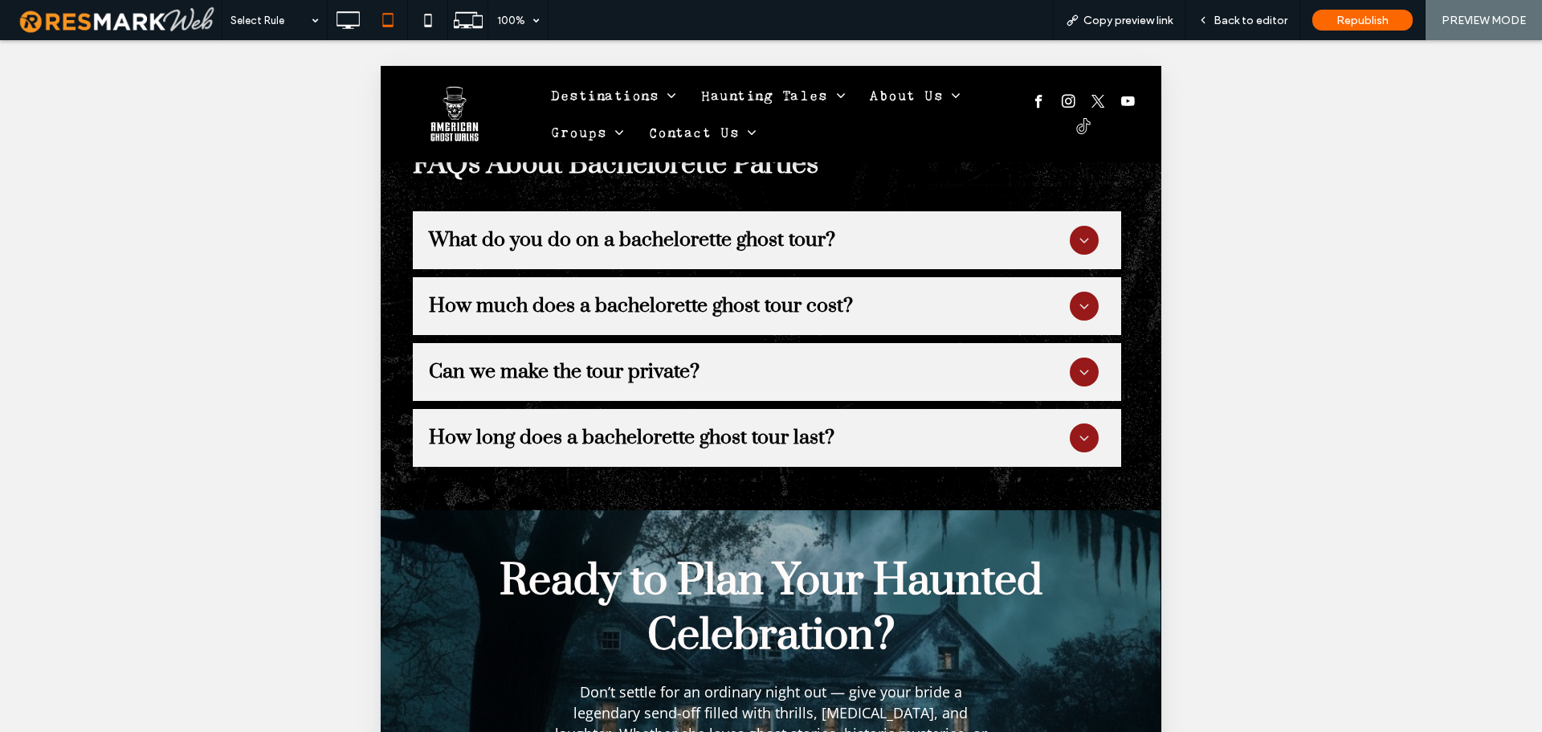
scroll to position [388, 0]
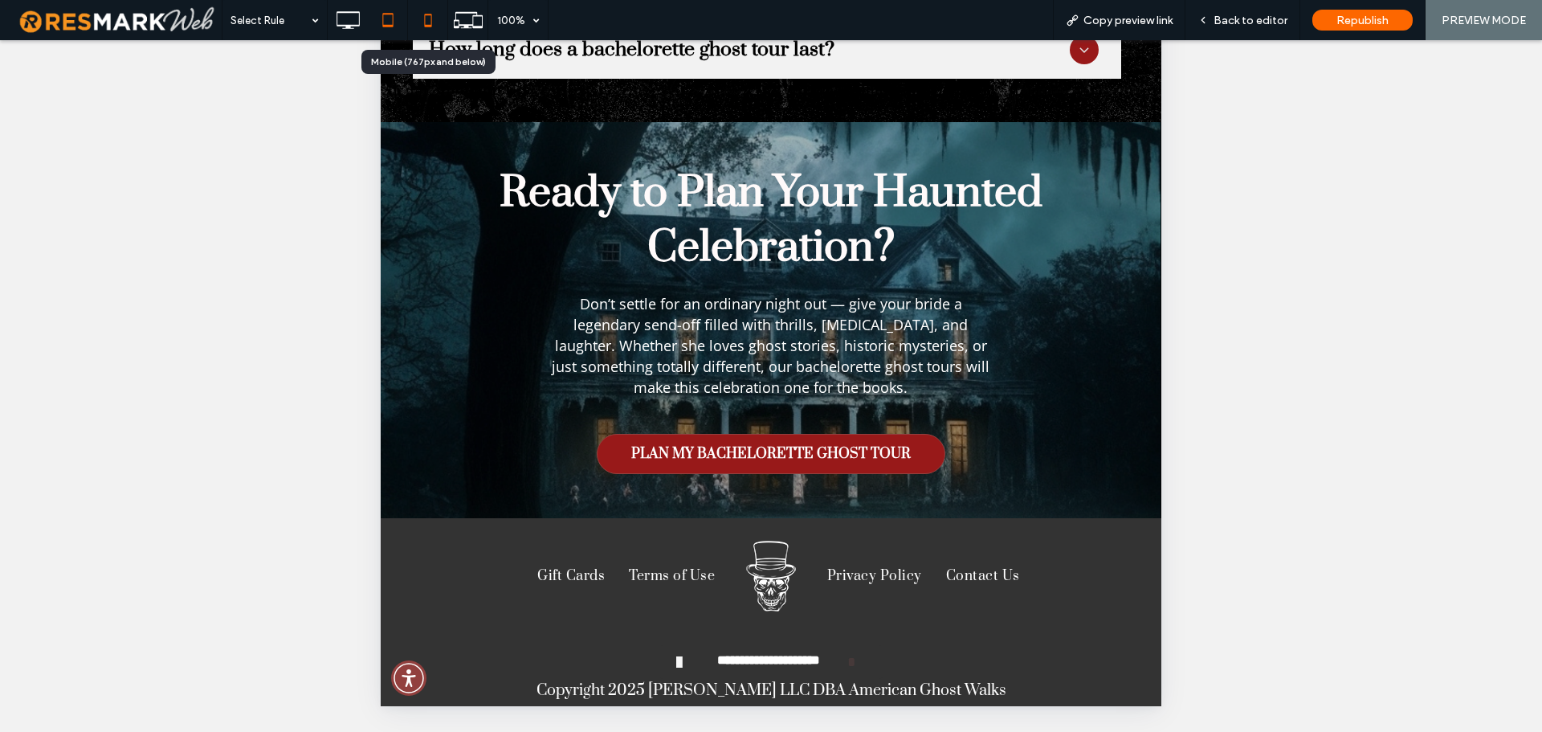
click at [426, 8] on icon at bounding box center [428, 20] width 32 height 32
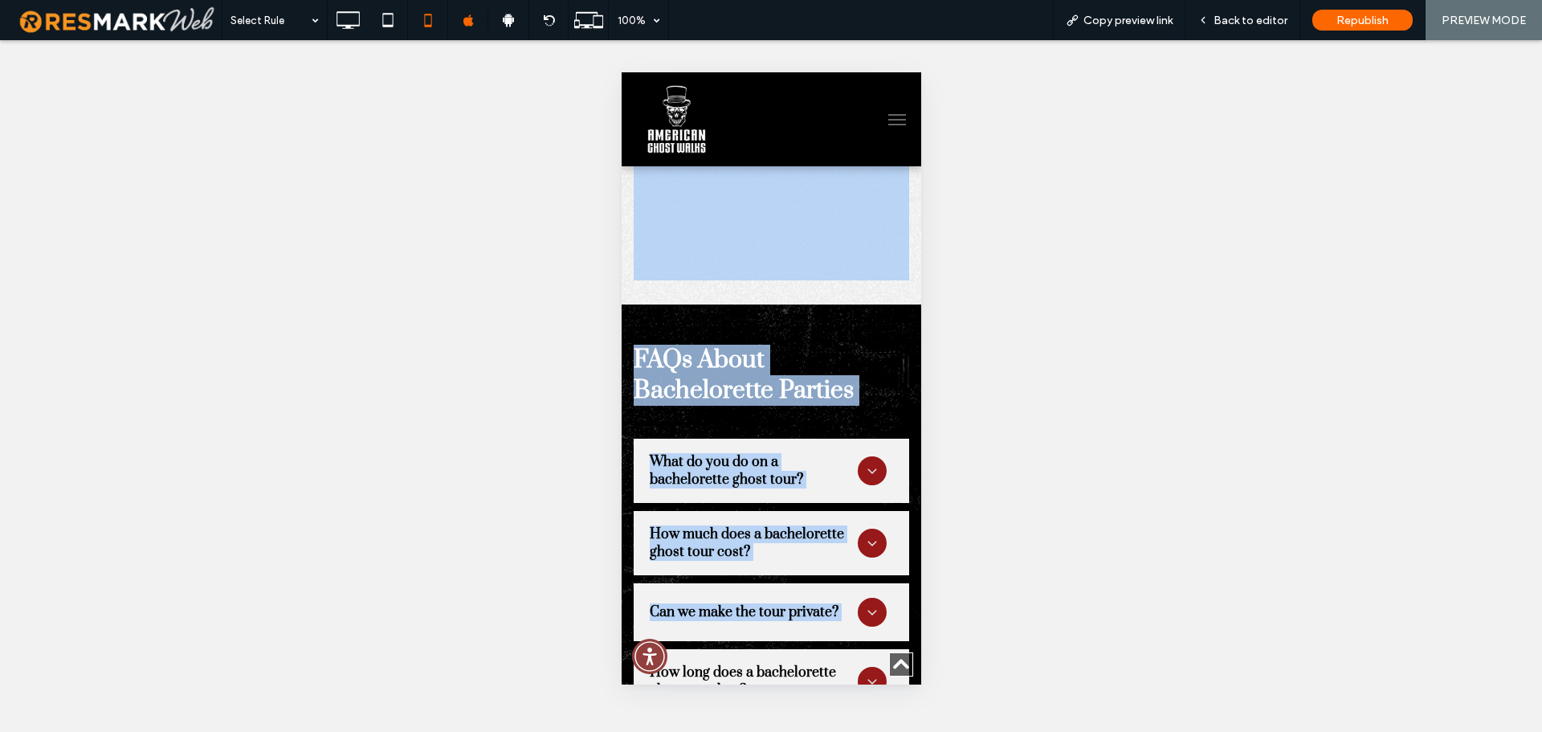
scroll to position [7845, 0]
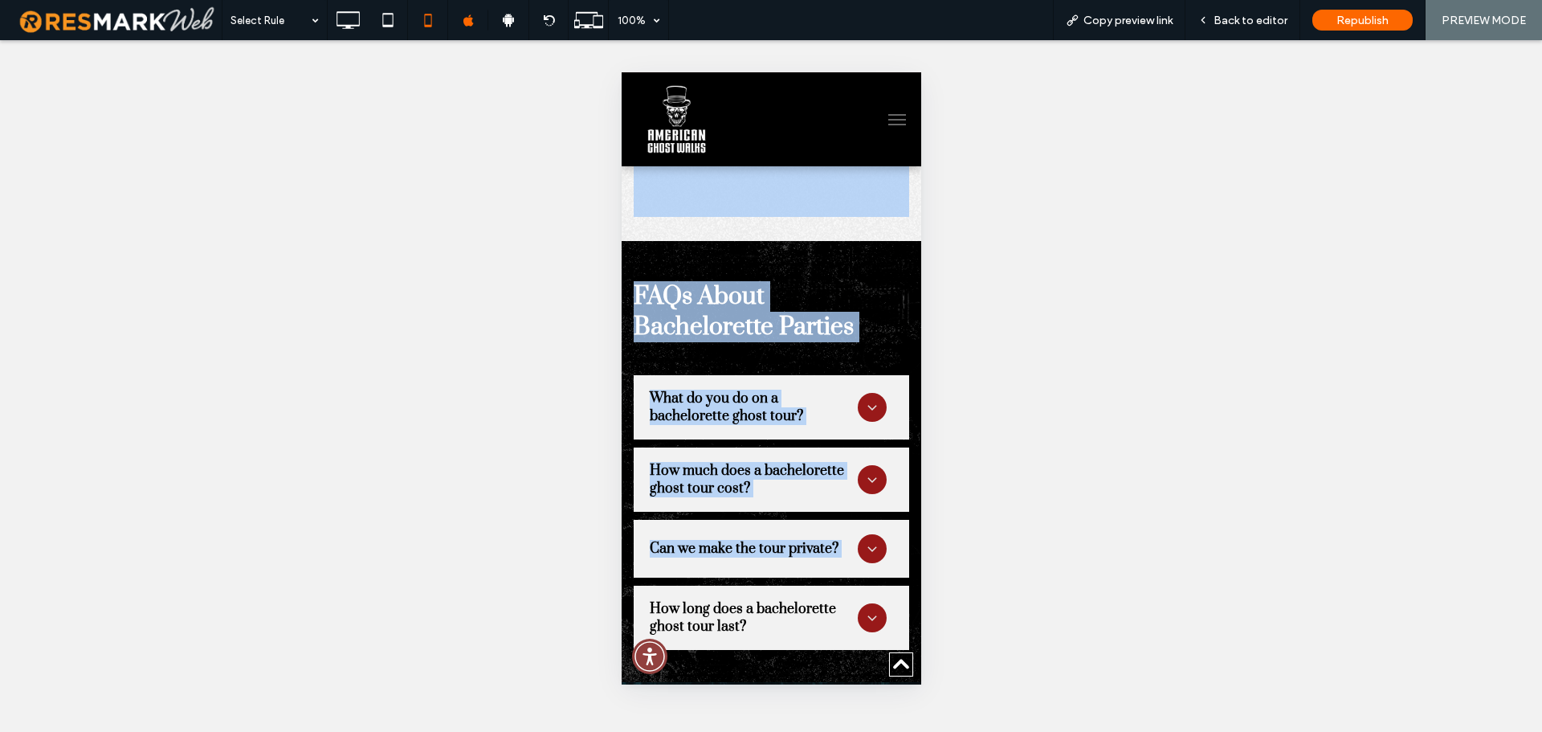
drag, startPoint x: 920, startPoint y: 213, endPoint x: 896, endPoint y: 614, distance: 402.2
click at [867, 342] on h2 "FAQs About Bachelorette Parties" at bounding box center [770, 311] width 275 height 61
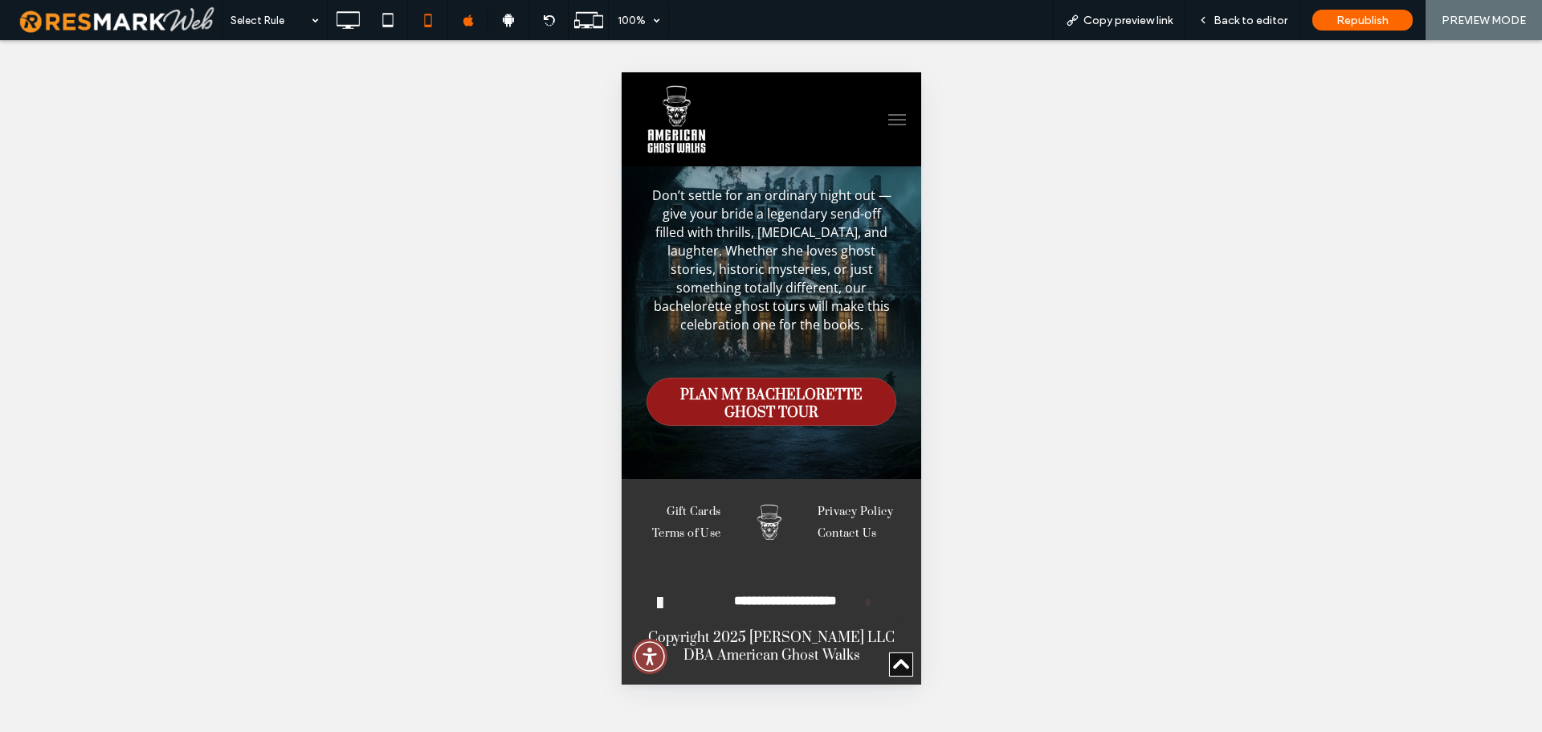
scroll to position [8564, 0]
click at [356, 25] on use at bounding box center [348, 20] width 23 height 18
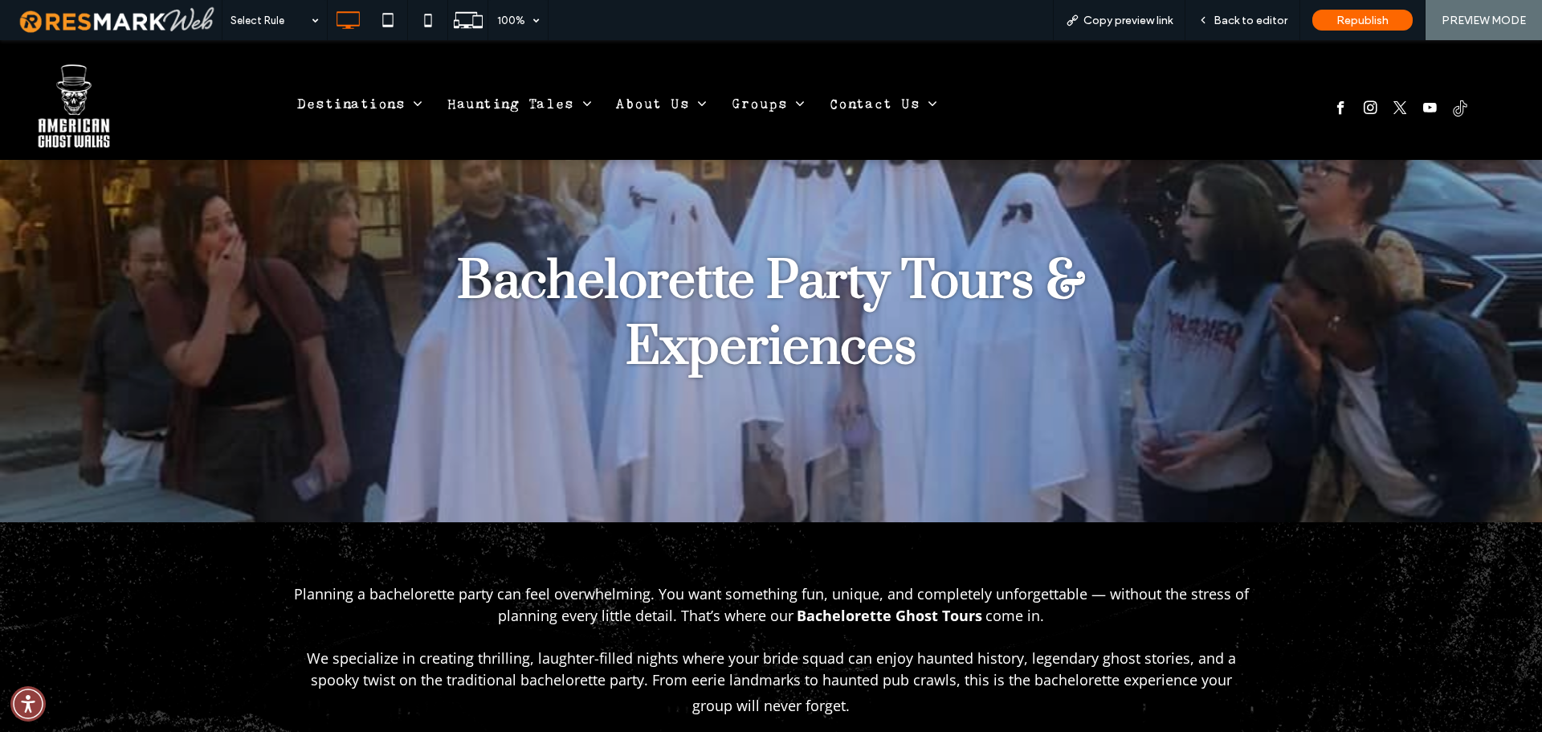
scroll to position [0, 0]
